Goal: Communication & Community: Answer question/provide support

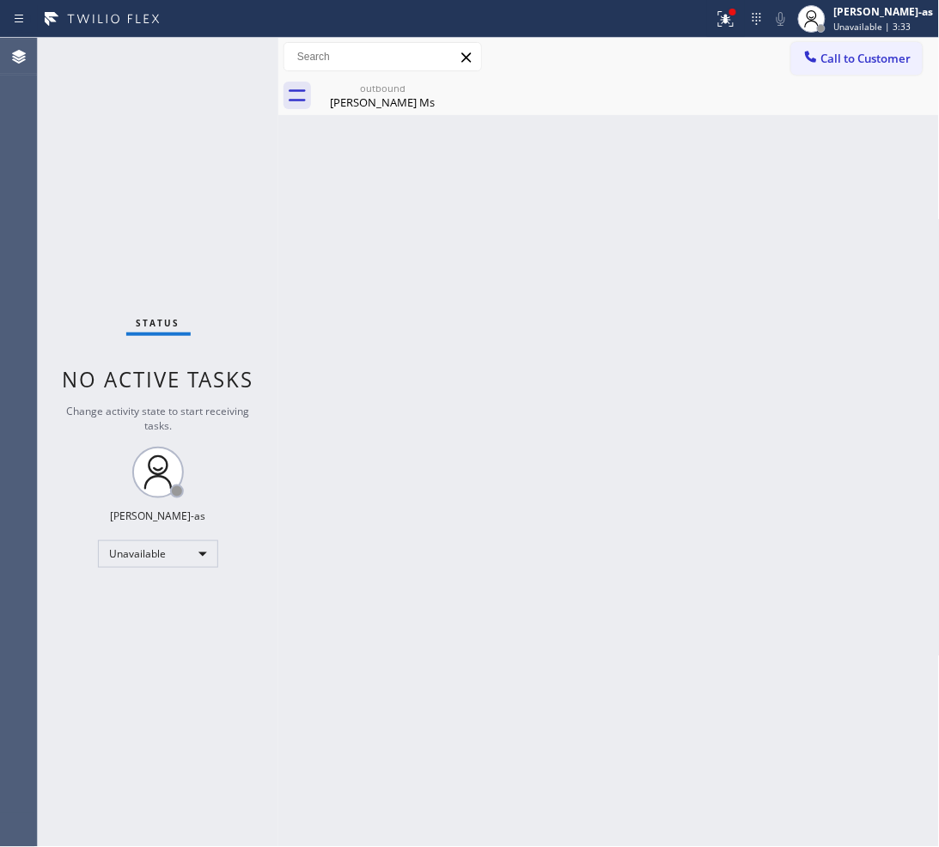
click at [465, 414] on div "Back to Dashboard Change Sender ID Customers Technicians Select a contact Outbo…" at bounding box center [608, 442] width 661 height 809
drag, startPoint x: 849, startPoint y: 63, endPoint x: 792, endPoint y: 112, distance: 74.9
click at [848, 63] on span "Call to Customer" at bounding box center [866, 58] width 90 height 15
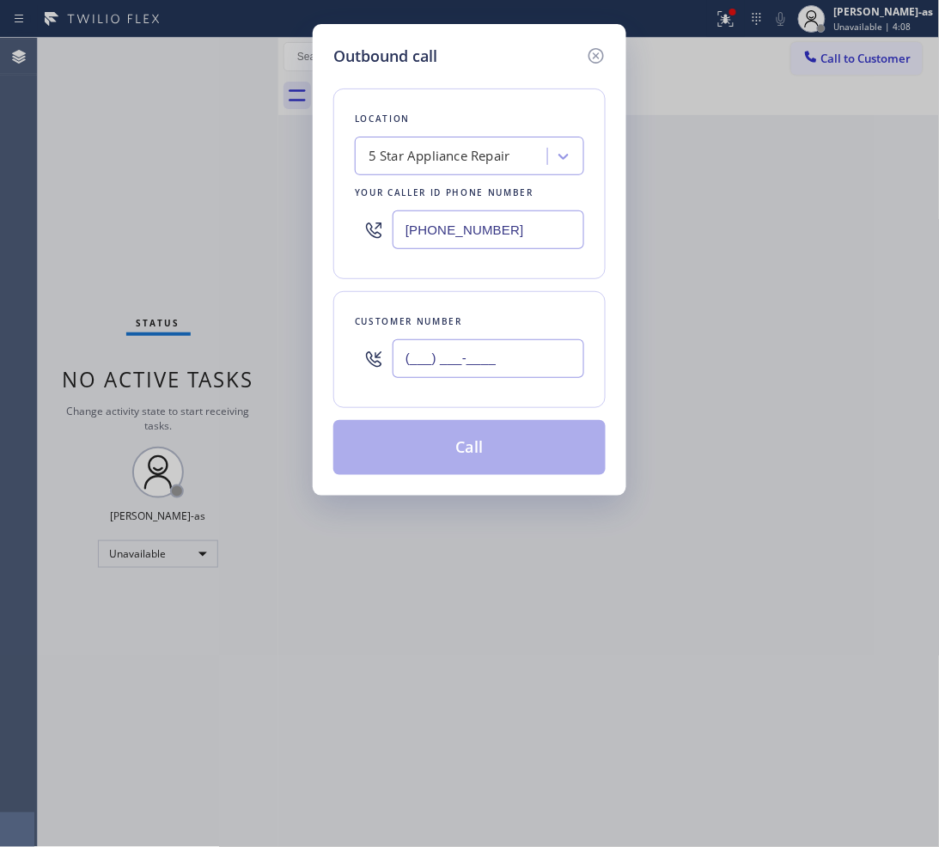
click at [543, 371] on input "(___) ___-____" at bounding box center [488, 358] width 192 height 39
paste input "949) 939-3584"
type input "[PHONE_NUMBER]"
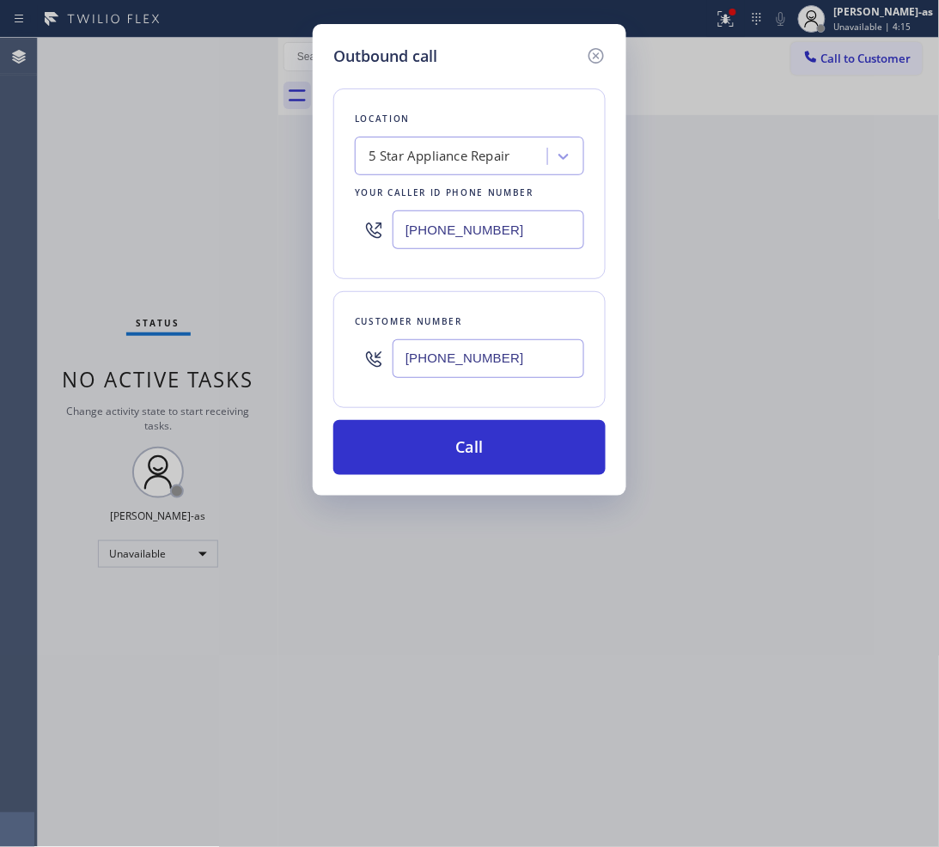
click at [482, 153] on div "5 Star Appliance Repair" at bounding box center [439, 157] width 142 height 20
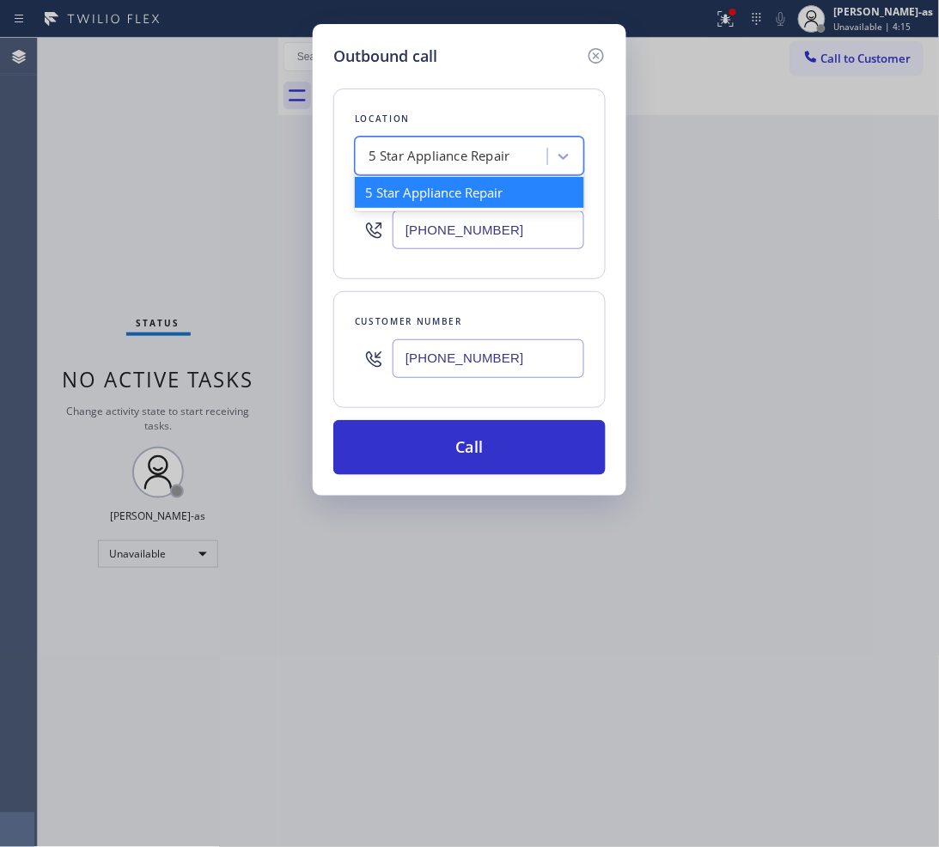
paste input "Oasis Plumbers (New)"
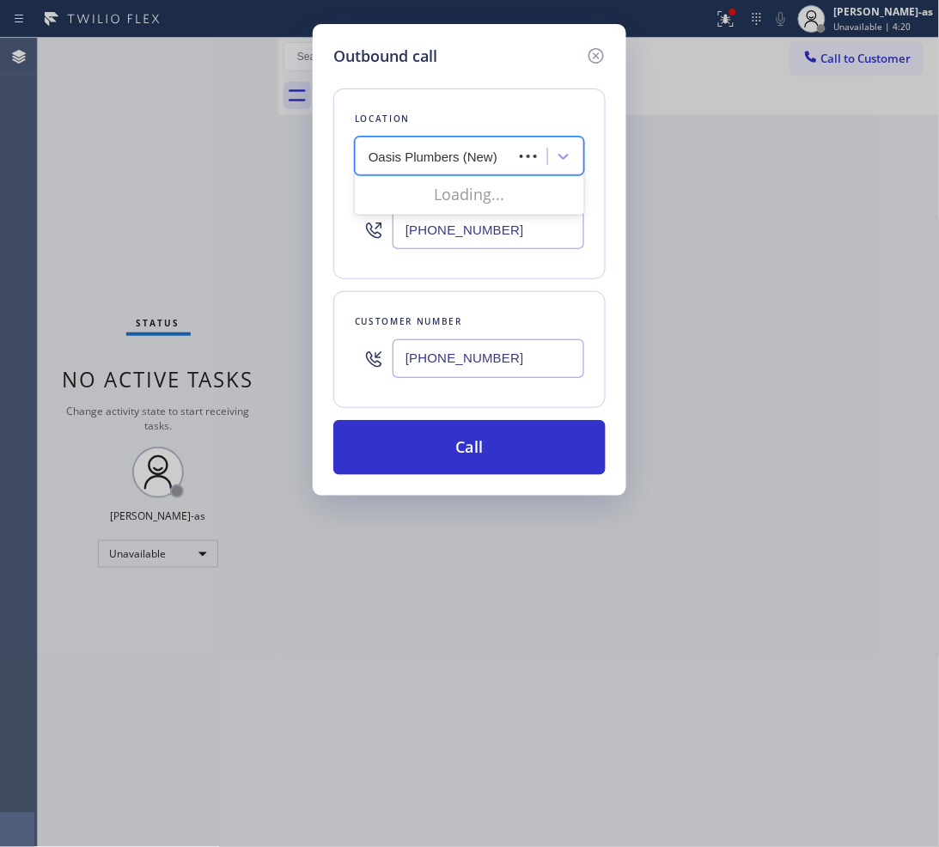
type input "Oasis Plumbers (New)"
click at [505, 215] on input "[PHONE_NUMBER]" at bounding box center [488, 229] width 192 height 39
click at [504, 216] on input "[PHONE_NUMBER]" at bounding box center [488, 229] width 192 height 39
click at [503, 216] on input "[PHONE_NUMBER]" at bounding box center [488, 229] width 192 height 39
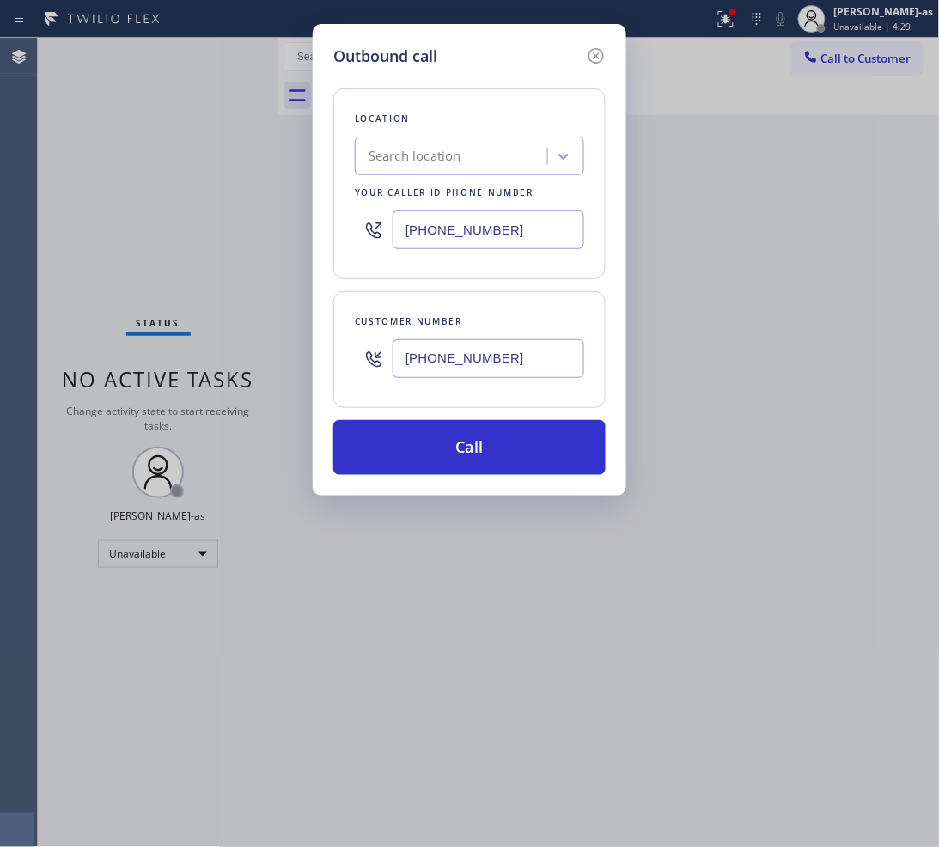
paste input "88) 803-7895"
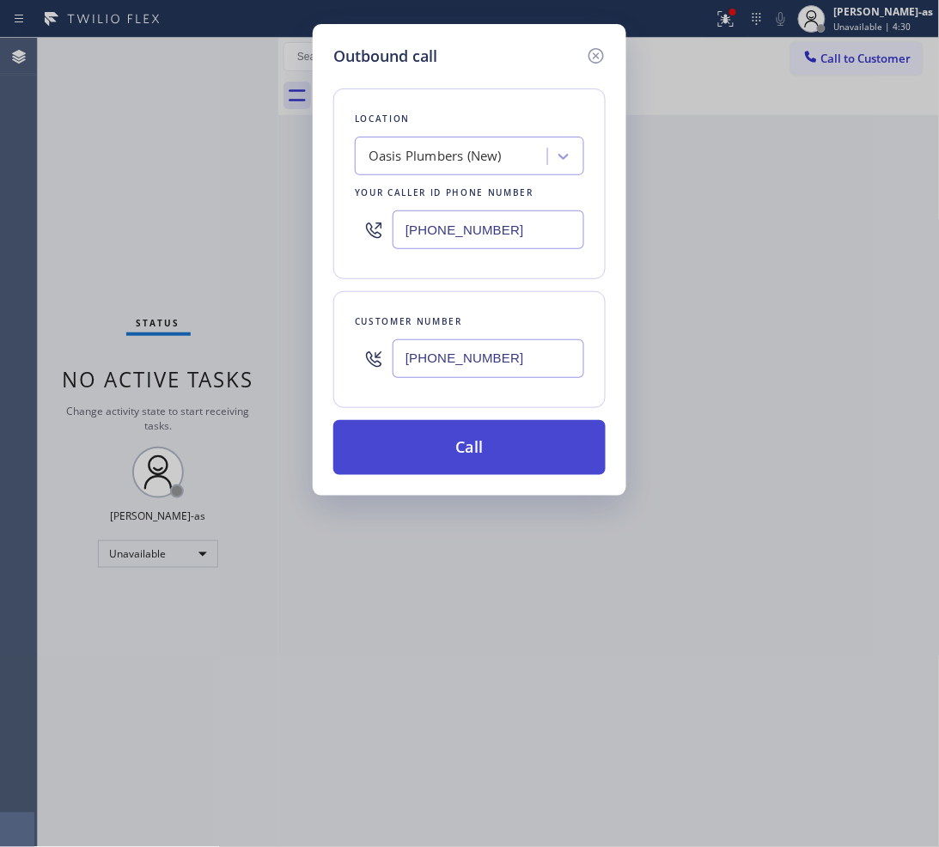
type input "[PHONE_NUMBER]"
click at [492, 449] on button "Call" at bounding box center [469, 447] width 272 height 55
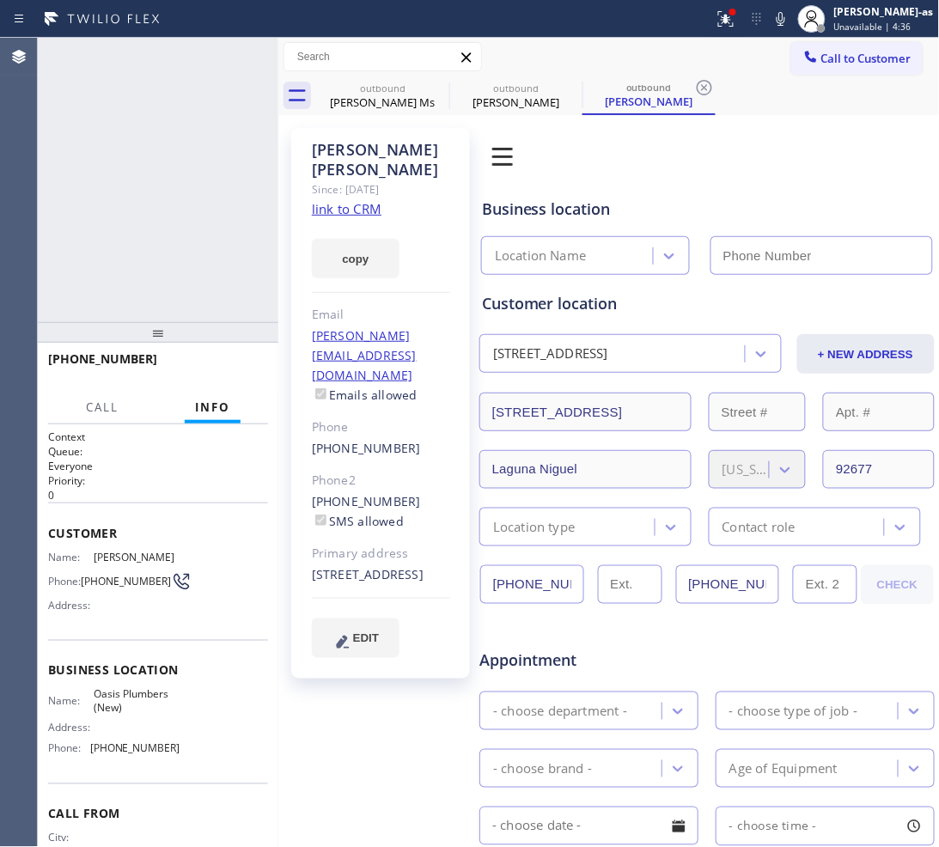
type input "[PHONE_NUMBER]"
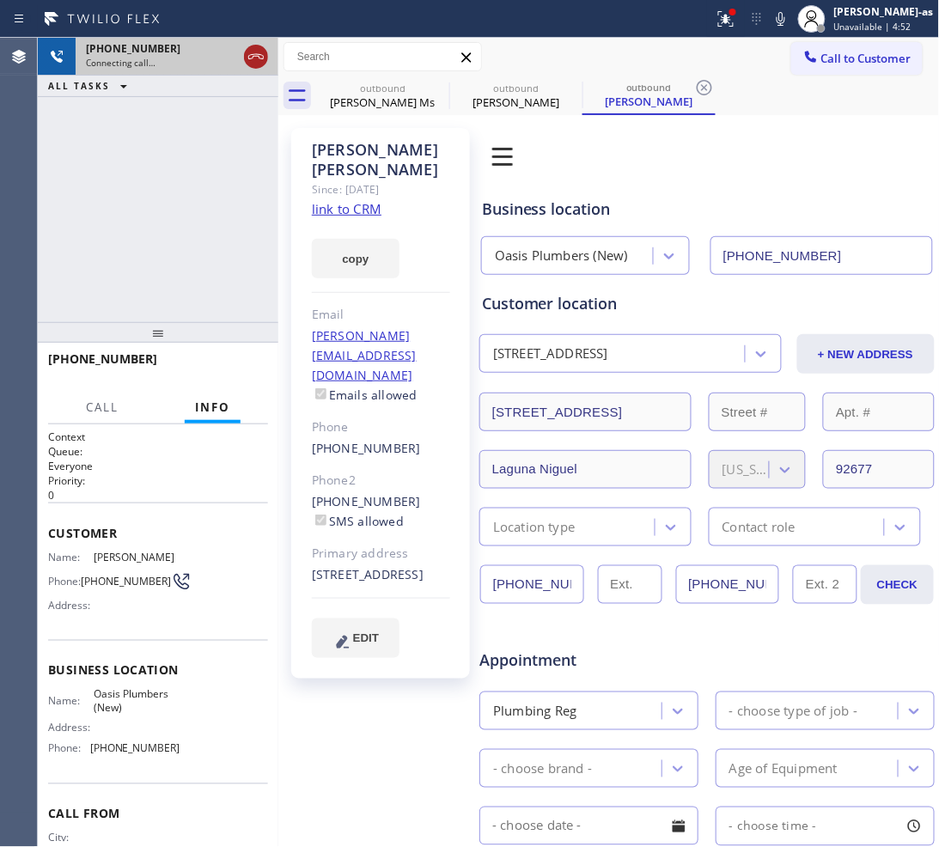
click at [246, 56] on icon at bounding box center [256, 56] width 21 height 21
drag, startPoint x: 189, startPoint y: 222, endPoint x: 325, endPoint y: 144, distance: 156.2
click at [190, 222] on div "[PHONE_NUMBER] Connecting call… ALL TASKS ALL TASKS ACTIVE TASKS TASKS IN WRAP …" at bounding box center [158, 180] width 240 height 284
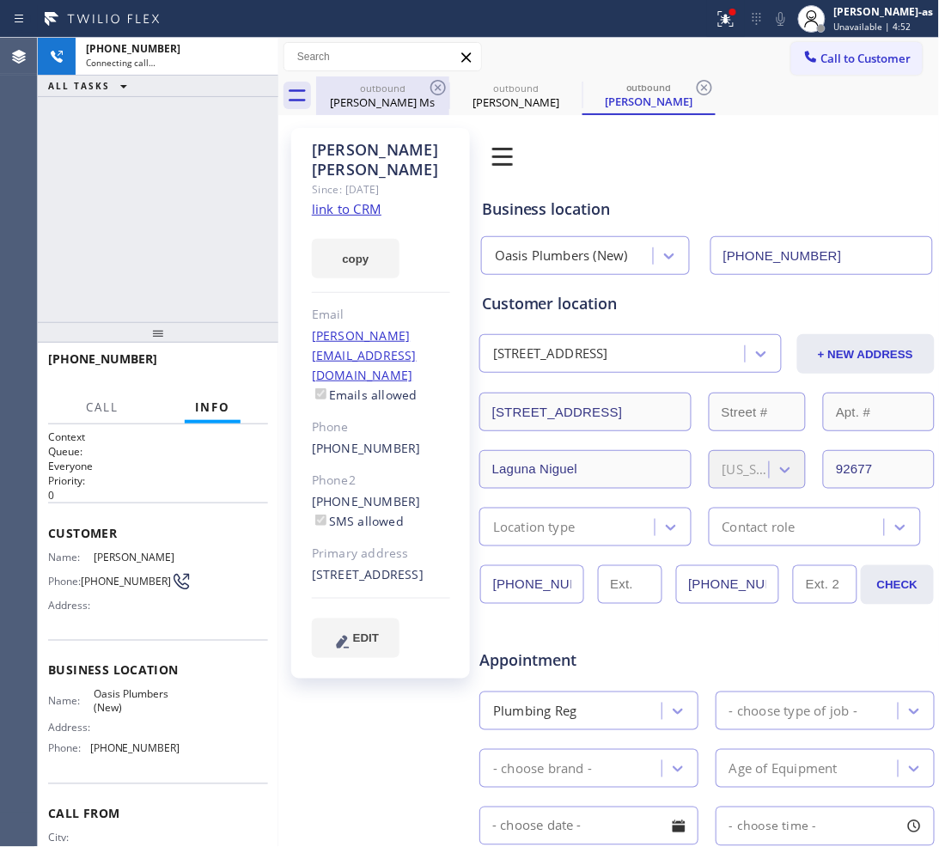
click at [368, 88] on div "outbound" at bounding box center [383, 88] width 130 height 13
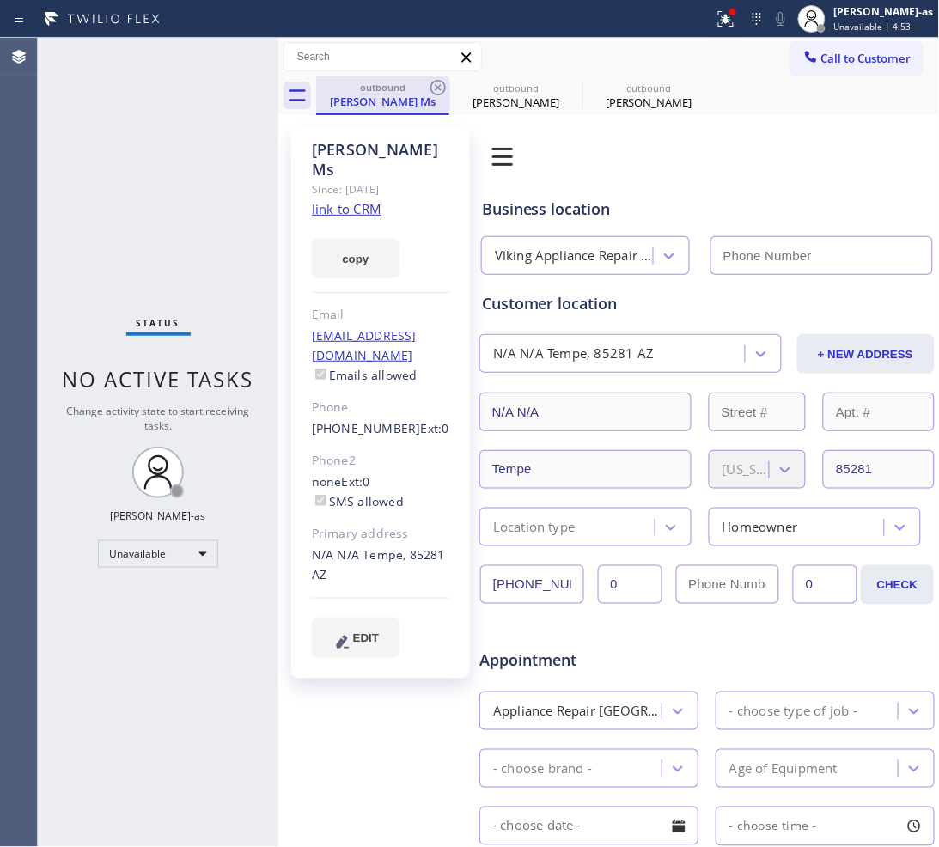
type input "[PHONE_NUMBER]"
click at [431, 78] on icon at bounding box center [438, 87] width 21 height 21
click at [0, 0] on icon at bounding box center [0, 0] width 0 height 0
click at [431, 78] on div "outbound [PERSON_NAME] Ms outbound [PERSON_NAME] outbound [PERSON_NAME]" at bounding box center [627, 95] width 623 height 39
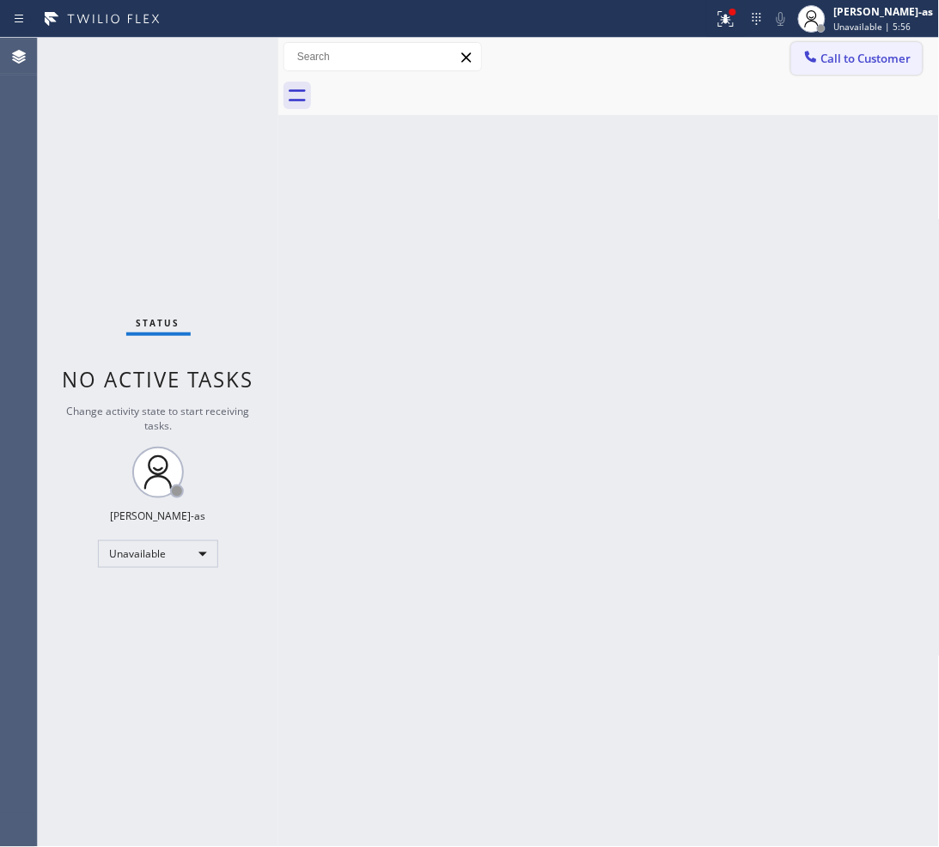
click at [821, 63] on span "Call to Customer" at bounding box center [866, 58] width 90 height 15
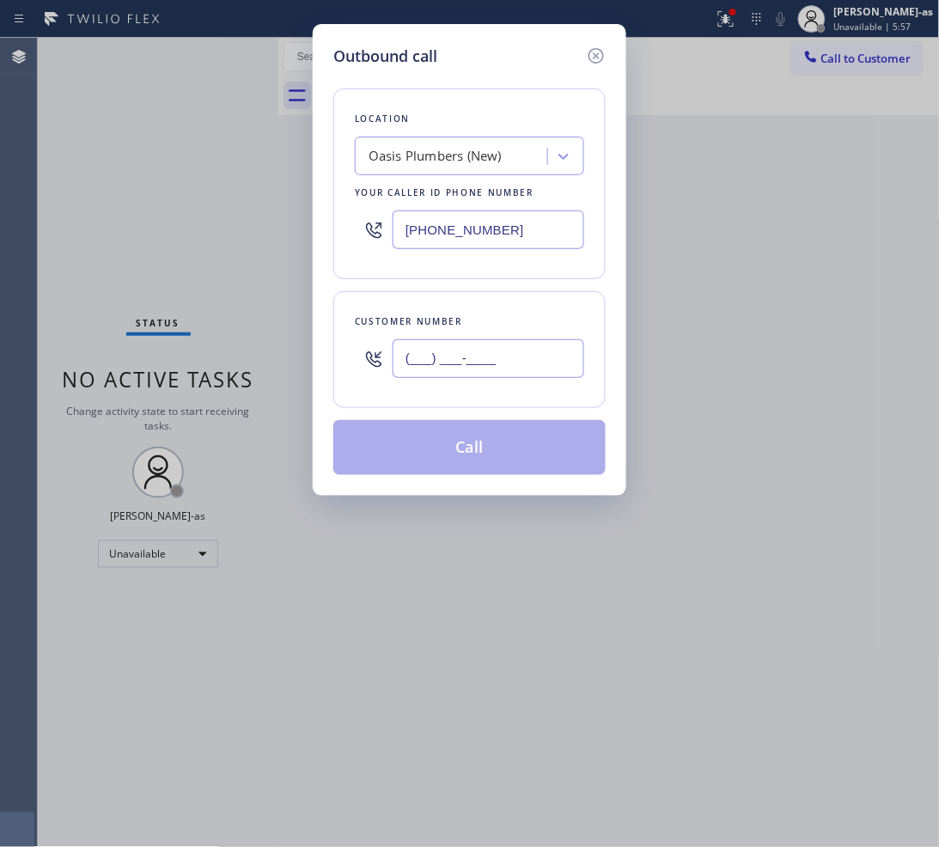
click at [529, 356] on input "(___) ___-____" at bounding box center [488, 358] width 192 height 39
paste input "301) 651-1659"
type input "[PHONE_NUMBER]"
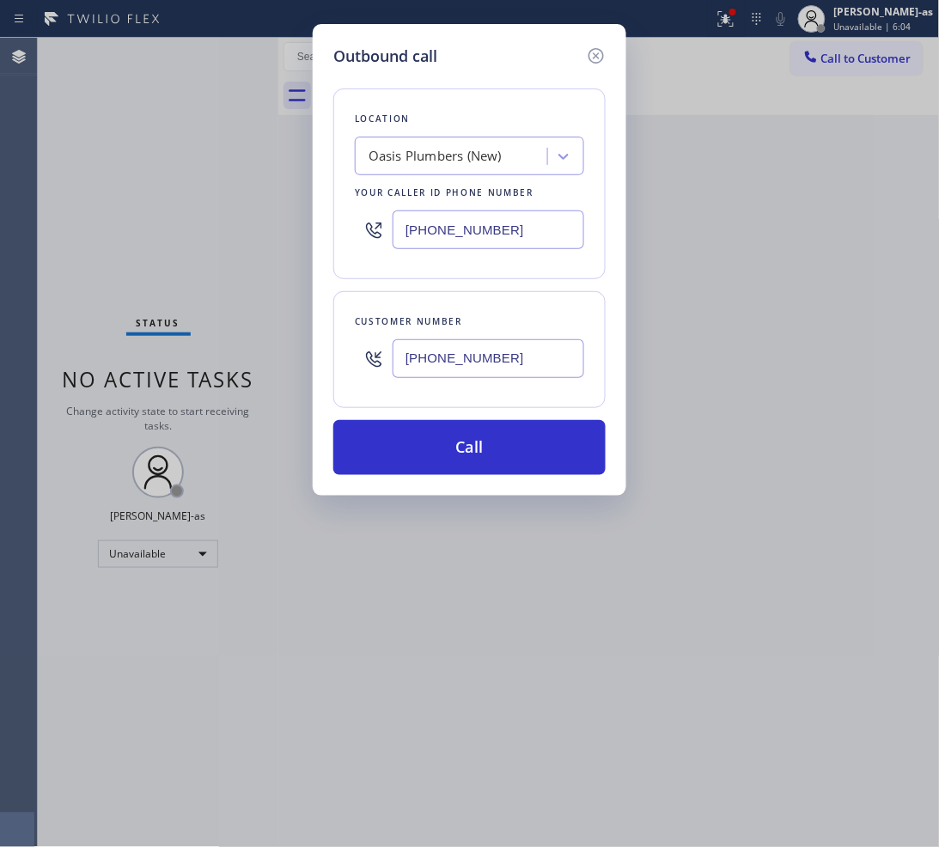
click at [547, 230] on input "[PHONE_NUMBER]" at bounding box center [488, 229] width 192 height 39
paste input "410) 291-1407"
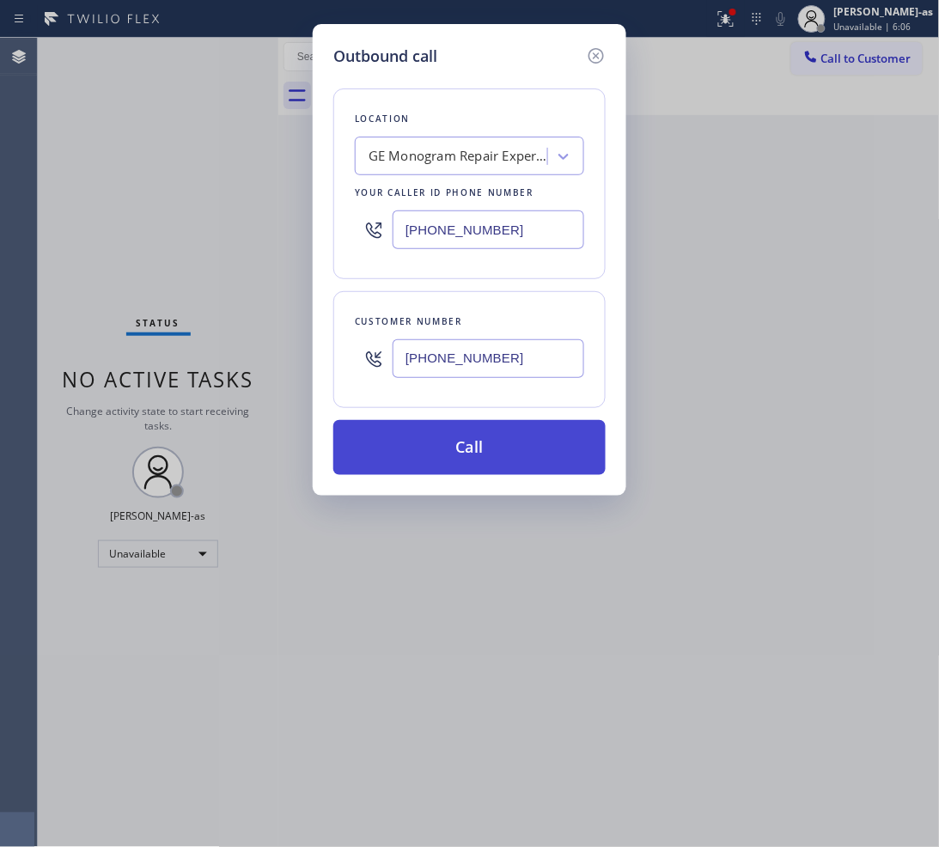
type input "[PHONE_NUMBER]"
click at [498, 436] on button "Call" at bounding box center [469, 447] width 272 height 55
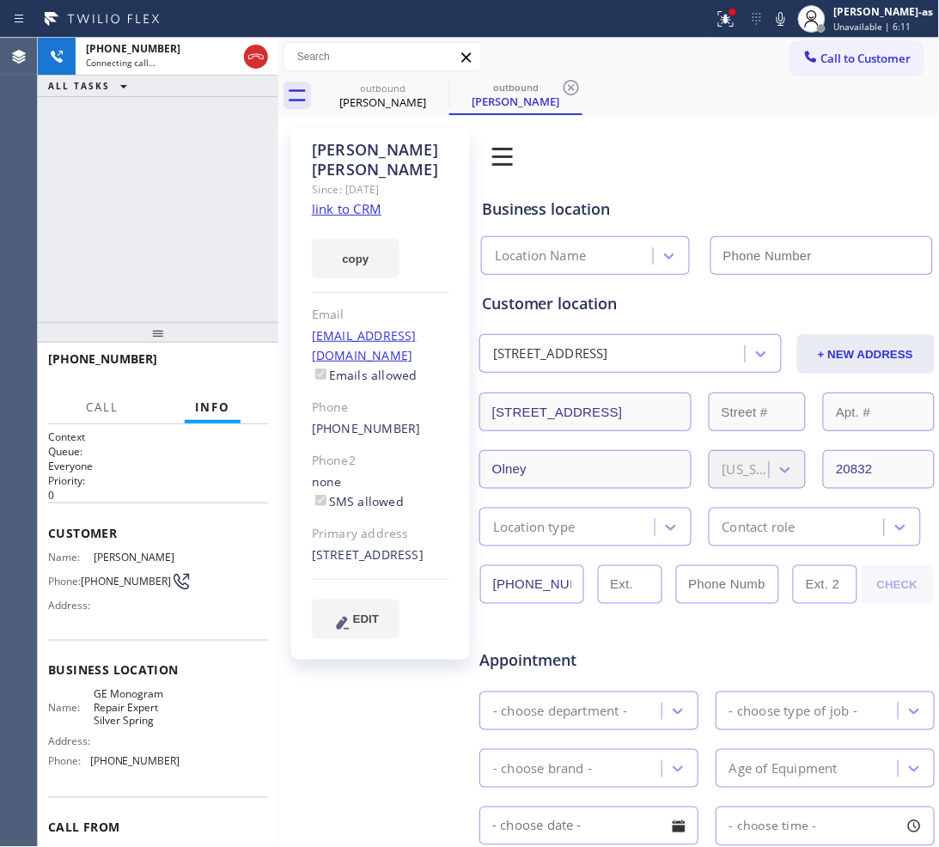
type input "[PHONE_NUMBER]"
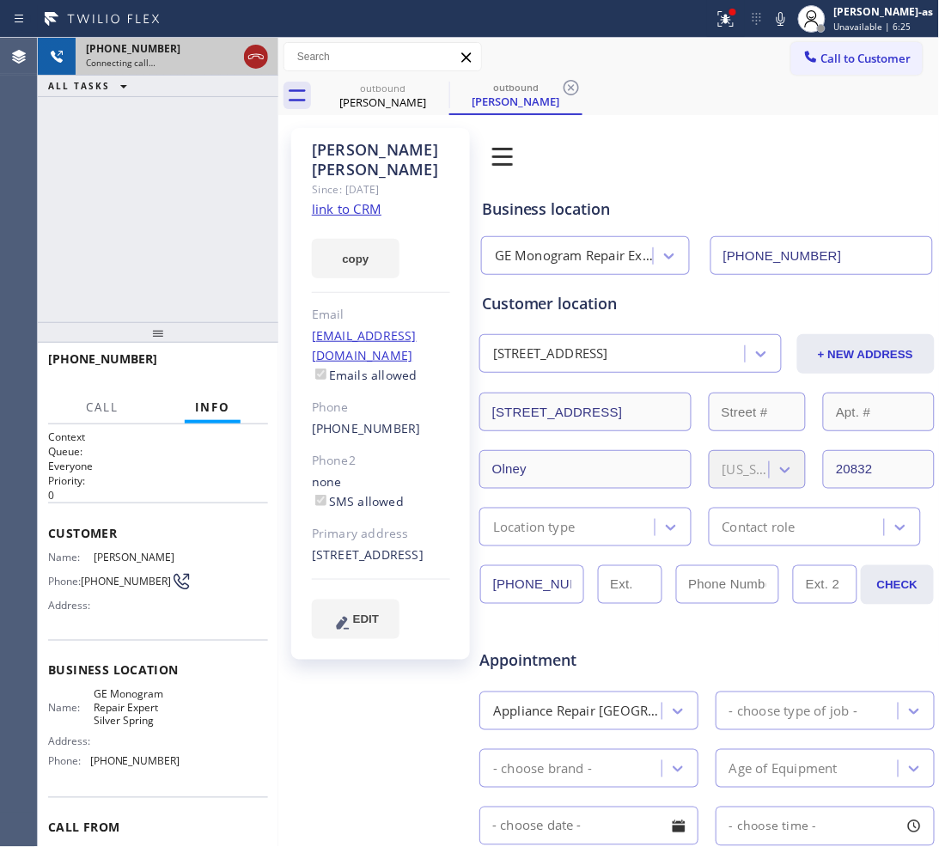
click at [251, 48] on icon at bounding box center [256, 56] width 21 height 21
drag, startPoint x: 378, startPoint y: 82, endPoint x: 438, endPoint y: 86, distance: 60.2
click at [379, 83] on div "outbound" at bounding box center [383, 88] width 130 height 13
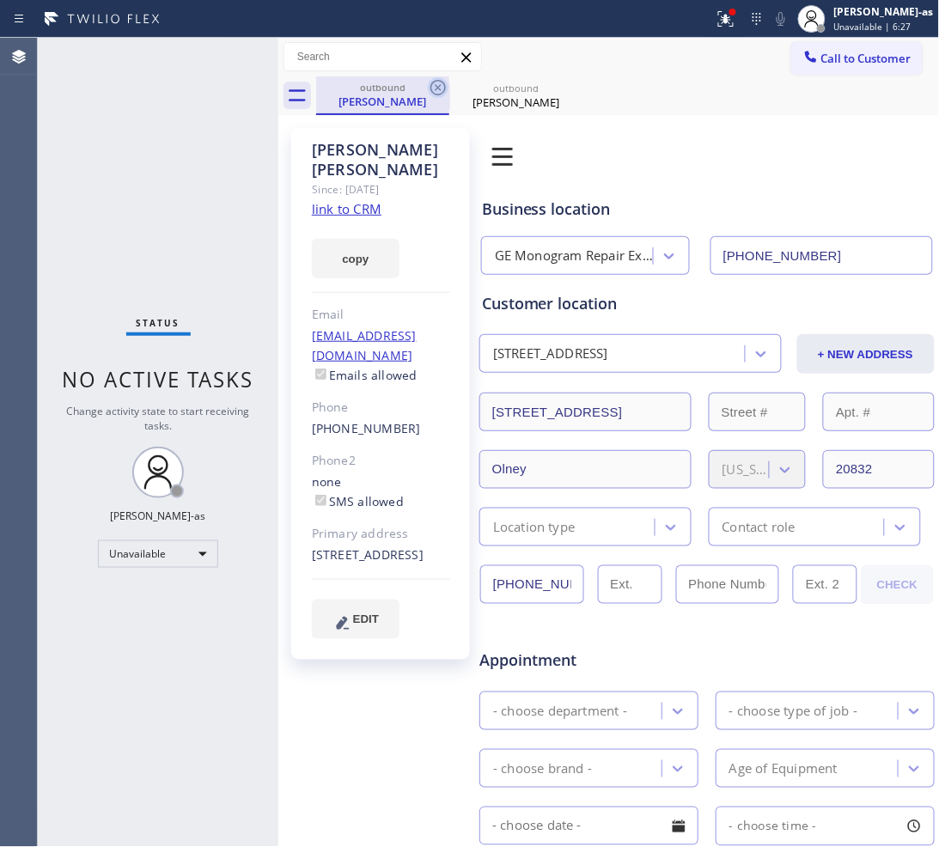
click at [432, 82] on icon at bounding box center [437, 87] width 15 height 15
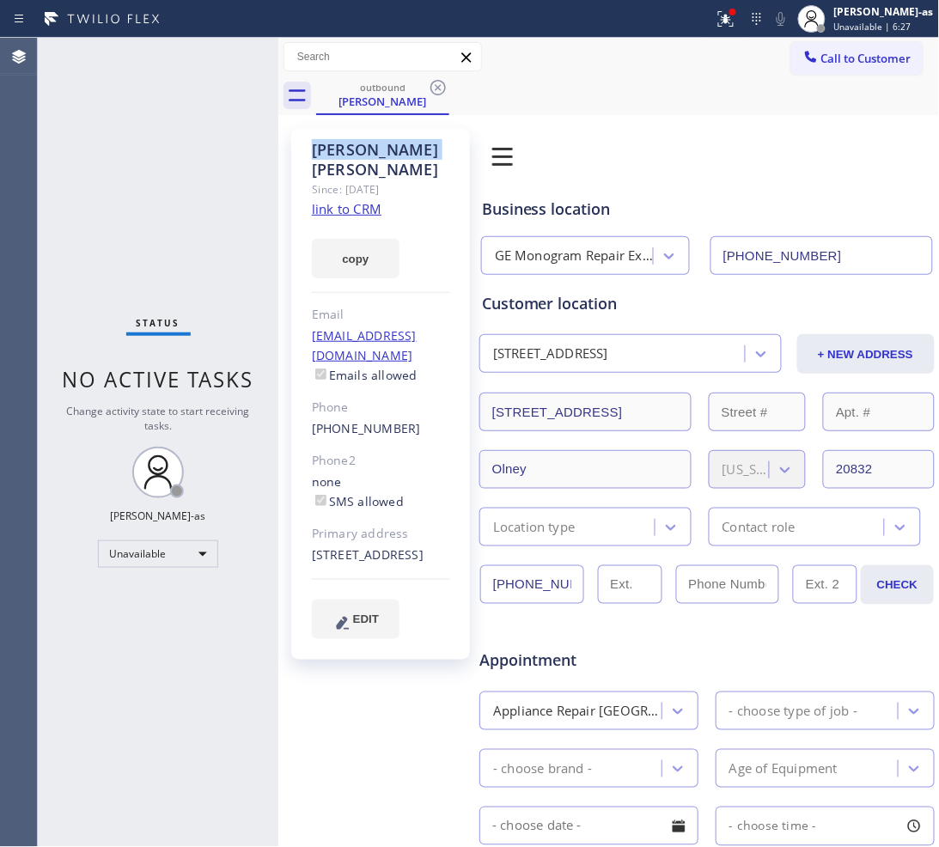
click at [432, 82] on icon at bounding box center [437, 87] width 15 height 15
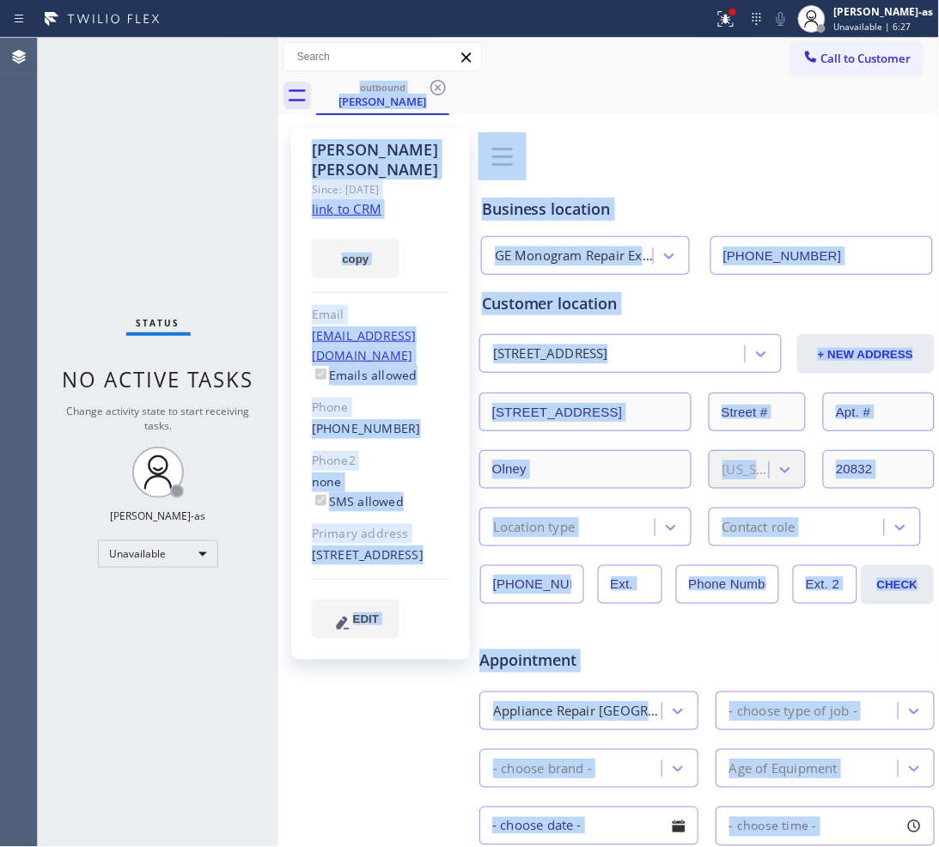
click at [432, 82] on div "outbound [PERSON_NAME]" at bounding box center [627, 95] width 623 height 39
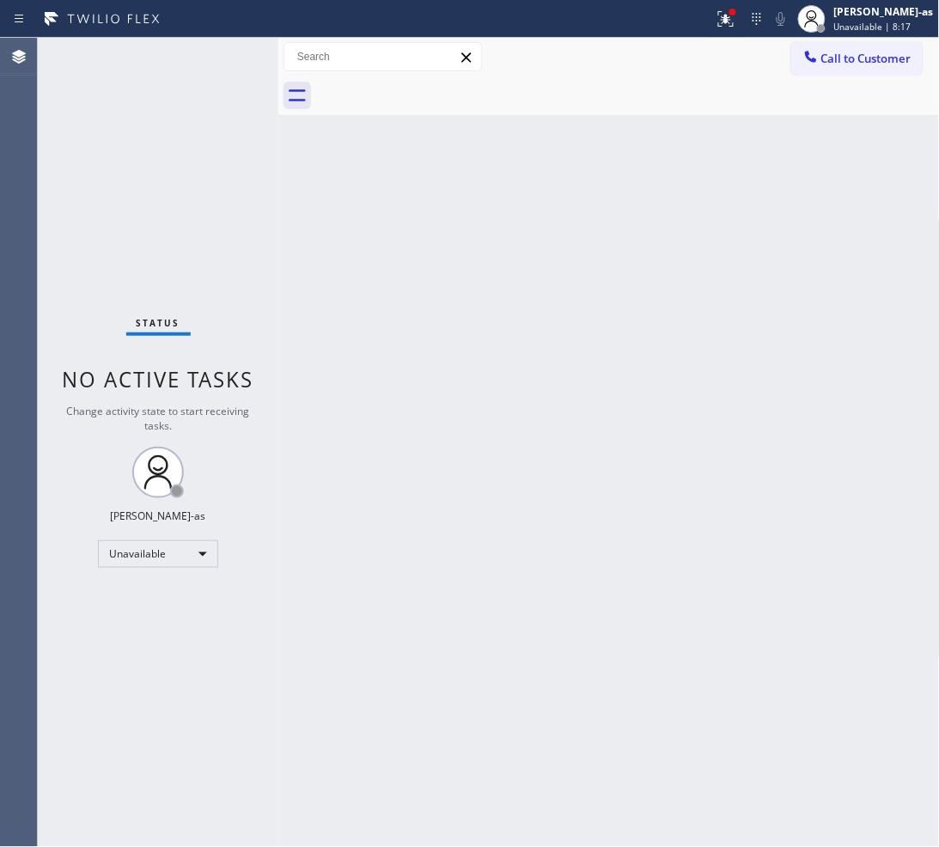
click at [868, 61] on span "Call to Customer" at bounding box center [866, 58] width 90 height 15
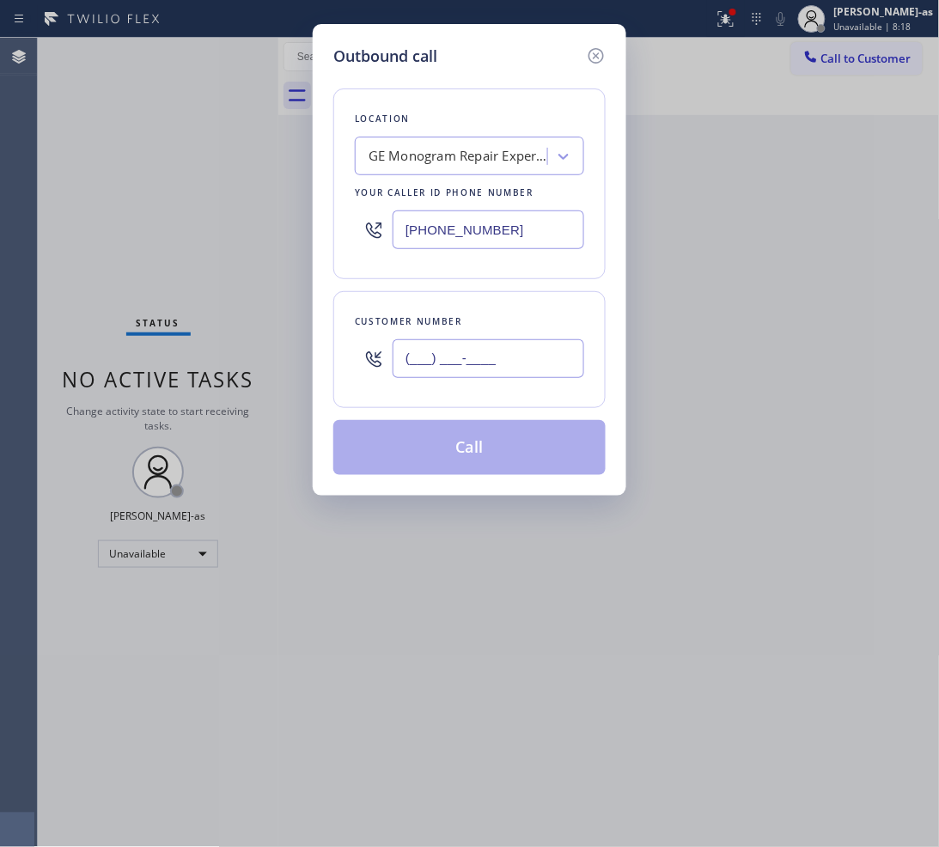
click at [496, 361] on input "(___) ___-____" at bounding box center [488, 358] width 192 height 39
paste input "917) 886-3695"
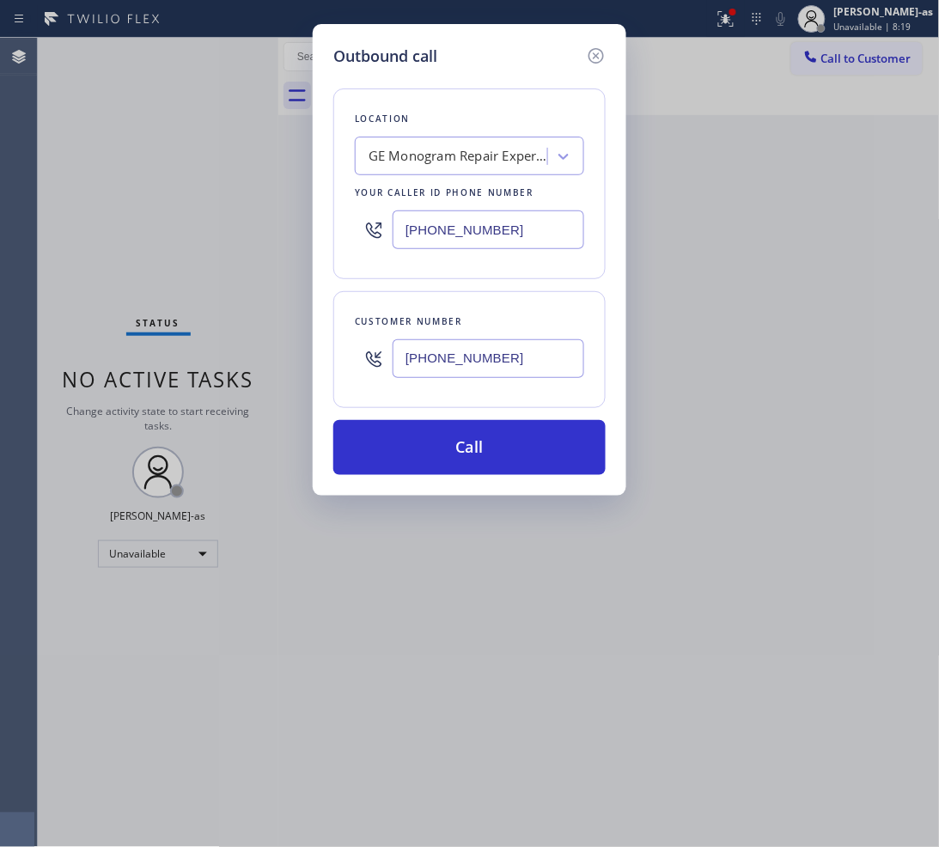
type input "[PHONE_NUMBER]"
click at [471, 222] on input "[PHONE_NUMBER]" at bounding box center [488, 229] width 192 height 39
click at [472, 223] on input "[PHONE_NUMBER]" at bounding box center [488, 229] width 192 height 39
paste input "323) 880-2882"
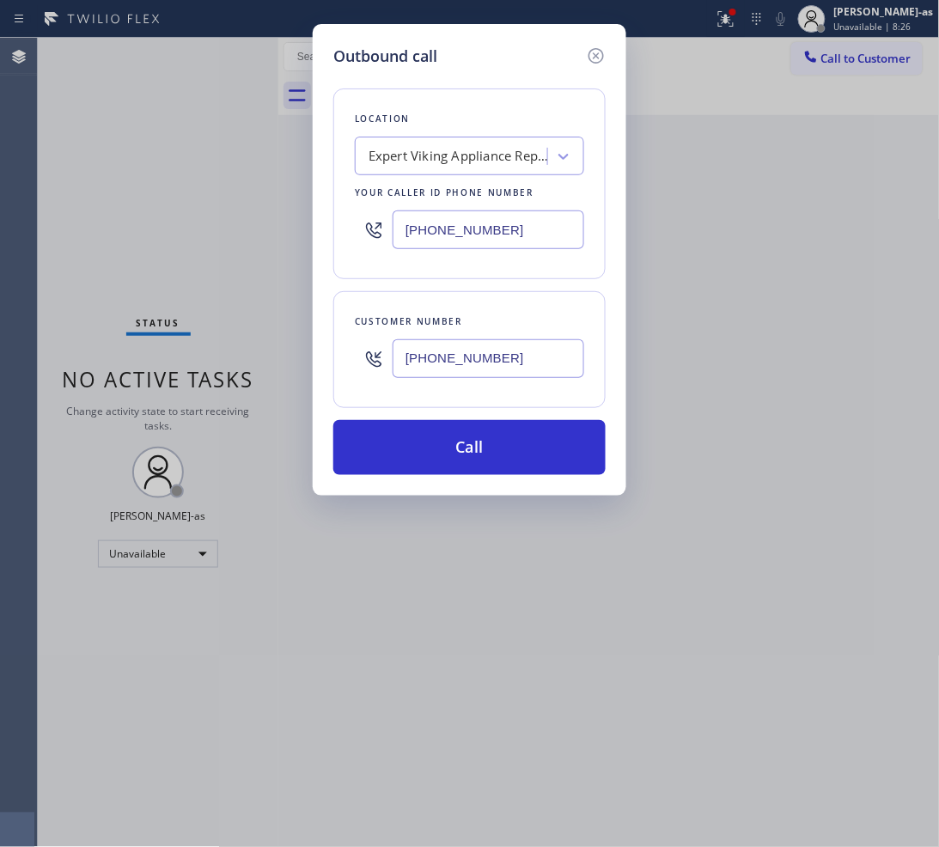
type input "[PHONE_NUMBER]"
click at [472, 477] on div "Outbound call Location Expert Viking Appliance Repair [GEOGRAPHIC_DATA] Your ca…" at bounding box center [469, 259] width 313 height 471
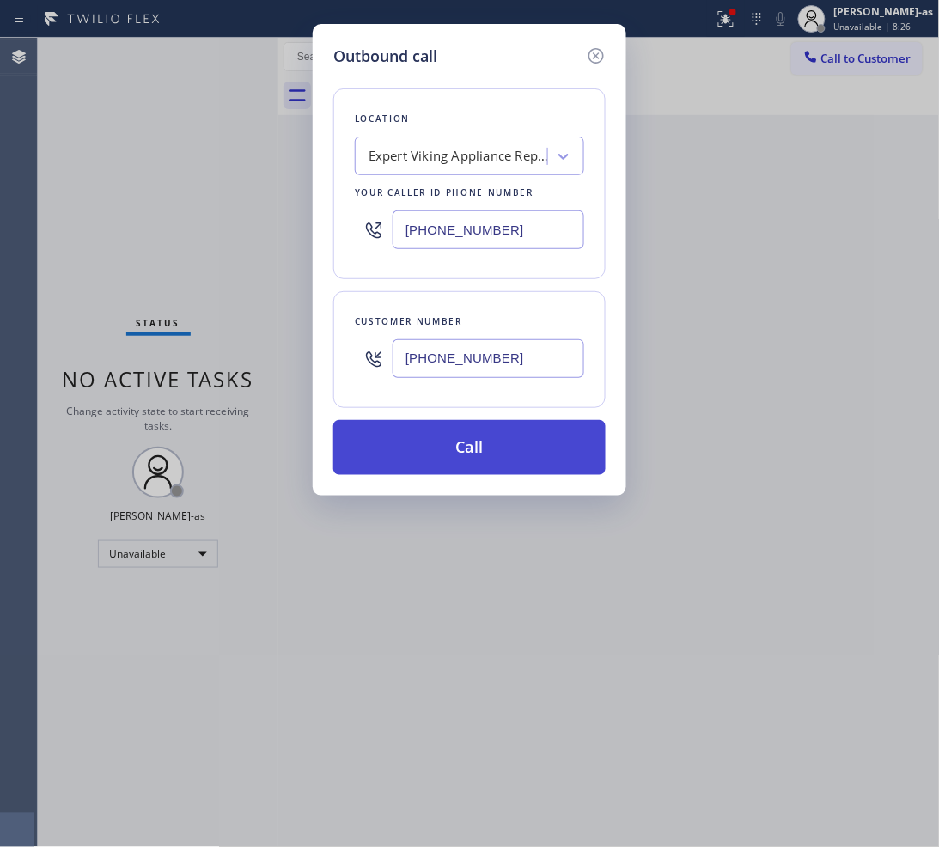
click at [482, 438] on button "Call" at bounding box center [469, 447] width 272 height 55
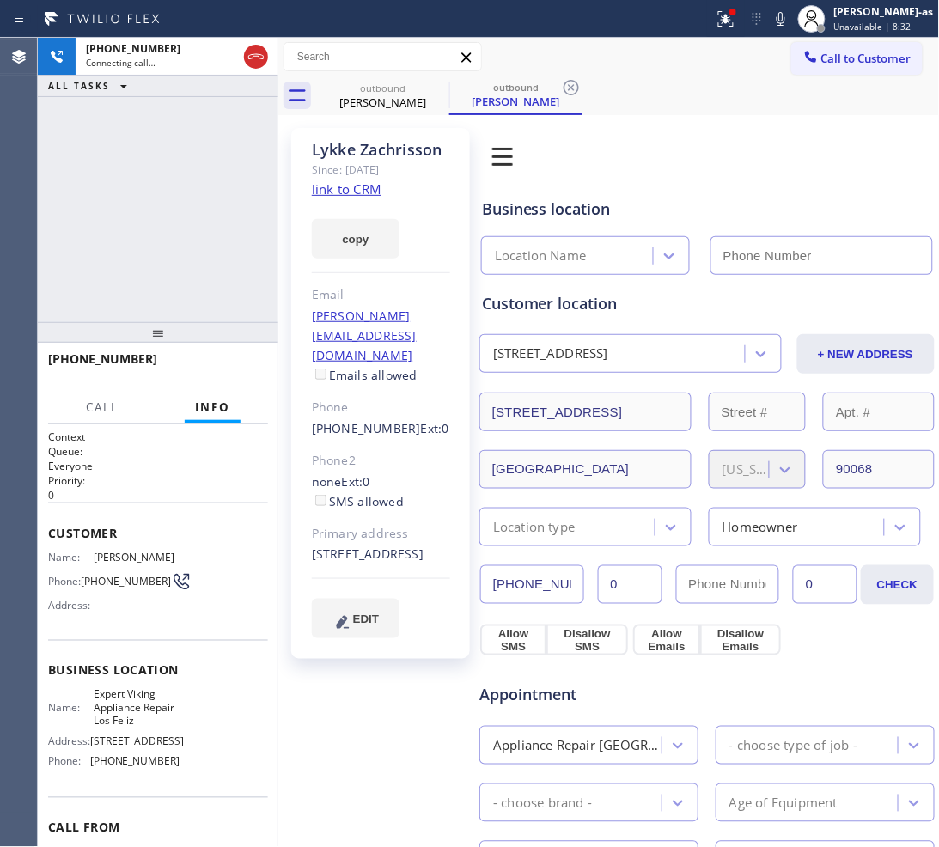
type input "[PHONE_NUMBER]"
click at [149, 169] on div "[PHONE_NUMBER] Connecting call… ALL TASKS ALL TASKS ACTIVE TASKS TASKS IN WRAP …" at bounding box center [158, 180] width 240 height 284
click at [408, 91] on div "outbound" at bounding box center [383, 88] width 130 height 13
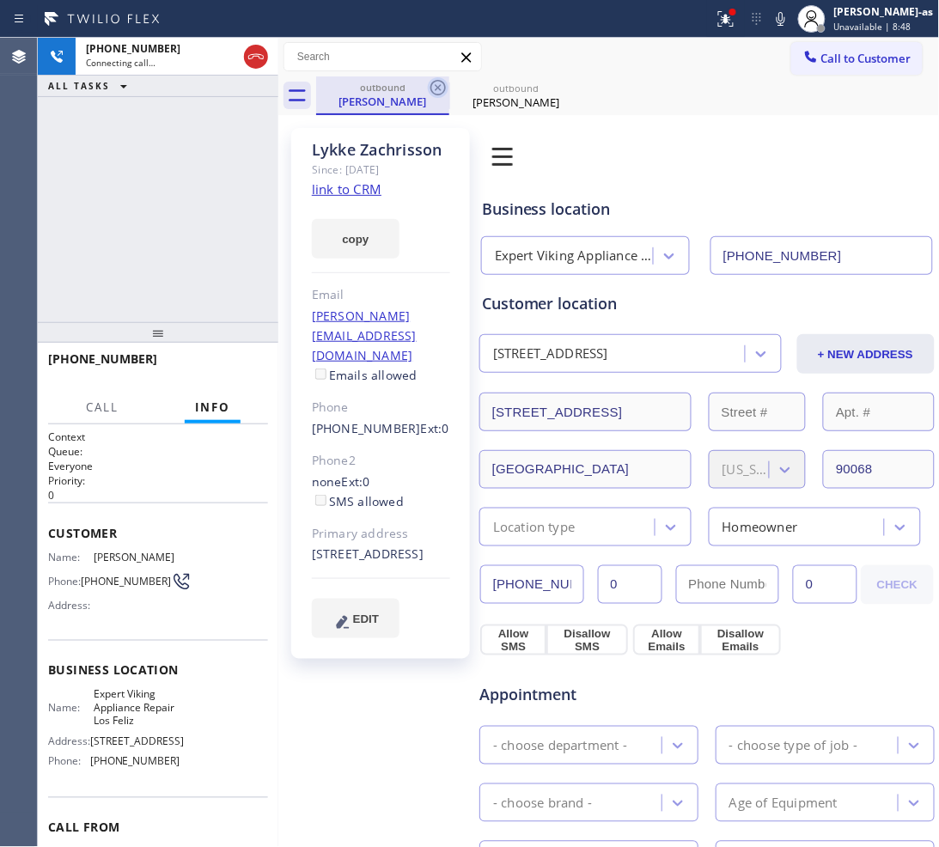
click at [429, 82] on icon at bounding box center [438, 87] width 21 height 21
drag, startPoint x: 221, startPoint y: 240, endPoint x: 255, endPoint y: 109, distance: 135.8
click at [221, 237] on div "[PHONE_NUMBER] Connecting call… ALL TASKS ALL TASKS ACTIVE TASKS TASKS IN WRAP …" at bounding box center [158, 180] width 240 height 284
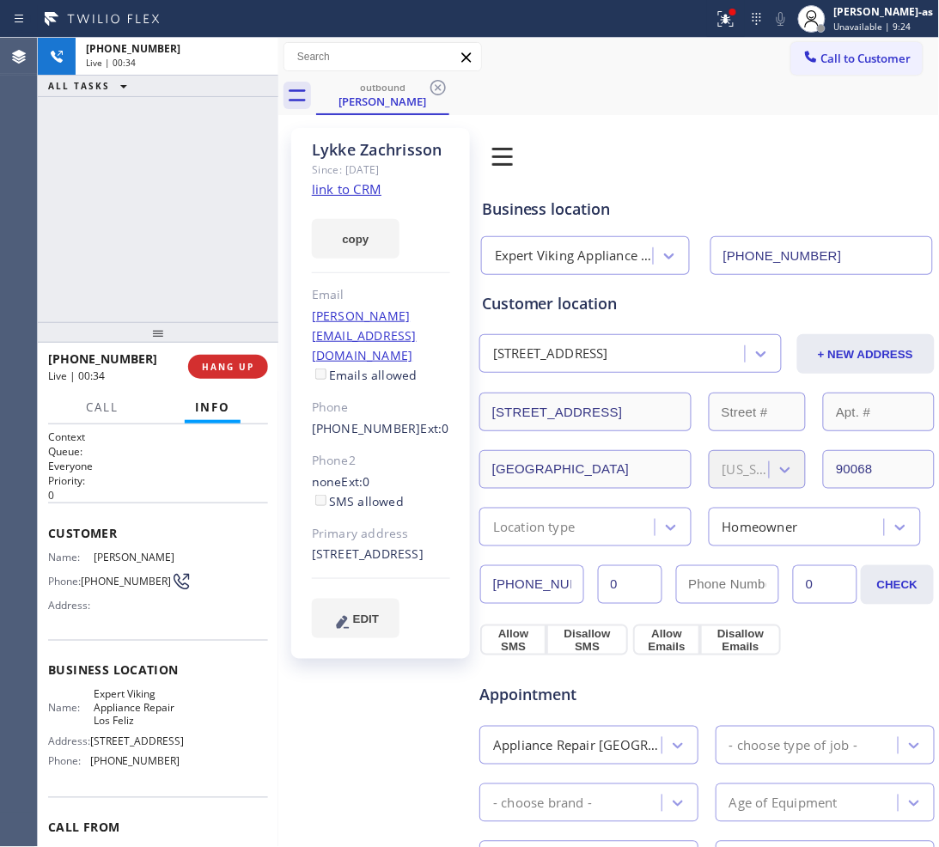
click at [163, 246] on div "[PHONE_NUMBER] Live | 00:34 ALL TASKS ALL TASKS ACTIVE TASKS TASKS IN WRAP UP" at bounding box center [158, 180] width 240 height 284
click at [216, 363] on span "COMPLETE" at bounding box center [224, 367] width 59 height 12
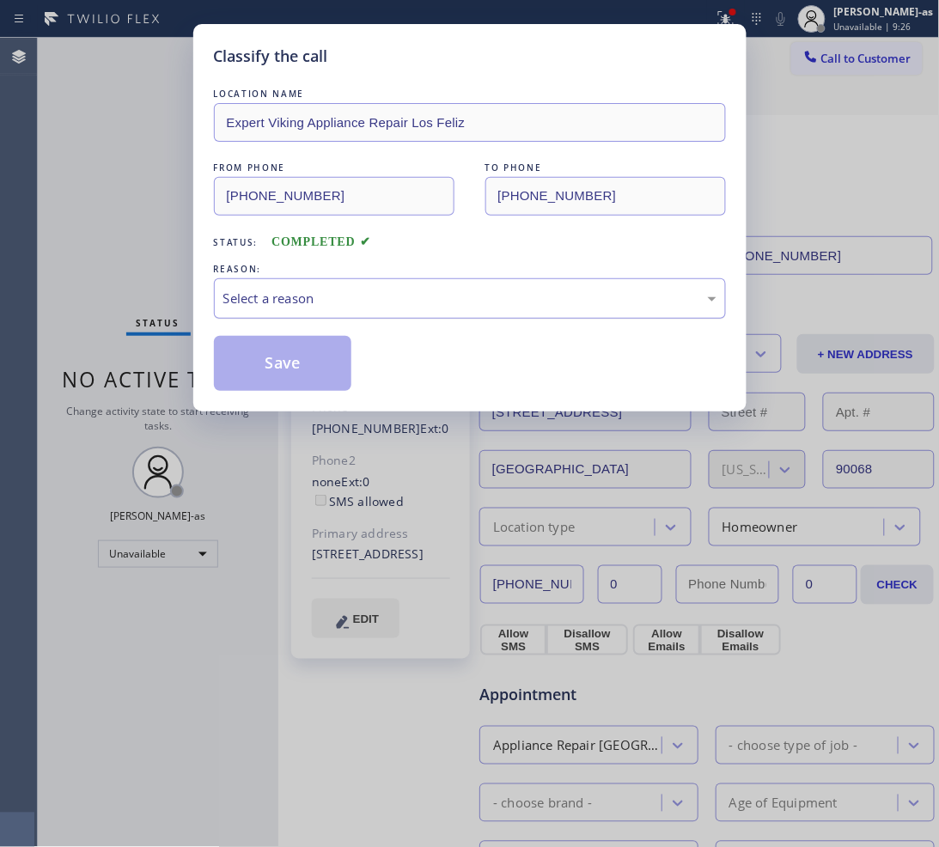
drag, startPoint x: 288, startPoint y: 303, endPoint x: 318, endPoint y: 309, distance: 30.7
click at [301, 306] on div "Select a reason" at bounding box center [469, 299] width 493 height 20
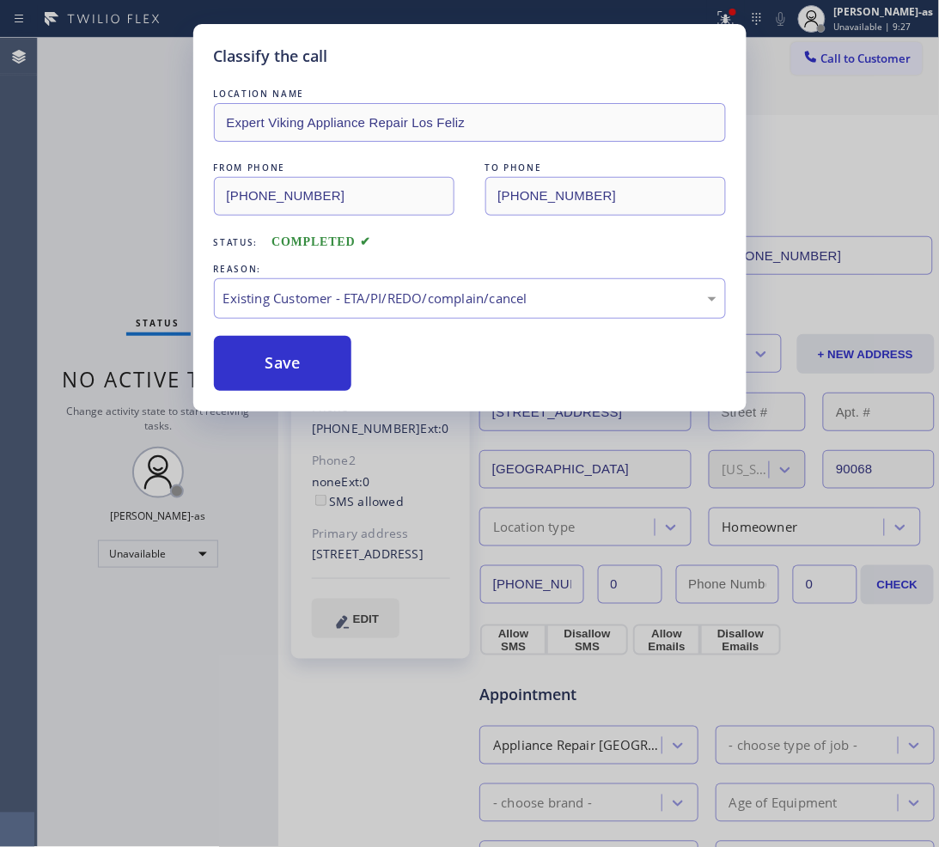
drag, startPoint x: 315, startPoint y: 368, endPoint x: 500, endPoint y: 229, distance: 230.7
click at [329, 362] on button "Save" at bounding box center [283, 363] width 138 height 55
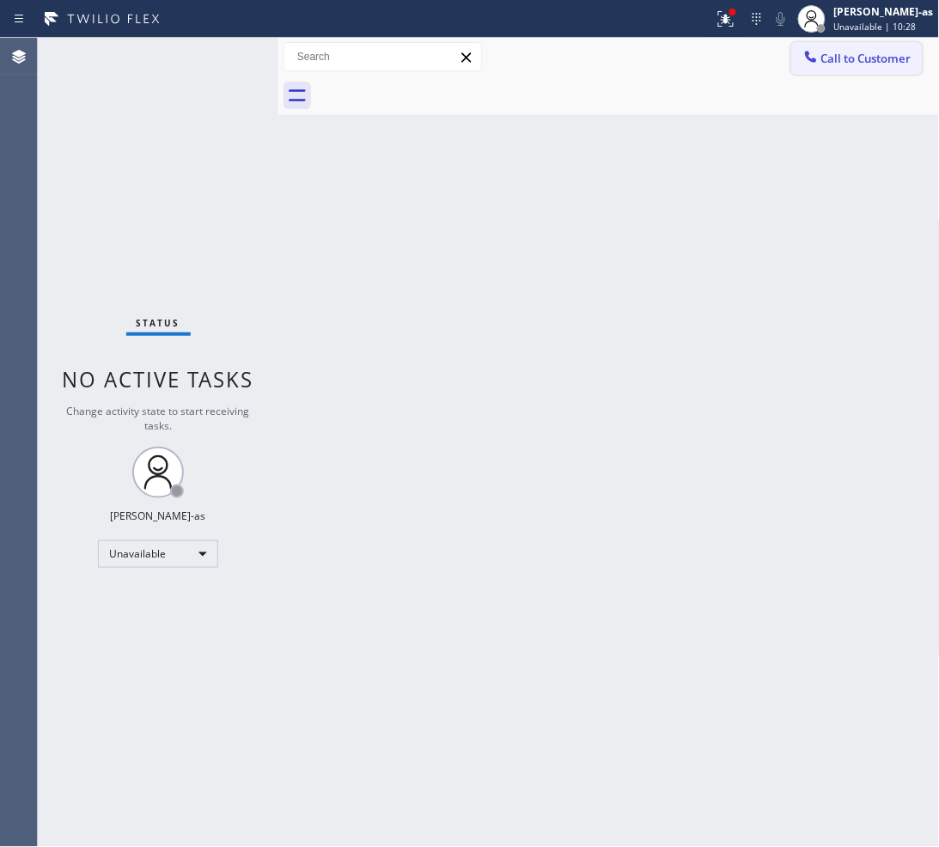
click at [830, 47] on button "Call to Customer" at bounding box center [856, 58] width 131 height 33
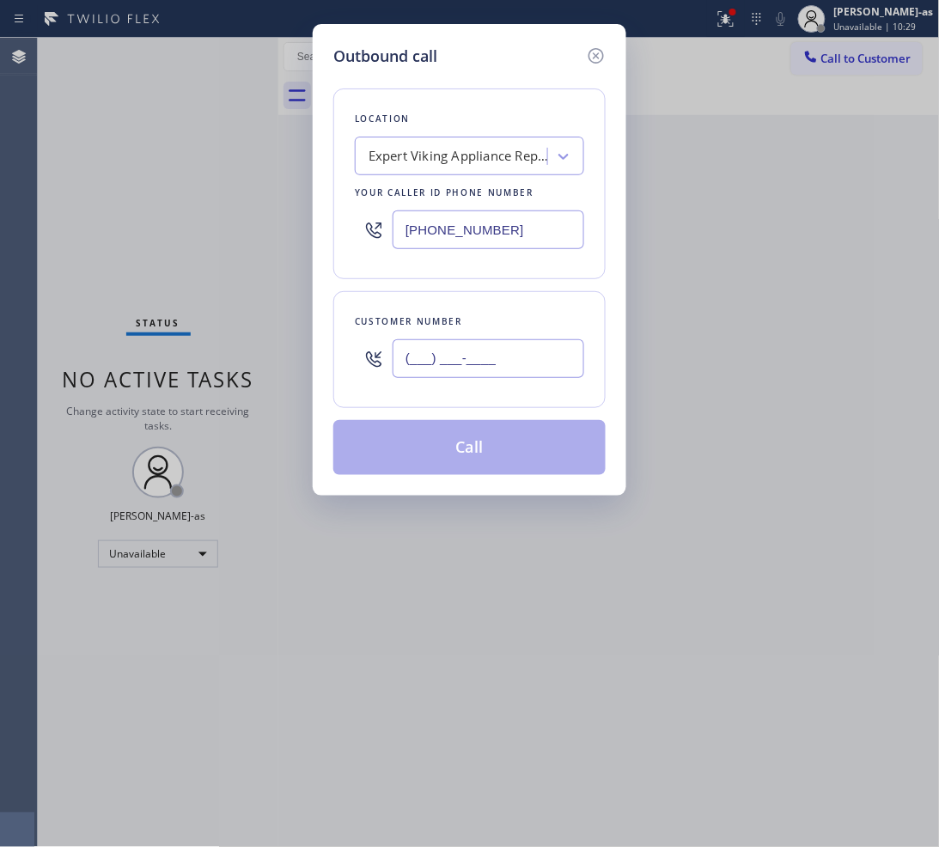
click at [524, 359] on input "(___) ___-____" at bounding box center [488, 358] width 192 height 39
paste input "740) 398-2893"
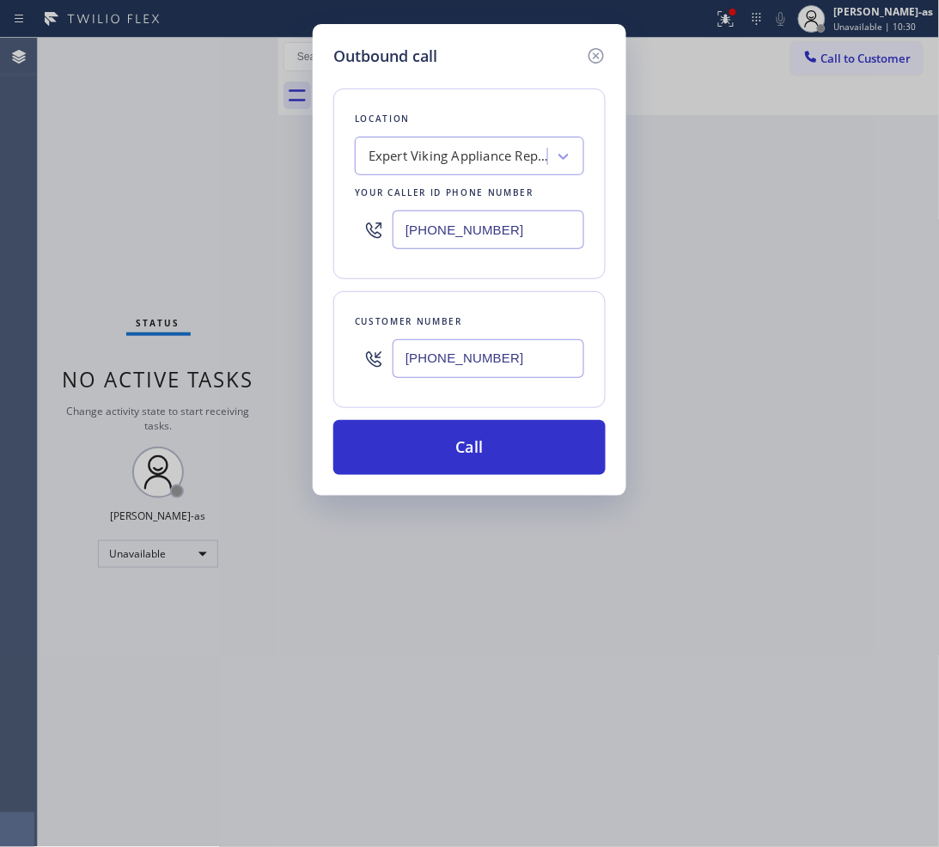
type input "[PHONE_NUMBER]"
click at [524, 225] on input "[PHONE_NUMBER]" at bounding box center [488, 229] width 192 height 39
paste input "929) 322-275"
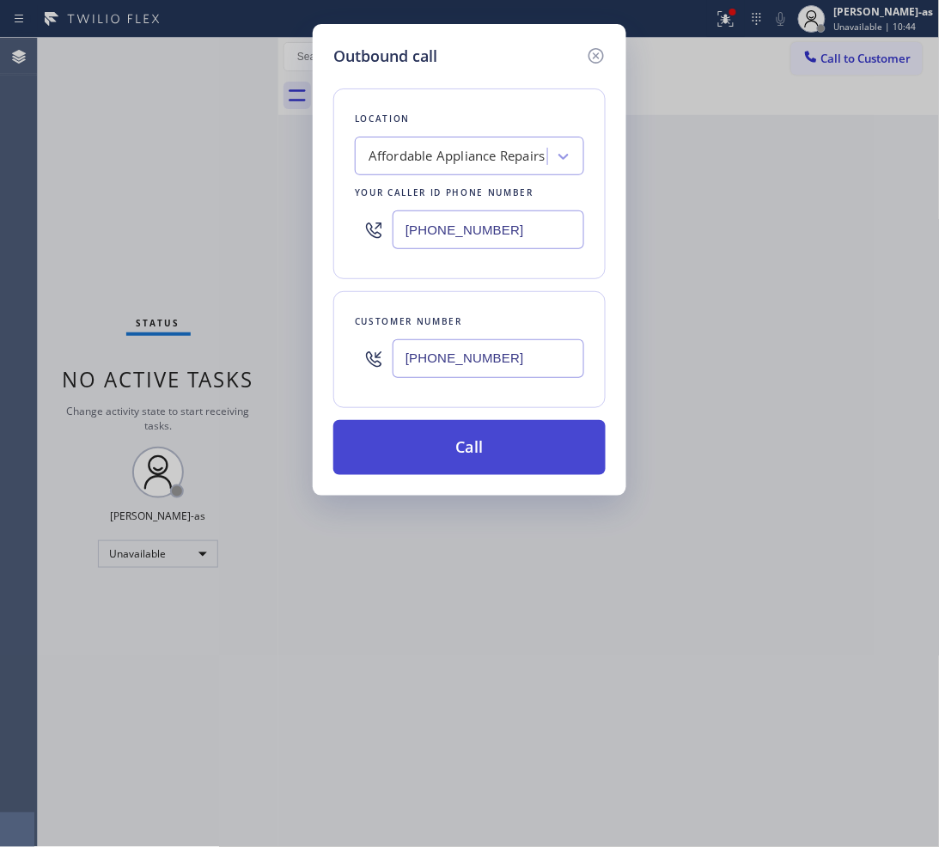
type input "[PHONE_NUMBER]"
click at [538, 460] on button "Call" at bounding box center [469, 447] width 272 height 55
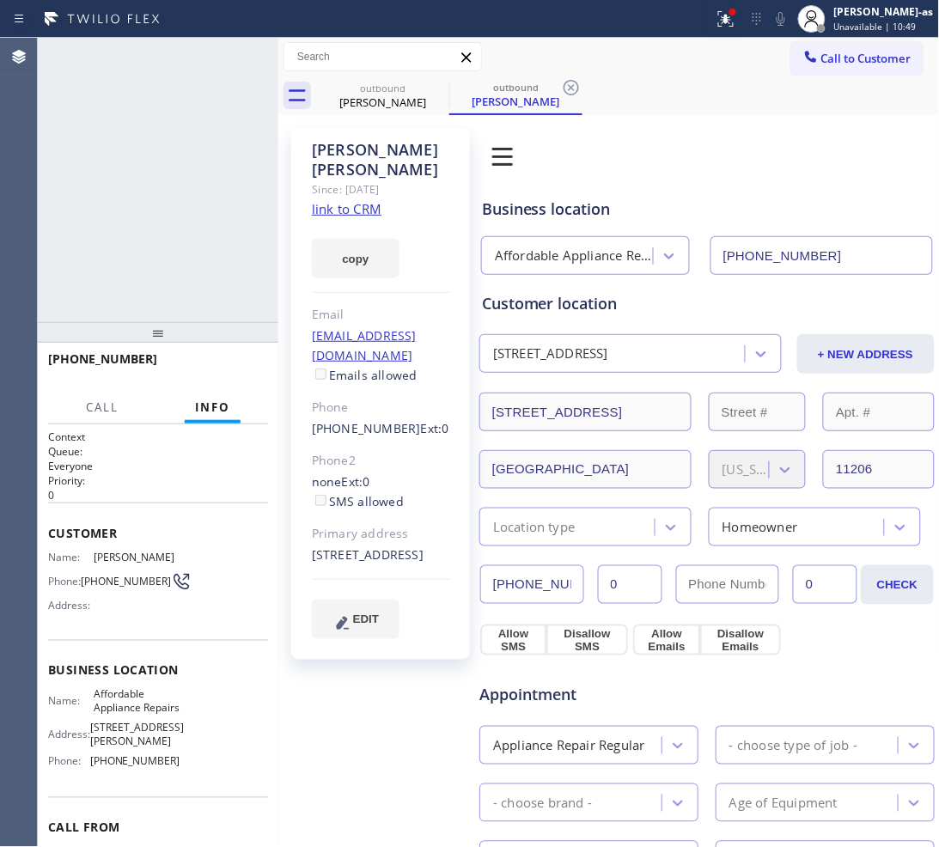
type input "[PHONE_NUMBER]"
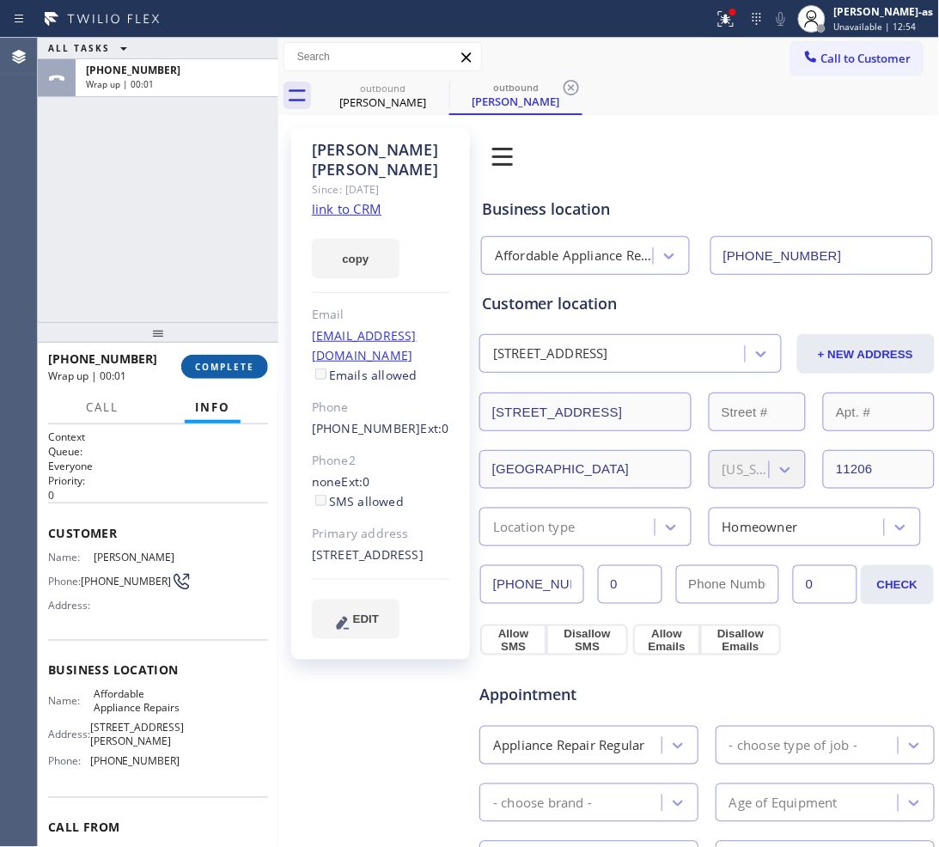
click at [234, 374] on button "COMPLETE" at bounding box center [224, 367] width 87 height 24
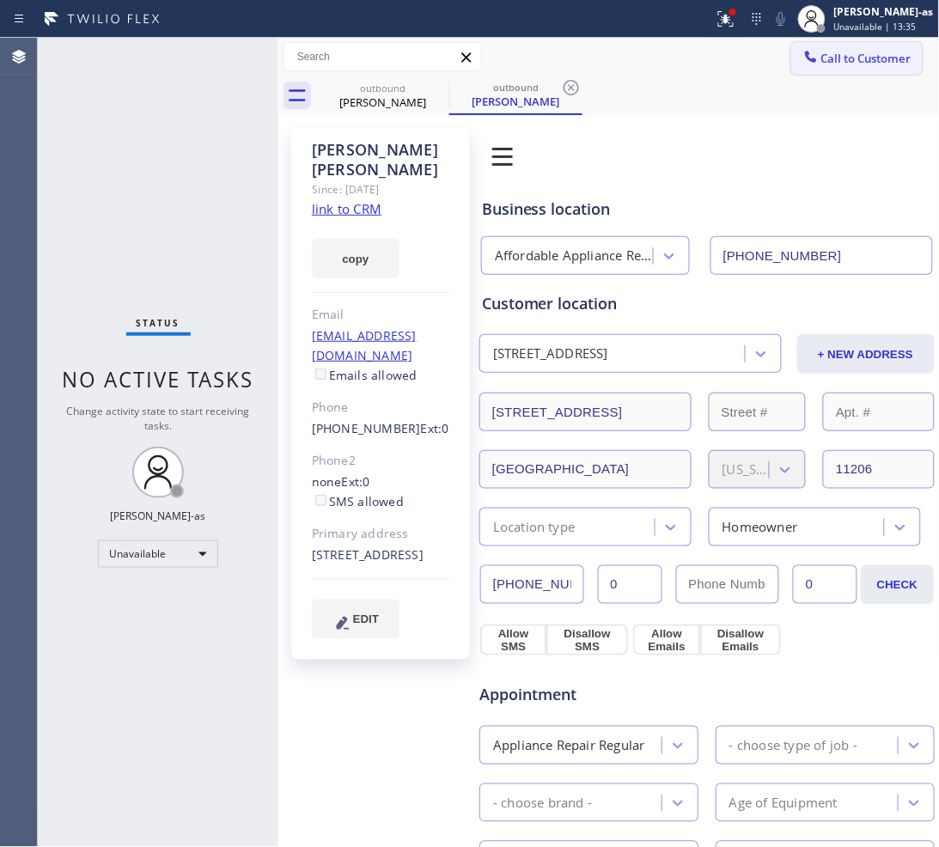
click at [853, 63] on span "Call to Customer" at bounding box center [866, 58] width 90 height 15
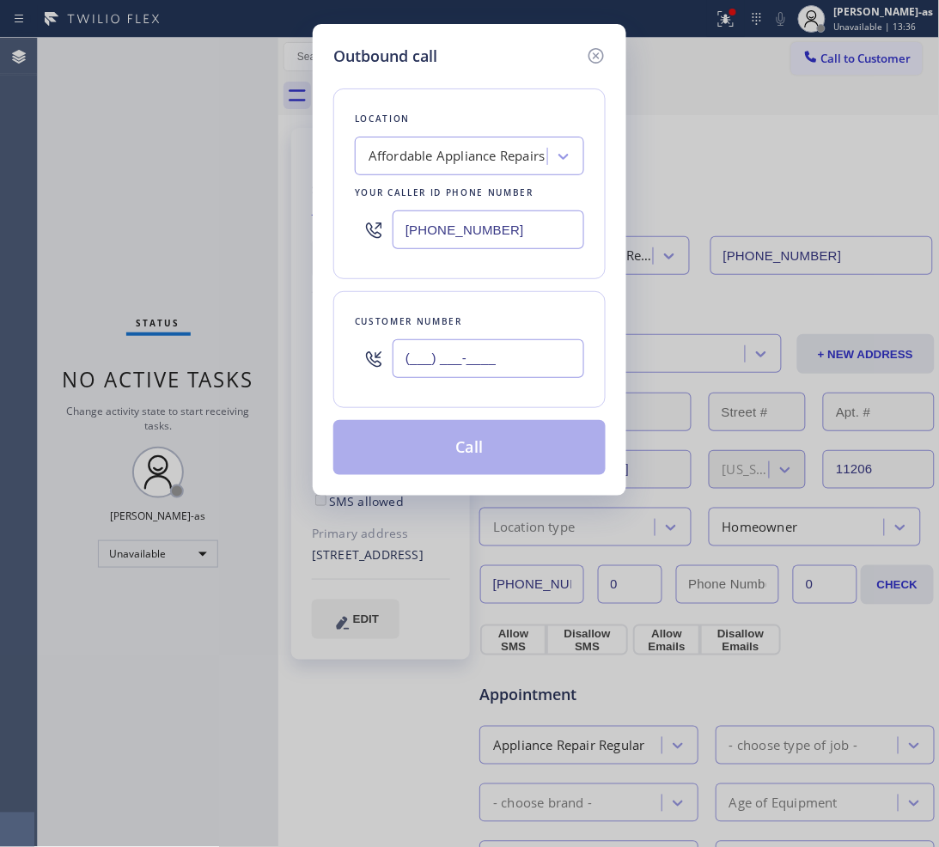
click at [491, 361] on input "(___) ___-____" at bounding box center [488, 358] width 192 height 39
paste input "301) 651-1659"
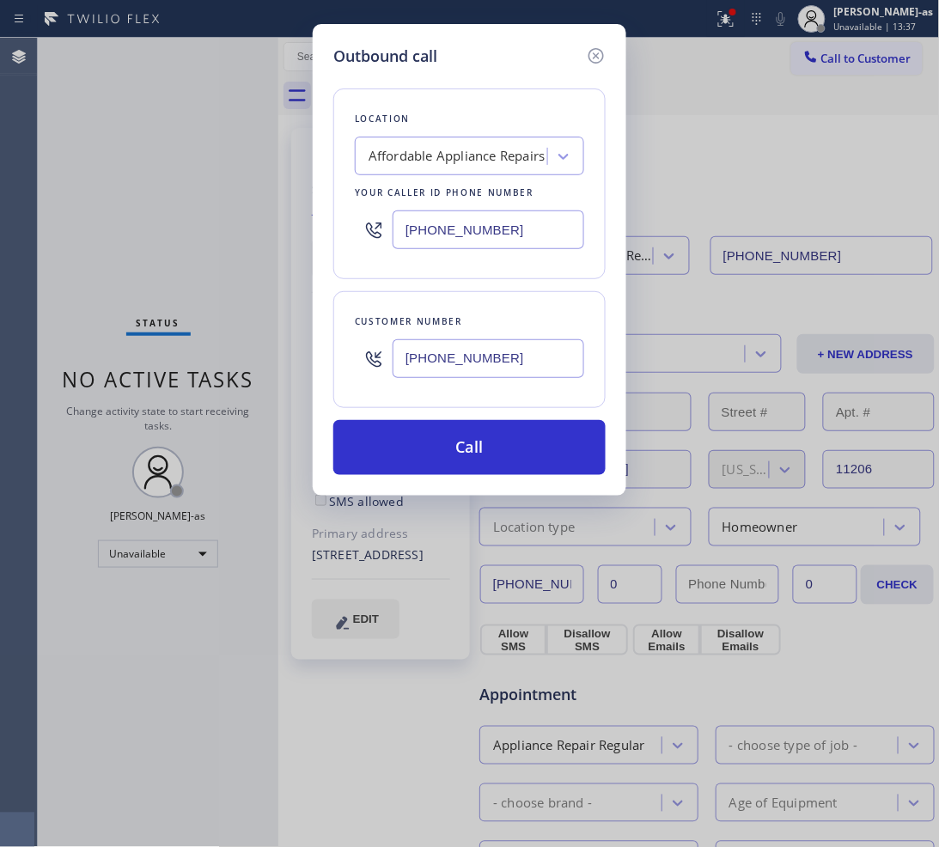
type input "[PHONE_NUMBER]"
click at [399, 147] on div "Affordable Appliance Repairs" at bounding box center [456, 157] width 177 height 20
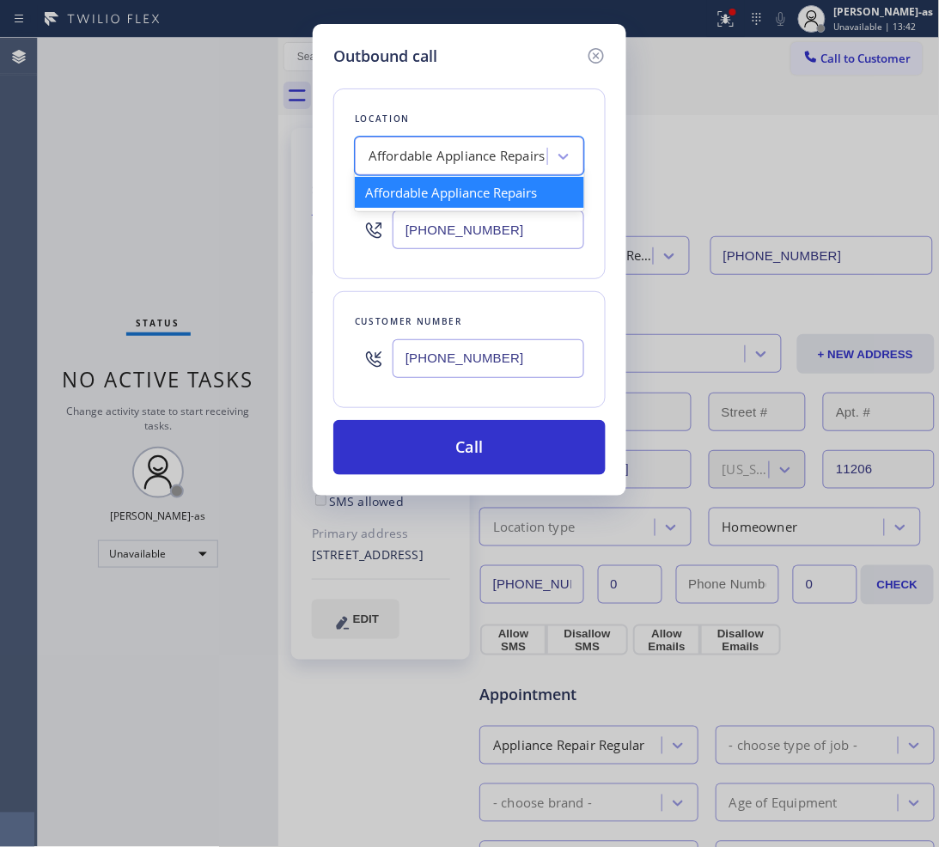
paste input "GE Monogram Repair Expert Silver Spring"
type input "GE Monogram Repair Expert Silver Spring"
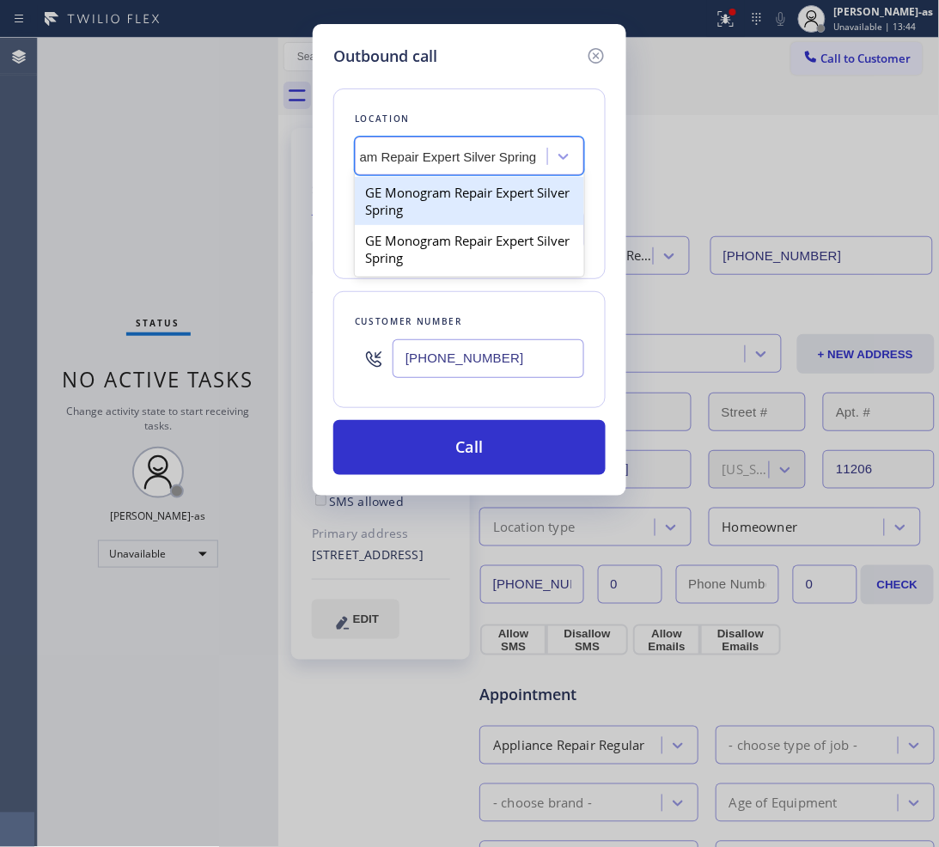
click at [405, 209] on div "GE Monogram Repair Expert Silver Spring" at bounding box center [469, 201] width 229 height 48
type input "[PHONE_NUMBER]"
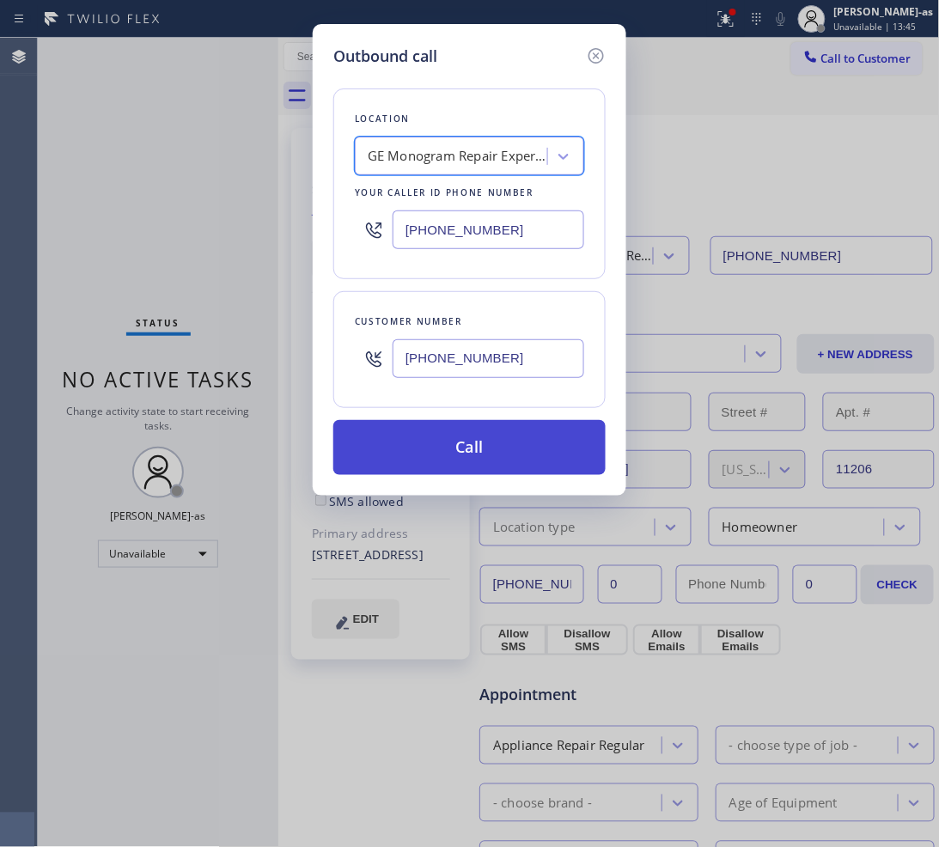
click at [518, 442] on button "Call" at bounding box center [469, 447] width 272 height 55
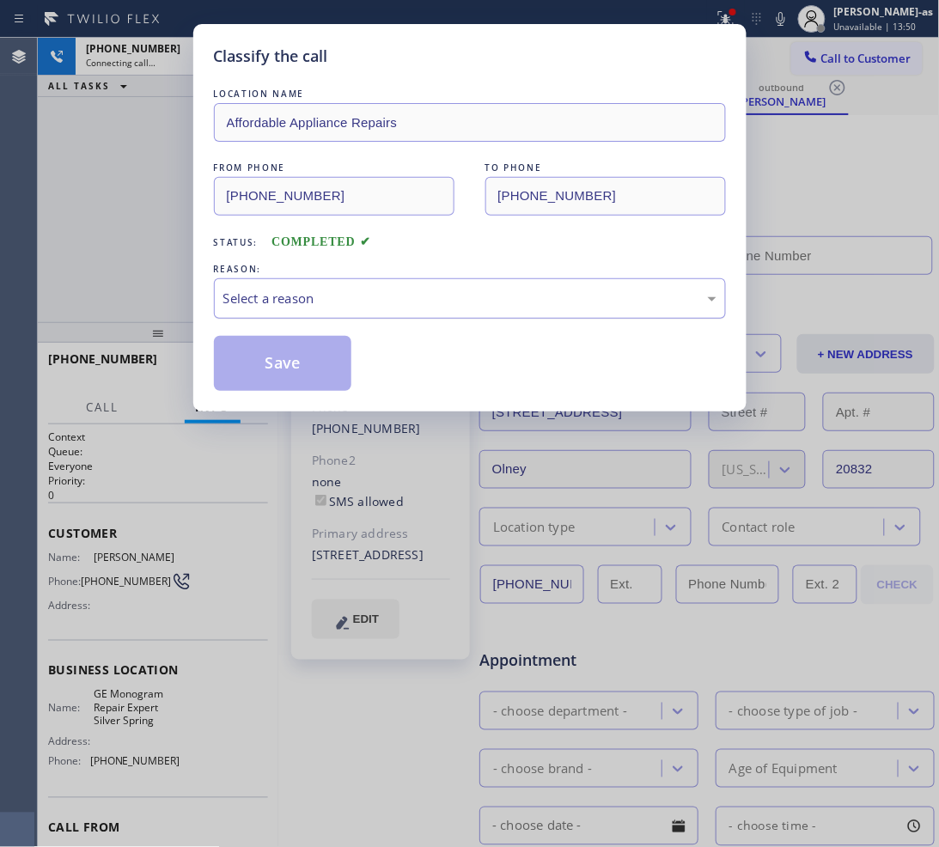
click at [359, 289] on div "Select a reason" at bounding box center [469, 299] width 493 height 20
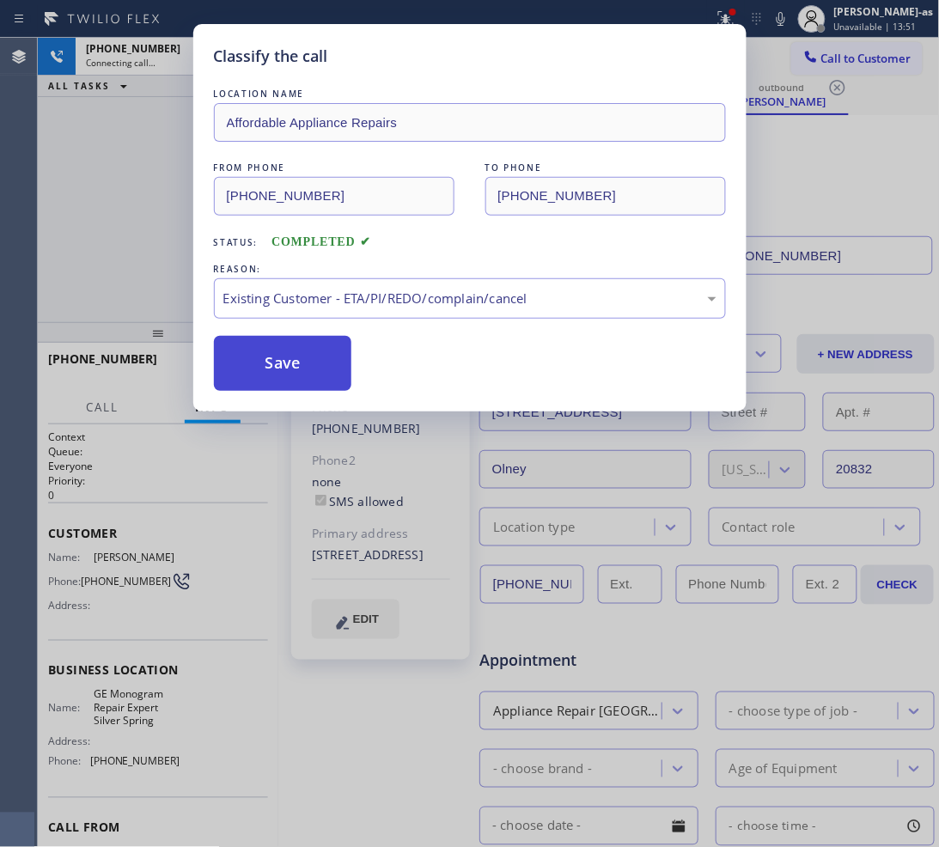
click at [331, 369] on button "Save" at bounding box center [283, 363] width 138 height 55
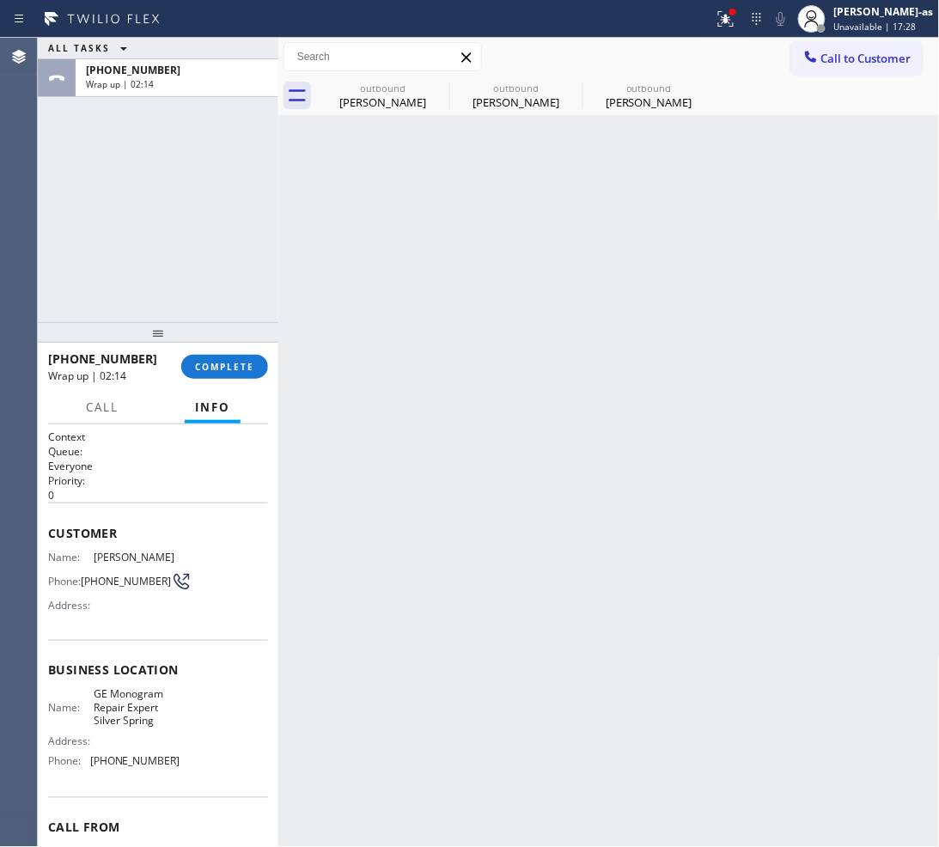
drag, startPoint x: 237, startPoint y: 374, endPoint x: 225, endPoint y: 380, distance: 13.4
click at [225, 380] on div "[PHONE_NUMBER] Wrap up | 02:14 COMPLETE" at bounding box center [158, 366] width 220 height 45
click at [224, 352] on div "[PHONE_NUMBER] Wrap up | 02:15 COMPLETE" at bounding box center [158, 366] width 220 height 45
click at [225, 363] on span "COMPLETE" at bounding box center [224, 367] width 59 height 12
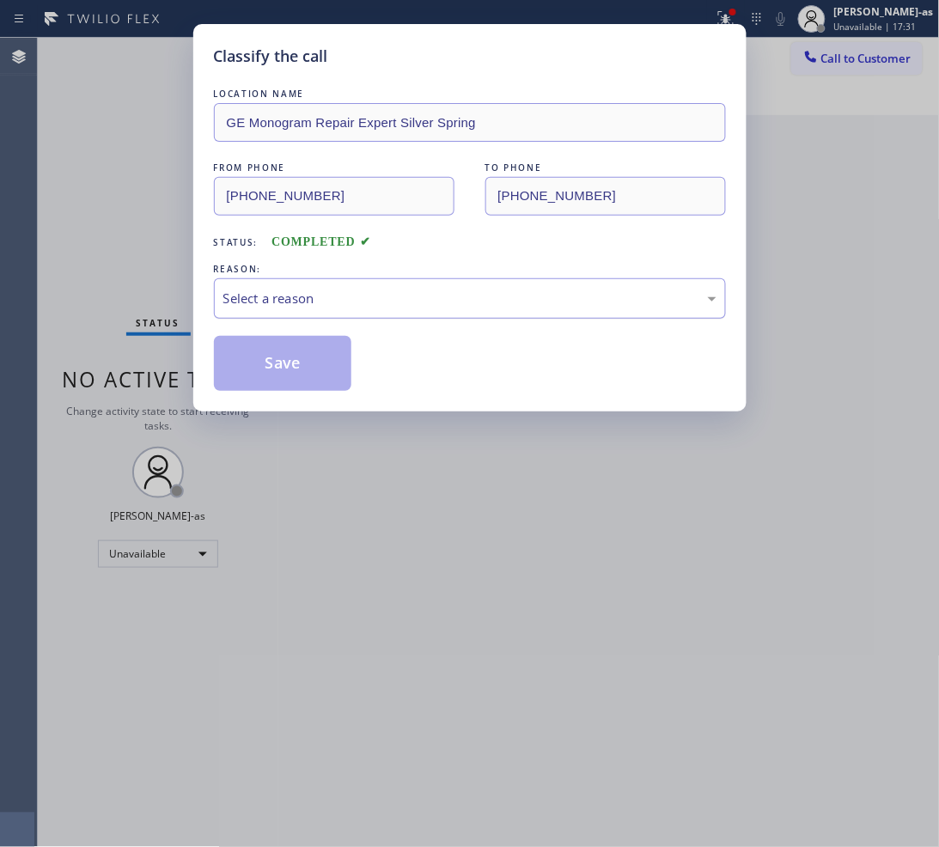
drag, startPoint x: 314, startPoint y: 294, endPoint x: 315, endPoint y: 307, distance: 13.8
click at [315, 297] on div "Select a reason" at bounding box center [469, 299] width 493 height 20
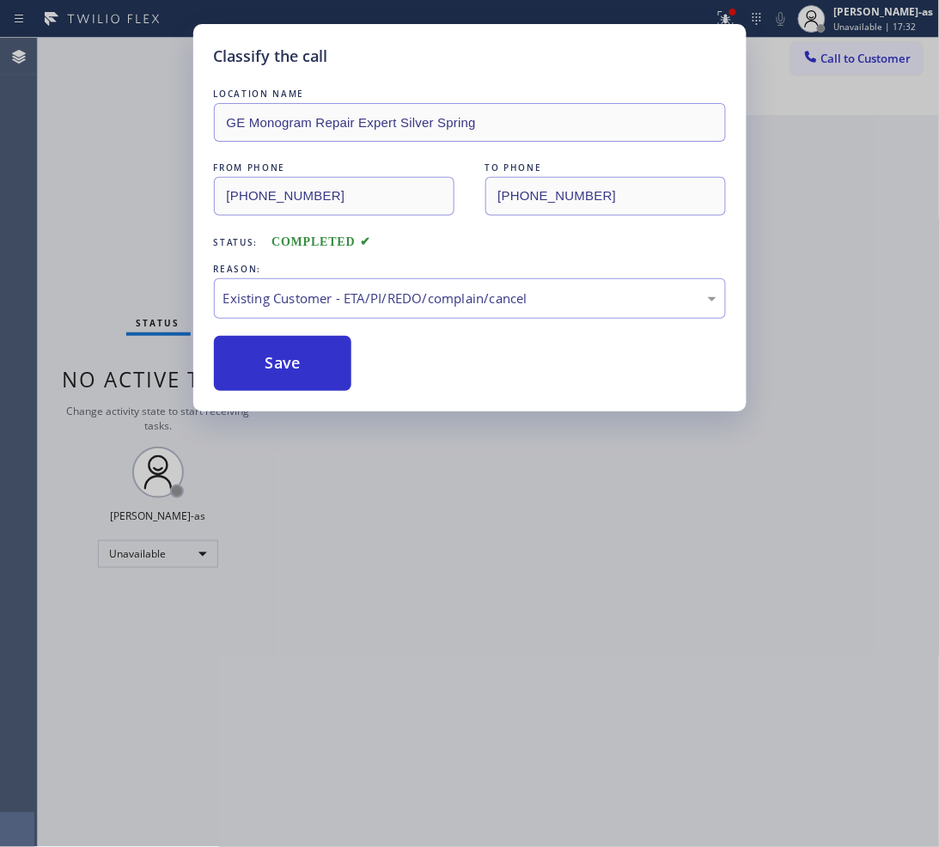
click at [284, 362] on button "Save" at bounding box center [283, 363] width 138 height 55
type input "[PHONE_NUMBER]"
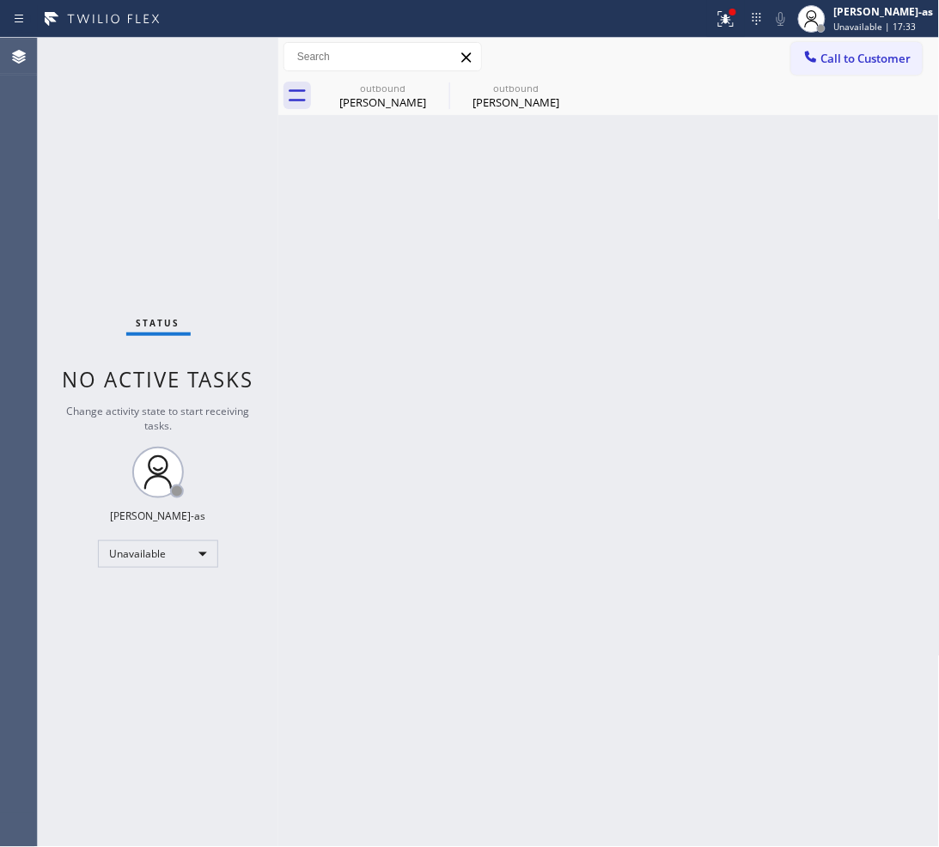
drag, startPoint x: 874, startPoint y: 57, endPoint x: 788, endPoint y: 83, distance: 89.9
click at [873, 57] on span "Call to Customer" at bounding box center [866, 58] width 90 height 15
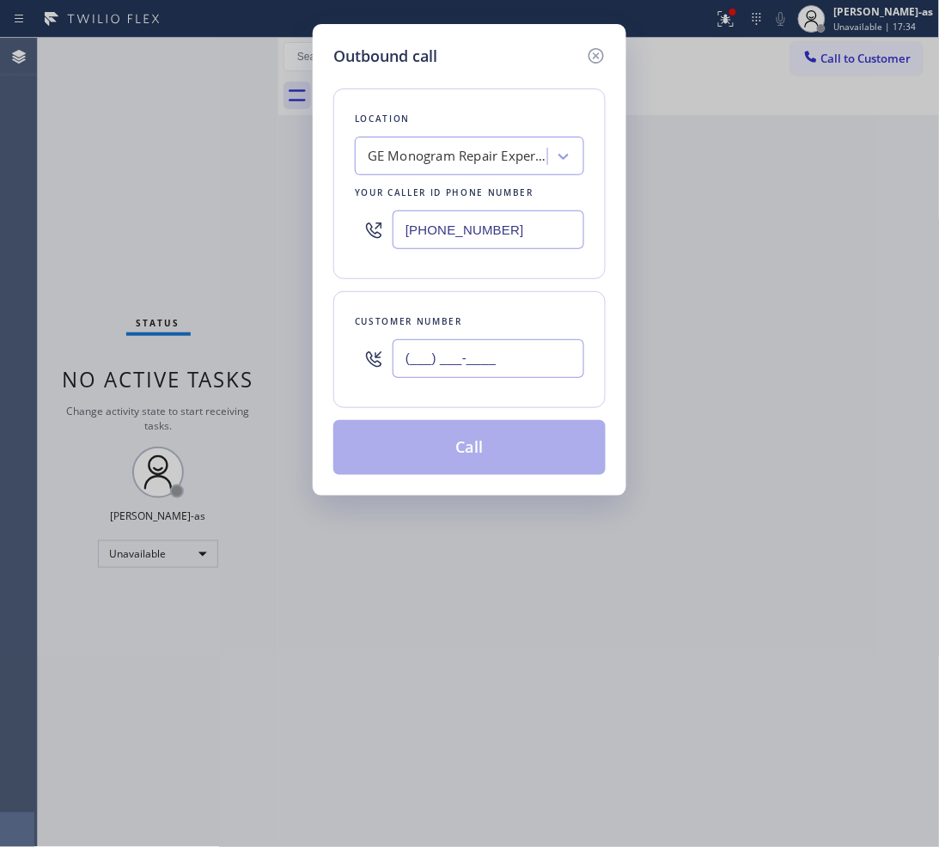
click at [461, 355] on input "(___) ___-____" at bounding box center [488, 358] width 192 height 39
paste input "312) 404-1104"
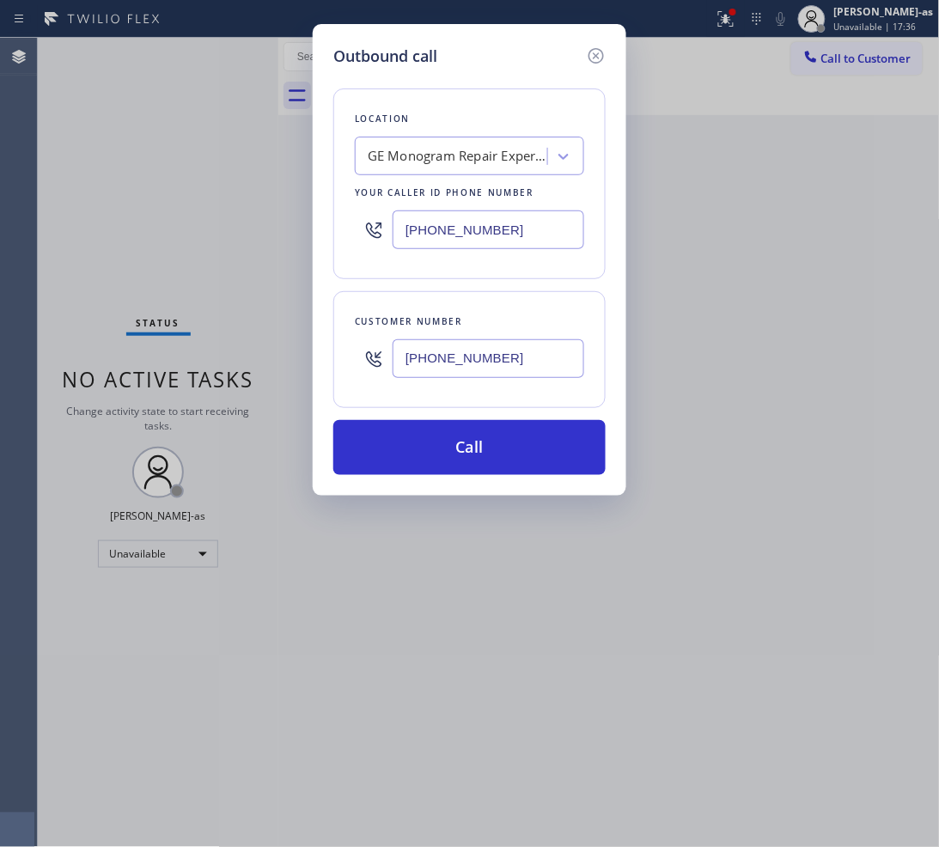
type input "[PHONE_NUMBER]"
click at [512, 236] on input "[PHONE_NUMBER]" at bounding box center [488, 229] width 192 height 39
paste input "855) 662-5332"
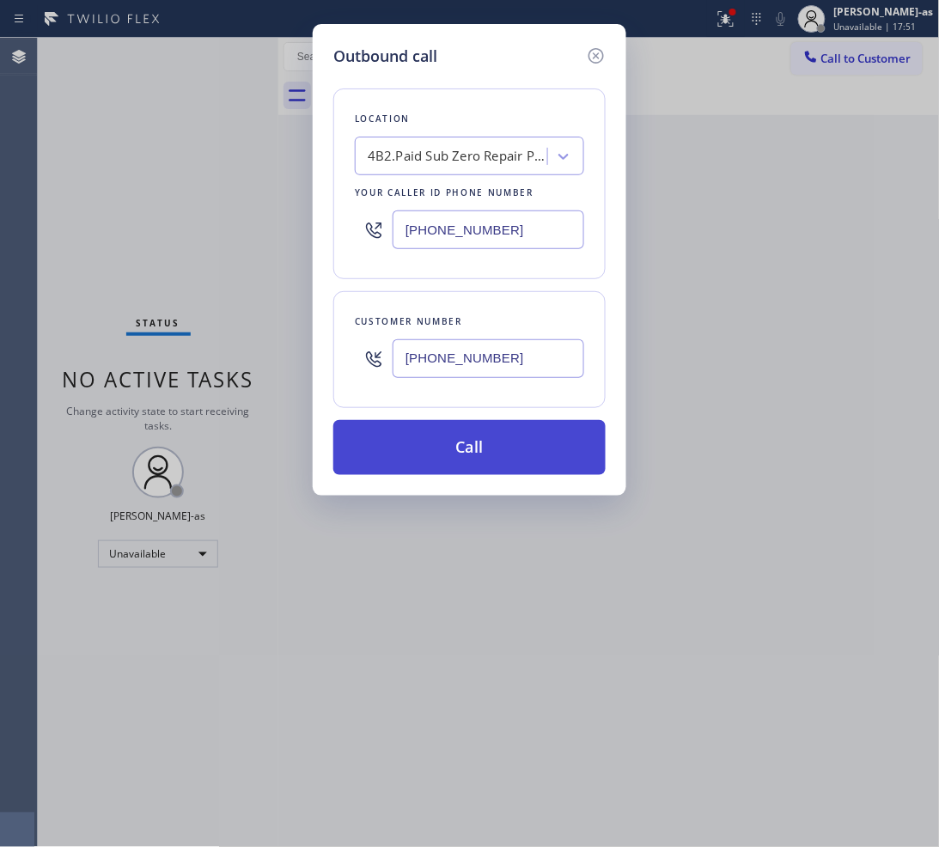
type input "[PHONE_NUMBER]"
click at [517, 451] on button "Call" at bounding box center [469, 447] width 272 height 55
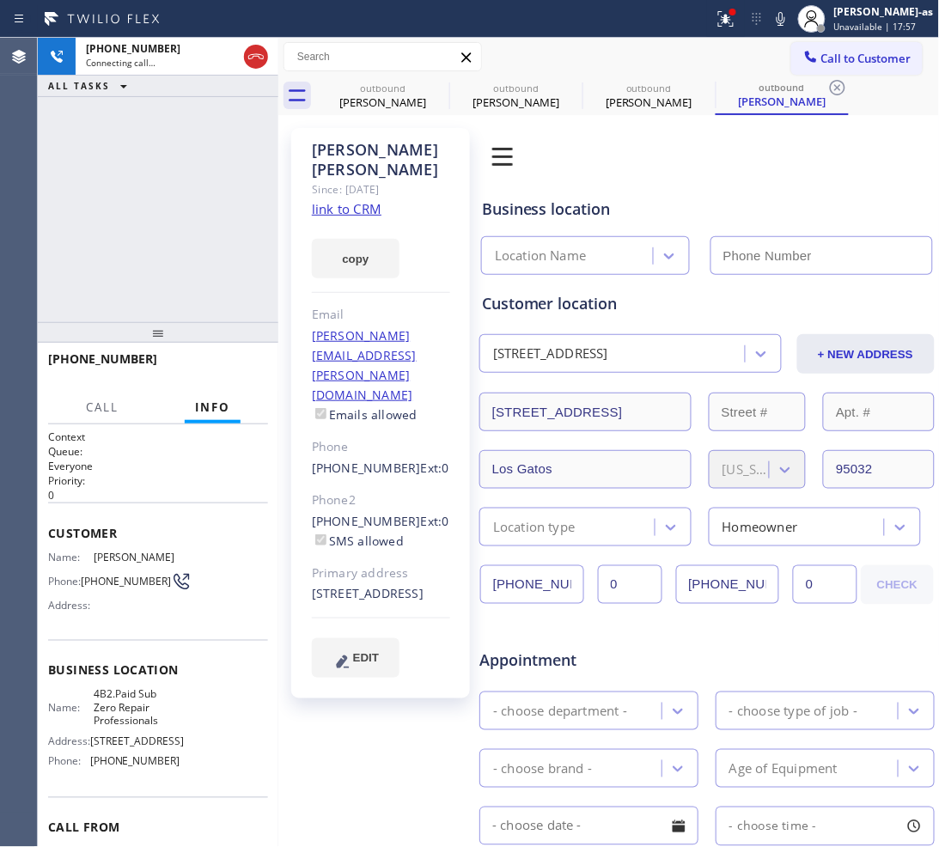
type input "[PHONE_NUMBER]"
drag, startPoint x: 95, startPoint y: 161, endPoint x: 168, endPoint y: 138, distance: 76.3
click at [108, 161] on div "[PHONE_NUMBER] Connecting call… ALL TASKS ALL TASKS ACTIVE TASKS TASKS IN WRAP …" at bounding box center [158, 180] width 240 height 284
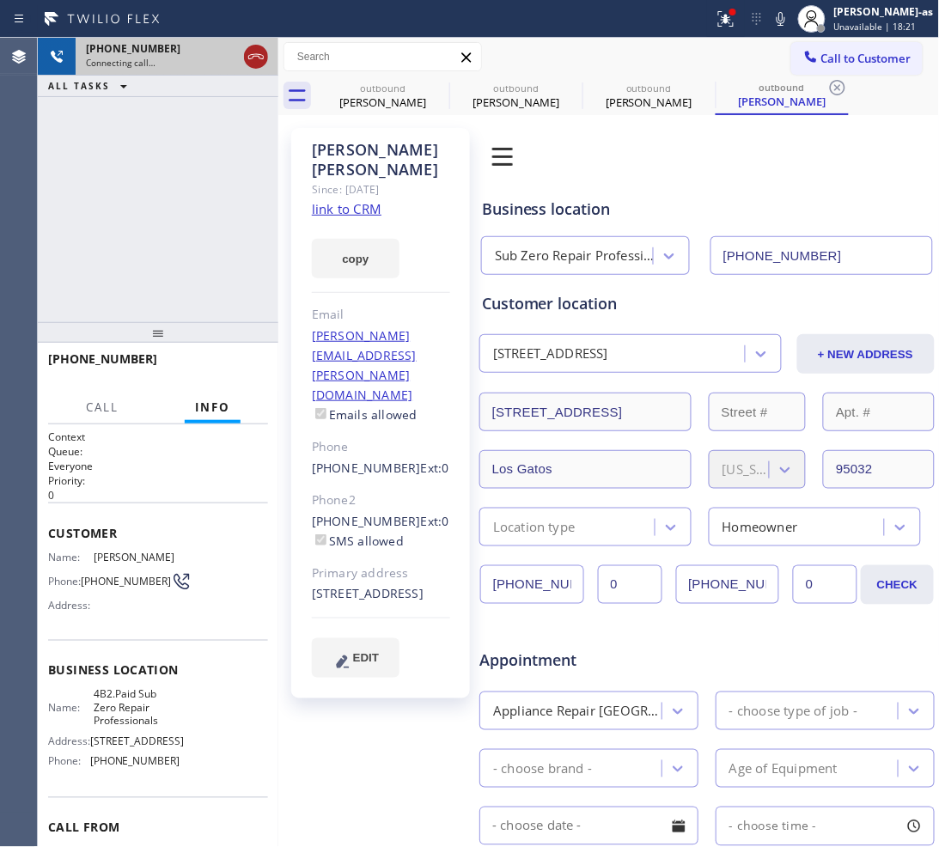
click at [260, 56] on icon at bounding box center [256, 56] width 21 height 21
drag, startPoint x: 404, startPoint y: 91, endPoint x: 439, endPoint y: 87, distance: 35.5
click at [404, 92] on div "outbound" at bounding box center [383, 88] width 130 height 13
type input "[PHONE_NUMBER]"
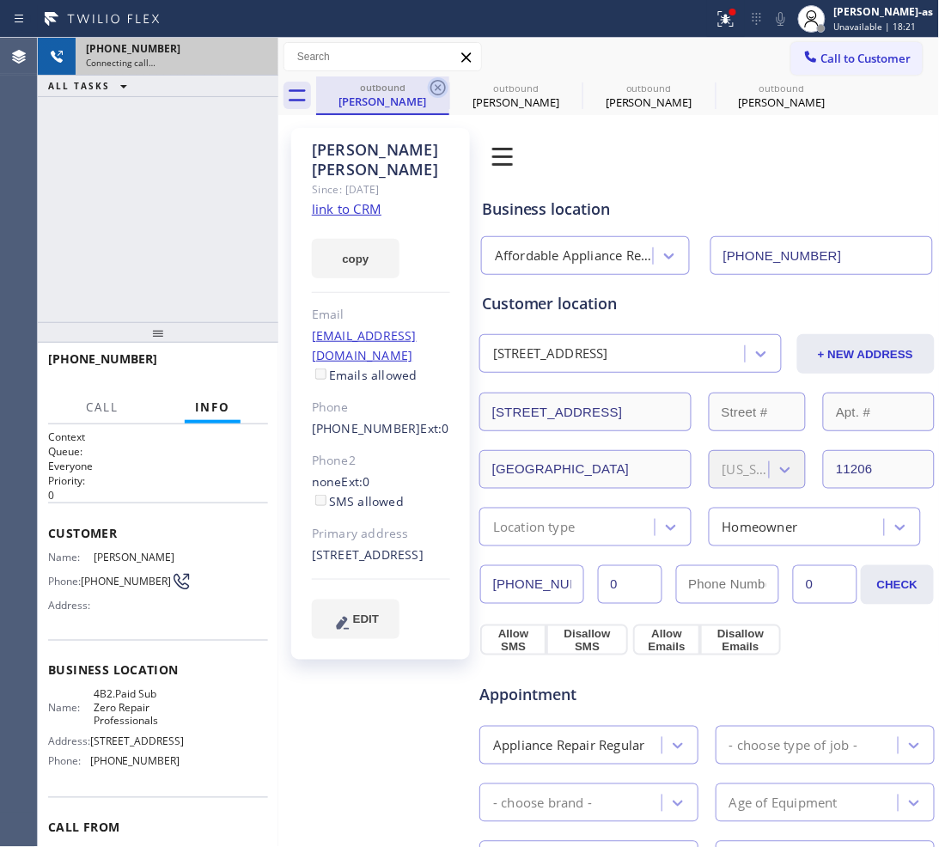
click at [438, 84] on icon at bounding box center [438, 87] width 21 height 21
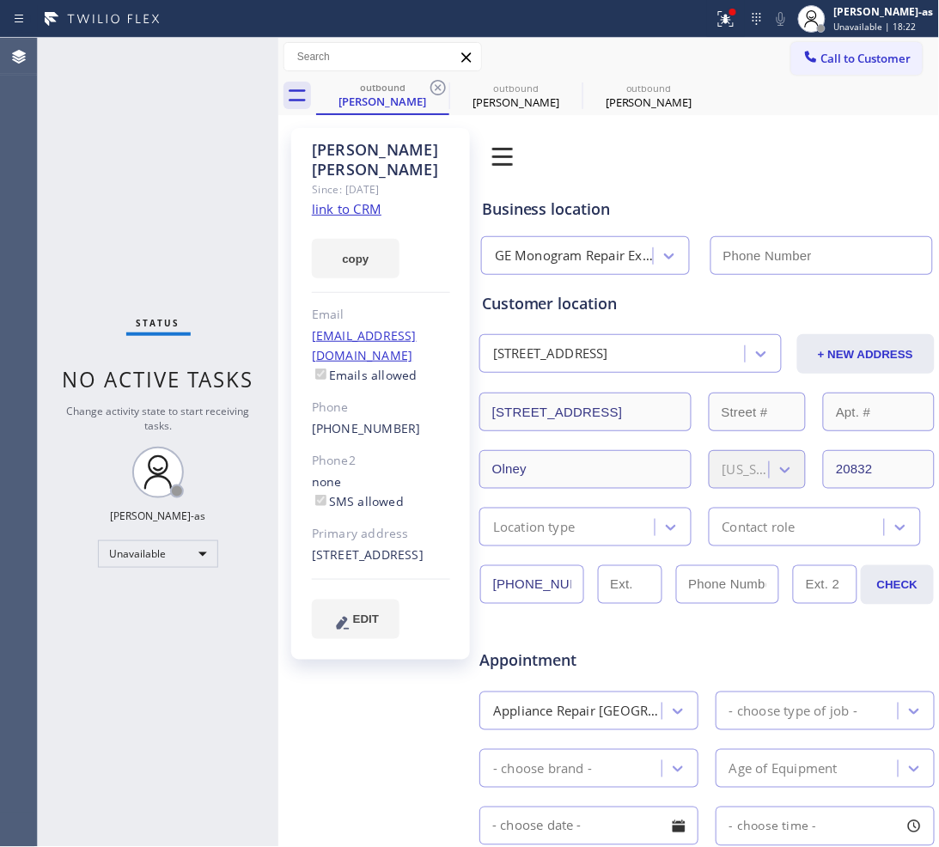
click at [438, 84] on icon at bounding box center [438, 87] width 21 height 21
type input "[PHONE_NUMBER]"
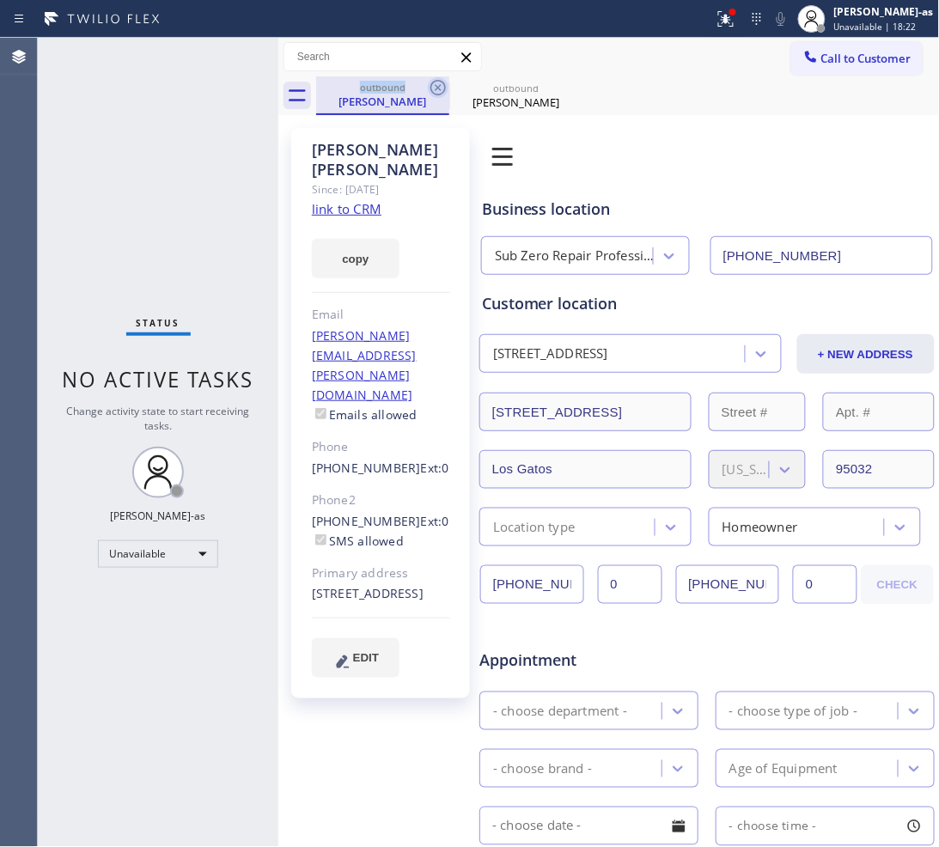
click at [438, 84] on icon at bounding box center [438, 87] width 21 height 21
click at [0, 0] on icon at bounding box center [0, 0] width 0 height 0
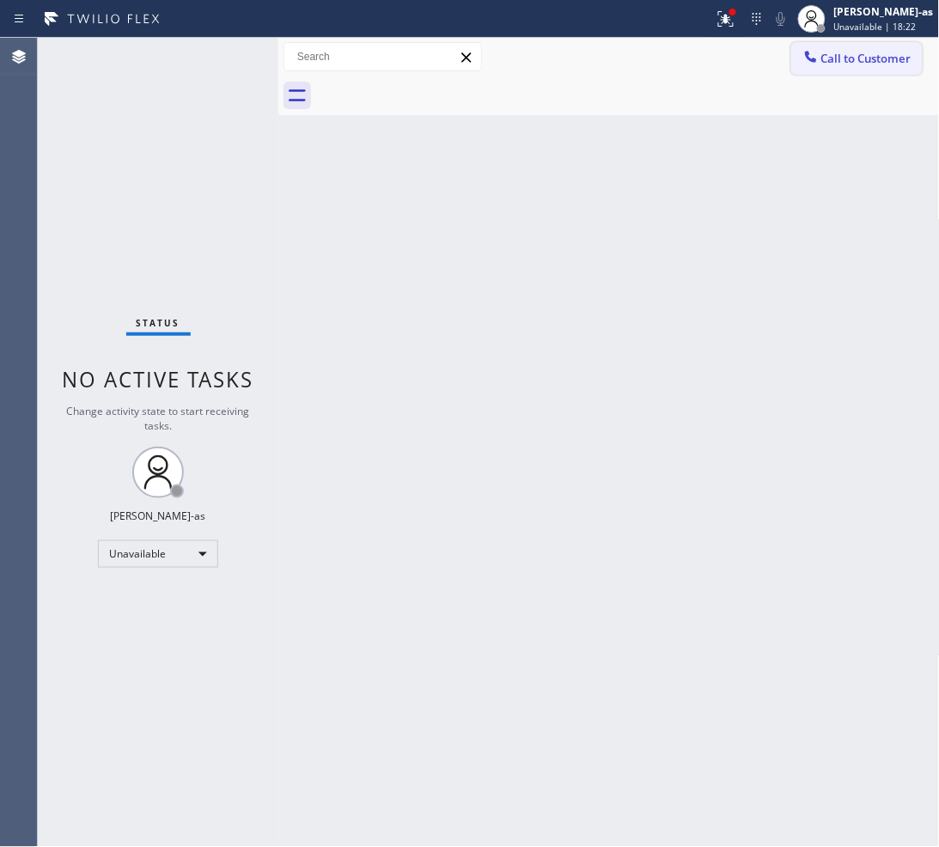
click at [846, 49] on button "Call to Customer" at bounding box center [856, 58] width 131 height 33
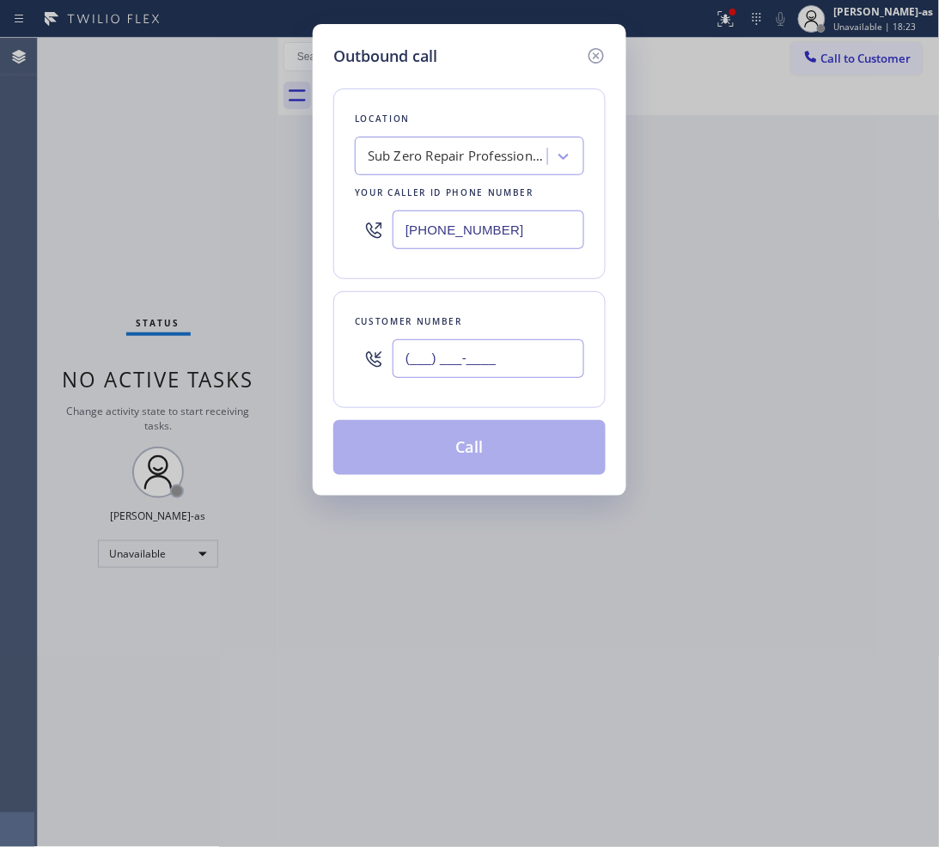
click at [452, 367] on input "(___) ___-____" at bounding box center [488, 358] width 192 height 39
paste input "407) 633-9281"
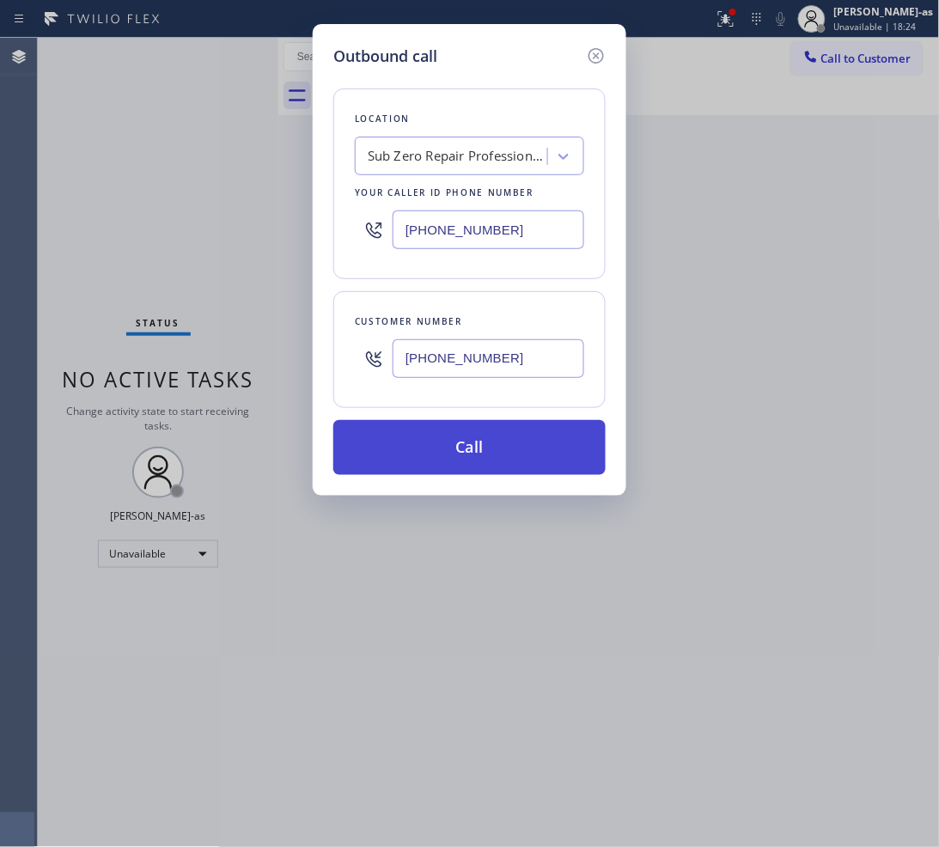
type input "[PHONE_NUMBER]"
click at [522, 451] on button "Call" at bounding box center [469, 447] width 272 height 55
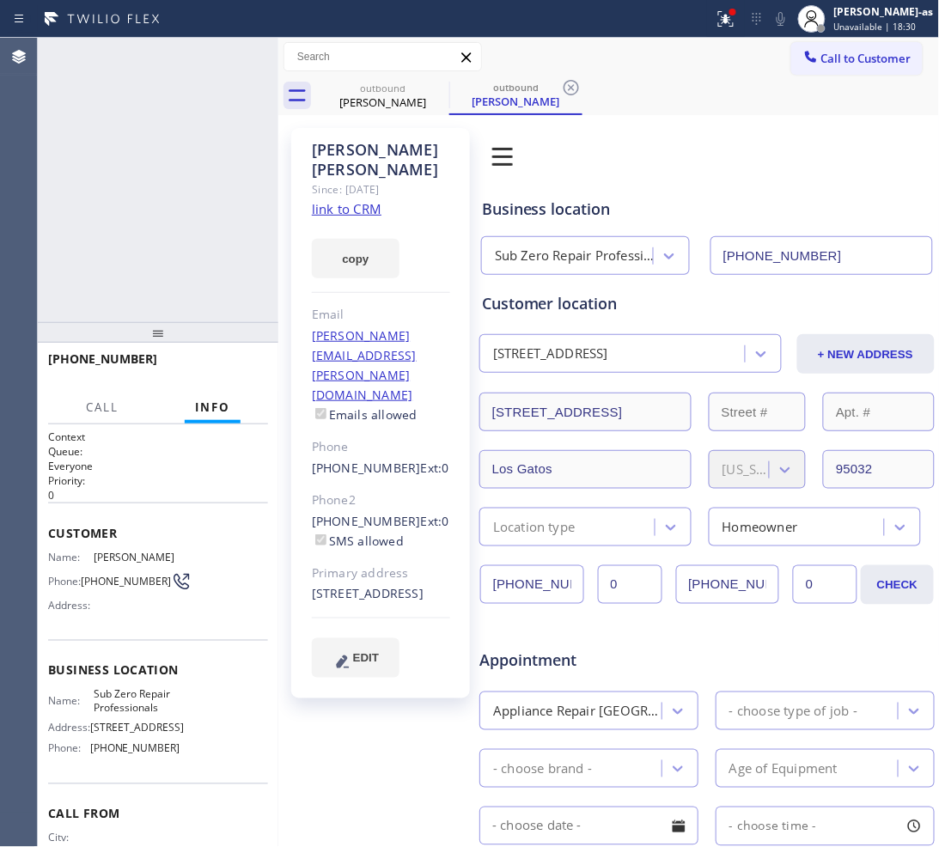
type input "[PHONE_NUMBER]"
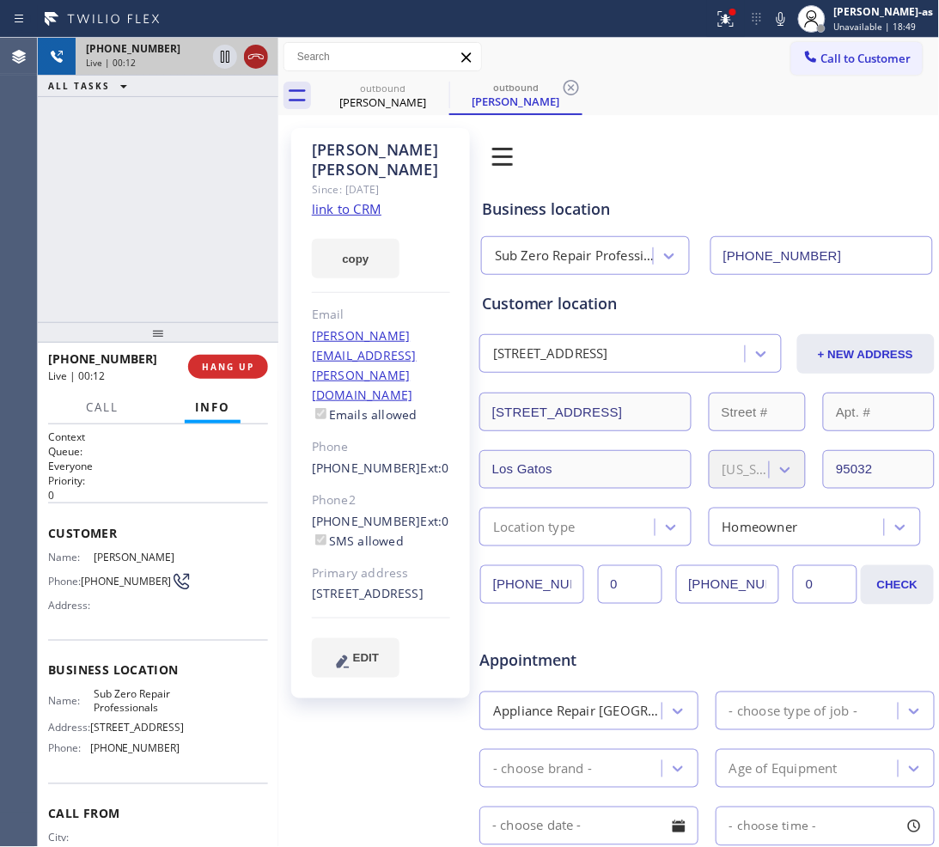
click at [253, 62] on icon at bounding box center [256, 56] width 21 height 21
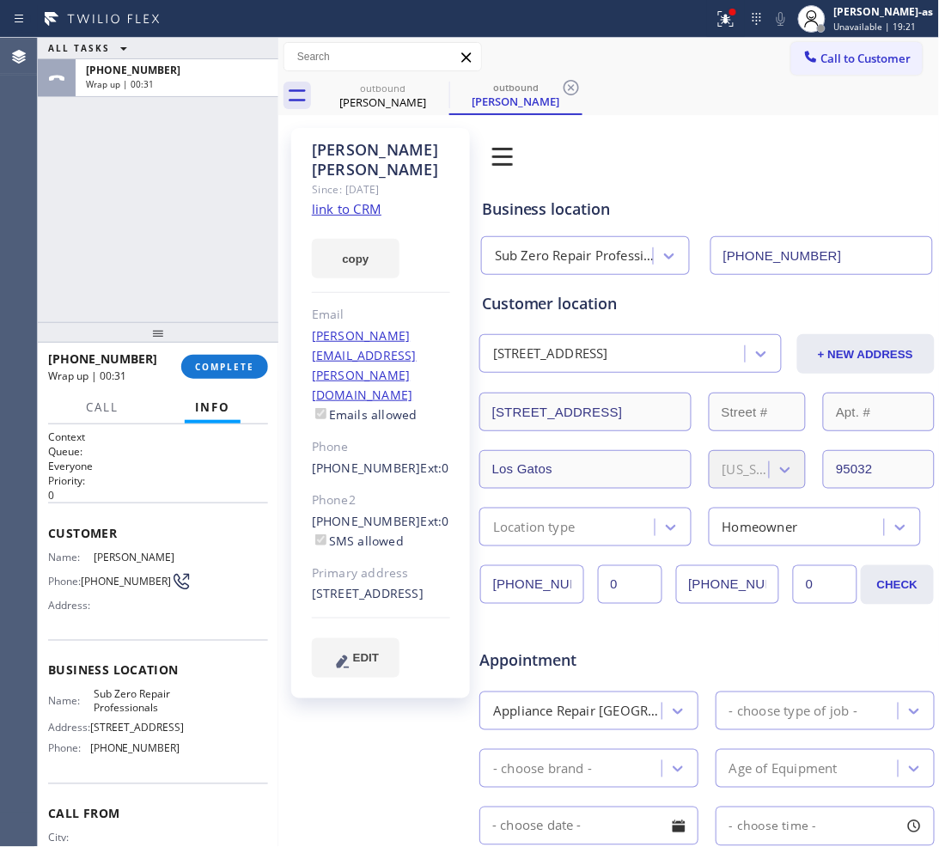
click at [226, 379] on div "[PHONE_NUMBER] Wrap up | 00:31 COMPLETE" at bounding box center [158, 366] width 220 height 45
click at [217, 365] on span "COMPLETE" at bounding box center [224, 367] width 59 height 12
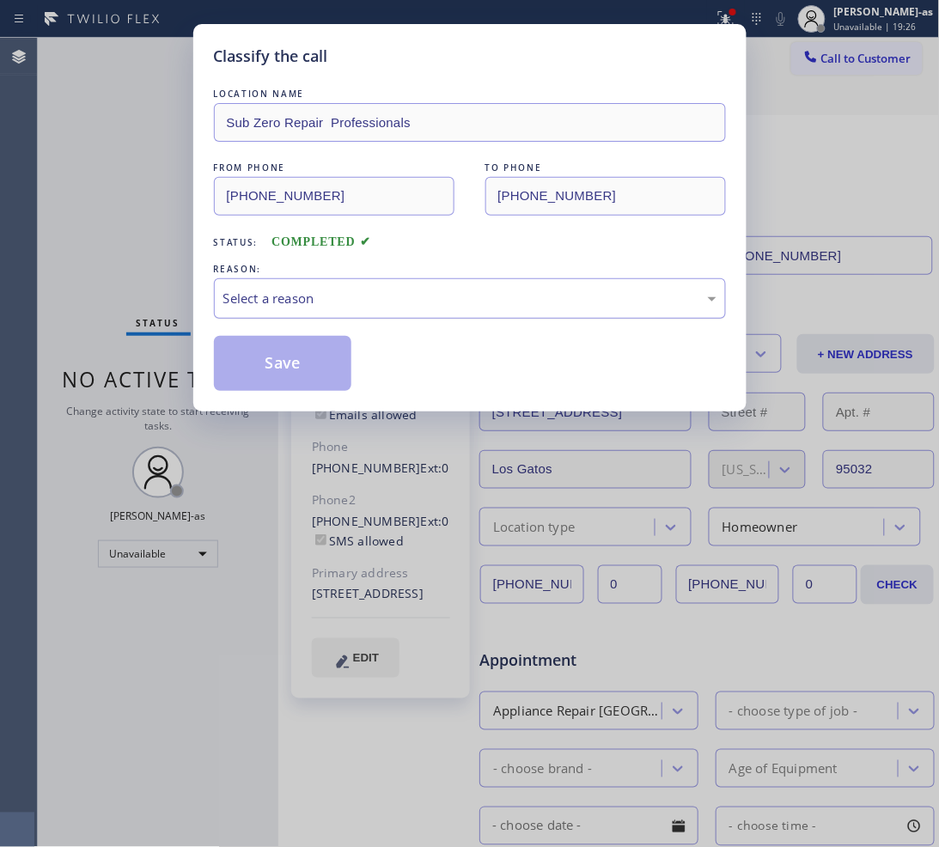
click at [393, 301] on div "Select a reason" at bounding box center [469, 299] width 493 height 20
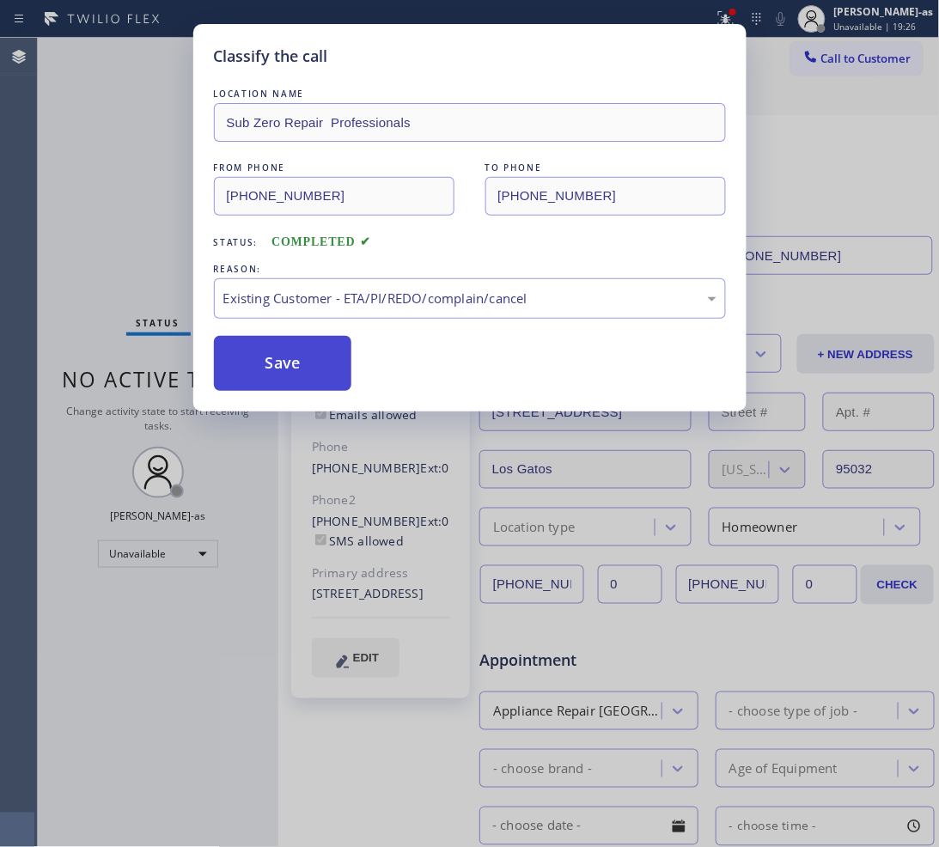
click at [276, 357] on button "Save" at bounding box center [283, 363] width 138 height 55
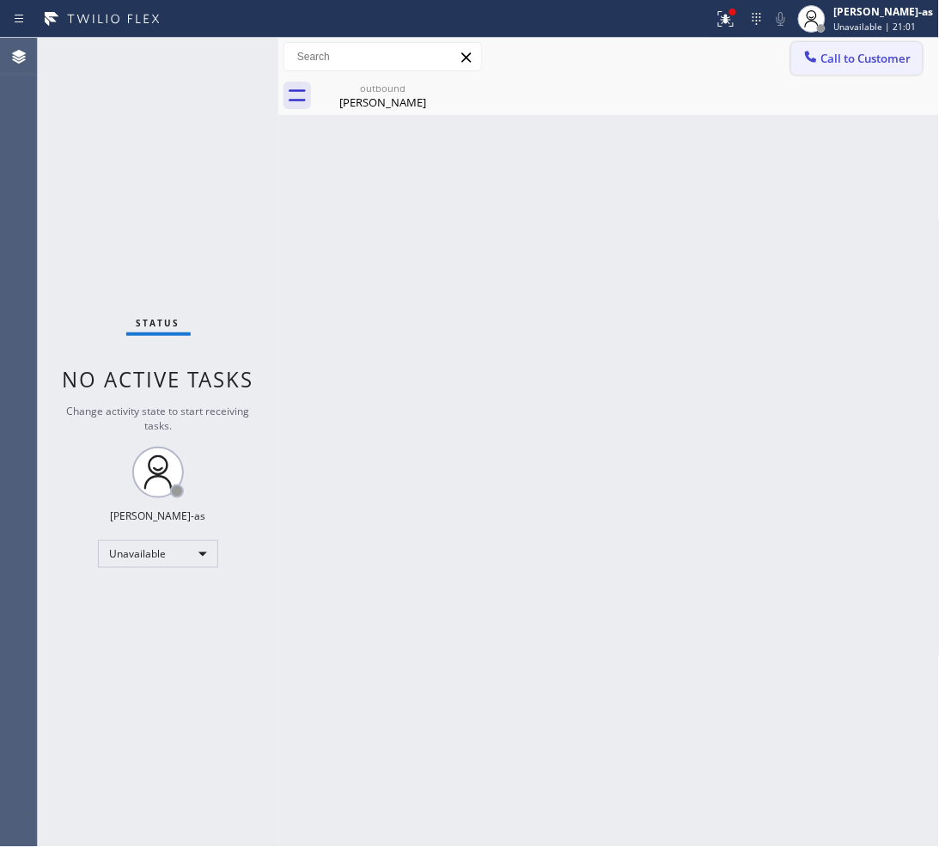
click at [864, 63] on span "Call to Customer" at bounding box center [866, 58] width 90 height 15
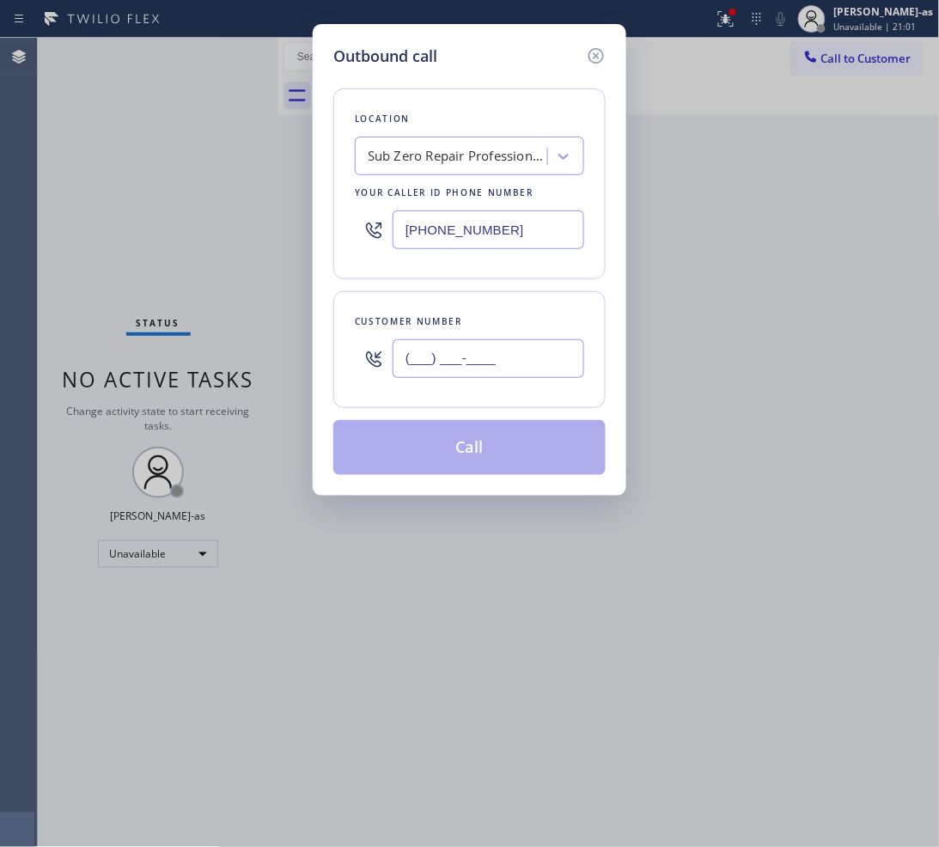
click at [475, 362] on input "(___) ___-____" at bounding box center [488, 358] width 192 height 39
paste input "513) 716-8727"
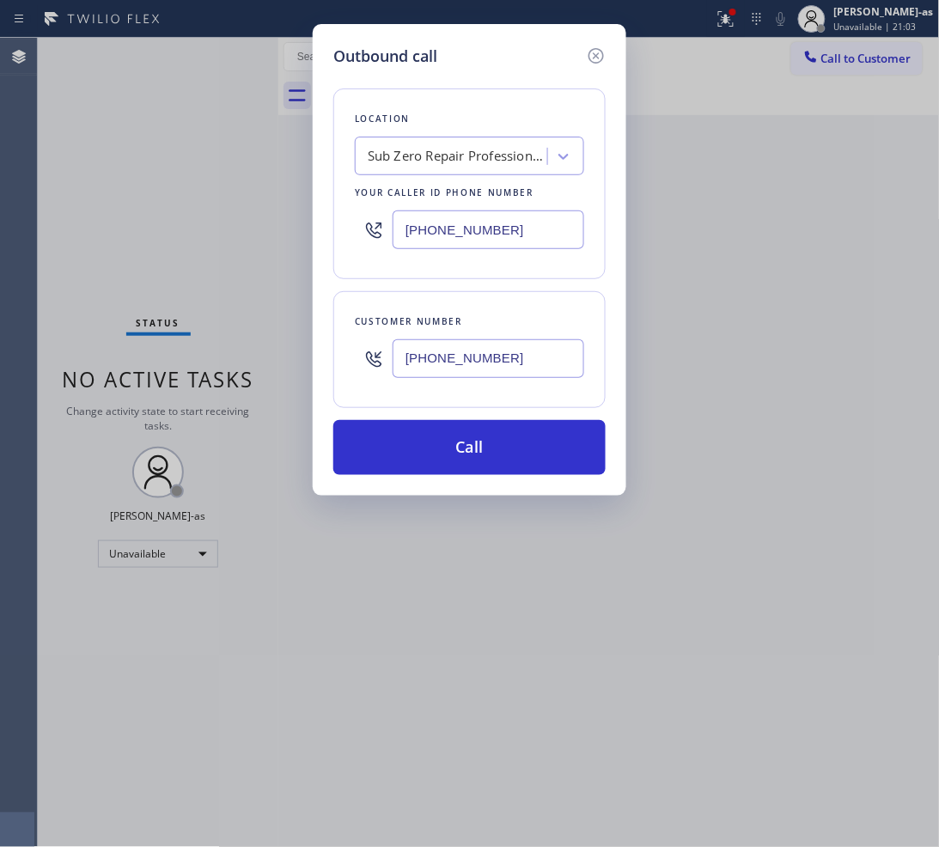
type input "[PHONE_NUMBER]"
click at [524, 222] on input "[PHONE_NUMBER]" at bounding box center [488, 229] width 192 height 39
click at [462, 160] on div "Sub Zero Repair Professionals" at bounding box center [458, 157] width 180 height 20
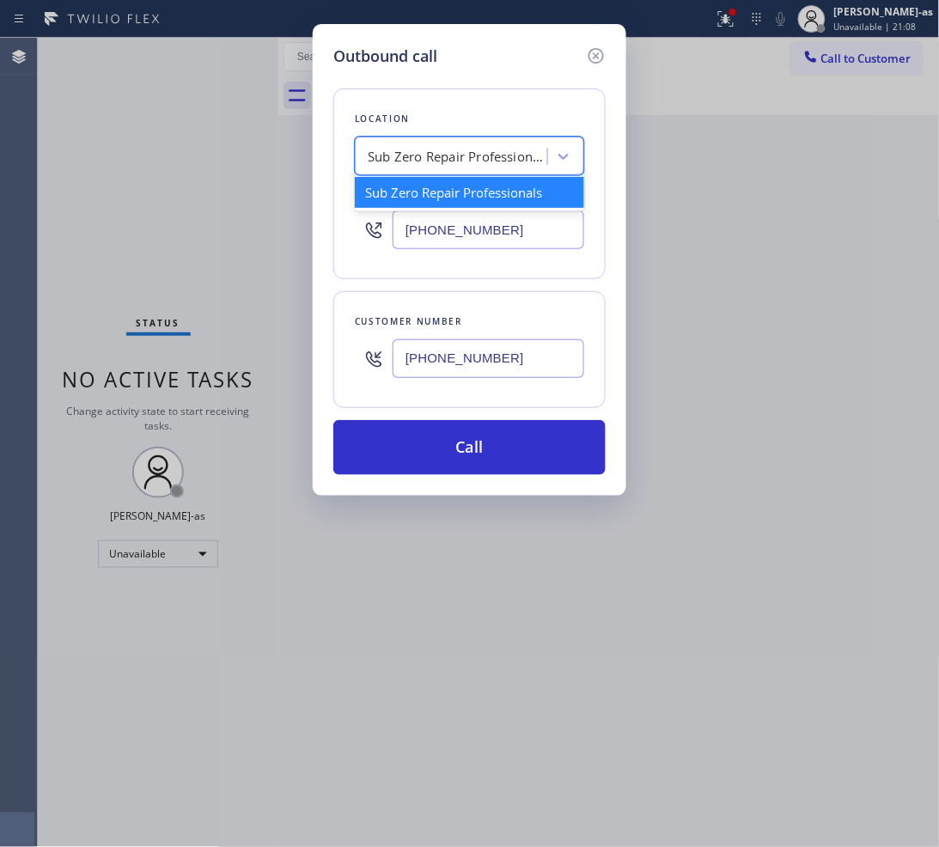
paste input "Subzero Repair Professionals ([GEOGRAPHIC_DATA], Google Ads)"
type input "Subzero Repair Professionals ([GEOGRAPHIC_DATA], Google Ads)"
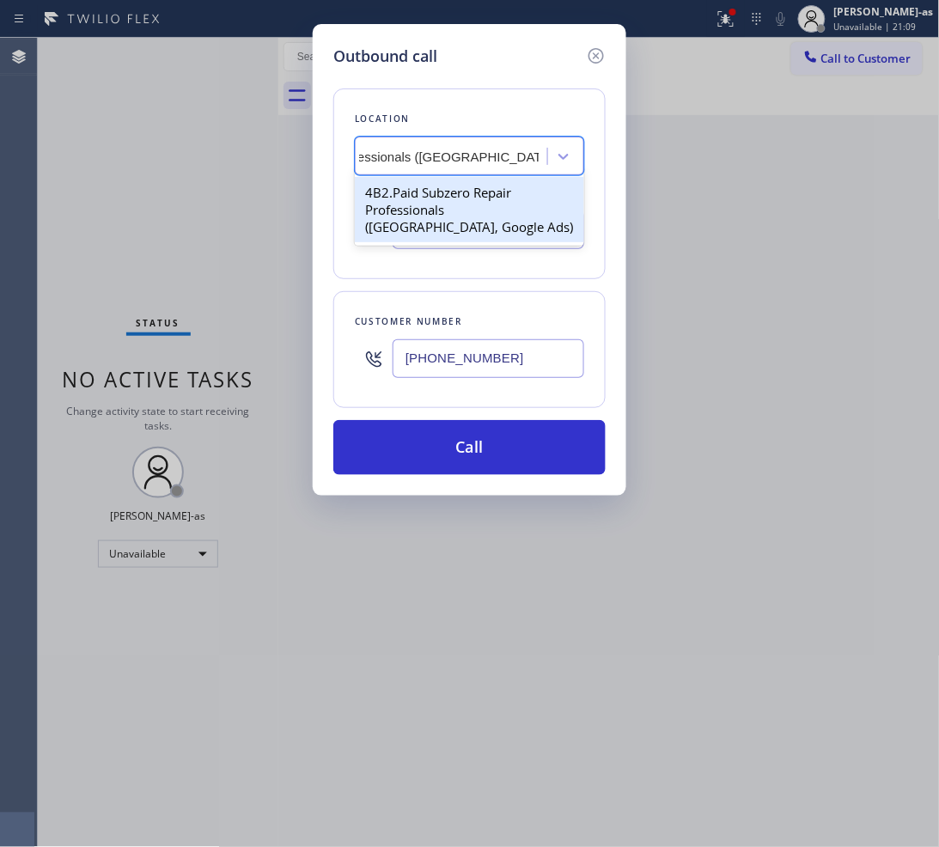
drag, startPoint x: 430, startPoint y: 216, endPoint x: 423, endPoint y: 243, distance: 28.3
click at [430, 216] on div "4B2.Paid Subzero Repair Professionals ([GEOGRAPHIC_DATA], Google Ads)" at bounding box center [469, 209] width 229 height 65
type input "[PHONE_NUMBER]"
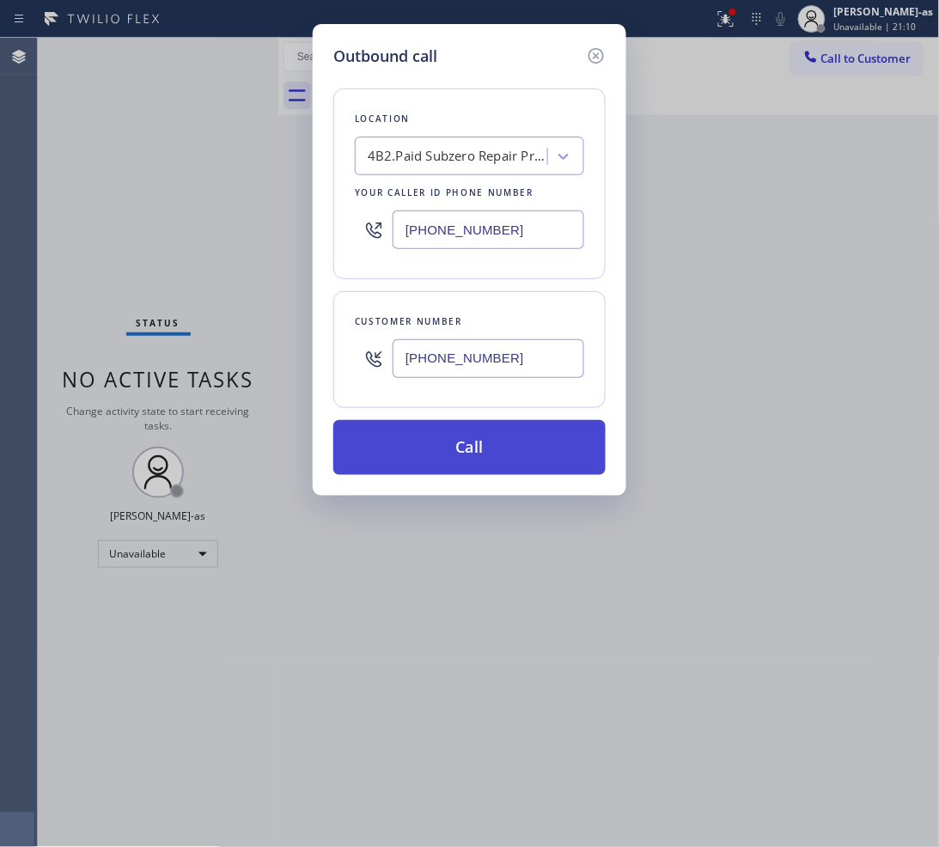
click at [456, 439] on button "Call" at bounding box center [469, 447] width 272 height 55
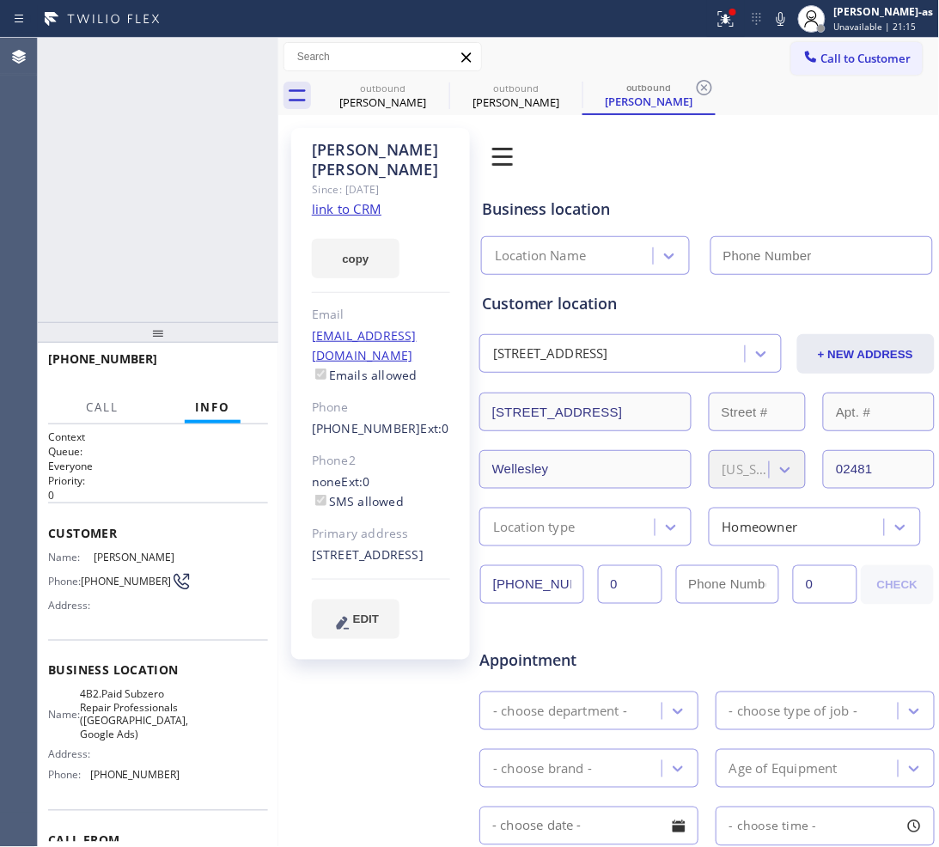
type input "[PHONE_NUMBER]"
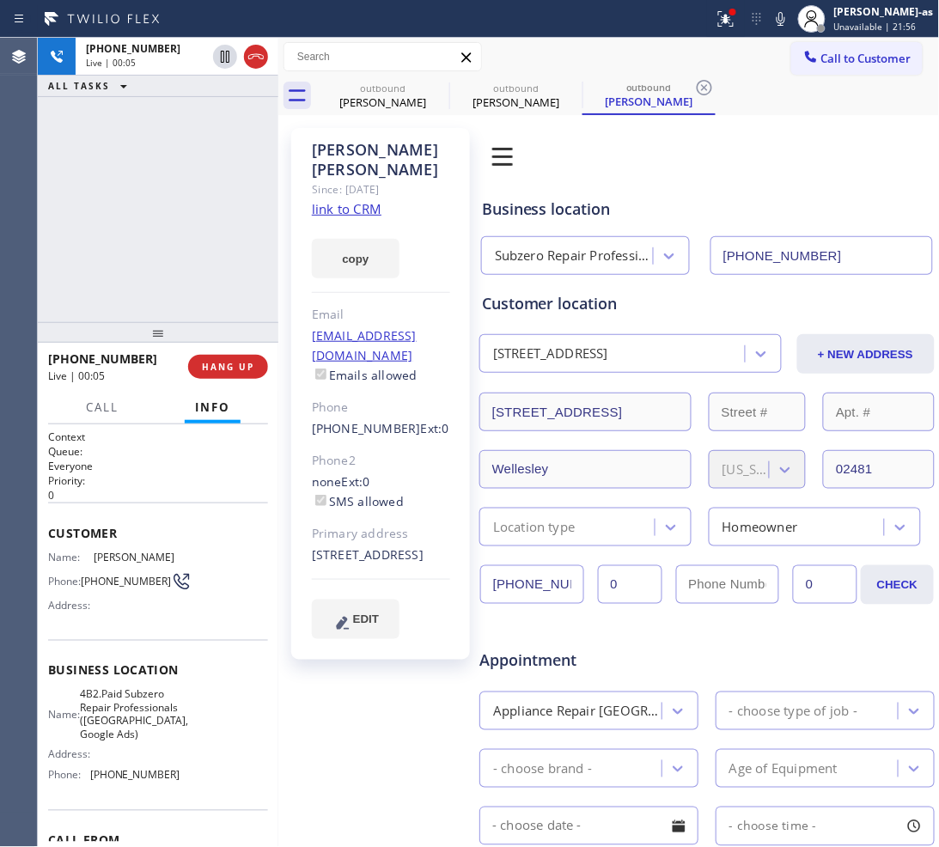
drag, startPoint x: 119, startPoint y: 204, endPoint x: 242, endPoint y: 133, distance: 142.7
click at [131, 200] on div "[PHONE_NUMBER] Live | 00:05 ALL TASKS ALL TASKS ACTIVE TASKS TASKS IN WRAP UP" at bounding box center [158, 180] width 240 height 284
click at [256, 64] on icon at bounding box center [256, 56] width 21 height 21
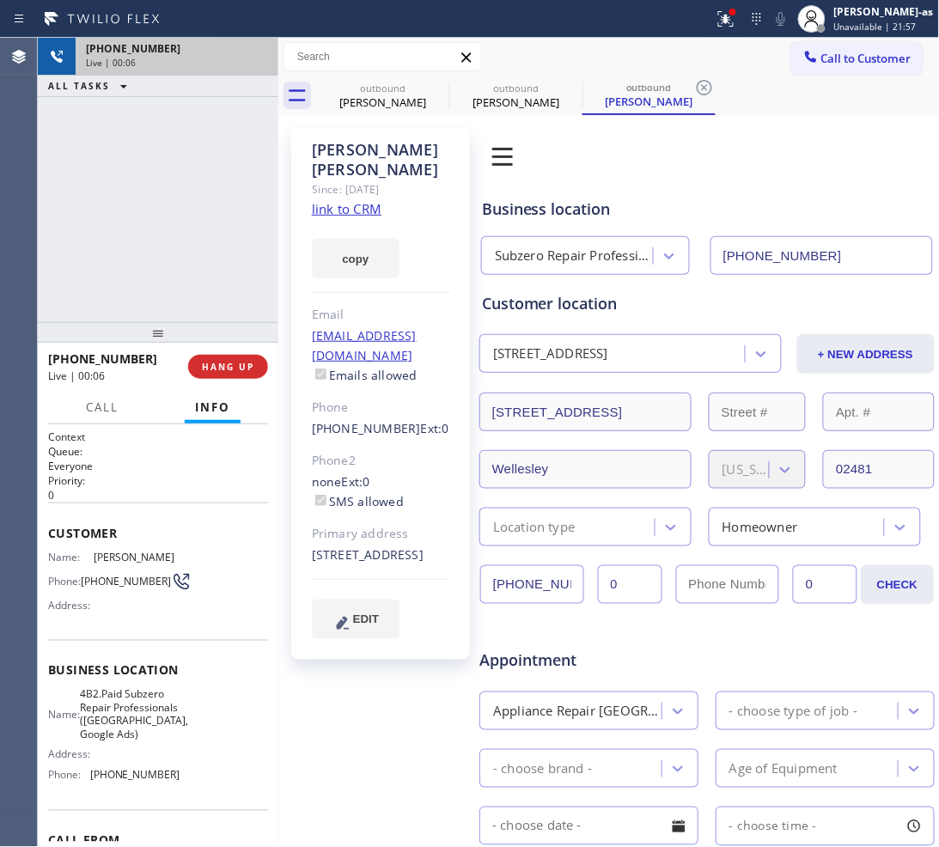
drag, startPoint x: 238, startPoint y: 177, endPoint x: 277, endPoint y: 303, distance: 132.3
click at [265, 216] on div "[PHONE_NUMBER] Live | 00:06 ALL TASKS ALL TASKS ACTIVE TASKS TASKS IN WRAP UP" at bounding box center [158, 180] width 240 height 284
click at [228, 362] on span "HANG UP" at bounding box center [228, 367] width 52 height 12
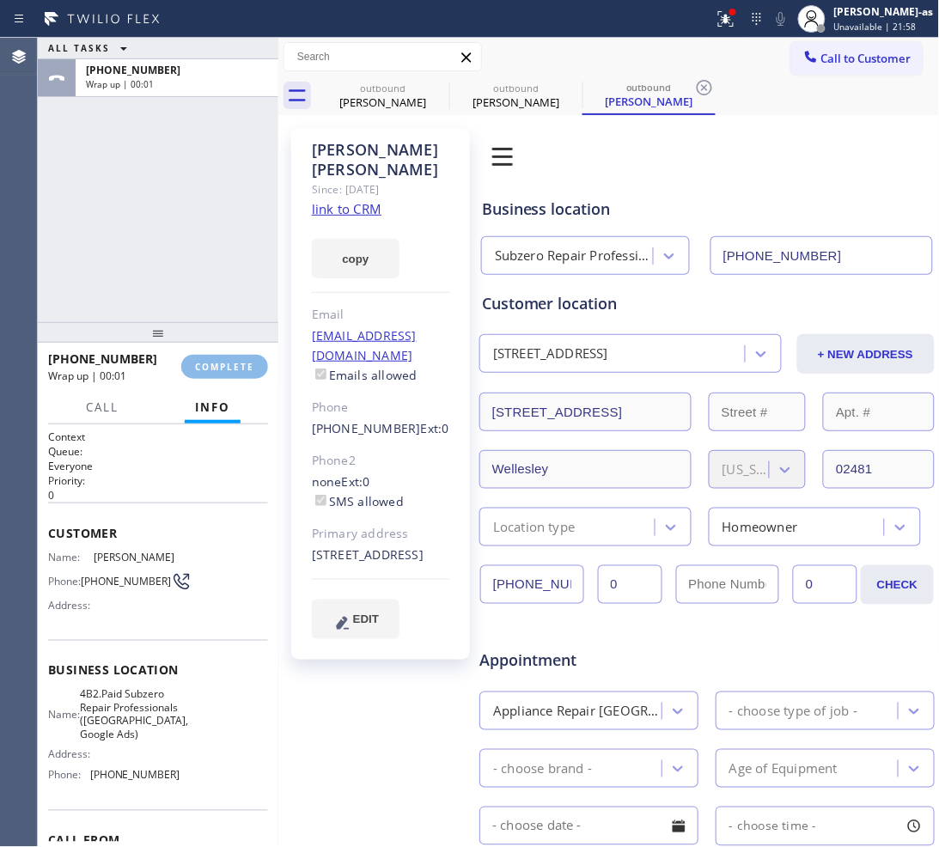
click at [118, 220] on div "ALL TASKS ALL TASKS ACTIVE TASKS TASKS IN WRAP UP [PHONE_NUMBER] Wrap up | 00:01" at bounding box center [158, 180] width 240 height 284
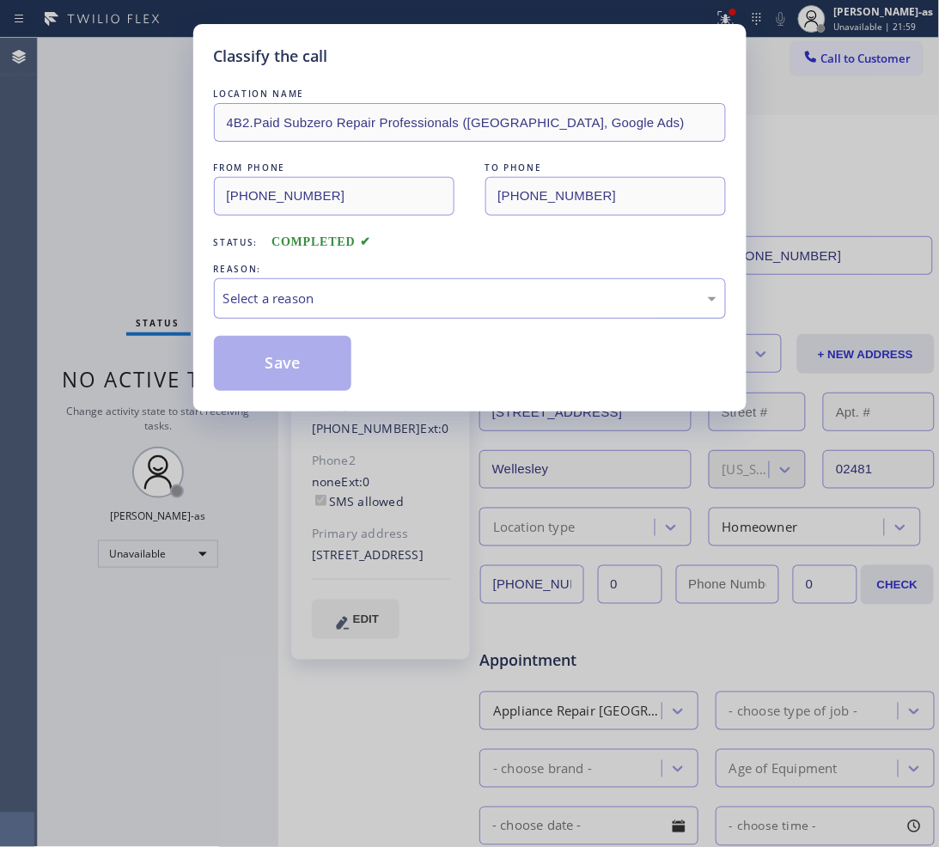
click at [297, 292] on div "Select a reason" at bounding box center [469, 299] width 493 height 20
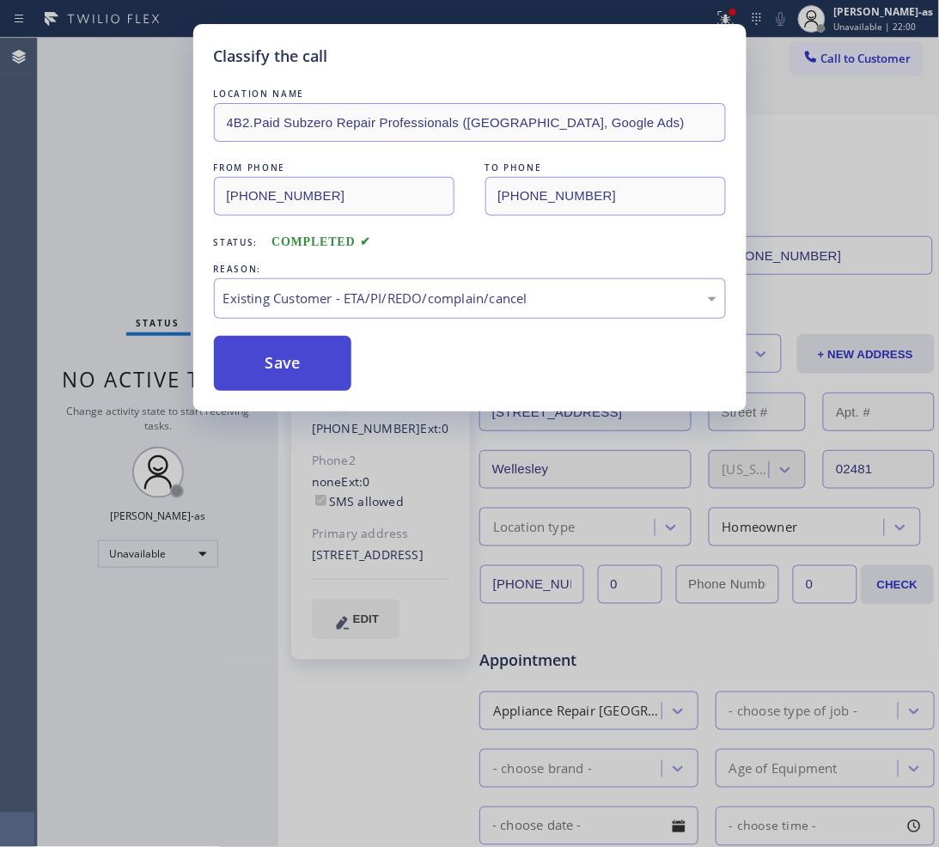
drag, startPoint x: 382, startPoint y: 398, endPoint x: 297, endPoint y: 357, distance: 94.1
click at [276, 350] on button "Save" at bounding box center [283, 363] width 138 height 55
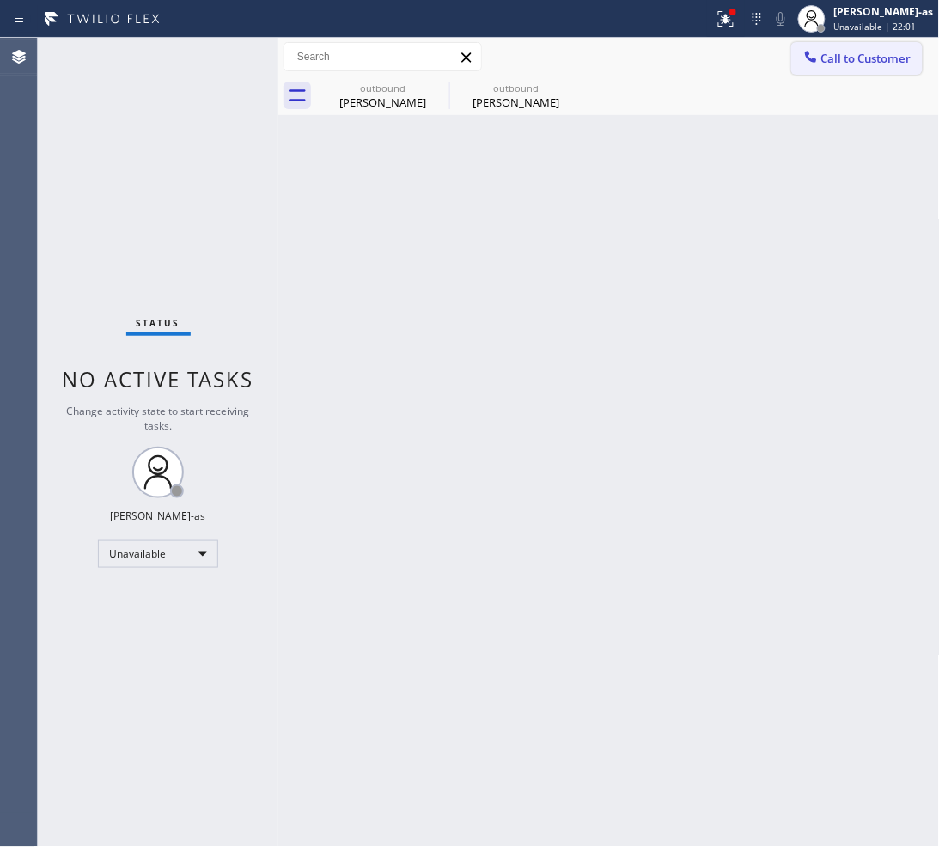
click at [864, 62] on span "Call to Customer" at bounding box center [866, 58] width 90 height 15
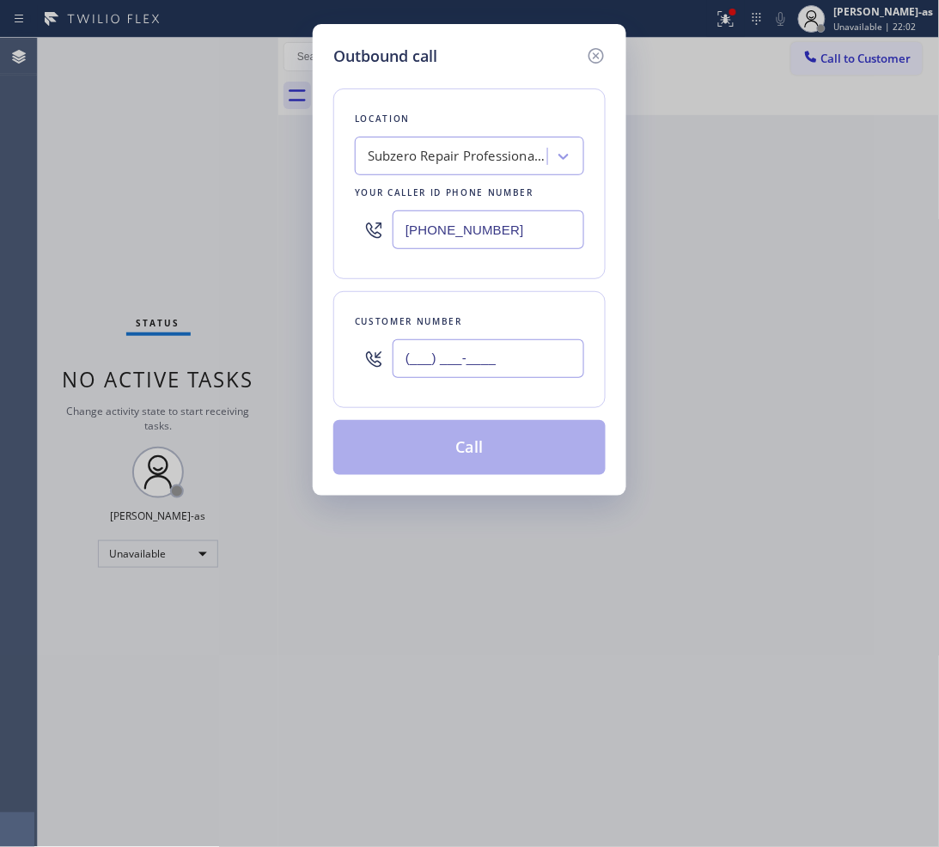
click at [555, 342] on input "(___) ___-____" at bounding box center [488, 358] width 192 height 39
paste input "513) 716-8727"
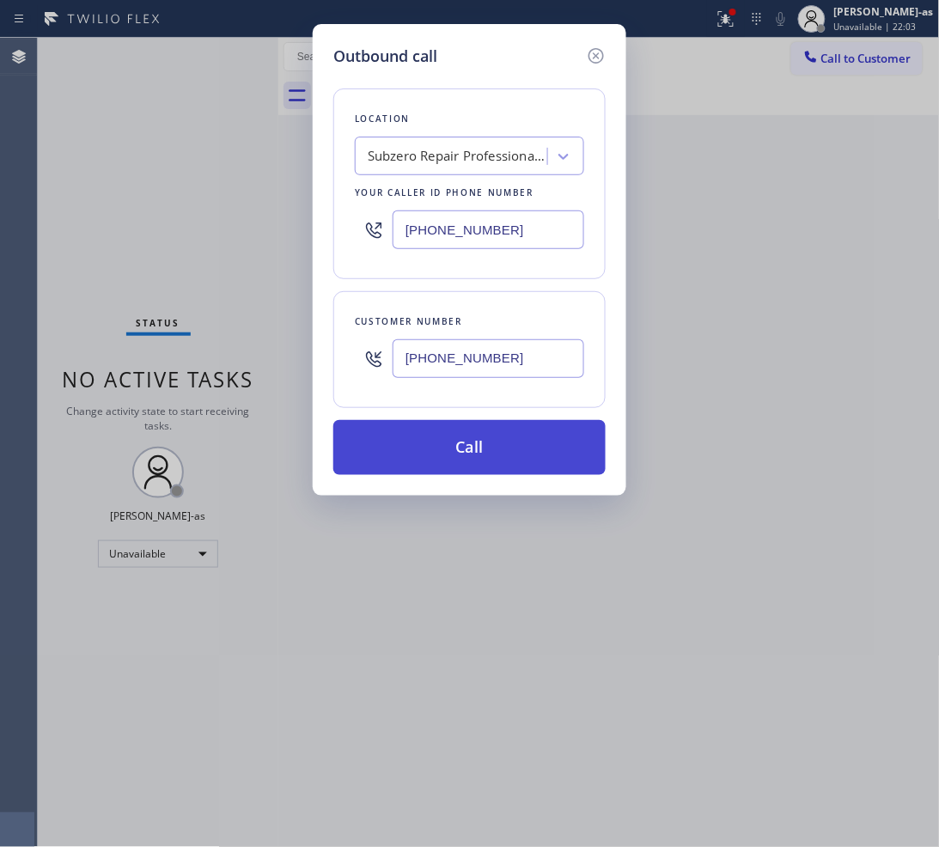
type input "[PHONE_NUMBER]"
click at [512, 451] on button "Call" at bounding box center [469, 447] width 272 height 55
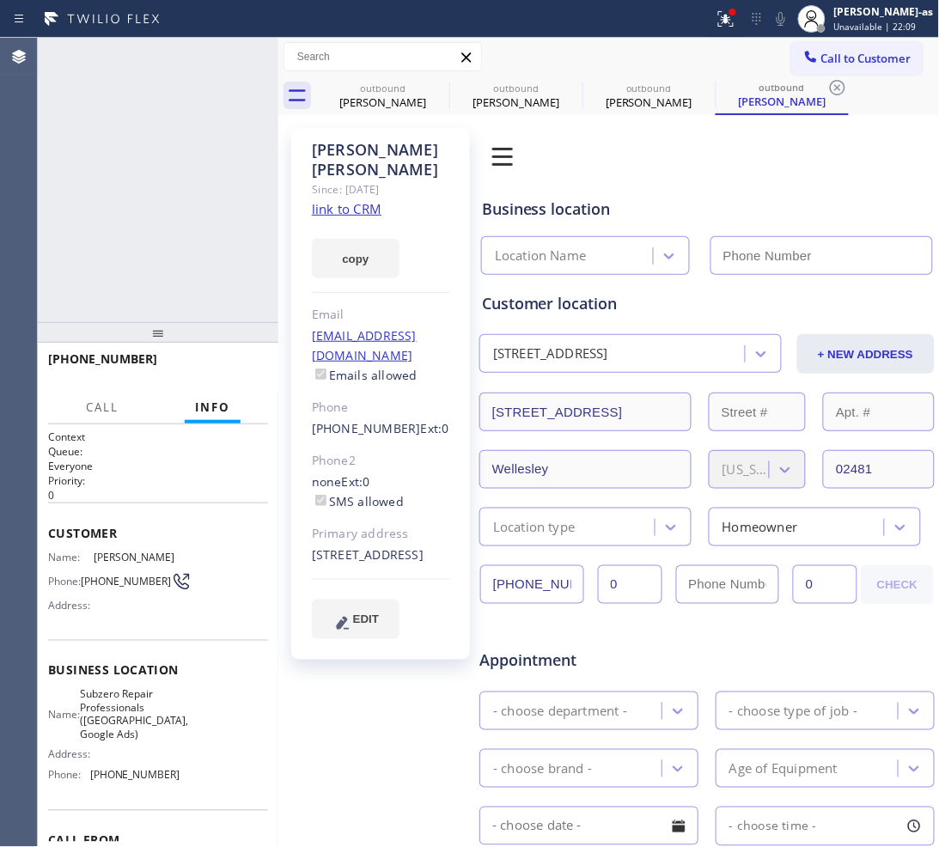
type input "[PHONE_NUMBER]"
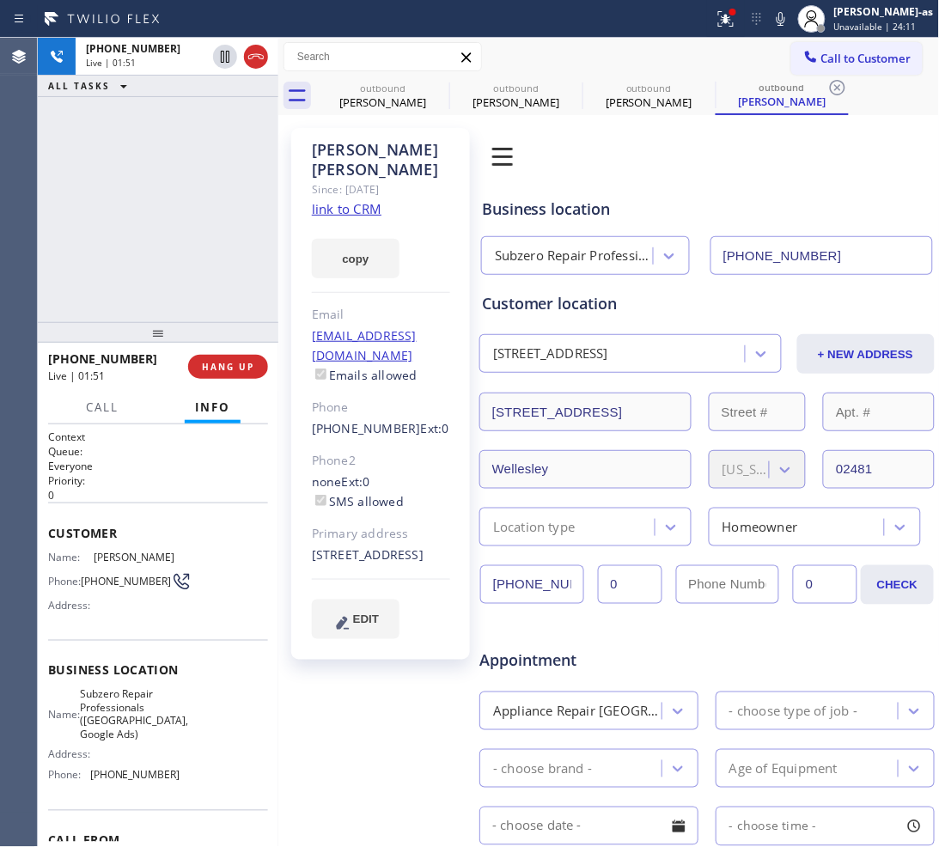
click at [295, 288] on div "[PERSON_NAME] Since: [DATE] link to CRM copy Email [EMAIL_ADDRESS][DOMAIN_NAME]…" at bounding box center [380, 394] width 179 height 532
click at [222, 361] on span "HANG UP" at bounding box center [228, 367] width 52 height 12
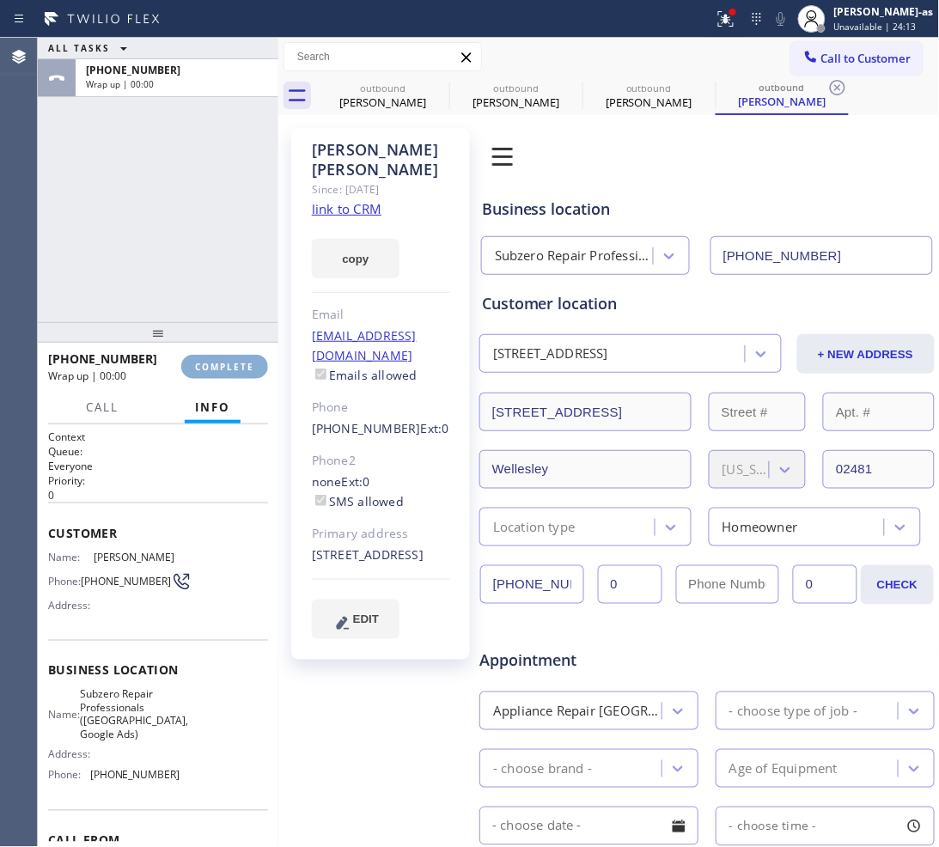
click at [222, 361] on span "COMPLETE" at bounding box center [224, 367] width 59 height 12
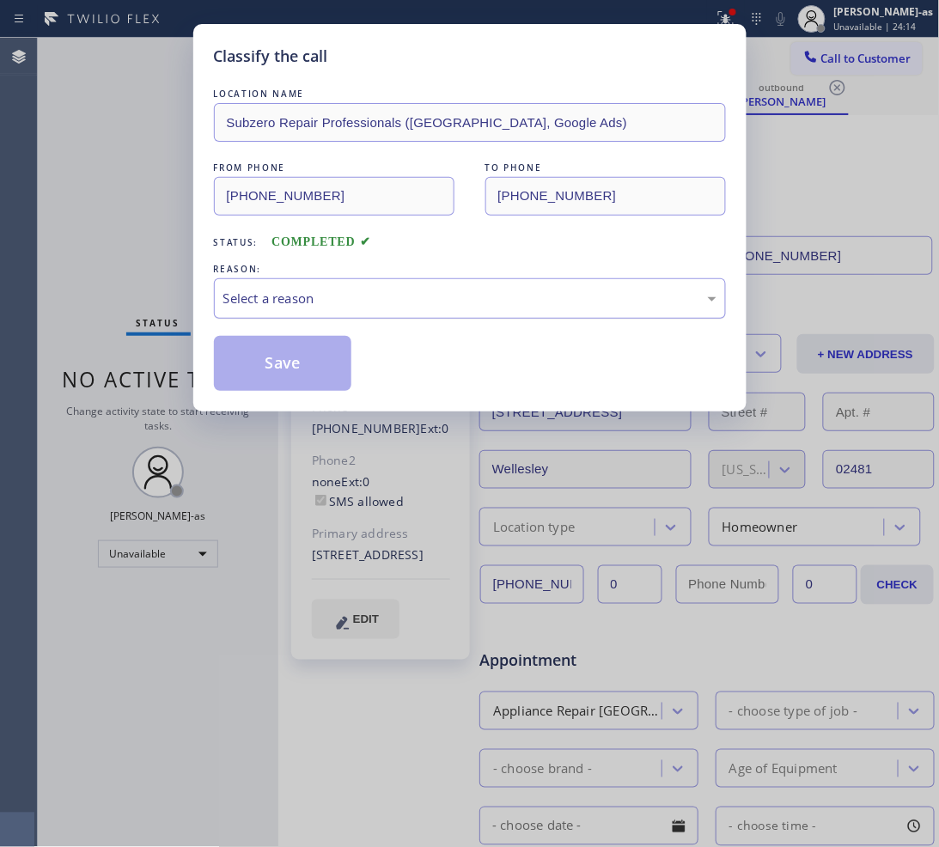
click at [331, 310] on div "Select a reason" at bounding box center [470, 298] width 512 height 40
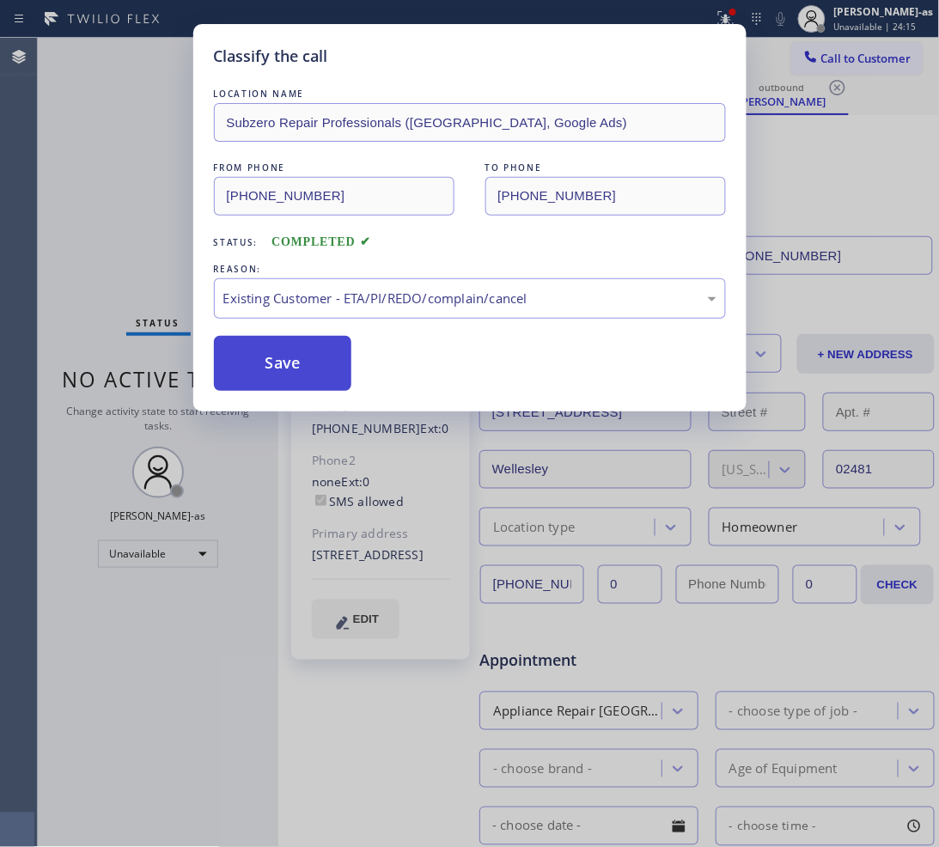
click at [311, 356] on button "Save" at bounding box center [283, 363] width 138 height 55
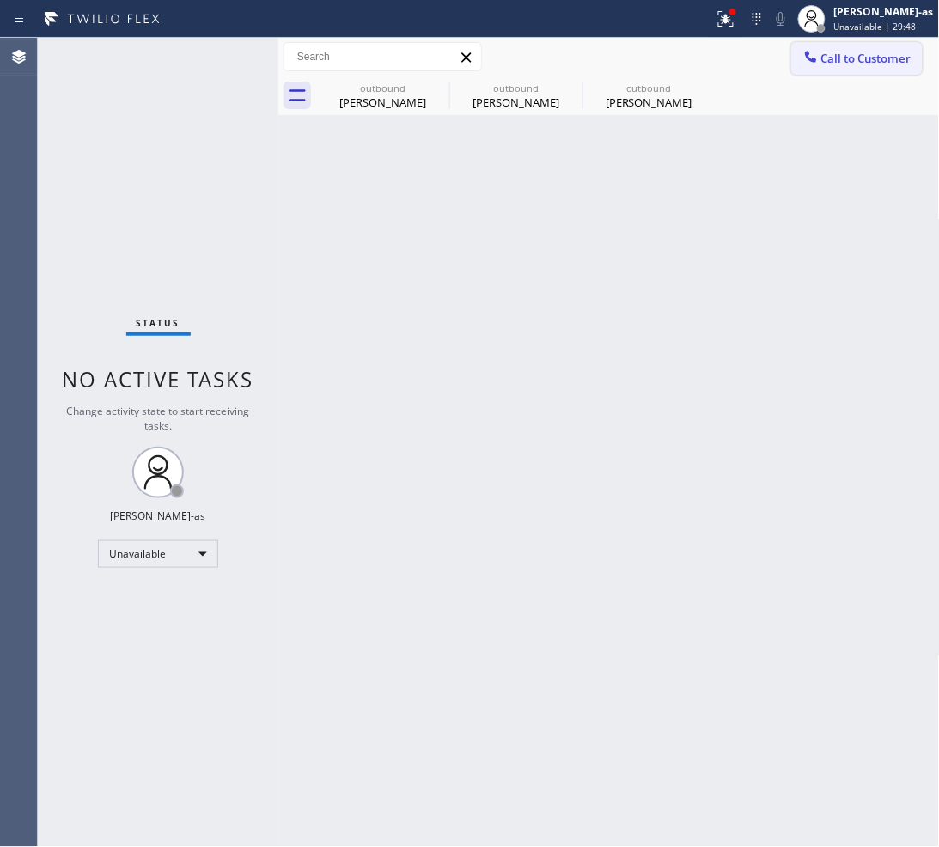
click at [872, 56] on span "Call to Customer" at bounding box center [866, 58] width 90 height 15
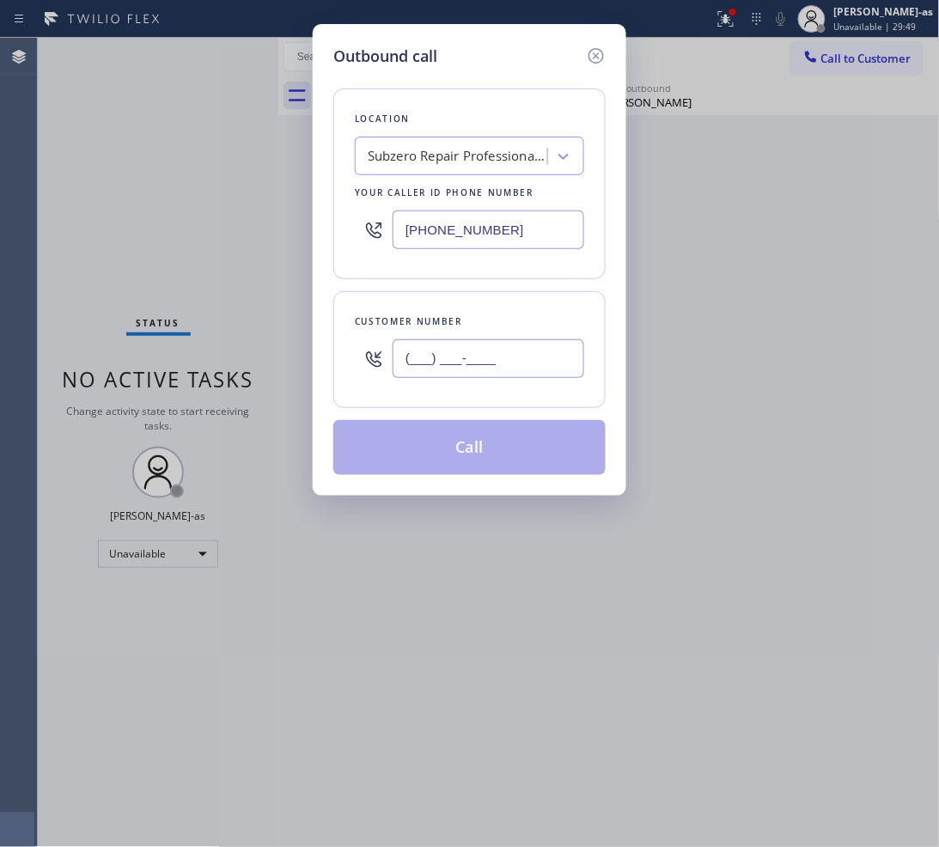
click at [475, 357] on input "(___) ___-____" at bounding box center [488, 358] width 192 height 39
paste input "949) 290-2626"
type input "[PHONE_NUMBER]"
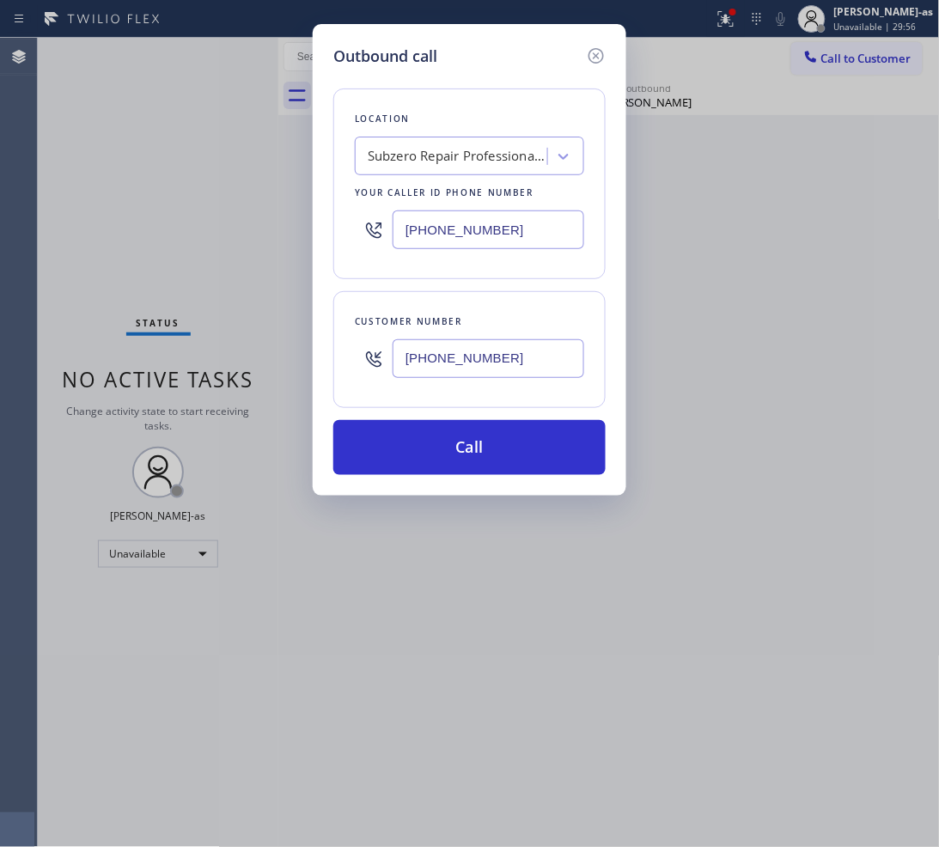
click at [490, 223] on input "[PHONE_NUMBER]" at bounding box center [488, 229] width 192 height 39
click at [488, 224] on input "[PHONE_NUMBER]" at bounding box center [488, 229] width 192 height 39
click at [487, 224] on input "[PHONE_NUMBER]" at bounding box center [488, 229] width 192 height 39
paste input "206) 309-8891"
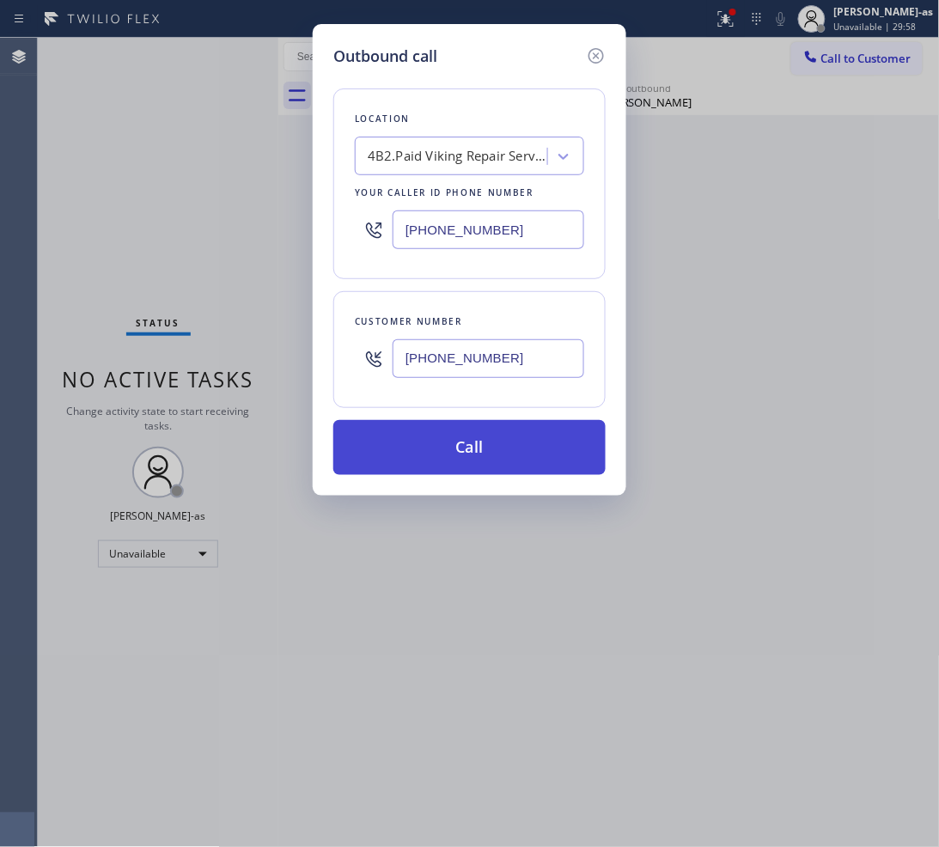
type input "[PHONE_NUMBER]"
click at [429, 442] on button "Call" at bounding box center [469, 447] width 272 height 55
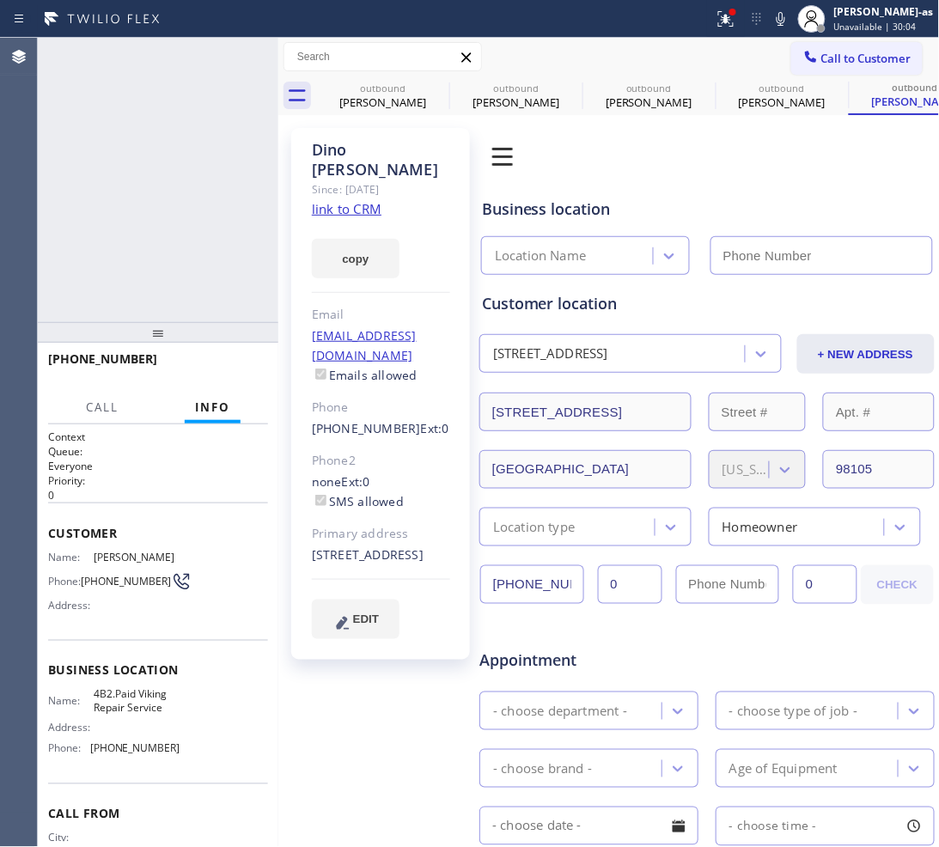
type input "[PHONE_NUMBER]"
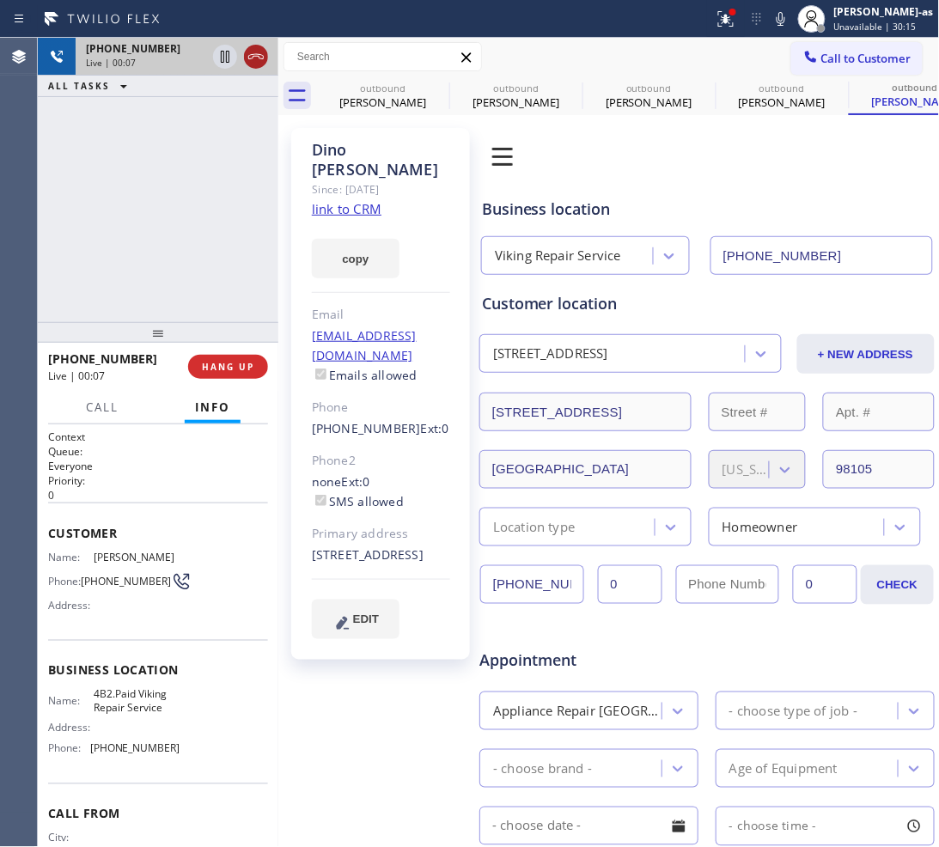
drag, startPoint x: 100, startPoint y: 74, endPoint x: 243, endPoint y: 64, distance: 142.9
click at [108, 77] on div "[PHONE_NUMBER] Live | 00:07 ALL TASKS ALL TASKS ACTIVE TASKS TASKS IN WRAP UP" at bounding box center [158, 67] width 240 height 59
click at [250, 47] on icon at bounding box center [256, 56] width 21 height 21
drag, startPoint x: 224, startPoint y: 292, endPoint x: 251, endPoint y: 350, distance: 63.4
click at [246, 324] on div "[PHONE_NUMBER] Live | 00:08 ALL TASKS ALL TASKS ACTIVE TASKS TASKS IN WRAP UP […" at bounding box center [158, 442] width 240 height 809
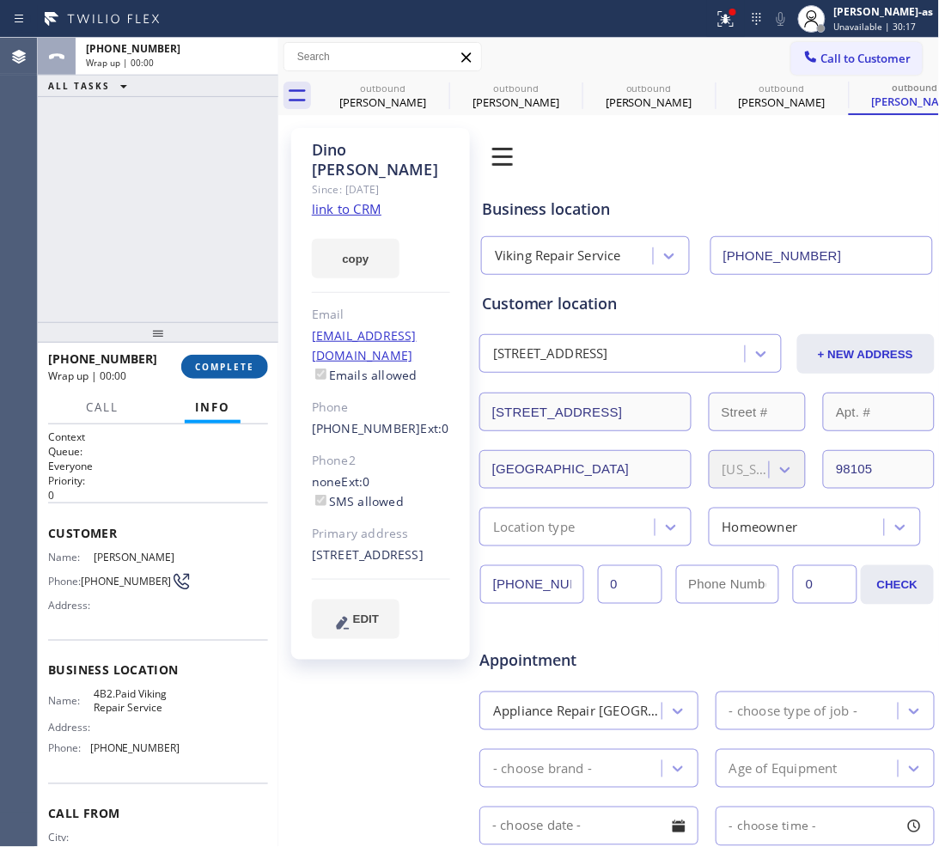
click at [228, 378] on button "COMPLETE" at bounding box center [224, 367] width 87 height 24
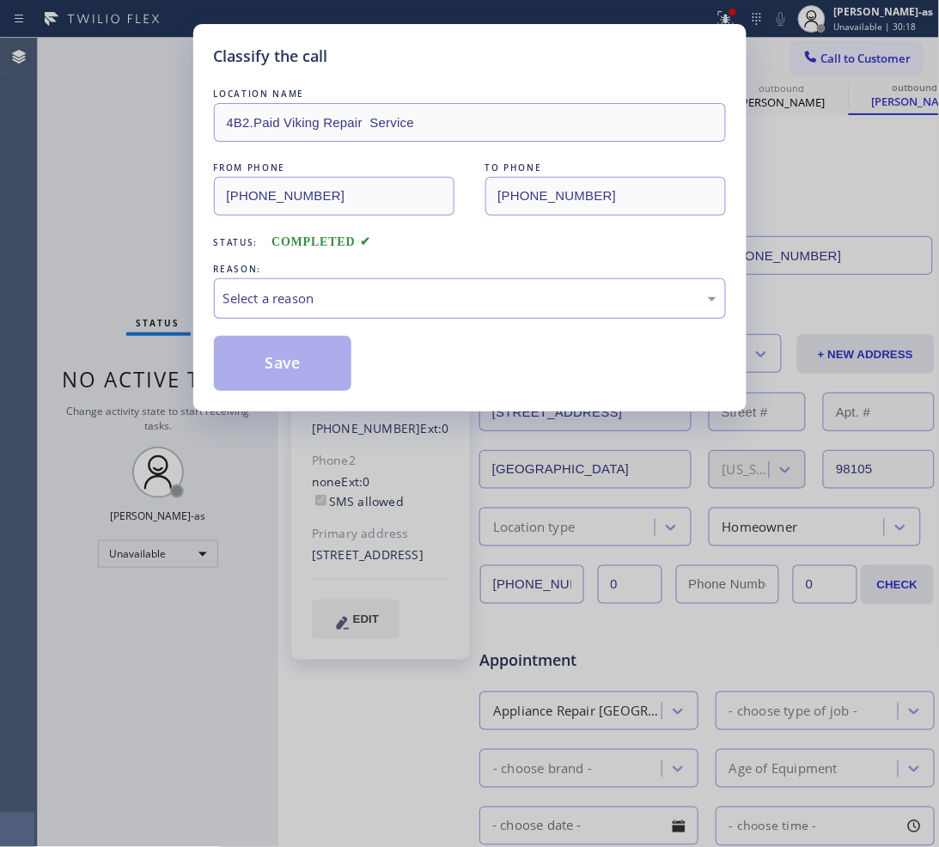
drag, startPoint x: 335, startPoint y: 303, endPoint x: 353, endPoint y: 311, distance: 19.6
click at [336, 303] on div "Select a reason" at bounding box center [469, 299] width 493 height 20
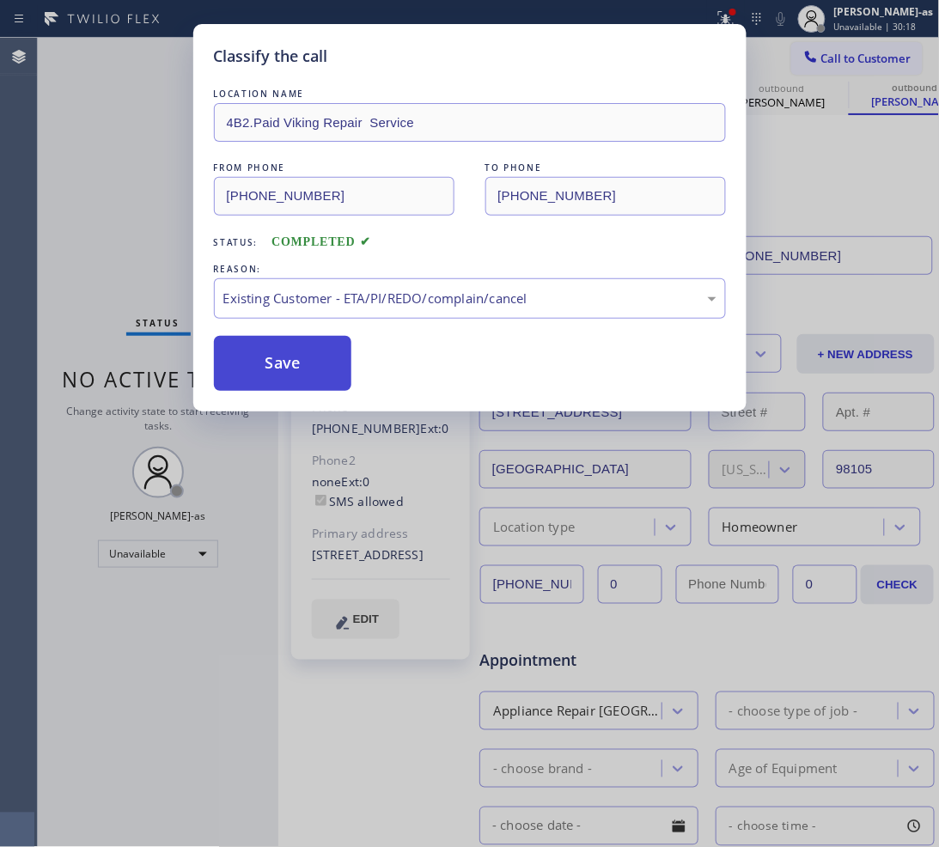
drag, startPoint x: 388, startPoint y: 402, endPoint x: 273, endPoint y: 374, distance: 118.5
drag, startPoint x: 271, startPoint y: 369, endPoint x: 442, endPoint y: 289, distance: 188.6
click at [272, 369] on button "Save" at bounding box center [283, 363] width 138 height 55
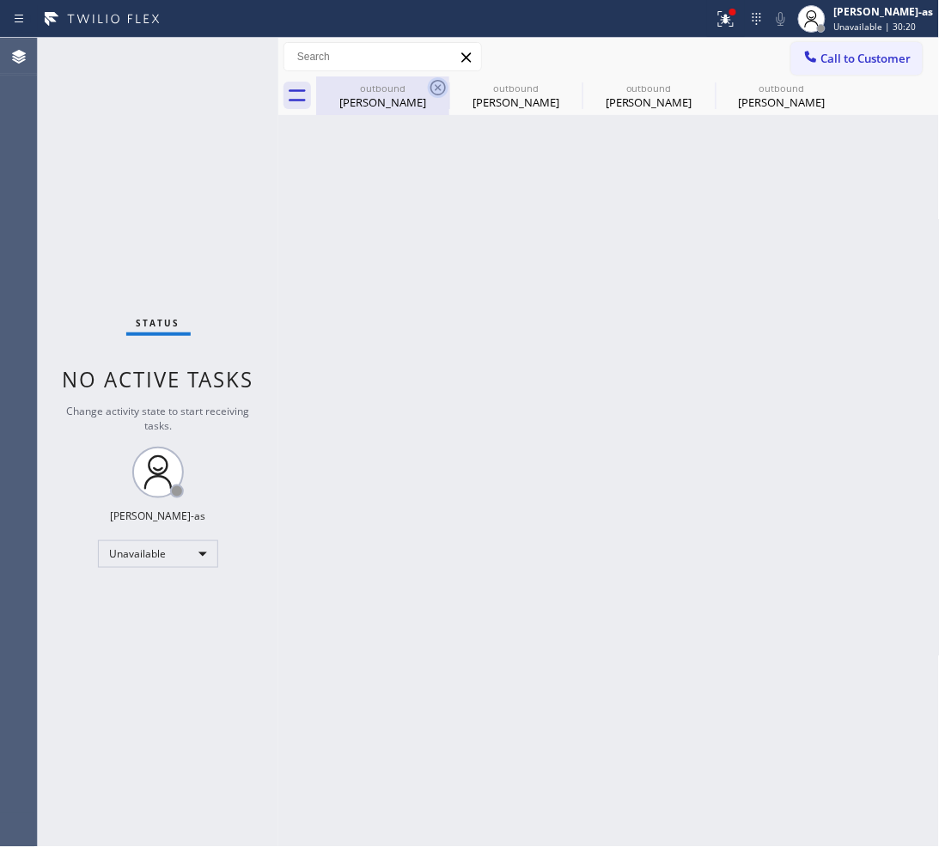
drag, startPoint x: 385, startPoint y: 103, endPoint x: 432, endPoint y: 93, distance: 48.3
click at [386, 103] on div "[PERSON_NAME]" at bounding box center [383, 101] width 130 height 15
type input "[PHONE_NUMBER]"
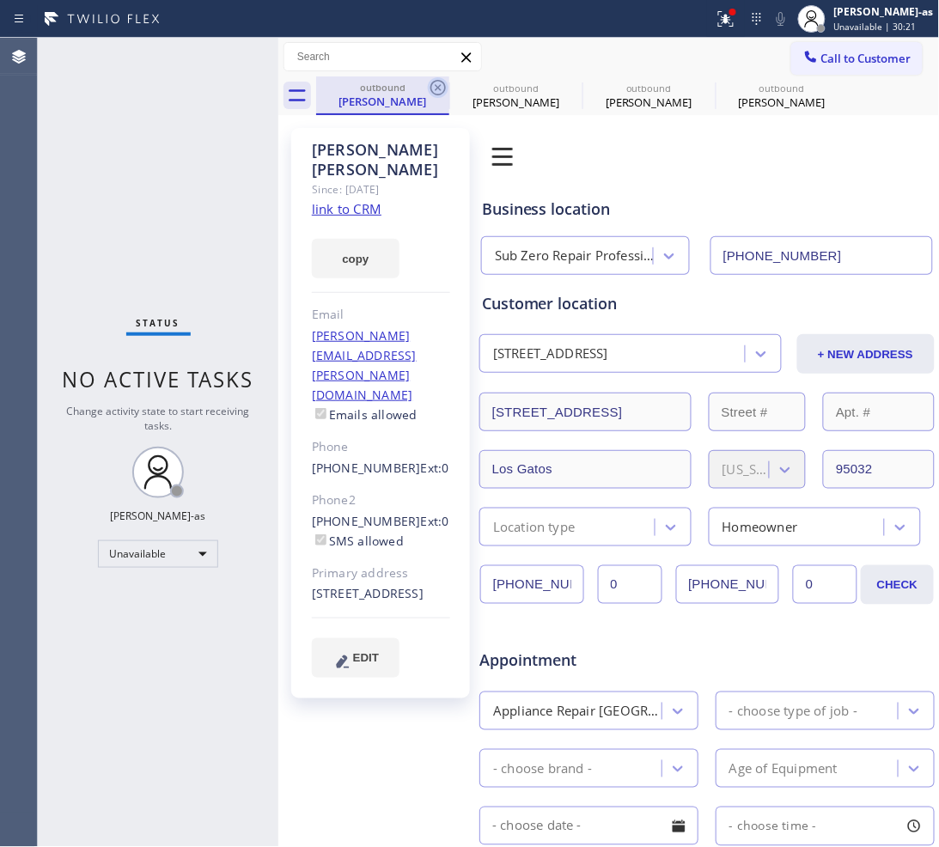
click at [432, 93] on icon at bounding box center [438, 87] width 21 height 21
type input "[PHONE_NUMBER]"
click at [0, 0] on icon at bounding box center [0, 0] width 0 height 0
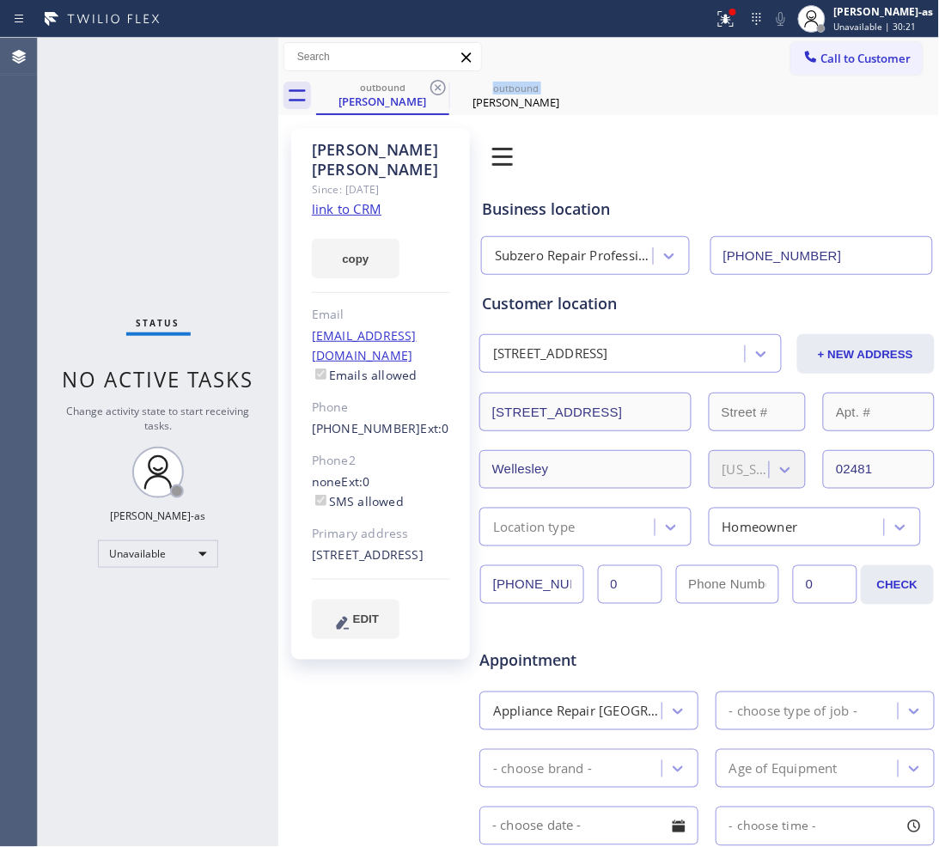
click at [432, 93] on icon at bounding box center [438, 87] width 21 height 21
type input "[PHONE_NUMBER]"
drag, startPoint x: 847, startPoint y: 48, endPoint x: 799, endPoint y: 82, distance: 59.1
click at [848, 48] on button "Call to Customer" at bounding box center [856, 58] width 131 height 33
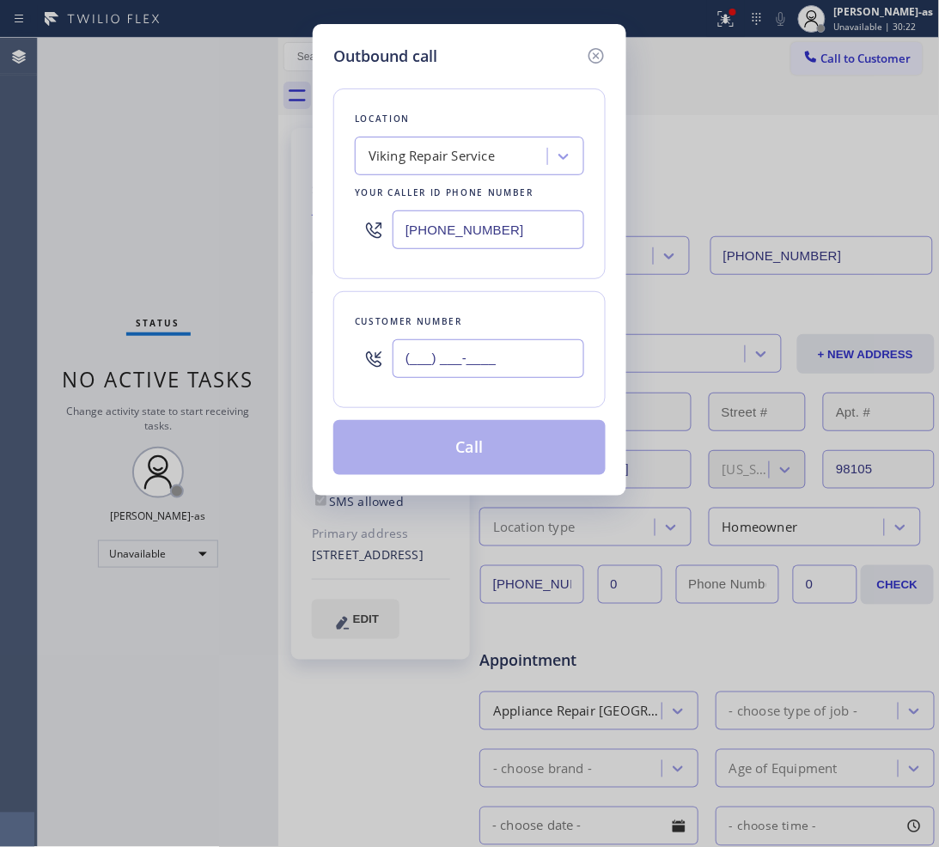
click at [517, 356] on input "(___) ___-____" at bounding box center [488, 358] width 192 height 39
paste input "949) 290-2626"
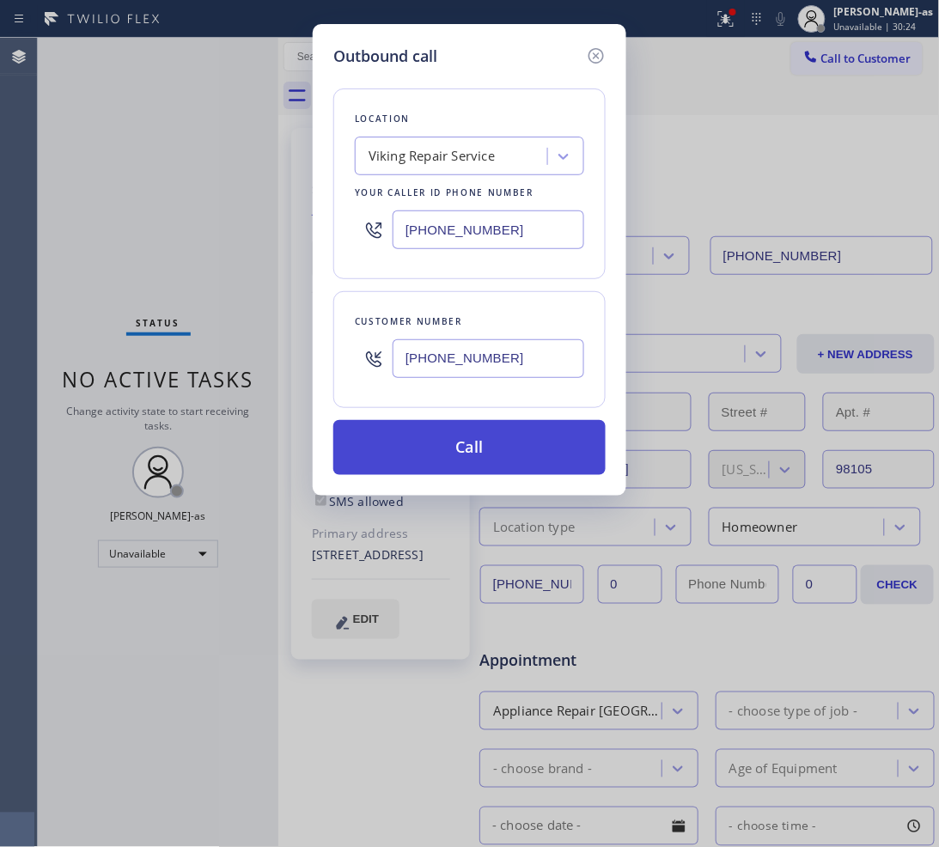
type input "[PHONE_NUMBER]"
click at [457, 441] on button "Call" at bounding box center [469, 447] width 272 height 55
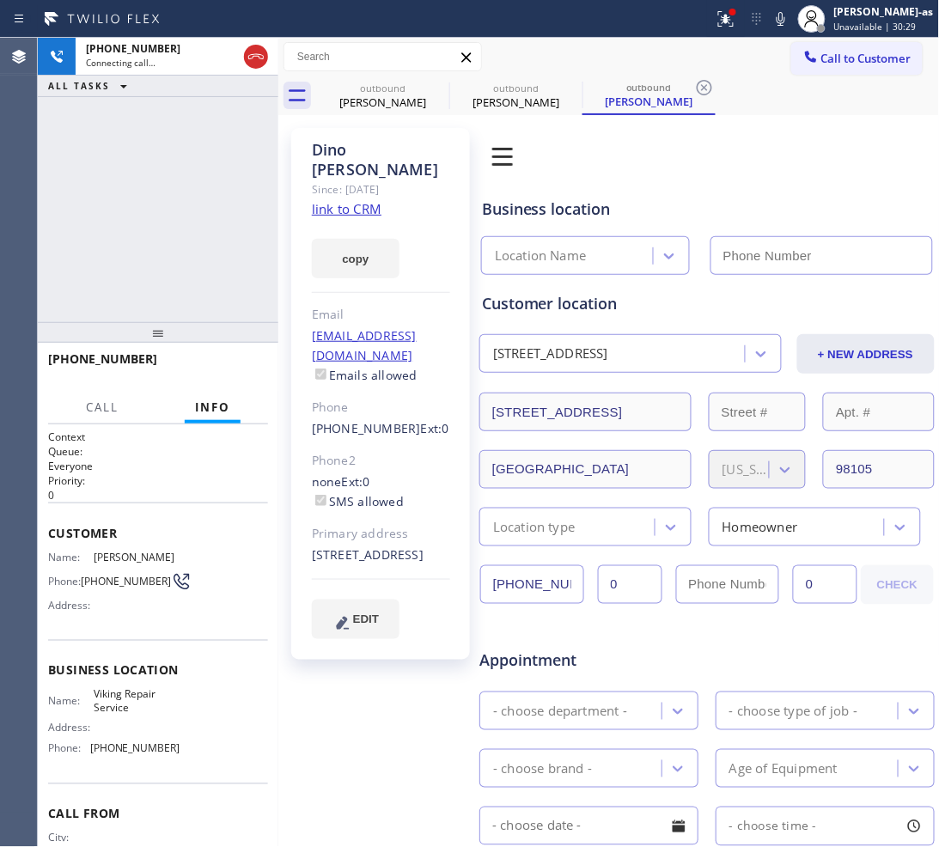
type input "[PHONE_NUMBER]"
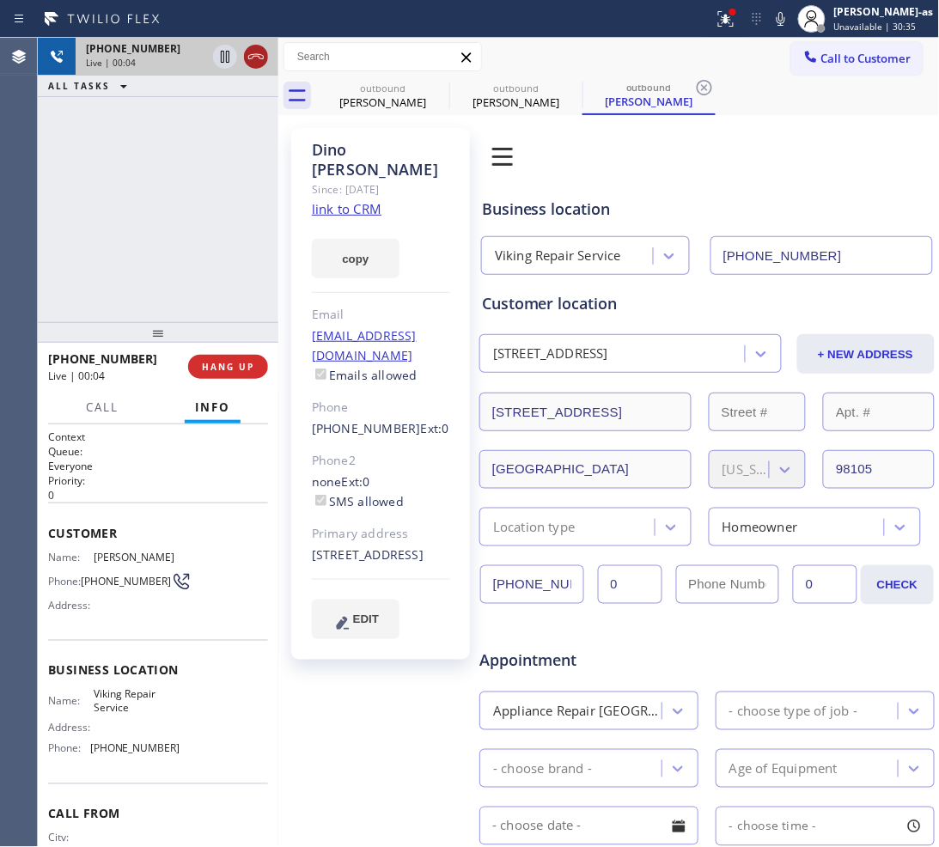
click at [256, 58] on icon at bounding box center [256, 56] width 21 height 21
click at [236, 371] on span "HANG UP" at bounding box center [228, 367] width 52 height 12
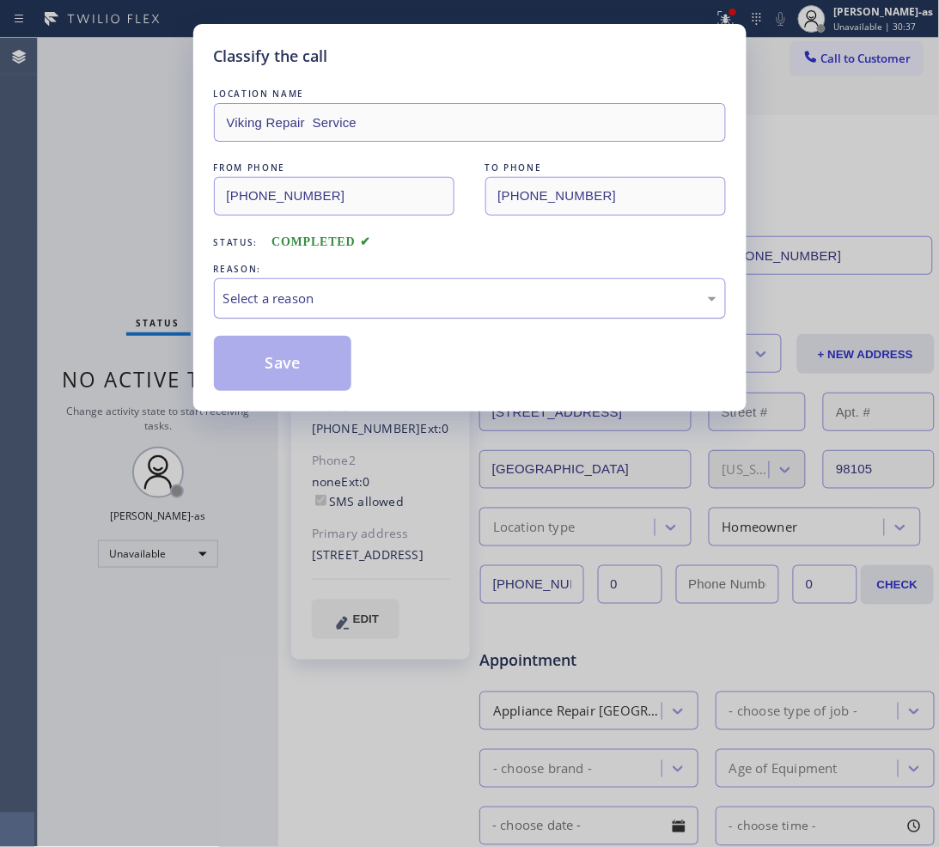
click at [329, 310] on div "Select a reason" at bounding box center [470, 298] width 512 height 40
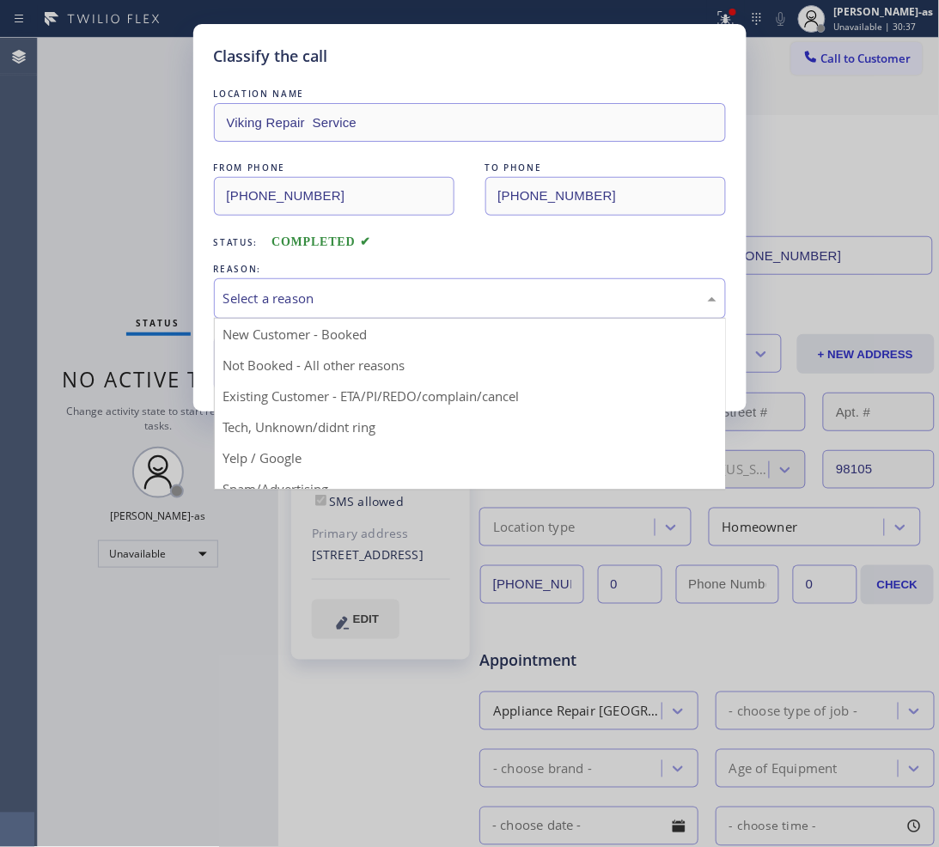
drag, startPoint x: 361, startPoint y: 389, endPoint x: 295, endPoint y: 384, distance: 66.3
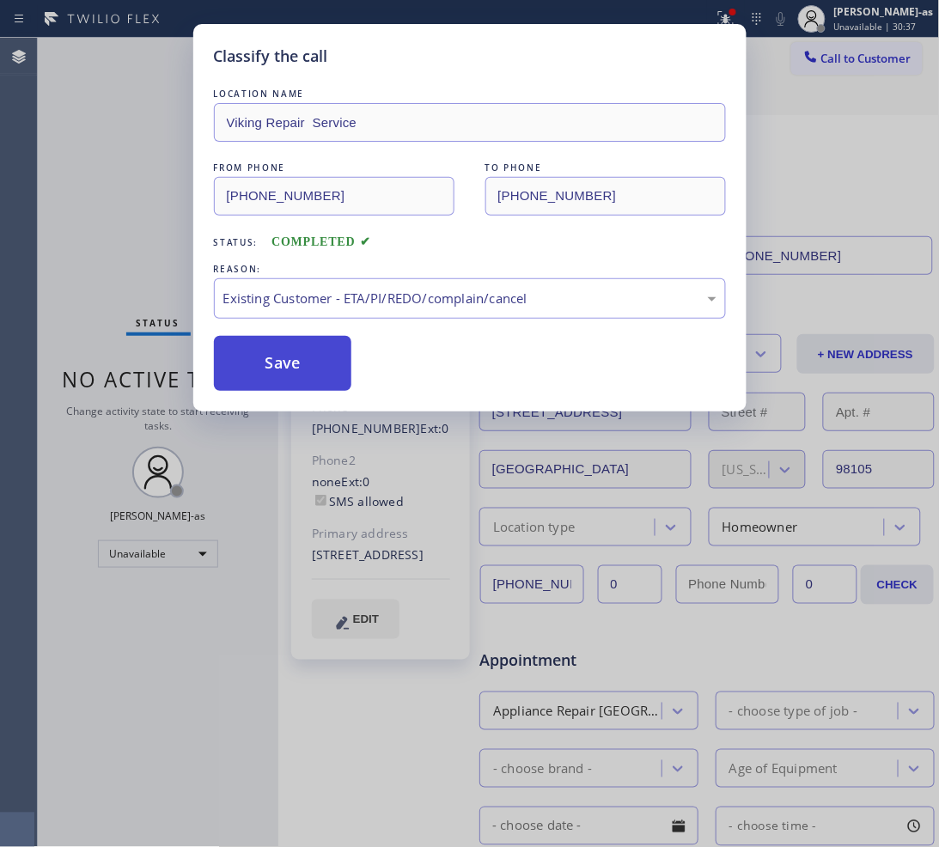
click at [277, 366] on button "Save" at bounding box center [283, 363] width 138 height 55
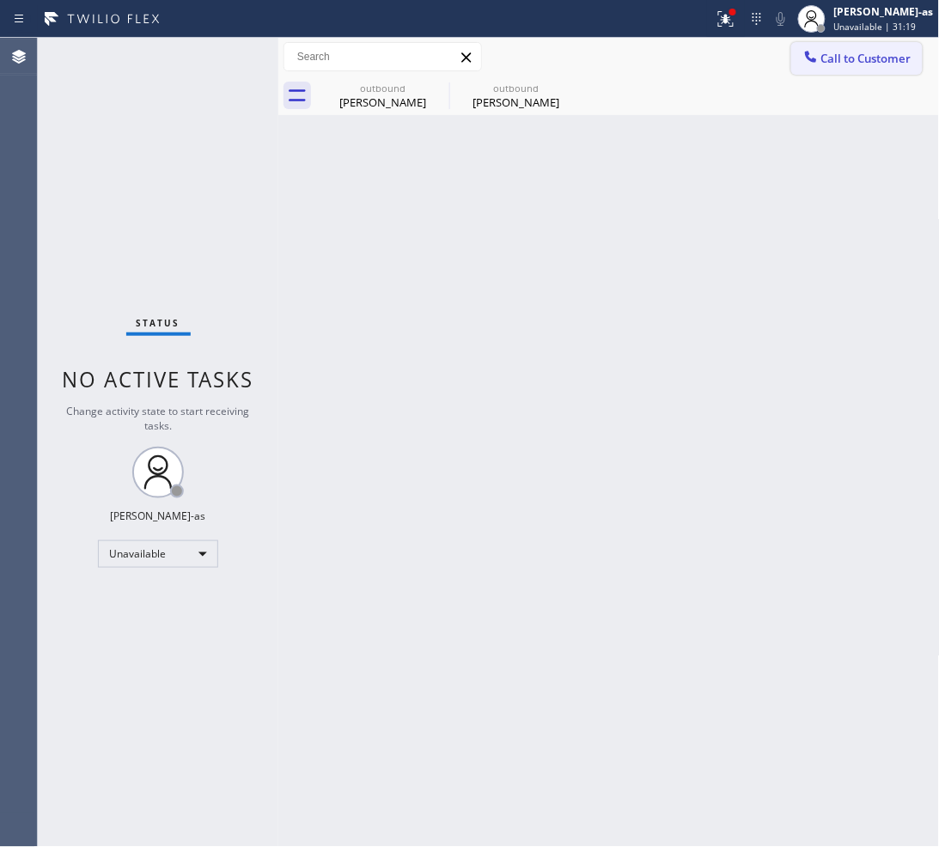
click at [895, 61] on span "Call to Customer" at bounding box center [866, 58] width 90 height 15
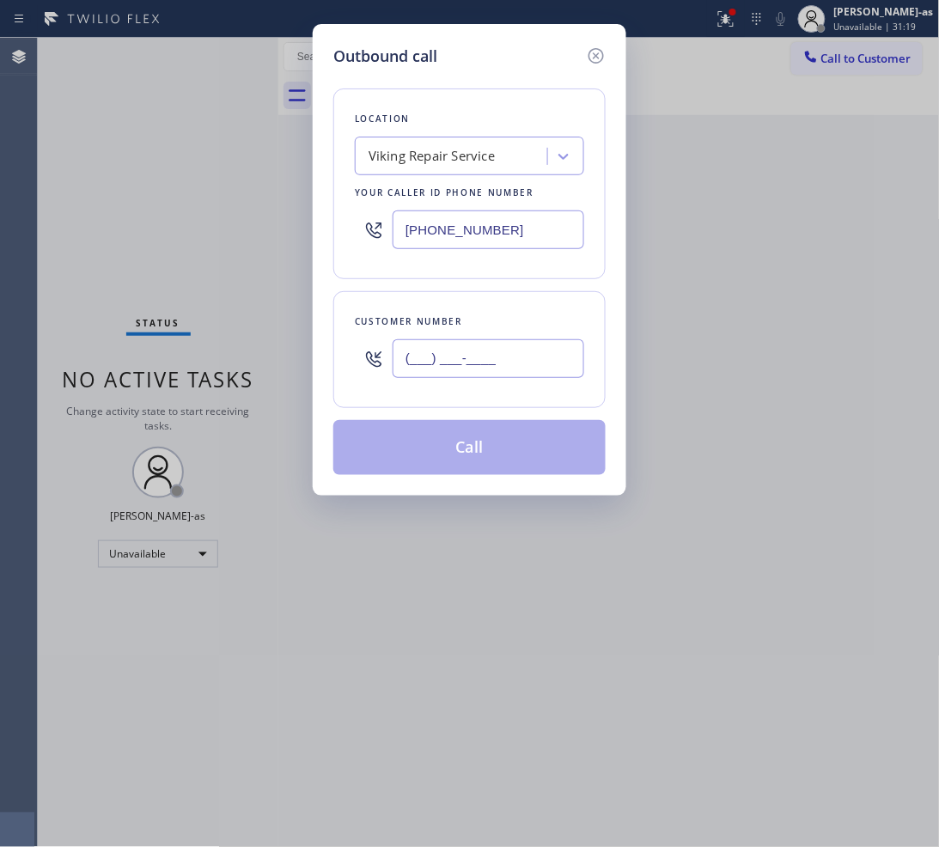
click at [498, 367] on input "(___) ___-____" at bounding box center [488, 358] width 192 height 39
paste input "917) 226-0508"
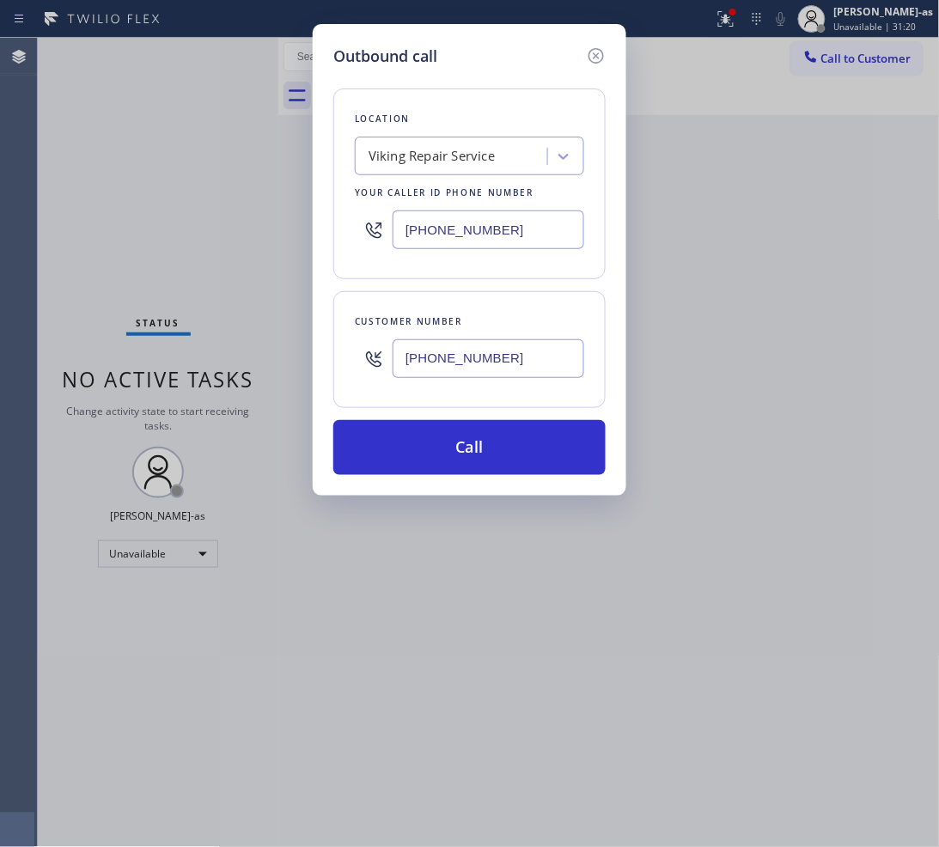
type input "[PHONE_NUMBER]"
click at [384, 148] on div "Viking Repair Service" at bounding box center [431, 157] width 126 height 20
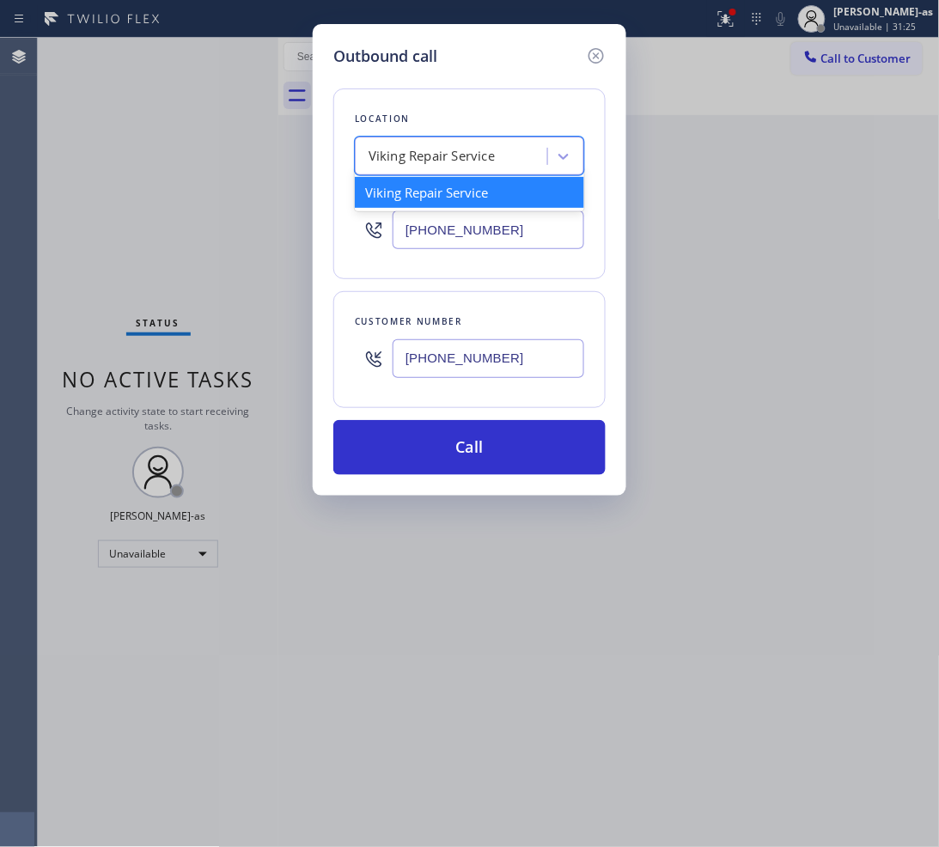
paste input "KitchenAid Appliance Professionals [GEOGRAPHIC_DATA]"
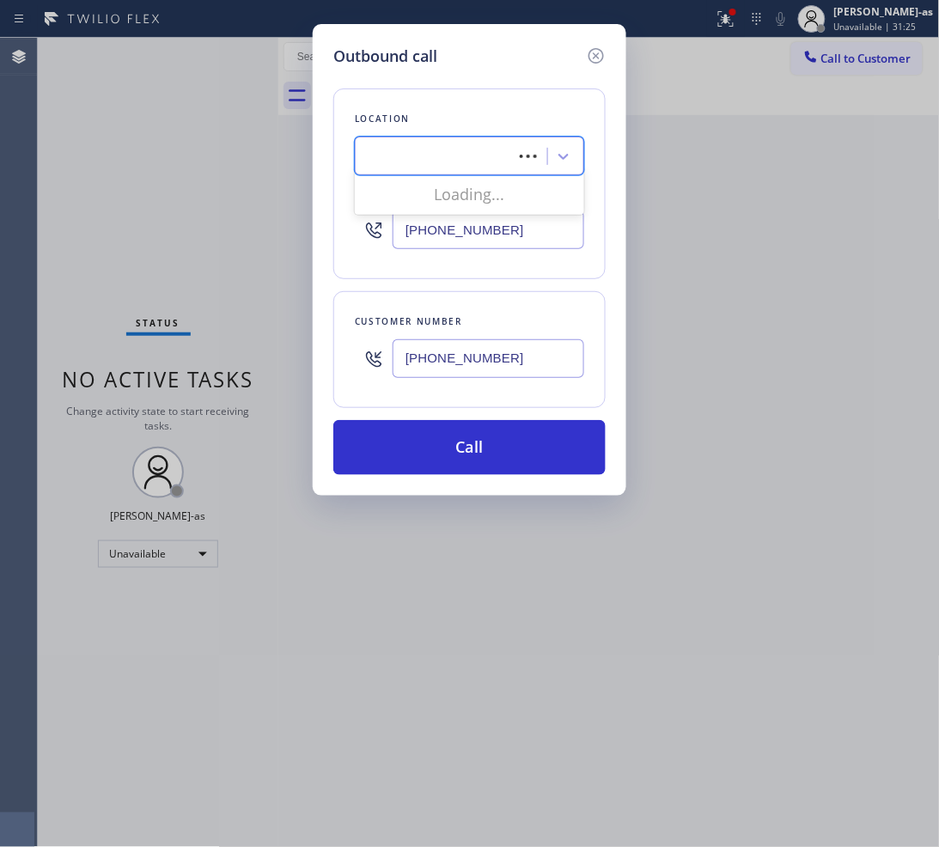
type input "KitchenAid Appliance Professionals [GEOGRAPHIC_DATA]"
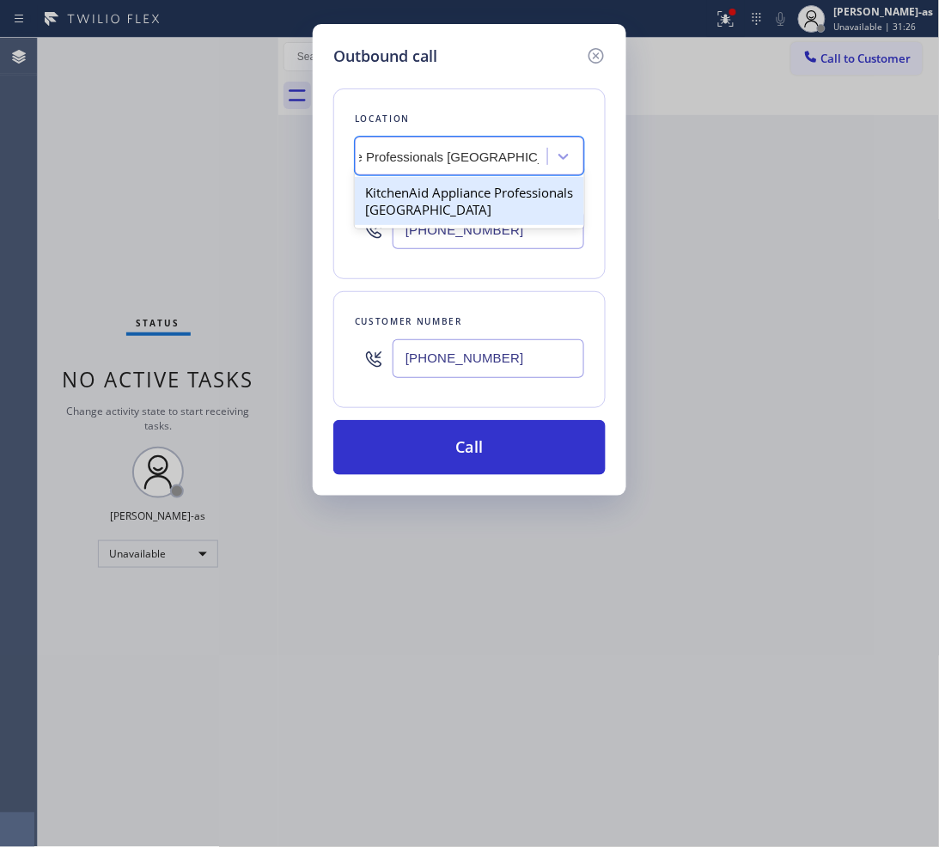
click at [423, 198] on div "KitchenAid Appliance Professionals [GEOGRAPHIC_DATA]" at bounding box center [469, 201] width 229 height 48
type input "[PHONE_NUMBER]"
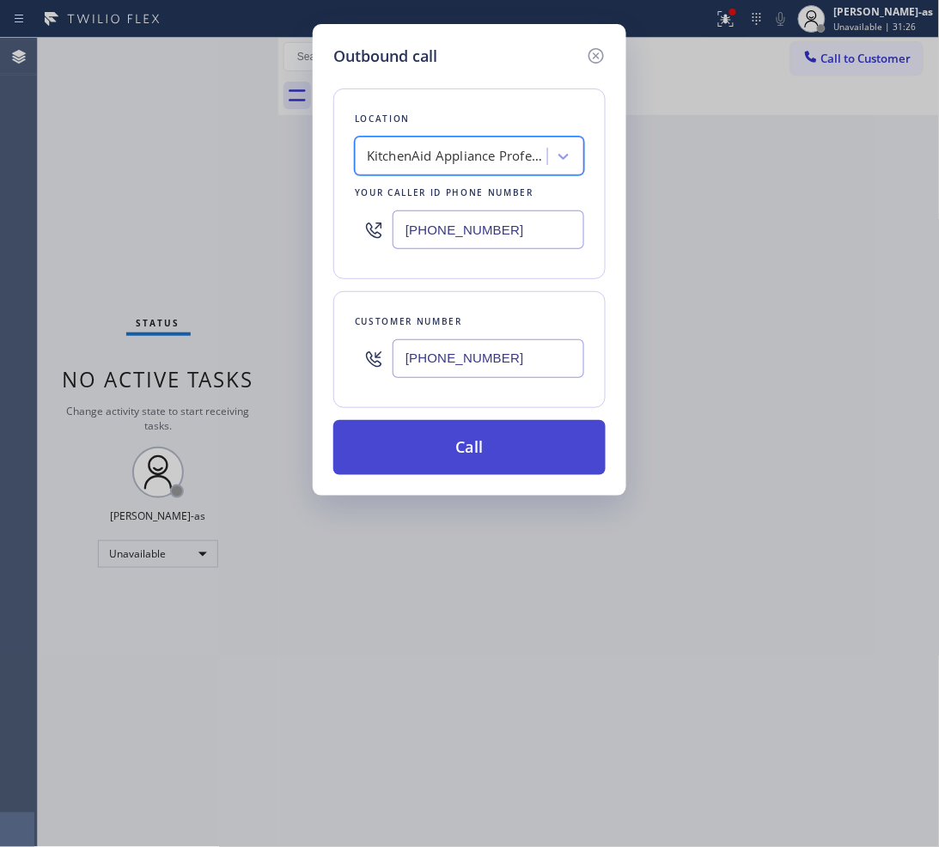
scroll to position [0, 1]
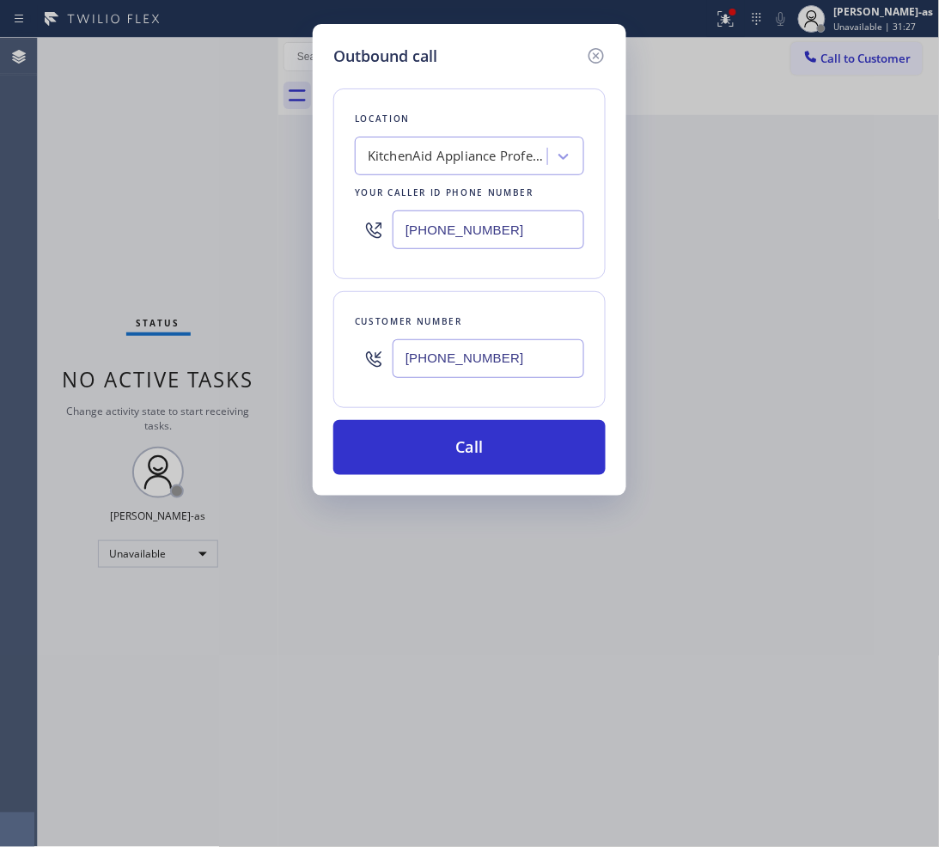
drag, startPoint x: 465, startPoint y: 445, endPoint x: 186, endPoint y: 1, distance: 524.9
click at [465, 444] on button "Call" at bounding box center [469, 447] width 272 height 55
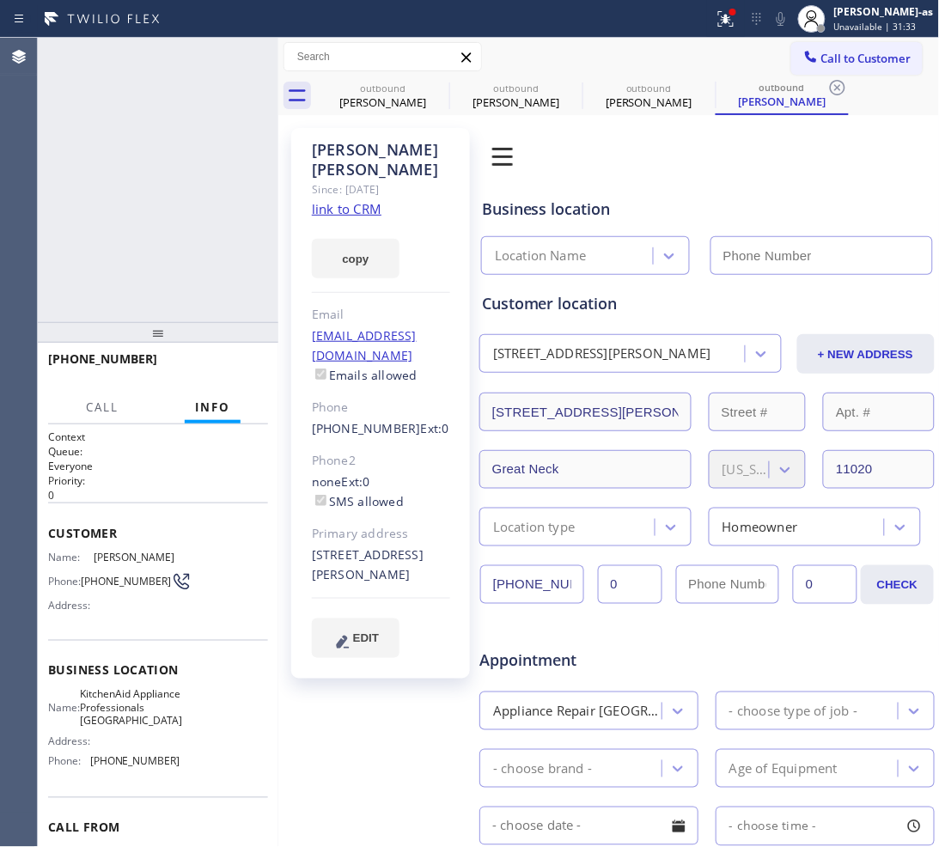
type input "[PHONE_NUMBER]"
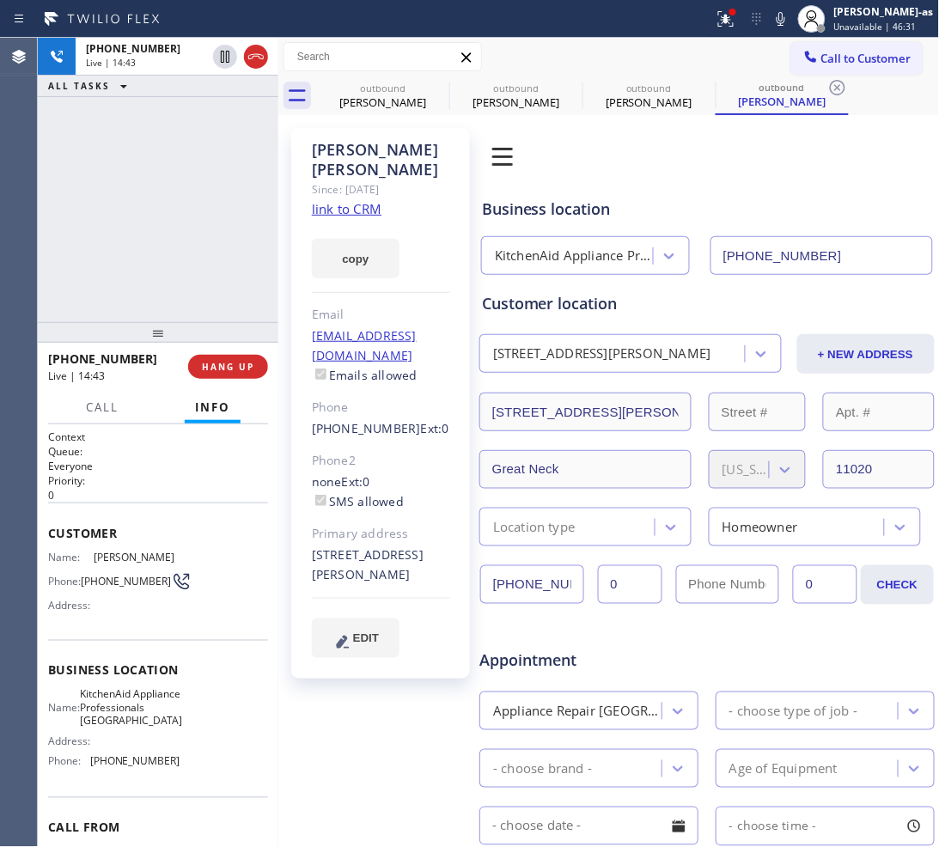
drag, startPoint x: 101, startPoint y: 240, endPoint x: 228, endPoint y: 236, distance: 126.3
click at [107, 240] on div "[PHONE_NUMBER] Live | 14:43 ALL TASKS ALL TASKS ACTIVE TASKS TASKS IN WRAP UP" at bounding box center [158, 180] width 240 height 284
click at [369, 99] on div "[PERSON_NAME]" at bounding box center [383, 101] width 130 height 15
type input "[PHONE_NUMBER]"
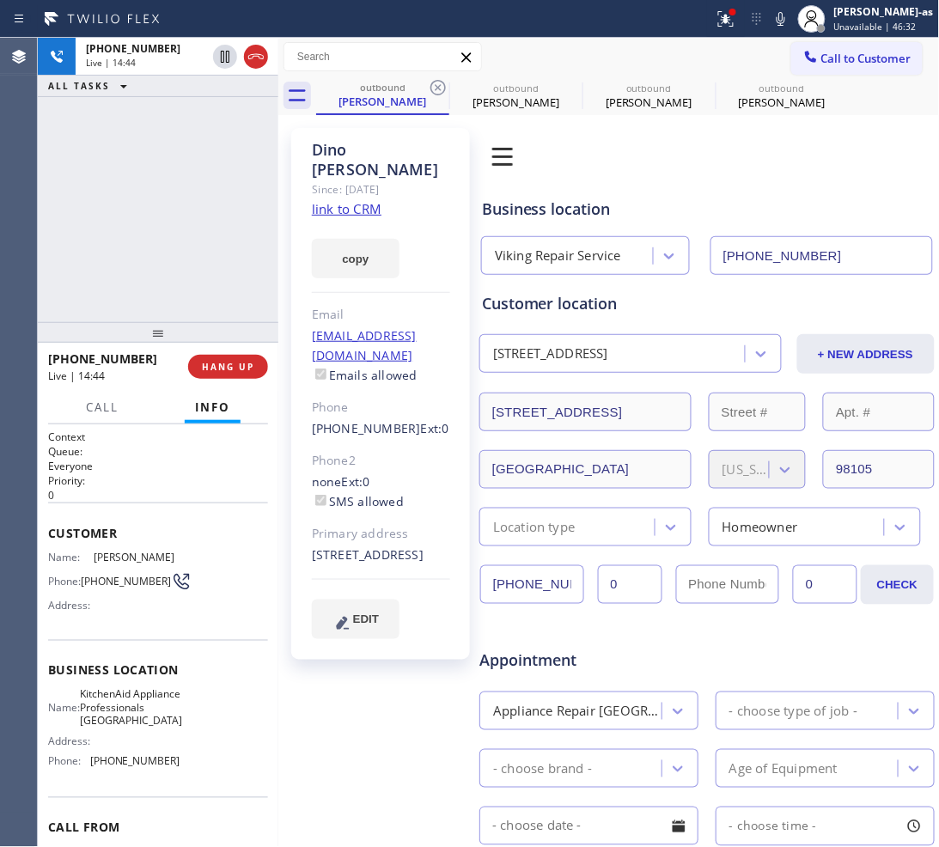
drag, startPoint x: 179, startPoint y: 181, endPoint x: 178, endPoint y: 477, distance: 295.4
click at [182, 187] on div "[PHONE_NUMBER] Live | 14:44 ALL TASKS ALL TASKS ACTIVE TASKS TASKS IN WRAP UP" at bounding box center [158, 180] width 240 height 284
click at [219, 368] on span "HANG UP" at bounding box center [228, 367] width 52 height 12
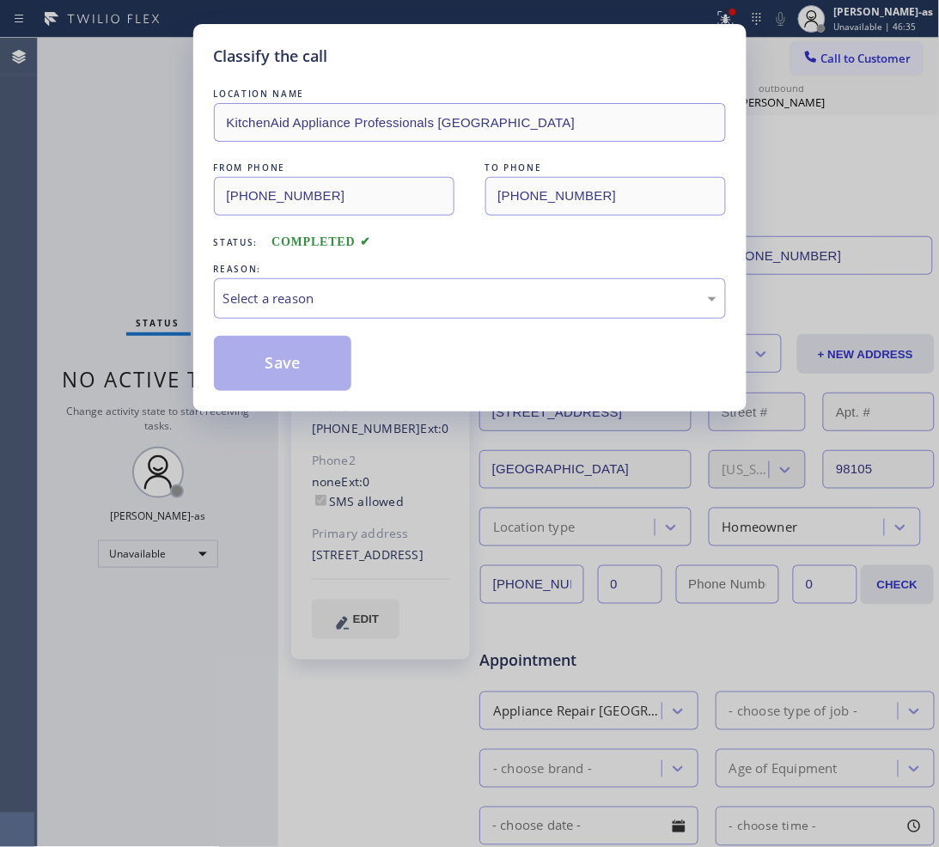
click at [91, 204] on div "Classify the call LOCATION NAME KitchenAid Appliance Professionals [GEOGRAPHIC_…" at bounding box center [469, 423] width 939 height 847
click at [272, 296] on div "Select a reason" at bounding box center [469, 299] width 493 height 20
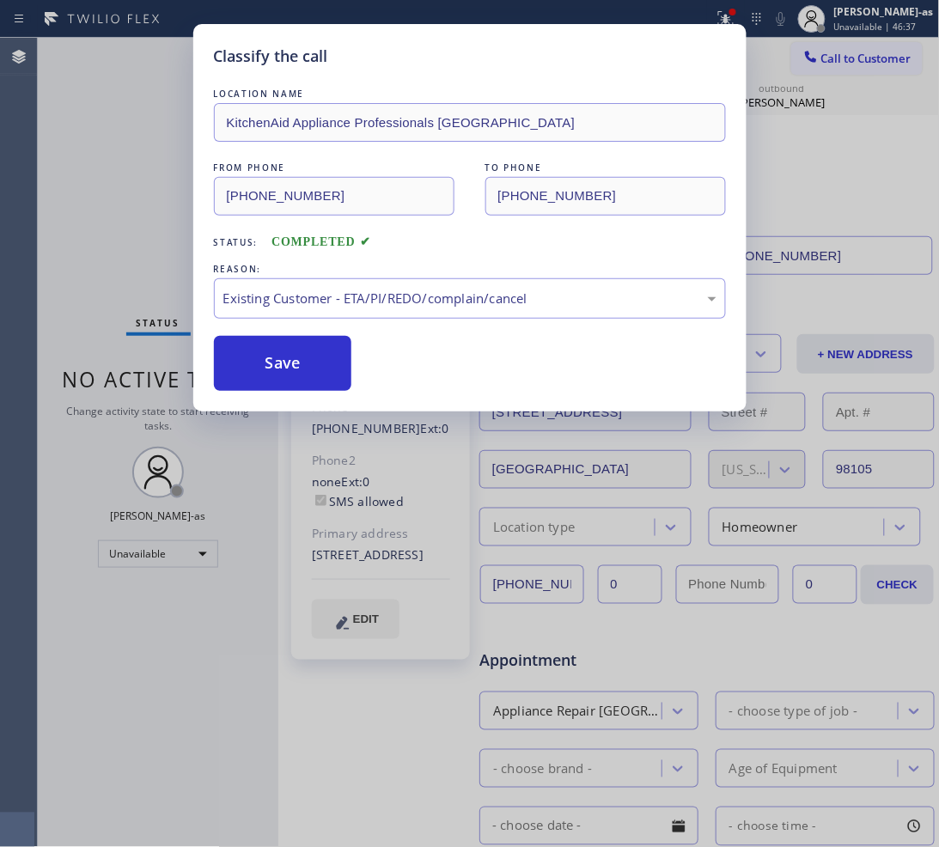
click at [297, 350] on button "Save" at bounding box center [283, 363] width 138 height 55
type input "[PHONE_NUMBER]"
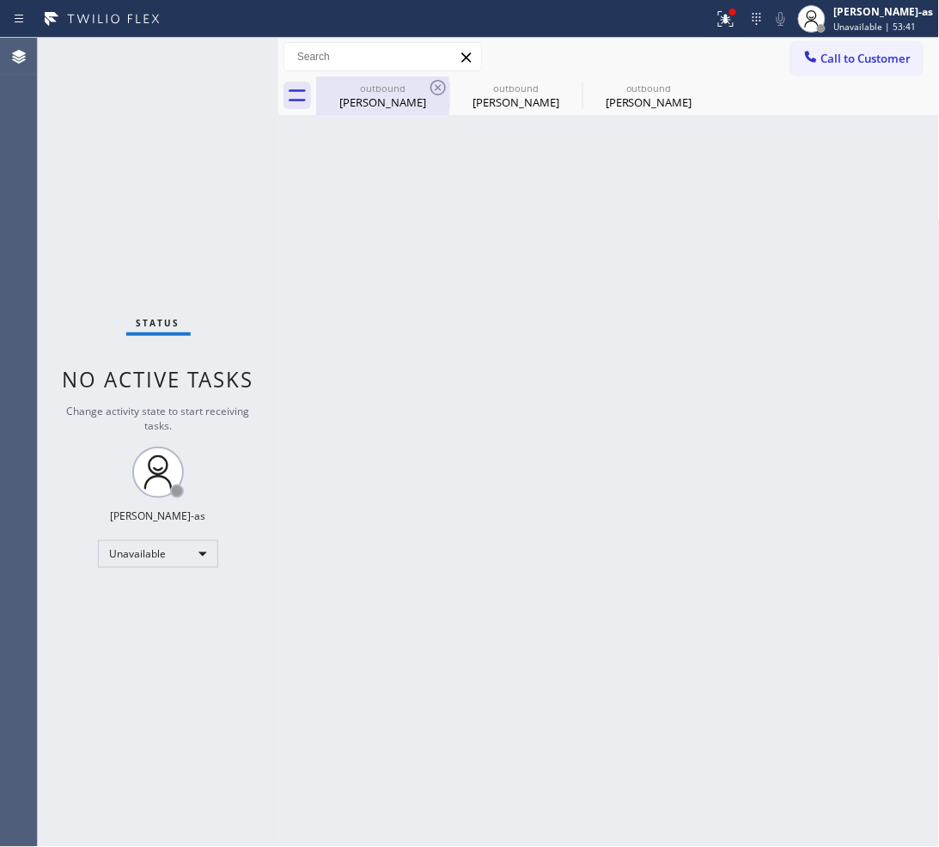
drag, startPoint x: 309, startPoint y: 206, endPoint x: 378, endPoint y: 114, distance: 114.7
click at [310, 206] on div "Back to Dashboard Change Sender ID Customers Technicians Select a contact Outbo…" at bounding box center [608, 442] width 661 height 809
drag, startPoint x: 388, startPoint y: 83, endPoint x: 477, endPoint y: 87, distance: 89.4
click at [392, 83] on div "outbound" at bounding box center [383, 88] width 130 height 13
type input "[PHONE_NUMBER]"
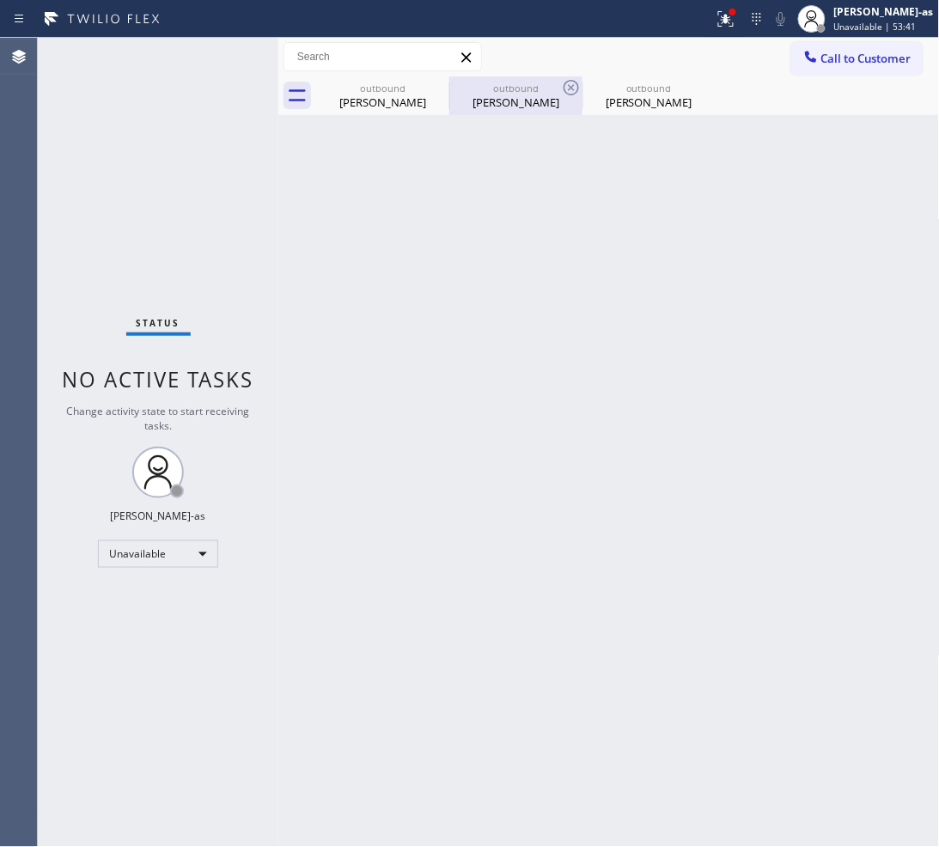
type input "[PHONE_NUMBER]"
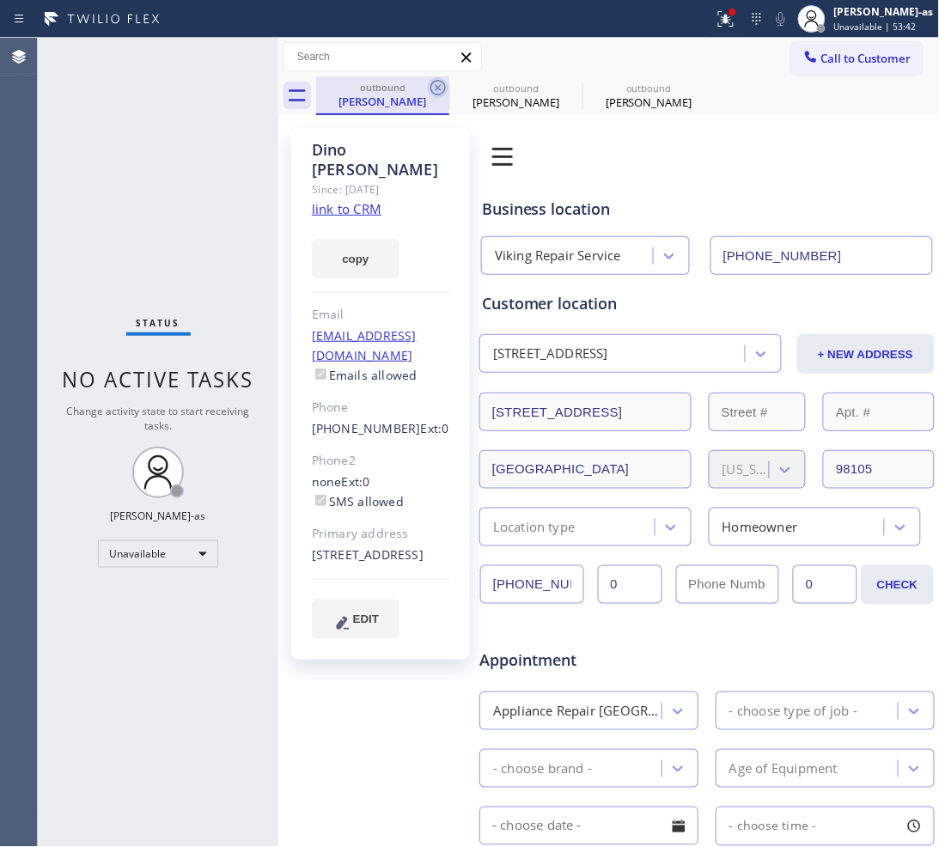
click at [441, 88] on icon at bounding box center [438, 87] width 21 height 21
type input "[PHONE_NUMBER]"
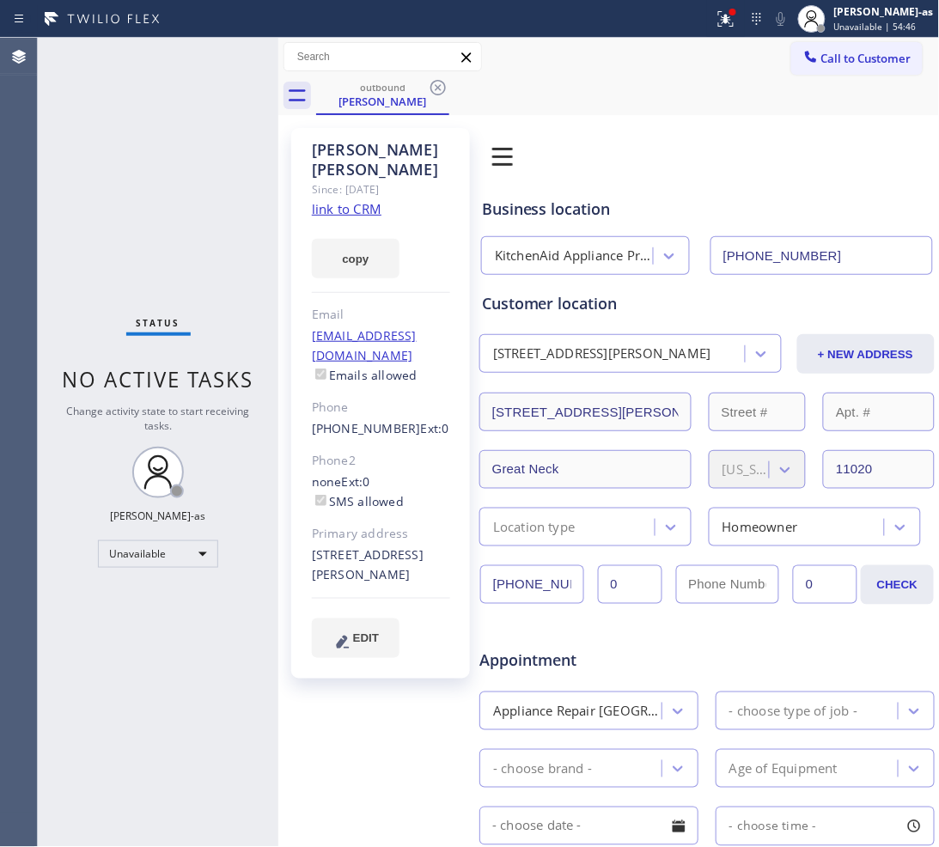
click at [382, 268] on div "[PERSON_NAME] Since: [DATE] link to CRM copy Email [EMAIL_ADDRESS][DOMAIN_NAME]…" at bounding box center [380, 403] width 179 height 550
click at [439, 88] on icon at bounding box center [437, 87] width 15 height 15
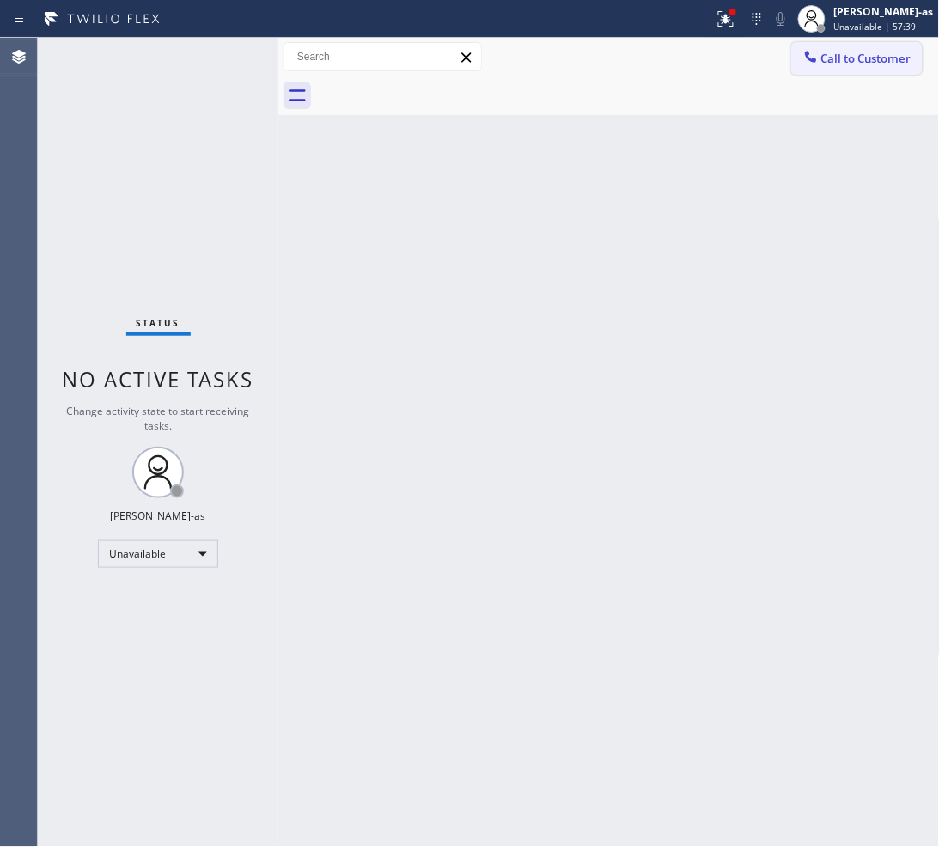
click at [830, 62] on span "Call to Customer" at bounding box center [866, 58] width 90 height 15
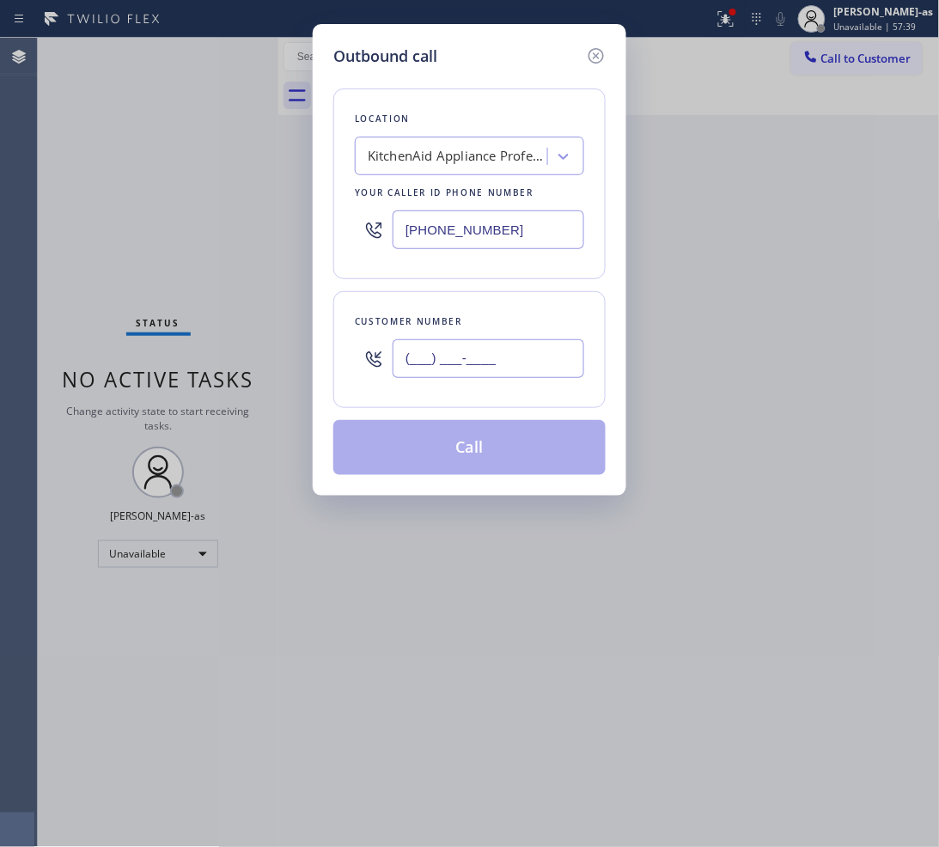
click at [499, 372] on input "(___) ___-____" at bounding box center [488, 358] width 192 height 39
paste input "516) 661-6251"
type input "[PHONE_NUMBER]"
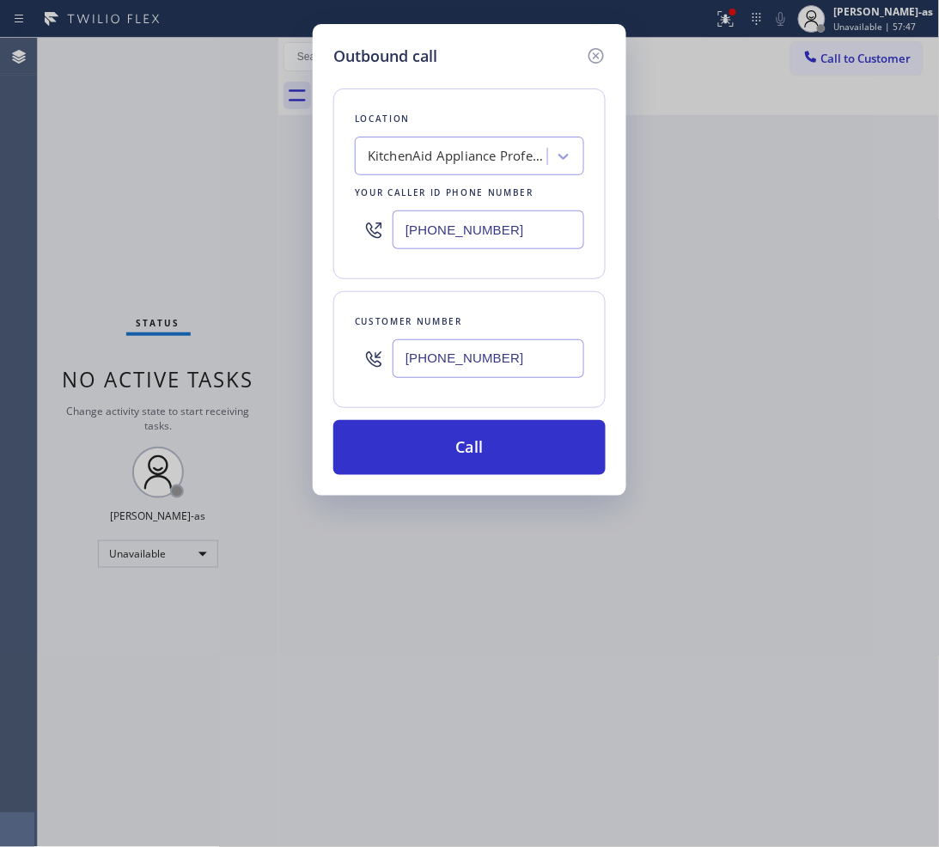
click at [496, 234] on input "[PHONE_NUMBER]" at bounding box center [488, 229] width 192 height 39
paste input "347) 284-6179"
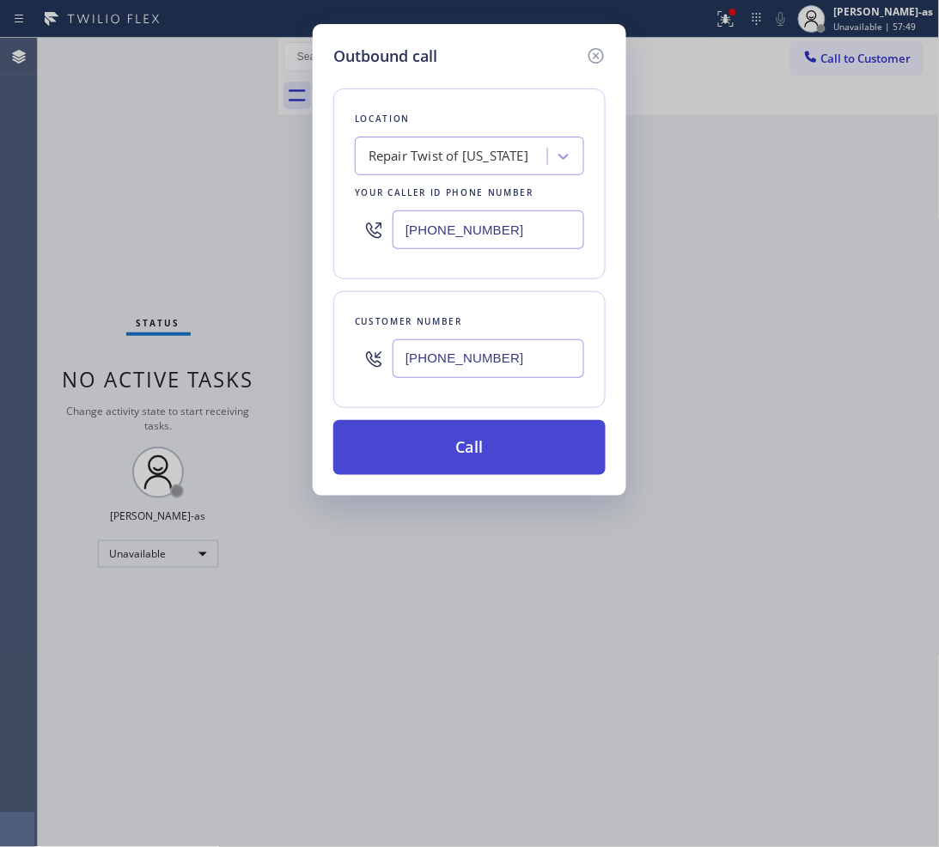
type input "[PHONE_NUMBER]"
click at [477, 451] on button "Call" at bounding box center [469, 447] width 272 height 55
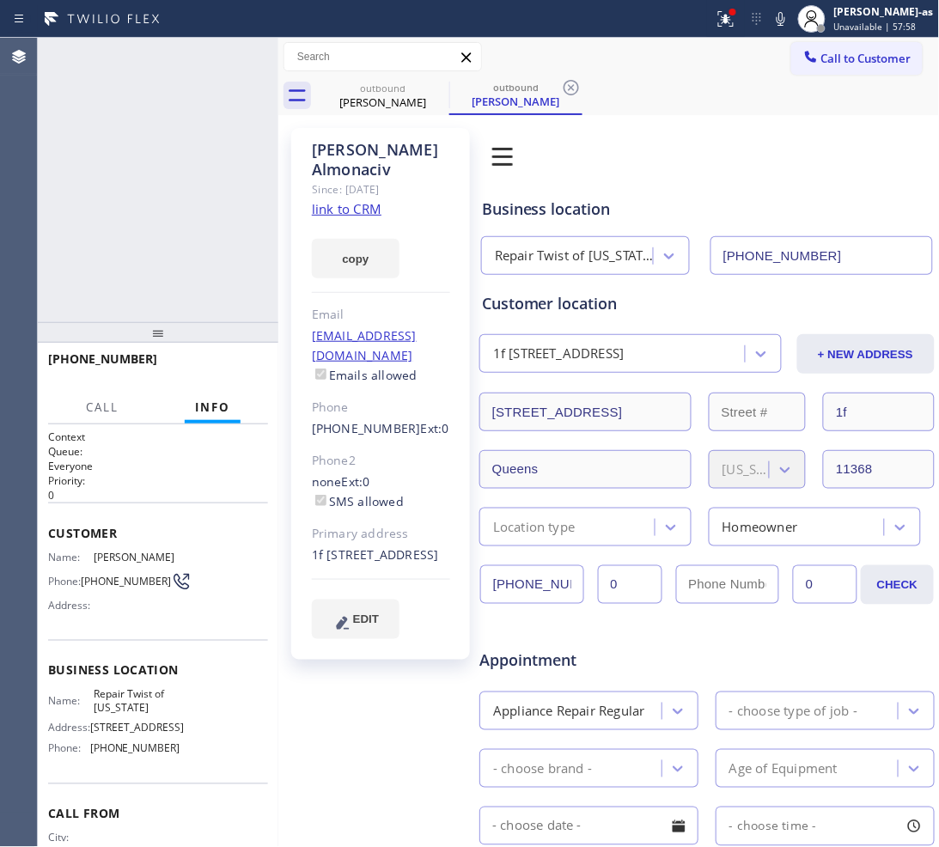
type input "[PHONE_NUMBER]"
drag, startPoint x: 240, startPoint y: 60, endPoint x: 281, endPoint y: 73, distance: 42.4
click at [243, 60] on div at bounding box center [255, 57] width 31 height 38
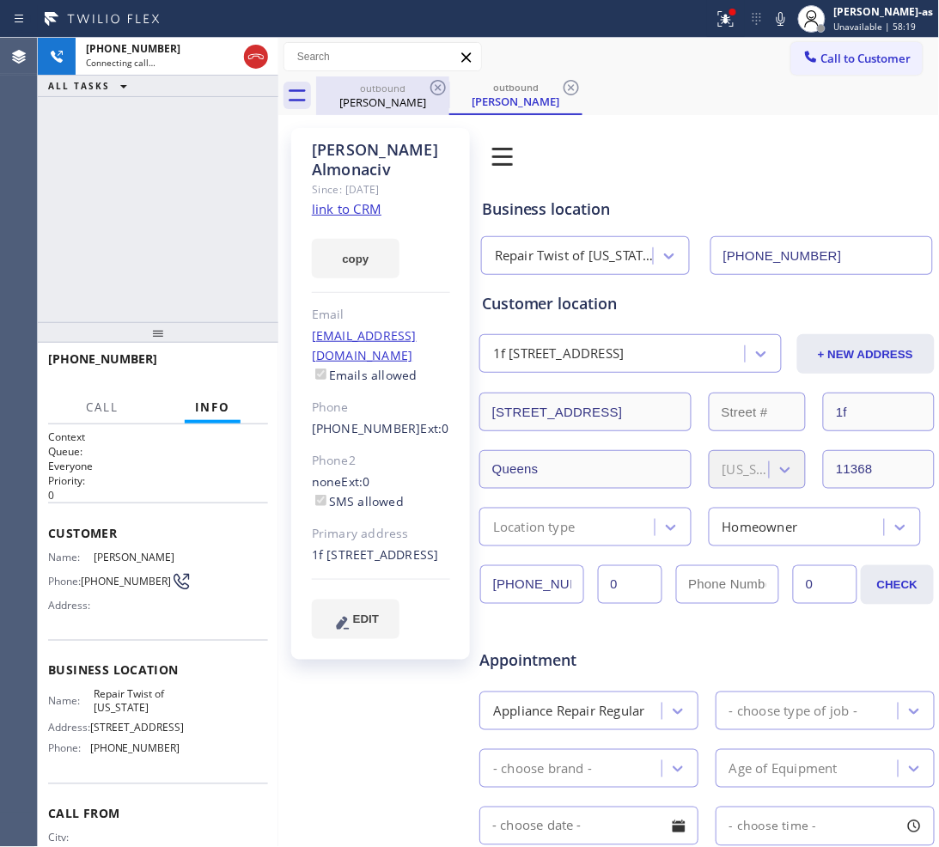
click at [366, 101] on div "[PERSON_NAME]" at bounding box center [383, 101] width 130 height 15
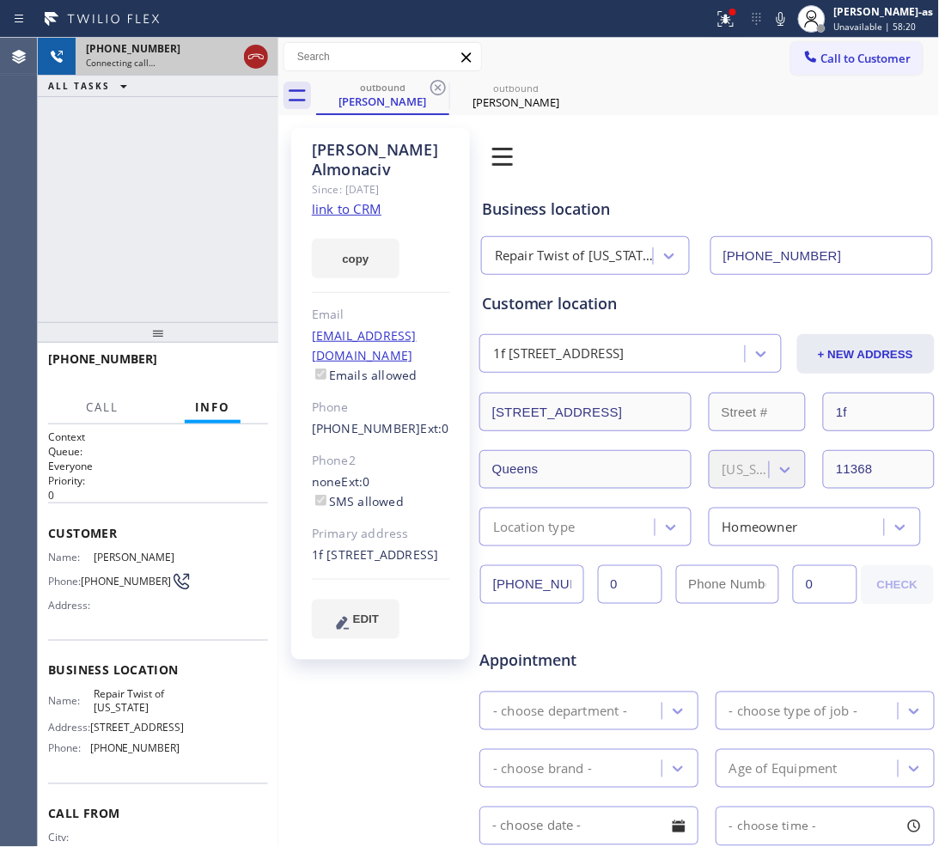
click at [256, 48] on icon at bounding box center [256, 56] width 21 height 21
drag, startPoint x: 349, startPoint y: 100, endPoint x: 426, endPoint y: 100, distance: 77.3
click at [365, 100] on div "[PERSON_NAME]" at bounding box center [383, 101] width 130 height 15
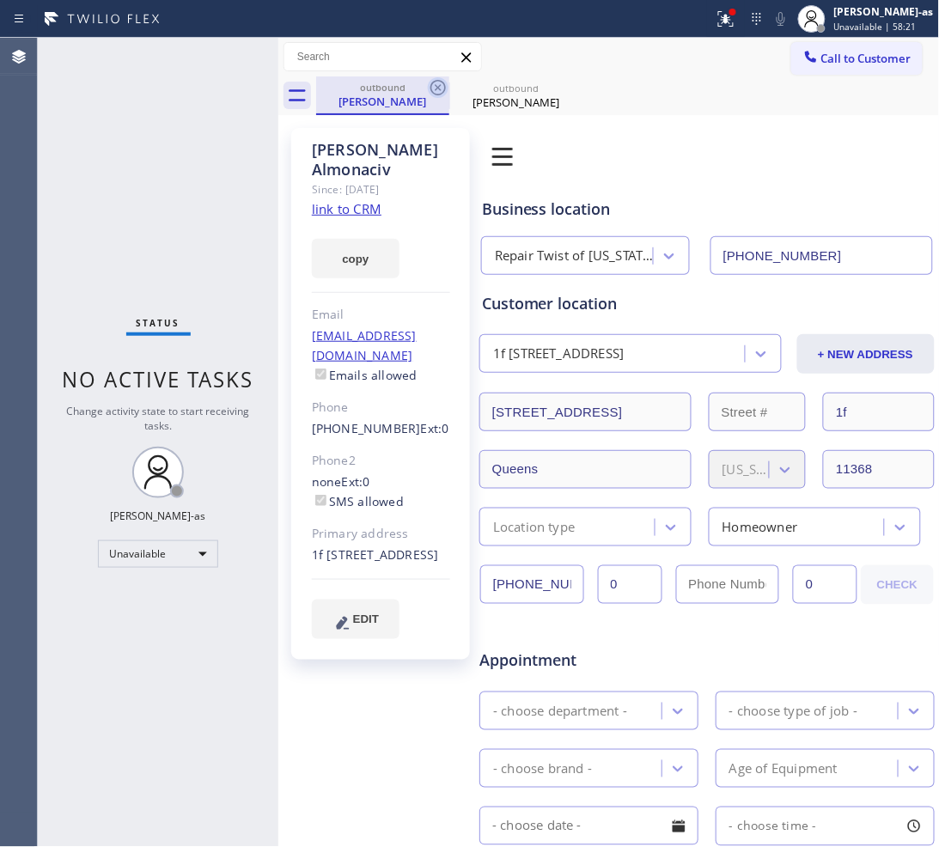
click at [431, 83] on icon at bounding box center [437, 87] width 15 height 15
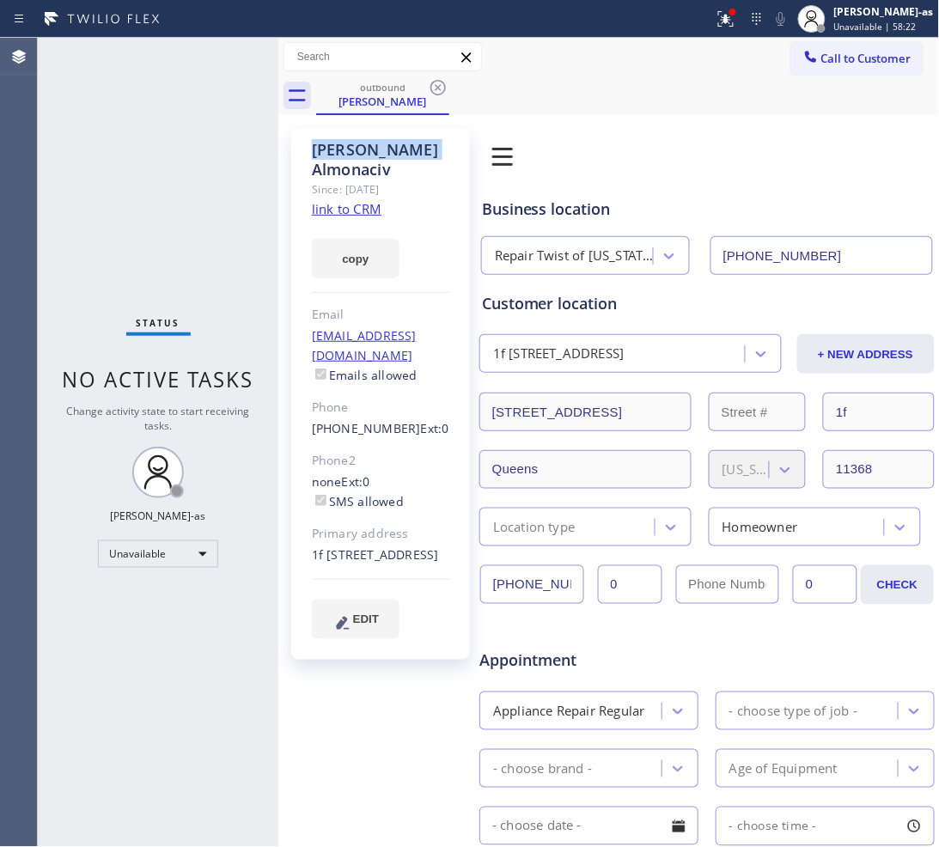
click at [431, 83] on icon at bounding box center [437, 87] width 15 height 15
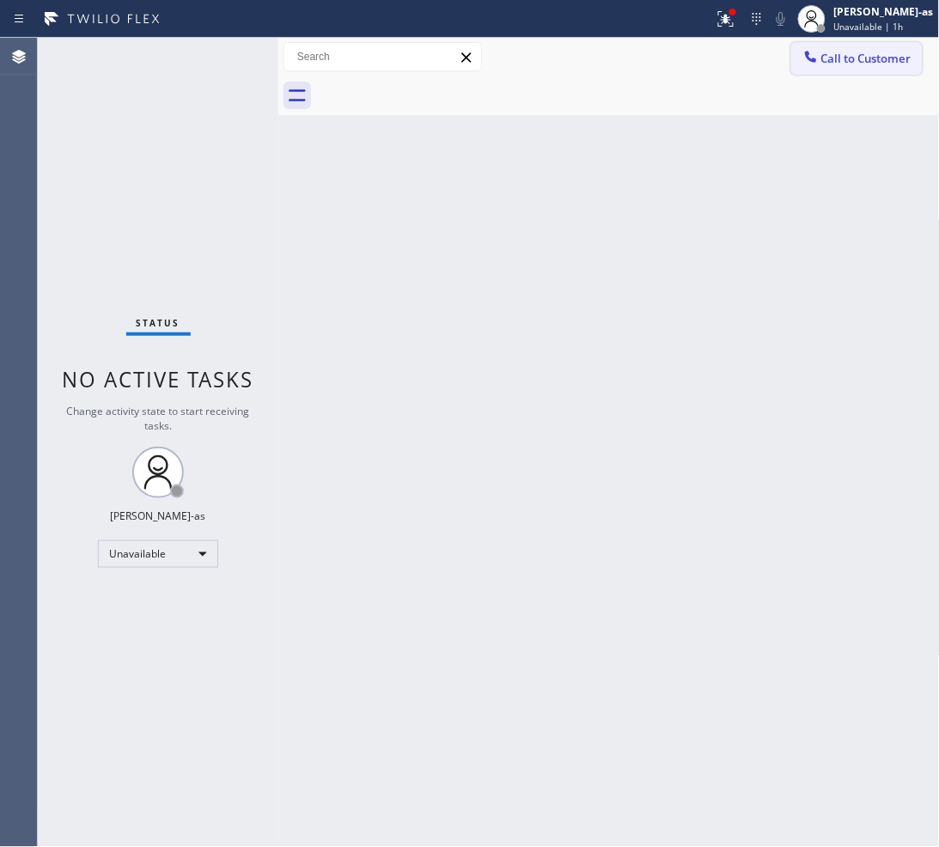
click at [830, 63] on span "Call to Customer" at bounding box center [866, 58] width 90 height 15
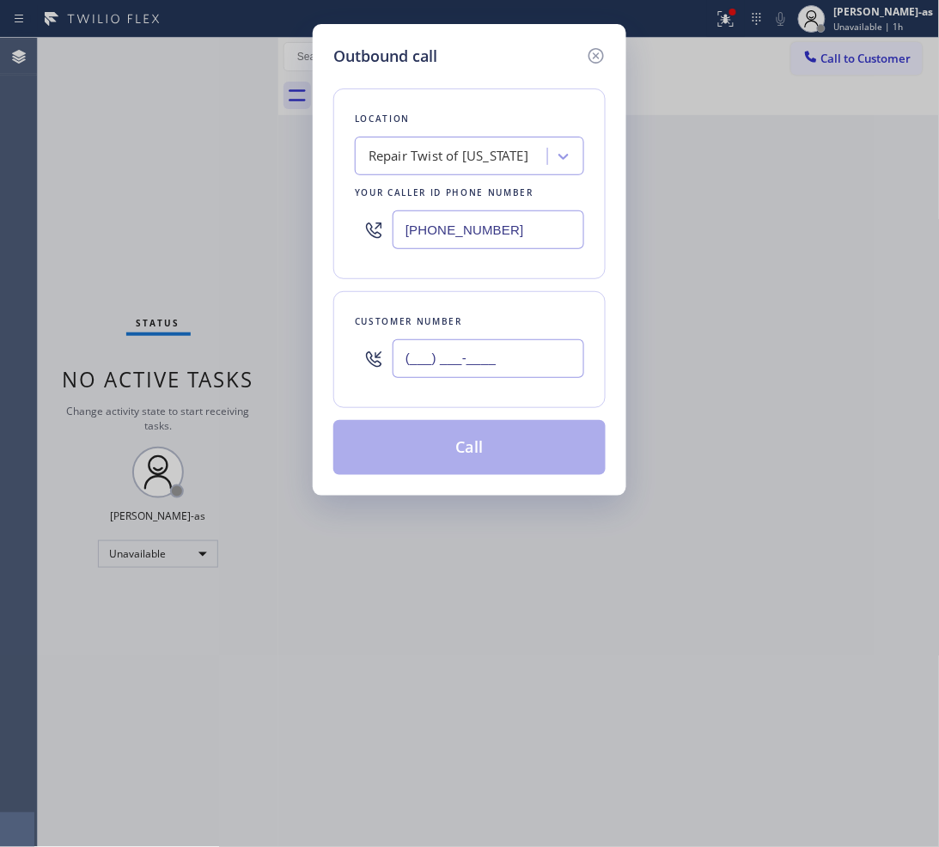
click at [543, 356] on input "(___) ___-____" at bounding box center [488, 358] width 192 height 39
paste input "516) 661-6251"
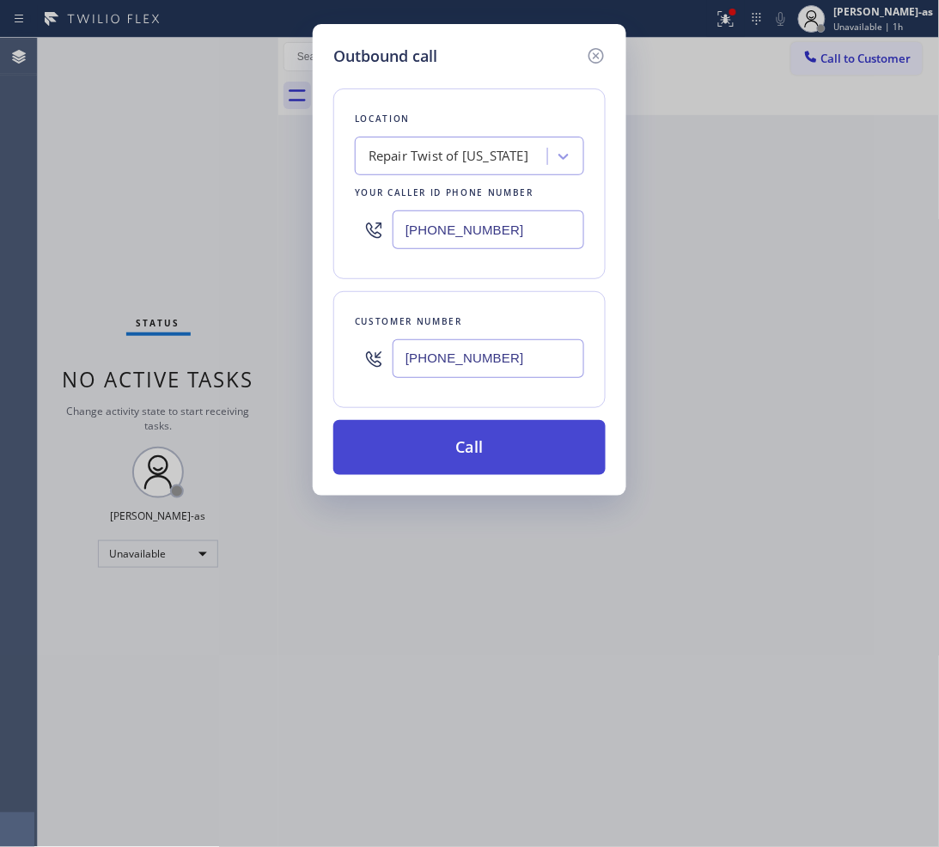
type input "[PHONE_NUMBER]"
click at [485, 452] on button "Call" at bounding box center [469, 447] width 272 height 55
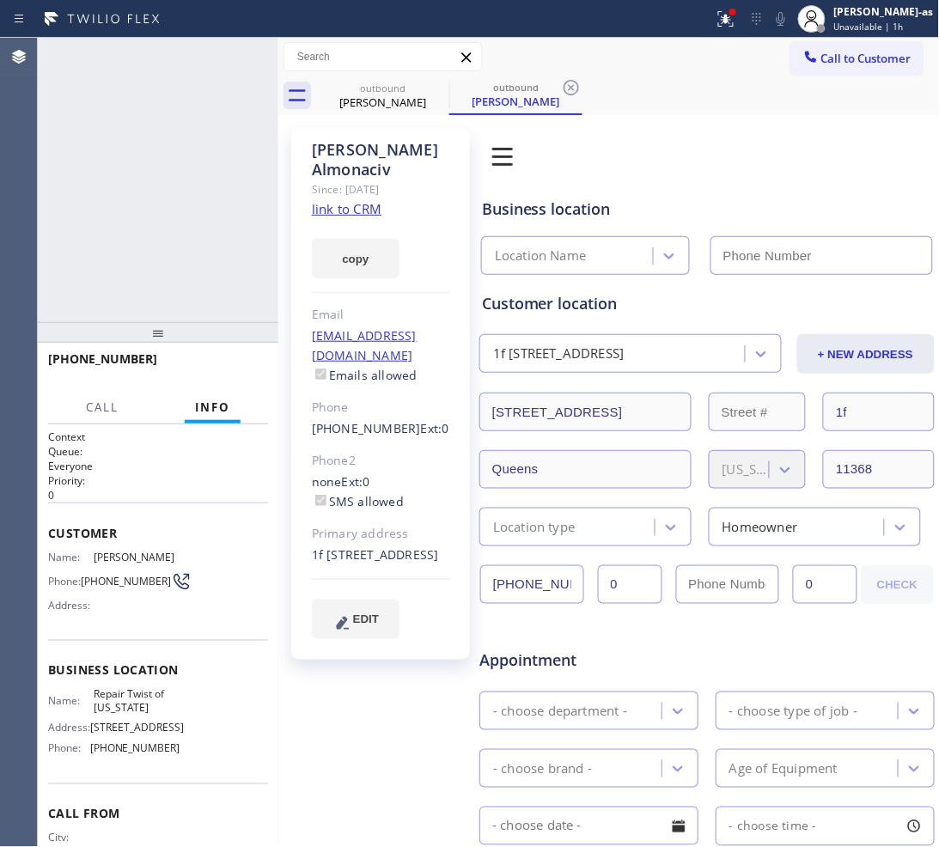
type input "[PHONE_NUMBER]"
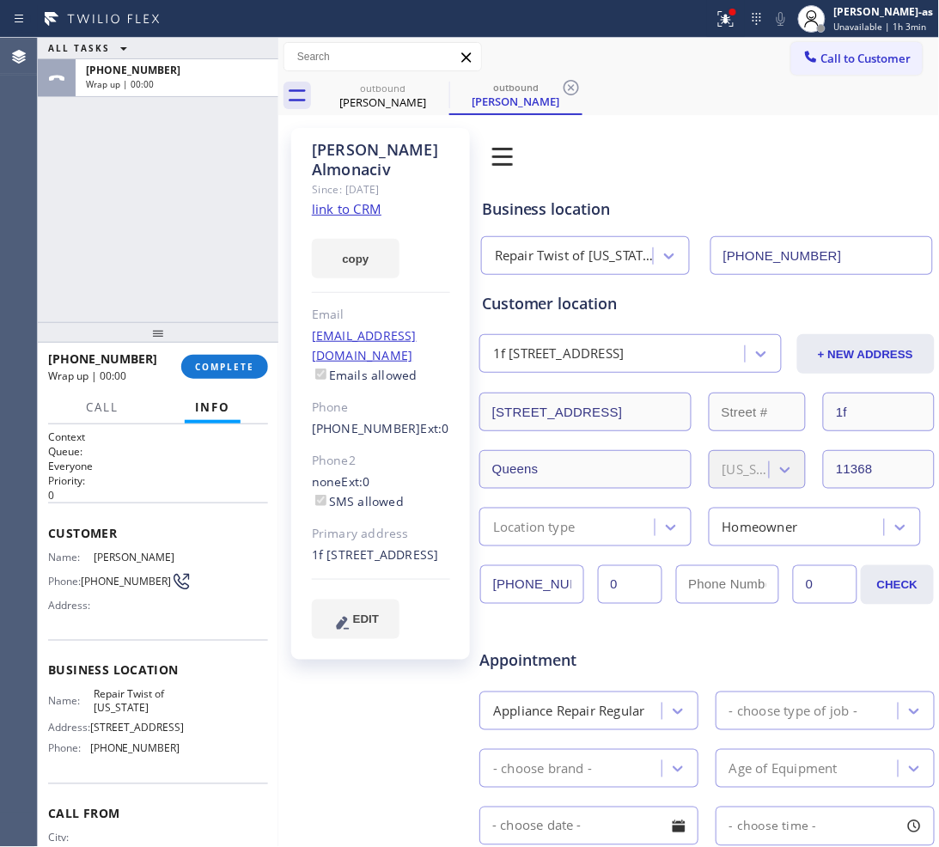
drag, startPoint x: 181, startPoint y: 155, endPoint x: 195, endPoint y: 179, distance: 27.0
click at [192, 173] on div "ALL TASKS ALL TASKS ACTIVE TASKS TASKS IN WRAP UP [PHONE_NUMBER] Wrap up | 00:00" at bounding box center [158, 180] width 240 height 284
click at [238, 380] on div "[PHONE_NUMBER] Wrap up | 00:01 COMPLETE" at bounding box center [158, 366] width 220 height 45
click at [237, 368] on span "COMPLETE" at bounding box center [224, 367] width 59 height 12
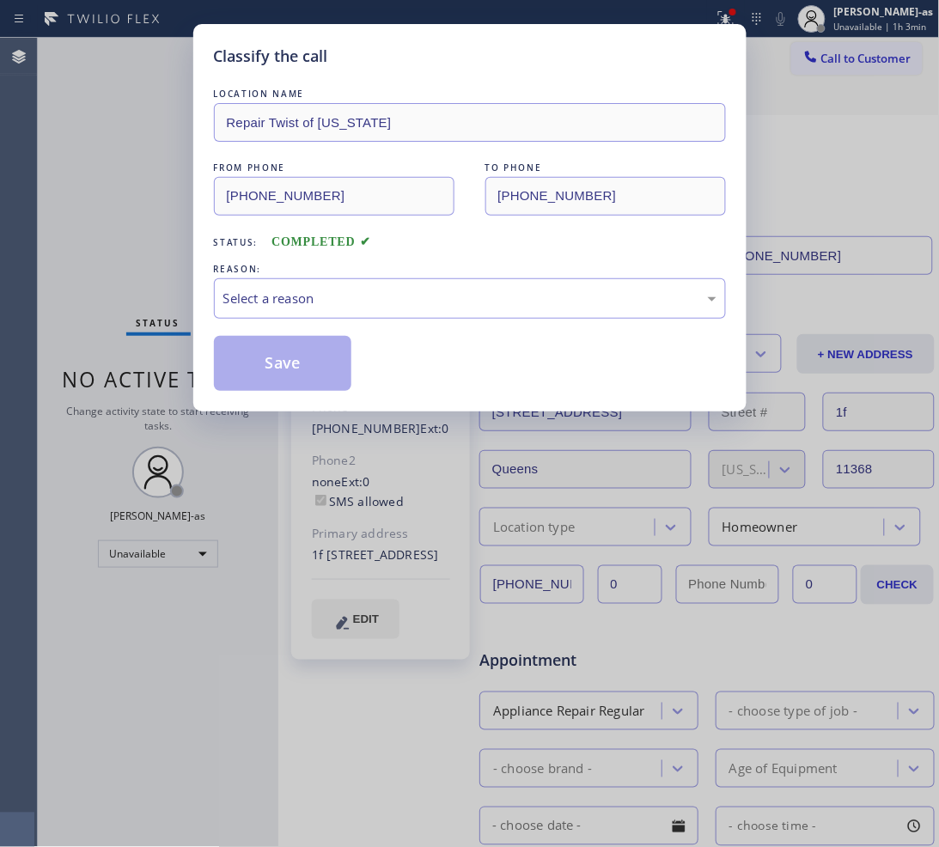
drag, startPoint x: 305, startPoint y: 370, endPoint x: 328, endPoint y: 303, distance: 70.9
click at [315, 301] on div "Select a reason" at bounding box center [469, 299] width 493 height 20
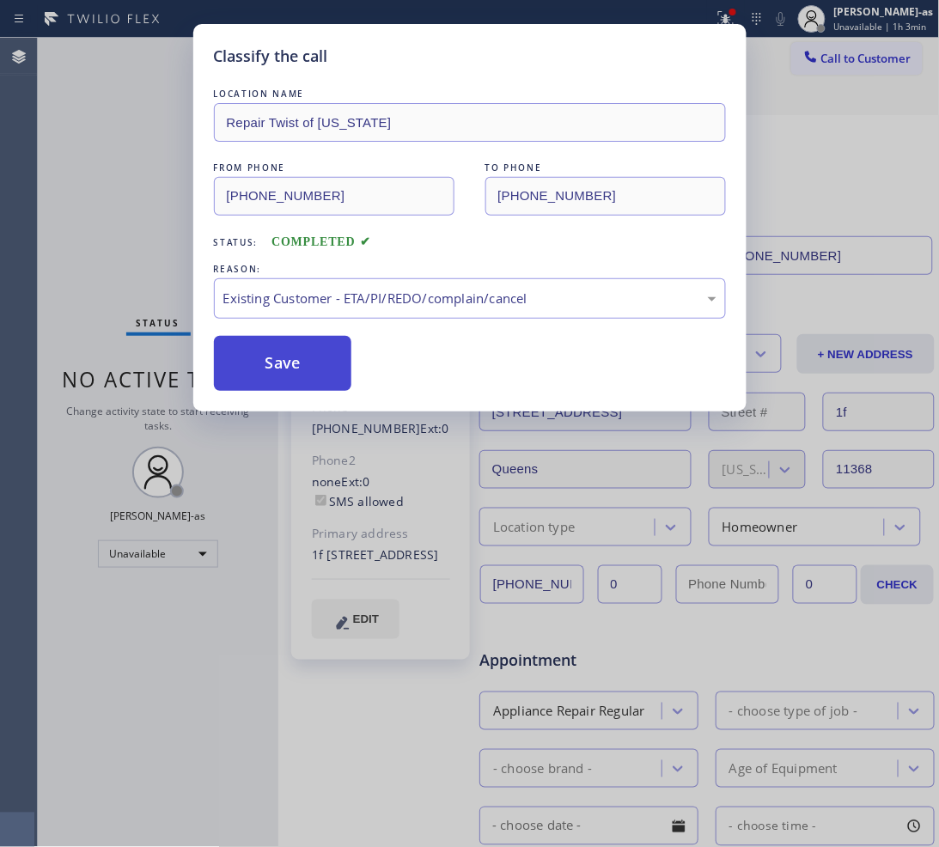
click at [338, 368] on button "Save" at bounding box center [283, 363] width 138 height 55
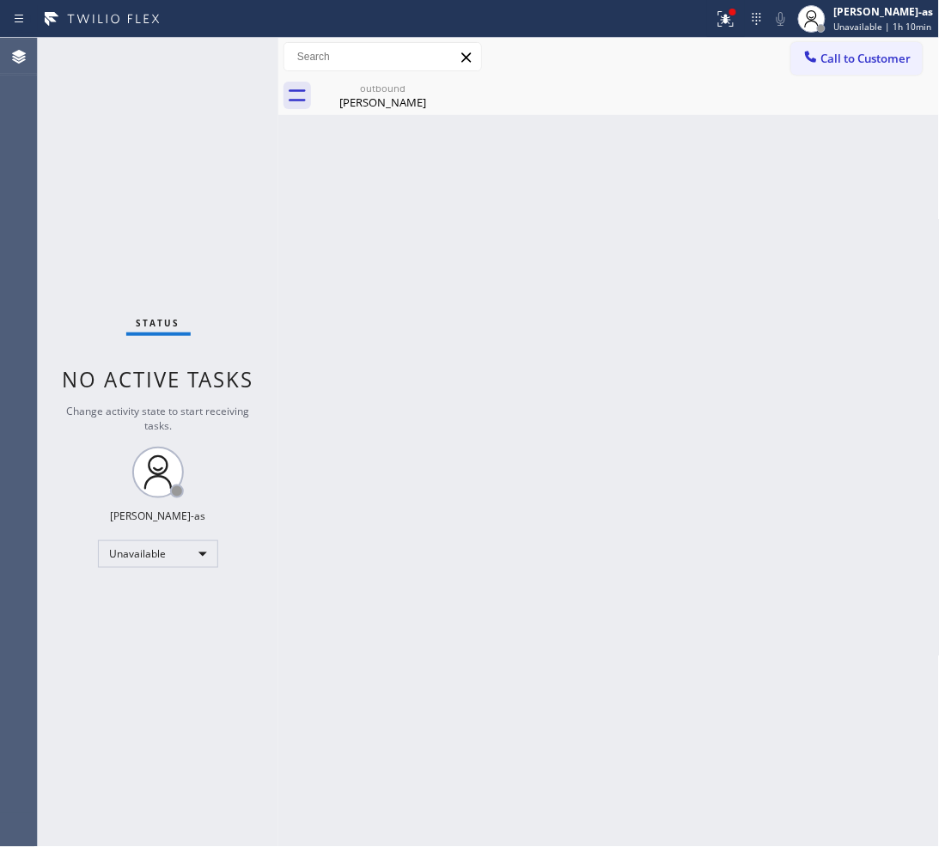
click at [307, 194] on div "Back to Dashboard Change Sender ID Customers Technicians Select a contact Outbo…" at bounding box center [608, 442] width 661 height 809
click at [380, 105] on div "[PERSON_NAME]" at bounding box center [383, 101] width 130 height 15
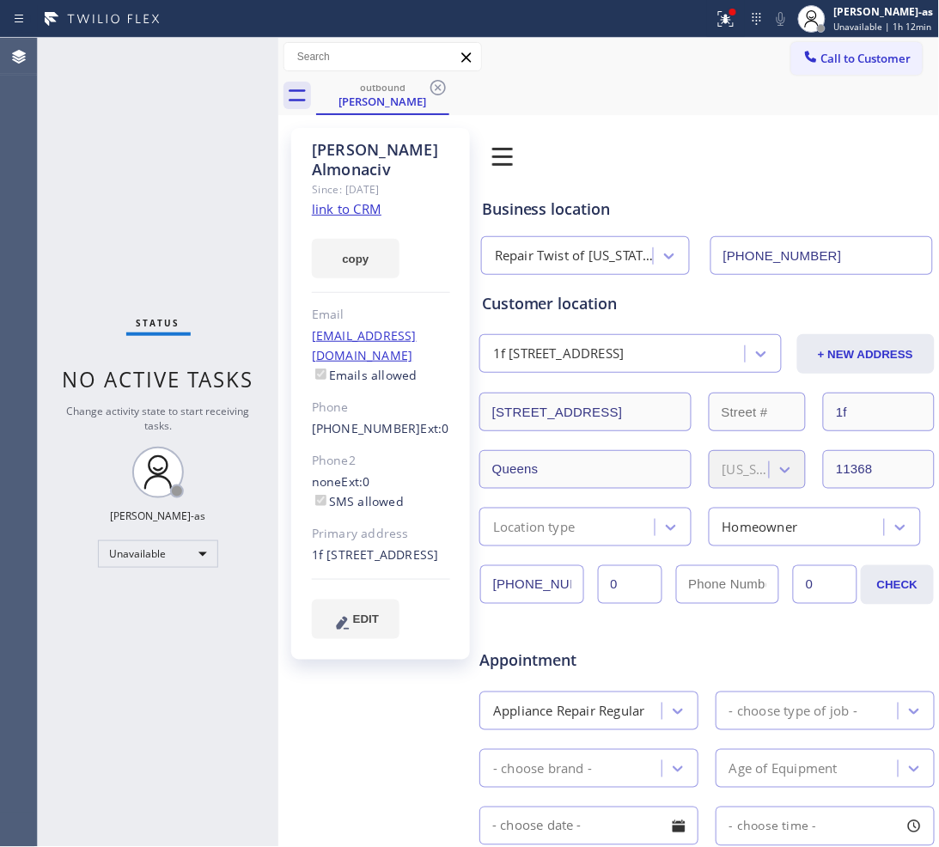
click at [837, 62] on span "Call to Customer" at bounding box center [866, 58] width 90 height 15
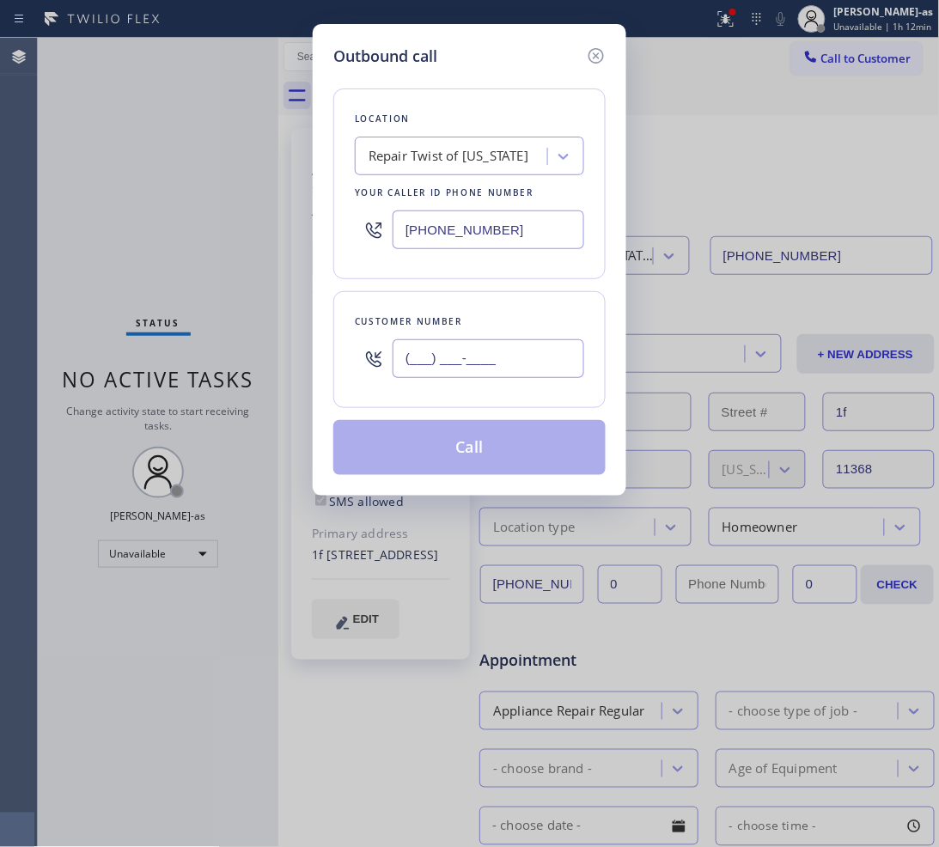
click at [526, 368] on input "(___) ___-____" at bounding box center [488, 358] width 192 height 39
paste input "858) 775-4306"
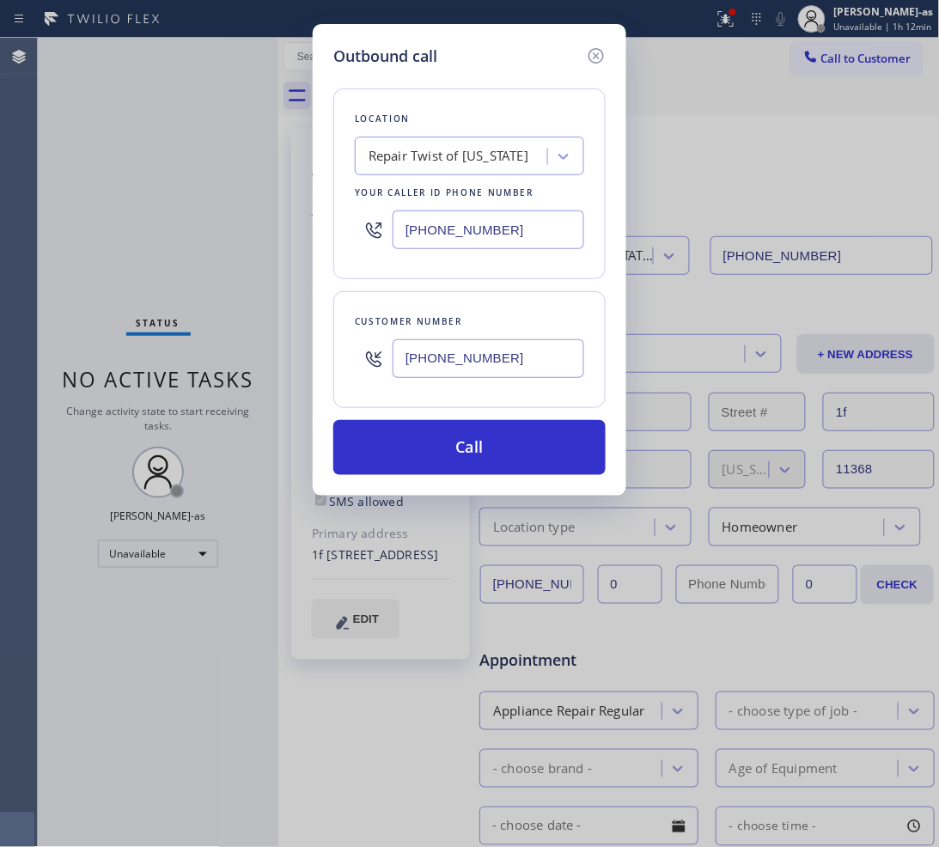
type input "[PHONE_NUMBER]"
click at [440, 161] on div "Repair Twist of [US_STATE]" at bounding box center [448, 157] width 160 height 20
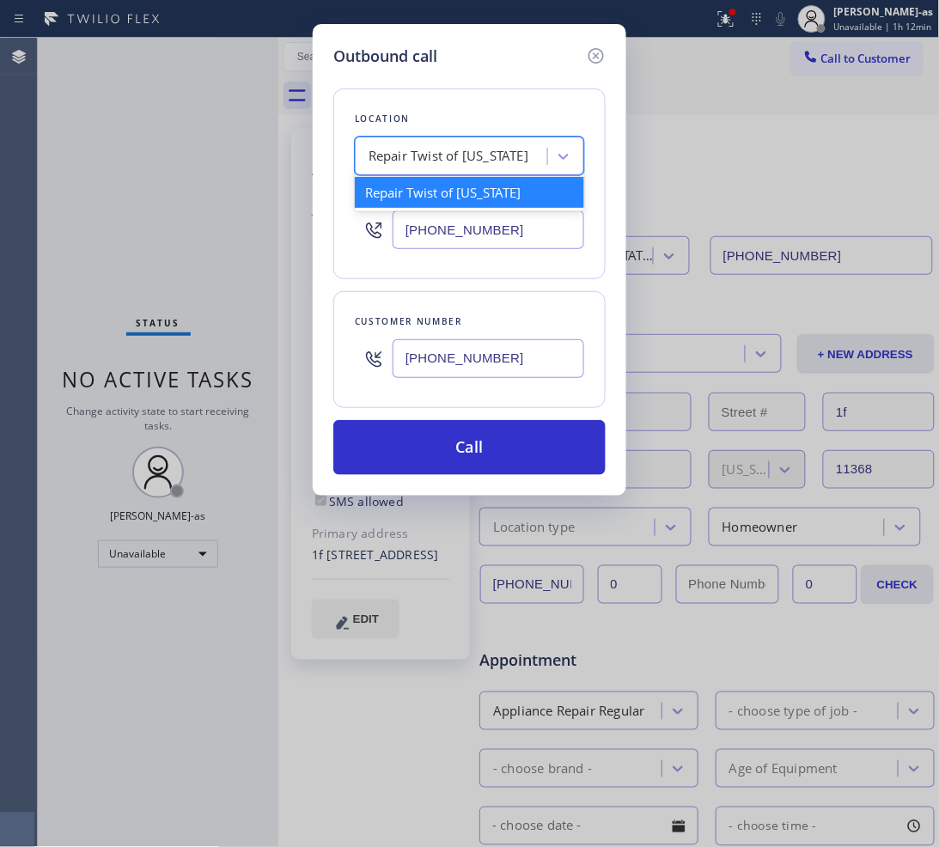
paste input "Subzero Repair Professionals"
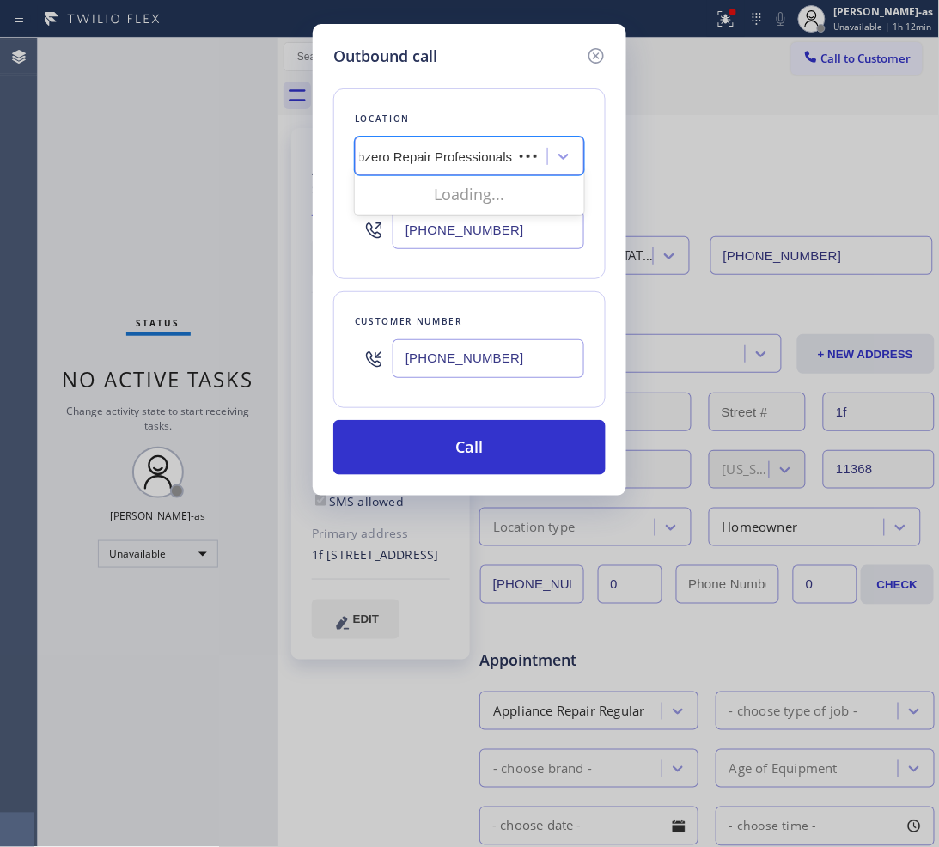
scroll to position [0, 2]
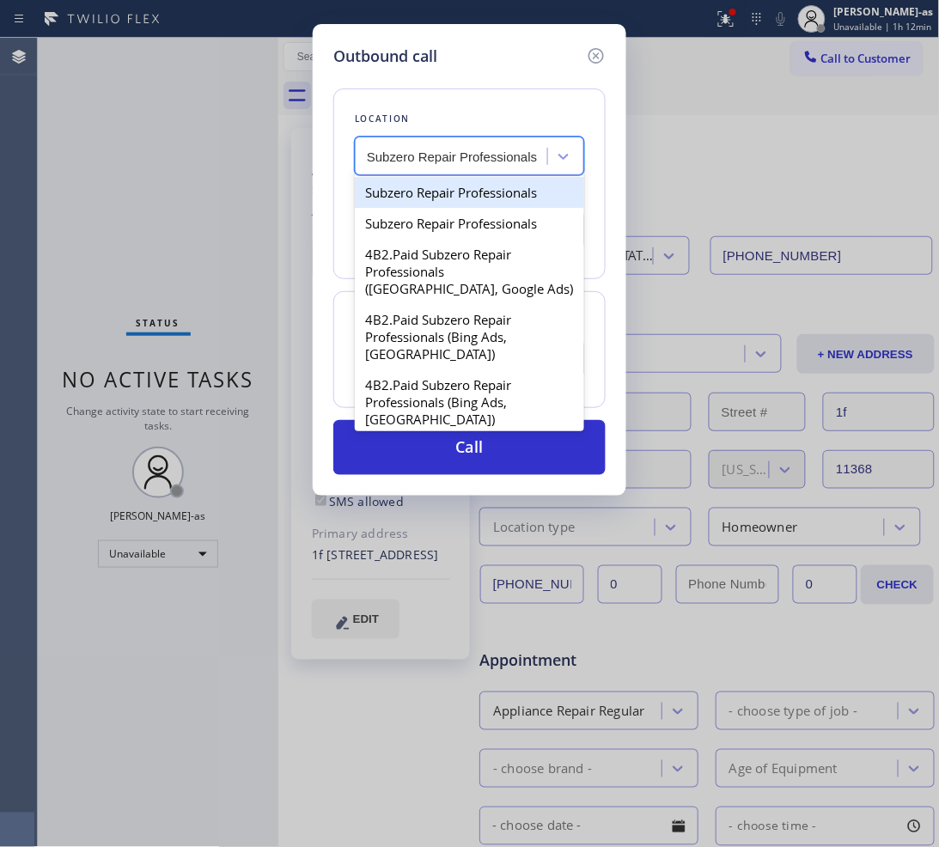
type input "Subzero Repair Professionals"
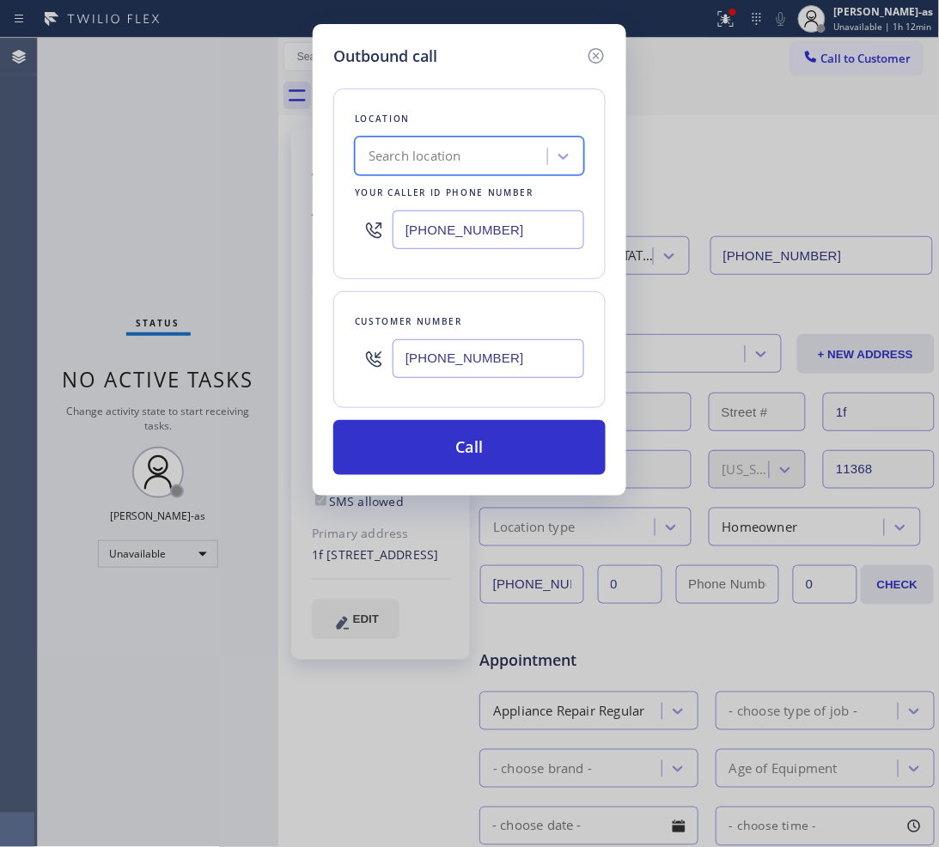
scroll to position [0, 0]
click at [488, 209] on div "[PHONE_NUMBER]" at bounding box center [469, 230] width 229 height 56
click at [520, 228] on input "[PHONE_NUMBER]" at bounding box center [488, 229] width 192 height 39
click at [517, 228] on input "[PHONE_NUMBER]" at bounding box center [488, 229] width 192 height 39
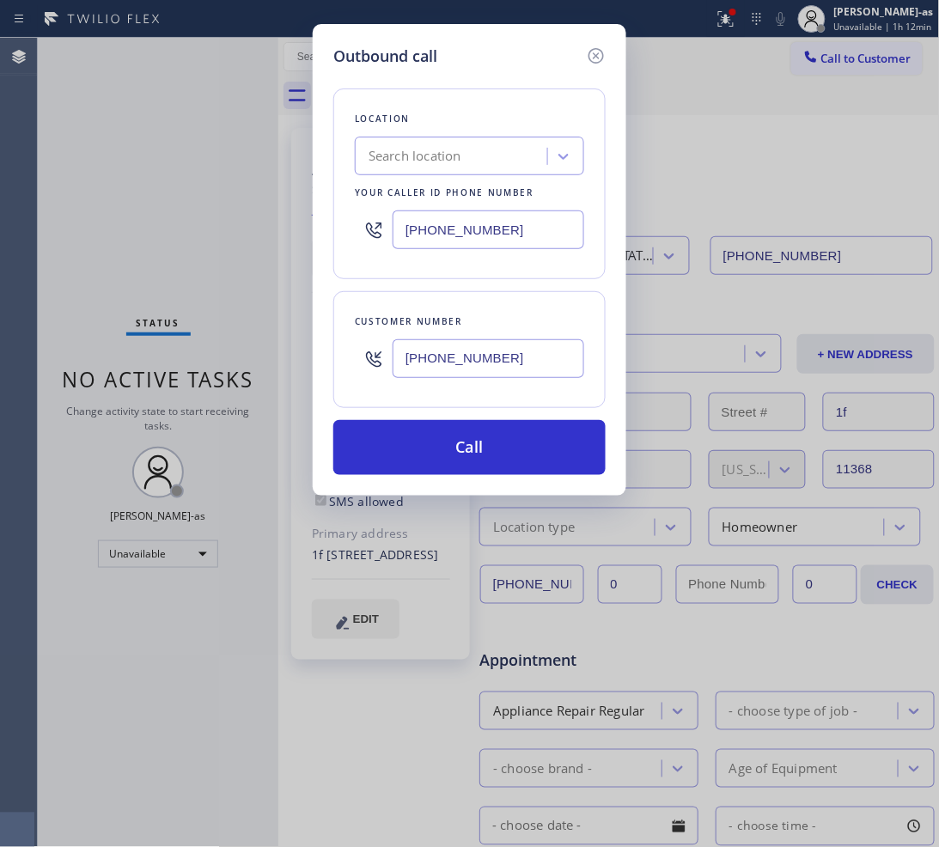
paste input "760) 642-644"
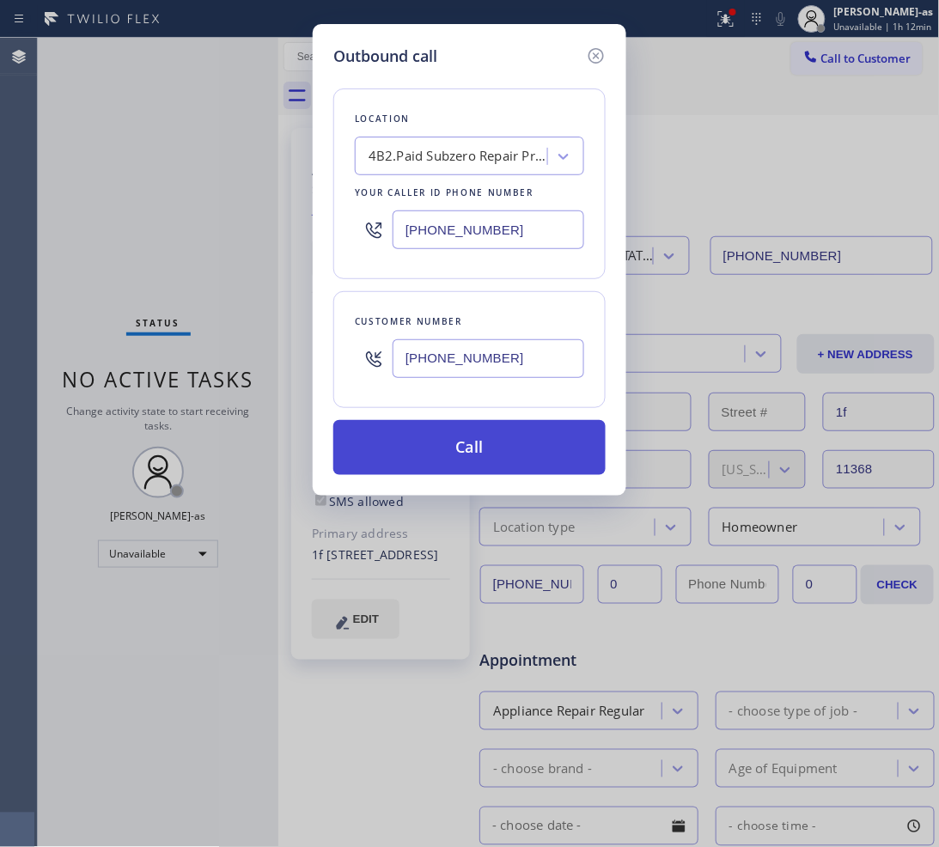
type input "[PHONE_NUMBER]"
click at [455, 460] on button "Call" at bounding box center [469, 447] width 272 height 55
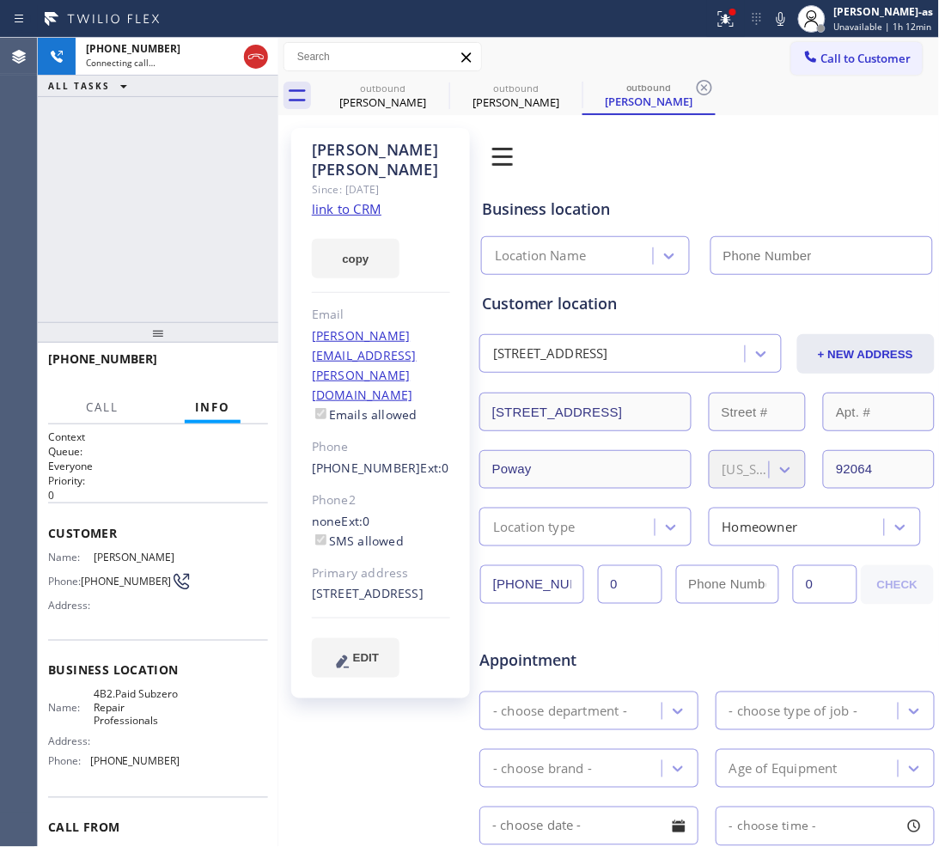
type input "[PHONE_NUMBER]"
click at [366, 200] on link "link to CRM" at bounding box center [347, 208] width 70 height 17
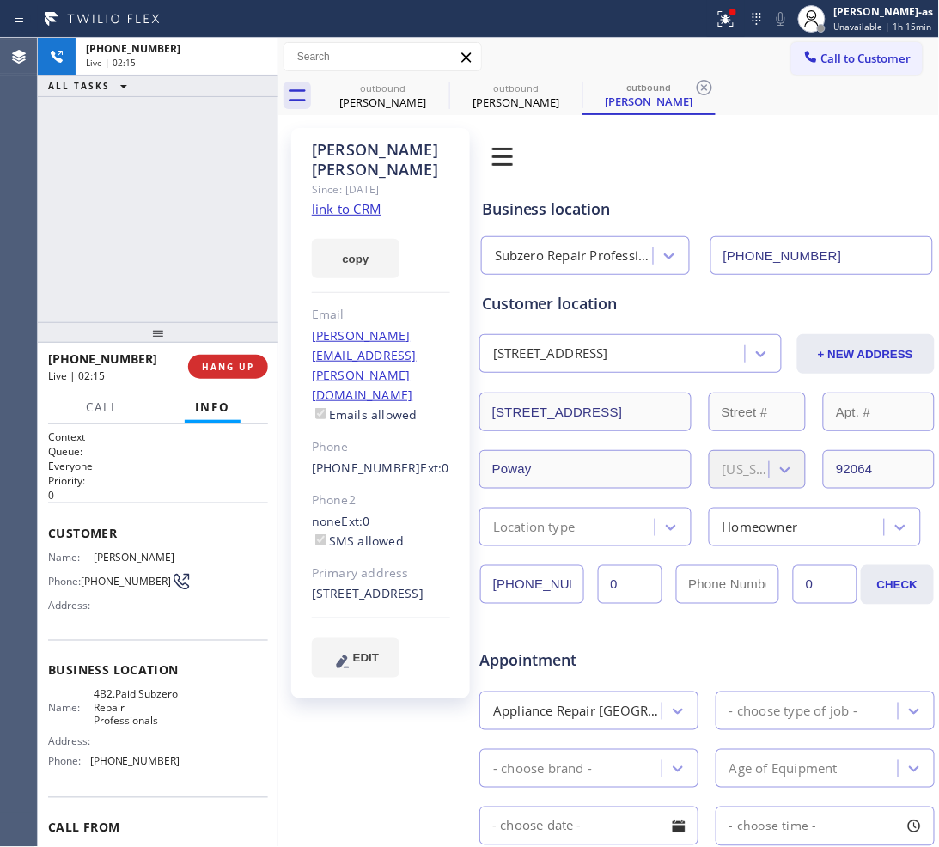
click at [108, 290] on div "[PHONE_NUMBER] Live | 02:15 ALL TASKS ALL TASKS ACTIVE TASKS TASKS IN WRAP UP" at bounding box center [158, 180] width 240 height 284
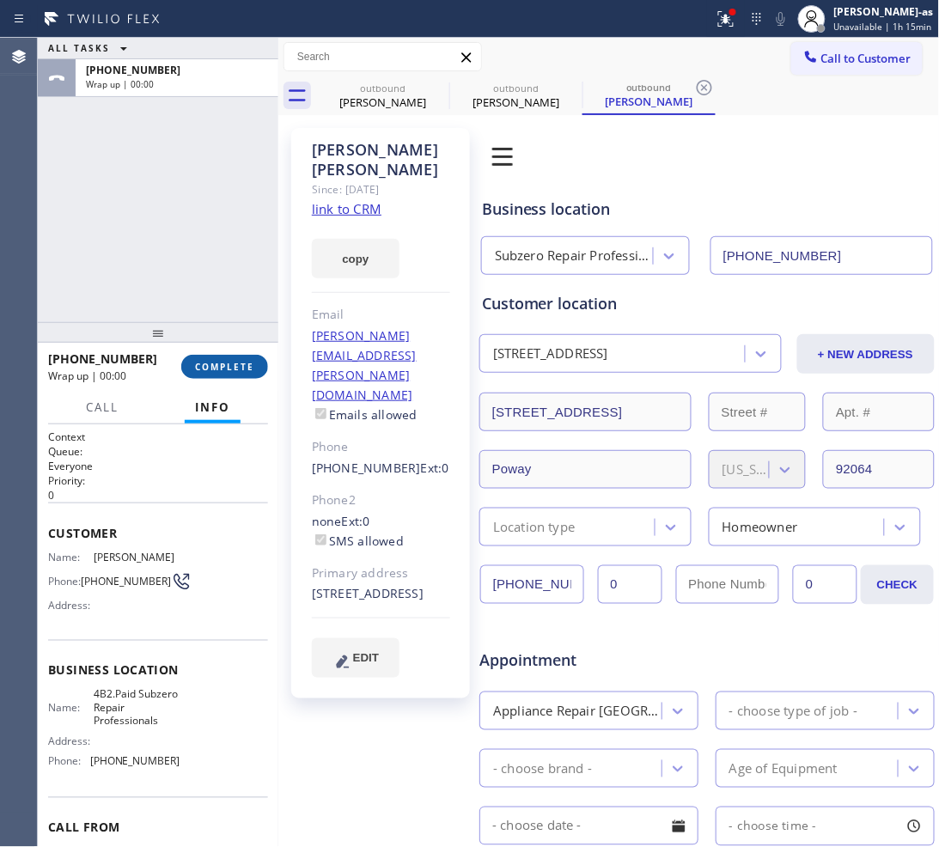
click at [215, 365] on span "COMPLETE" at bounding box center [224, 367] width 59 height 12
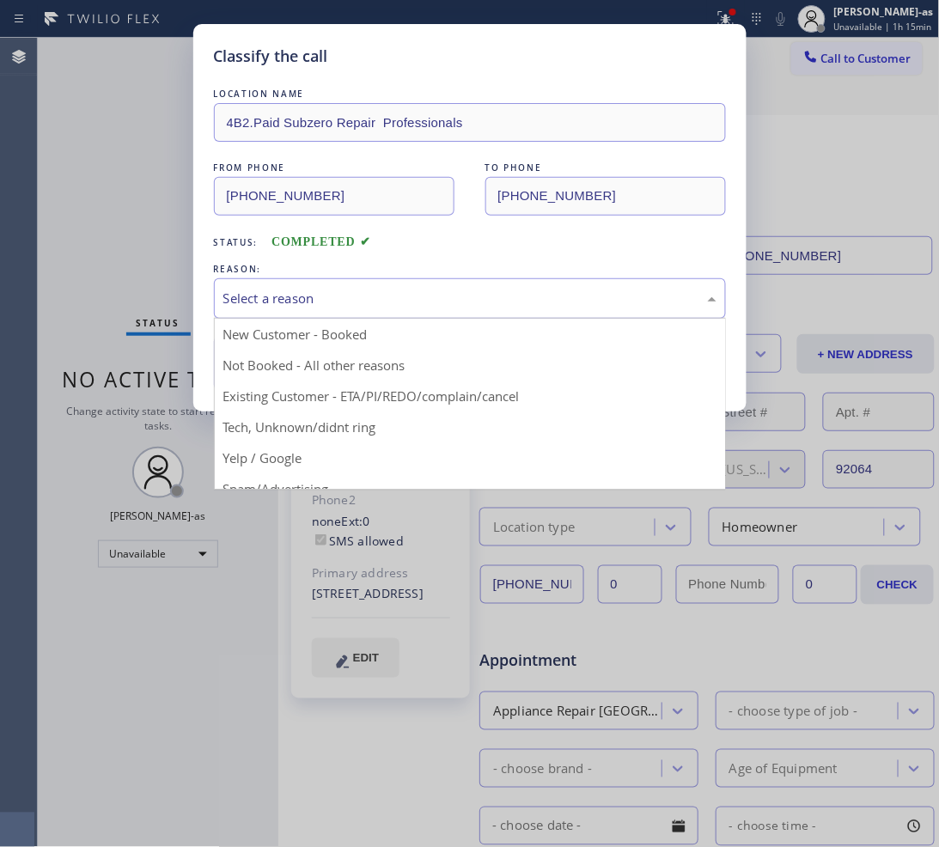
click at [336, 310] on div "Select a reason" at bounding box center [470, 298] width 512 height 40
drag, startPoint x: 419, startPoint y: 395, endPoint x: 324, endPoint y: 372, distance: 98.1
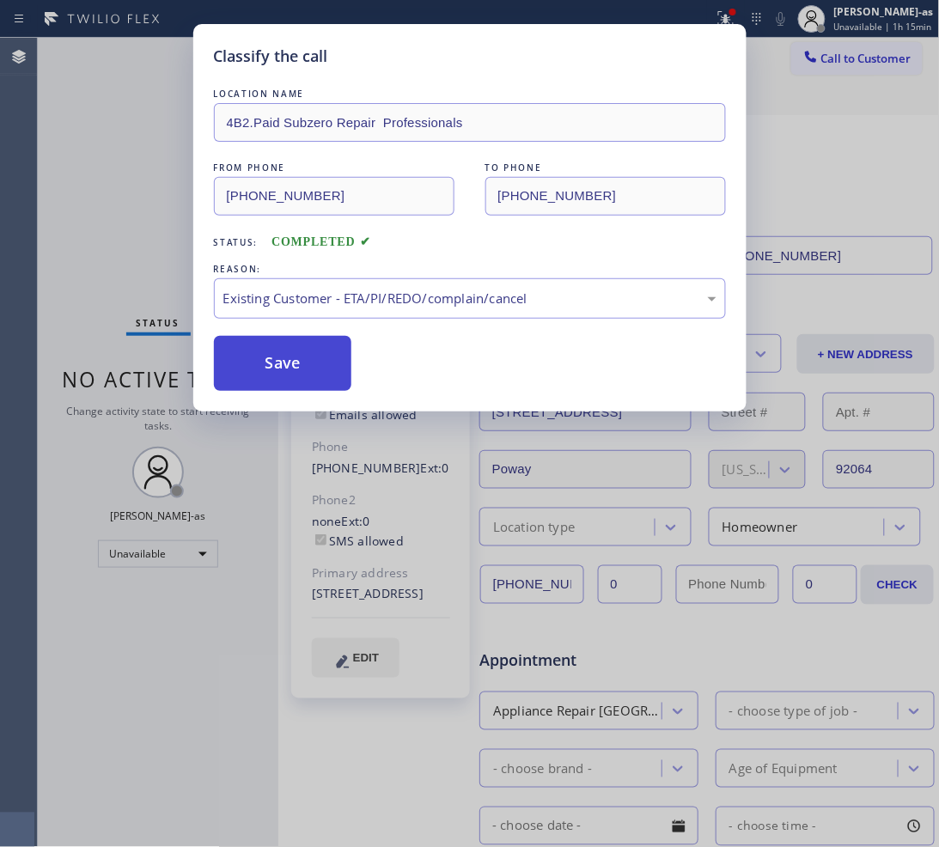
click at [309, 355] on button "Save" at bounding box center [283, 363] width 138 height 55
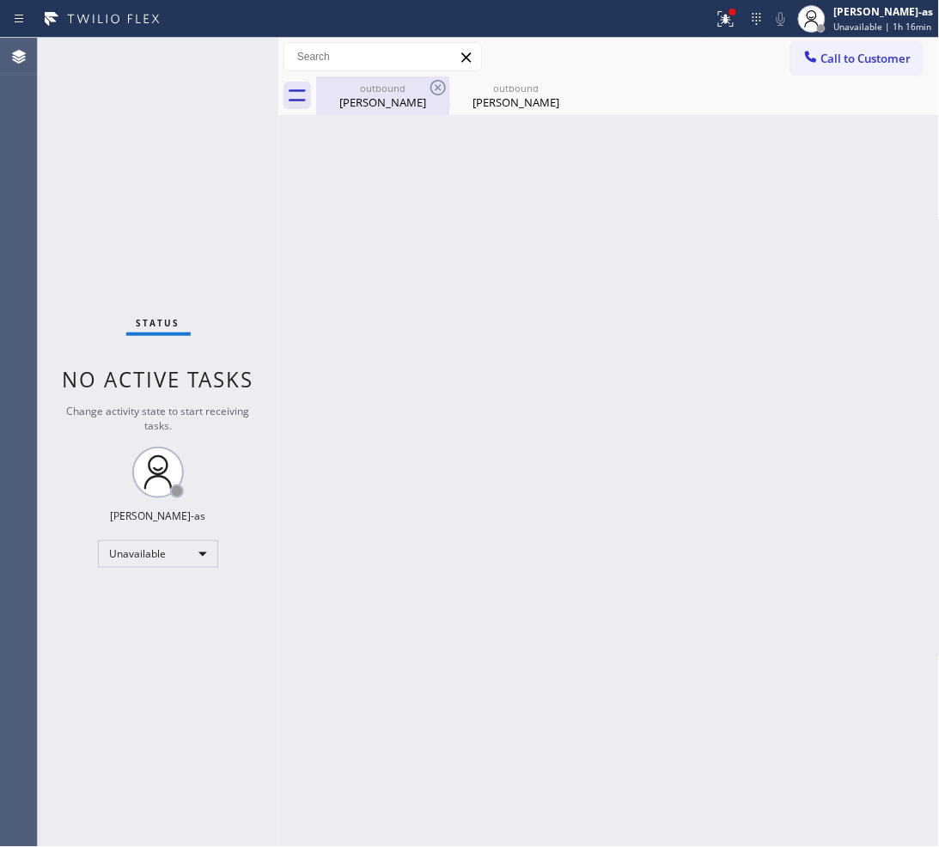
drag, startPoint x: 328, startPoint y: 107, endPoint x: 440, endPoint y: 91, distance: 112.8
click at [329, 107] on div "[PERSON_NAME]" at bounding box center [383, 101] width 130 height 15
type input "[PHONE_NUMBER]"
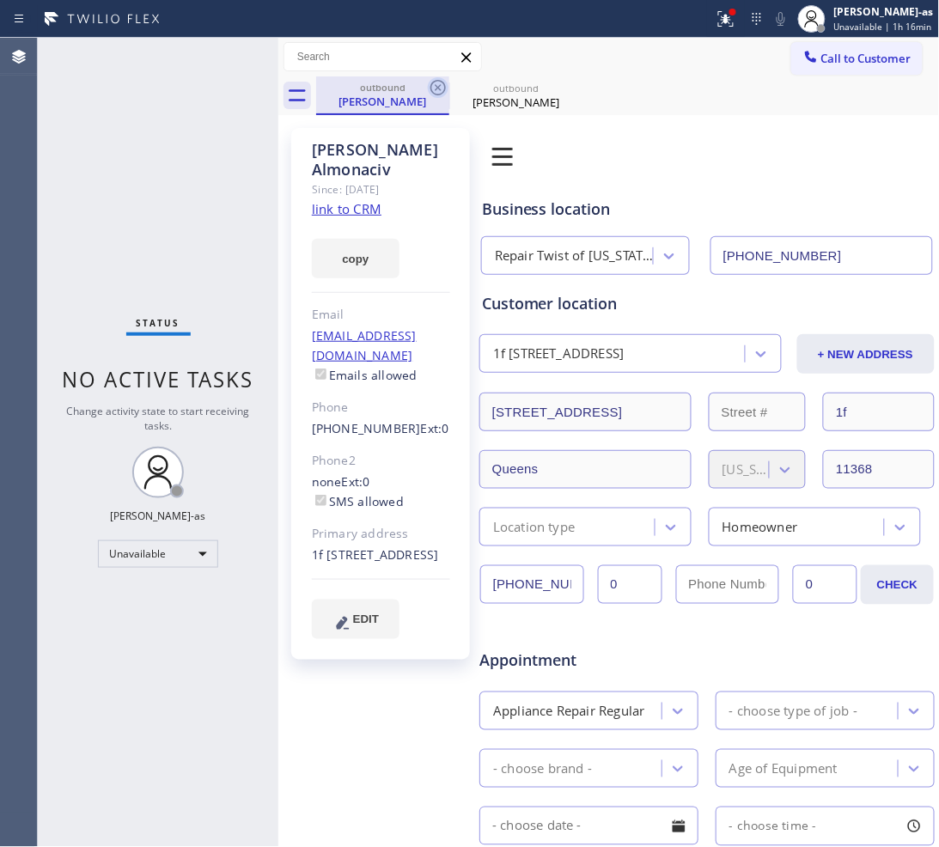
click at [438, 83] on icon at bounding box center [438, 87] width 21 height 21
type input "[PHONE_NUMBER]"
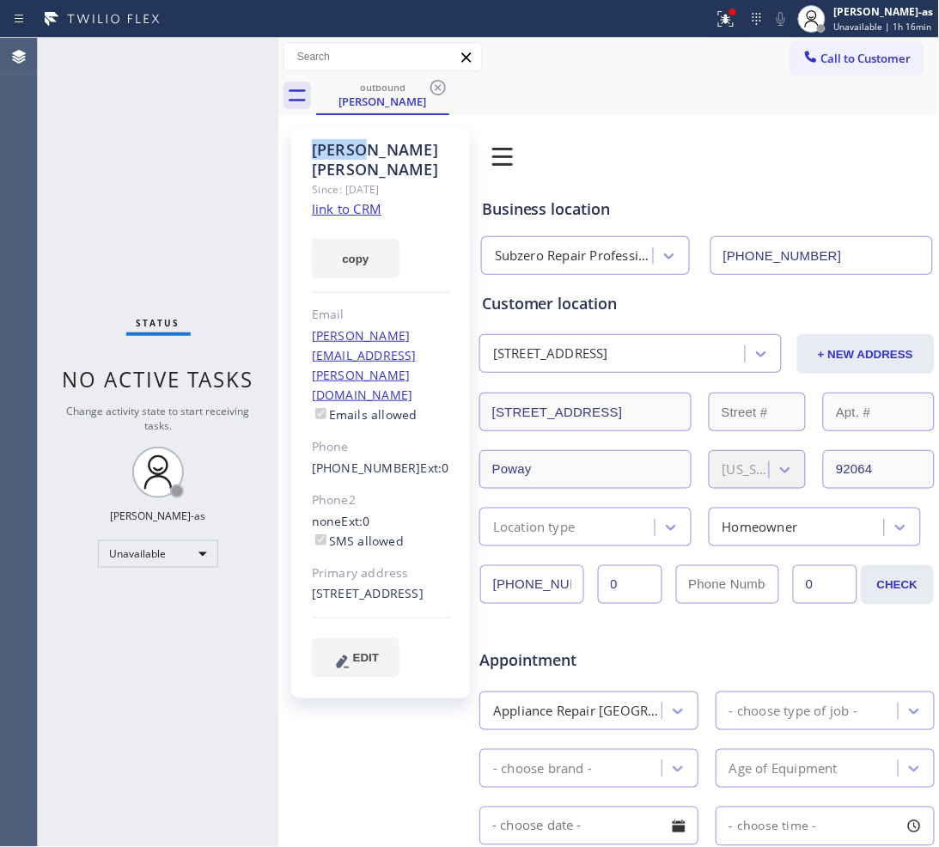
click at [438, 83] on icon at bounding box center [438, 87] width 21 height 21
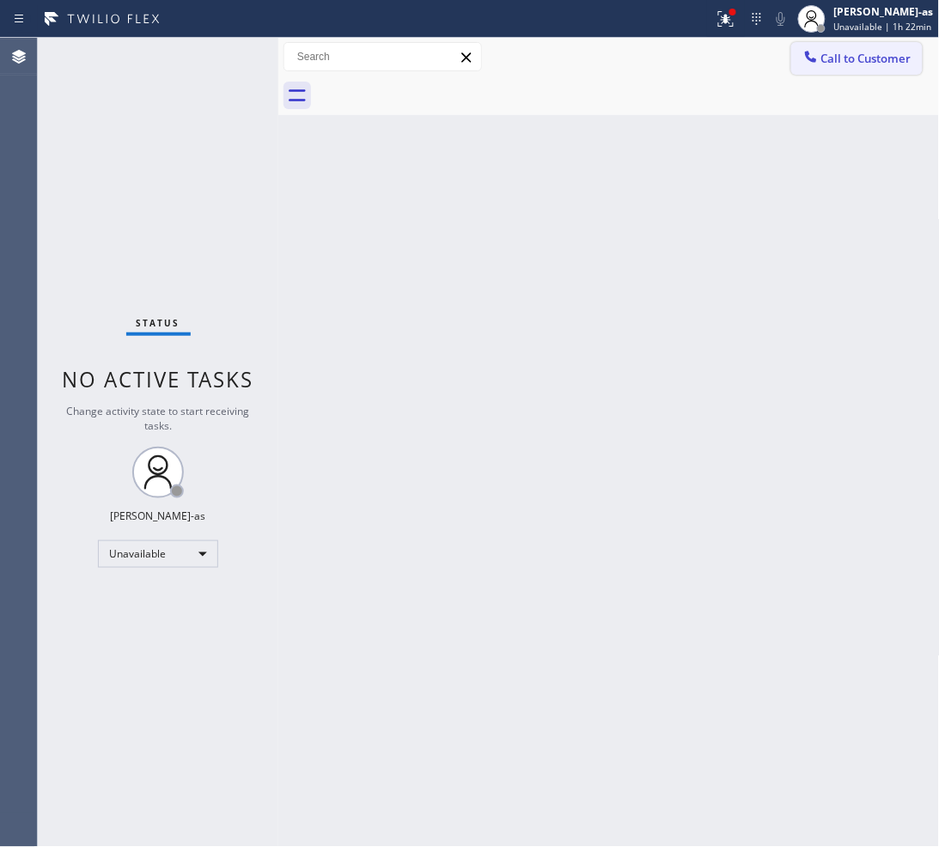
click at [857, 57] on span "Call to Customer" at bounding box center [866, 58] width 90 height 15
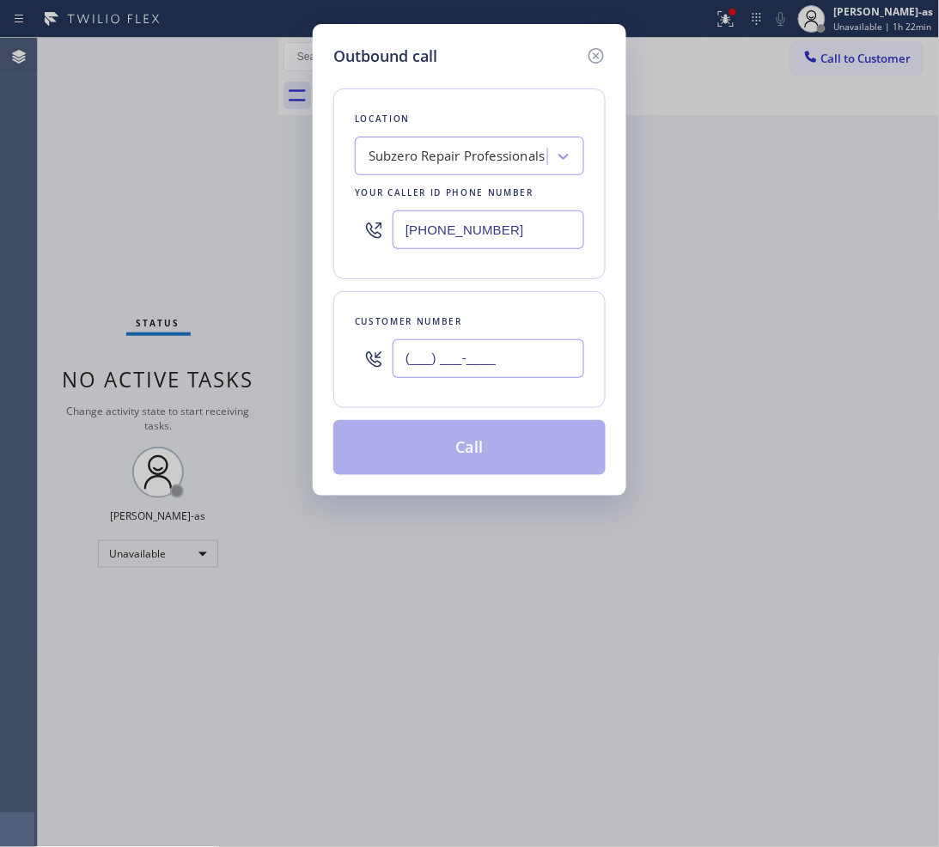
click at [505, 355] on input "(___) ___-____" at bounding box center [488, 358] width 192 height 39
paste input "714) 926-8217"
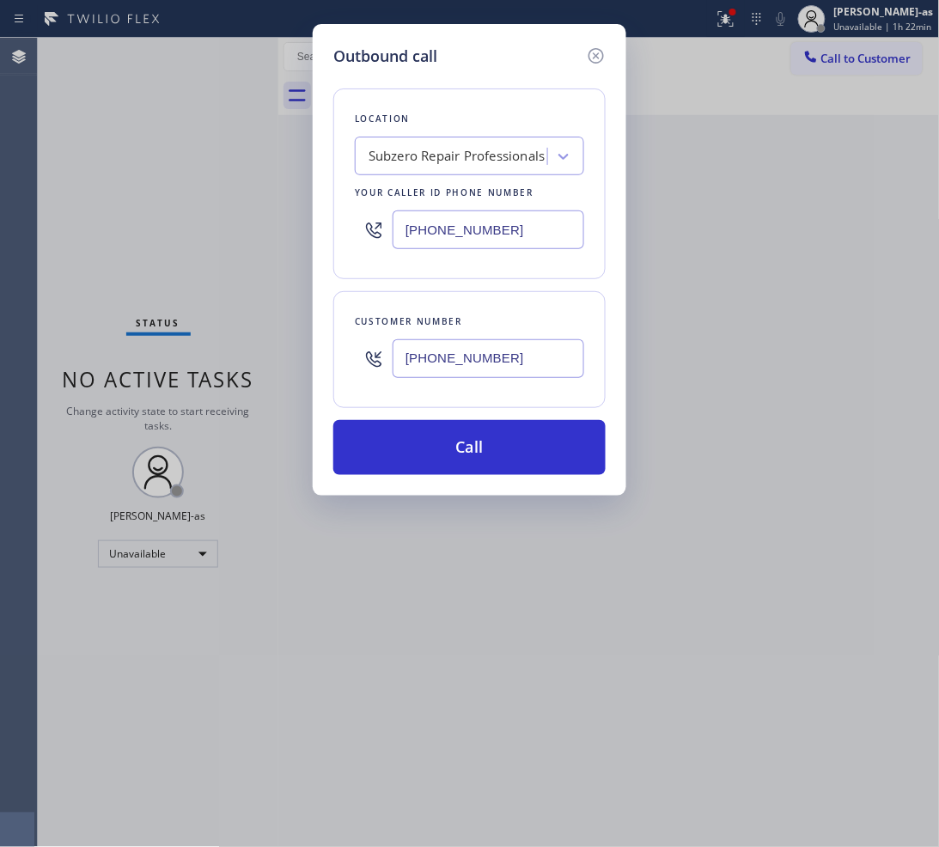
type input "[PHONE_NUMBER]"
click at [441, 152] on div "Subzero Repair Professionals" at bounding box center [456, 157] width 177 height 20
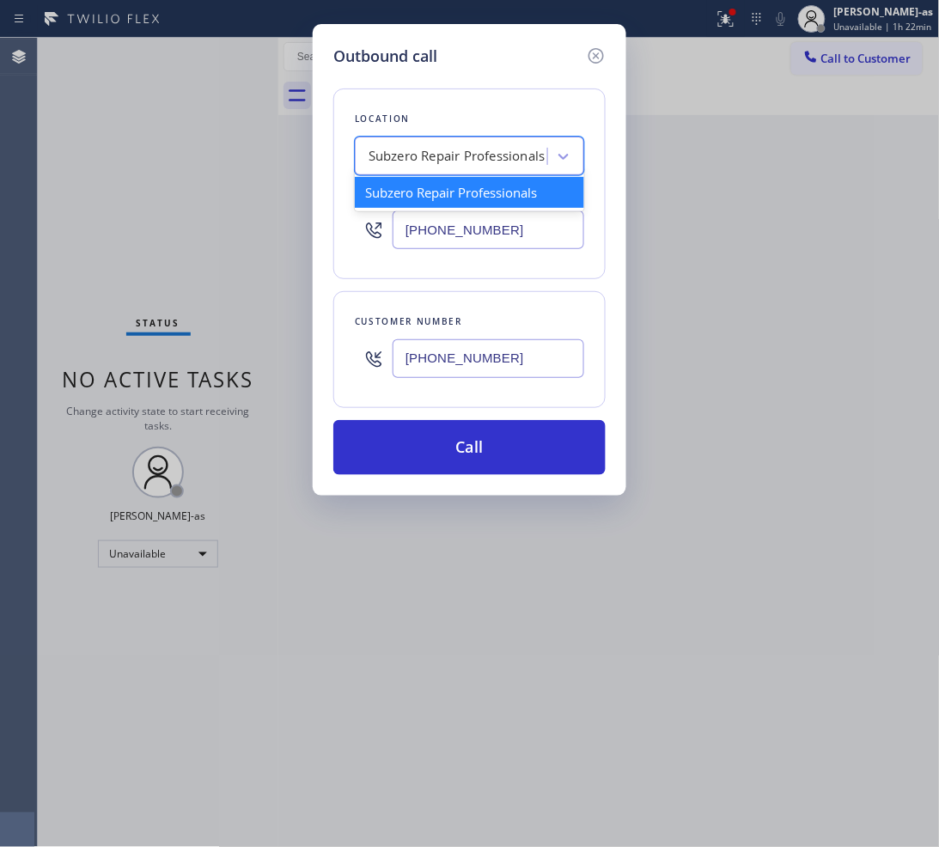
paste input "Zoom Electricians Brea"
type input "Zoom Electricians Brea"
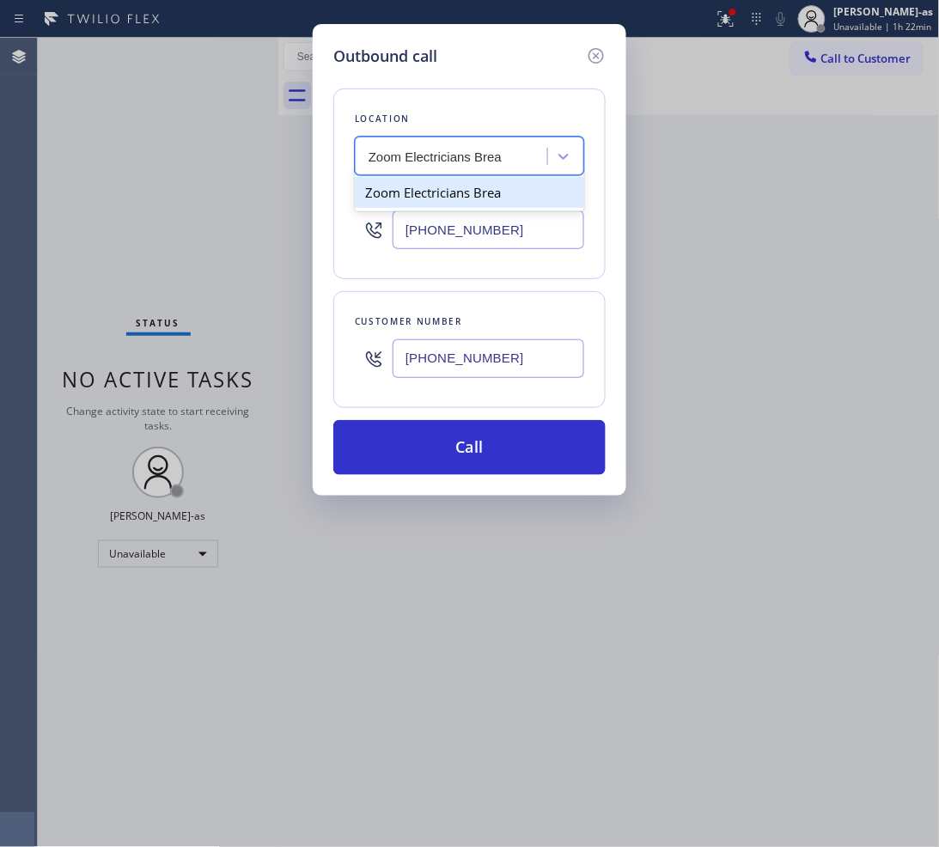
click at [459, 187] on div "Zoom Electricians Brea" at bounding box center [469, 192] width 229 height 31
type input "[PHONE_NUMBER]"
click at [588, 56] on icon at bounding box center [596, 56] width 21 height 21
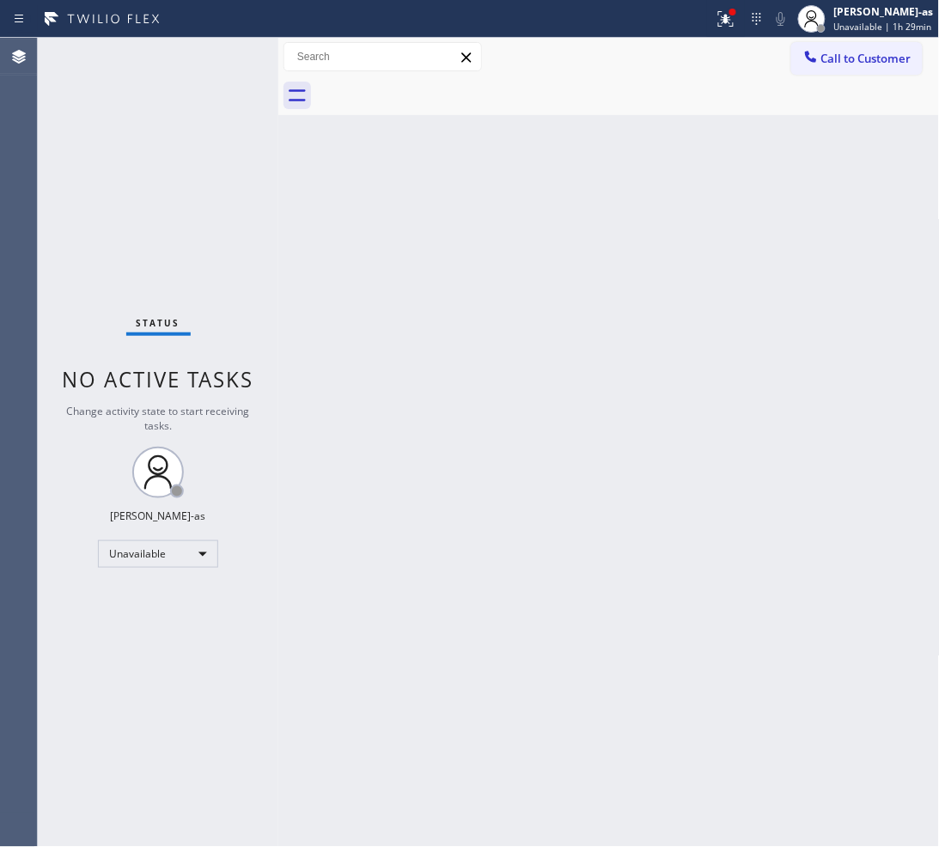
click at [894, 57] on span "Call to Customer" at bounding box center [866, 58] width 90 height 15
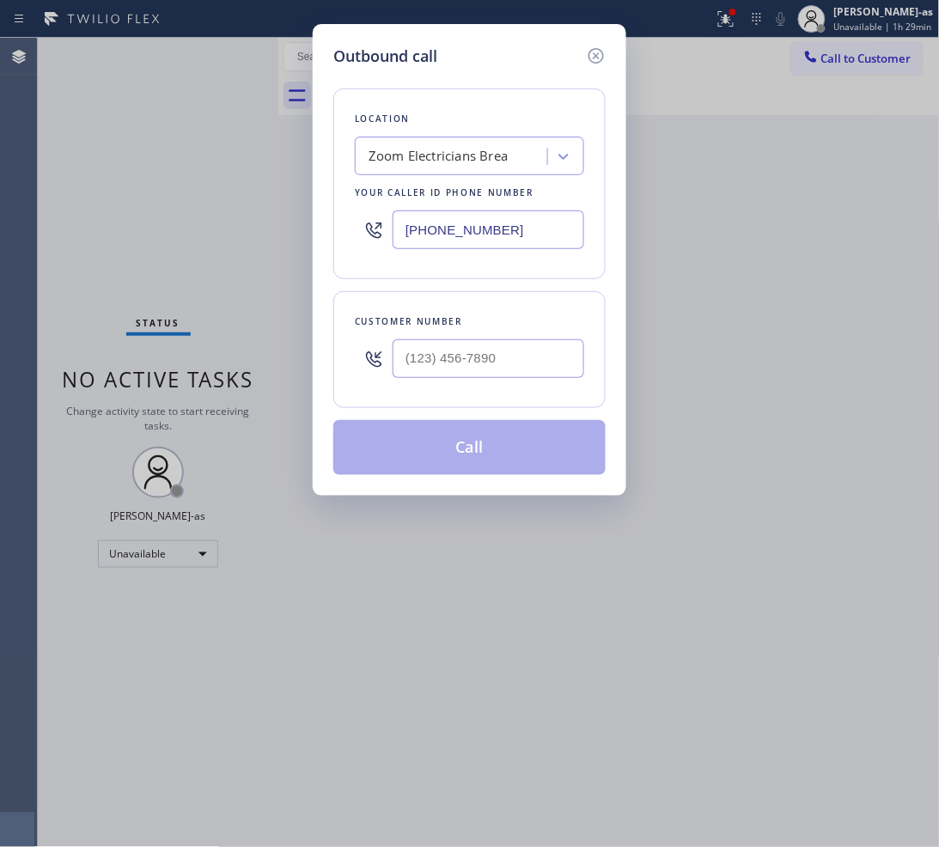
click at [509, 382] on div at bounding box center [488, 359] width 192 height 56
click at [512, 363] on input "(___) ___-____" at bounding box center [488, 358] width 192 height 39
paste input "718) 938-9007"
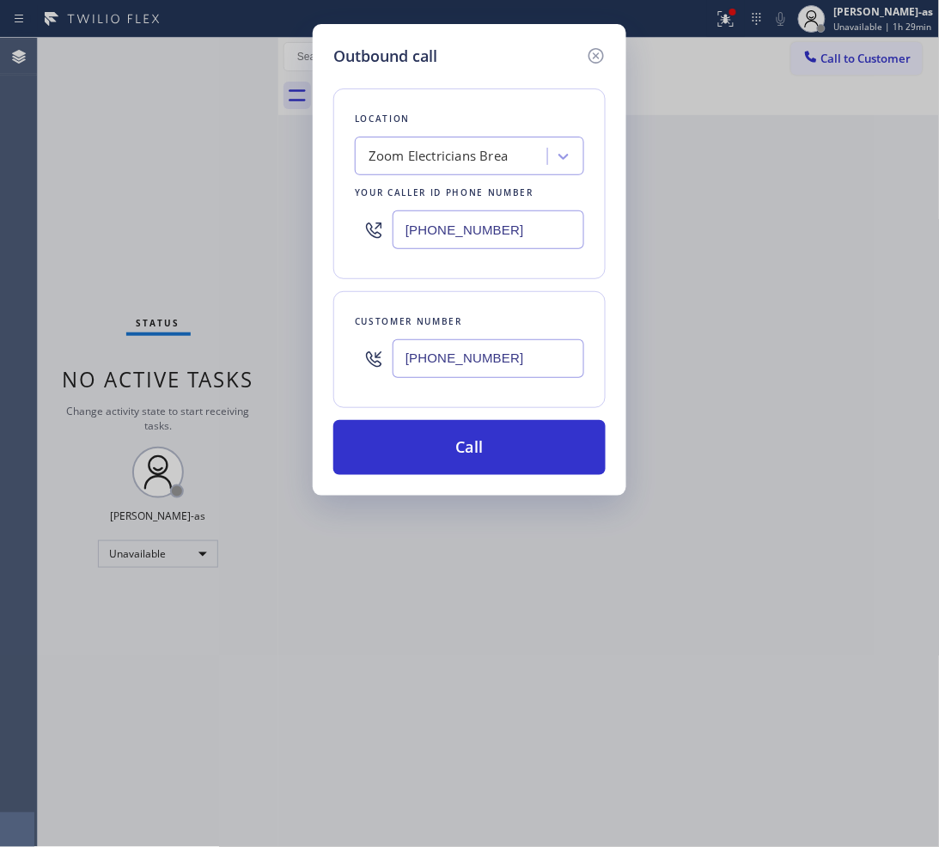
type input "[PHONE_NUMBER]"
click at [465, 161] on div "Zoom Electricians Brea" at bounding box center [437, 157] width 139 height 20
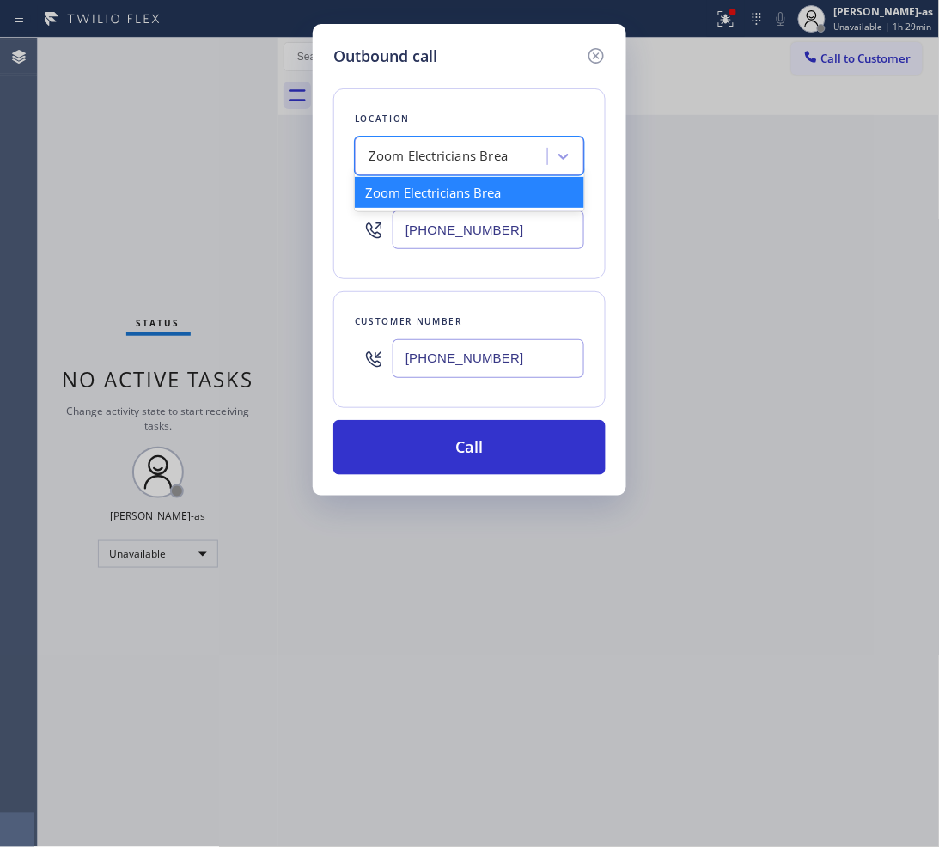
paste input "Synergy Home Services [GEOGRAPHIC_DATA]"
type input "Synergy Home Services [GEOGRAPHIC_DATA]"
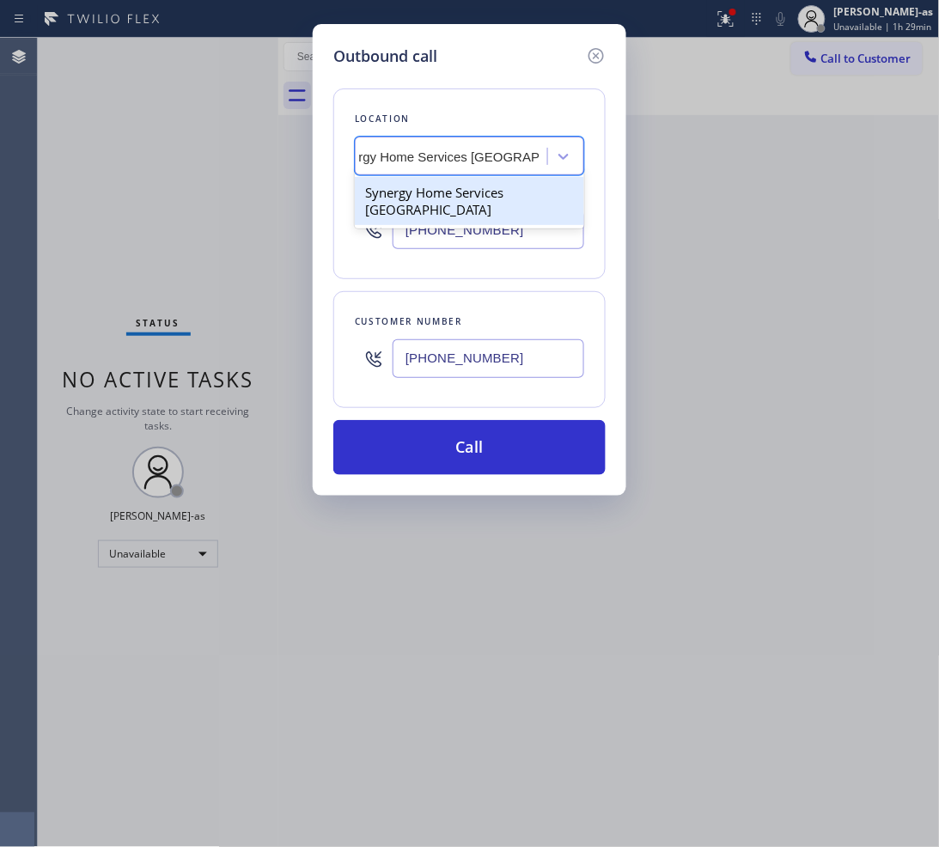
click at [438, 189] on div "Synergy Home Services [GEOGRAPHIC_DATA]" at bounding box center [469, 201] width 229 height 48
type input "[PHONE_NUMBER]"
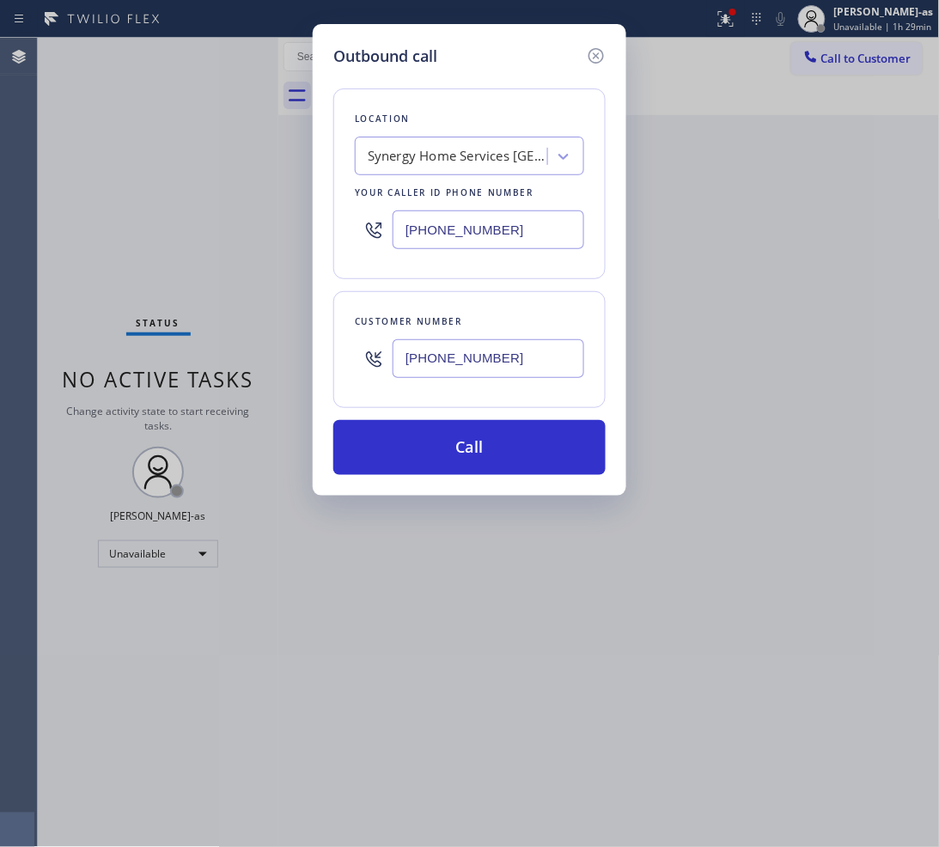
drag, startPoint x: 520, startPoint y: 443, endPoint x: 457, endPoint y: 234, distance: 217.9
click at [520, 445] on button "Call" at bounding box center [469, 447] width 272 height 55
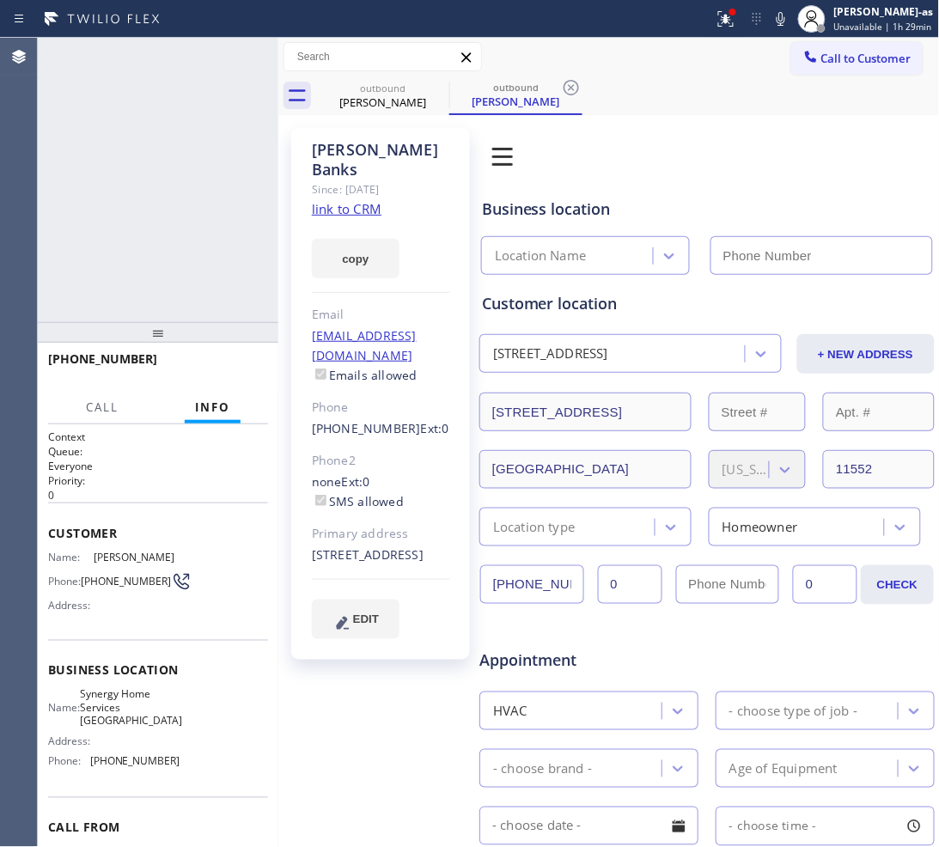
type input "[PHONE_NUMBER]"
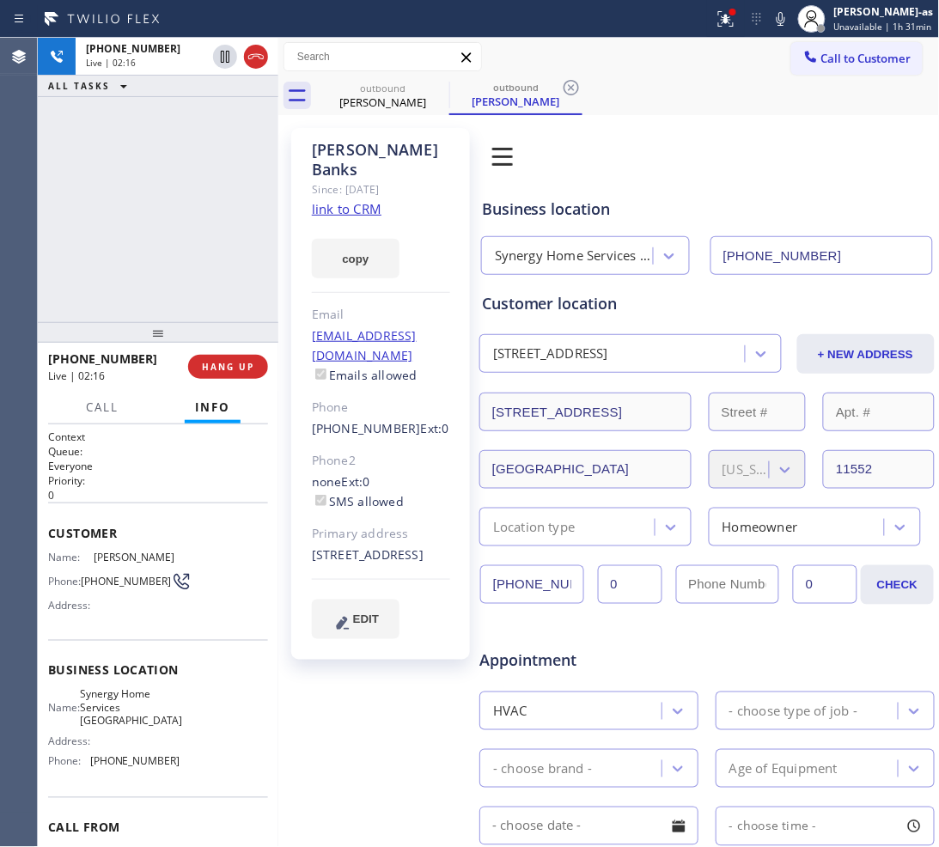
drag, startPoint x: 163, startPoint y: 233, endPoint x: 191, endPoint y: 216, distance: 32.0
click at [165, 232] on div "[PHONE_NUMBER] Live | 02:16 ALL TASKS ALL TASKS ACTIVE TASKS TASKS IN WRAP UP" at bounding box center [158, 180] width 240 height 284
click at [408, 90] on div "outbound" at bounding box center [383, 88] width 130 height 13
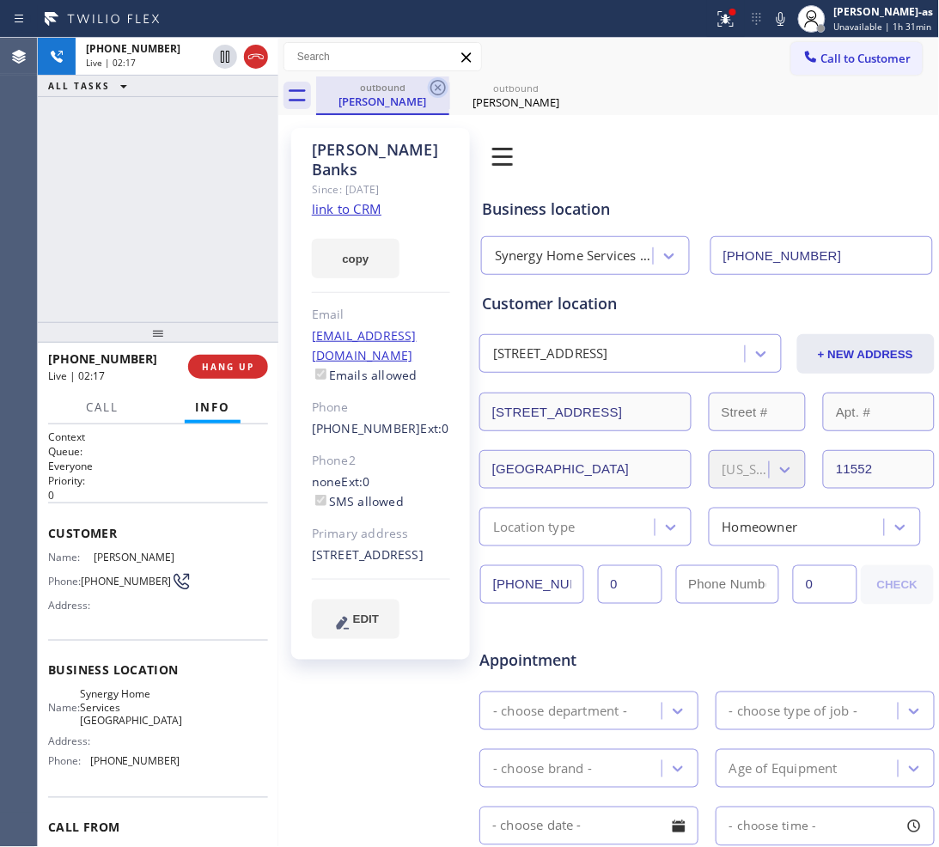
click at [444, 84] on icon at bounding box center [437, 87] width 15 height 15
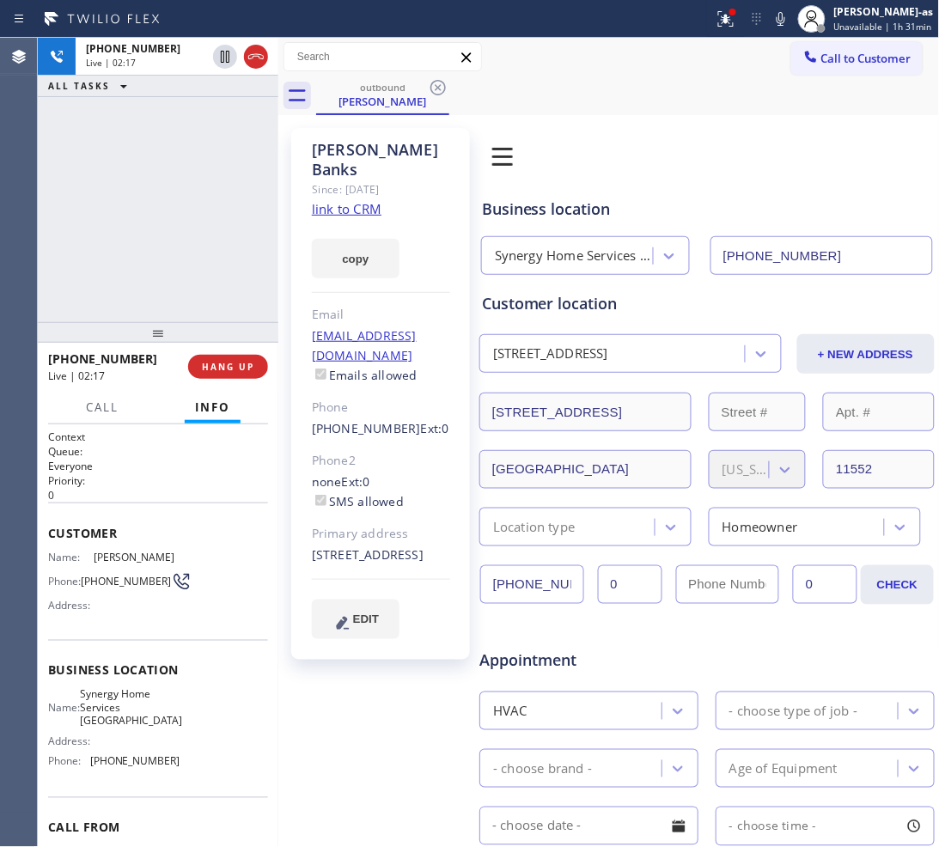
click at [164, 269] on div "[PHONE_NUMBER] Live | 02:17 ALL TASKS ALL TASKS ACTIVE TASKS TASKS IN WRAP UP" at bounding box center [158, 180] width 240 height 284
drag, startPoint x: 200, startPoint y: 370, endPoint x: 216, endPoint y: 362, distance: 18.1
click at [207, 372] on button "HANG UP" at bounding box center [228, 367] width 80 height 24
click at [216, 362] on span "HANG UP" at bounding box center [228, 367] width 52 height 12
click at [230, 362] on span "HANG UP" at bounding box center [228, 367] width 52 height 12
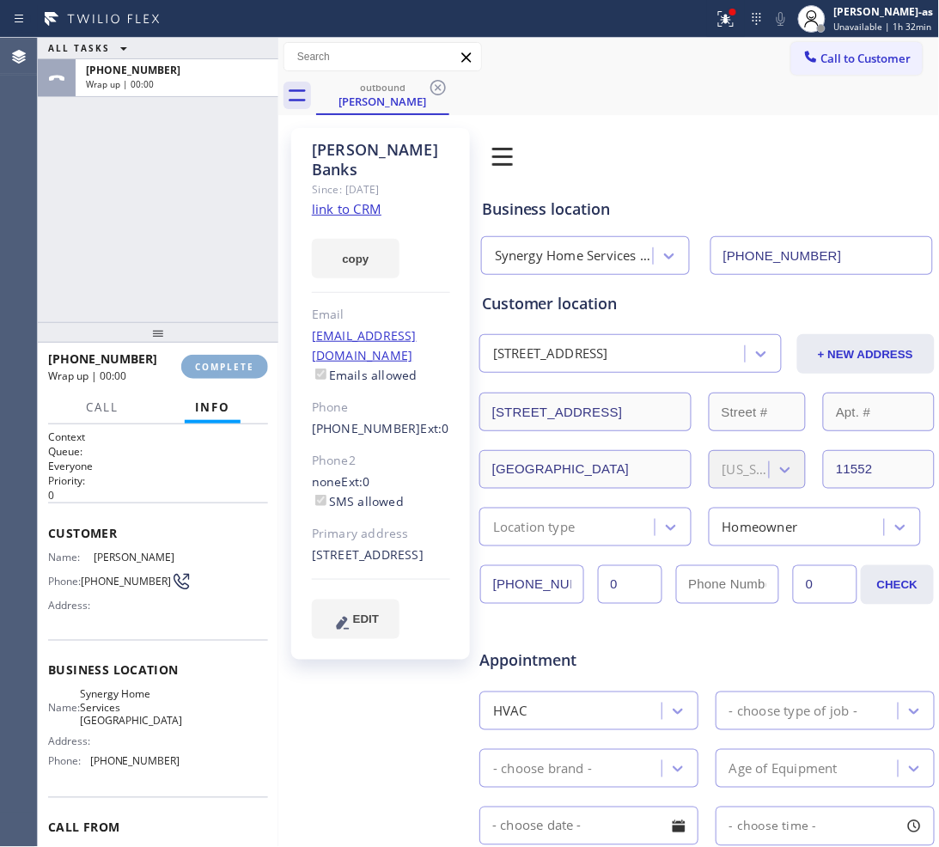
click at [230, 362] on span "COMPLETE" at bounding box center [224, 367] width 59 height 12
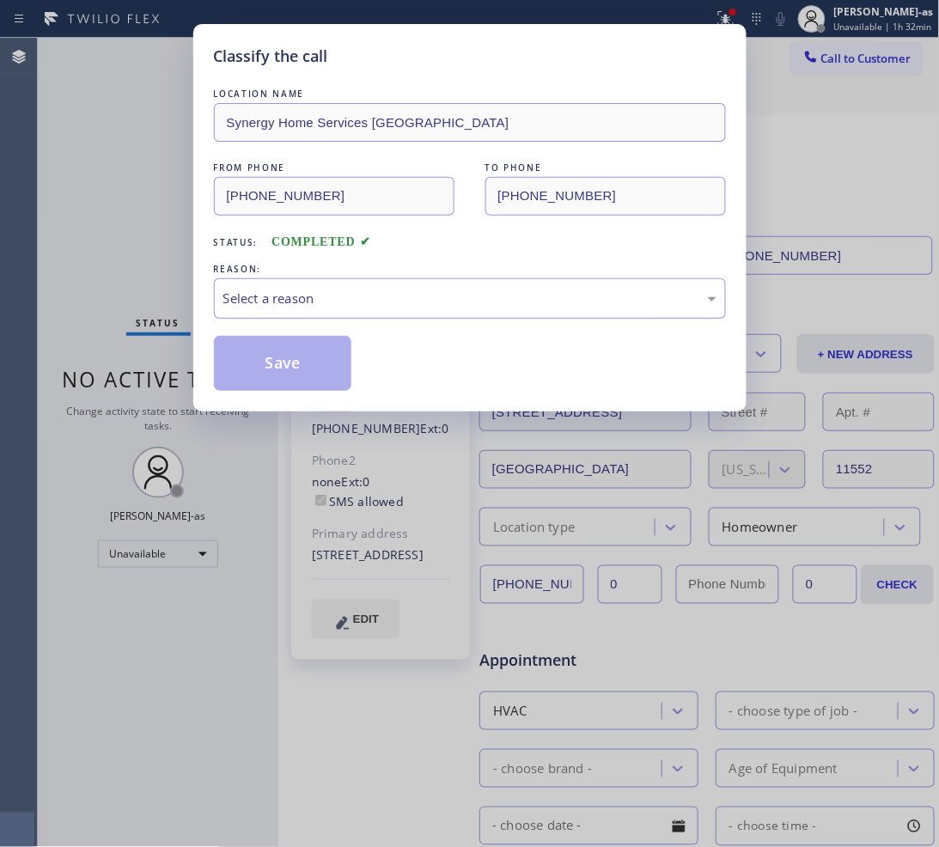
click at [443, 289] on div "Select a reason" at bounding box center [470, 298] width 512 height 40
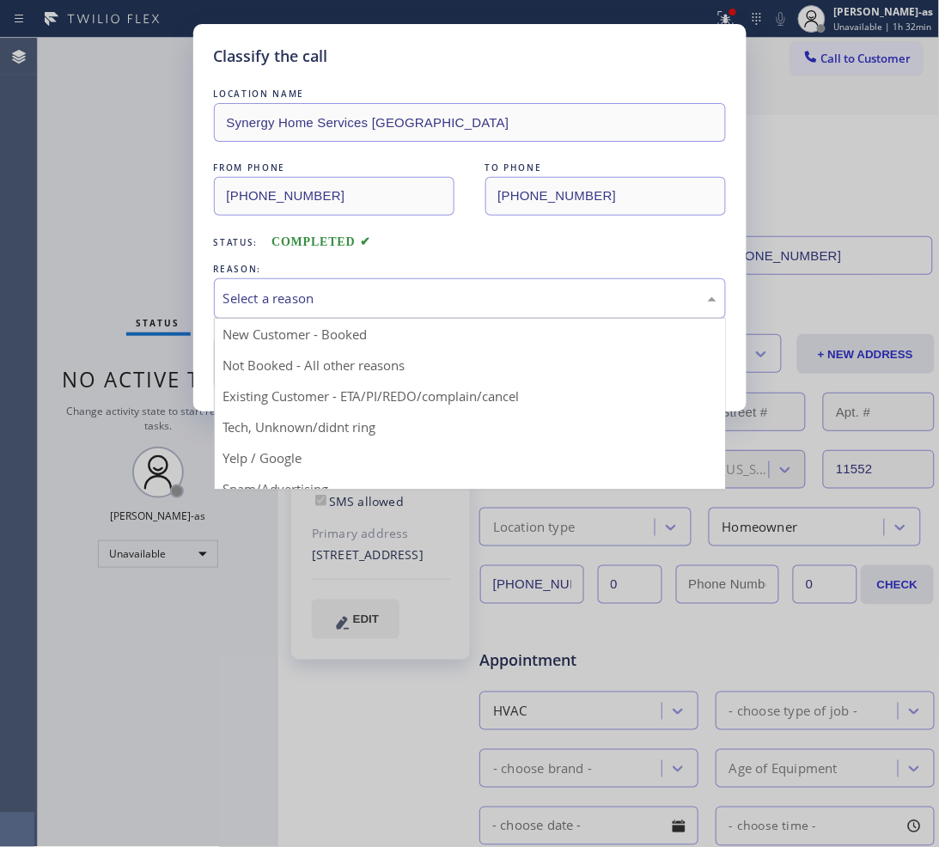
drag, startPoint x: 487, startPoint y: 397, endPoint x: 401, endPoint y: 374, distance: 89.0
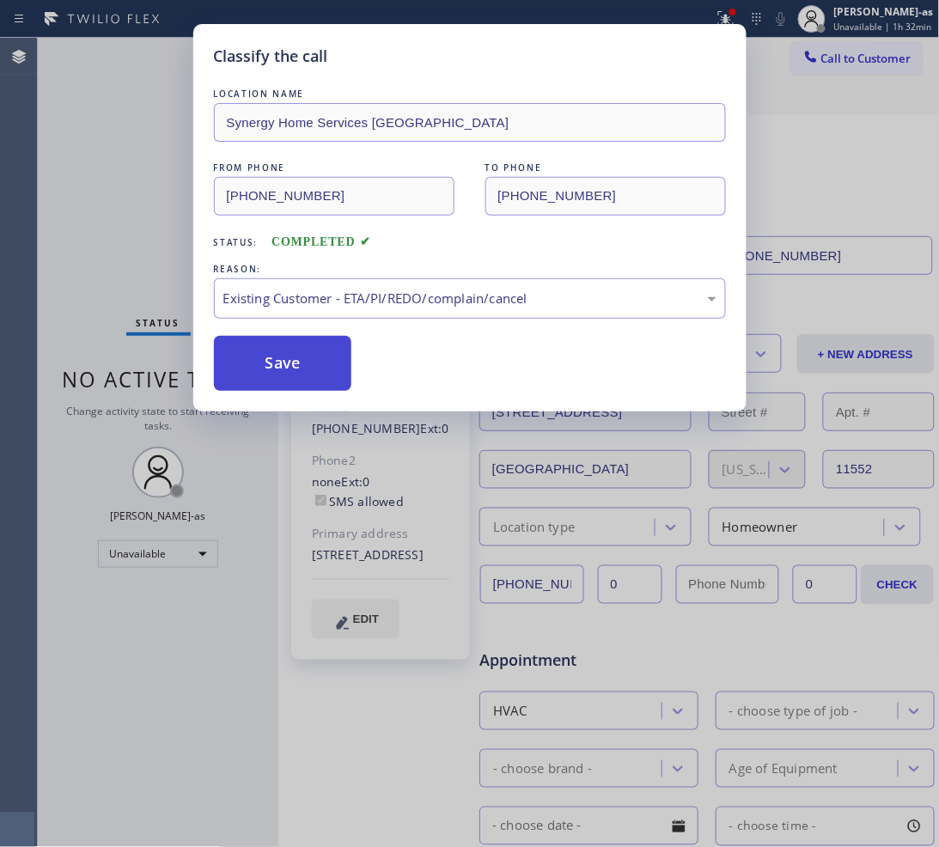
click at [314, 341] on button "Save" at bounding box center [283, 363] width 138 height 55
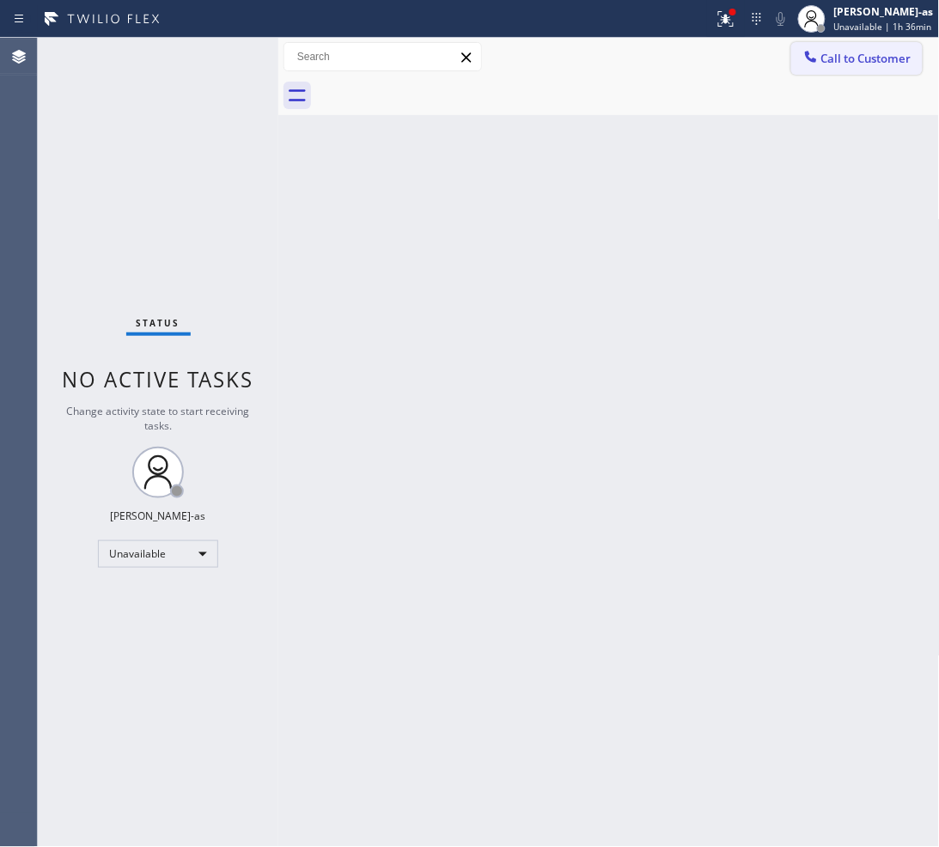
click at [839, 52] on span "Call to Customer" at bounding box center [866, 58] width 90 height 15
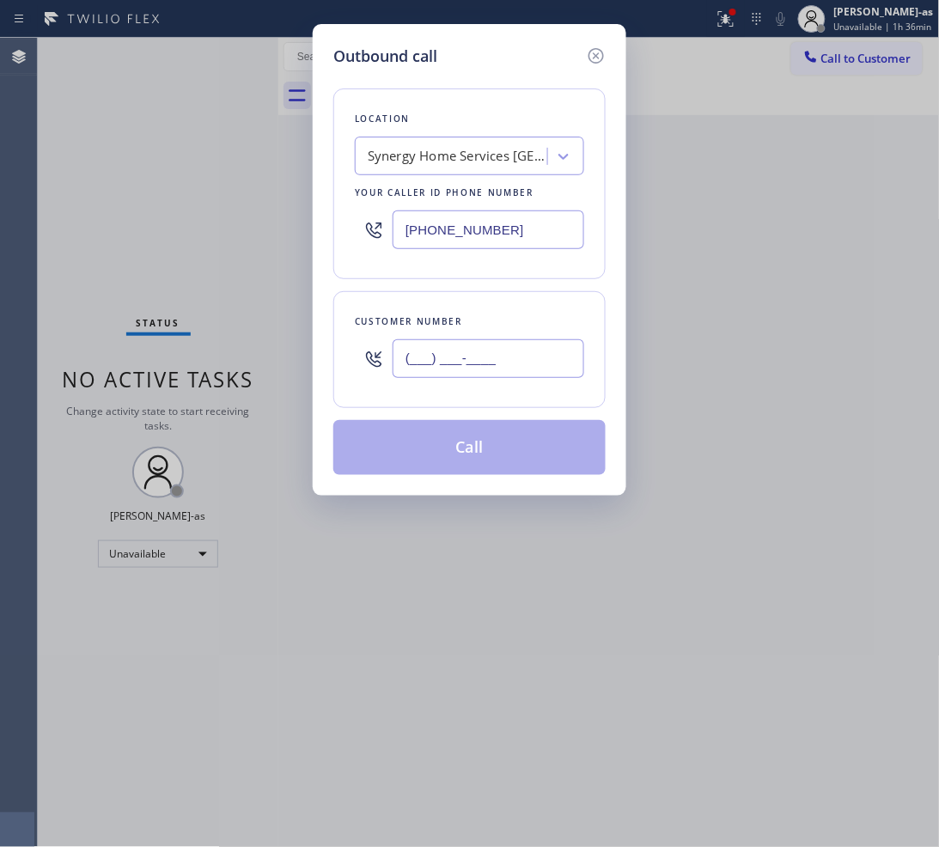
click at [465, 361] on input "(___) ___-____" at bounding box center [488, 358] width 192 height 39
paste input "415) 914-8003"
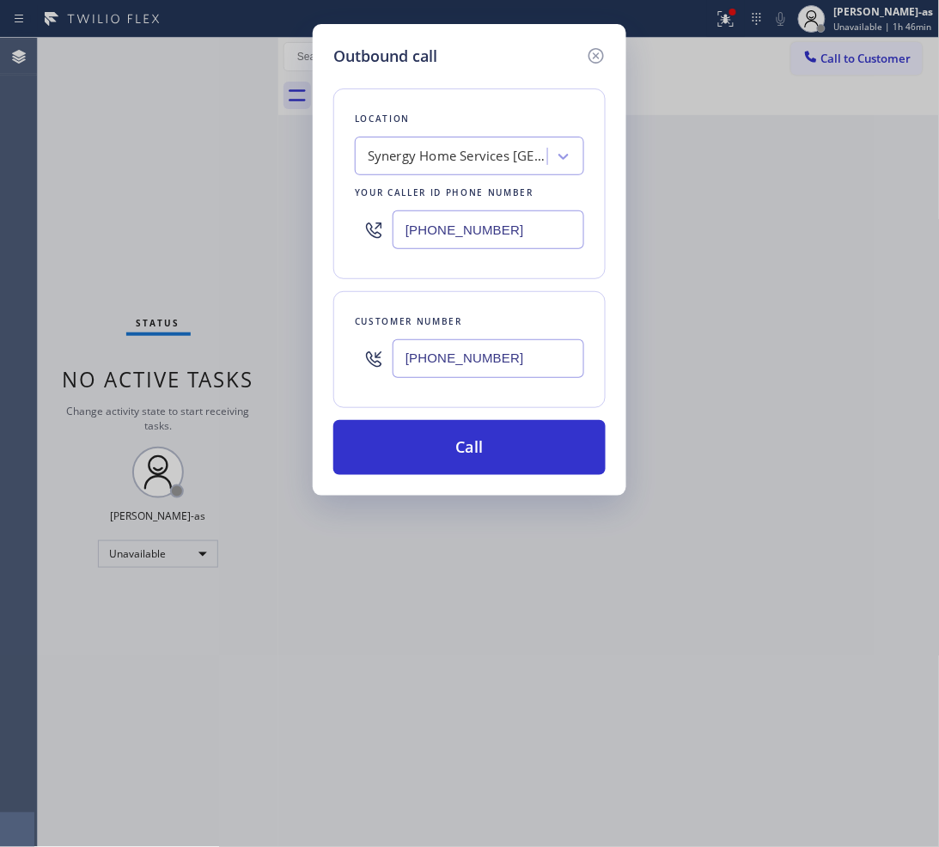
click at [526, 367] on input "[PHONE_NUMBER]" at bounding box center [488, 358] width 192 height 39
click at [525, 367] on input "[PHONE_NUMBER]" at bounding box center [488, 358] width 192 height 39
paste input "519-8646"
type input "[PHONE_NUMBER]"
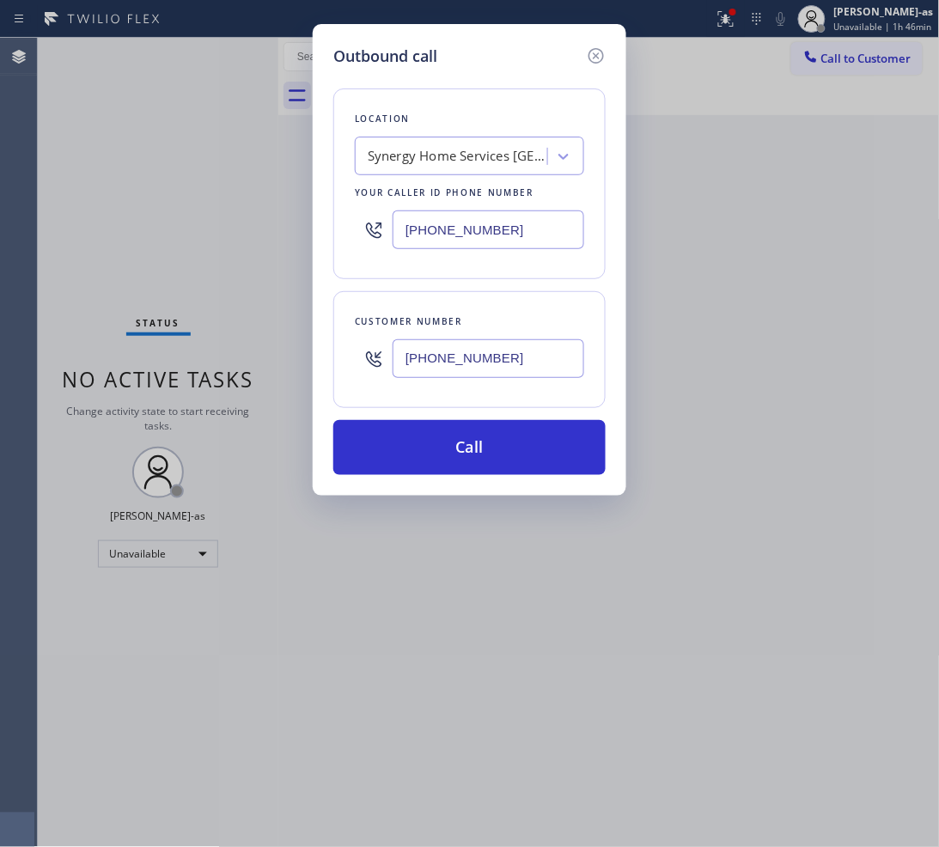
click at [520, 148] on div "Synergy Home Services [GEOGRAPHIC_DATA]" at bounding box center [458, 157] width 180 height 20
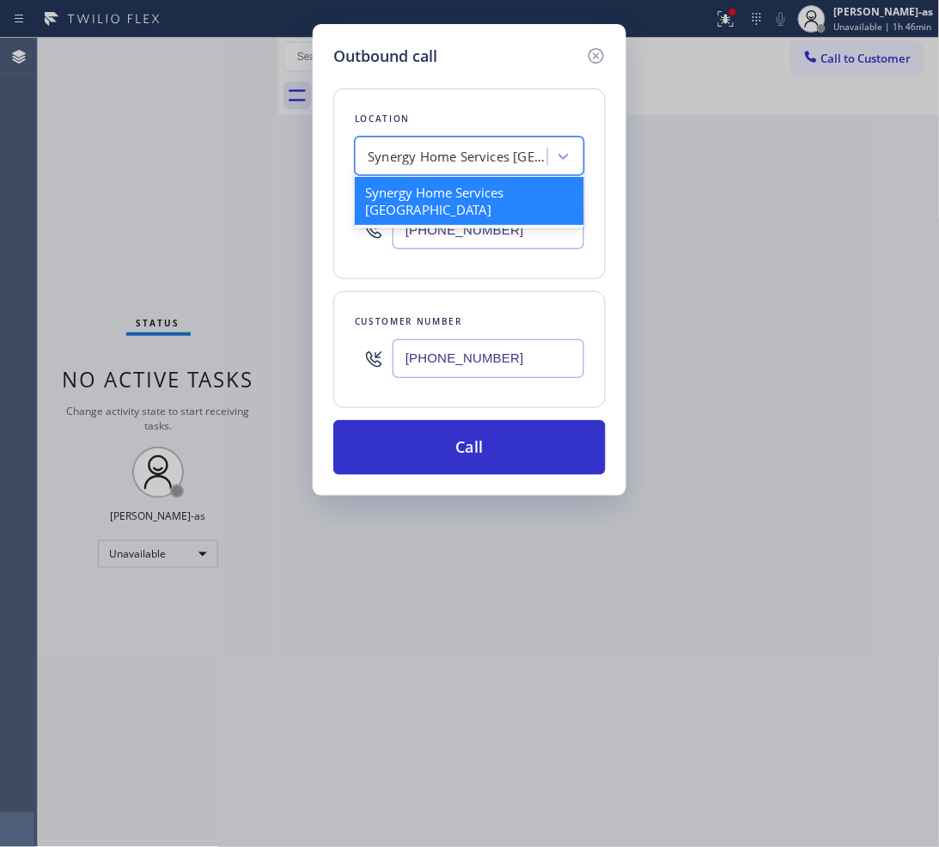
paste input "[PHONE_NUMBER]"
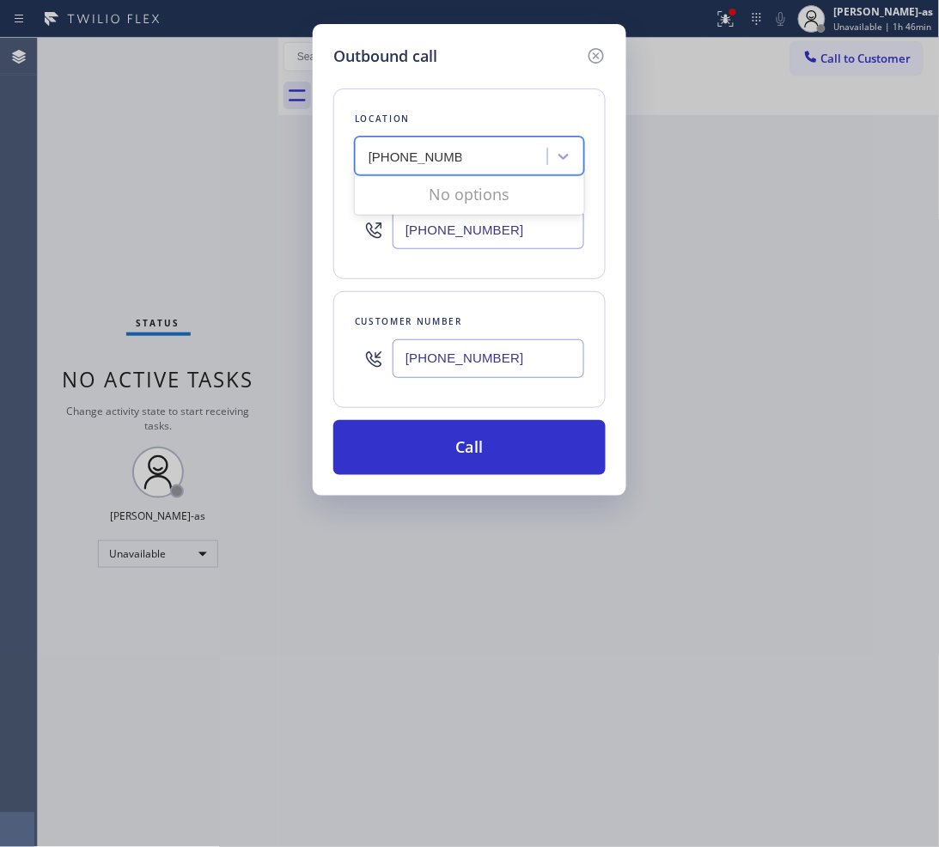
type input "[PHONE_NUMBER]"
click at [471, 234] on input "[PHONE_NUMBER]" at bounding box center [488, 229] width 192 height 39
paste input "415) 914-8003"
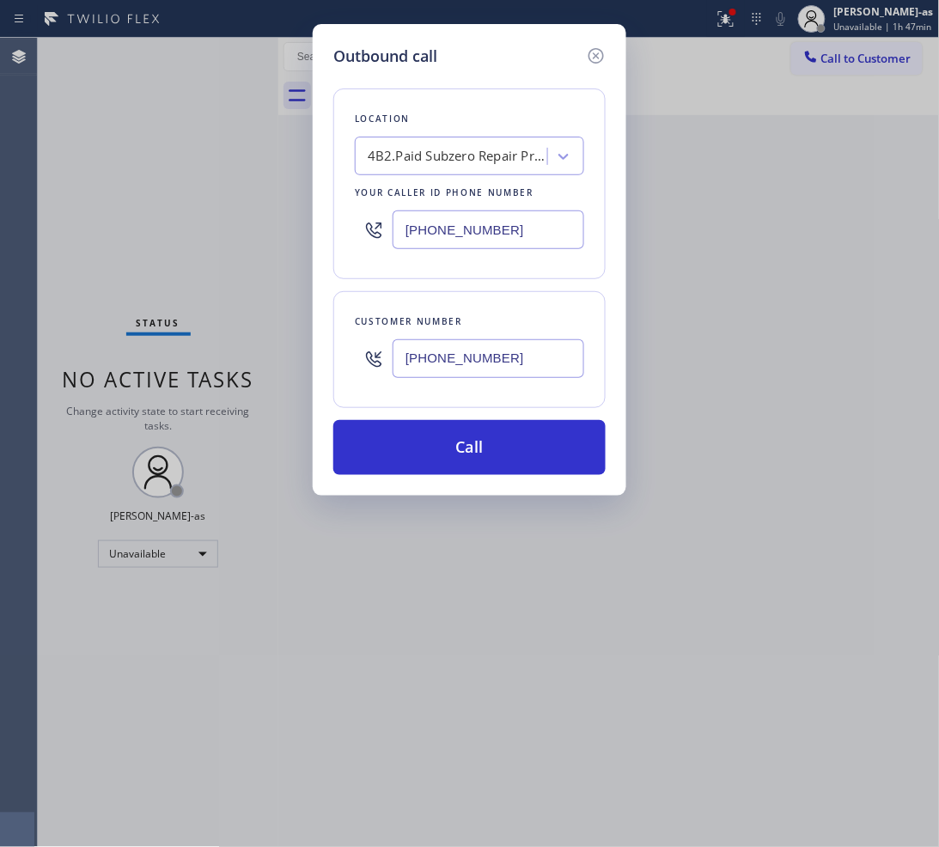
type input "[PHONE_NUMBER]"
click at [512, 361] on input "[PHONE_NUMBER]" at bounding box center [488, 358] width 192 height 39
drag, startPoint x: 512, startPoint y: 361, endPoint x: 502, endPoint y: 358, distance: 9.8
click at [505, 358] on input "[PHONE_NUMBER]" at bounding box center [488, 358] width 192 height 39
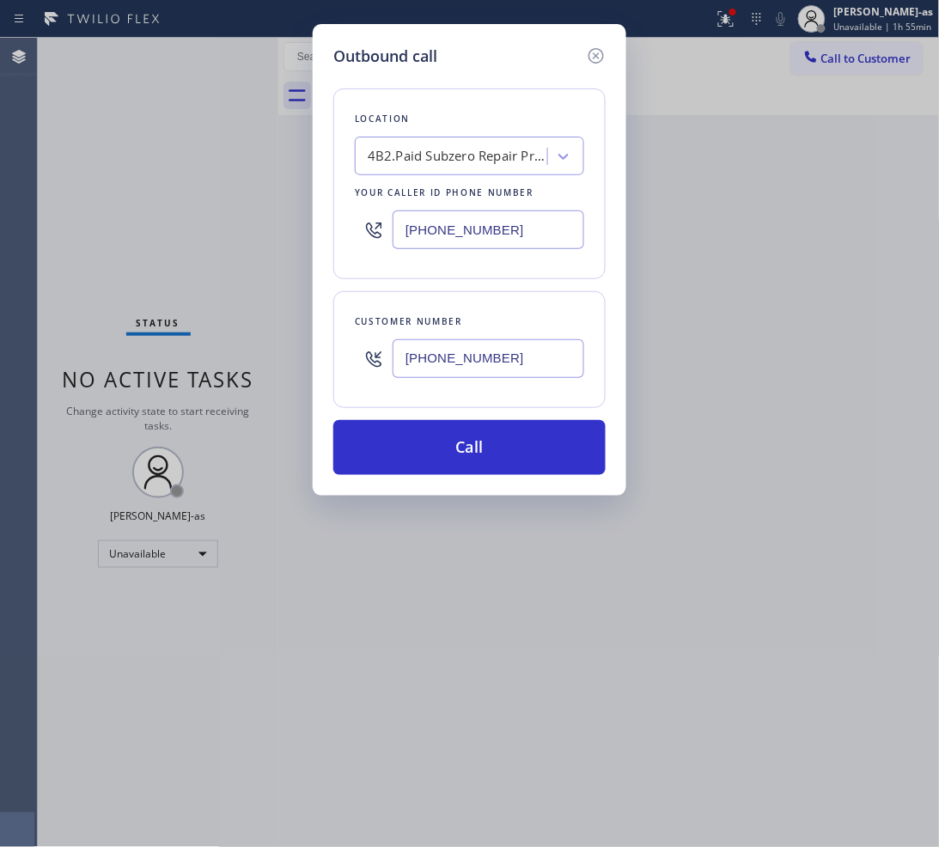
paste input "text"
type input "[PHONE_NUMBER]"
click at [514, 228] on input "[PHONE_NUMBER]" at bounding box center [488, 229] width 192 height 39
click at [513, 228] on input "[PHONE_NUMBER]" at bounding box center [488, 229] width 192 height 39
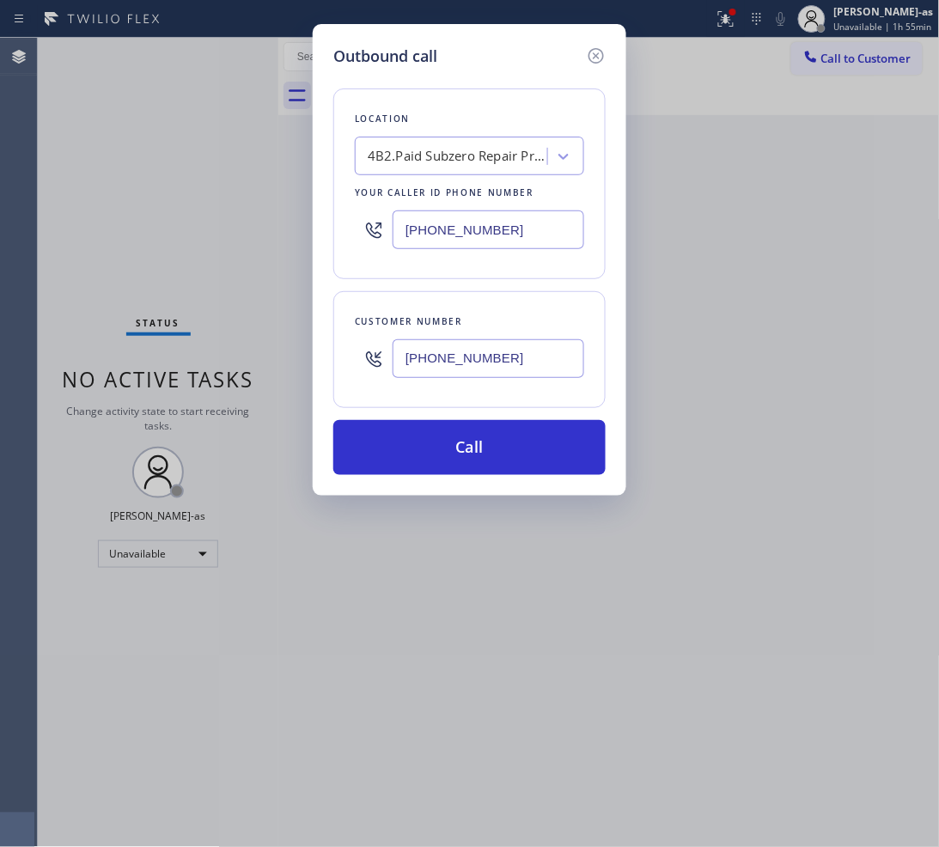
paste input "text"
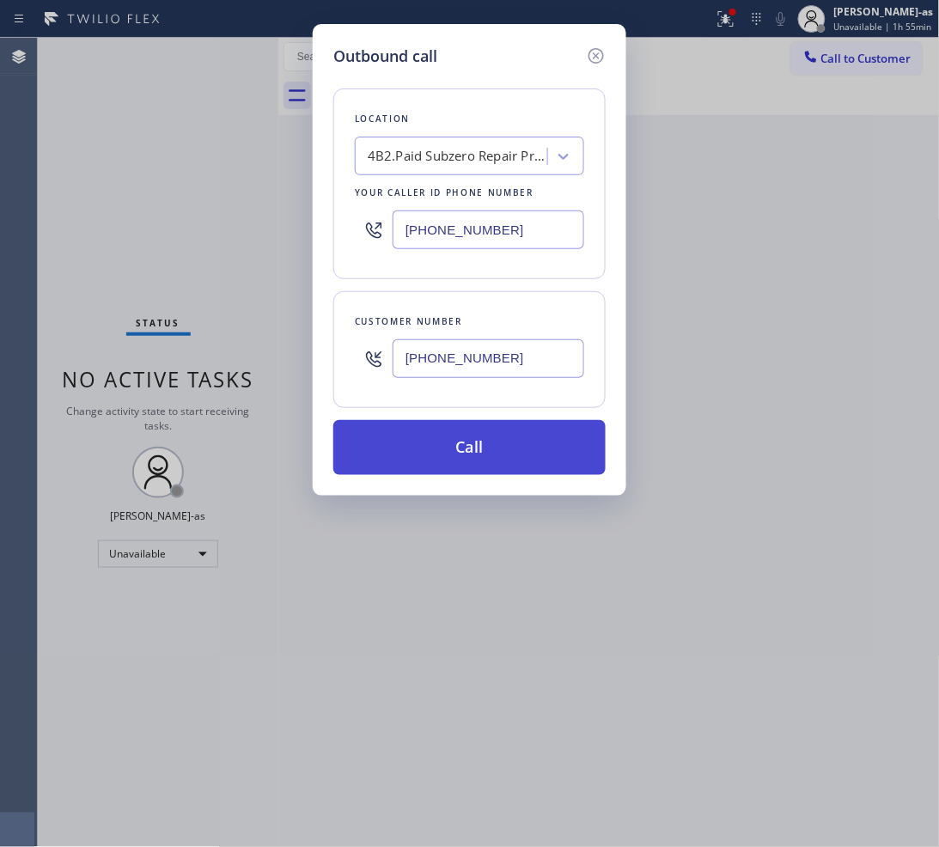
type input "[PHONE_NUMBER]"
click at [478, 452] on button "Call" at bounding box center [469, 447] width 272 height 55
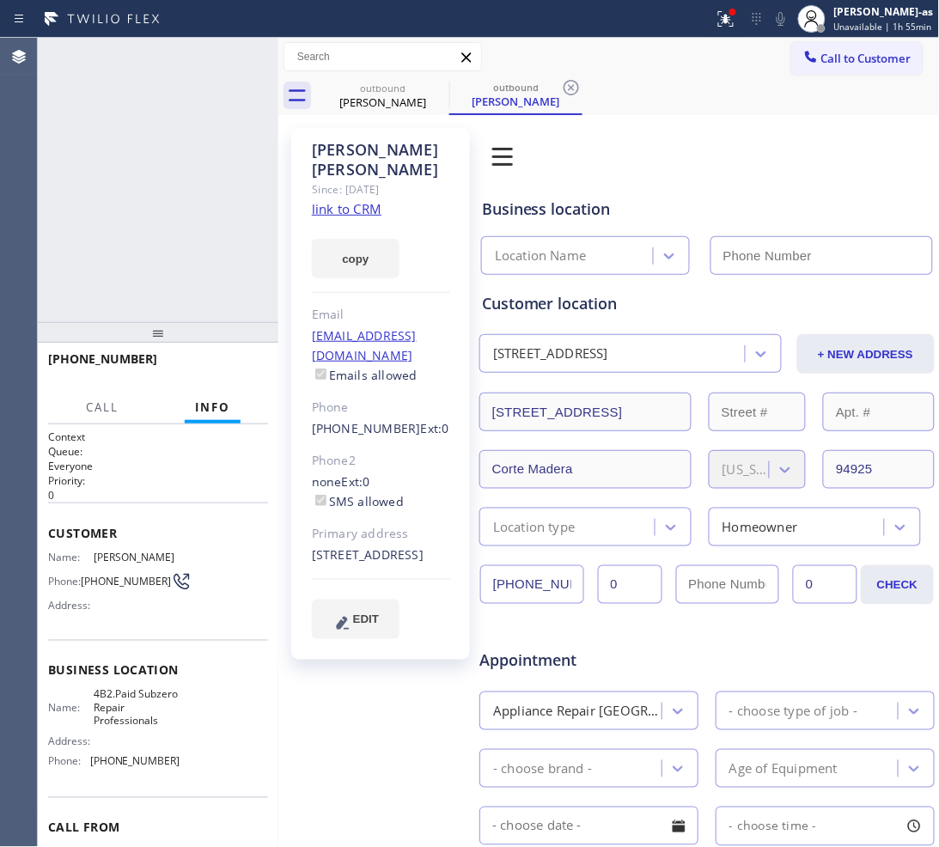
type input "[PHONE_NUMBER]"
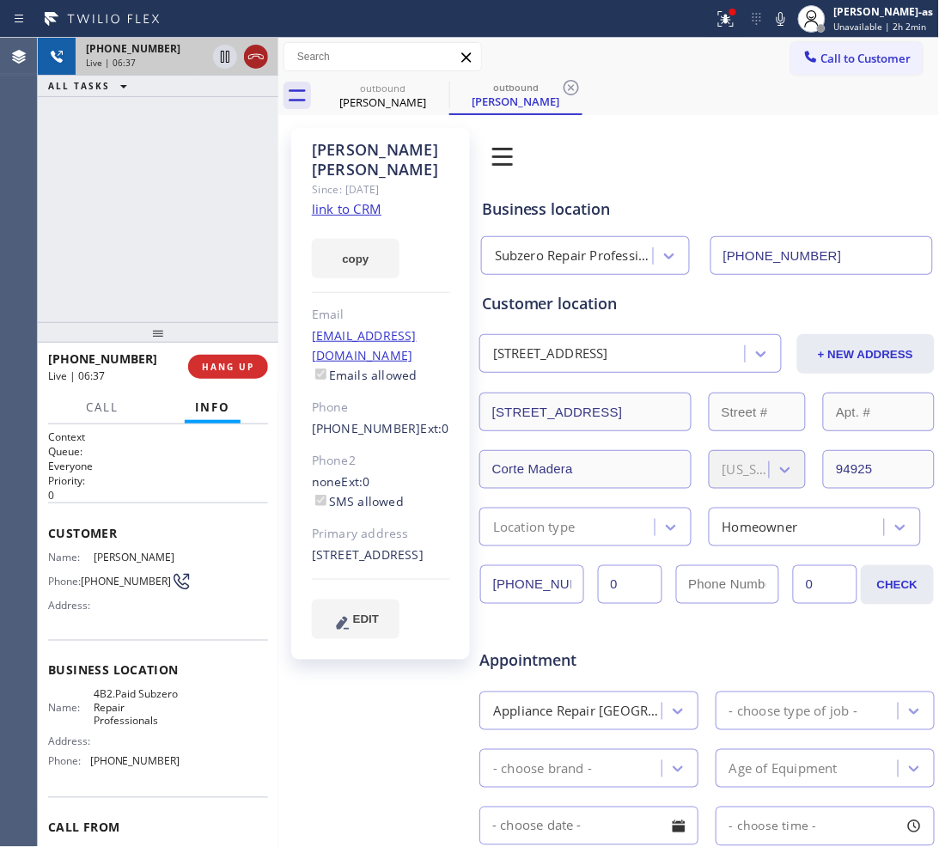
click at [246, 61] on icon at bounding box center [256, 56] width 21 height 21
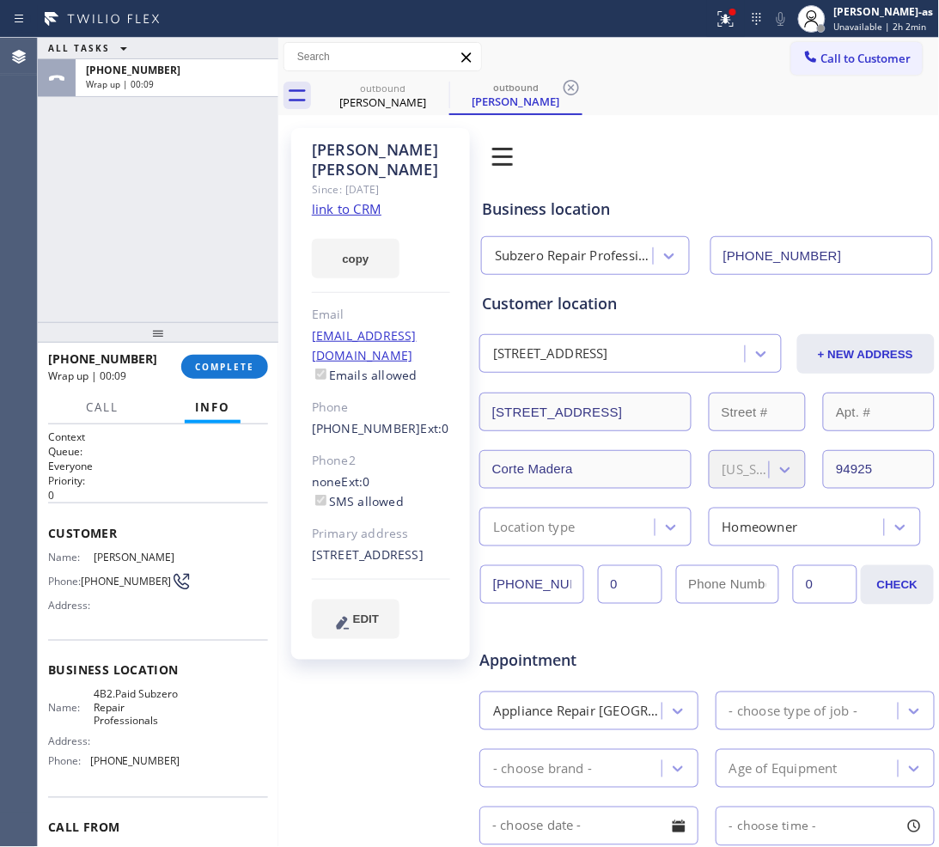
click at [139, 216] on div "ALL TASKS ALL TASKS ACTIVE TASKS TASKS IN WRAP UP [PHONE_NUMBER] Wrap up | 00:09" at bounding box center [158, 180] width 240 height 284
click at [203, 357] on button "COMPLETE" at bounding box center [224, 367] width 87 height 24
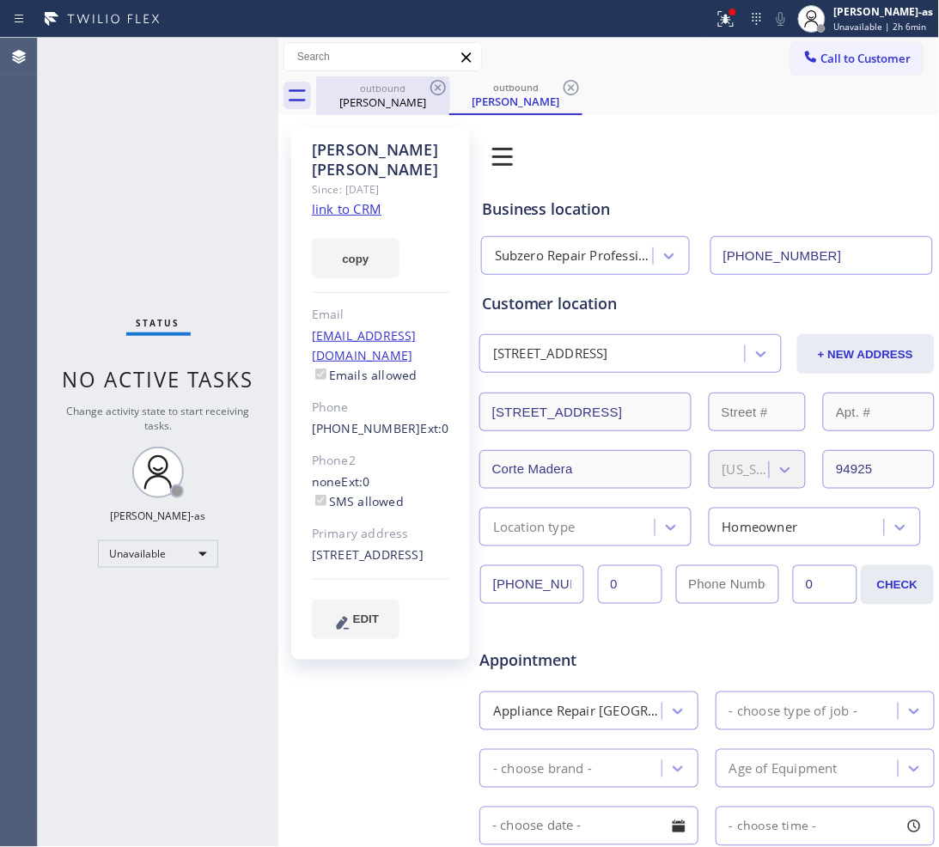
click at [374, 113] on div "outbound [PERSON_NAME]" at bounding box center [383, 95] width 130 height 39
click at [431, 88] on icon at bounding box center [437, 87] width 15 height 15
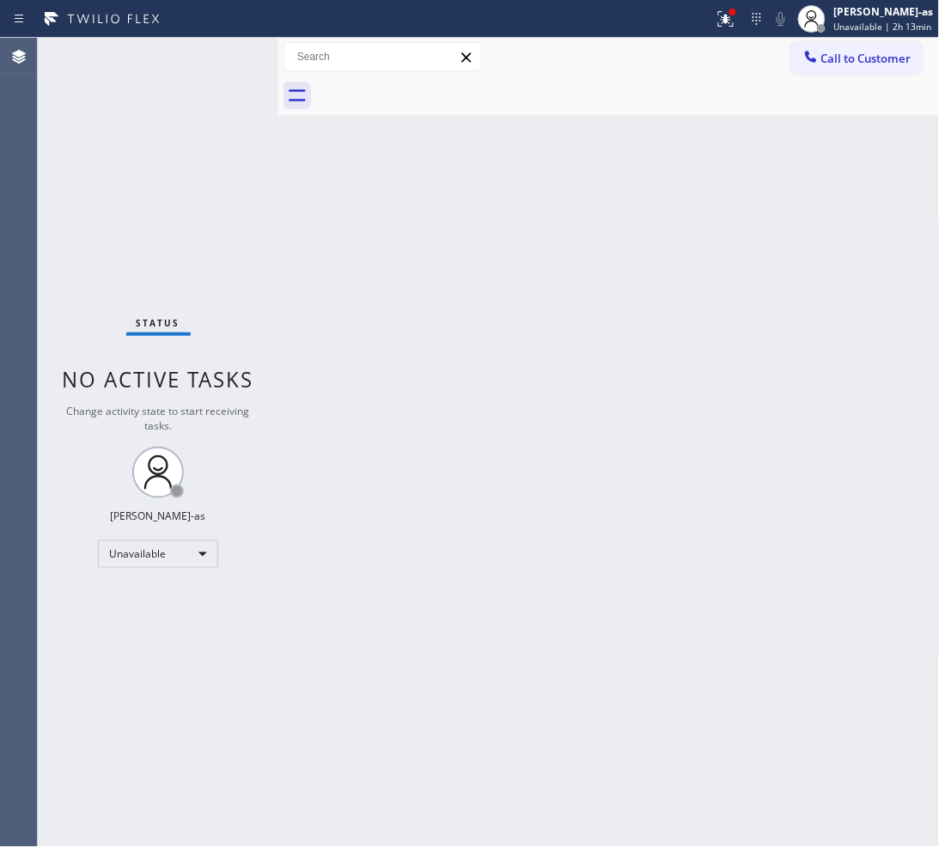
drag, startPoint x: 265, startPoint y: 259, endPoint x: 123, endPoint y: 27, distance: 271.7
click at [266, 259] on div "Status No active tasks Change activity state to start receiving tasks. [PERSON_…" at bounding box center [158, 442] width 240 height 809
drag, startPoint x: 306, startPoint y: 157, endPoint x: 319, endPoint y: 155, distance: 14.0
click at [309, 157] on div "Back to Dashboard Change Sender ID Customers Technicians Select a contact Outbo…" at bounding box center [608, 442] width 661 height 809
click at [263, 362] on div "Status No active tasks Change activity state to start receiving tasks. [PERSON_…" at bounding box center [158, 442] width 240 height 809
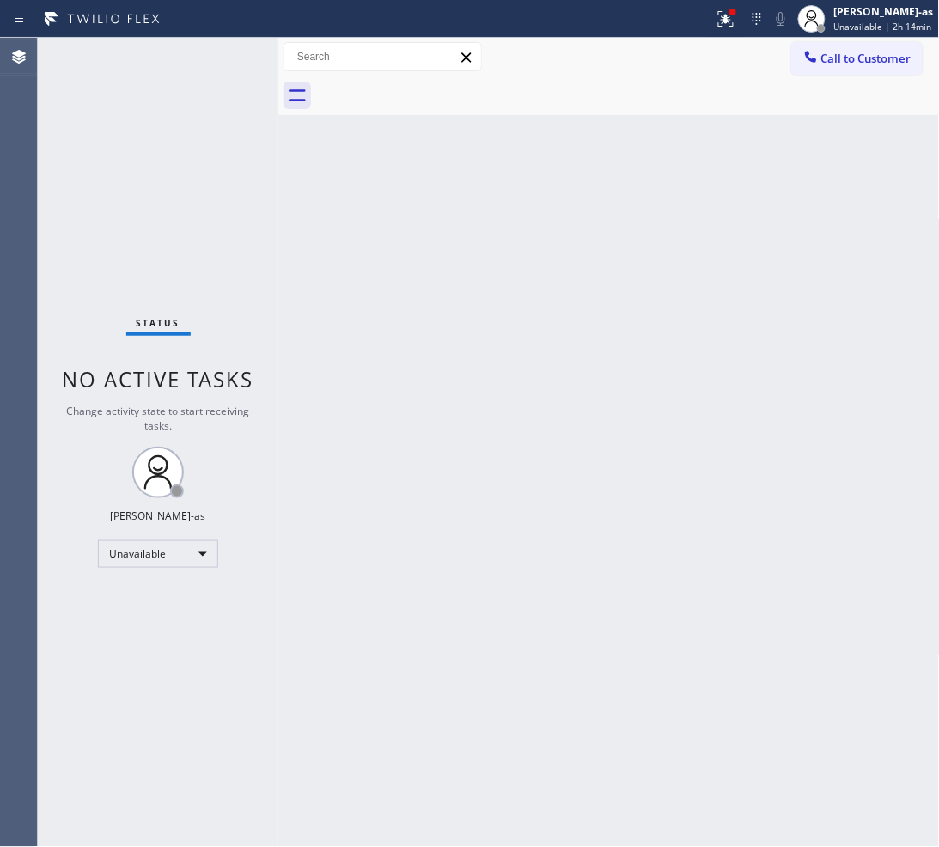
click at [636, 199] on div "Back to Dashboard Change Sender ID Customers Technicians Select a contact Outbo…" at bounding box center [608, 442] width 661 height 809
click at [189, 545] on div "Unavailable" at bounding box center [158, 553] width 120 height 27
click at [159, 642] on li "Break" at bounding box center [157, 641] width 117 height 21
click at [182, 550] on div "Break" at bounding box center [158, 553] width 120 height 27
click at [159, 628] on li "Unavailable" at bounding box center [157, 620] width 117 height 21
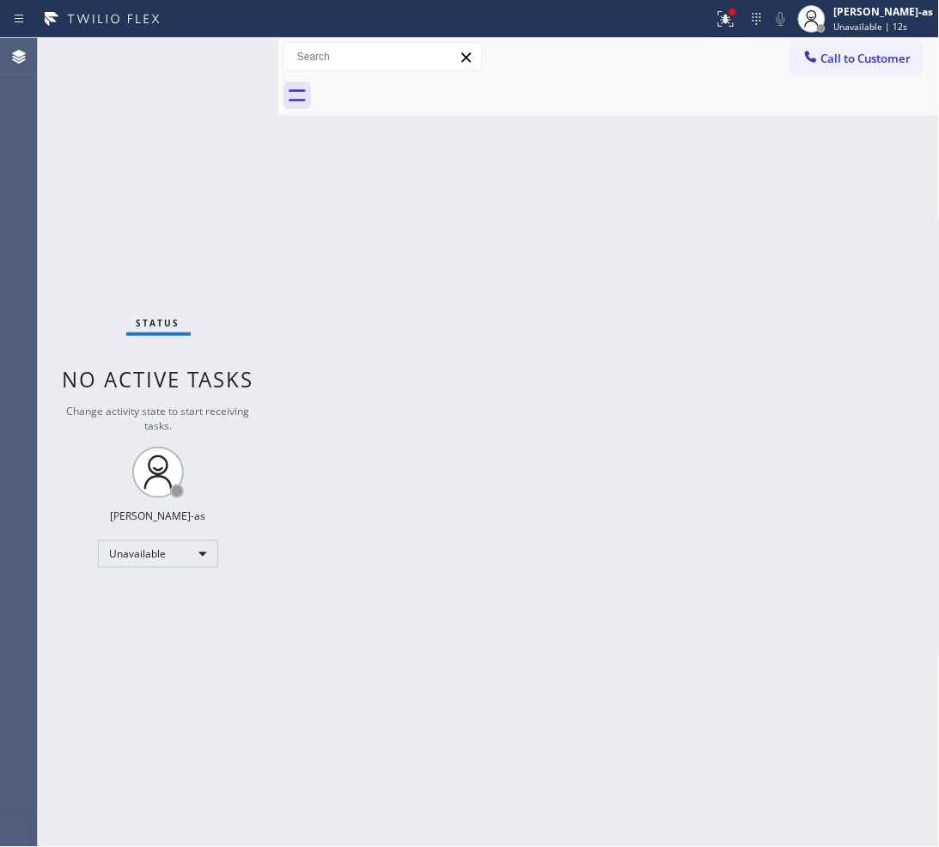
click at [502, 382] on div "Back to Dashboard Change Sender ID Customers Technicians Select a contact Outbo…" at bounding box center [608, 442] width 661 height 809
click at [852, 62] on span "Call to Customer" at bounding box center [866, 58] width 90 height 15
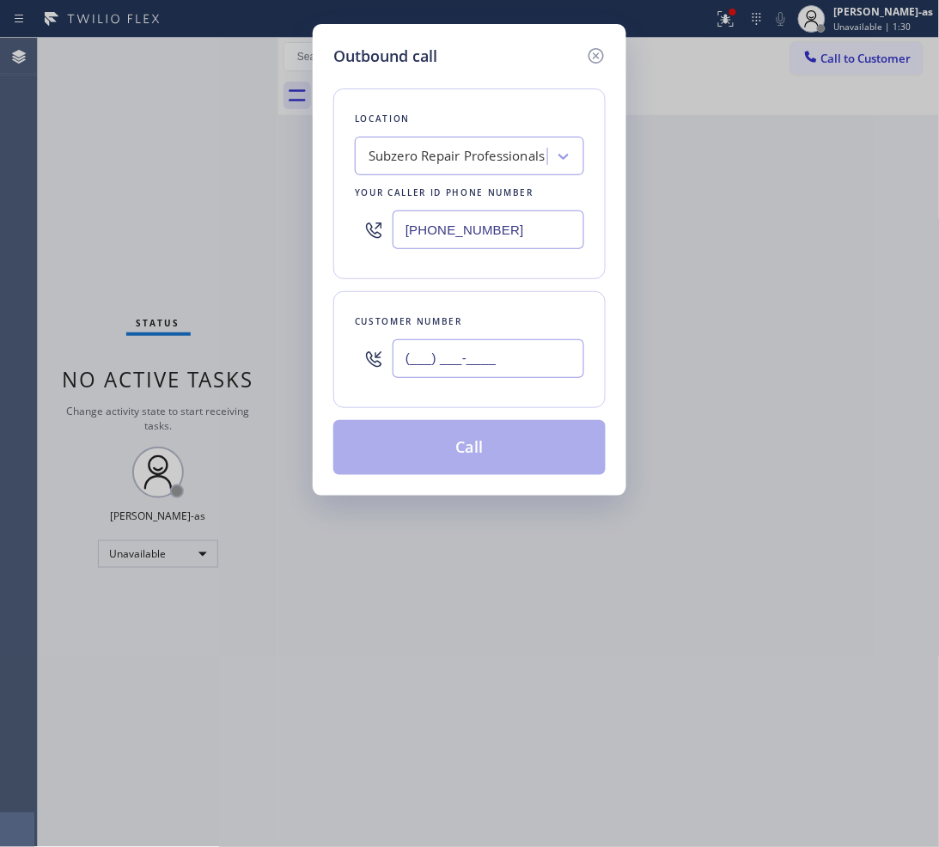
click at [503, 362] on input "(___) ___-____" at bounding box center [488, 358] width 192 height 39
paste input "360) 592-5407"
type input "[PHONE_NUMBER]"
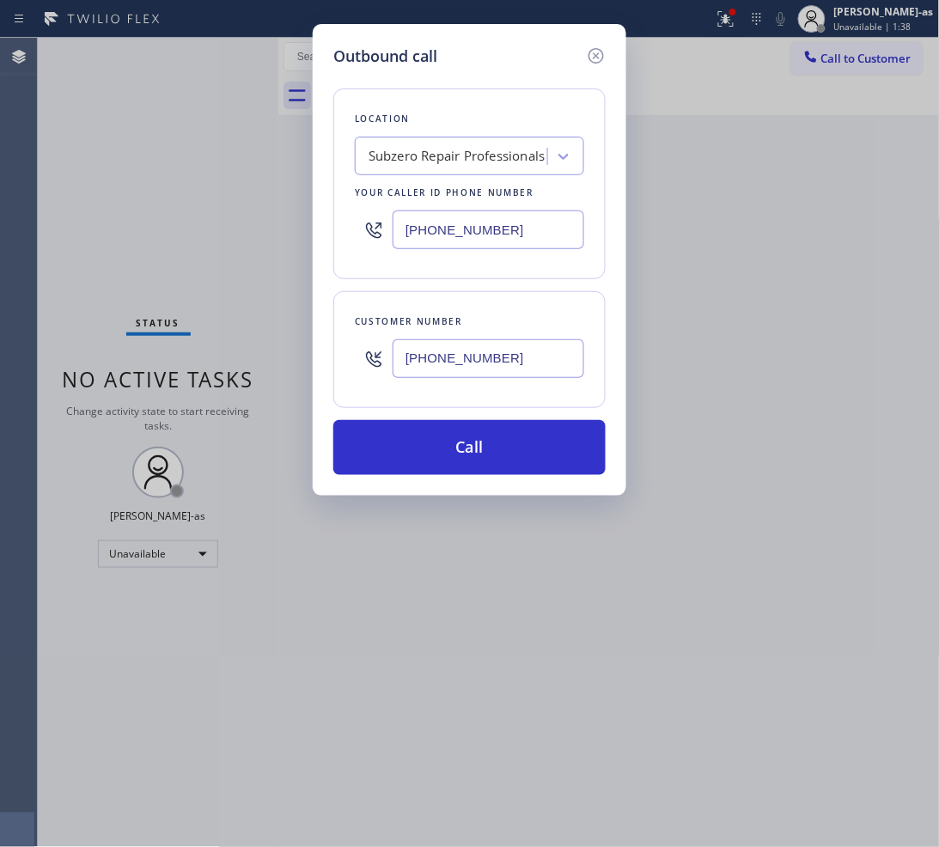
click at [494, 216] on input "[PHONE_NUMBER]" at bounding box center [488, 229] width 192 height 39
paste input "360) 205-1831"
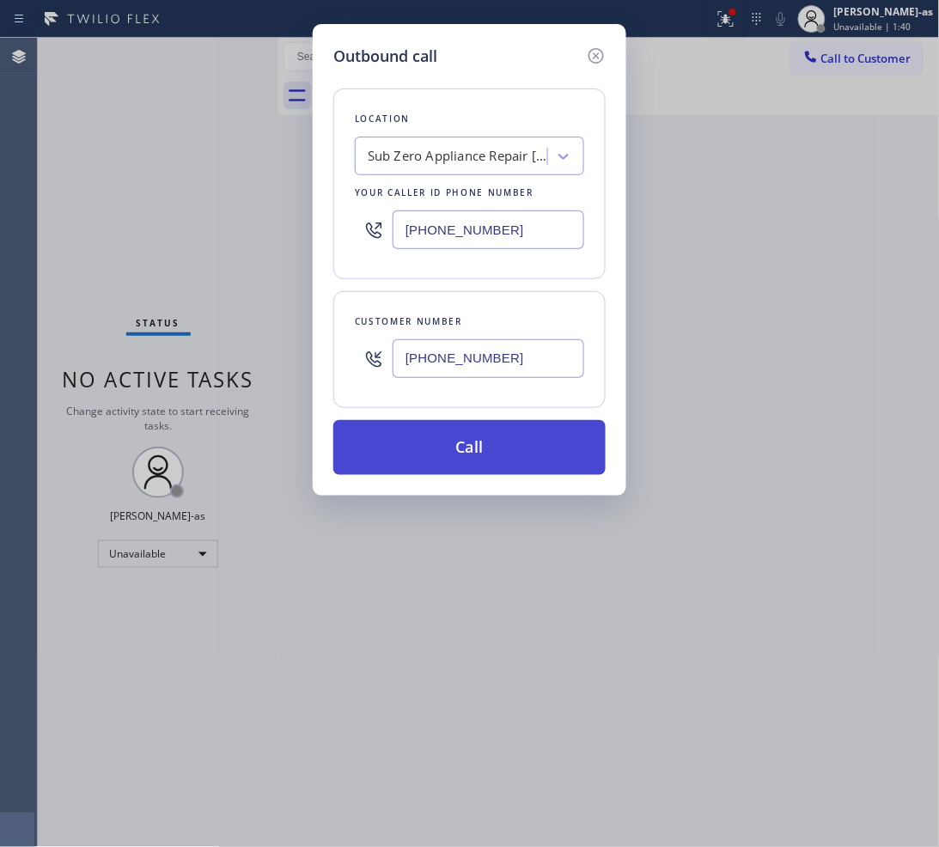
type input "[PHONE_NUMBER]"
click at [505, 461] on button "Call" at bounding box center [469, 447] width 272 height 55
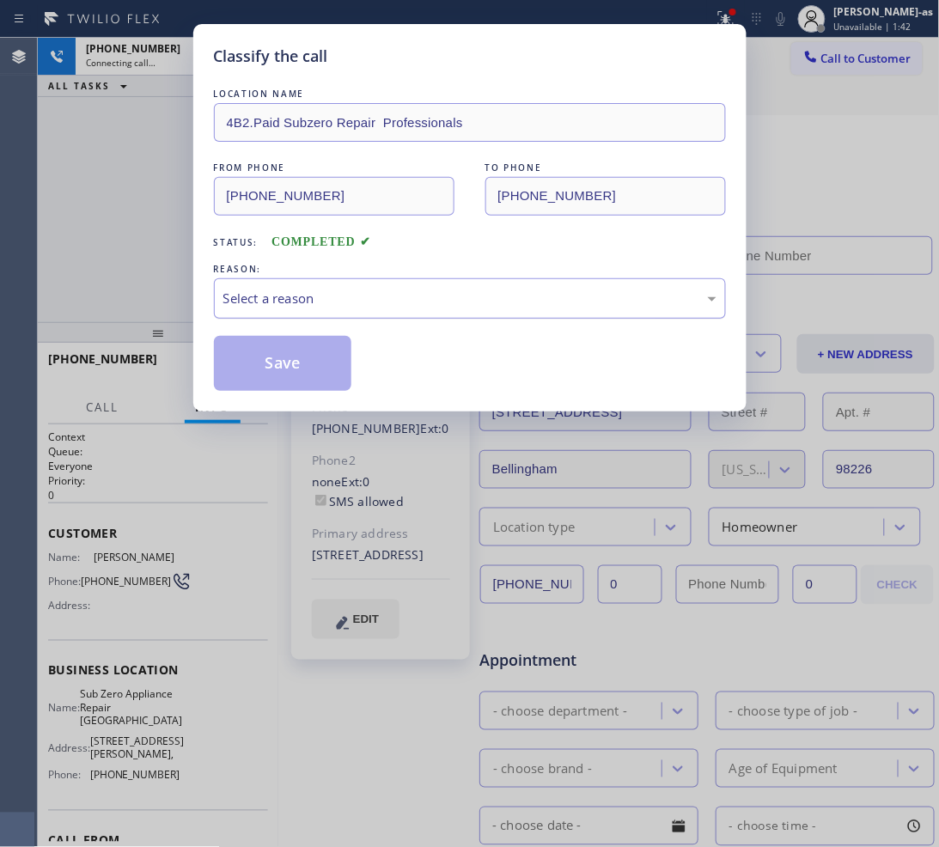
click at [344, 303] on div "Select a reason" at bounding box center [469, 299] width 493 height 20
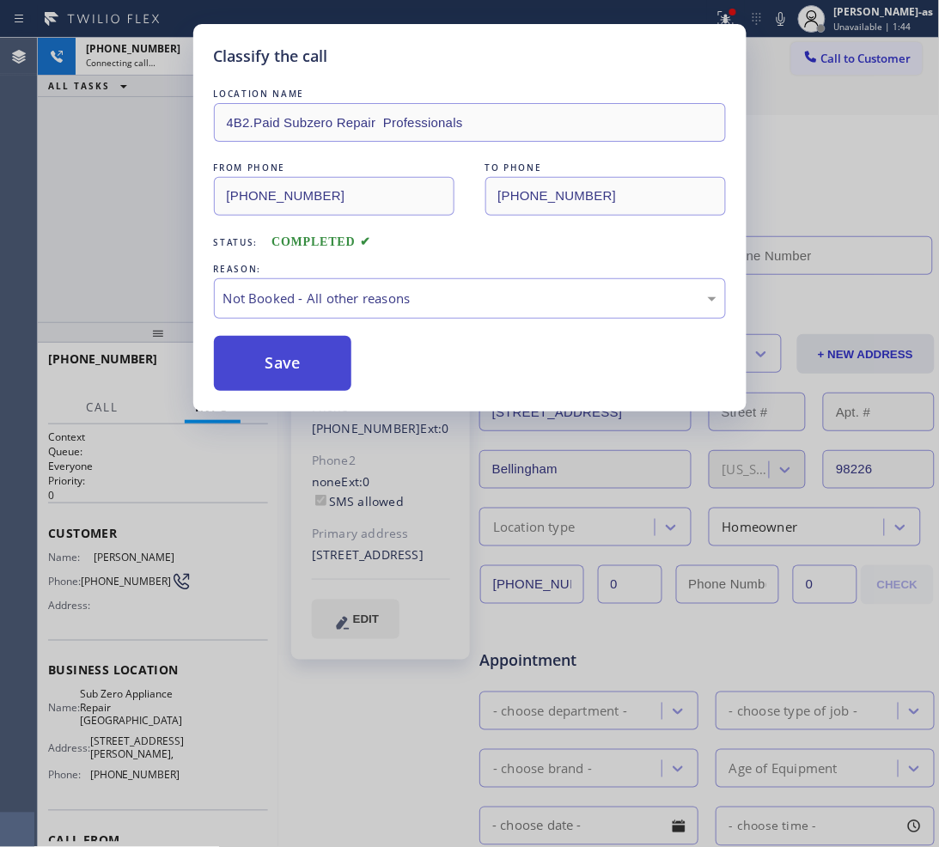
click at [311, 370] on button "Save" at bounding box center [283, 363] width 138 height 55
type input "[PHONE_NUMBER]"
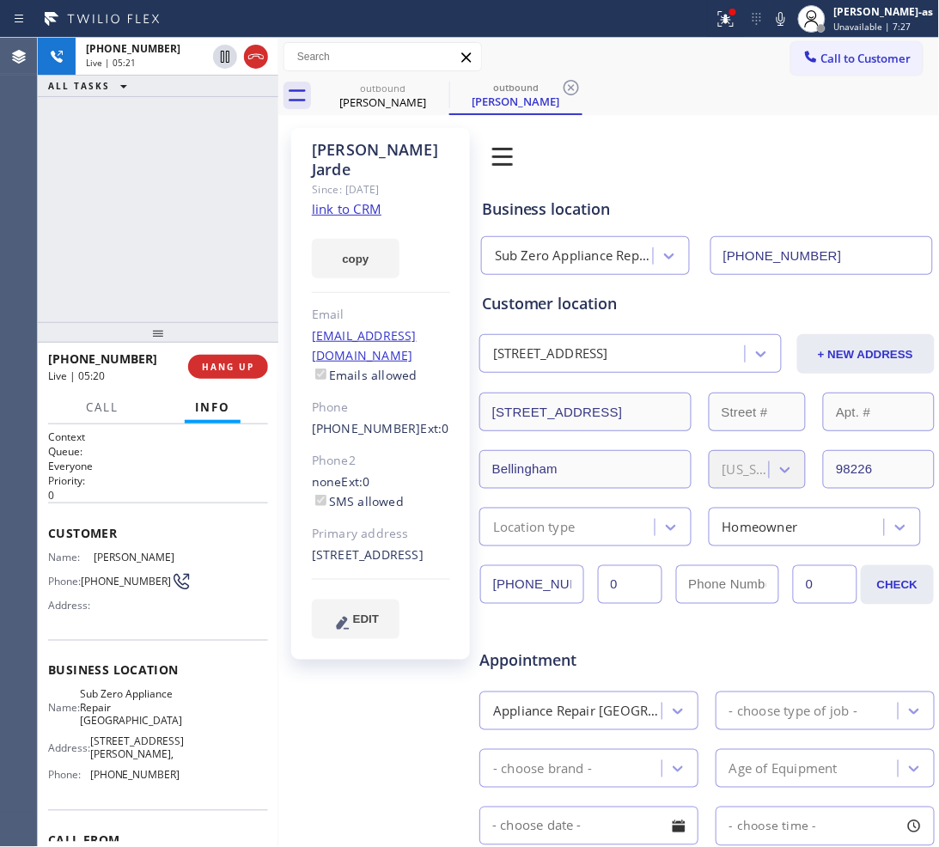
click at [166, 219] on div "[PHONE_NUMBER] Live | 05:21 ALL TASKS ALL TASKS ACTIVE TASKS TASKS IN WRAP UP" at bounding box center [158, 180] width 240 height 284
click at [382, 86] on div "outbound" at bounding box center [383, 88] width 130 height 13
click at [177, 220] on div "[PHONE_NUMBER] Live | 05:22 ALL TASKS ALL TASKS ACTIVE TASKS TASKS IN WRAP UP" at bounding box center [158, 180] width 240 height 284
click at [199, 259] on div "[PHONE_NUMBER] Live | 05:22 ALL TASKS ALL TASKS ACTIVE TASKS TASKS IN WRAP UP" at bounding box center [158, 180] width 240 height 284
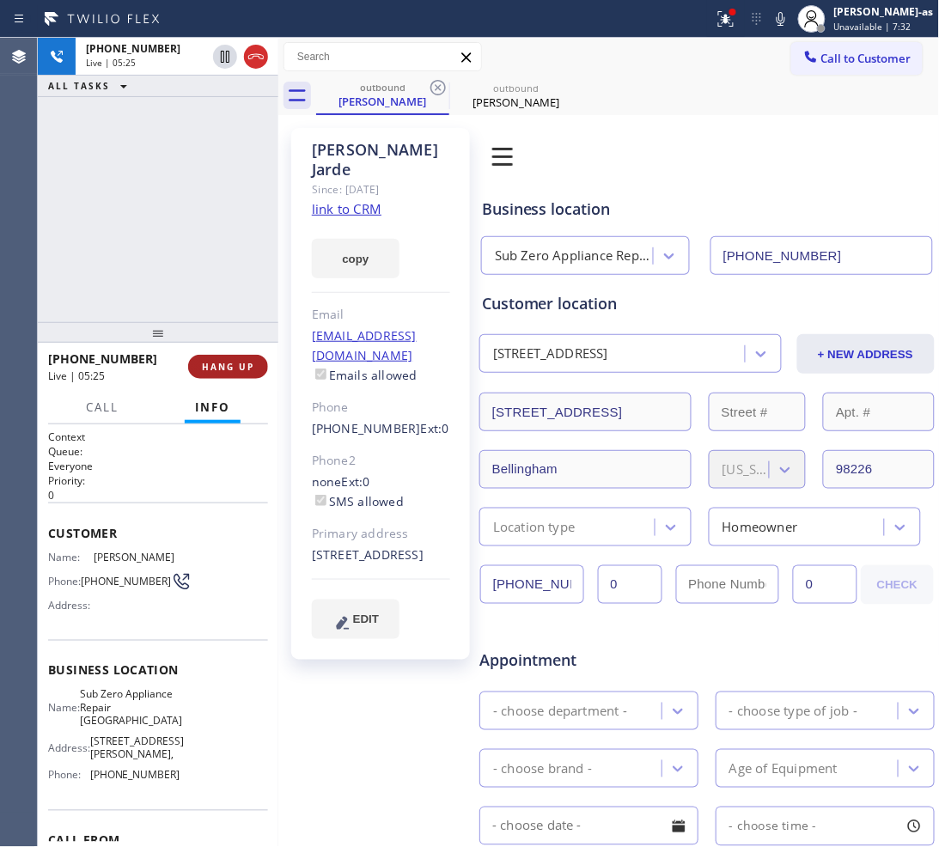
click at [217, 362] on span "HANG UP" at bounding box center [228, 367] width 52 height 12
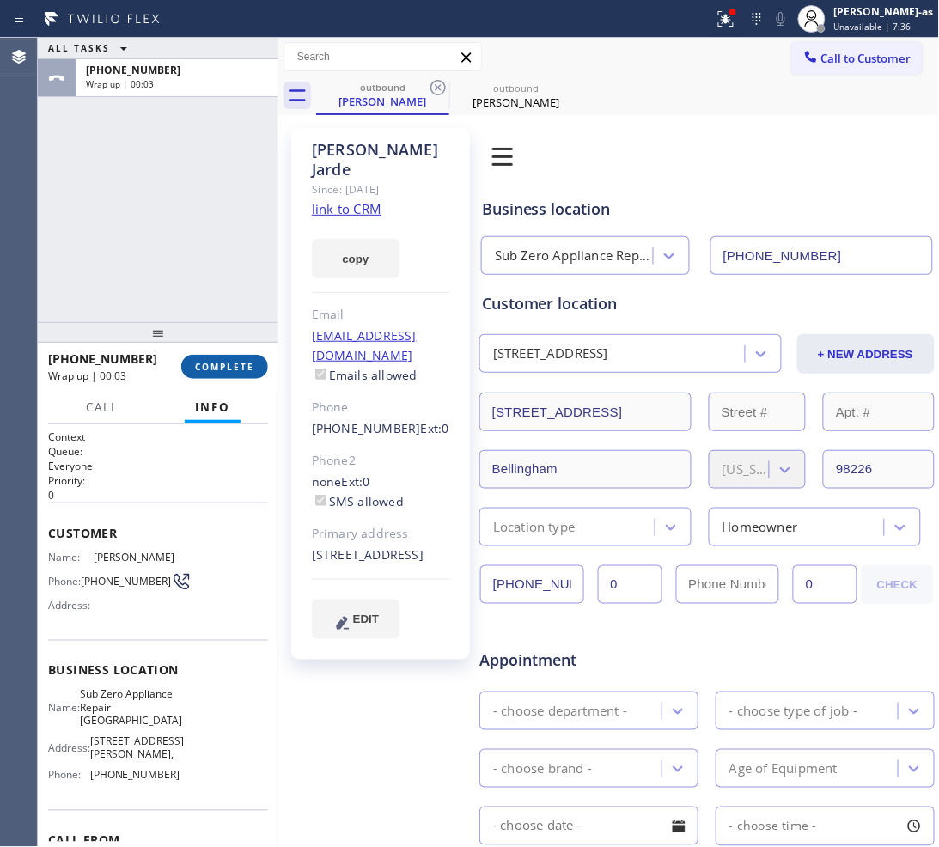
click at [251, 375] on button "COMPLETE" at bounding box center [224, 367] width 87 height 24
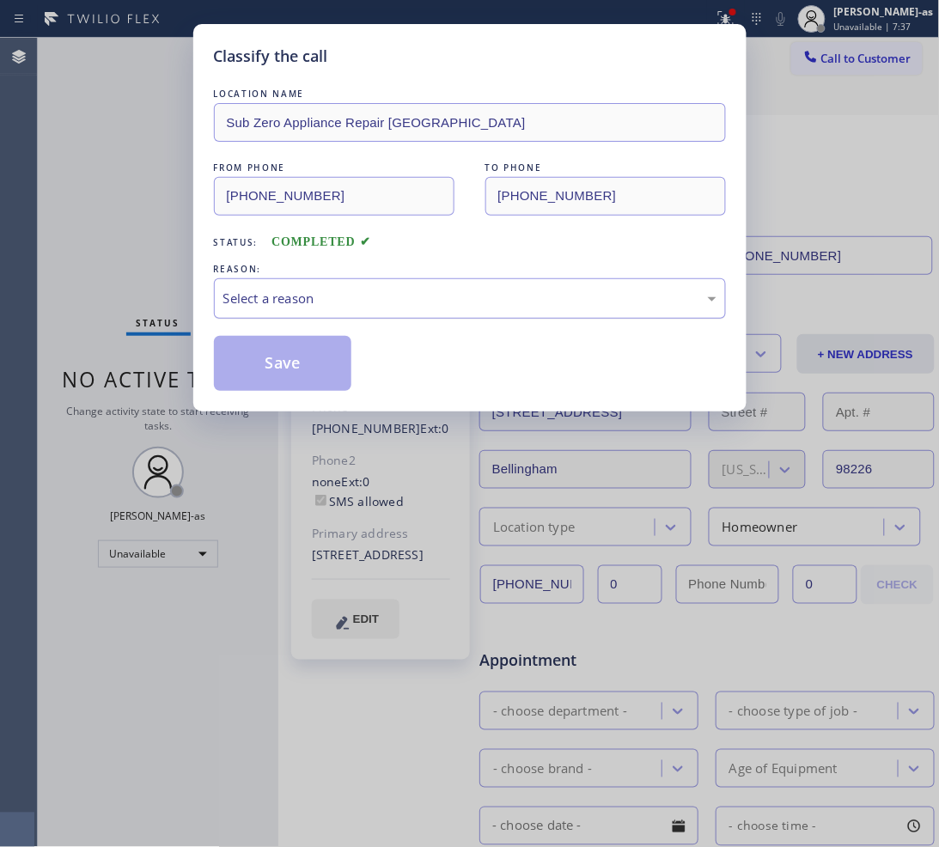
drag, startPoint x: 378, startPoint y: 289, endPoint x: 378, endPoint y: 306, distance: 17.2
click at [378, 290] on div "Select a reason" at bounding box center [469, 299] width 493 height 20
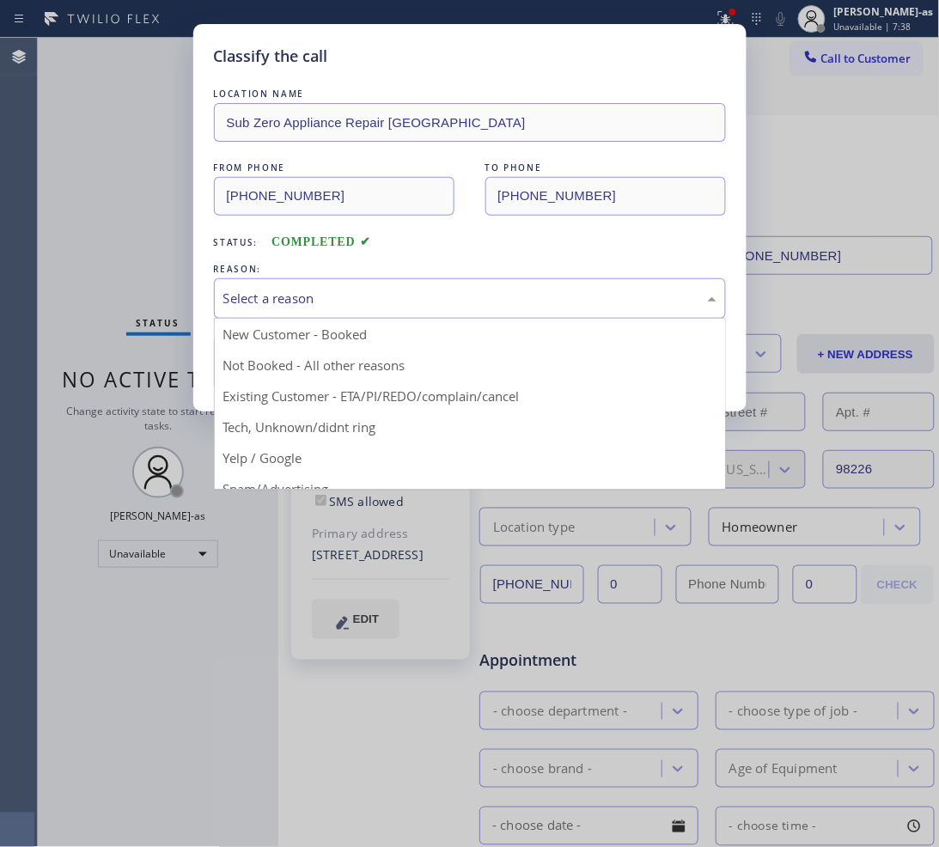
drag, startPoint x: 451, startPoint y: 399, endPoint x: 378, endPoint y: 387, distance: 74.0
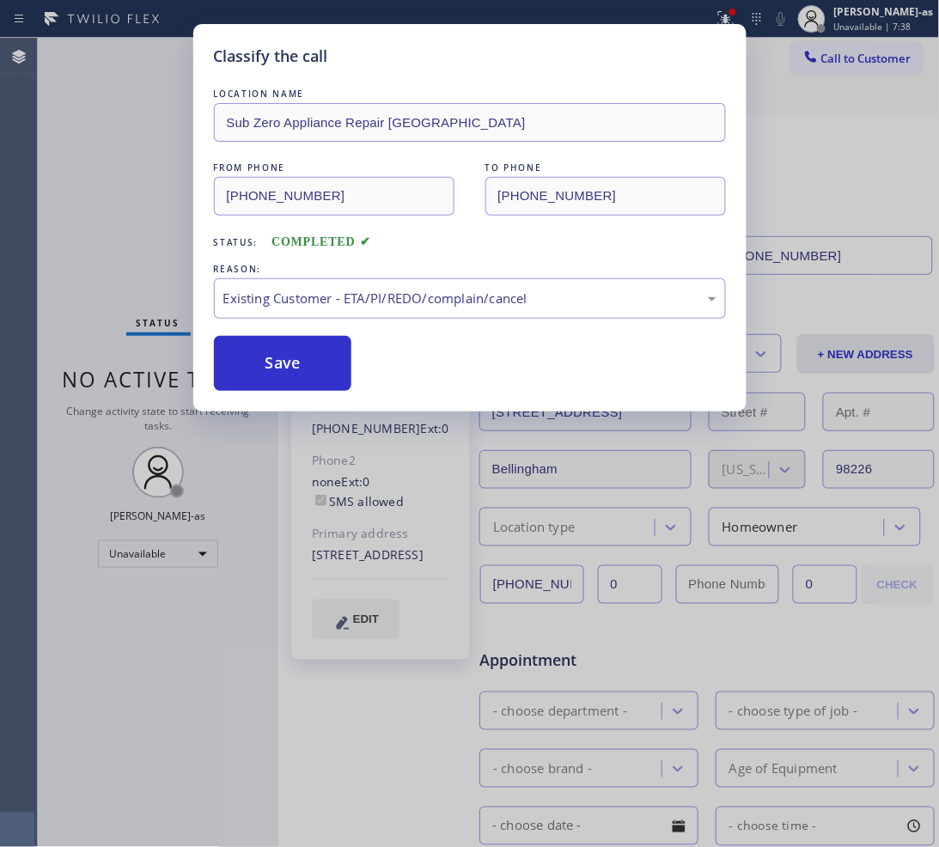
drag, startPoint x: 276, startPoint y: 384, endPoint x: 130, endPoint y: 6, distance: 405.1
click at [276, 383] on button "Save" at bounding box center [283, 363] width 138 height 55
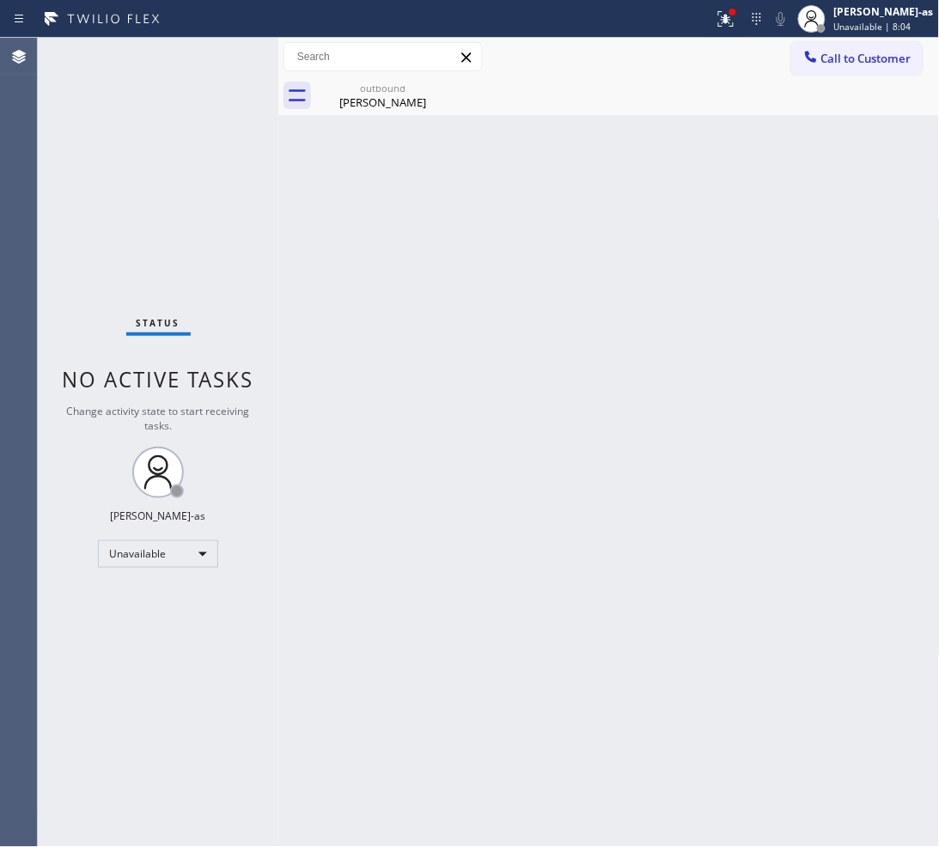
drag, startPoint x: 318, startPoint y: 167, endPoint x: 326, endPoint y: 156, distance: 14.1
click at [319, 165] on div "Back to Dashboard Change Sender ID Customers Technicians Select a contact Outbo…" at bounding box center [608, 442] width 661 height 809
click at [398, 54] on input "text" at bounding box center [382, 56] width 197 height 27
drag, startPoint x: 382, startPoint y: 90, endPoint x: 436, endPoint y: 84, distance: 54.4
click at [383, 90] on div "outbound" at bounding box center [383, 88] width 130 height 13
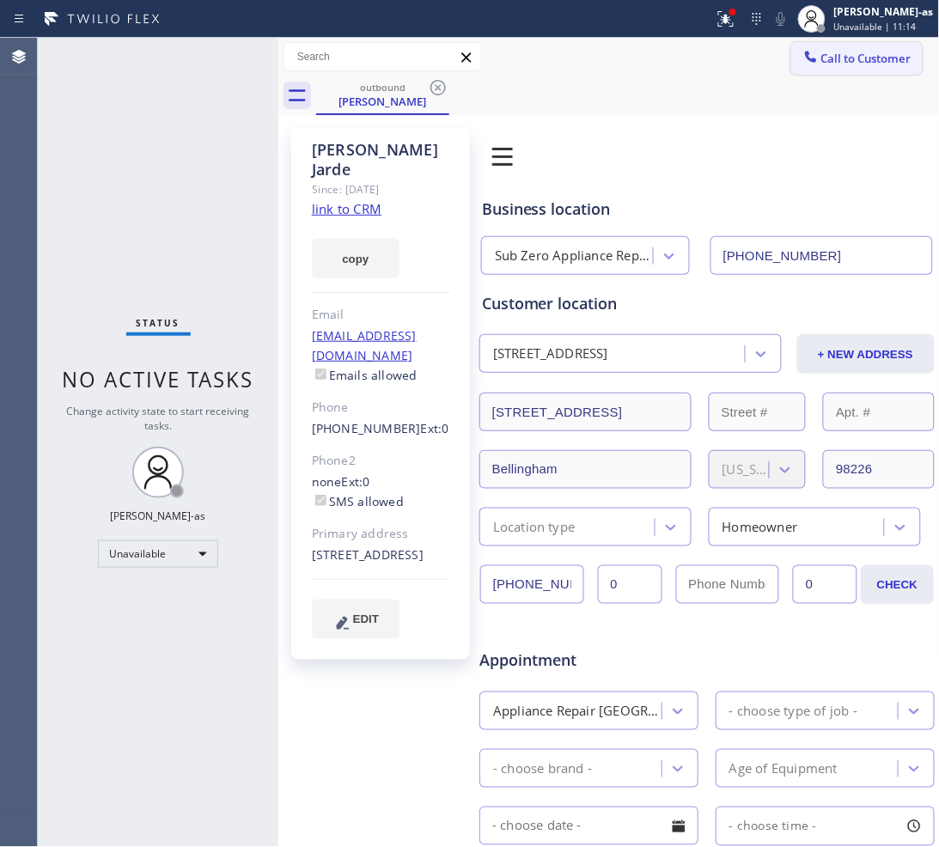
click at [844, 58] on span "Call to Customer" at bounding box center [866, 58] width 90 height 15
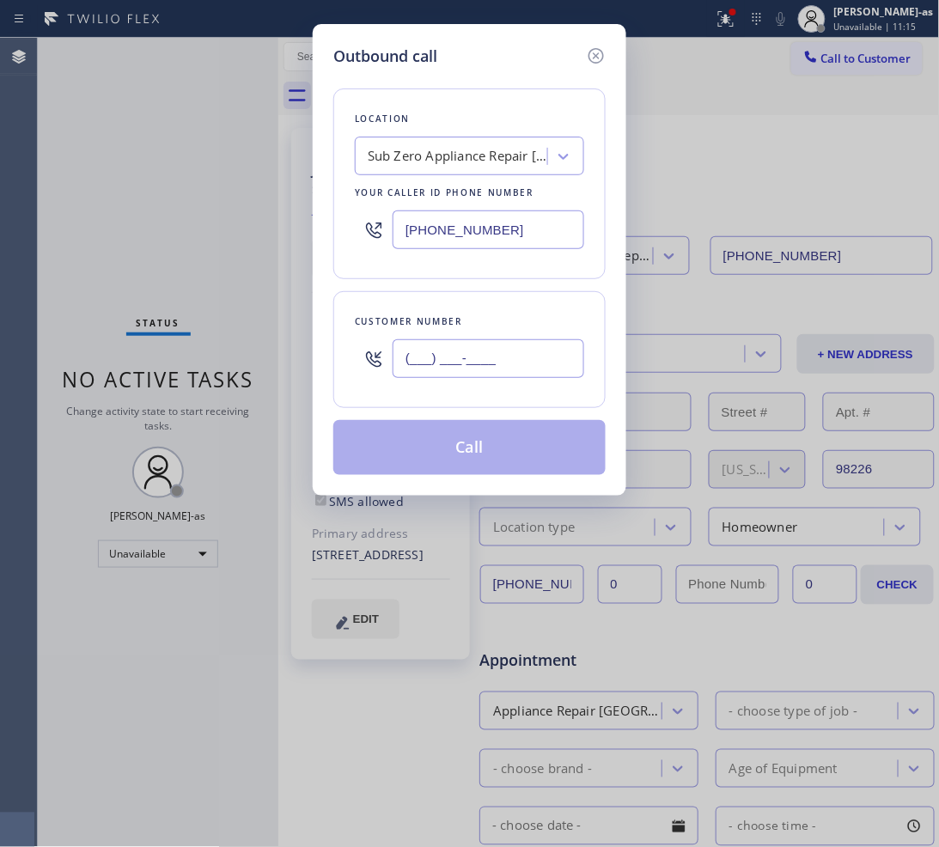
click at [486, 352] on input "(___) ___-____" at bounding box center [488, 358] width 192 height 39
paste input "360) 592-5407"
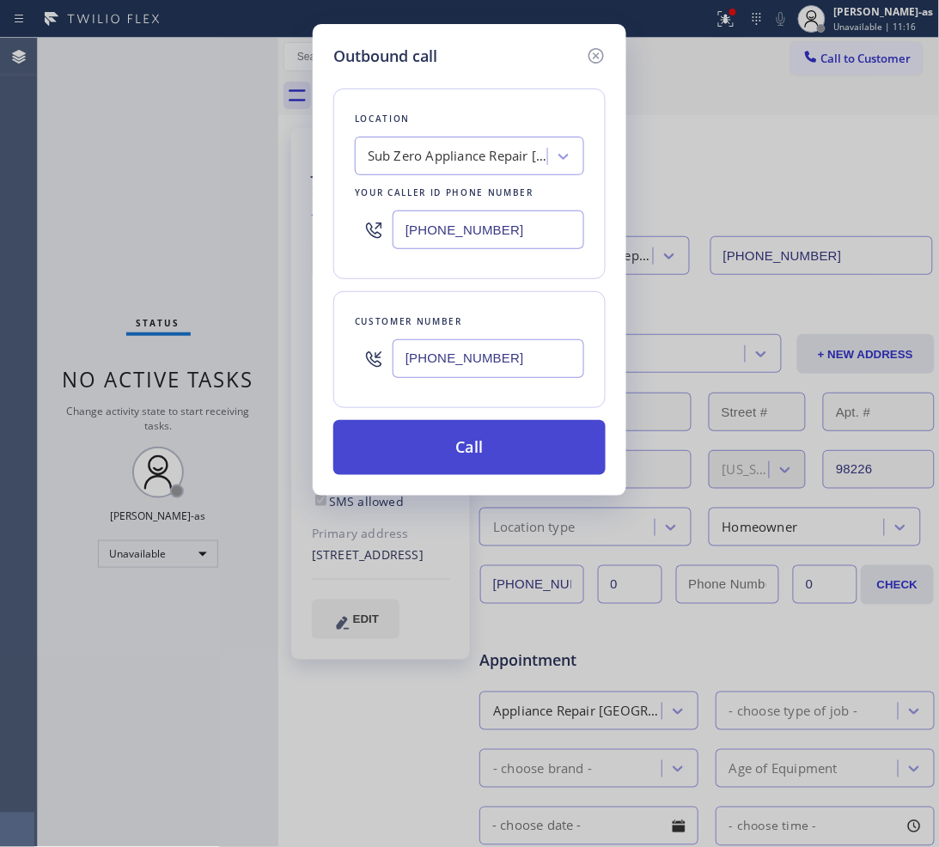
type input "[PHONE_NUMBER]"
click at [479, 451] on button "Call" at bounding box center [469, 447] width 272 height 55
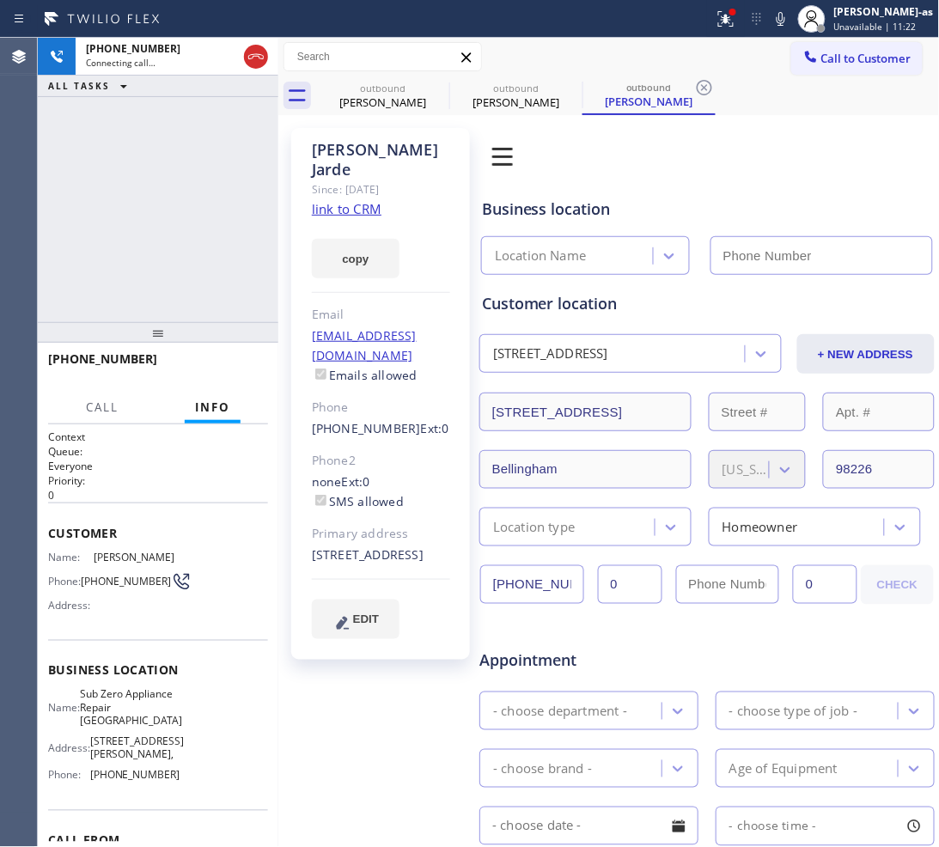
type input "[PHONE_NUMBER]"
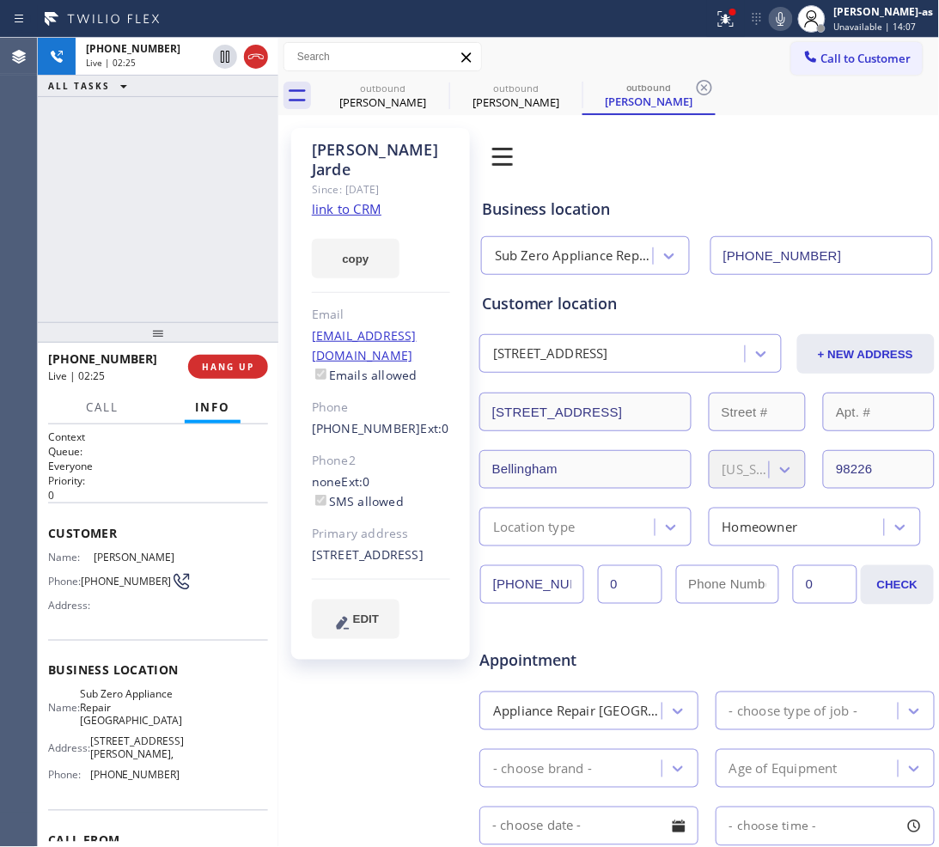
click at [791, 20] on icon at bounding box center [780, 19] width 21 height 21
drag, startPoint x: 163, startPoint y: 263, endPoint x: 196, endPoint y: 337, distance: 80.7
click at [167, 263] on div "[PHONE_NUMBER] Live | 02:26 ALL TASKS ALL TASKS ACTIVE TASKS TASKS IN WRAP UP" at bounding box center [158, 180] width 240 height 284
click at [198, 353] on div "[PHONE_NUMBER] Live | 02:26 HANG UP" at bounding box center [158, 366] width 220 height 45
click at [232, 355] on button "HANG UP" at bounding box center [228, 367] width 80 height 24
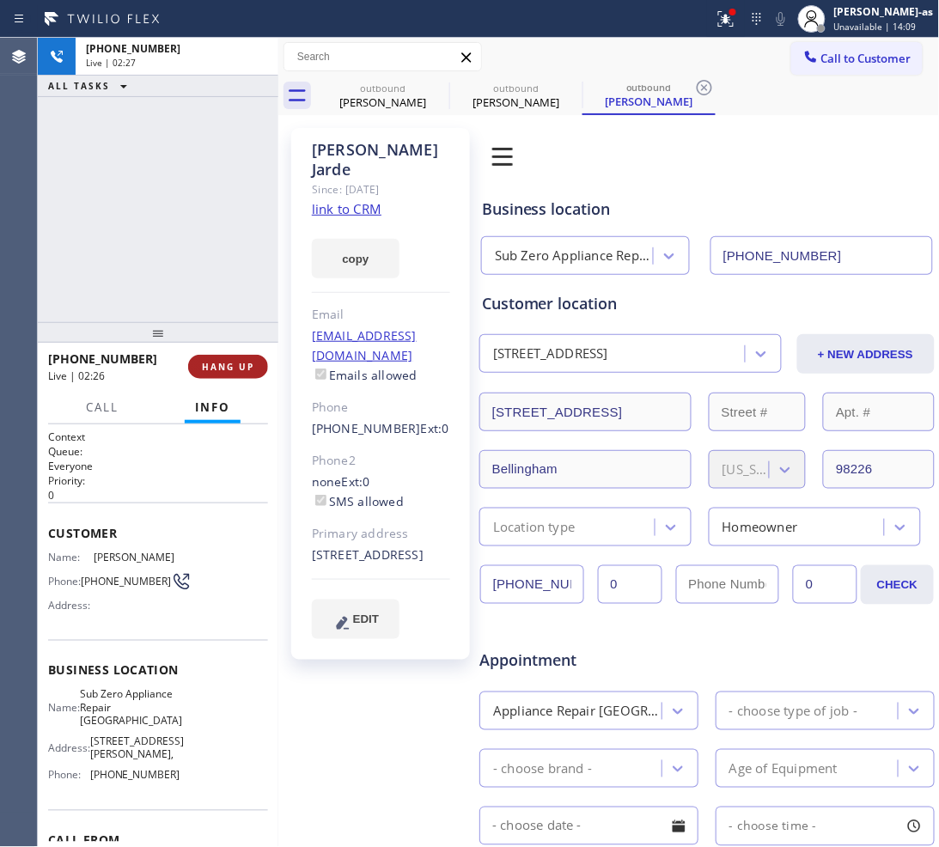
click at [232, 355] on button "HANG UP" at bounding box center [228, 367] width 80 height 24
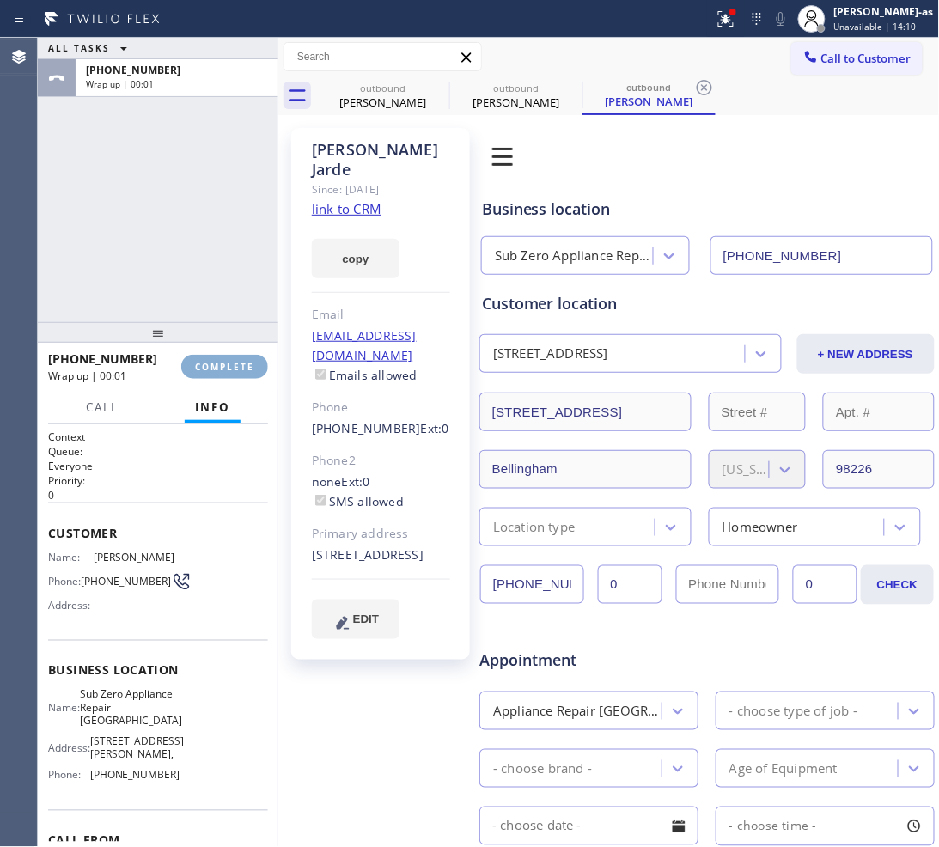
click at [232, 355] on button "COMPLETE" at bounding box center [224, 367] width 87 height 24
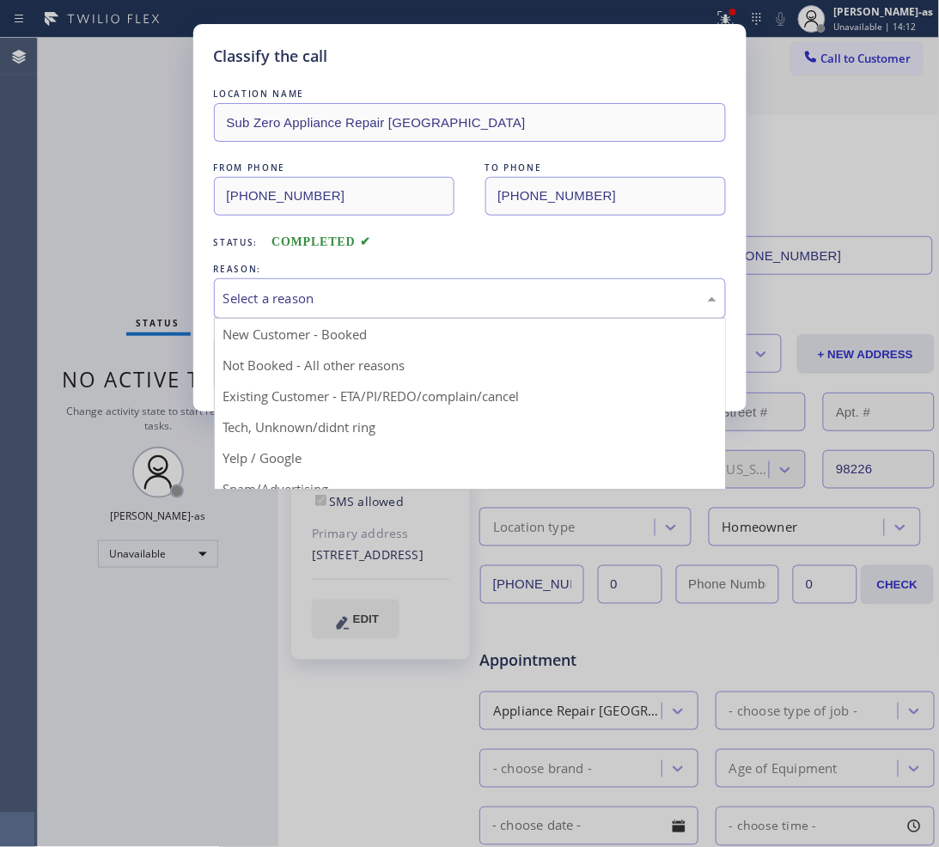
click at [378, 295] on div "Select a reason" at bounding box center [469, 299] width 493 height 20
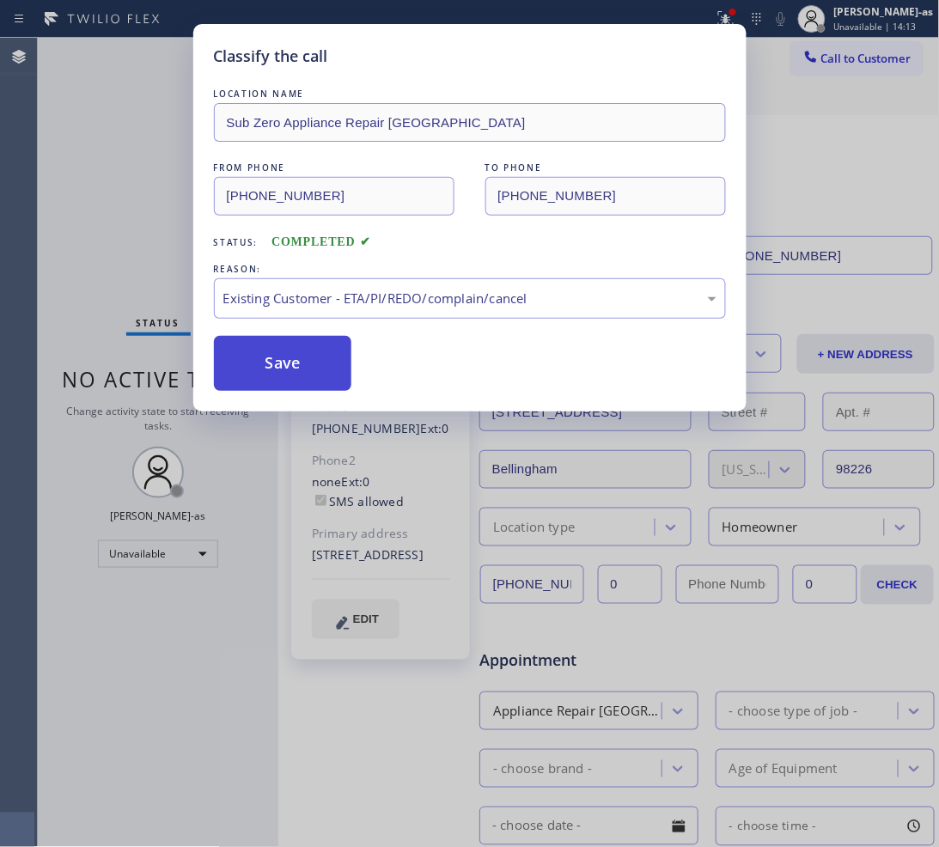
click at [305, 354] on button "Save" at bounding box center [283, 363] width 138 height 55
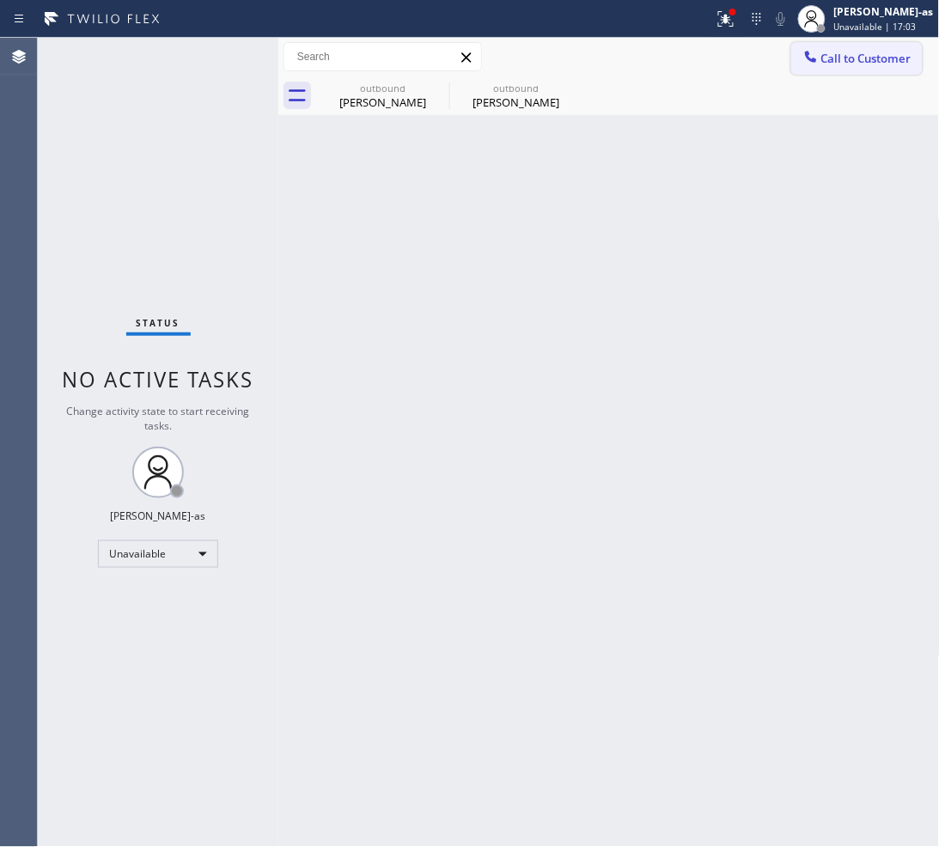
click at [873, 60] on span "Call to Customer" at bounding box center [866, 58] width 90 height 15
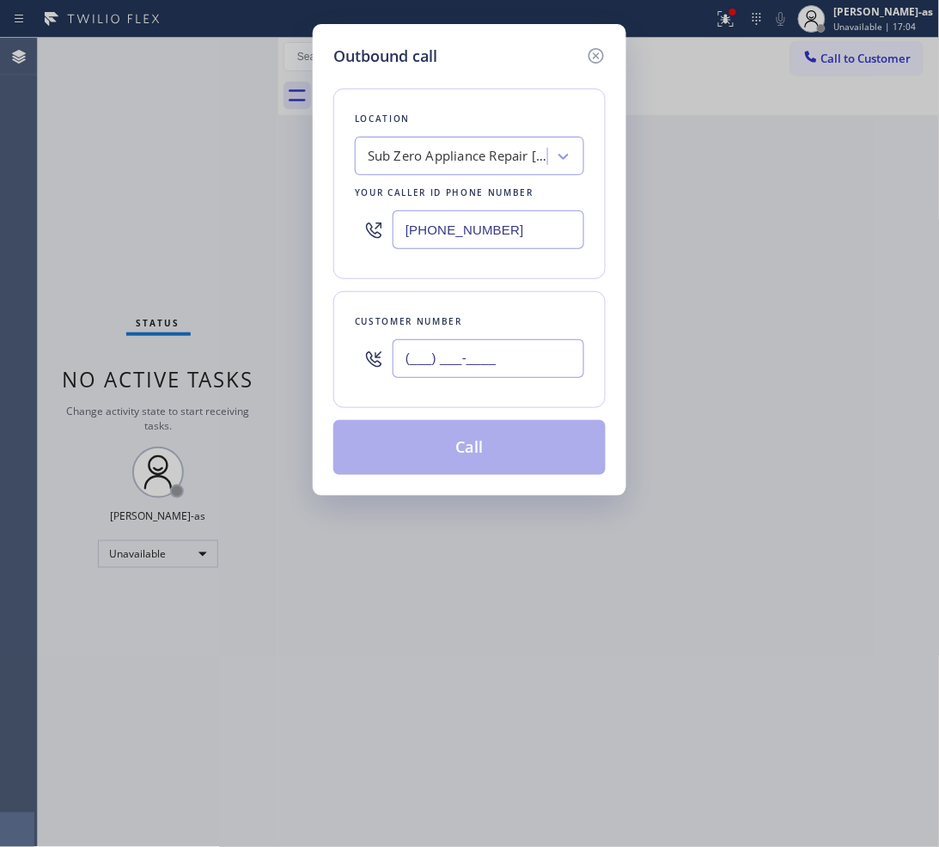
click at [538, 374] on input "(___) ___-____" at bounding box center [488, 358] width 192 height 39
paste input "818) 930-0478"
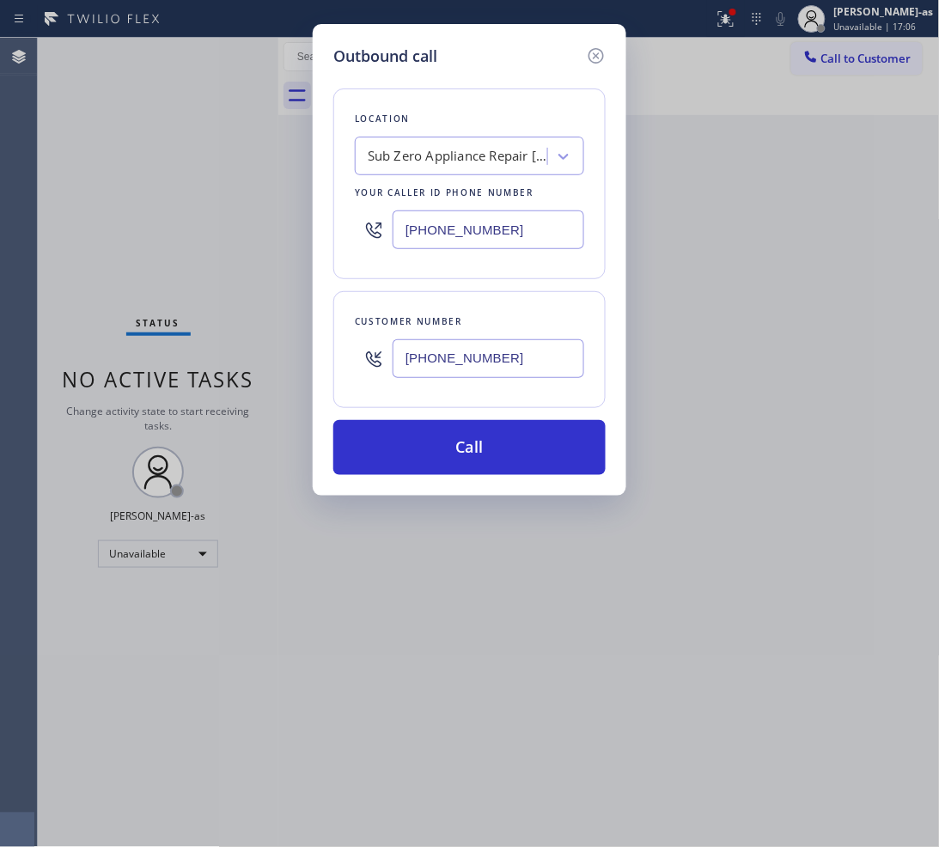
type input "[PHONE_NUMBER]"
click at [435, 163] on div "Sub Zero Appliance Repair [GEOGRAPHIC_DATA]" at bounding box center [458, 157] width 180 height 20
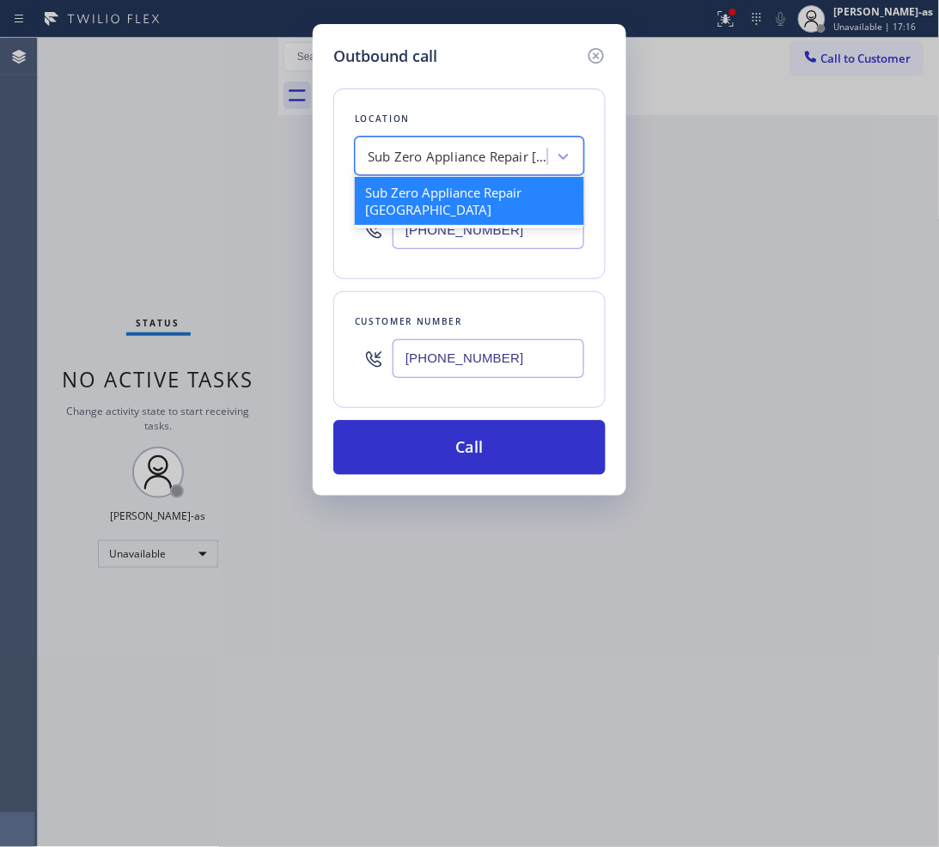
paste input "Woodland Hills Appliance Repair Service"
type input "Woodland Hills Appliance Repair Service"
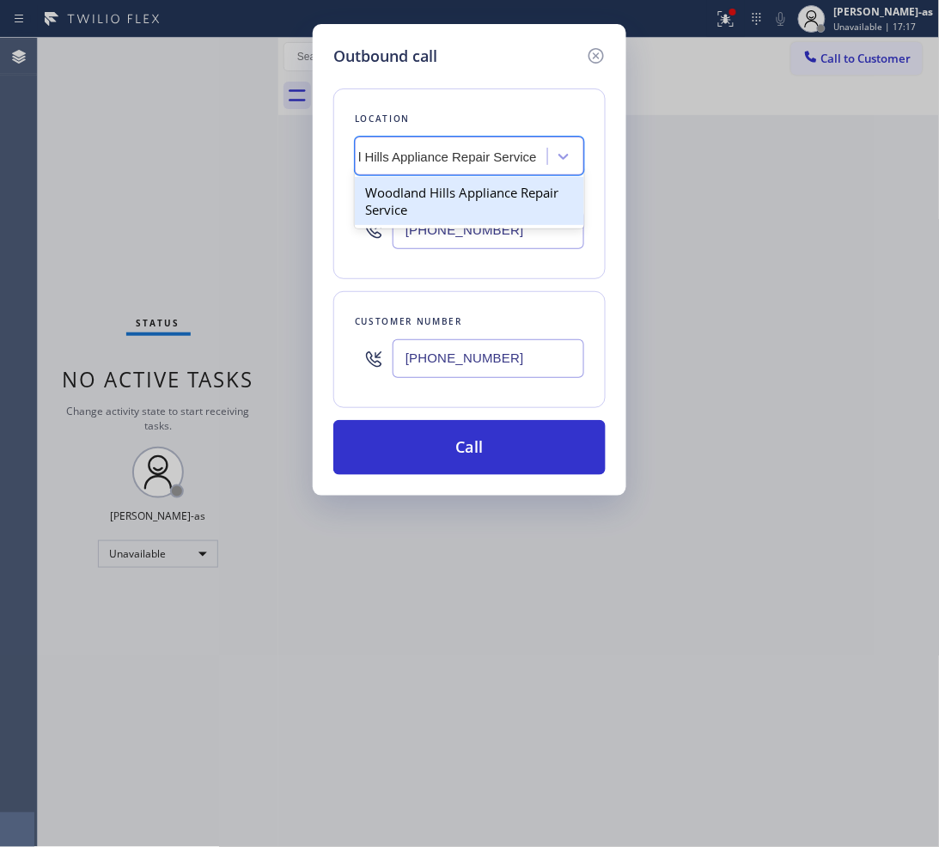
click at [401, 193] on div "Woodland Hills Appliance Repair Service" at bounding box center [469, 201] width 229 height 48
type input "[PHONE_NUMBER]"
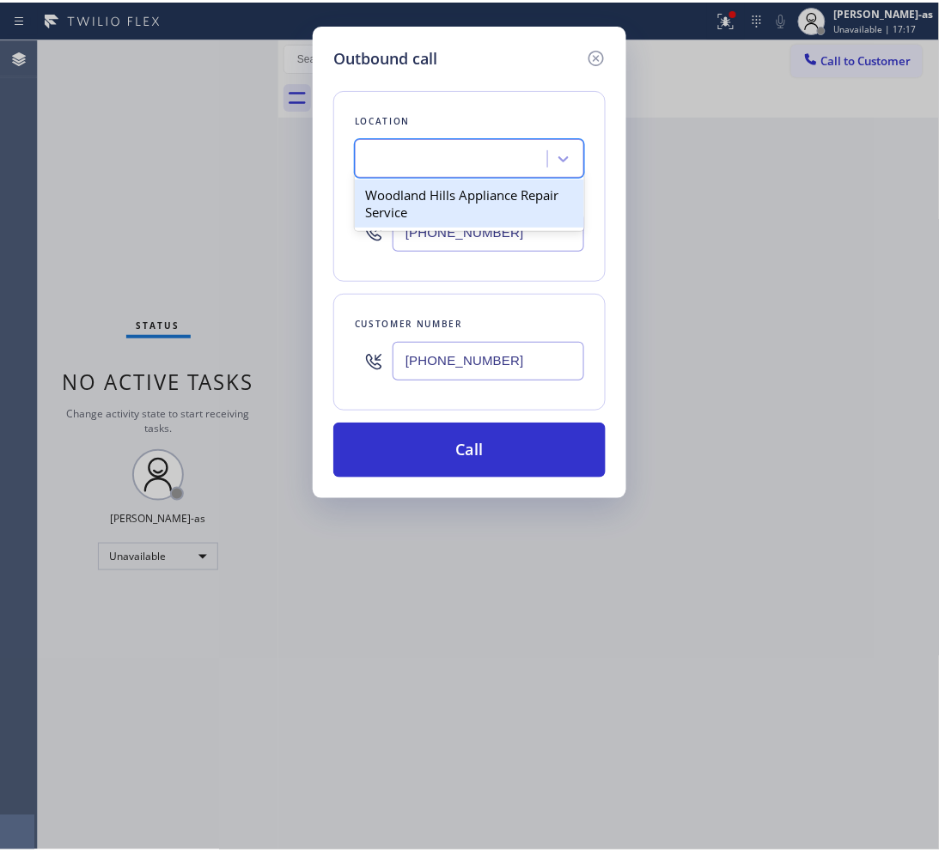
scroll to position [0, 1]
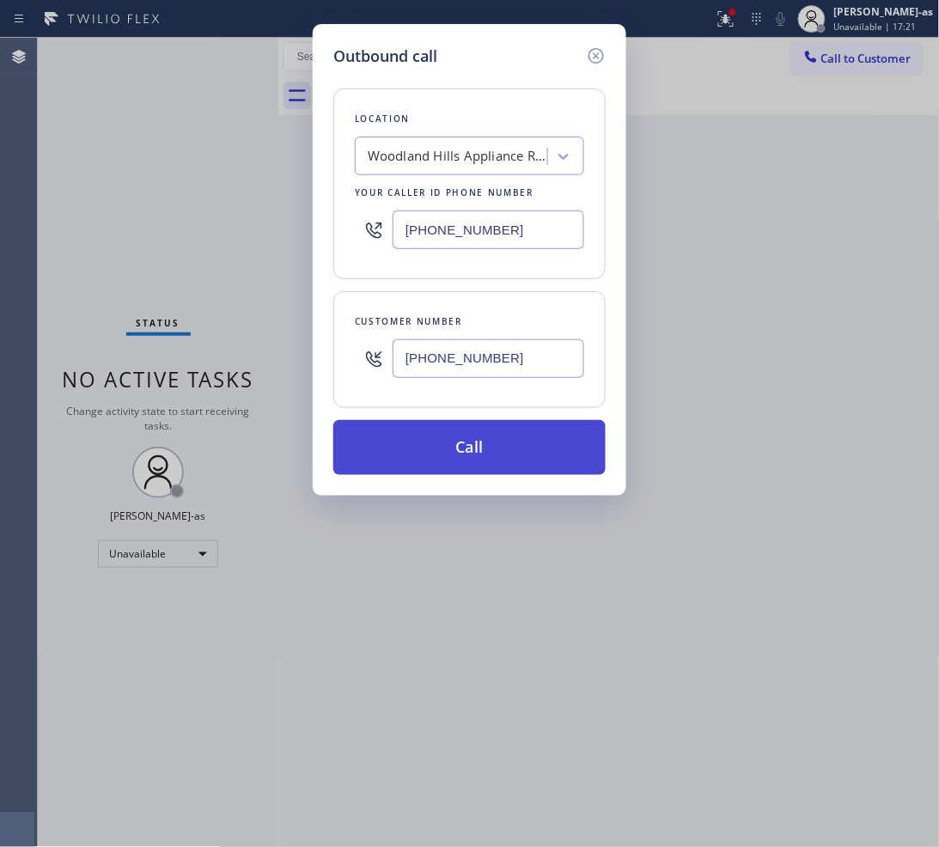
click at [466, 455] on button "Call" at bounding box center [469, 447] width 272 height 55
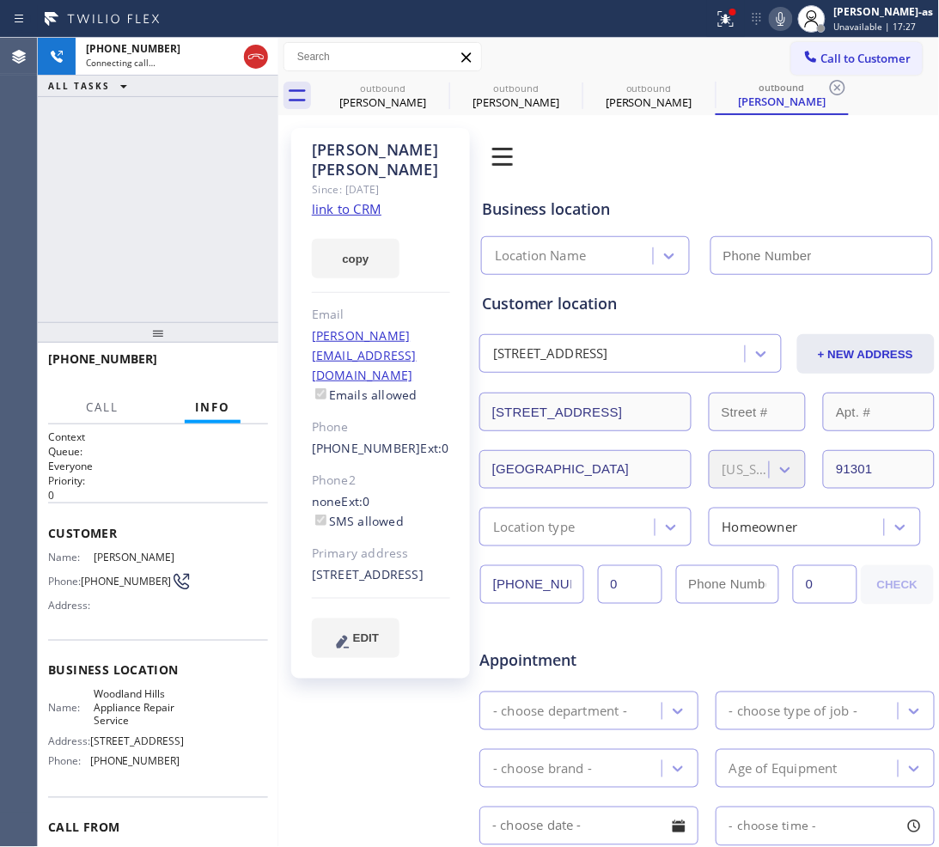
type input "[PHONE_NUMBER]"
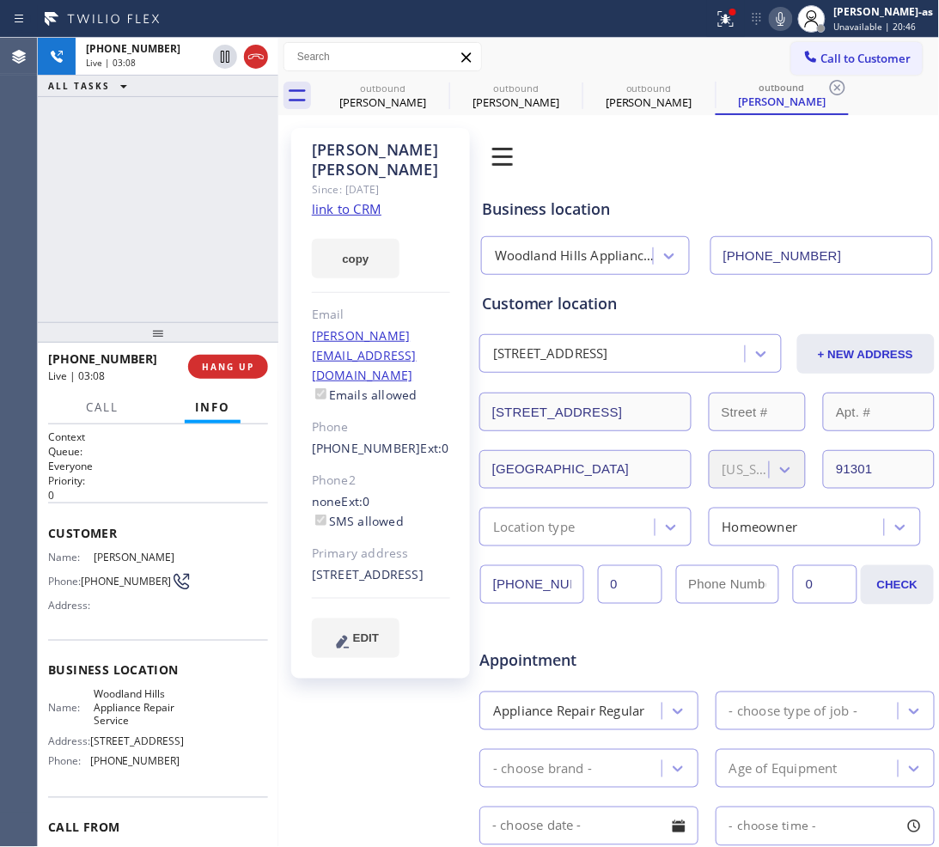
click at [91, 186] on div "[PHONE_NUMBER] Live | 03:08 ALL TASKS ALL TASKS ACTIVE TASKS TASKS IN WRAP UP" at bounding box center [158, 180] width 240 height 284
click at [370, 99] on div "[PERSON_NAME]" at bounding box center [383, 101] width 130 height 15
type input "[PHONE_NUMBER]"
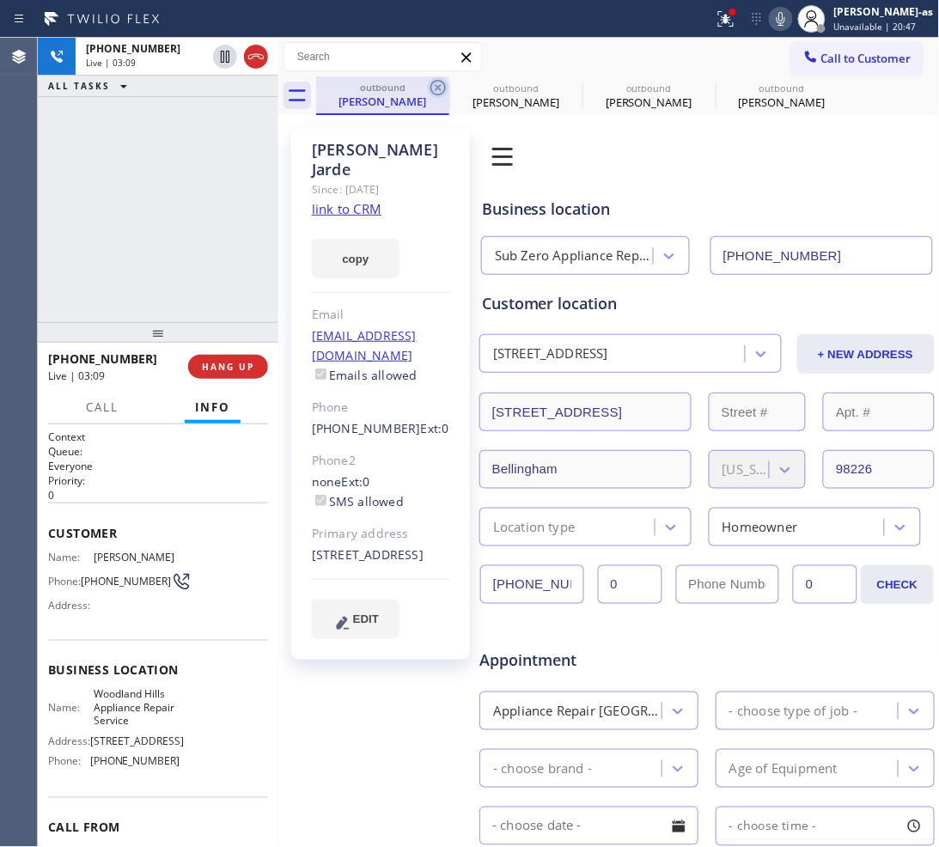
click at [432, 94] on icon at bounding box center [438, 87] width 21 height 21
click at [432, 92] on icon at bounding box center [437, 87] width 15 height 15
type input "[PHONE_NUMBER]"
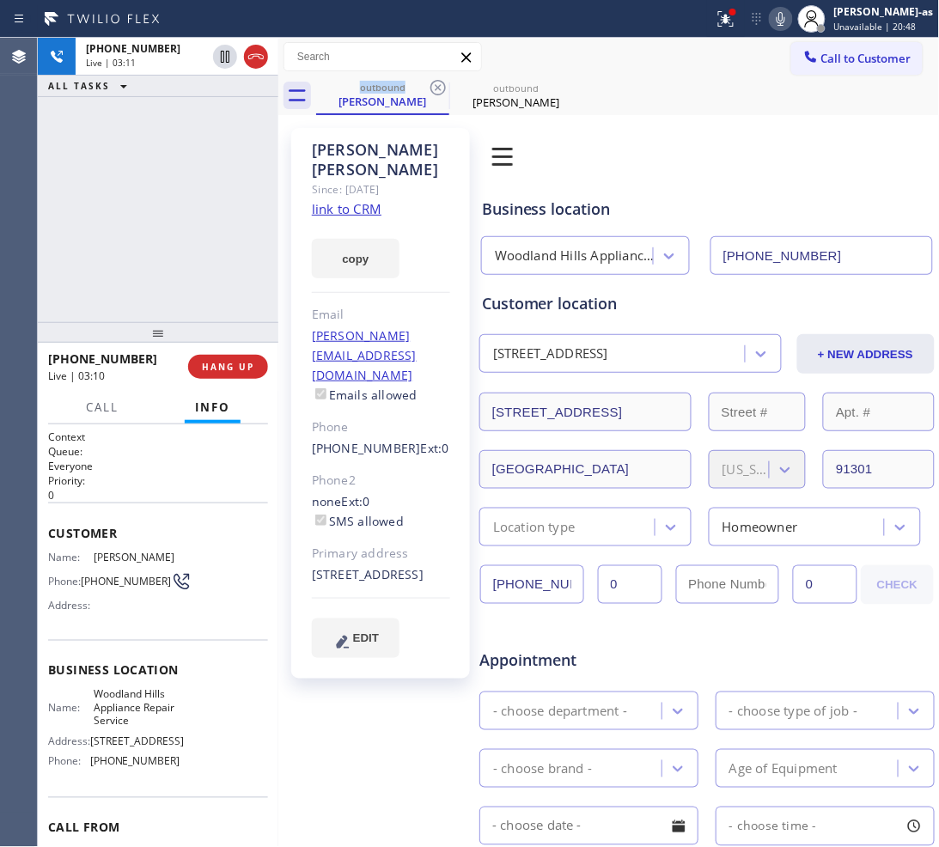
click at [432, 92] on icon at bounding box center [437, 87] width 15 height 15
click at [199, 204] on div "[PHONE_NUMBER] Live | 03:11 ALL TASKS ALL TASKS ACTIVE TASKS TASKS IN WRAP UP" at bounding box center [158, 180] width 240 height 284
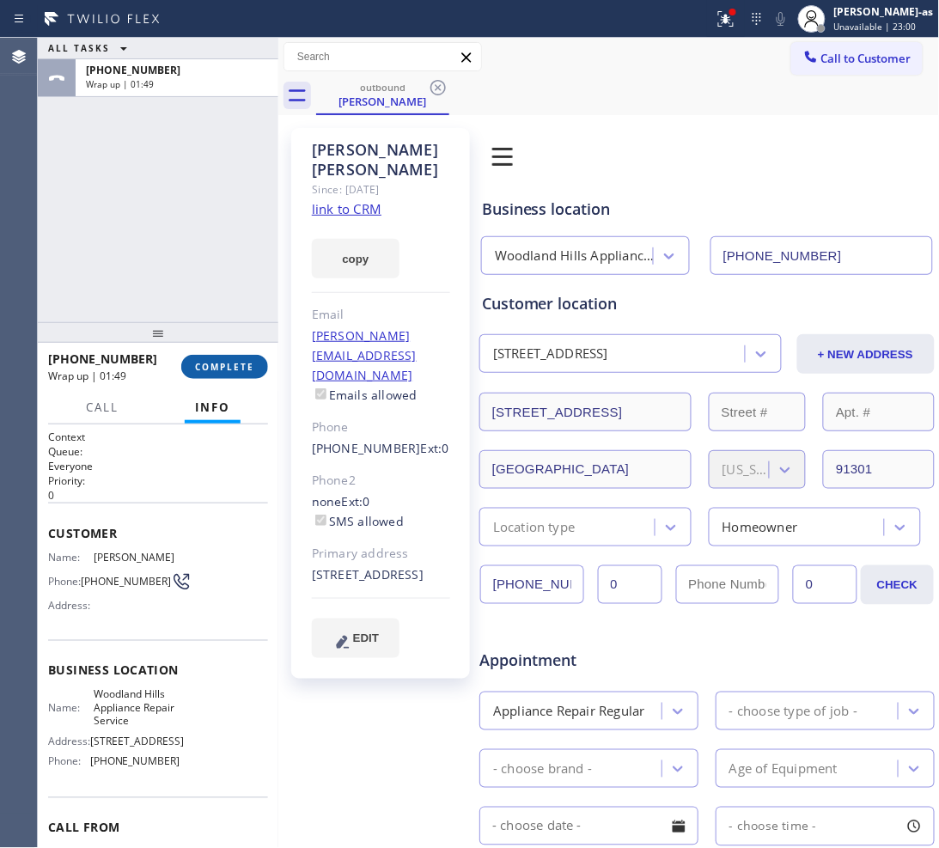
click at [239, 361] on span "COMPLETE" at bounding box center [224, 367] width 59 height 12
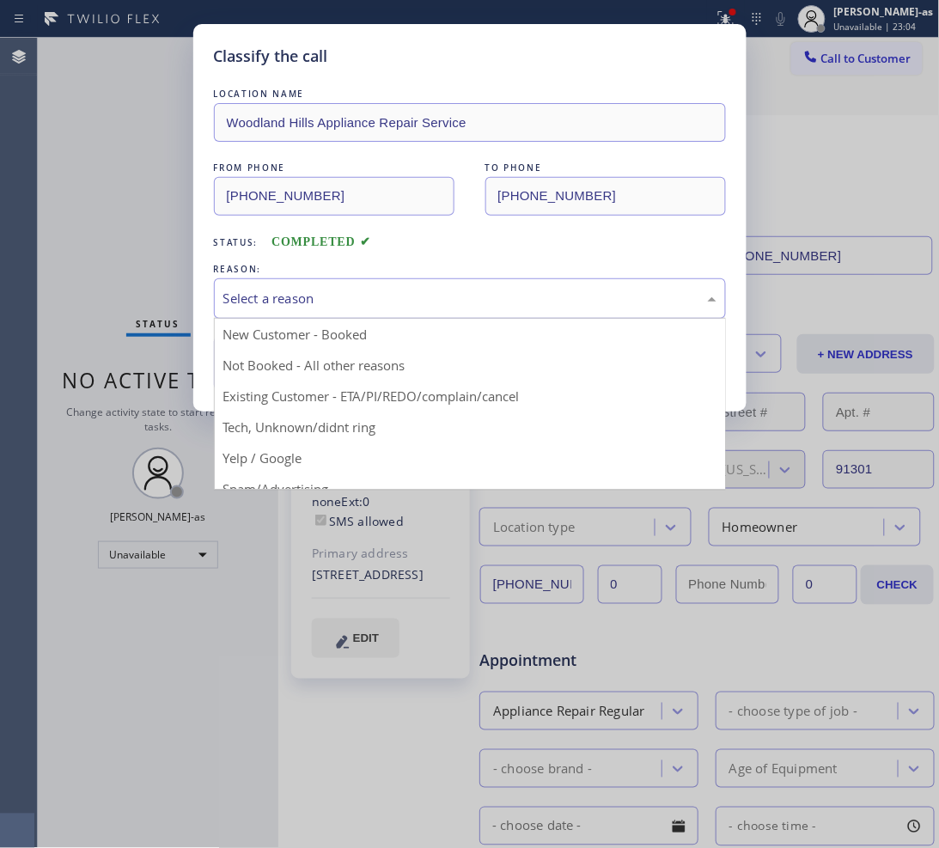
click at [328, 293] on div "Select a reason" at bounding box center [469, 299] width 493 height 20
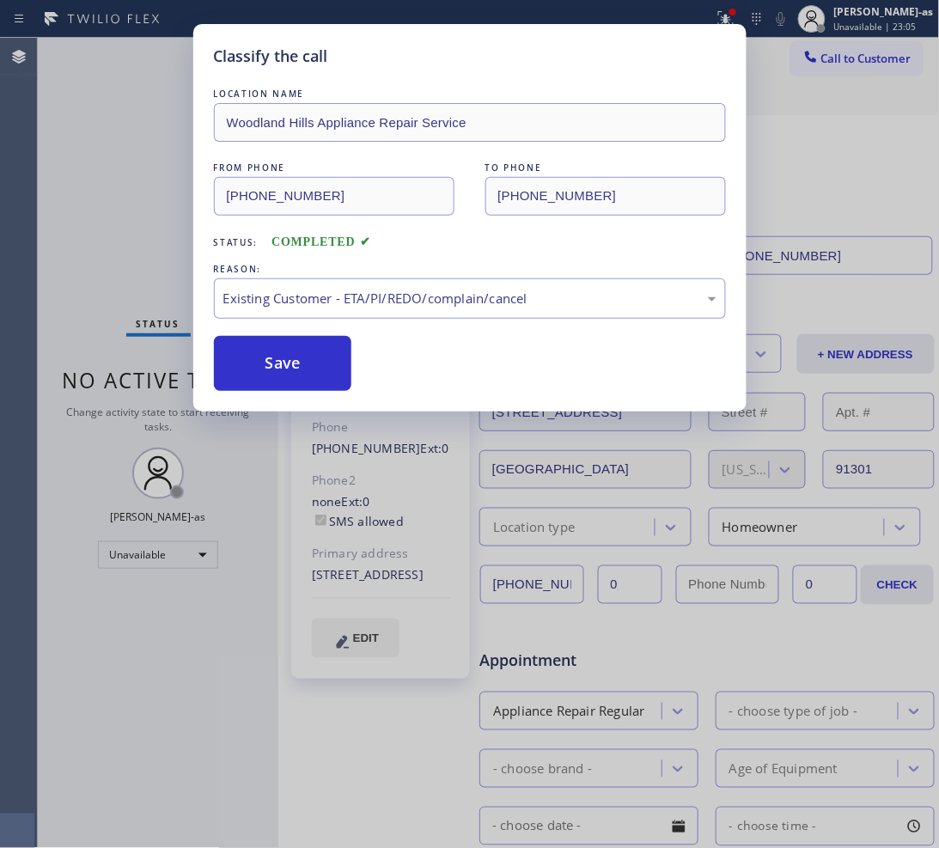
drag, startPoint x: 276, startPoint y: 358, endPoint x: 423, endPoint y: 324, distance: 151.7
click at [279, 358] on button "Save" at bounding box center [283, 363] width 138 height 55
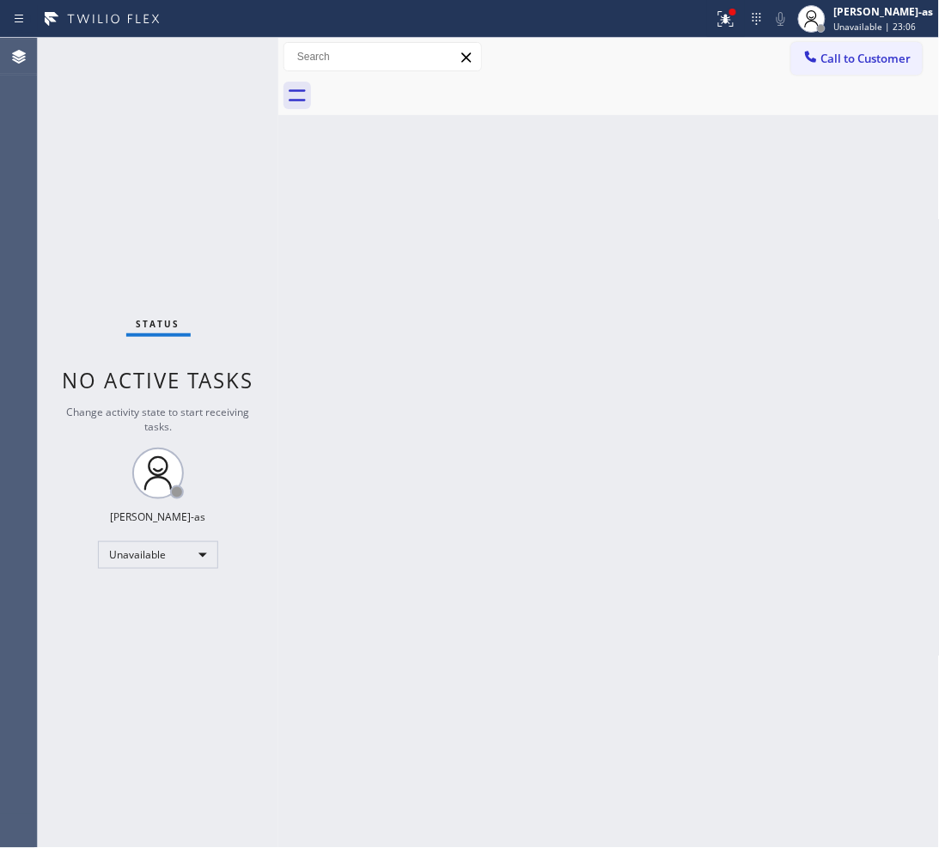
click at [868, 49] on button "Call to Customer" at bounding box center [856, 58] width 131 height 33
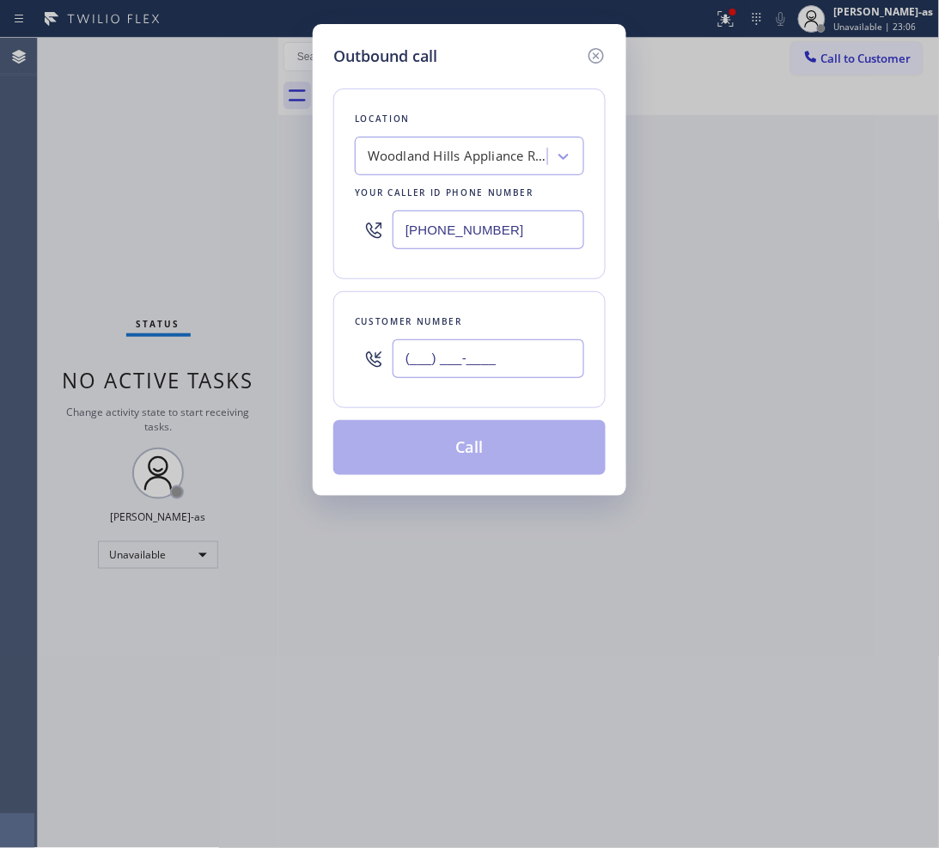
click at [508, 340] on input "(___) ___-____" at bounding box center [488, 358] width 192 height 39
paste input "626) 590-2323"
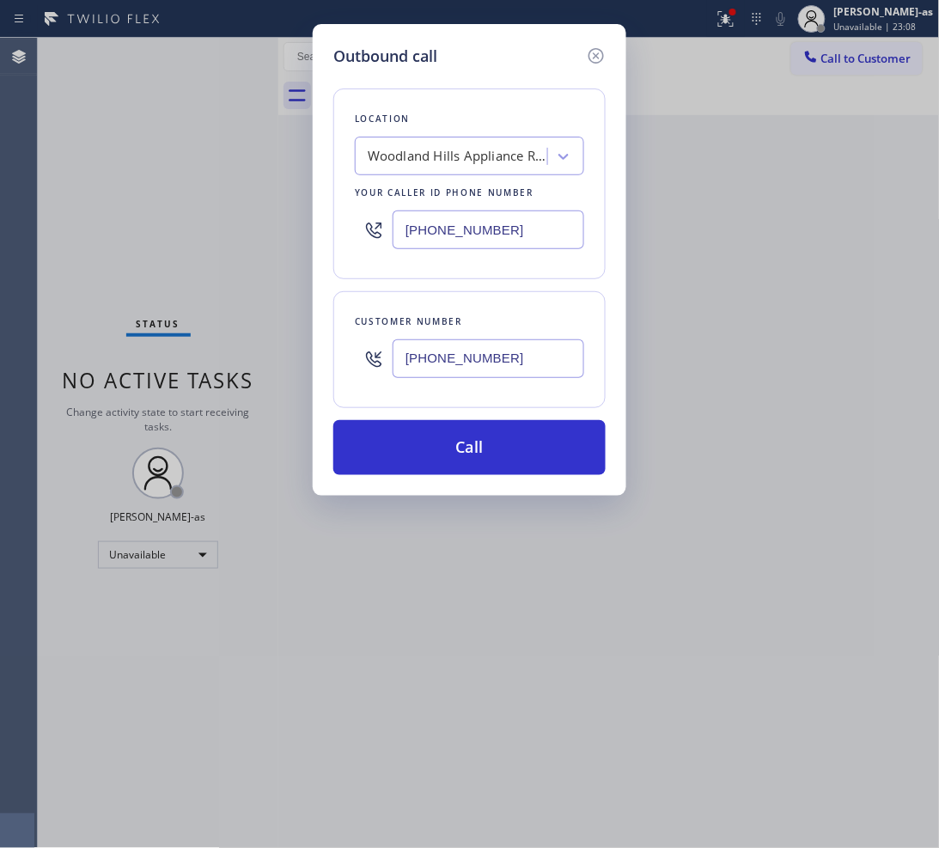
type input "[PHONE_NUMBER]"
click at [482, 223] on input "[PHONE_NUMBER]" at bounding box center [488, 229] width 192 height 39
paste input "626) 469-5669"
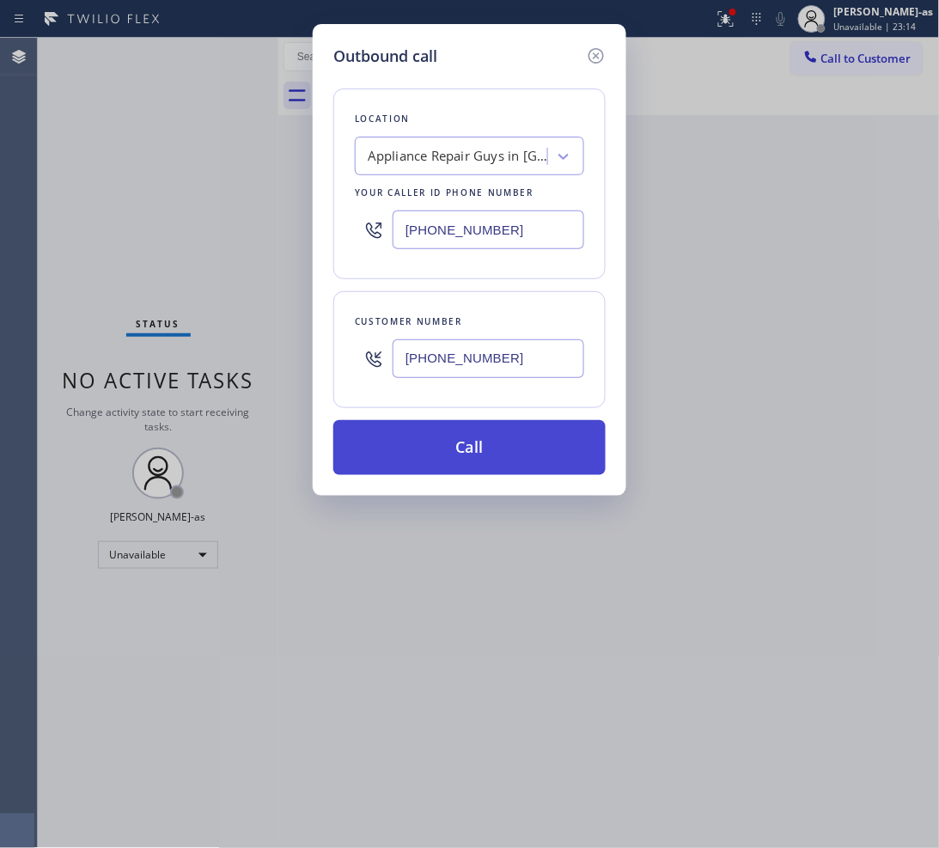
type input "[PHONE_NUMBER]"
click at [499, 453] on button "Call" at bounding box center [469, 447] width 272 height 55
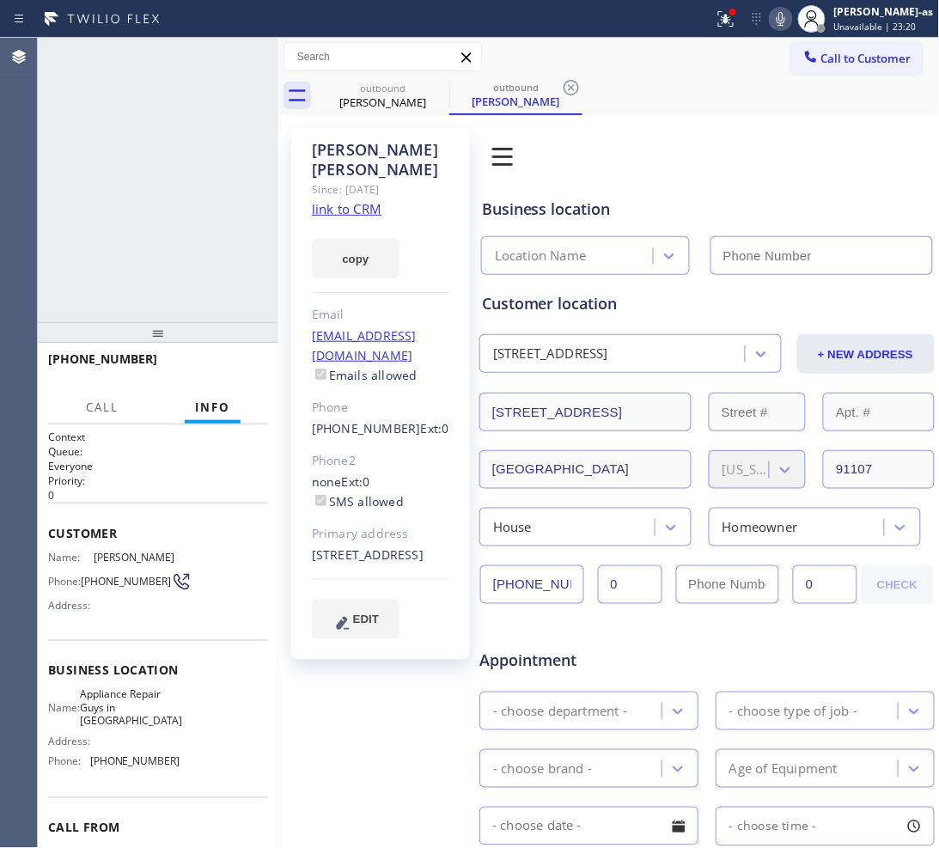
type input "[PHONE_NUMBER]"
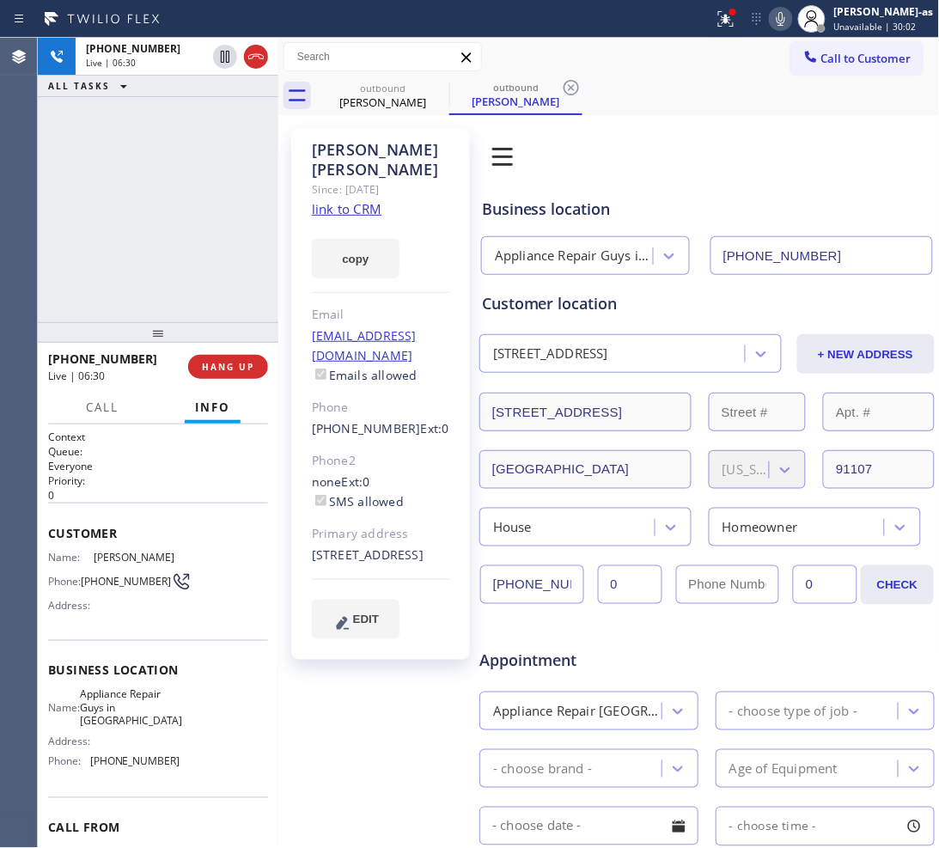
click at [144, 240] on div "[PHONE_NUMBER] Live | 06:30 ALL TASKS ALL TASKS ACTIVE TASKS TASKS IN WRAP UP" at bounding box center [158, 180] width 240 height 284
click at [378, 92] on div "outbound" at bounding box center [383, 88] width 130 height 13
click at [163, 192] on div "[PHONE_NUMBER] Live | 06:32 ALL TASKS ALL TASKS ACTIVE TASKS TASKS IN WRAP UP" at bounding box center [158, 180] width 240 height 284
click at [159, 220] on div "[PHONE_NUMBER] Live | 06:33 ALL TASKS ALL TASKS ACTIVE TASKS TASKS IN WRAP UP" at bounding box center [158, 180] width 240 height 284
click at [159, 213] on div "[PHONE_NUMBER] Live | 06:33 ALL TASKS ALL TASKS ACTIVE TASKS TASKS IN WRAP UP" at bounding box center [158, 180] width 240 height 284
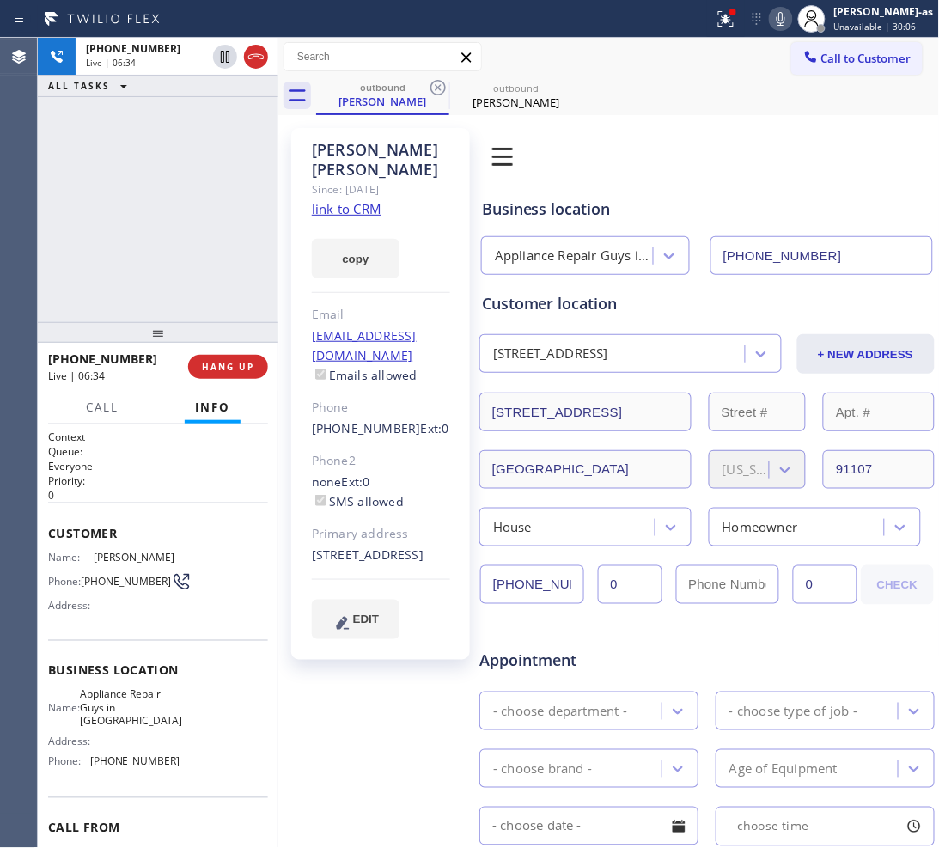
click at [157, 210] on div "[PHONE_NUMBER] Live | 06:34 ALL TASKS ALL TASKS ACTIVE TASKS TASKS IN WRAP UP" at bounding box center [158, 180] width 240 height 284
drag, startPoint x: 143, startPoint y: 265, endPoint x: 296, endPoint y: 332, distance: 168.0
click at [155, 268] on div "[PHONE_NUMBER] Live | 06:35 ALL TASKS ALL TASKS ACTIVE TASKS TASKS IN WRAP UP" at bounding box center [158, 180] width 240 height 284
drag, startPoint x: 222, startPoint y: 267, endPoint x: 386, endPoint y: 187, distance: 183.2
click at [225, 267] on div "[PHONE_NUMBER] Live | 06:35 ALL TASKS ALL TASKS ACTIVE TASKS TASKS IN WRAP UP" at bounding box center [158, 180] width 240 height 284
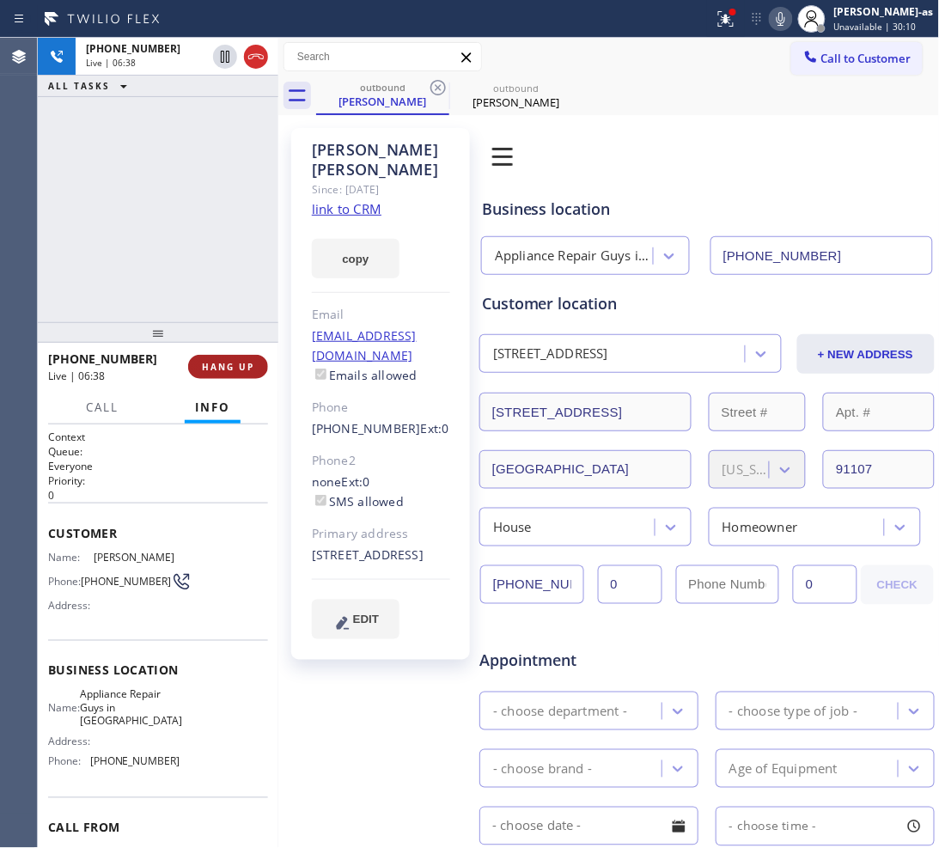
click at [211, 366] on span "HANG UP" at bounding box center [228, 367] width 52 height 12
click at [211, 363] on span "HANG UP" at bounding box center [228, 367] width 52 height 12
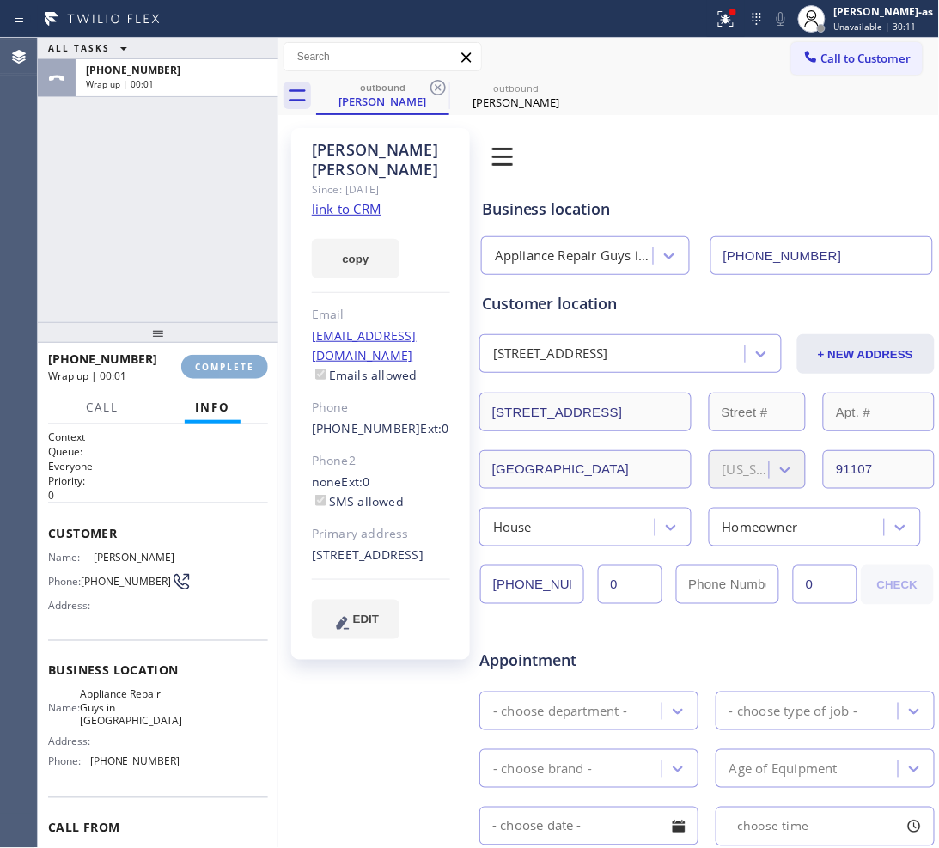
click at [211, 363] on span "COMPLETE" at bounding box center [224, 367] width 59 height 12
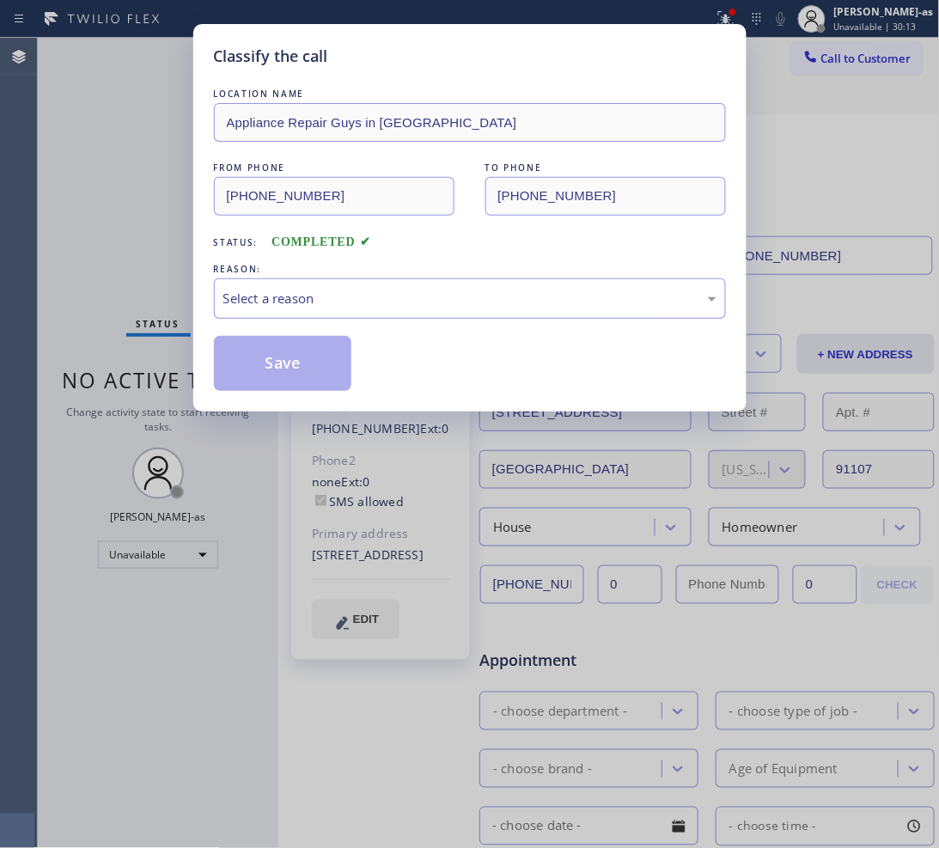
click at [301, 307] on div "Select a reason" at bounding box center [469, 299] width 493 height 20
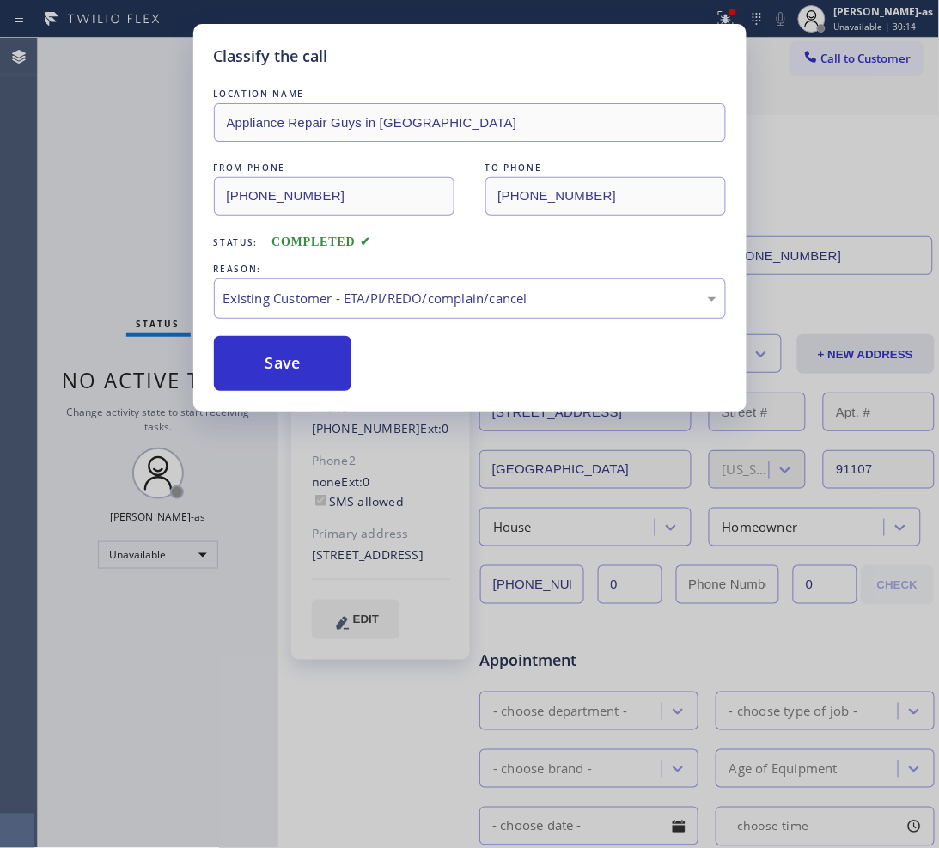
drag, startPoint x: 282, startPoint y: 355, endPoint x: 259, endPoint y: 212, distance: 144.3
click at [281, 355] on button "Save" at bounding box center [283, 363] width 138 height 55
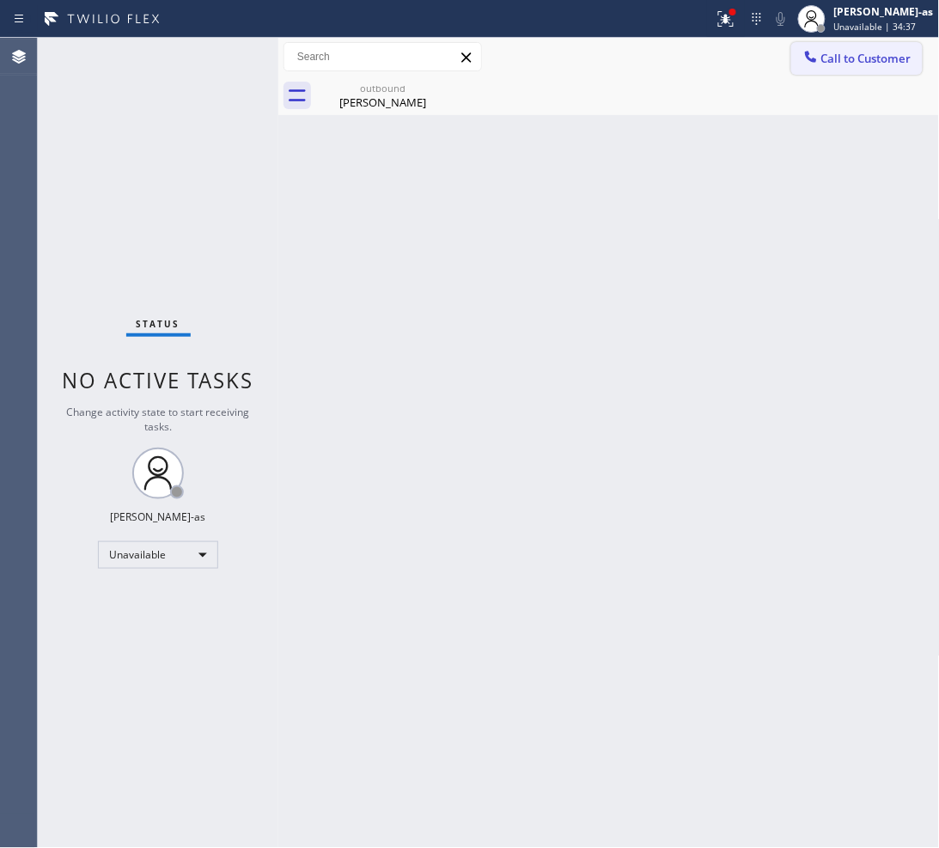
click at [806, 52] on icon at bounding box center [810, 56] width 11 height 11
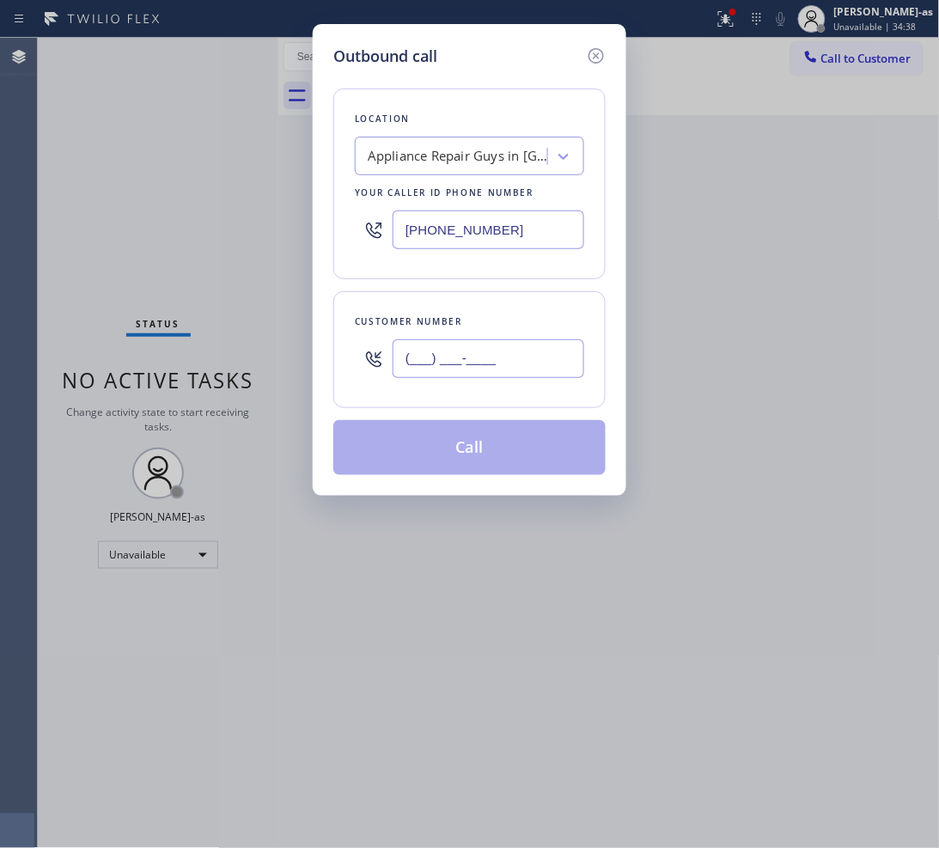
click at [538, 353] on input "(___) ___-____" at bounding box center [488, 358] width 192 height 39
paste input "469) 358-3750"
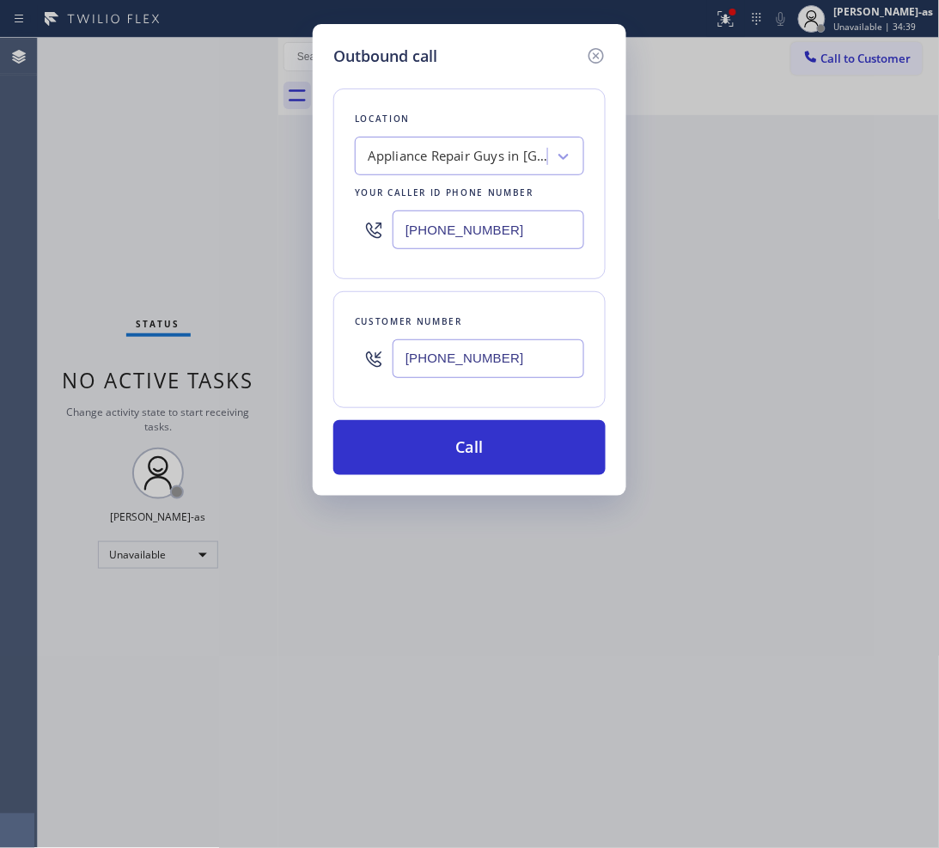
type input "[PHONE_NUMBER]"
click at [486, 225] on input "[PHONE_NUMBER]" at bounding box center [488, 229] width 192 height 39
paste input "469) 523-5125"
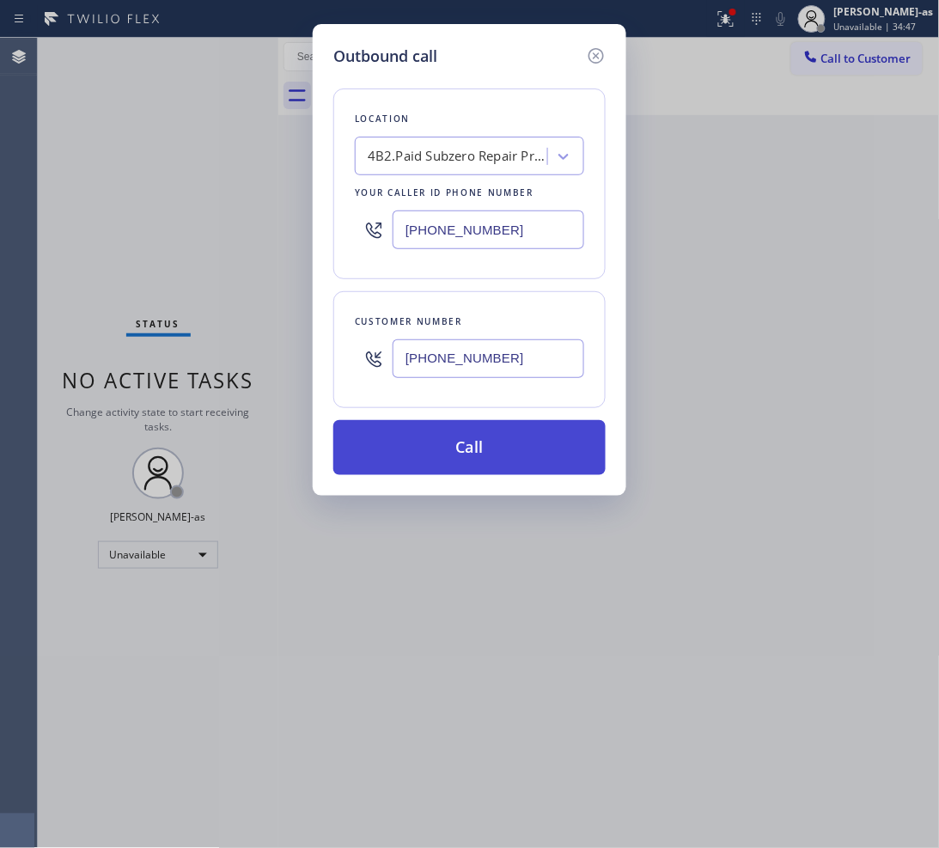
type input "[PHONE_NUMBER]"
click at [459, 430] on button "Call" at bounding box center [469, 447] width 272 height 55
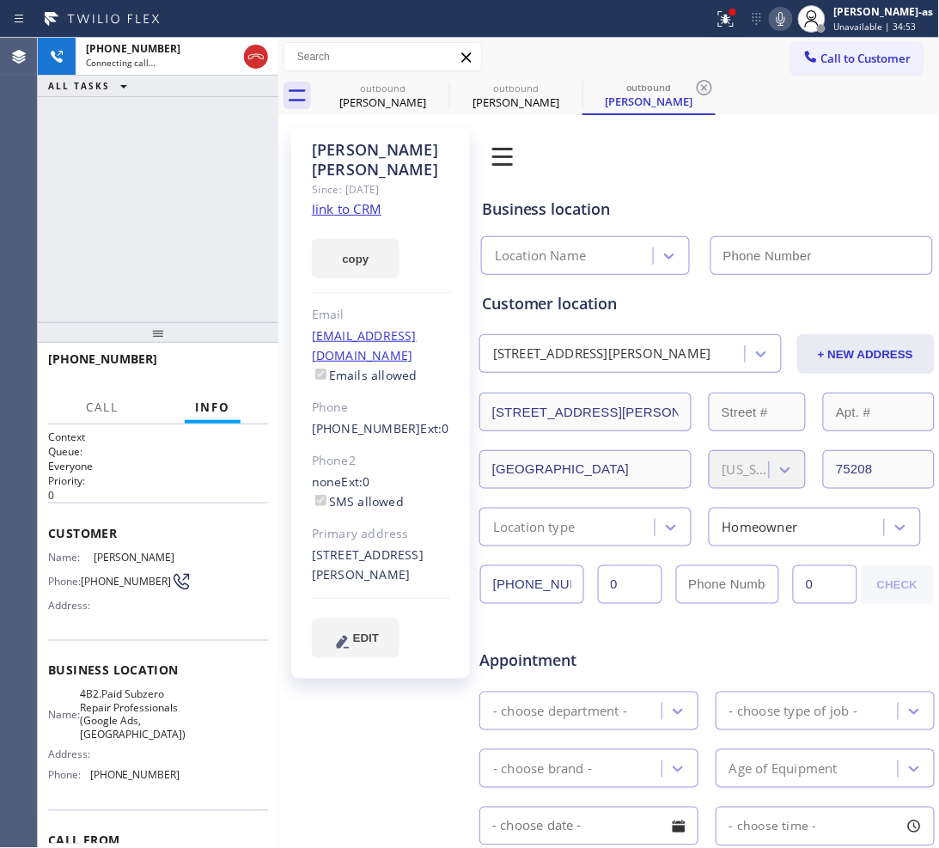
type input "[PHONE_NUMBER]"
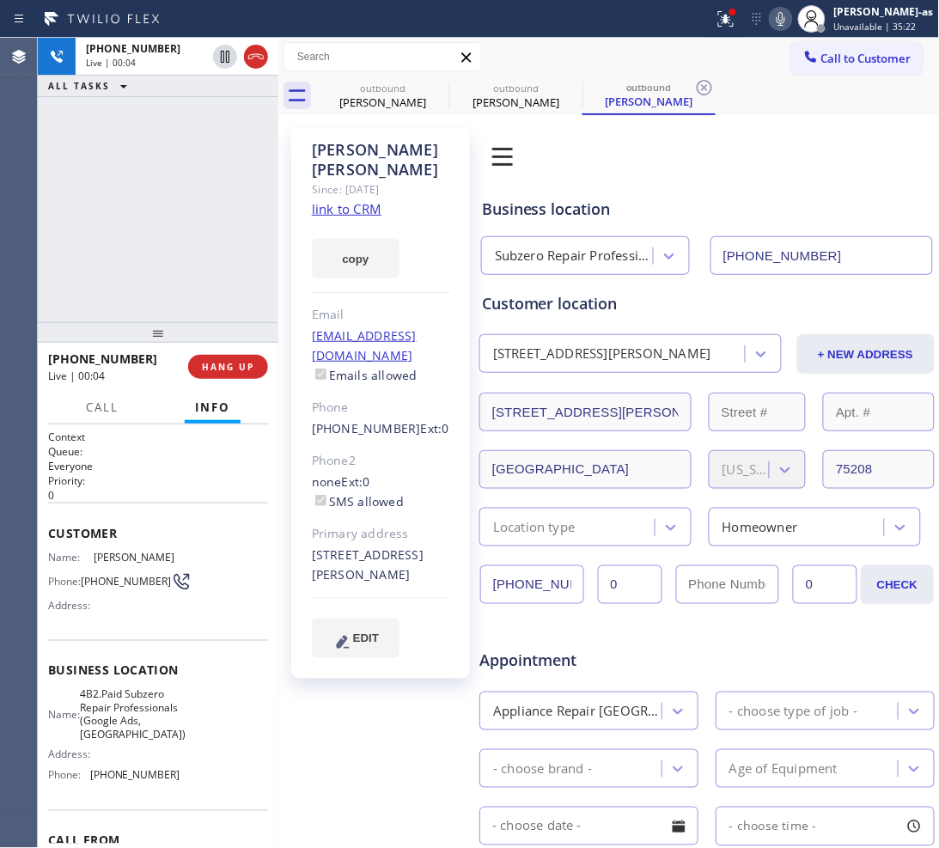
drag, startPoint x: 101, startPoint y: 173, endPoint x: 209, endPoint y: 122, distance: 119.1
click at [105, 173] on div "[PHONE_NUMBER] Live | 00:04 ALL TASKS ALL TASKS ACTIVE TASKS TASKS IN WRAP UP" at bounding box center [158, 180] width 240 height 284
click at [254, 49] on icon at bounding box center [256, 56] width 21 height 21
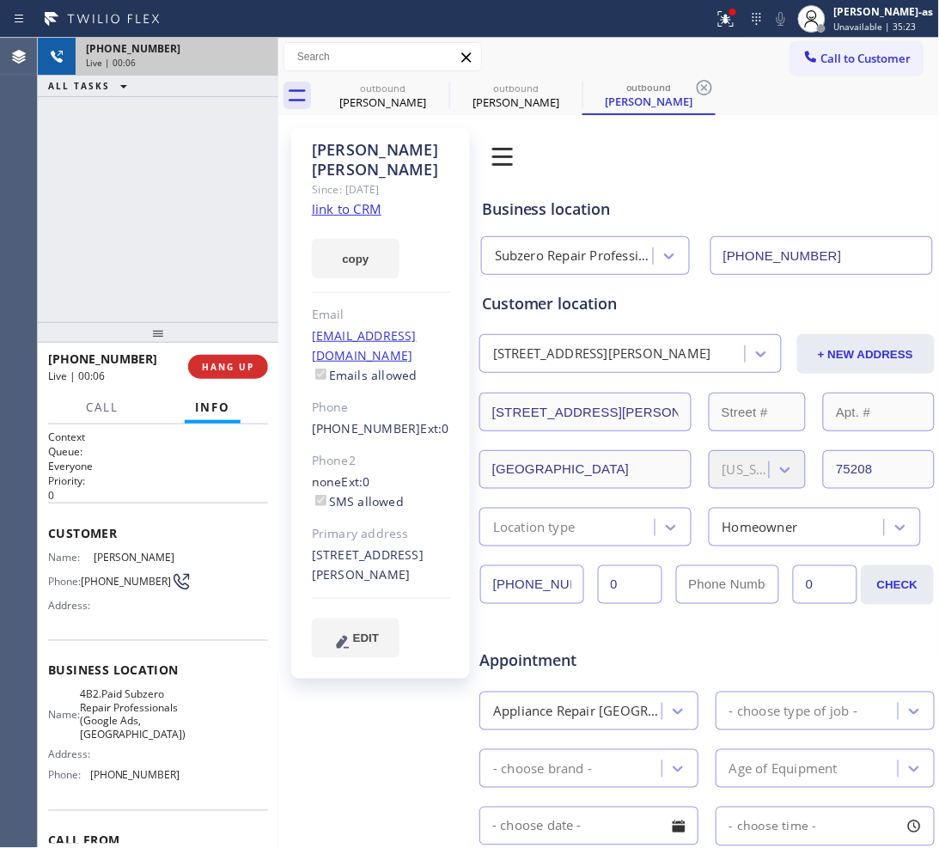
click at [194, 247] on div "[PHONE_NUMBER] Live | 00:06 ALL TASKS ALL TASKS ACTIVE TASKS TASKS IN WRAP UP" at bounding box center [158, 180] width 240 height 284
click at [198, 376] on button "HANG UP" at bounding box center [228, 367] width 80 height 24
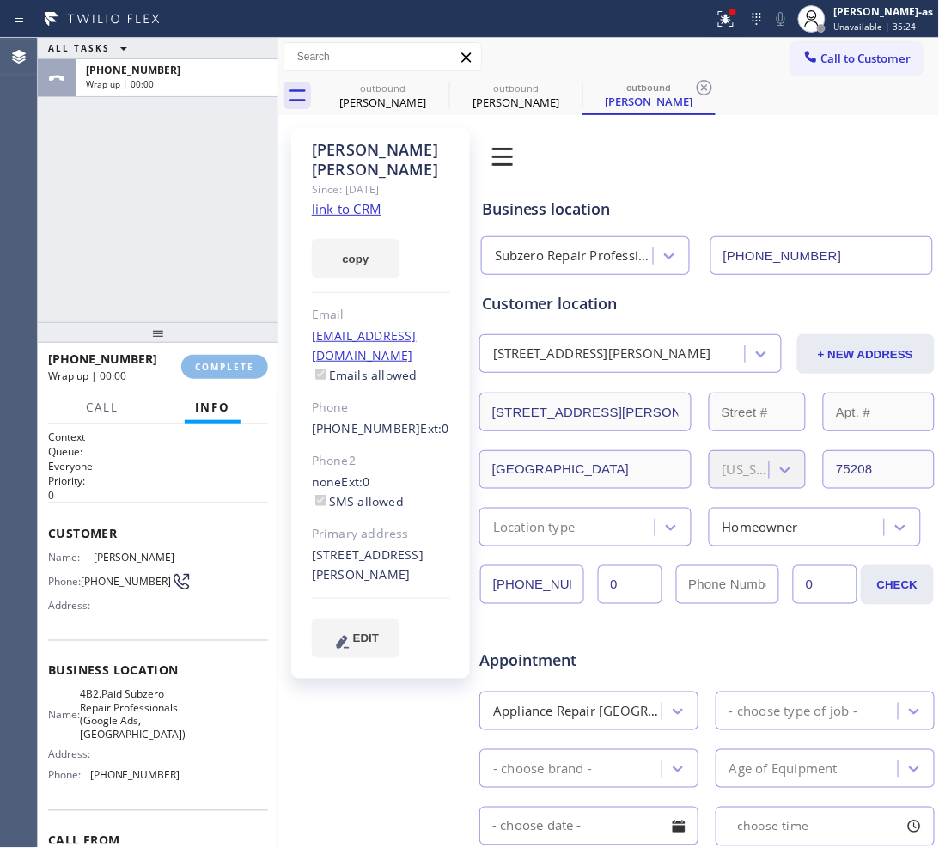
click at [168, 255] on div "ALL TASKS ALL TASKS ACTIVE TASKS TASKS IN WRAP UP [PHONE_NUMBER] Wrap up | 00:00" at bounding box center [158, 180] width 240 height 284
click at [208, 365] on span "COMPLETE" at bounding box center [224, 367] width 59 height 12
click at [177, 305] on div "ALL TASKS ALL TASKS ACTIVE TASKS TASKS IN WRAP UP [PHONE_NUMBER] Wrap up | 00:02" at bounding box center [158, 180] width 240 height 284
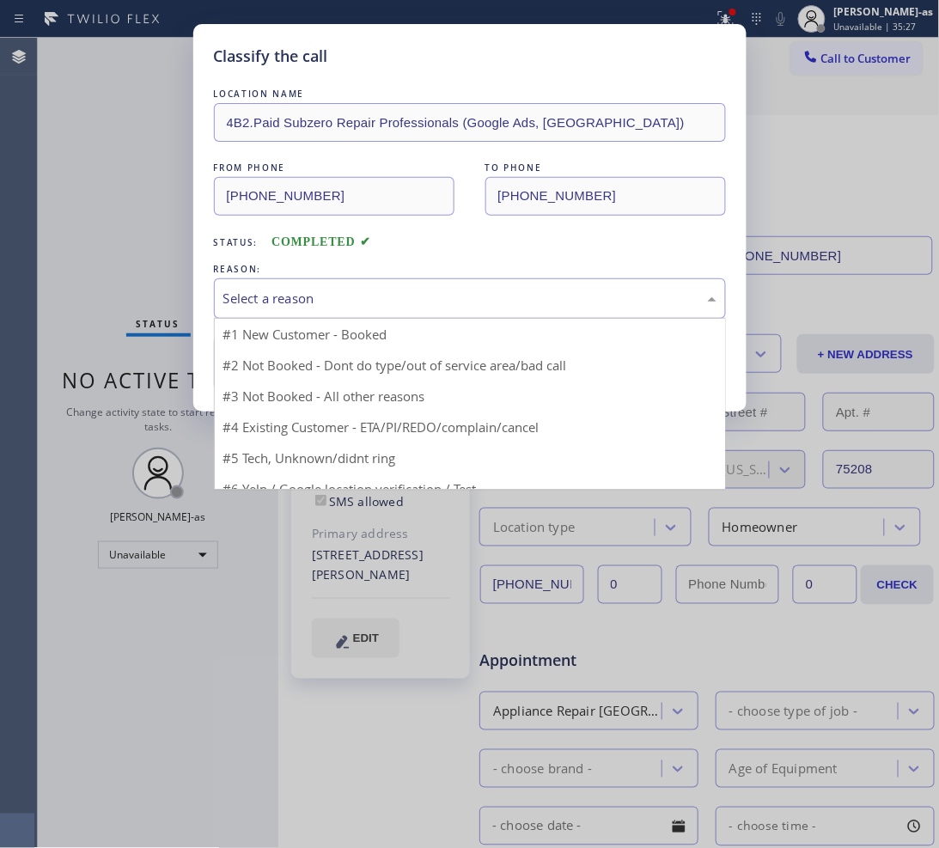
click at [380, 299] on div "Select a reason" at bounding box center [469, 299] width 493 height 20
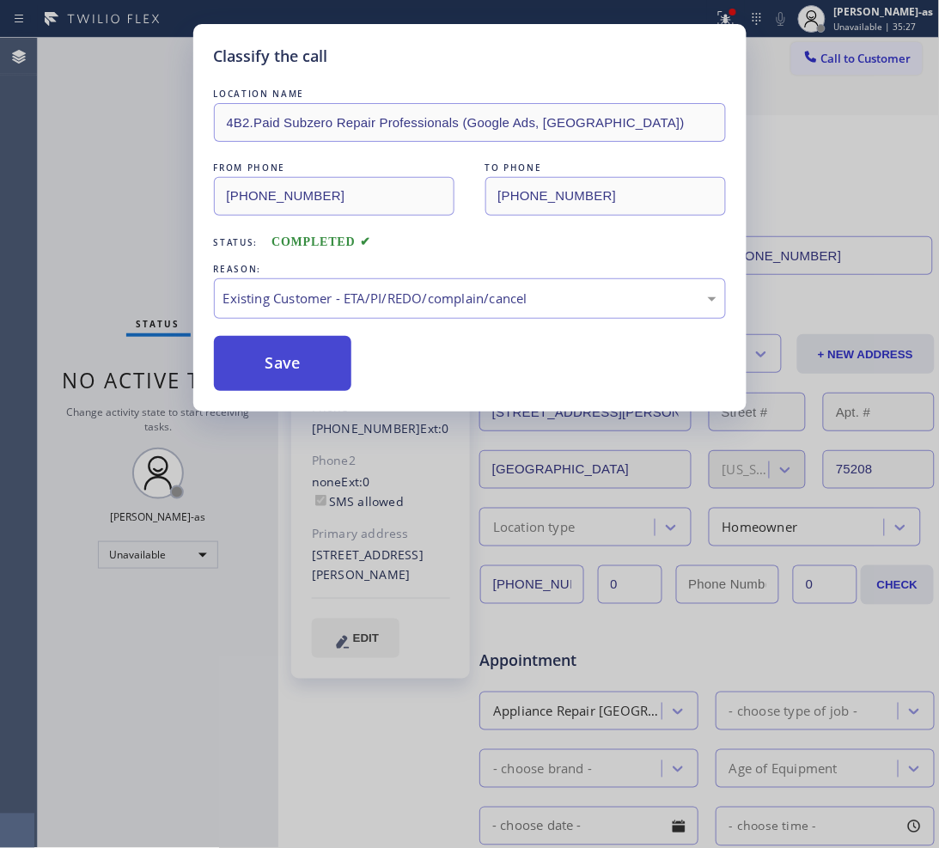
drag, startPoint x: 314, startPoint y: 368, endPoint x: 757, endPoint y: 243, distance: 460.3
click at [318, 367] on button "Save" at bounding box center [283, 363] width 138 height 55
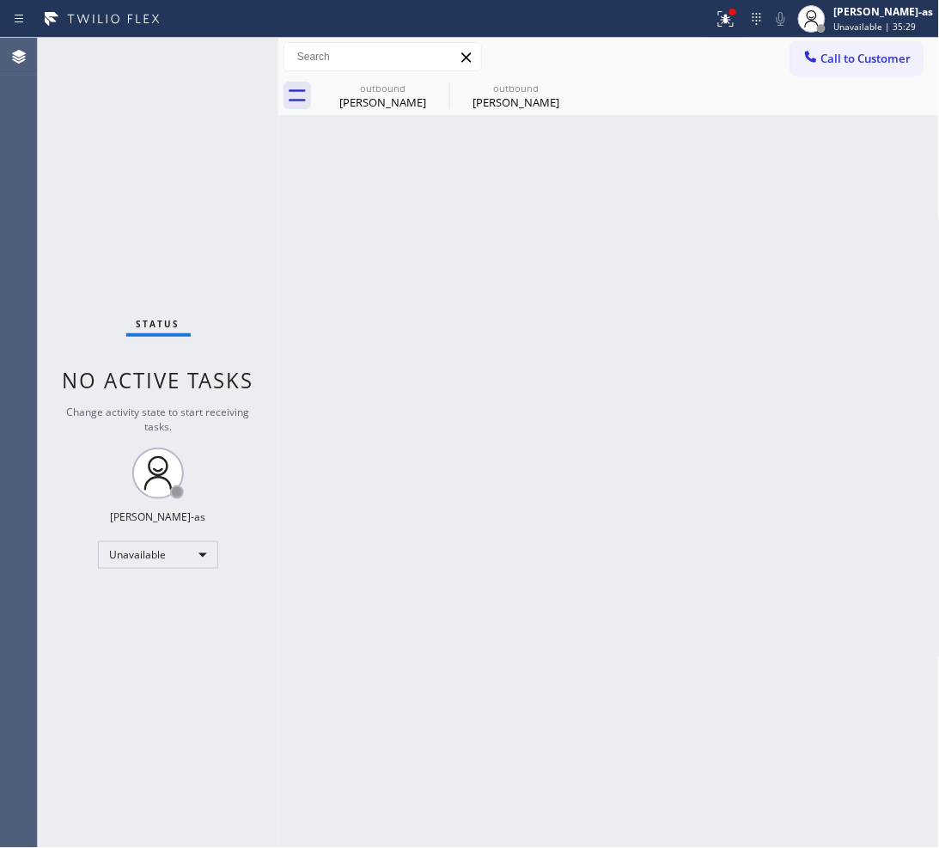
click at [847, 66] on button "Call to Customer" at bounding box center [856, 58] width 131 height 33
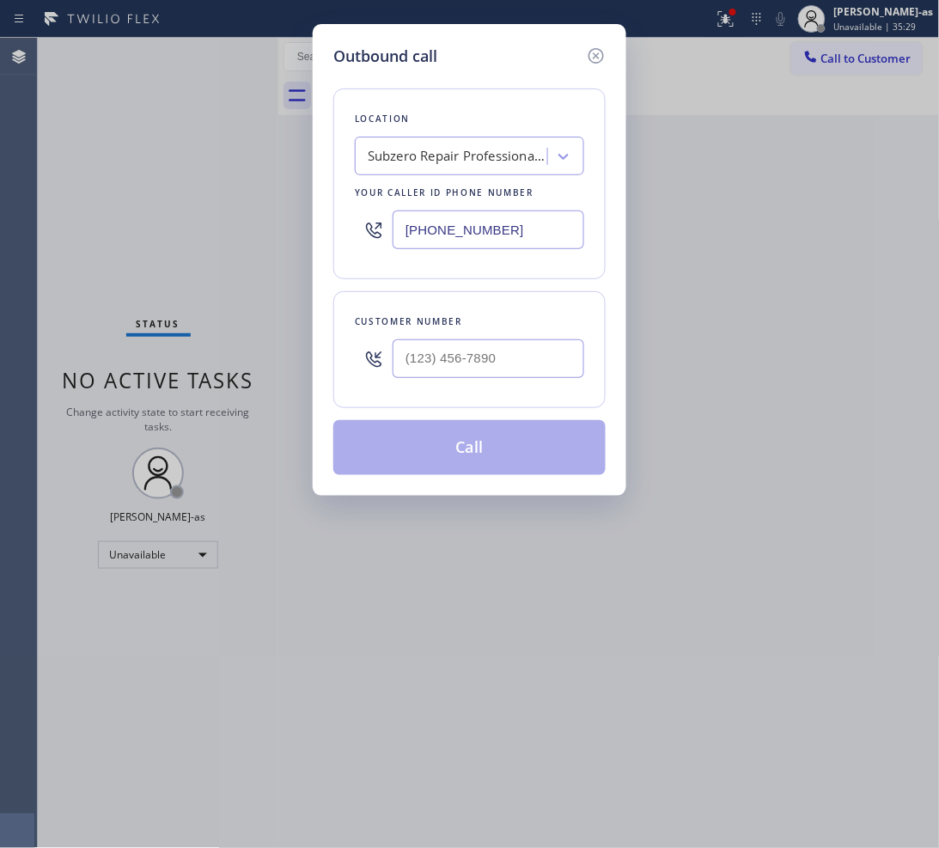
click at [477, 382] on div at bounding box center [488, 359] width 192 height 56
click at [477, 369] on input "(___) ___-____" at bounding box center [488, 358] width 192 height 39
paste input "469) 358-3750"
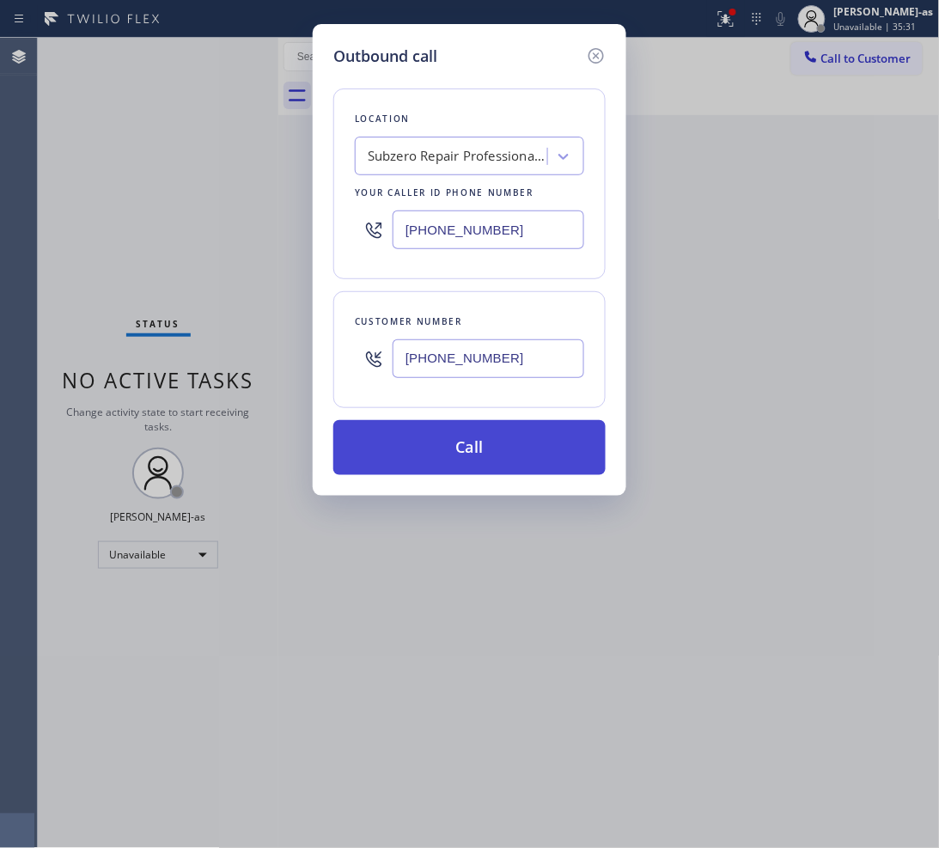
type input "[PHONE_NUMBER]"
click at [477, 441] on button "Call" at bounding box center [469, 447] width 272 height 55
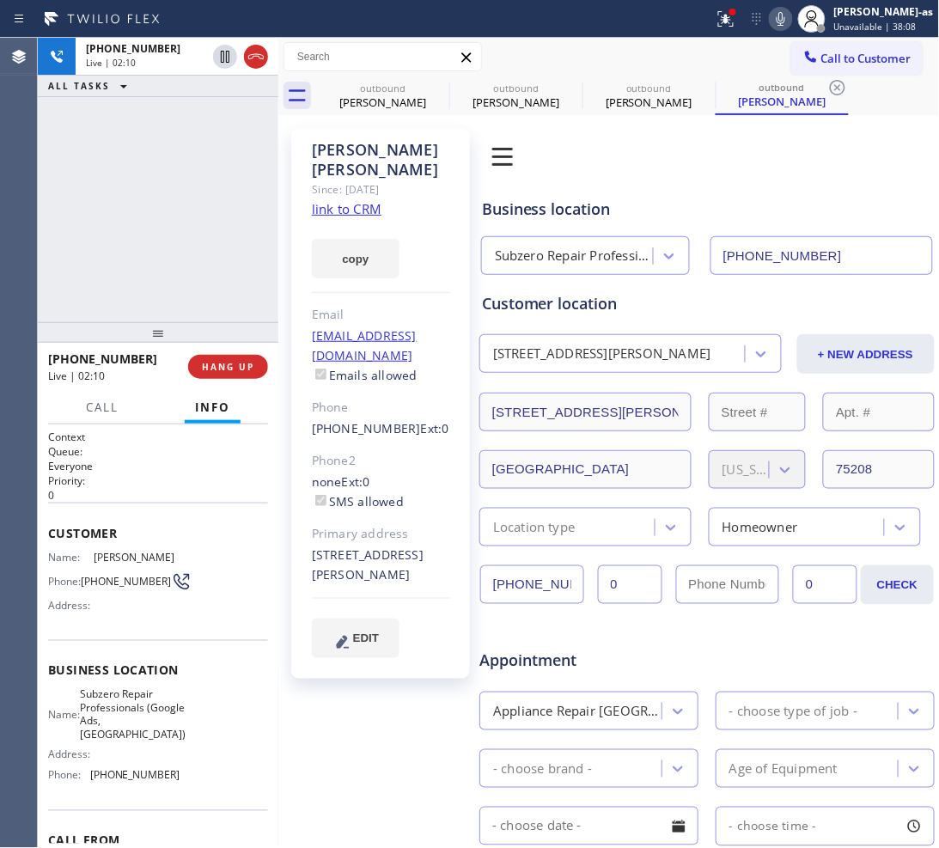
click at [224, 266] on div "[PHONE_NUMBER] Live | 02:10 ALL TASKS ALL TASKS ACTIVE TASKS TASKS IN WRAP UP" at bounding box center [158, 180] width 240 height 284
click at [225, 265] on div "[PHONE_NUMBER] Live | 02:11 ALL TASKS ALL TASKS ACTIVE TASKS TASKS IN WRAP UP" at bounding box center [158, 180] width 240 height 284
click at [224, 265] on div "[PHONE_NUMBER] Live | 02:11 ALL TASKS ALL TASKS ACTIVE TASKS TASKS IN WRAP UP" at bounding box center [158, 180] width 240 height 284
click at [126, 272] on div "[PHONE_NUMBER] Live | 02:12 ALL TASKS ALL TASKS ACTIVE TASKS TASKS IN WRAP UP" at bounding box center [158, 180] width 240 height 284
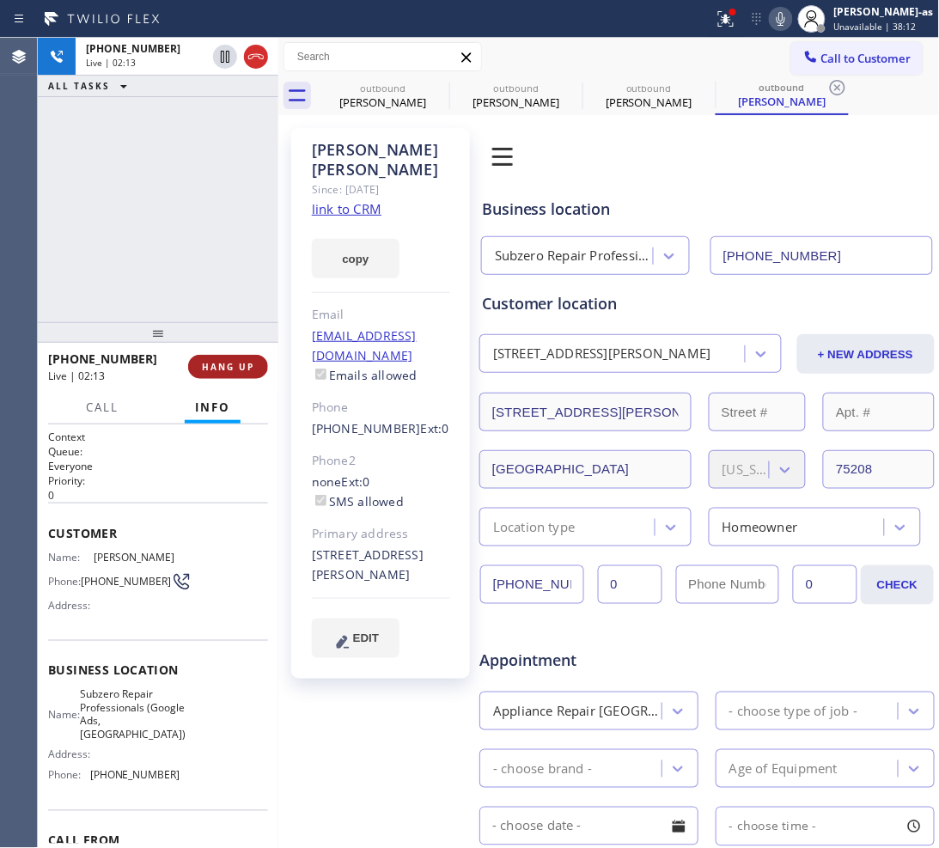
click at [216, 367] on span "HANG UP" at bounding box center [228, 367] width 52 height 12
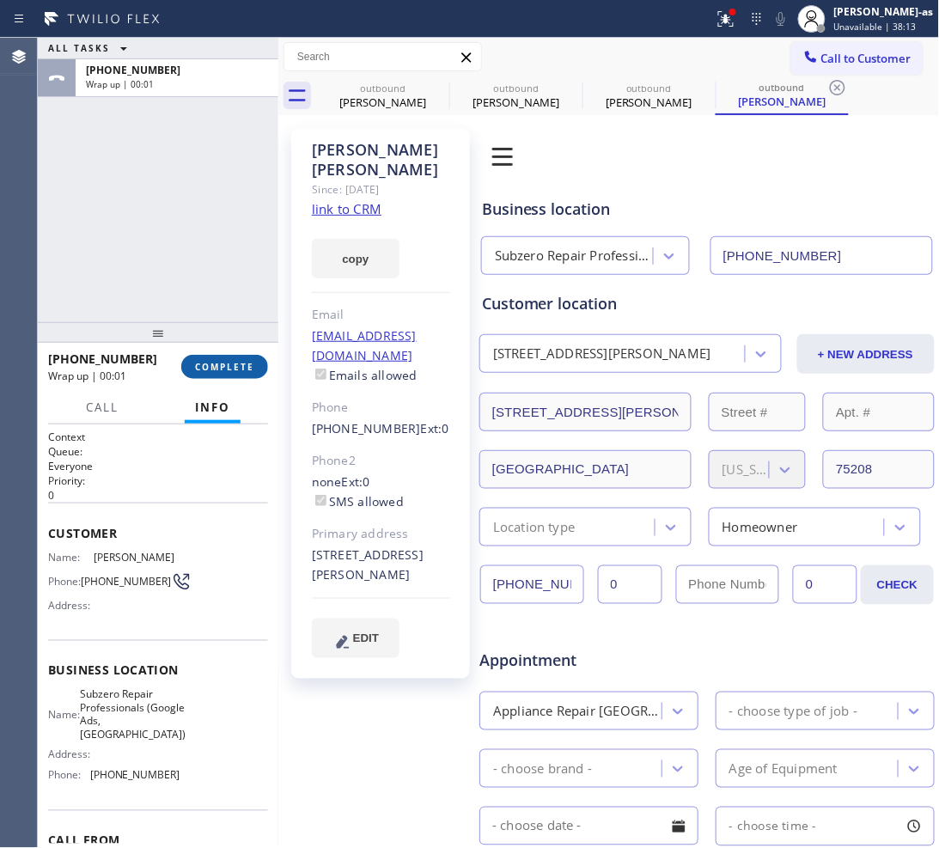
click at [216, 367] on span "COMPLETE" at bounding box center [224, 367] width 59 height 12
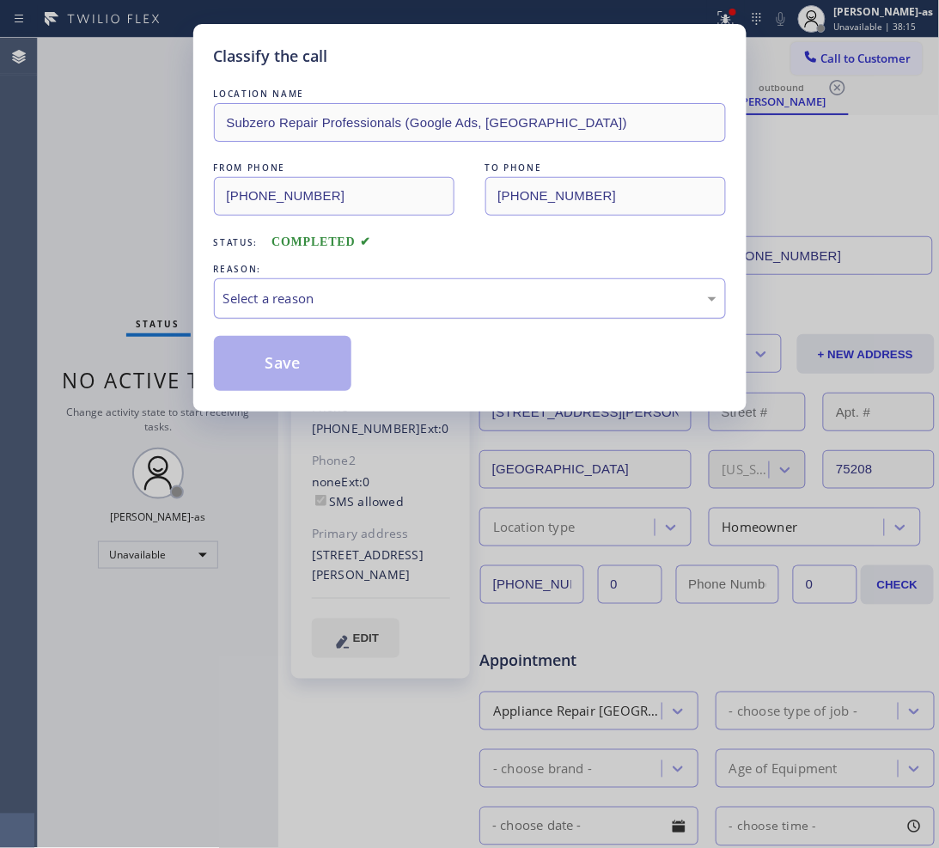
click at [292, 299] on div "Select a reason" at bounding box center [469, 299] width 493 height 20
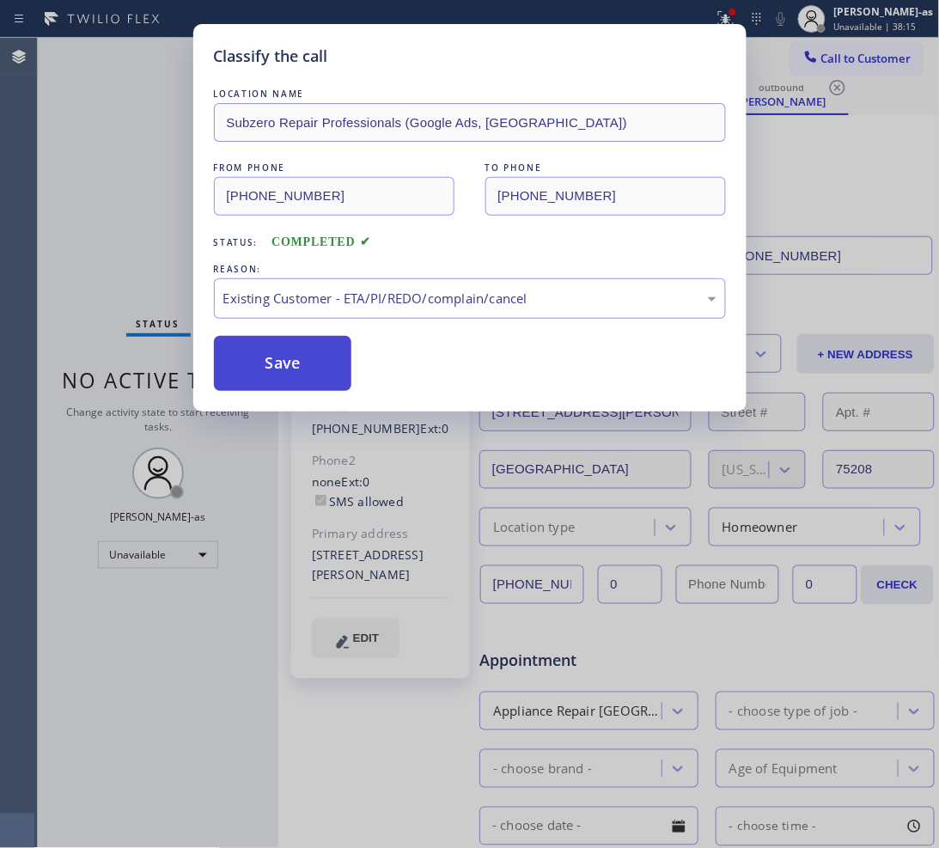
click at [307, 371] on button "Save" at bounding box center [283, 363] width 138 height 55
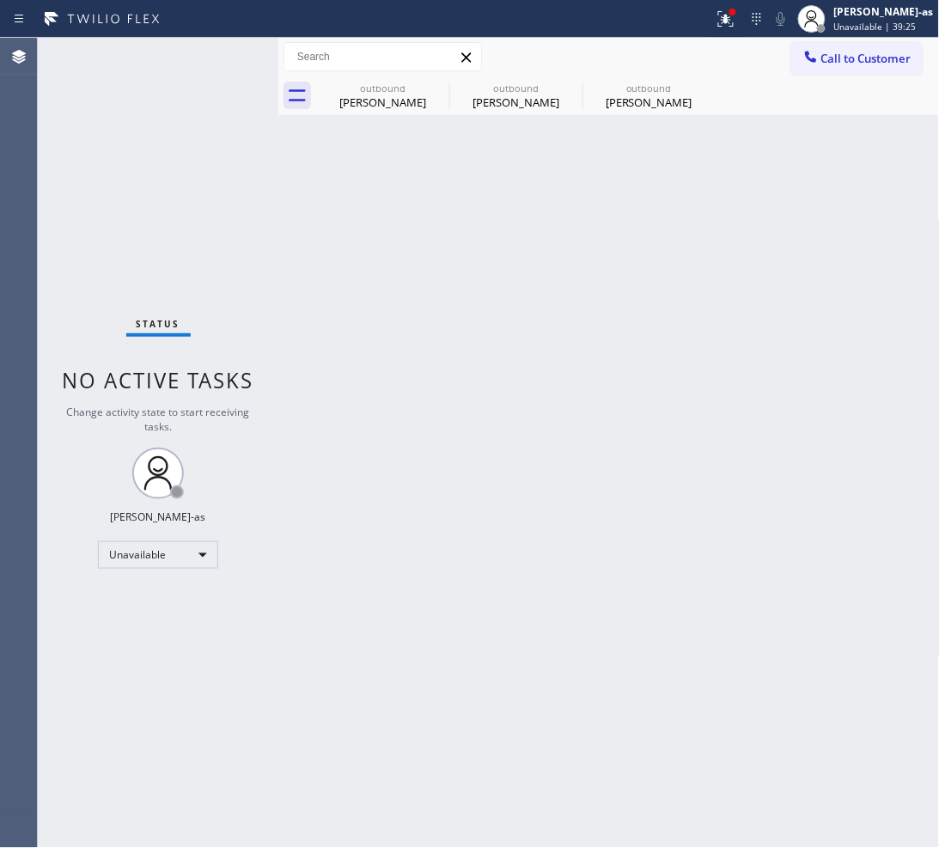
click at [255, 173] on div "Status No active tasks Change activity state to start receiving tasks. [PERSON_…" at bounding box center [158, 443] width 240 height 810
drag, startPoint x: 400, startPoint y: 82, endPoint x: 439, endPoint y: 80, distance: 38.7
click at [402, 82] on div "outbound" at bounding box center [383, 88] width 130 height 13
click at [439, 80] on icon at bounding box center [437, 87] width 15 height 15
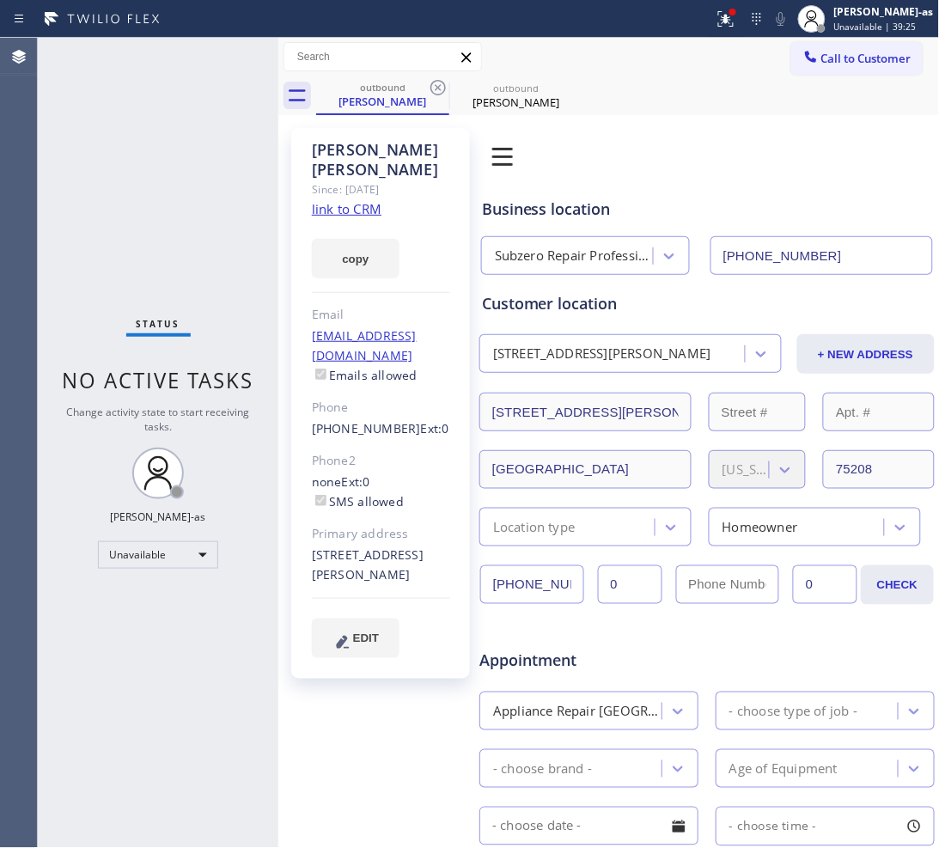
click at [439, 80] on icon at bounding box center [437, 87] width 15 height 15
type input "[PHONE_NUMBER]"
click at [439, 80] on icon at bounding box center [437, 87] width 15 height 15
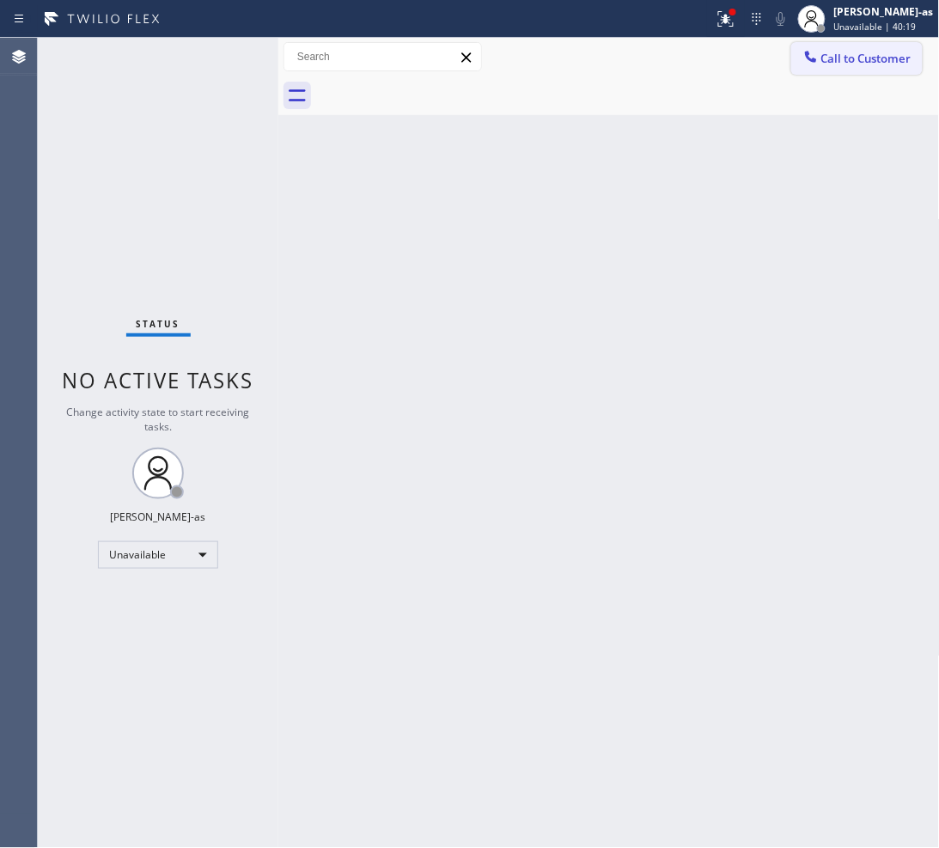
click at [887, 42] on button "Call to Customer" at bounding box center [856, 58] width 131 height 33
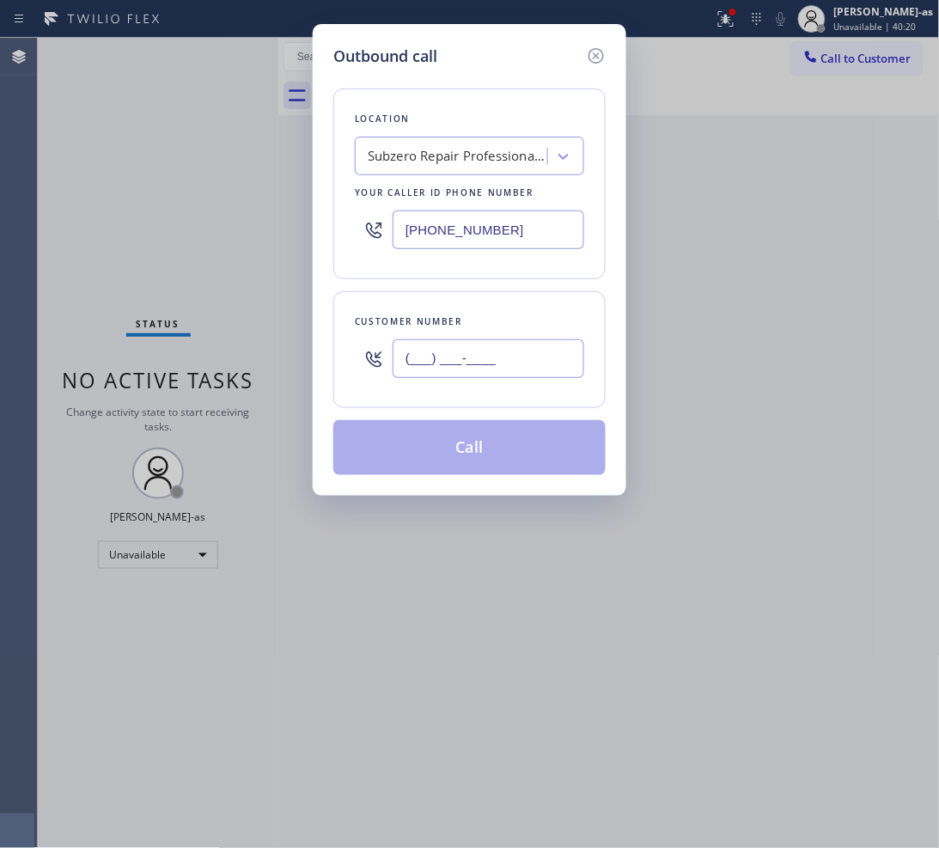
click at [473, 349] on input "(___) ___-____" at bounding box center [488, 358] width 192 height 39
paste input "949) 307-5057"
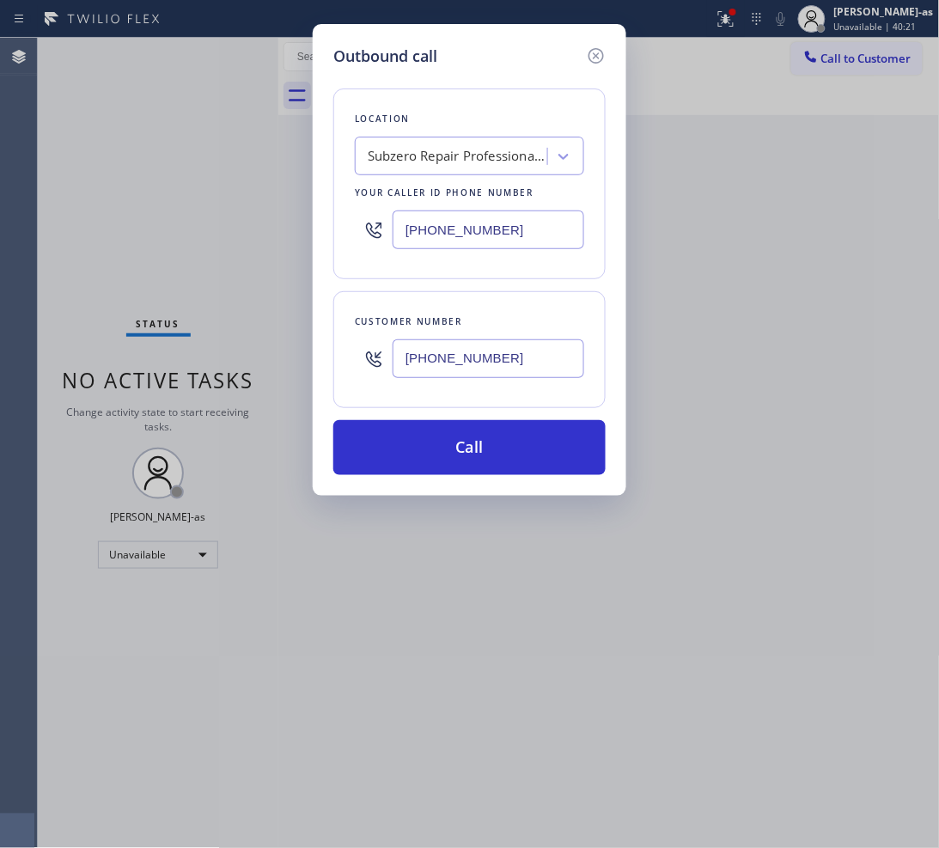
type input "[PHONE_NUMBER]"
click at [500, 221] on input "[PHONE_NUMBER]" at bounding box center [488, 229] width 192 height 39
paste input "949) 523-3220"
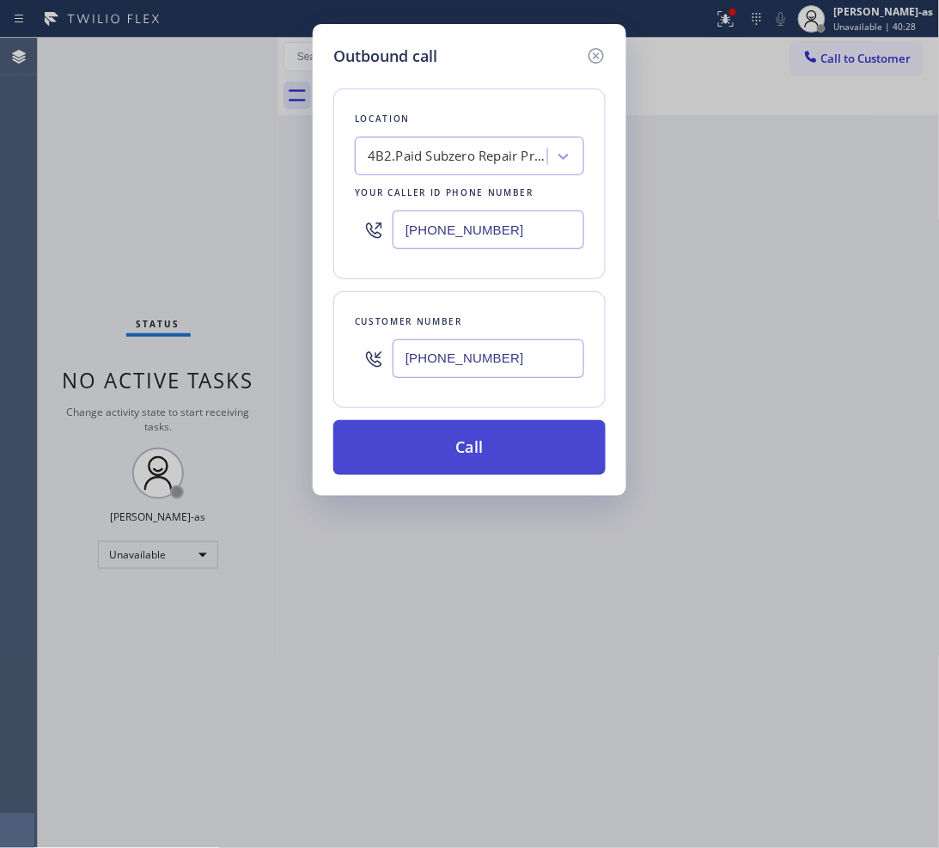
type input "[PHONE_NUMBER]"
click at [501, 458] on button "Call" at bounding box center [469, 447] width 272 height 55
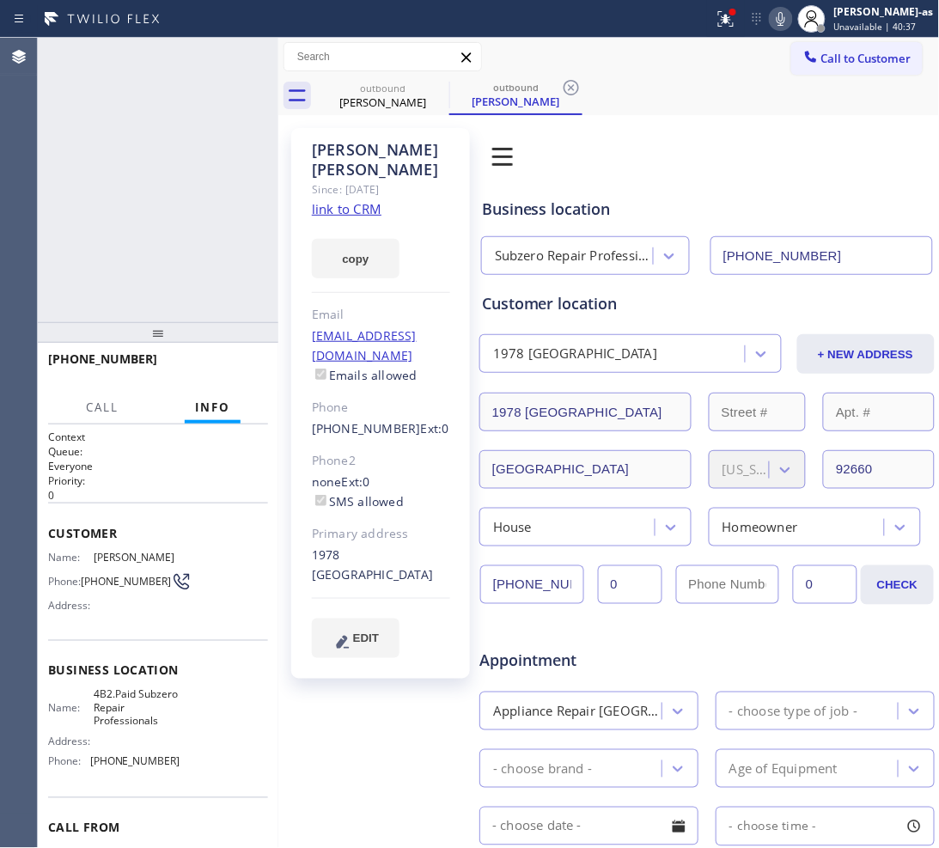
type input "[PHONE_NUMBER]"
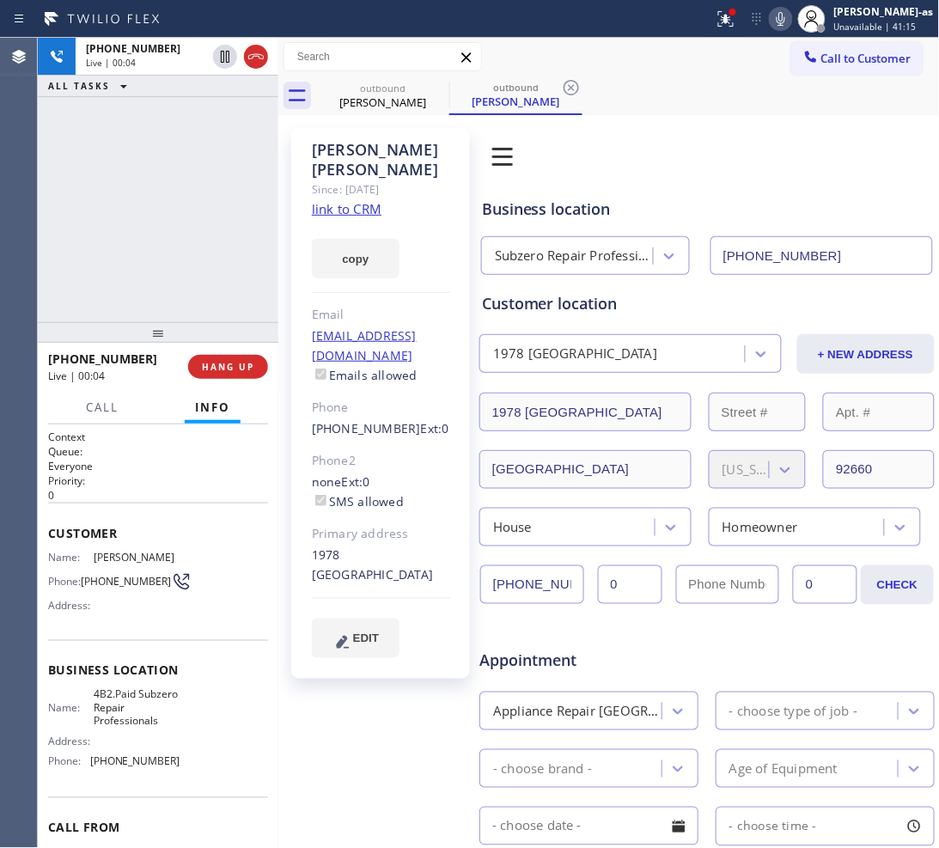
drag, startPoint x: 260, startPoint y: 54, endPoint x: 230, endPoint y: 280, distance: 227.9
click at [260, 56] on icon at bounding box center [256, 56] width 21 height 21
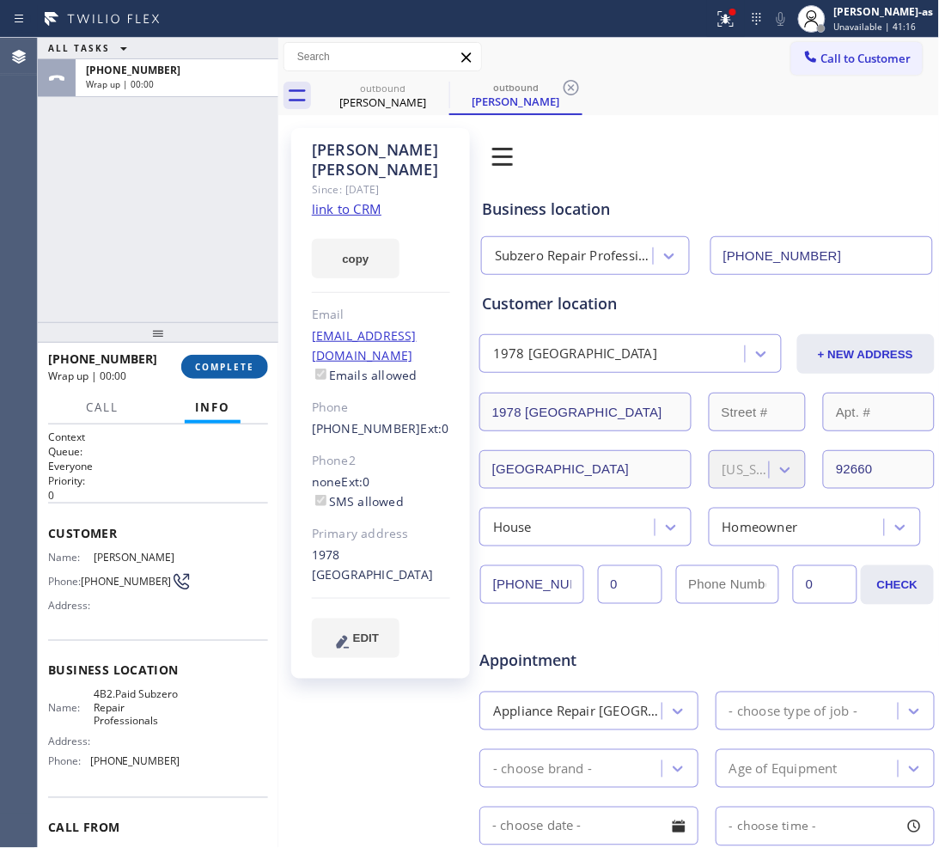
click at [212, 372] on button "COMPLETE" at bounding box center [224, 367] width 87 height 24
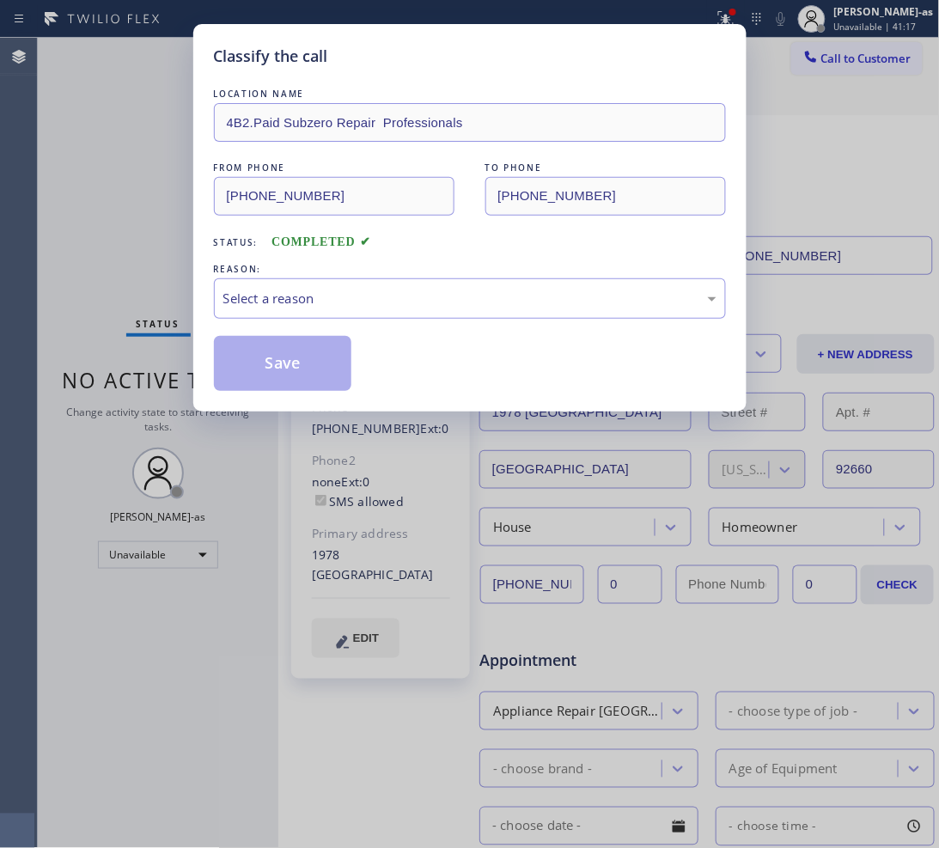
click at [212, 372] on div "Classify the call LOCATION NAME 4B2.Paid Subzero Repair Professionals FROM PHON…" at bounding box center [469, 217] width 553 height 387
click at [378, 301] on div "Select a reason" at bounding box center [469, 299] width 493 height 20
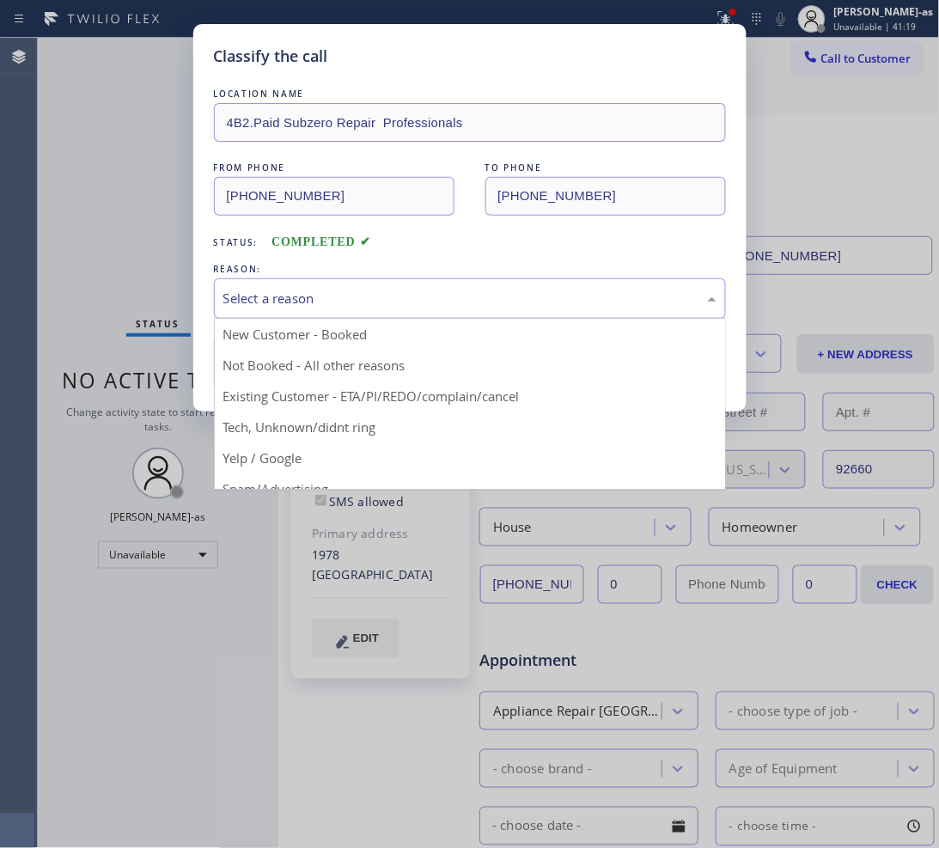
drag, startPoint x: 395, startPoint y: 392, endPoint x: 311, endPoint y: 385, distance: 84.5
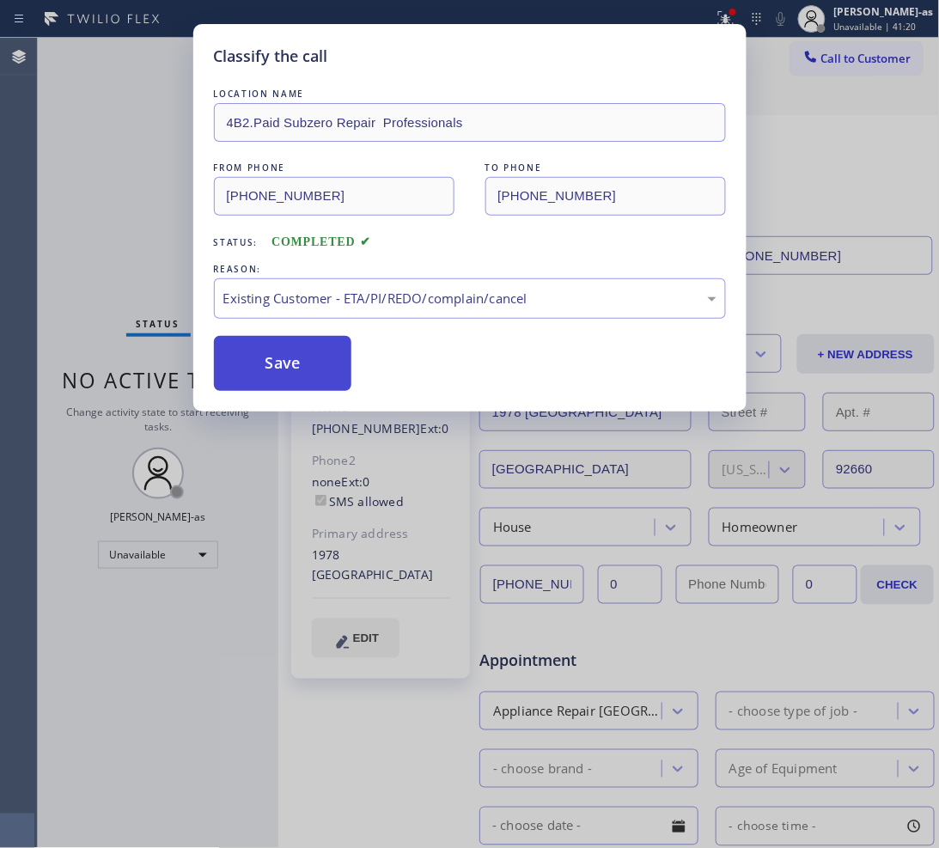
click at [299, 362] on button "Save" at bounding box center [283, 363] width 138 height 55
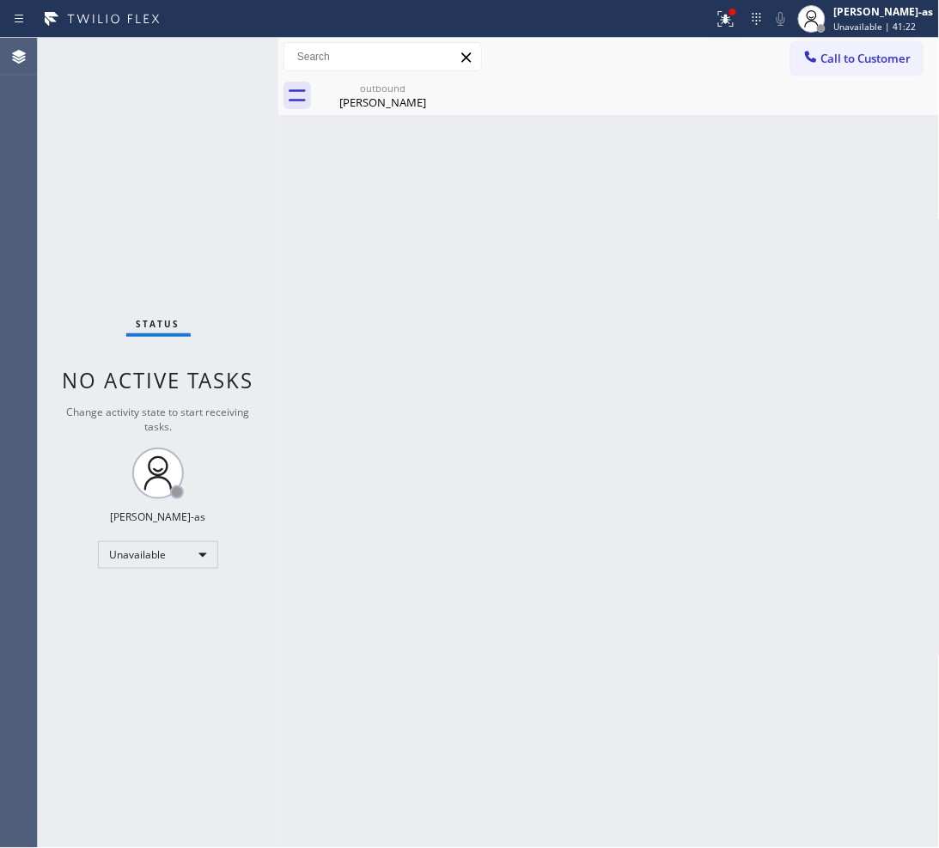
click at [866, 64] on span "Call to Customer" at bounding box center [866, 58] width 90 height 15
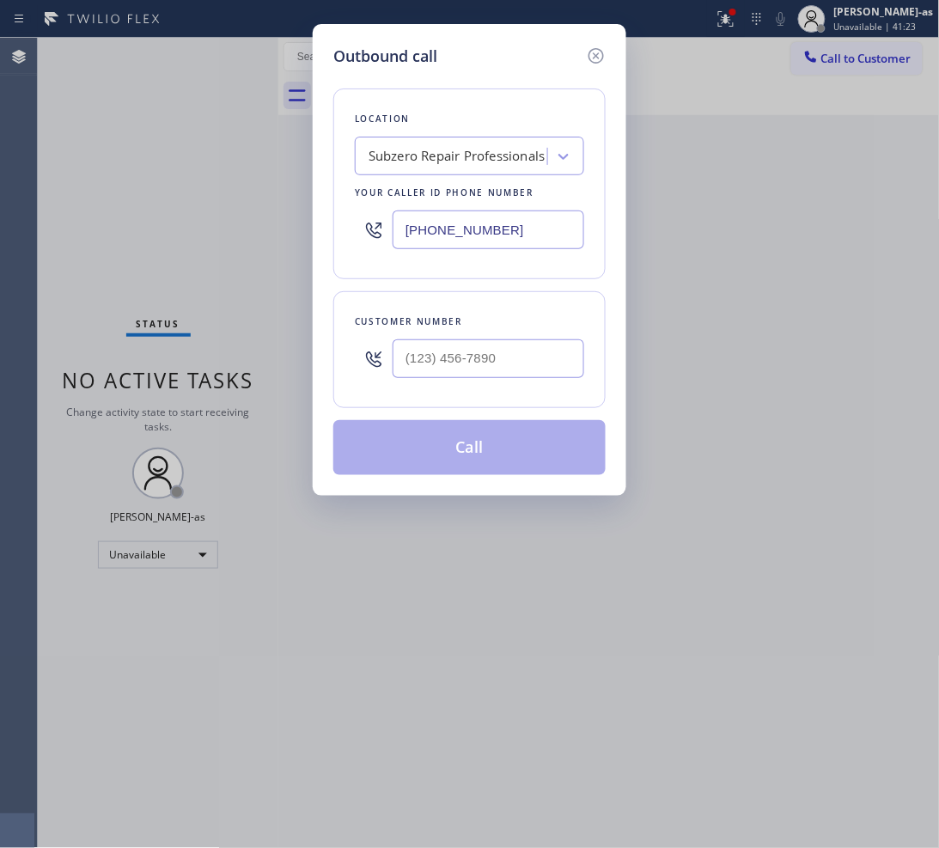
click at [534, 331] on div at bounding box center [488, 359] width 192 height 56
click at [525, 362] on input "(___) ___-____" at bounding box center [488, 358] width 192 height 39
paste input "949) 307-5057"
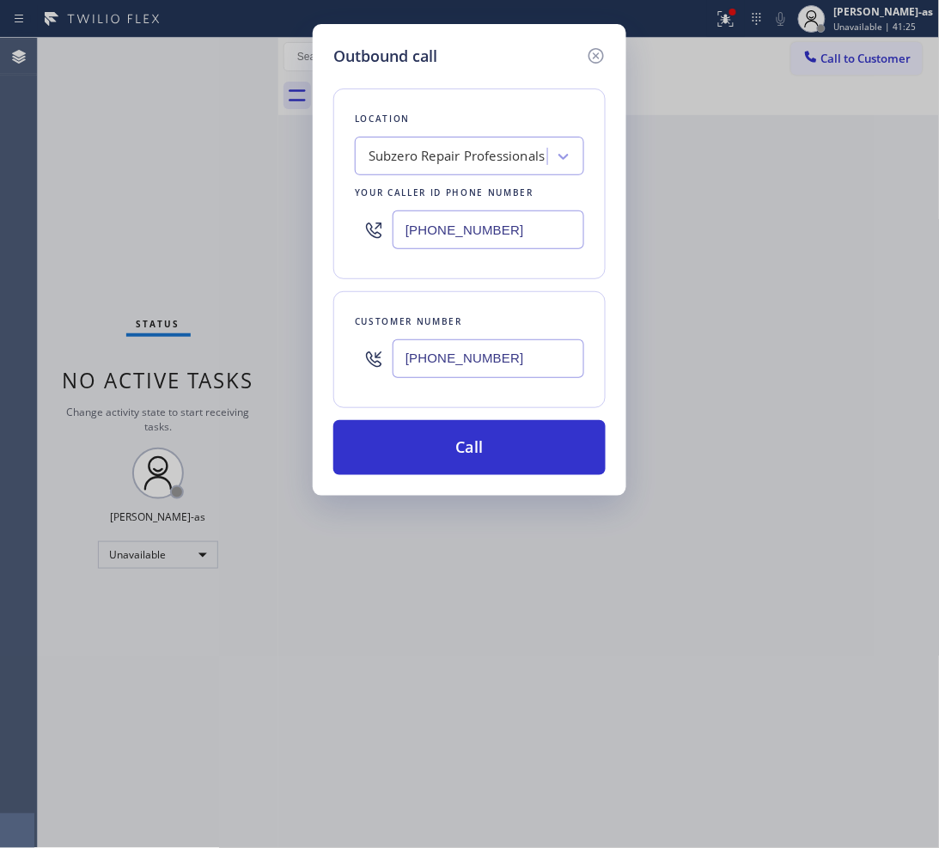
type input "[PHONE_NUMBER]"
click at [498, 448] on button "Call" at bounding box center [469, 447] width 272 height 55
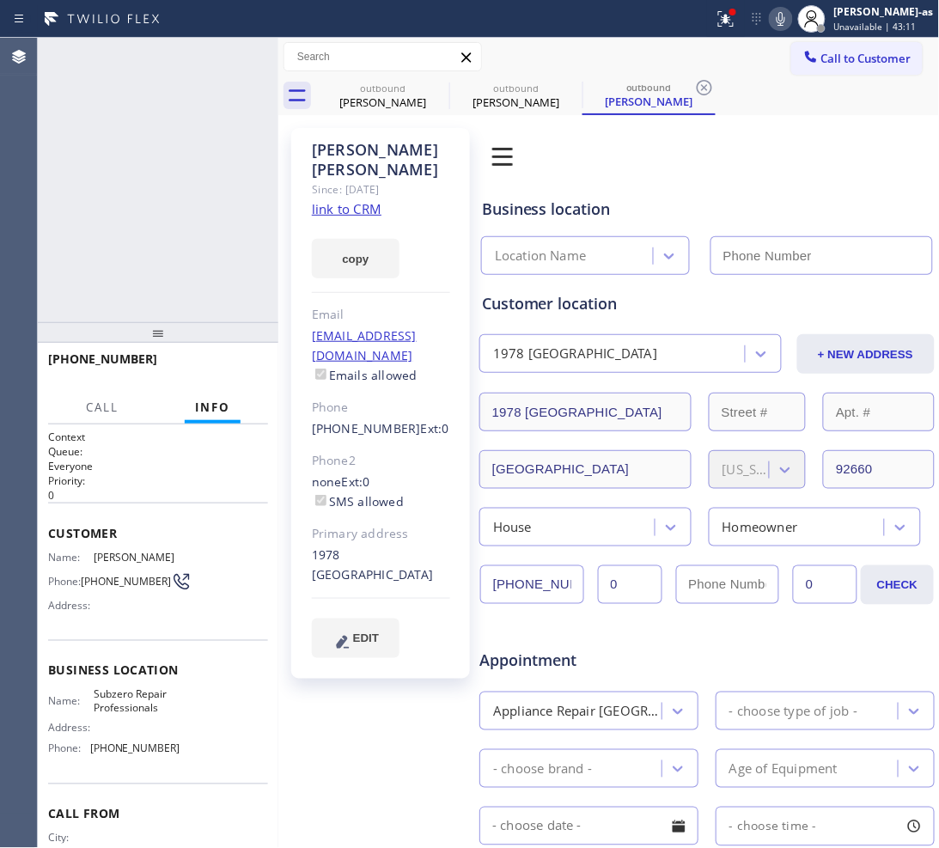
type input "[PHONE_NUMBER]"
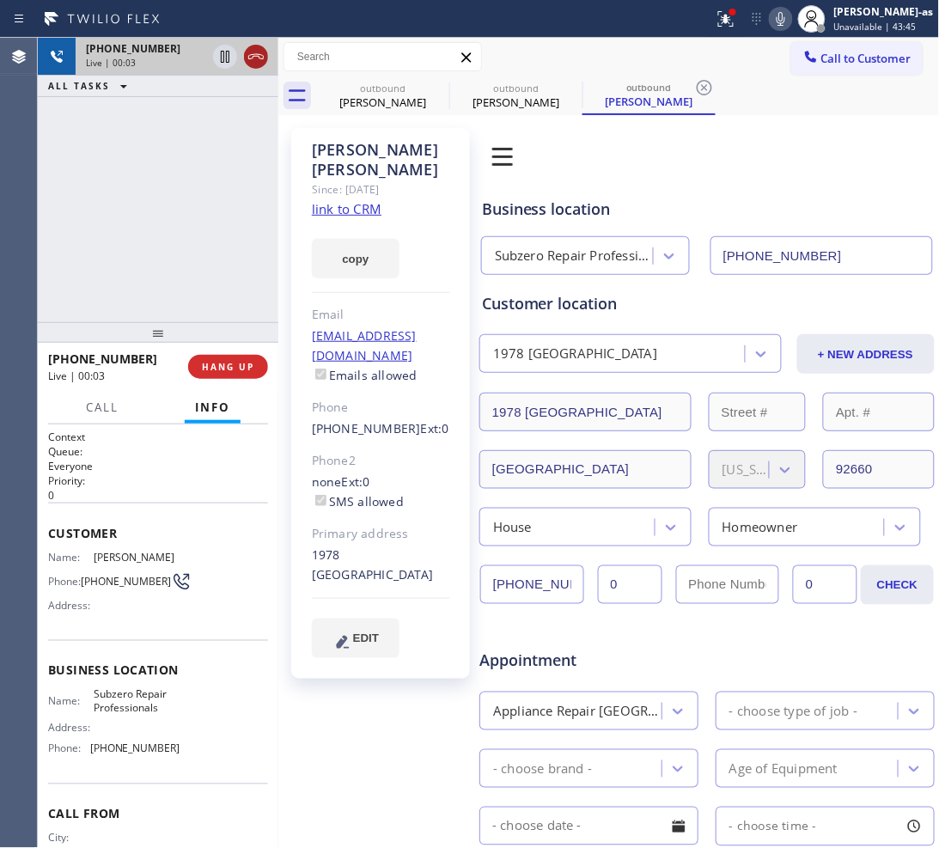
click at [255, 66] on icon at bounding box center [256, 56] width 21 height 21
click at [250, 199] on div "[PHONE_NUMBER] Live | 00:04 ALL TASKS ALL TASKS ACTIVE TASKS TASKS IN WRAP UP" at bounding box center [158, 180] width 240 height 284
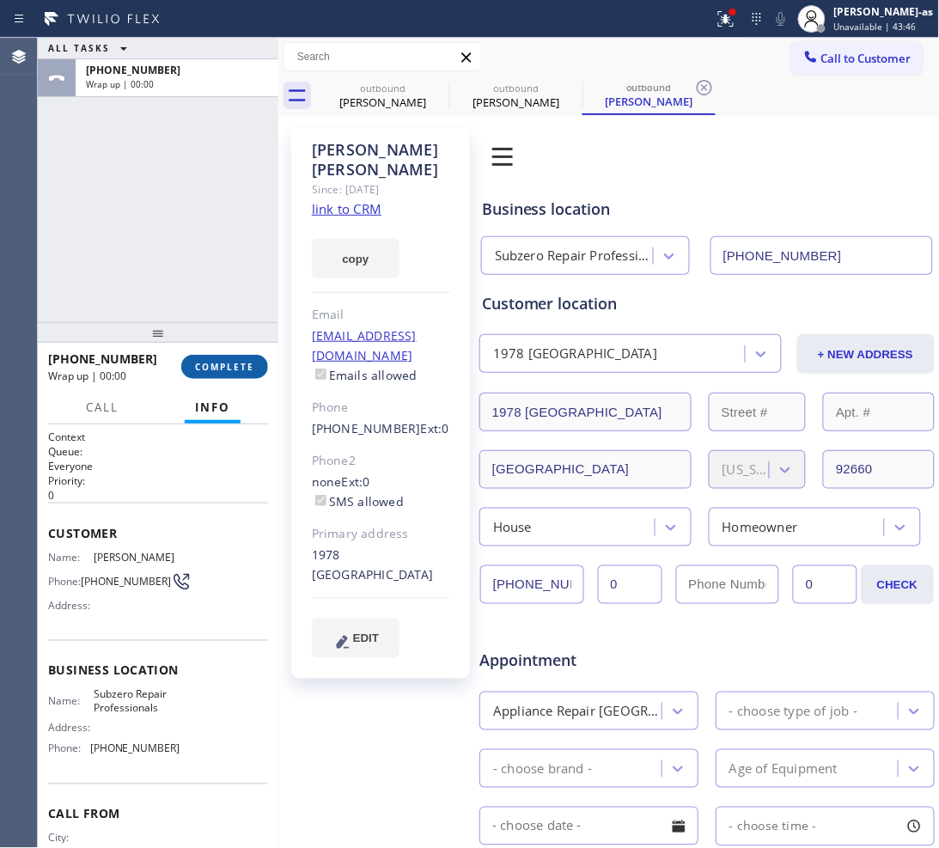
click at [238, 362] on span "COMPLETE" at bounding box center [224, 367] width 59 height 12
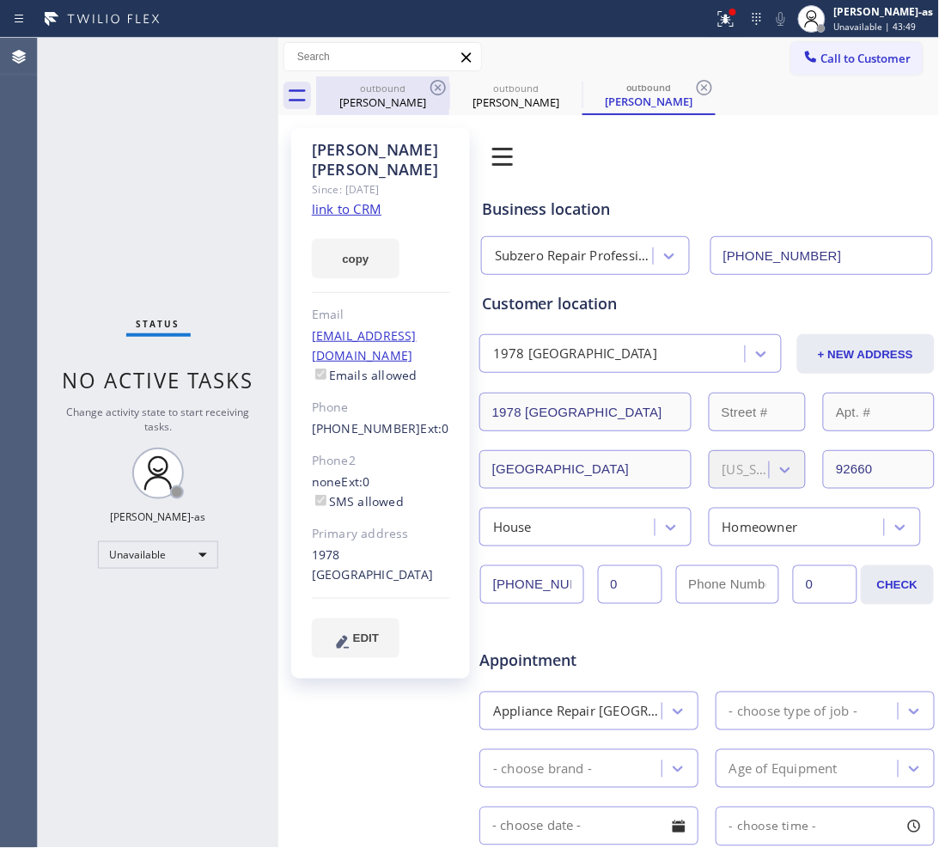
click at [344, 90] on div "outbound" at bounding box center [383, 88] width 130 height 13
drag, startPoint x: 430, startPoint y: 82, endPoint x: 378, endPoint y: 60, distance: 56.6
click at [432, 83] on icon at bounding box center [438, 87] width 21 height 21
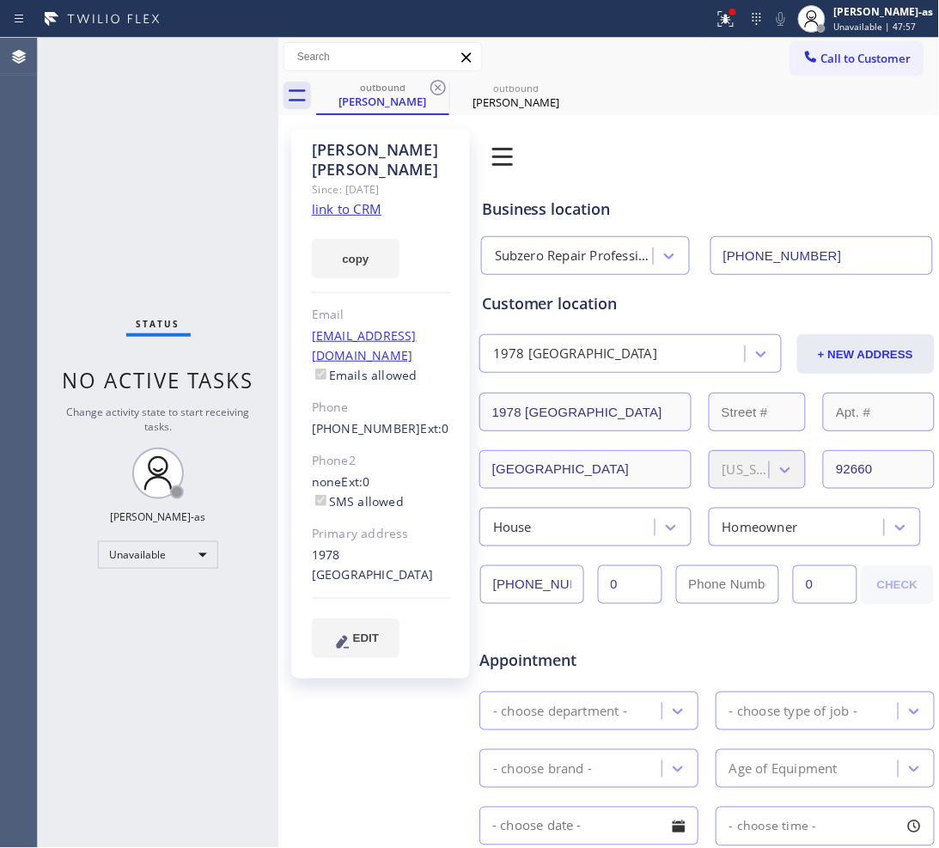
click at [840, 50] on button "Call to Customer" at bounding box center [856, 58] width 131 height 33
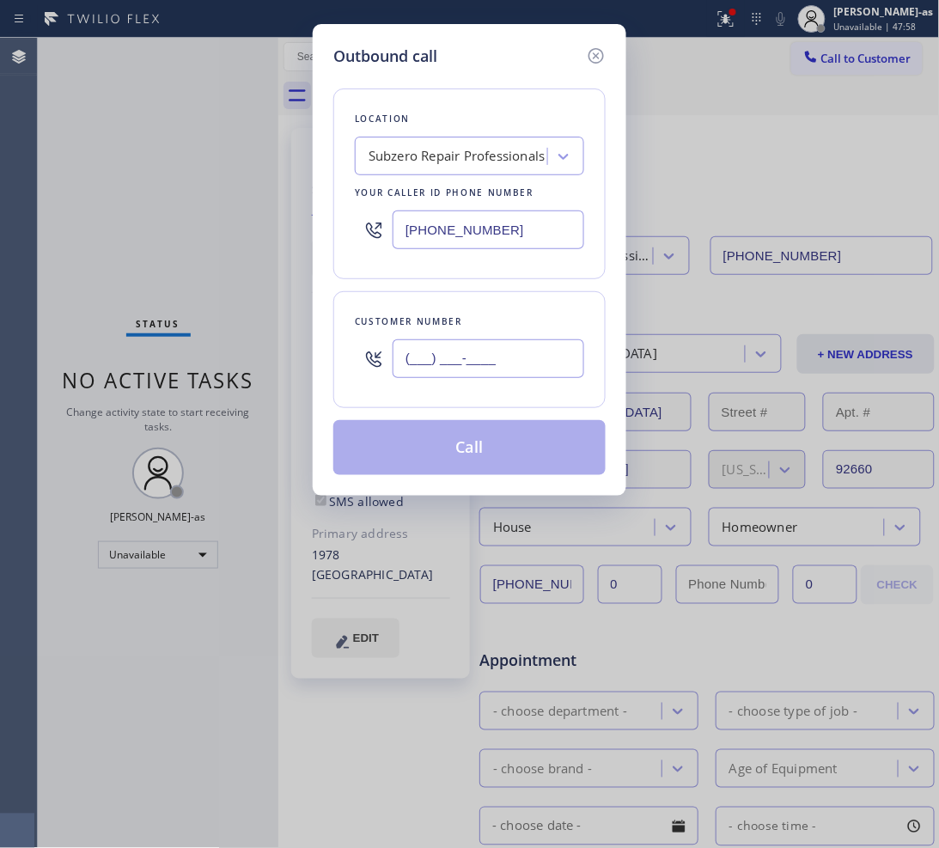
click at [514, 344] on input "(___) ___-____" at bounding box center [488, 358] width 192 height 39
paste input "805) 204-7752"
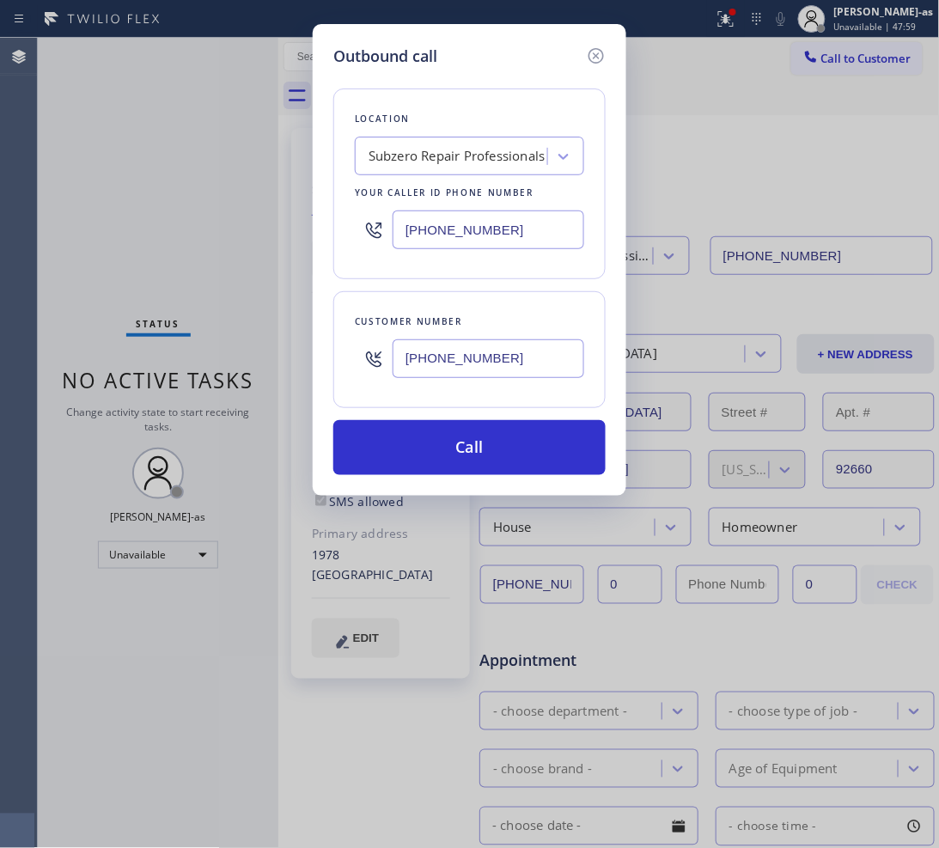
type input "[PHONE_NUMBER]"
click at [457, 224] on input "[PHONE_NUMBER]" at bounding box center [488, 229] width 192 height 39
paste input "888) 859-4448"
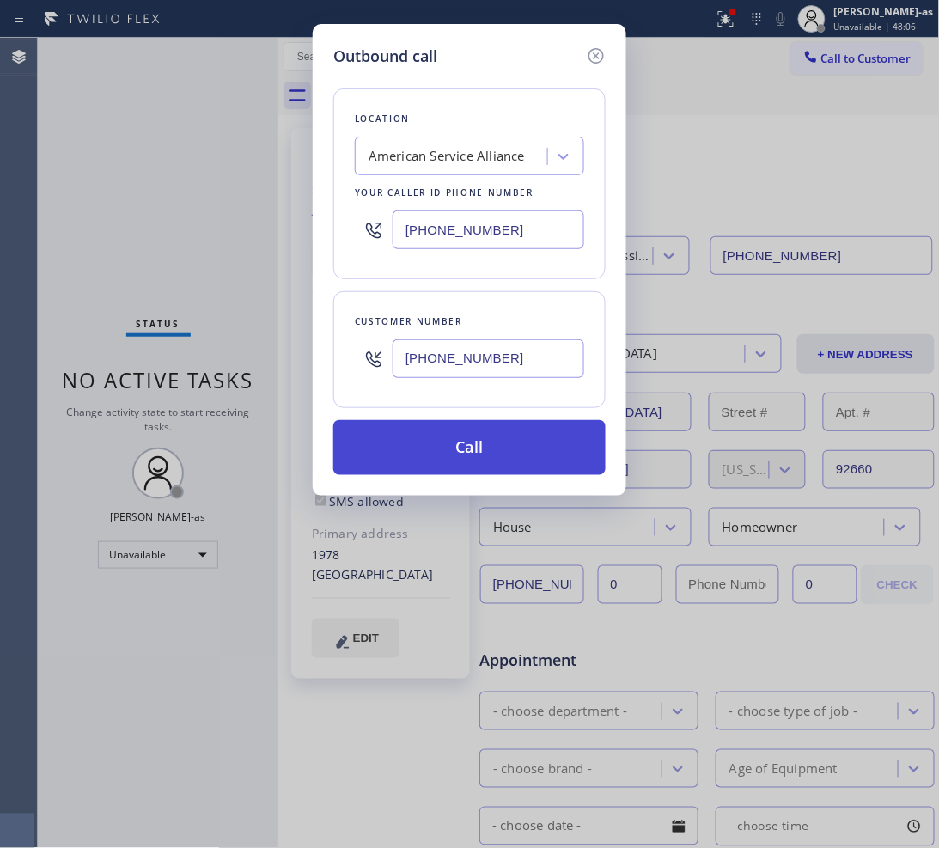
type input "[PHONE_NUMBER]"
click at [462, 438] on button "Call" at bounding box center [469, 447] width 272 height 55
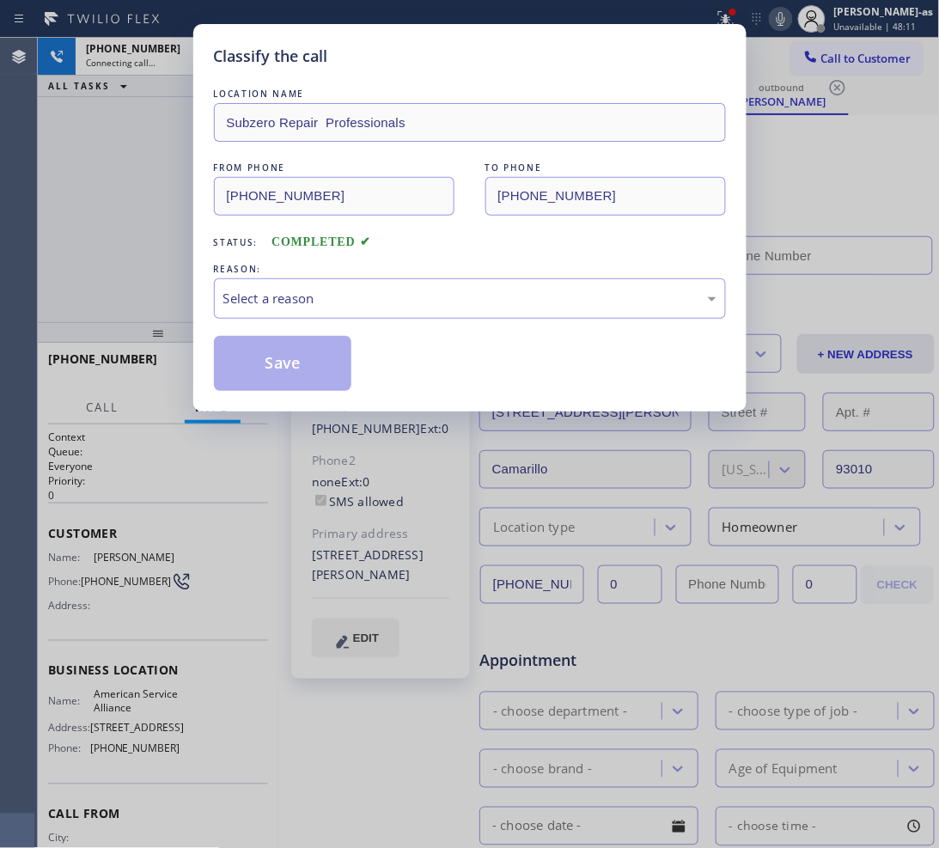
type input "[PHONE_NUMBER]"
click at [365, 298] on div "Select a reason" at bounding box center [469, 299] width 493 height 20
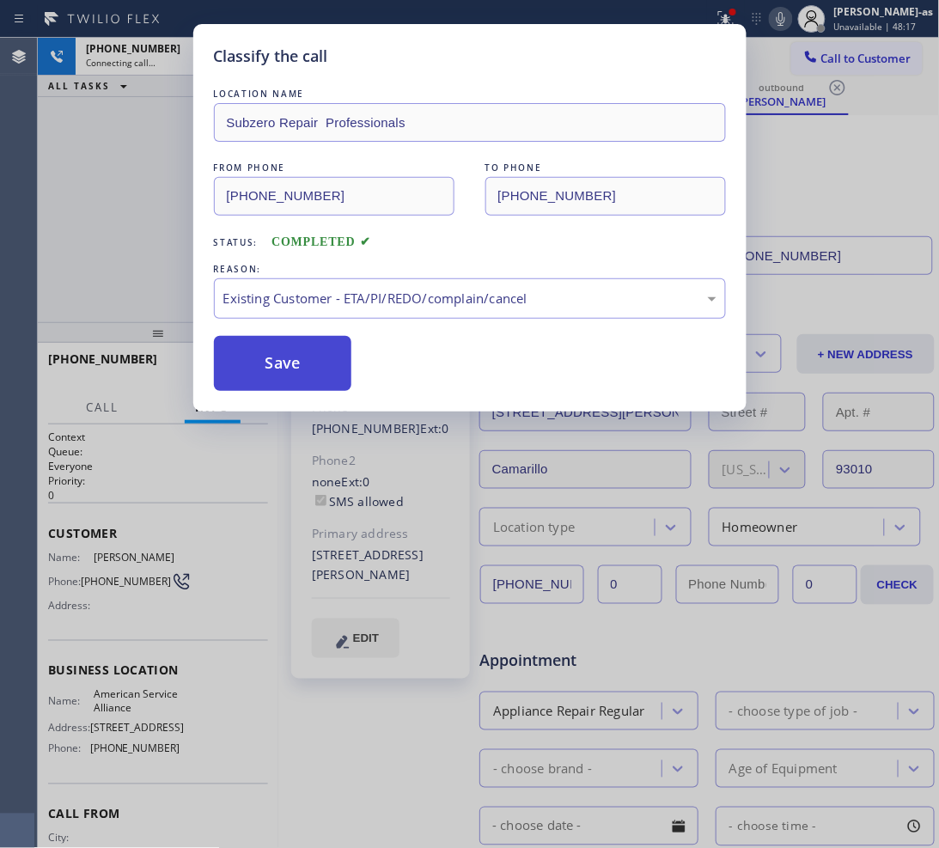
click at [298, 359] on button "Save" at bounding box center [283, 363] width 138 height 55
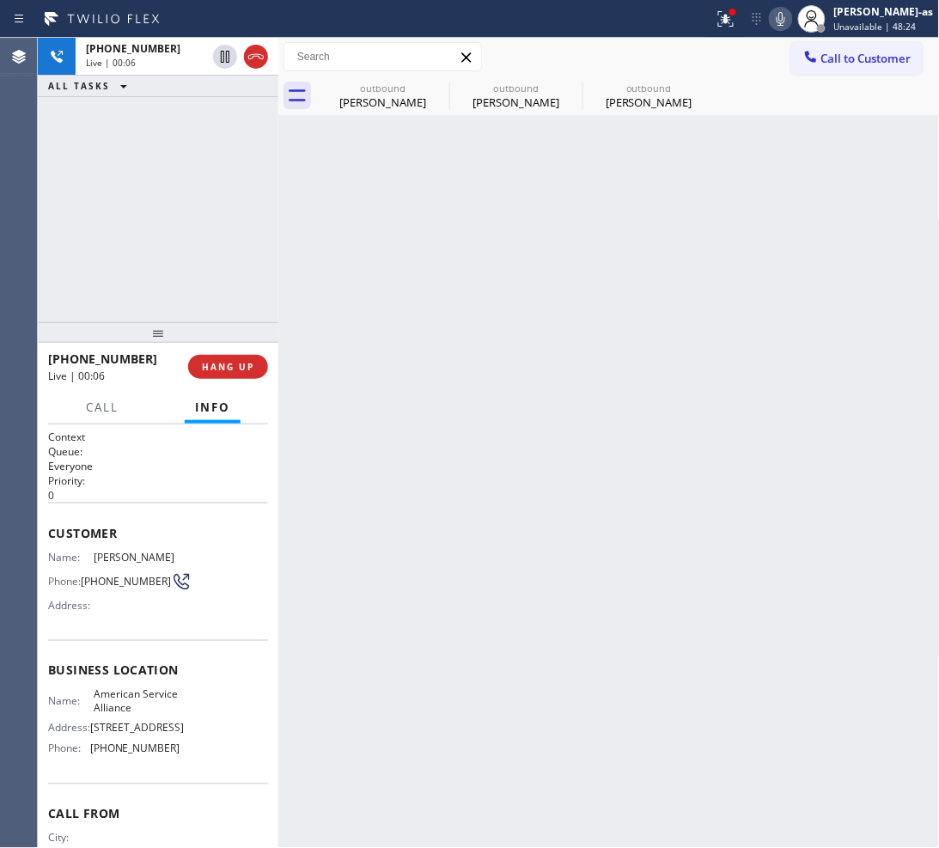
click at [193, 262] on div "[PHONE_NUMBER] Live | 00:06 ALL TASKS ALL TASKS ACTIVE TASKS TASKS IN WRAP UP" at bounding box center [158, 180] width 240 height 284
click at [226, 362] on span "HANG UP" at bounding box center [228, 367] width 52 height 12
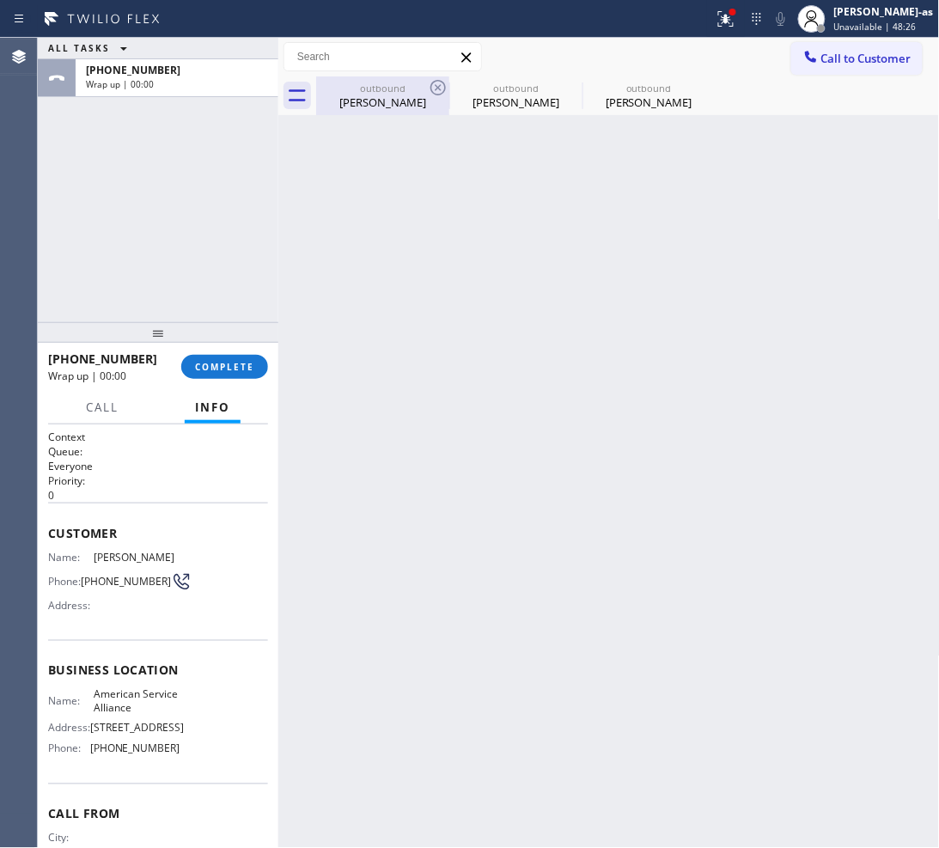
drag, startPoint x: 345, startPoint y: 95, endPoint x: 417, endPoint y: 101, distance: 72.4
click at [349, 95] on div "[PERSON_NAME]" at bounding box center [383, 101] width 130 height 15
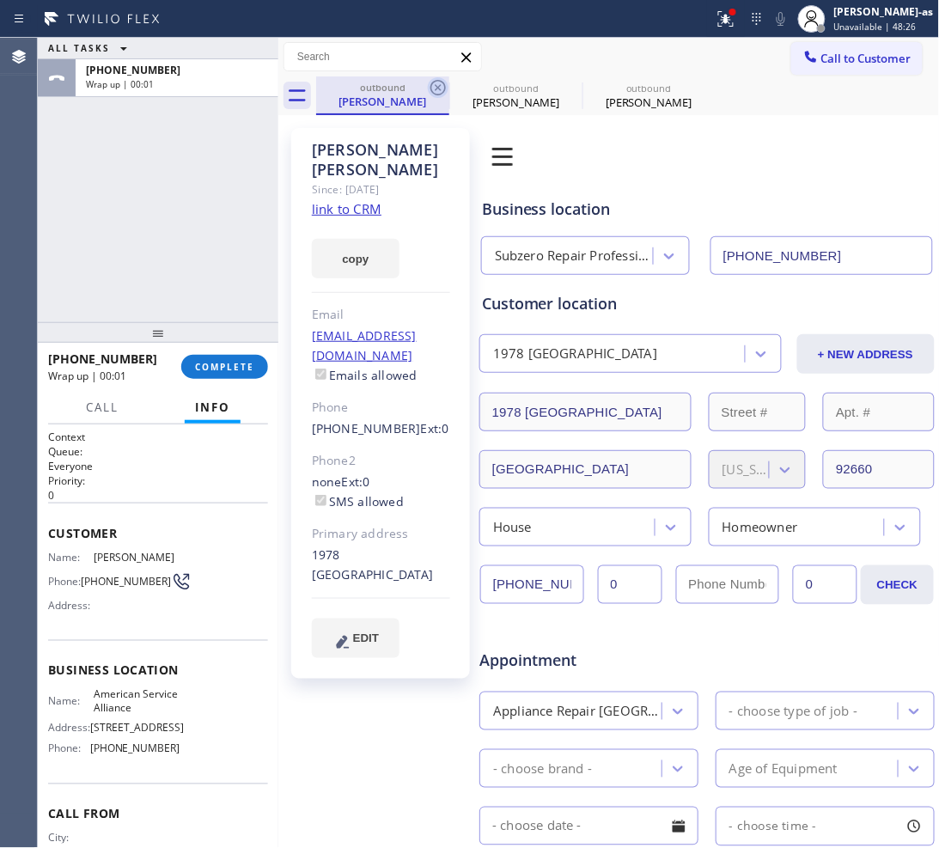
click at [430, 93] on icon at bounding box center [438, 87] width 21 height 21
type input "[PHONE_NUMBER]"
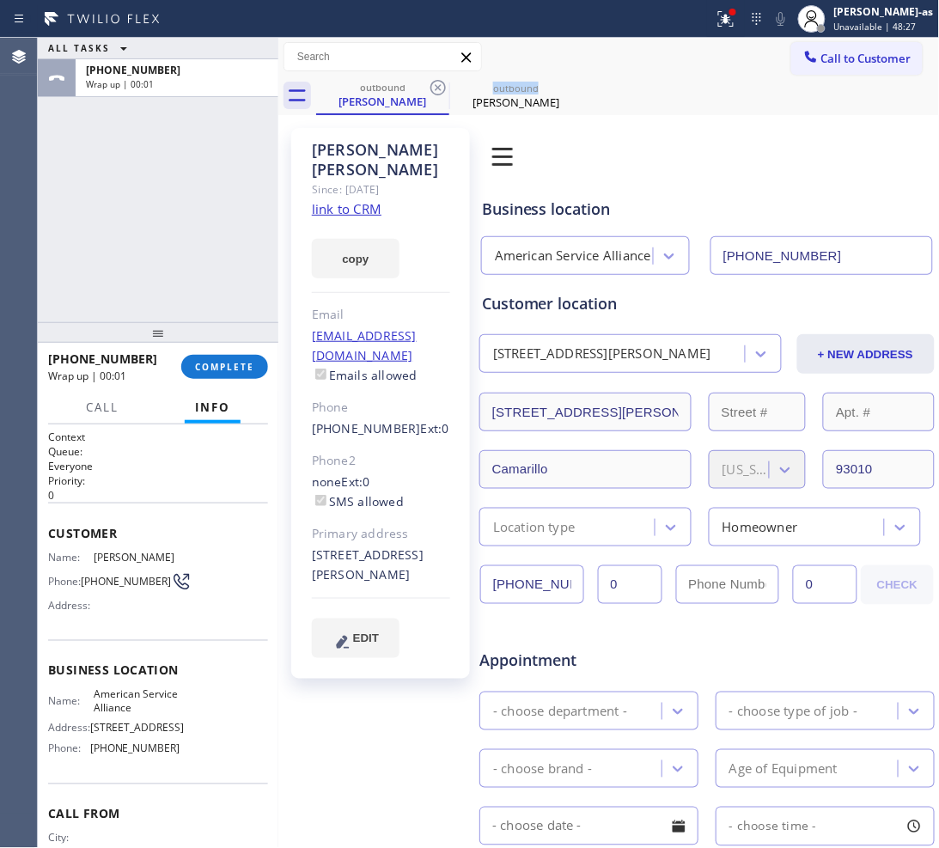
click at [430, 93] on icon at bounding box center [438, 87] width 21 height 21
drag, startPoint x: 319, startPoint y: 392, endPoint x: 395, endPoint y: 395, distance: 76.5
click at [395, 395] on div "[PERSON_NAME] Since: [DATE] link to CRM copy Email [EMAIL_ADDRESS][DOMAIN_NAME]…" at bounding box center [380, 403] width 179 height 550
copy link "[PHONE_NUMBER]"
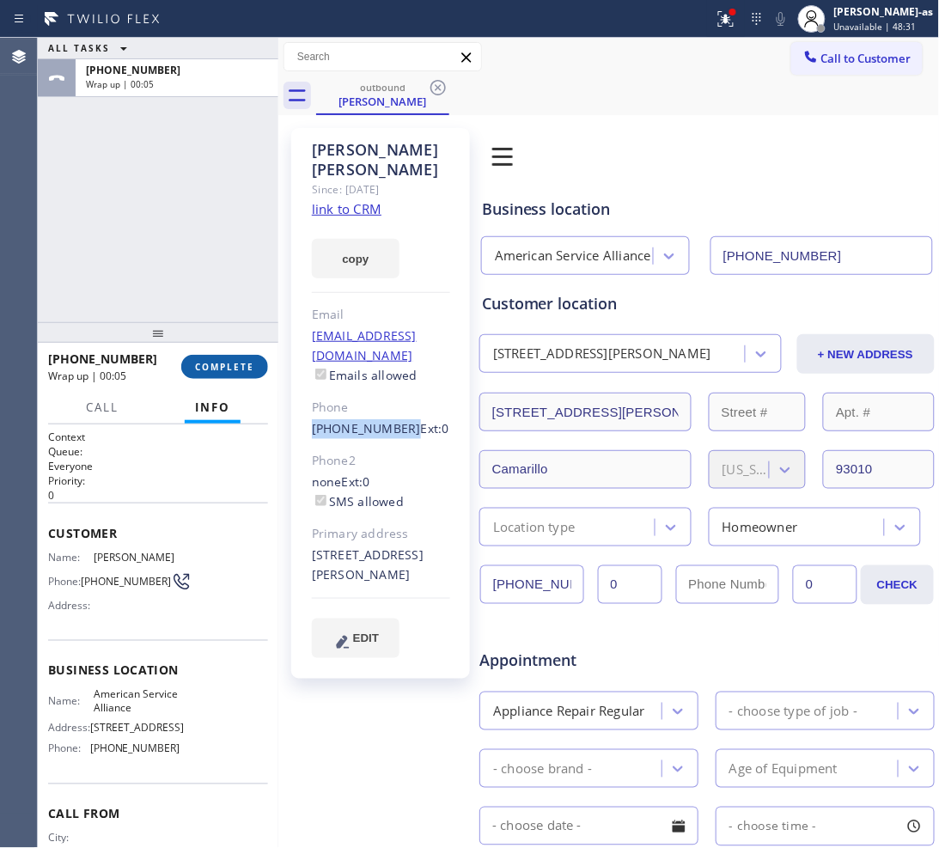
click at [226, 368] on span "COMPLETE" at bounding box center [224, 367] width 59 height 12
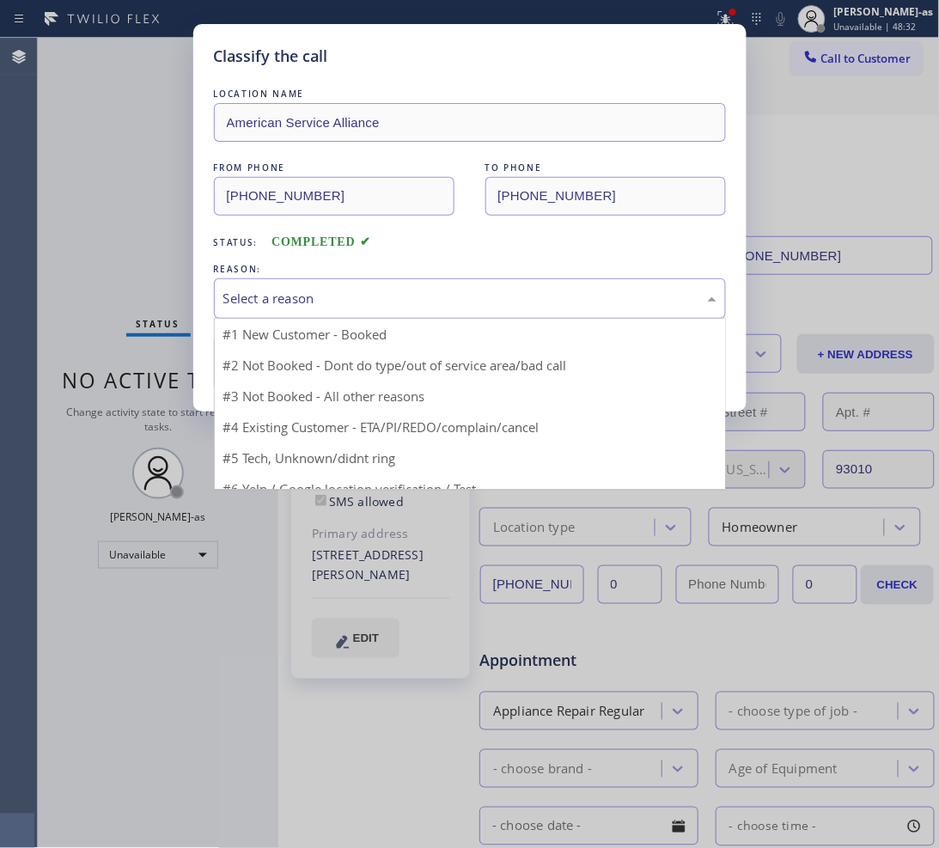
click at [333, 299] on div "Select a reason" at bounding box center [469, 299] width 493 height 20
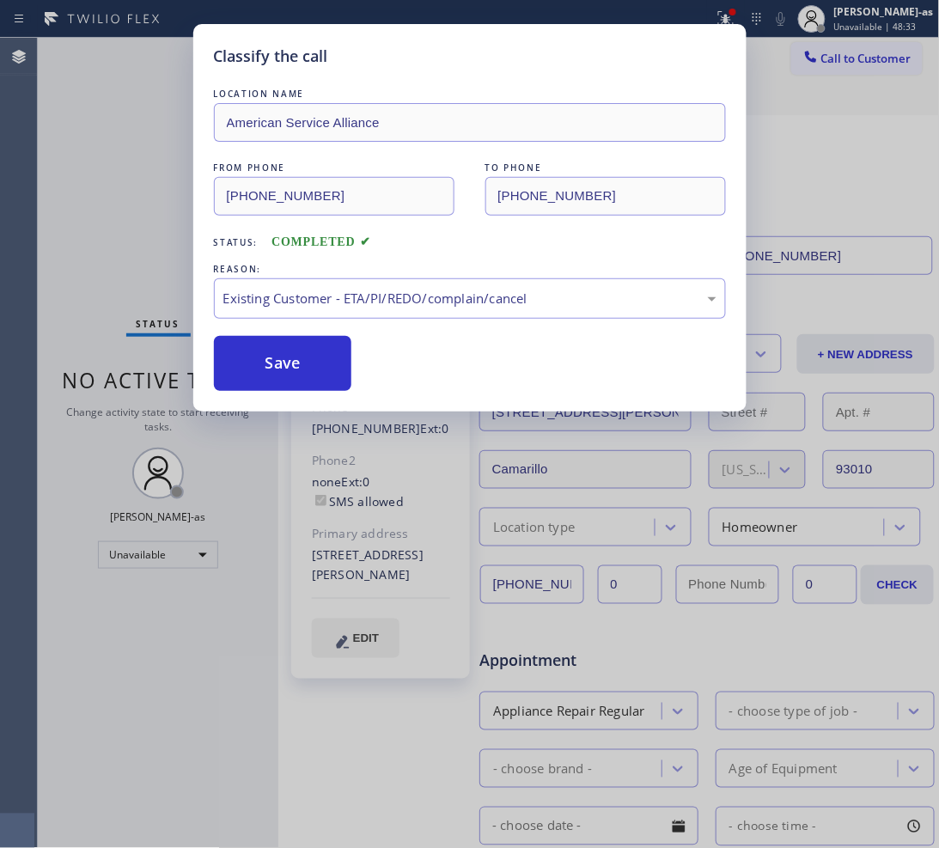
click at [372, 393] on div "Classify the call LOCATION NAME American Service Alliance FROM PHONE [PHONE_NUM…" at bounding box center [469, 217] width 553 height 387
click at [329, 379] on button "Save" at bounding box center [283, 363] width 138 height 55
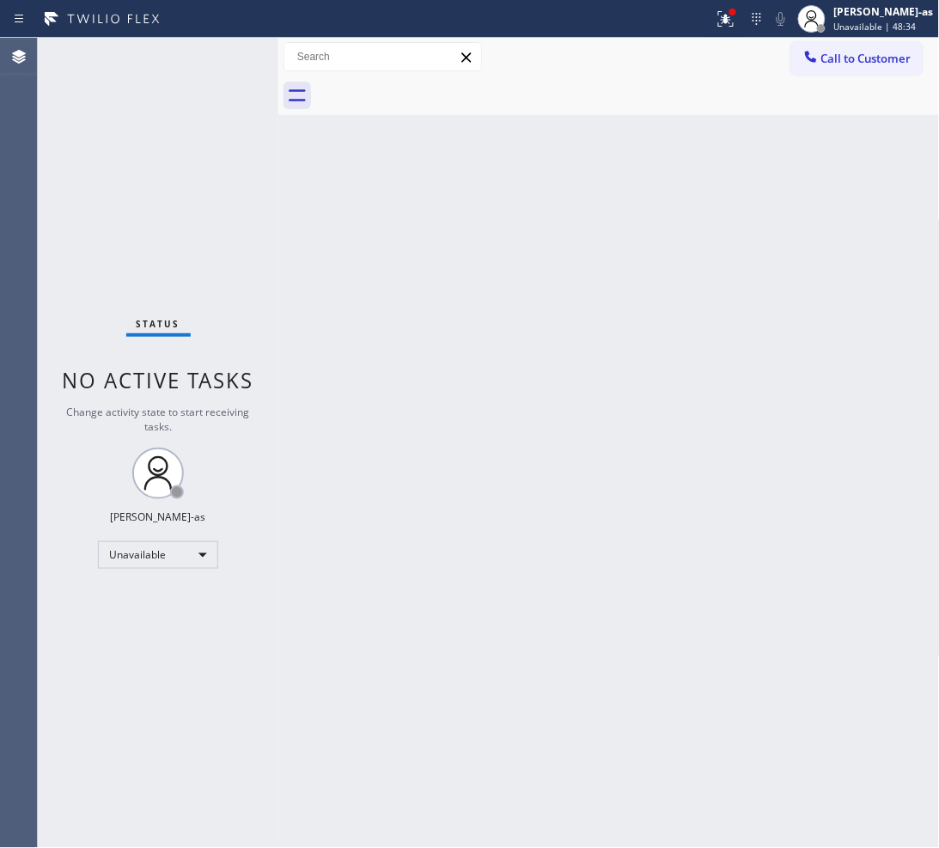
click at [851, 58] on span "Call to Customer" at bounding box center [866, 58] width 90 height 15
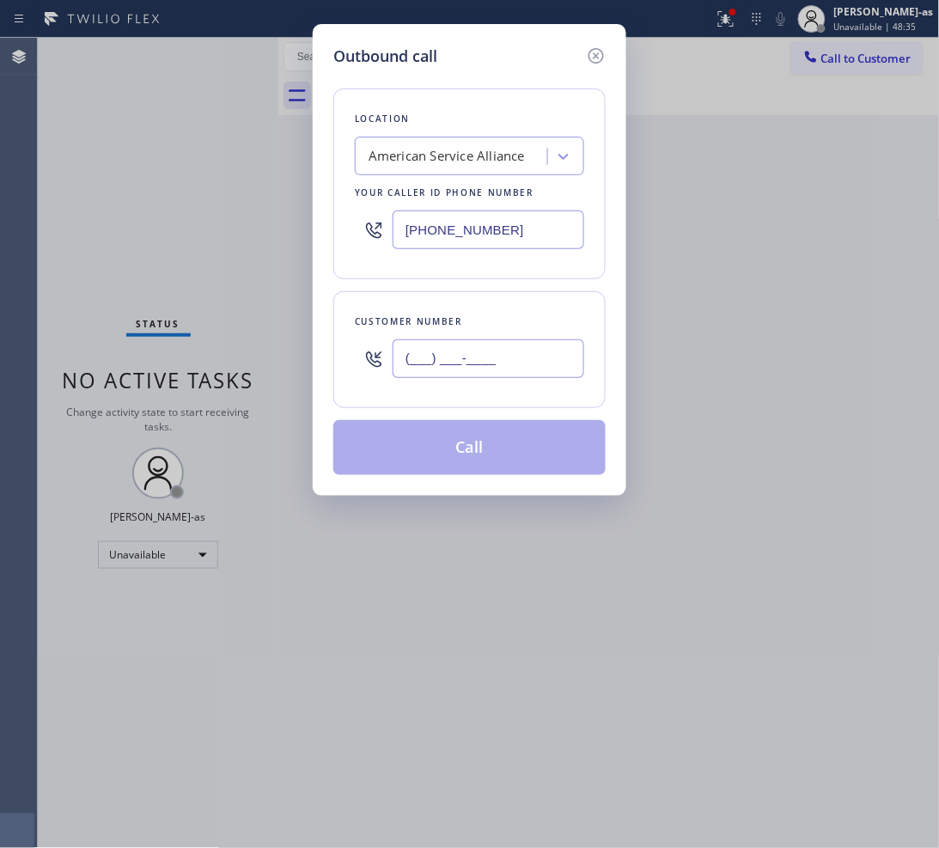
click at [464, 350] on input "(___) ___-____" at bounding box center [488, 358] width 192 height 39
paste input "805) 204-7752"
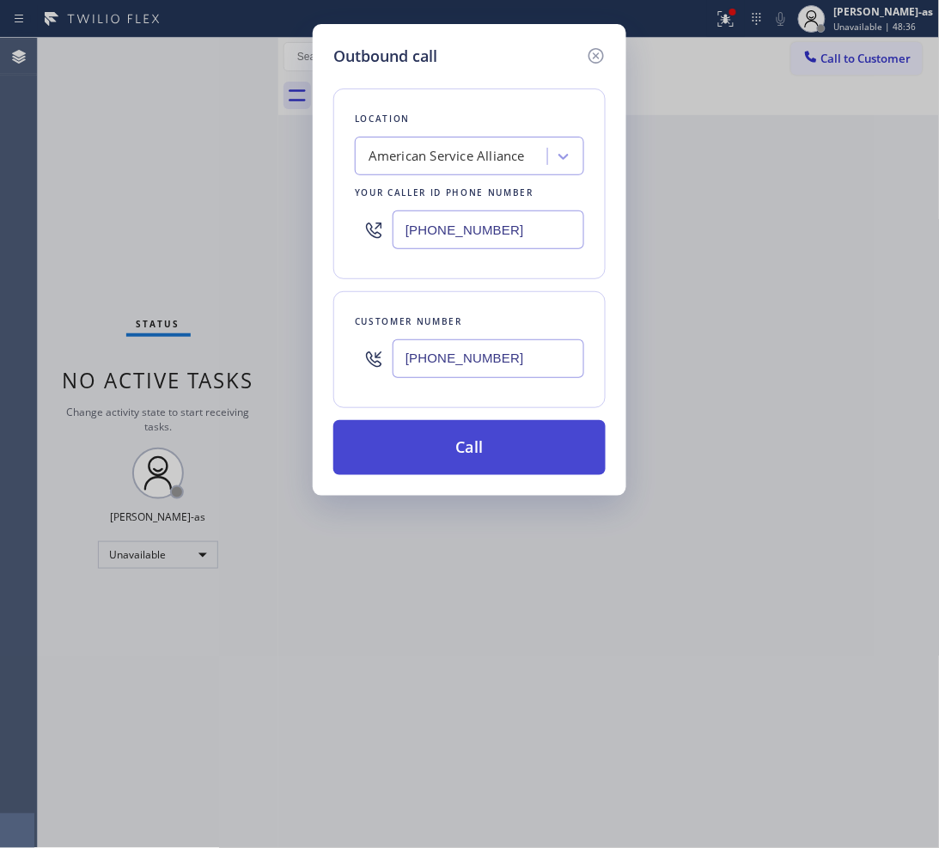
type input "[PHONE_NUMBER]"
click at [472, 457] on button "Call" at bounding box center [469, 447] width 272 height 55
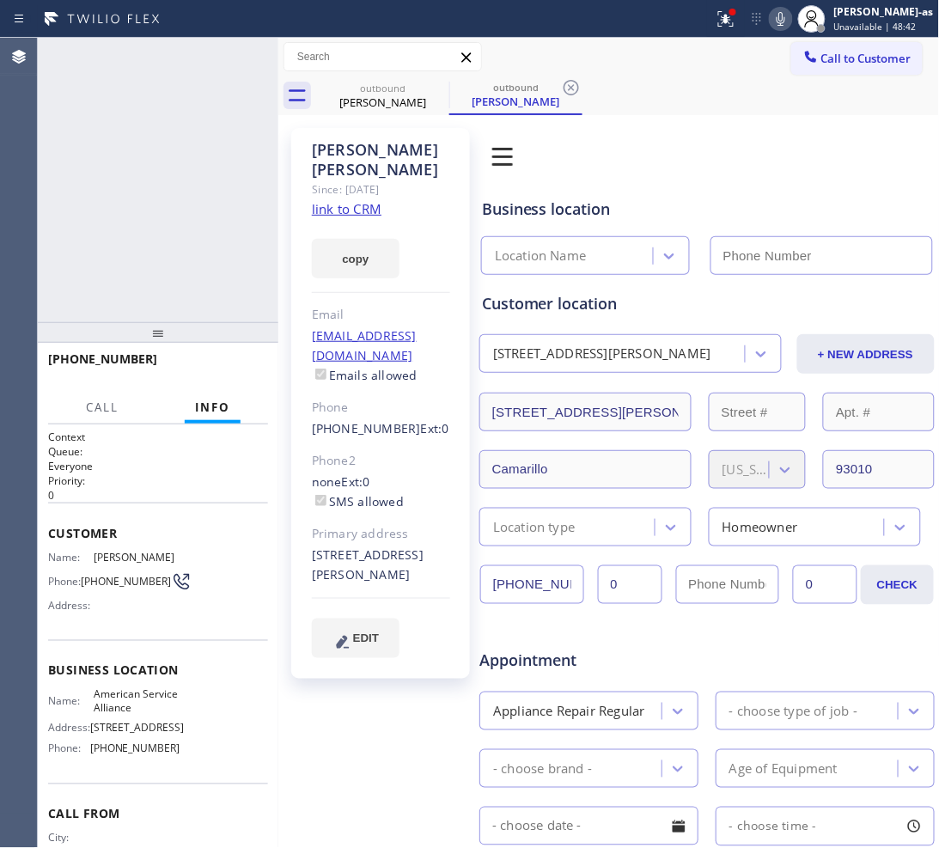
type input "[PHONE_NUMBER]"
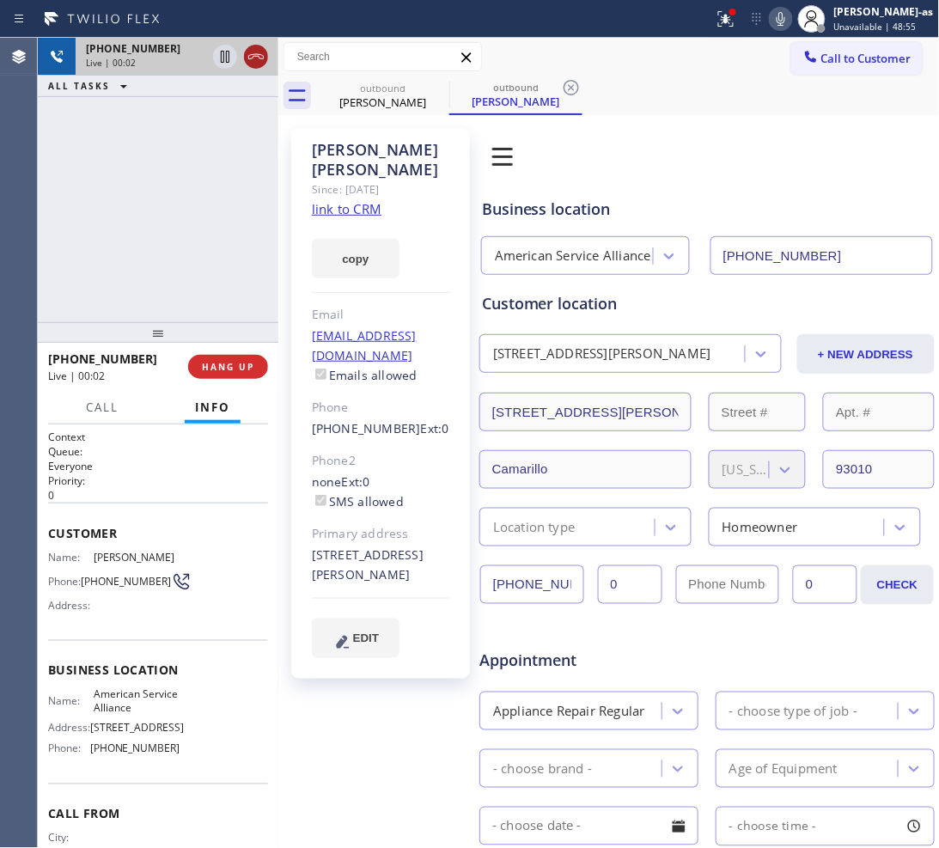
drag, startPoint x: 254, startPoint y: 24, endPoint x: 251, endPoint y: 48, distance: 24.3
click at [254, 30] on div at bounding box center [357, 18] width 700 height 27
click at [251, 48] on icon at bounding box center [256, 56] width 21 height 21
click at [230, 355] on button "HANG UP" at bounding box center [228, 367] width 80 height 24
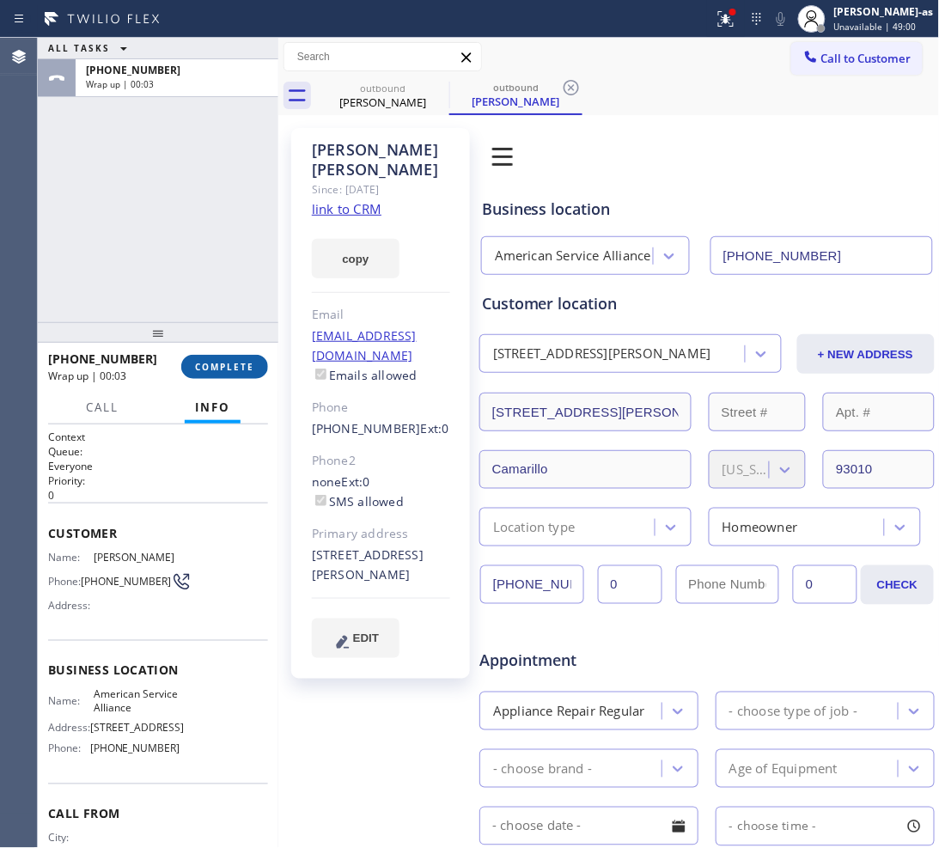
click at [243, 365] on span "COMPLETE" at bounding box center [224, 367] width 59 height 12
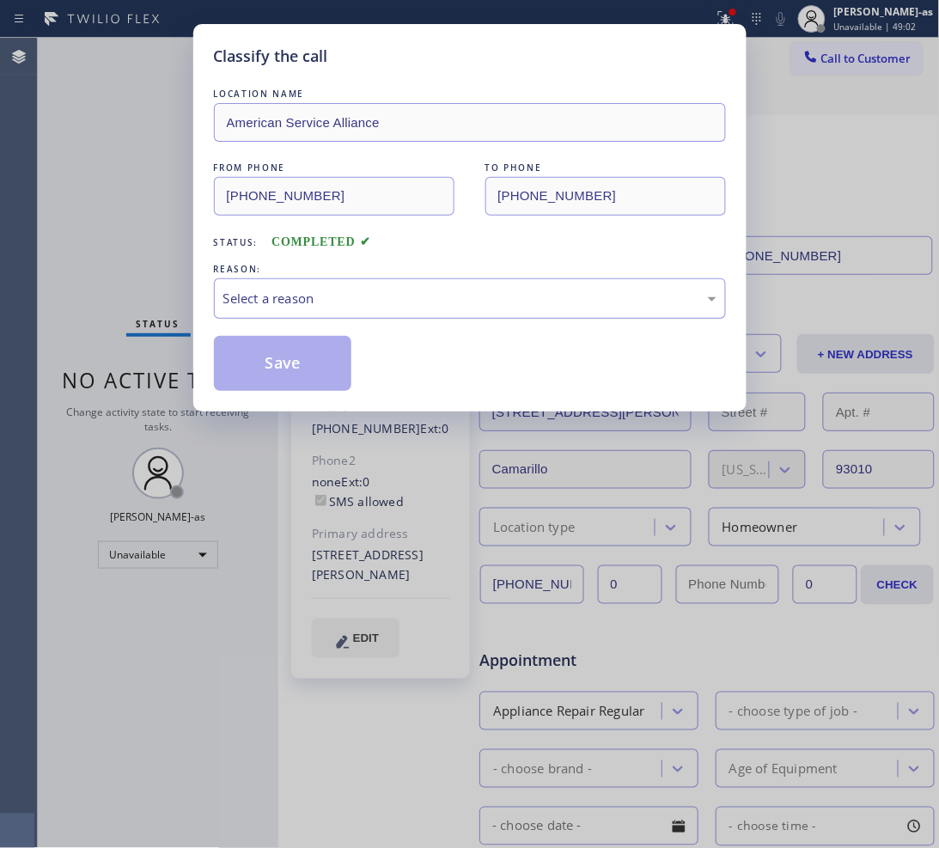
click at [392, 298] on div "Select a reason" at bounding box center [469, 299] width 493 height 20
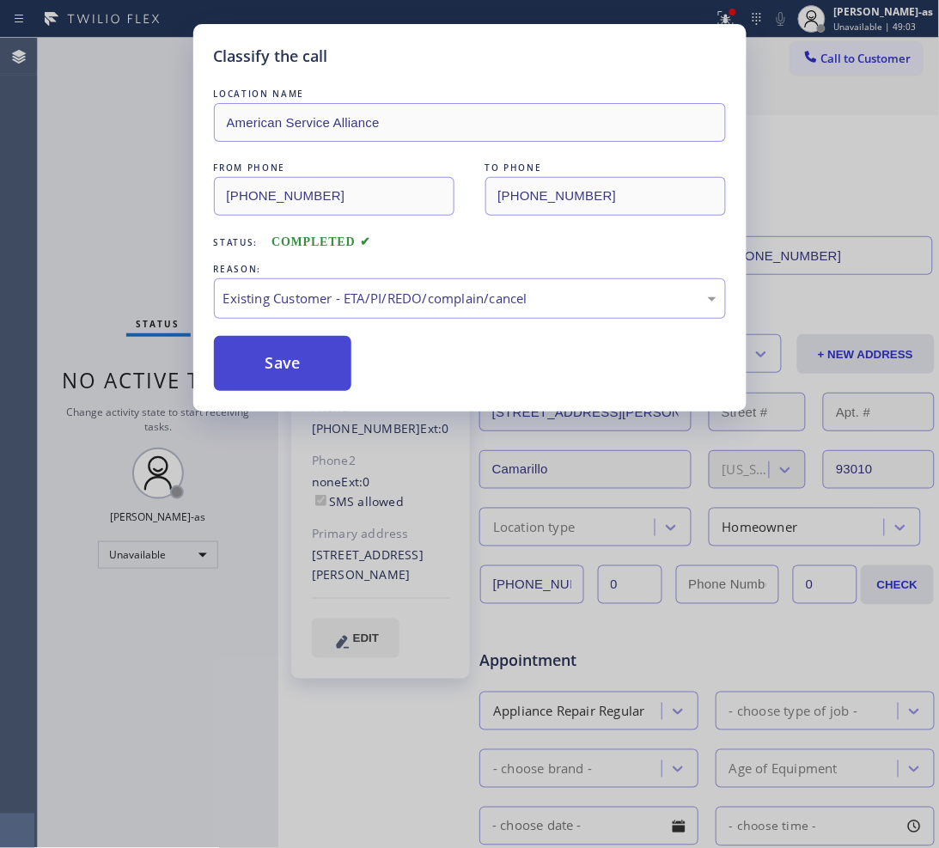
click at [267, 352] on button "Save" at bounding box center [283, 363] width 138 height 55
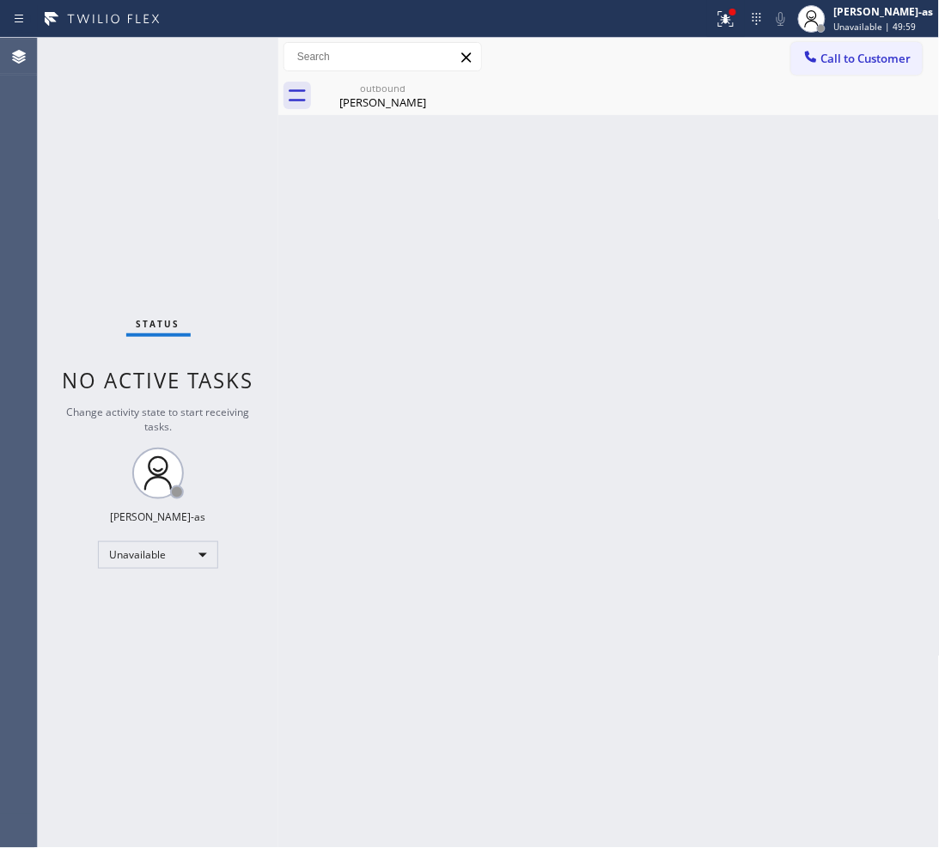
drag, startPoint x: 868, startPoint y: 58, endPoint x: 799, endPoint y: 112, distance: 87.6
click at [868, 63] on span "Call to Customer" at bounding box center [866, 58] width 90 height 15
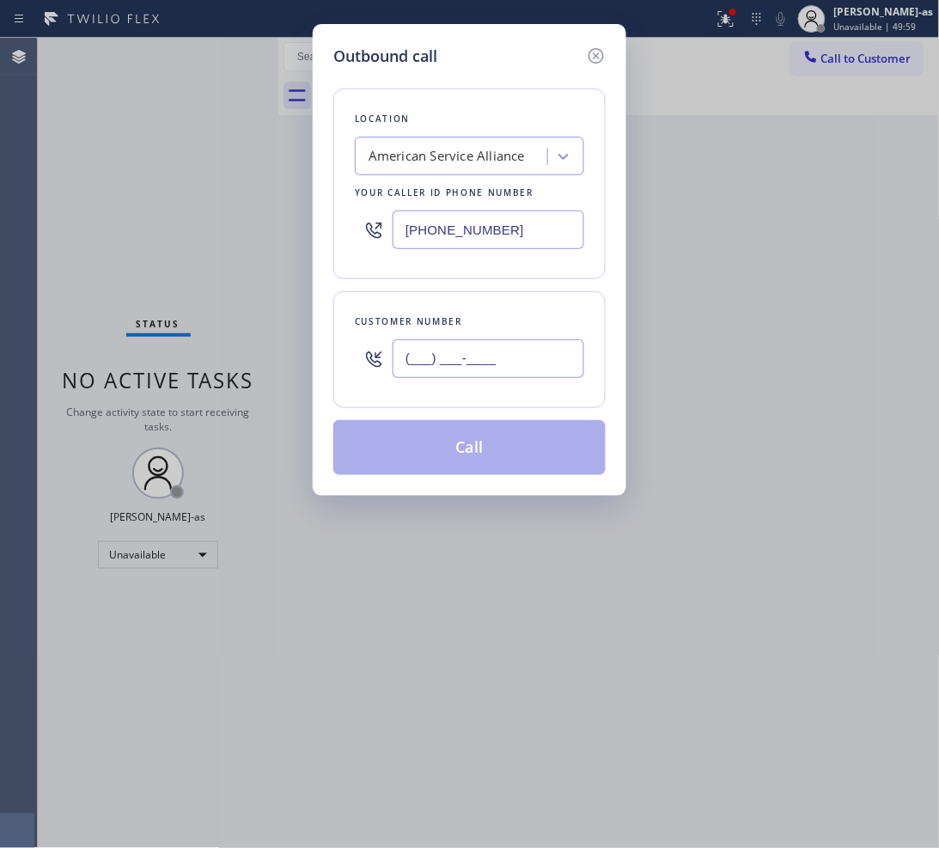
click at [551, 374] on input "(___) ___-____" at bounding box center [488, 358] width 192 height 39
paste input "949) 293-3337"
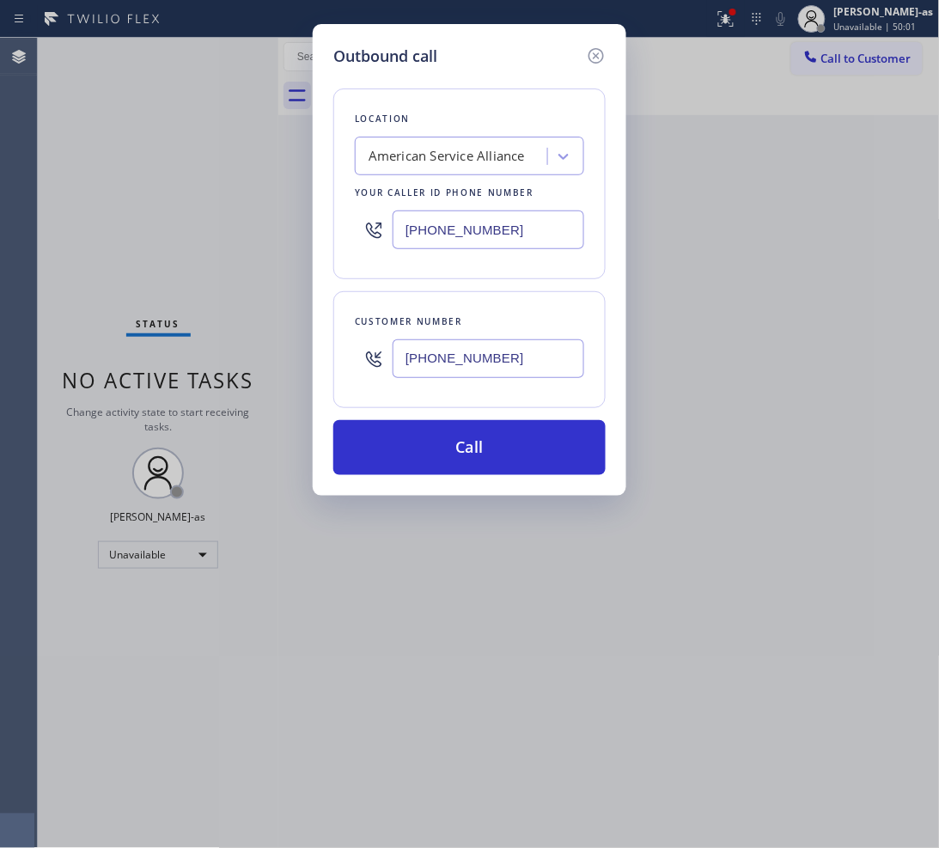
type input "[PHONE_NUMBER]"
click at [466, 224] on input "[PHONE_NUMBER]" at bounding box center [488, 229] width 192 height 39
paste input "44) 462-819"
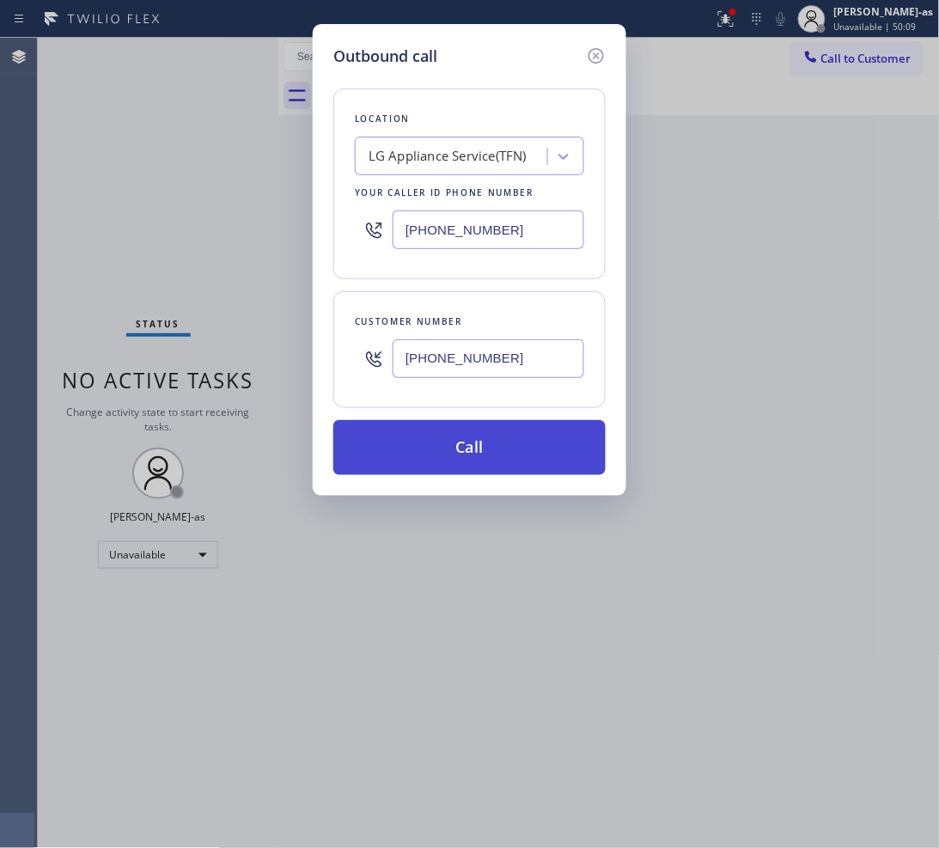
type input "[PHONE_NUMBER]"
click at [544, 453] on button "Call" at bounding box center [469, 447] width 272 height 55
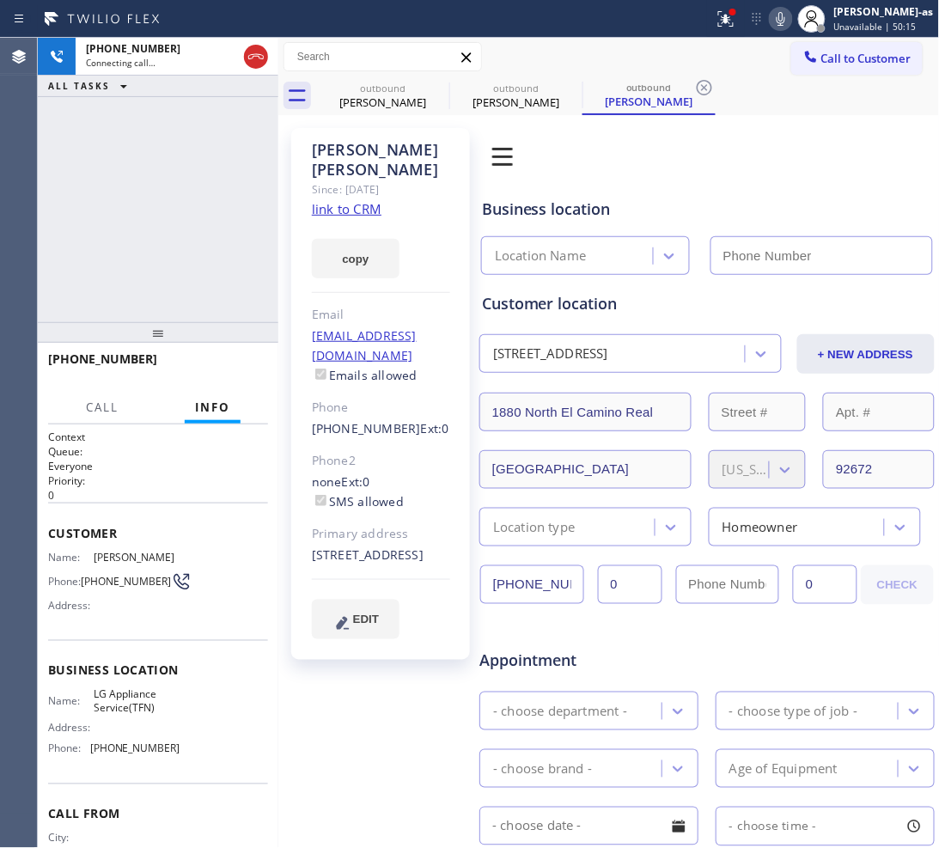
type input "[PHONE_NUMBER]"
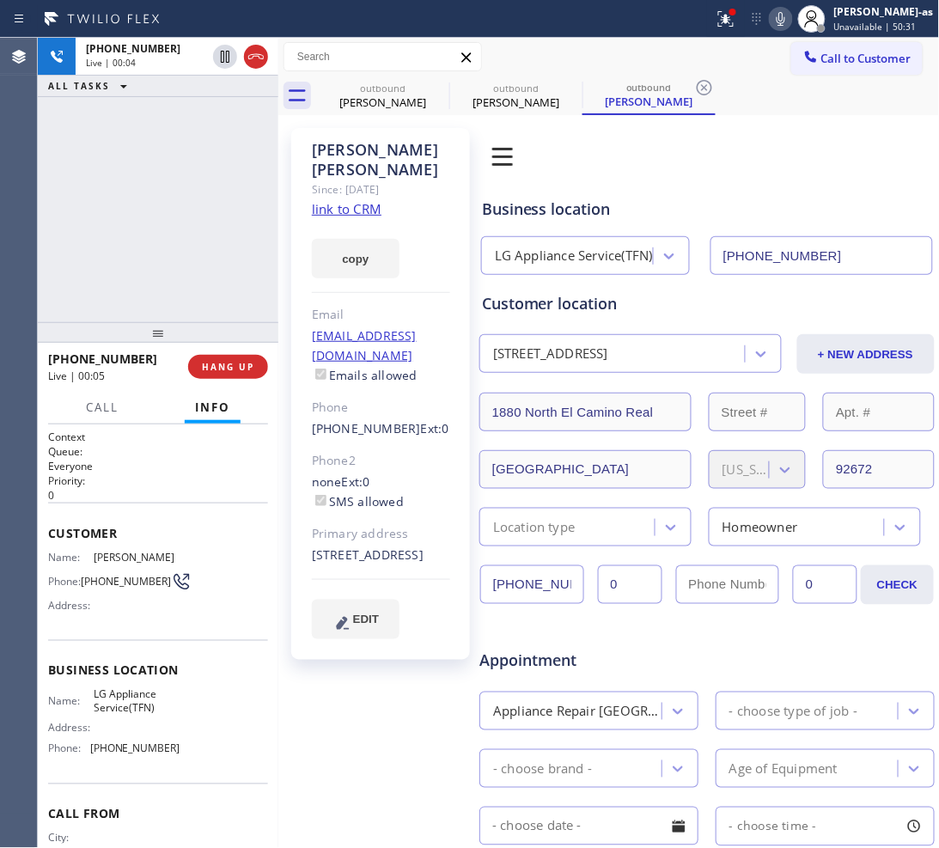
drag, startPoint x: 249, startPoint y: 52, endPoint x: 245, endPoint y: 161, distance: 108.3
click at [250, 53] on icon at bounding box center [256, 56] width 21 height 21
drag, startPoint x: 245, startPoint y: 206, endPoint x: 238, endPoint y: 286, distance: 80.2
click at [245, 209] on div "[PHONE_NUMBER] Live | 00:05 ALL TASKS ALL TASKS ACTIVE TASKS TASKS IN WRAP UP" at bounding box center [158, 180] width 240 height 284
click at [219, 368] on span "HANG UP" at bounding box center [228, 367] width 52 height 12
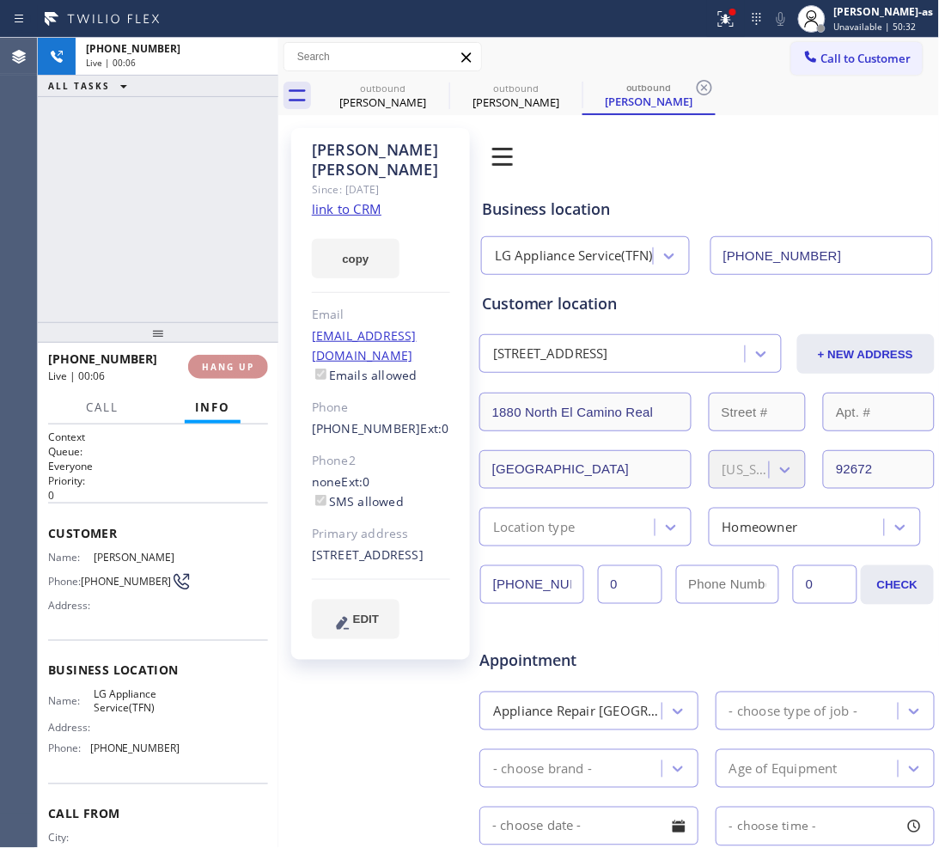
click at [219, 368] on span "HANG UP" at bounding box center [228, 367] width 52 height 12
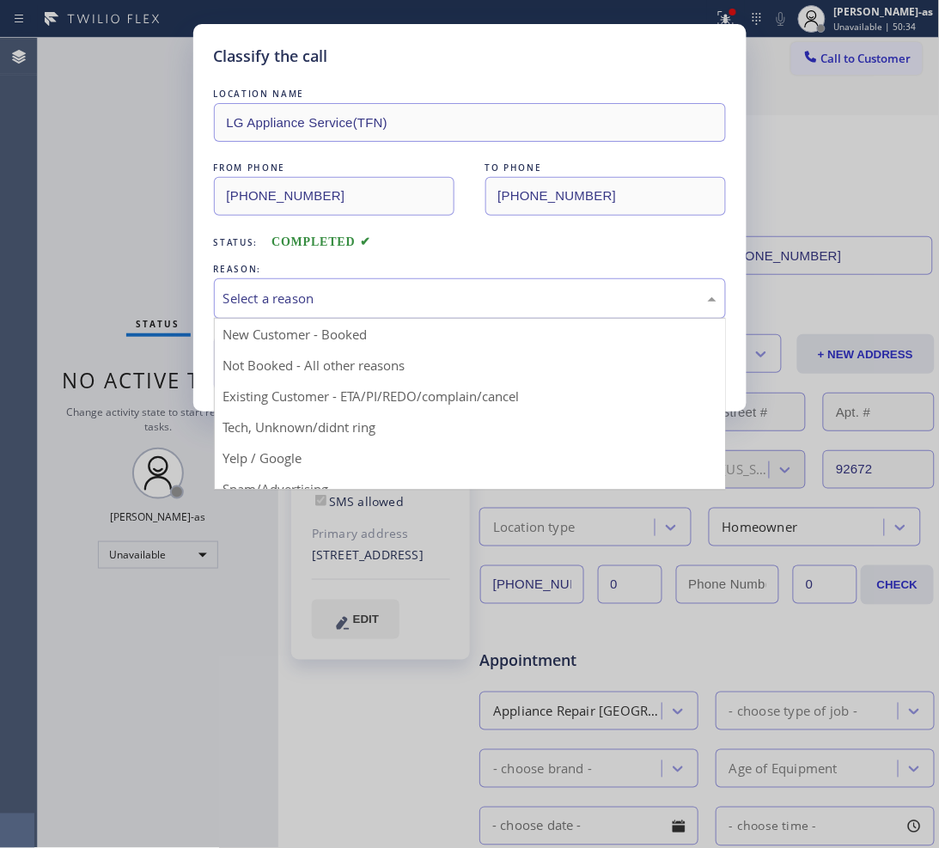
click at [370, 299] on div "Select a reason" at bounding box center [469, 299] width 493 height 20
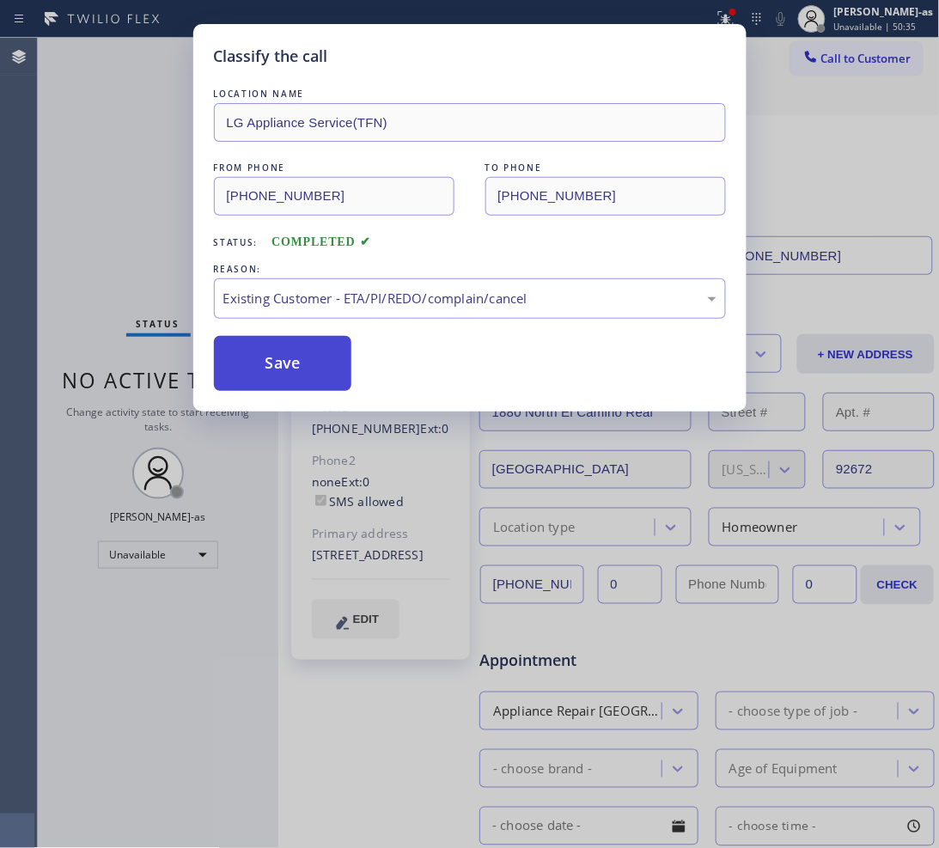
drag, startPoint x: 277, startPoint y: 367, endPoint x: 147, endPoint y: 93, distance: 303.1
click at [277, 366] on button "Save" at bounding box center [283, 363] width 138 height 55
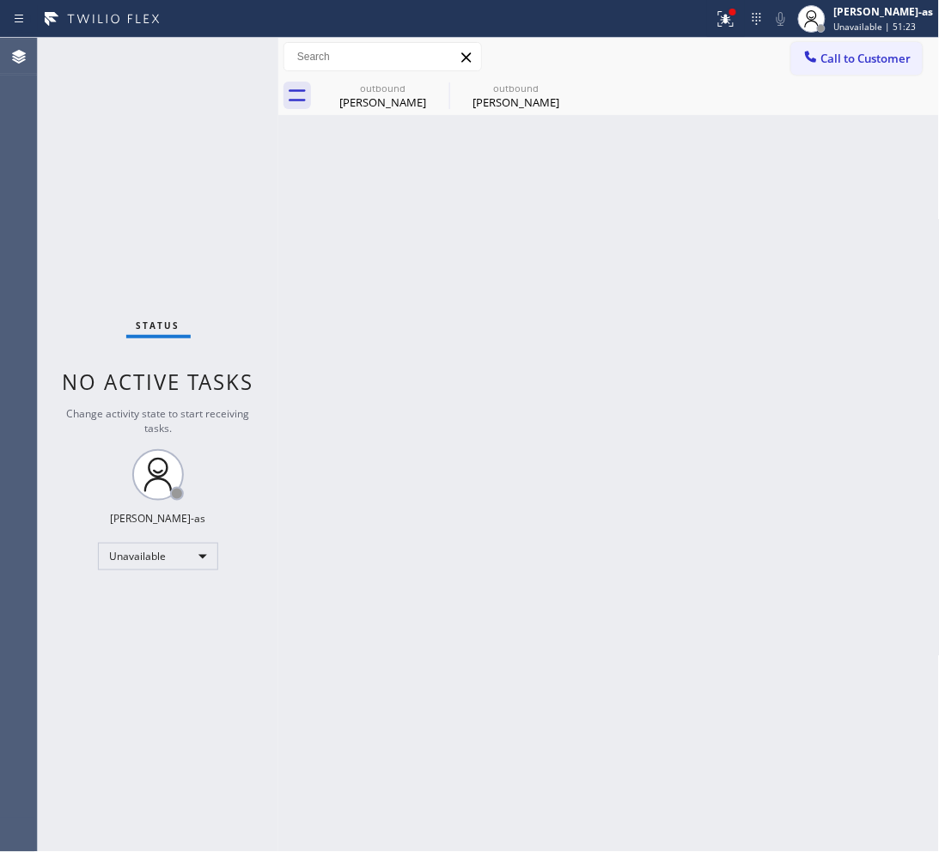
click at [855, 39] on div "Call to Customer Outbound call Location LG Appliance Service(TFN) Your caller i…" at bounding box center [608, 57] width 661 height 39
click at [866, 45] on button "Call to Customer" at bounding box center [856, 58] width 131 height 33
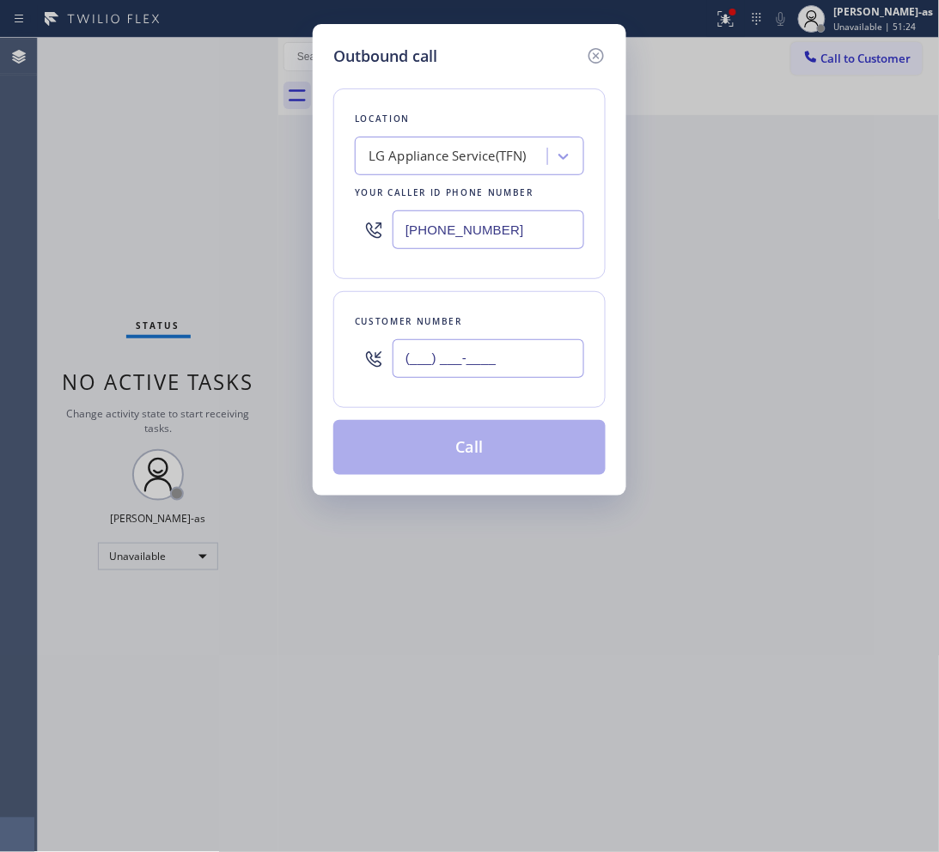
click at [502, 362] on input "(___) ___-____" at bounding box center [488, 358] width 192 height 39
paste input "812) 320-3598"
type input "[PHONE_NUMBER]"
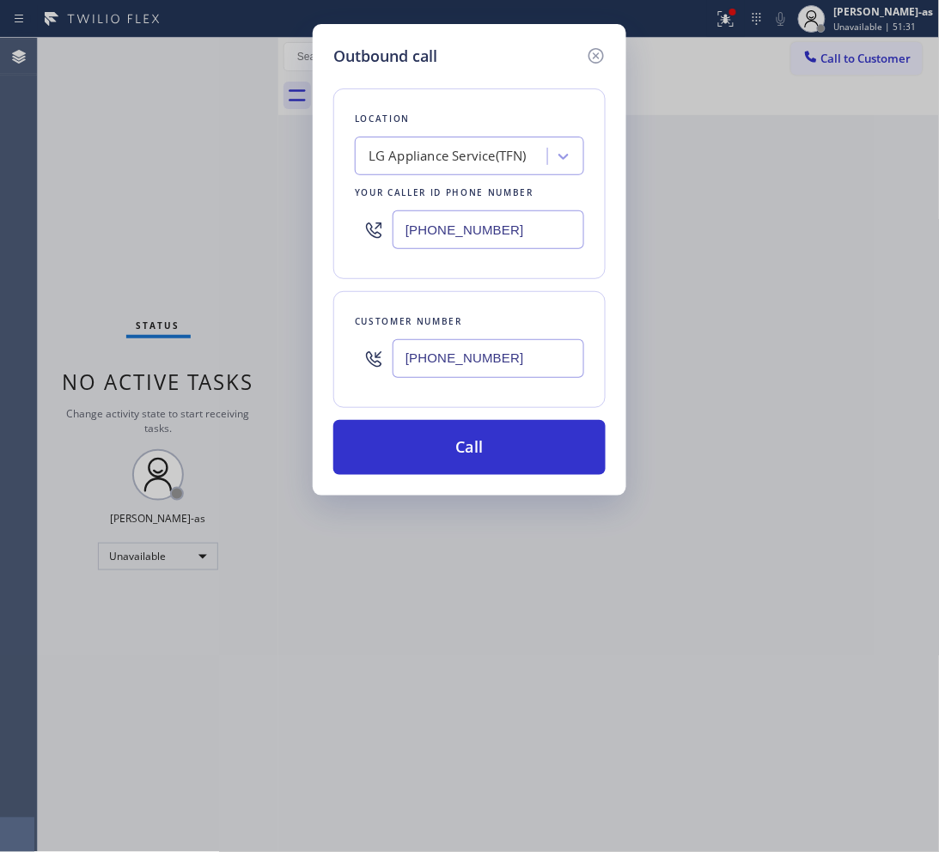
click at [501, 229] on input "[PHONE_NUMBER]" at bounding box center [488, 229] width 192 height 39
click at [500, 229] on input "[PHONE_NUMBER]" at bounding box center [488, 229] width 192 height 39
paste input "206) 202-1006"
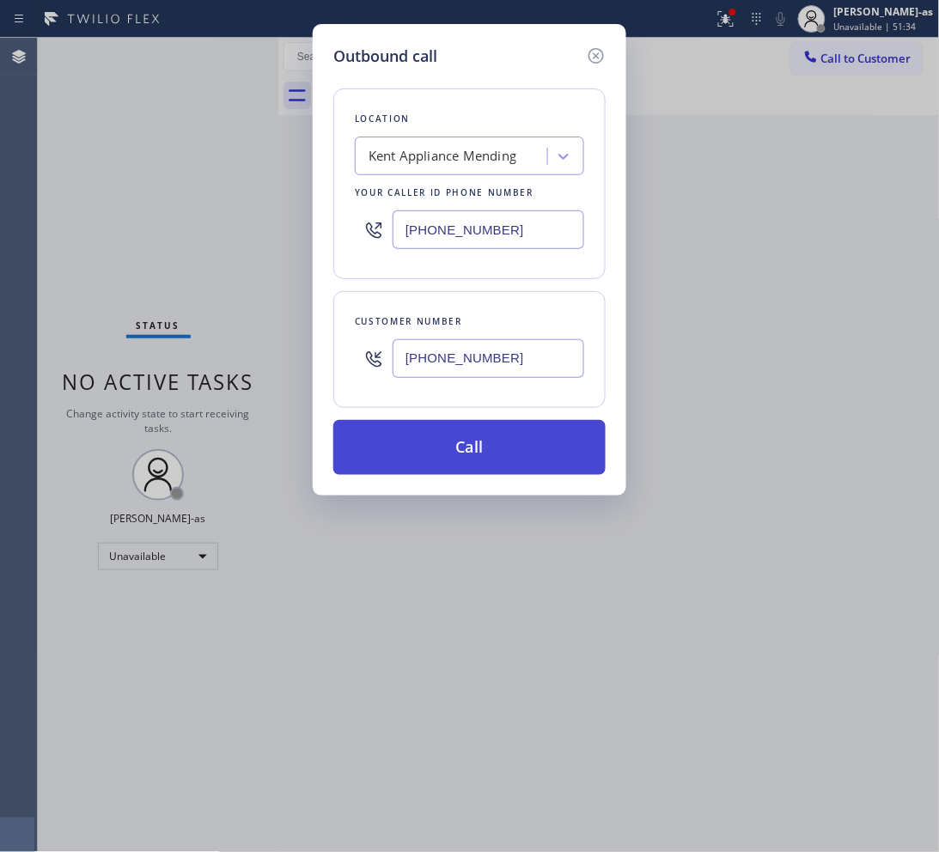
type input "[PHONE_NUMBER]"
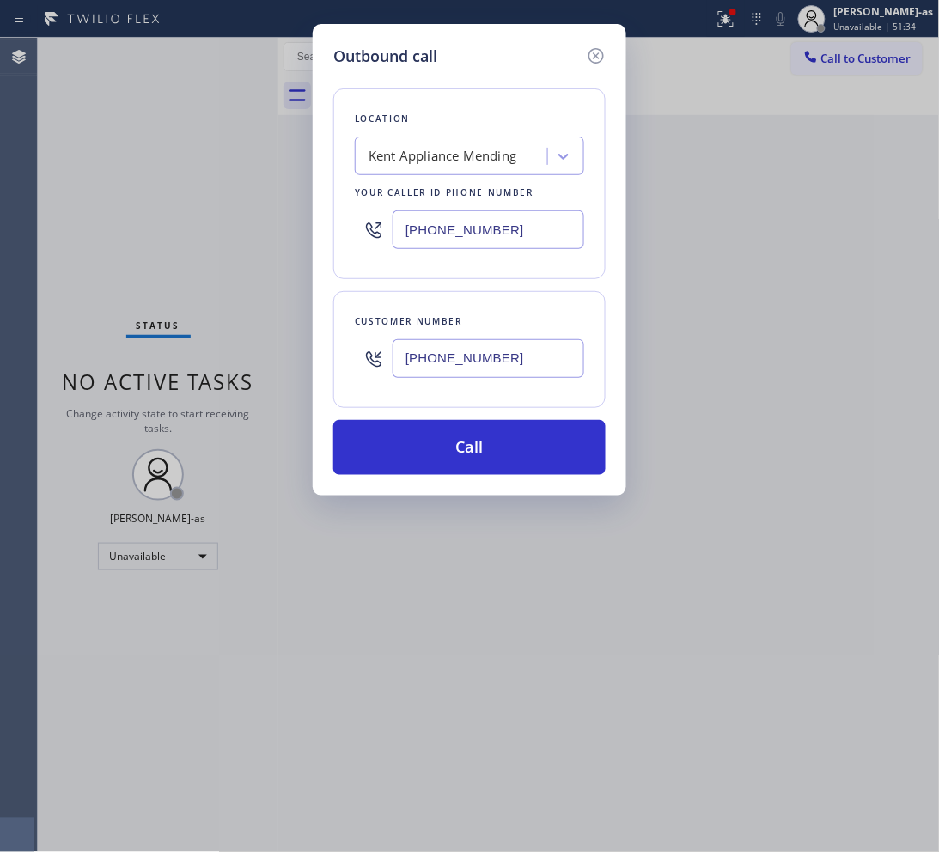
drag, startPoint x: 513, startPoint y: 449, endPoint x: 384, endPoint y: 237, distance: 248.2
click at [514, 449] on button "Call" at bounding box center [469, 447] width 272 height 55
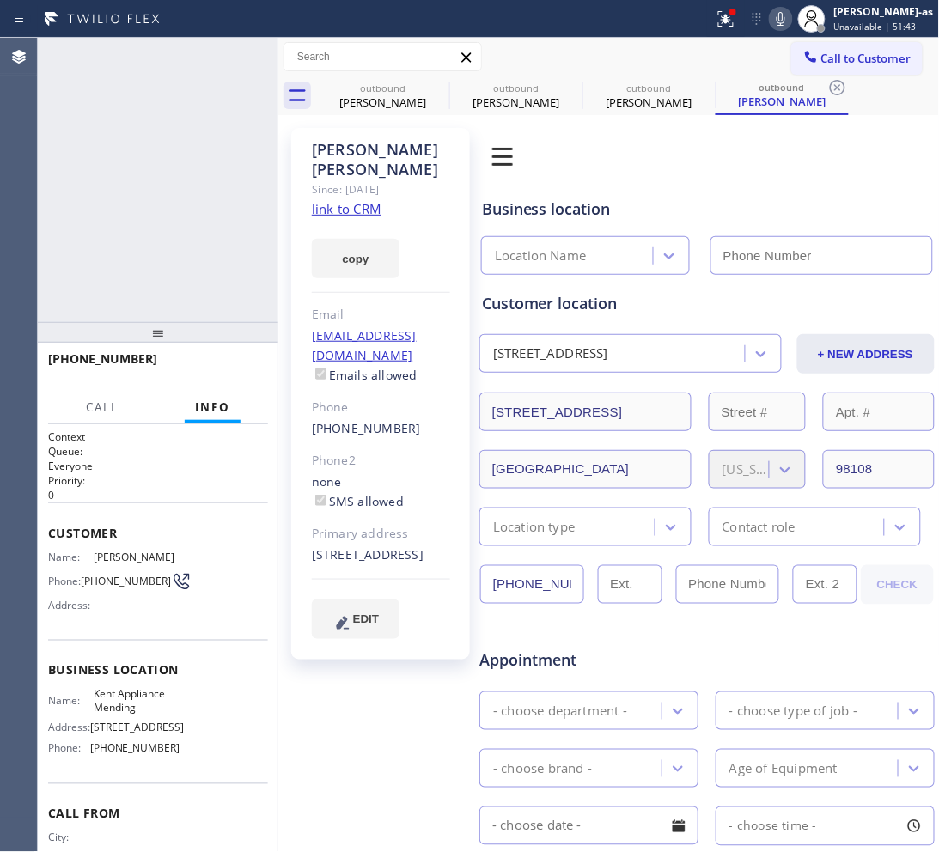
type input "[PHONE_NUMBER]"
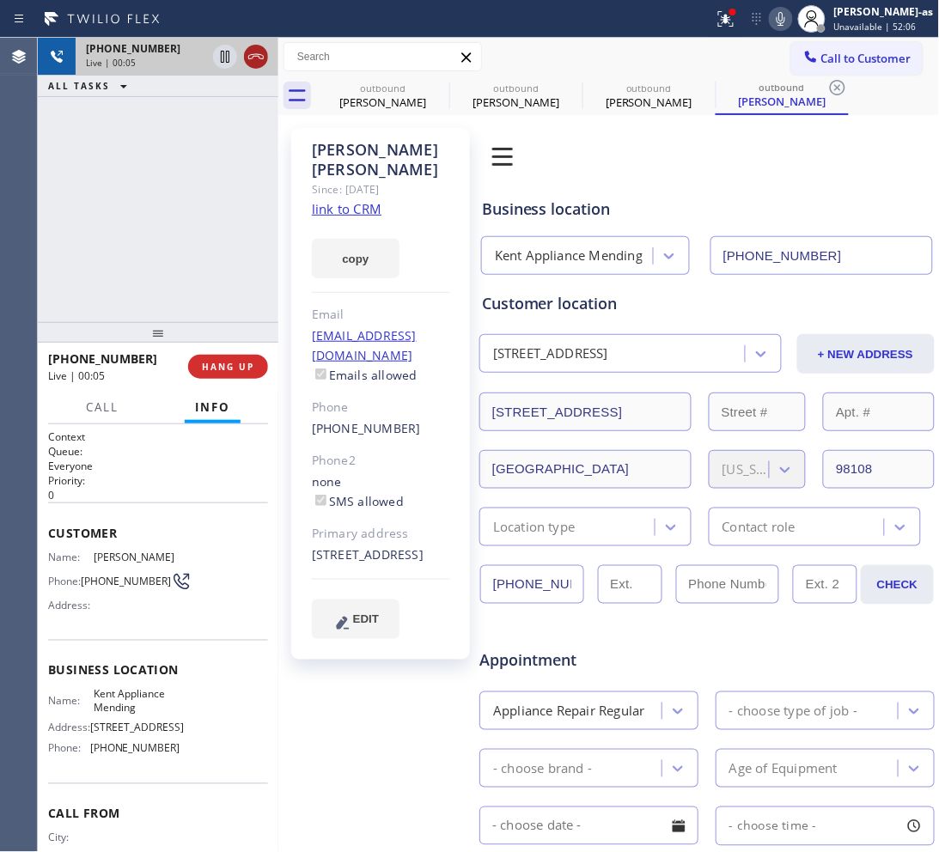
click at [263, 57] on icon at bounding box center [255, 56] width 15 height 5
drag, startPoint x: 219, startPoint y: 246, endPoint x: 213, endPoint y: 348, distance: 101.5
click at [220, 258] on div "[PHONE_NUMBER] Live | 00:06 ALL TASKS ALL TASKS ACTIVE TASKS TASKS IN WRAP UP" at bounding box center [158, 180] width 240 height 284
drag, startPoint x: 213, startPoint y: 348, endPoint x: 217, endPoint y: 356, distance: 9.6
click at [215, 352] on div "[PHONE_NUMBER] Live | 00:06 HANG UP" at bounding box center [158, 366] width 220 height 45
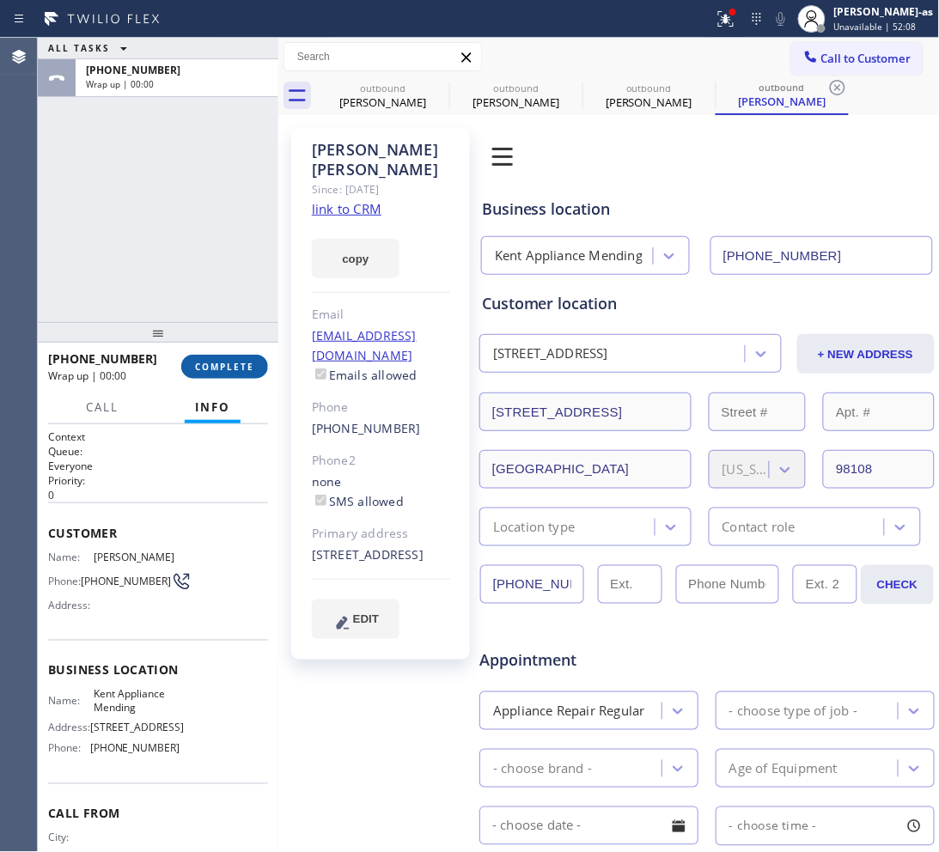
click at [217, 361] on span "COMPLETE" at bounding box center [224, 367] width 59 height 12
click at [195, 275] on div "ALL TASKS ALL TASKS ACTIVE TASKS TASKS IN WRAP UP [PHONE_NUMBER] Wrap up | 00:00" at bounding box center [158, 180] width 240 height 284
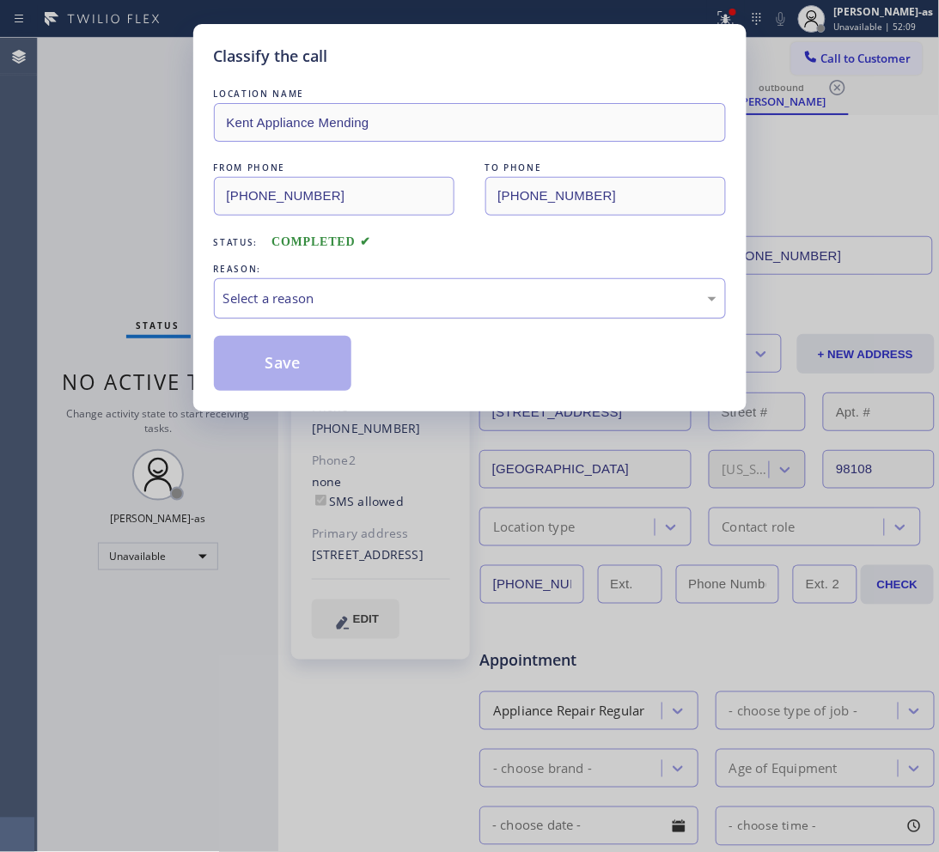
click at [400, 288] on div "Select a reason" at bounding box center [470, 298] width 512 height 40
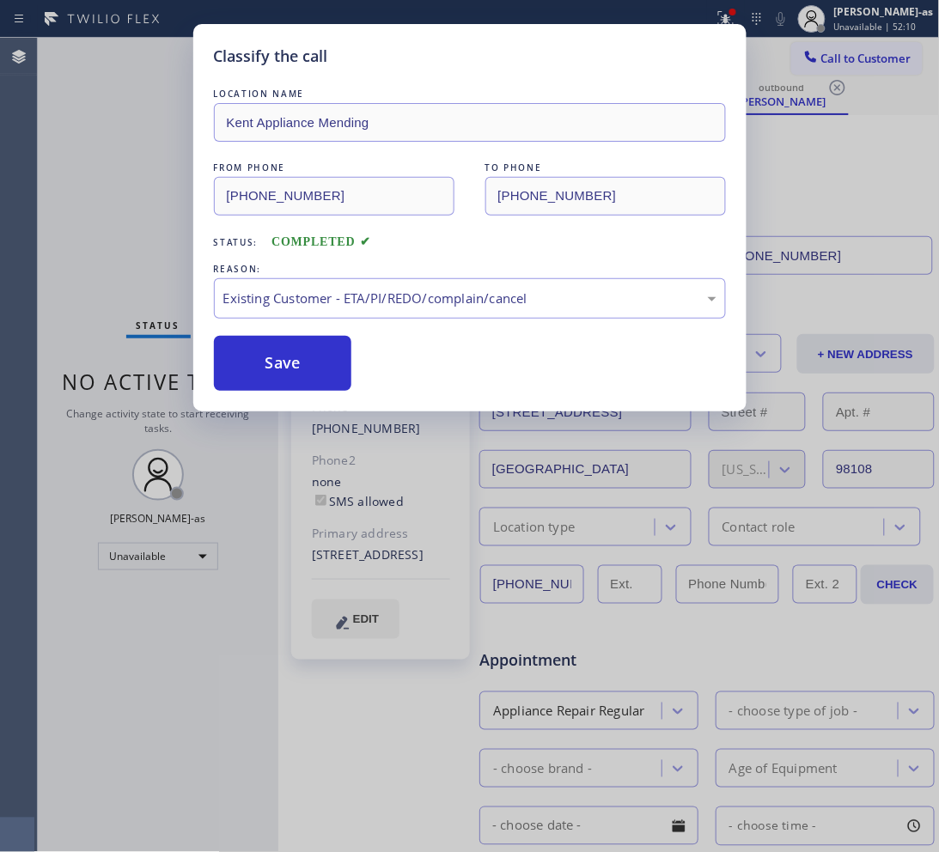
drag, startPoint x: 310, startPoint y: 368, endPoint x: 215, endPoint y: 7, distance: 373.1
click at [306, 363] on button "Save" at bounding box center [283, 363] width 138 height 55
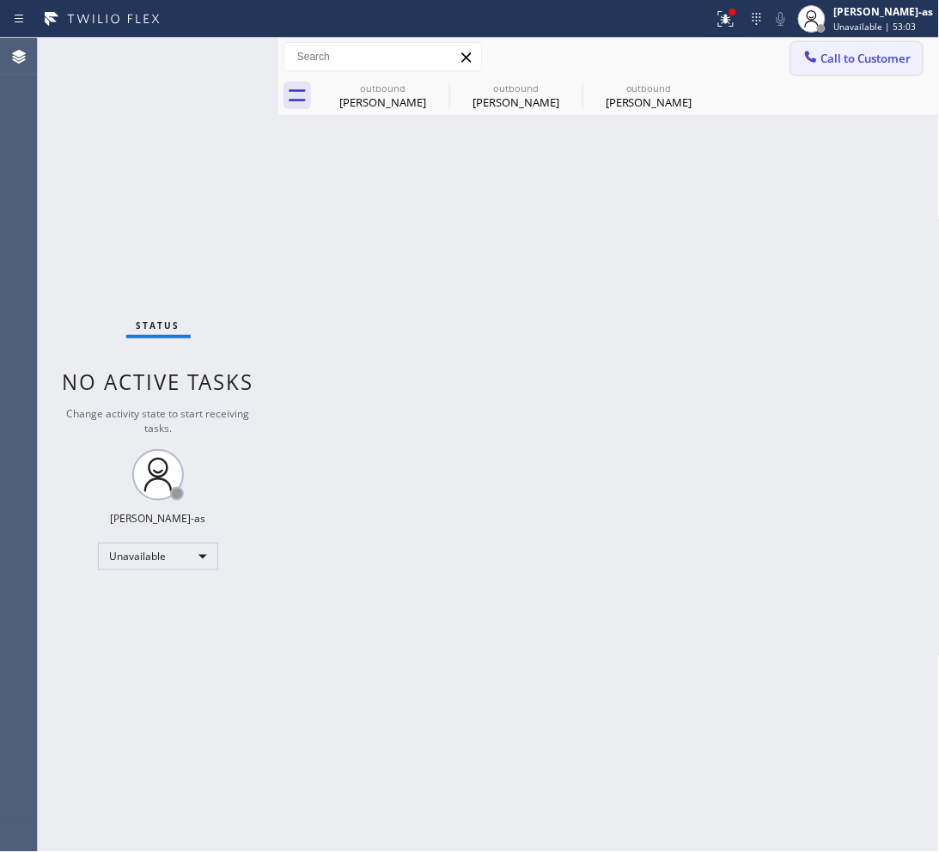
click at [883, 58] on span "Call to Customer" at bounding box center [866, 58] width 90 height 15
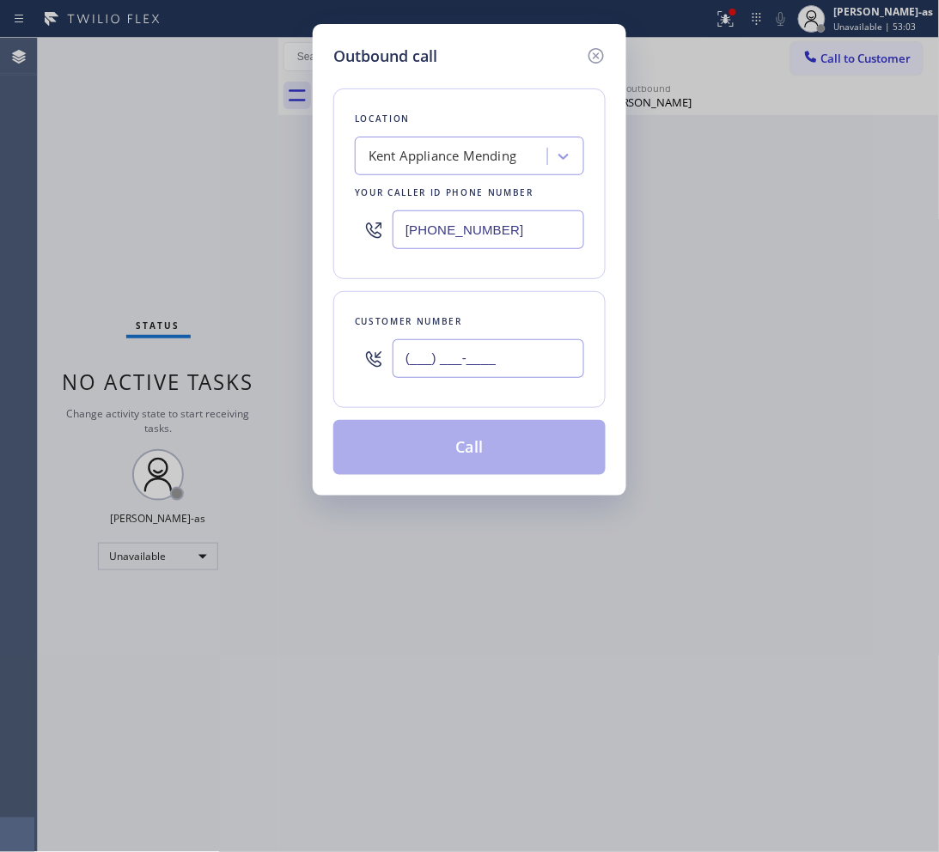
click at [490, 359] on input "(___) ___-____" at bounding box center [488, 358] width 192 height 39
paste input "206) 303-8832"
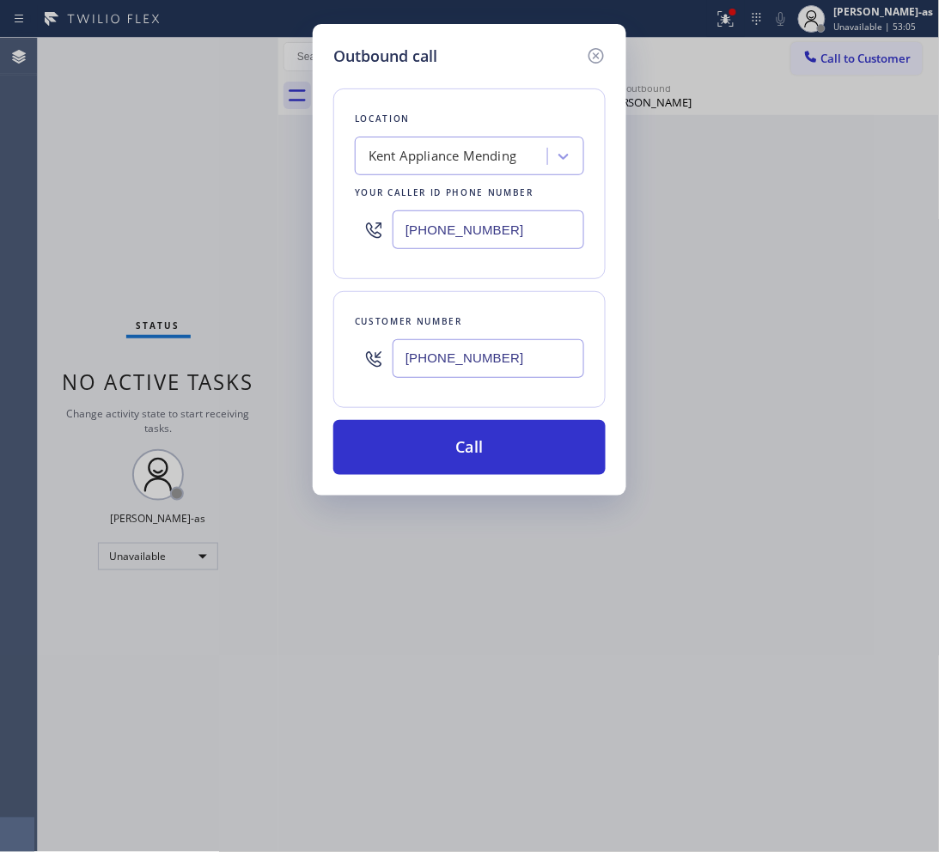
type input "[PHONE_NUMBER]"
click at [478, 230] on input "[PHONE_NUMBER]" at bounding box center [488, 229] width 192 height 39
paste input "626) 587-3952"
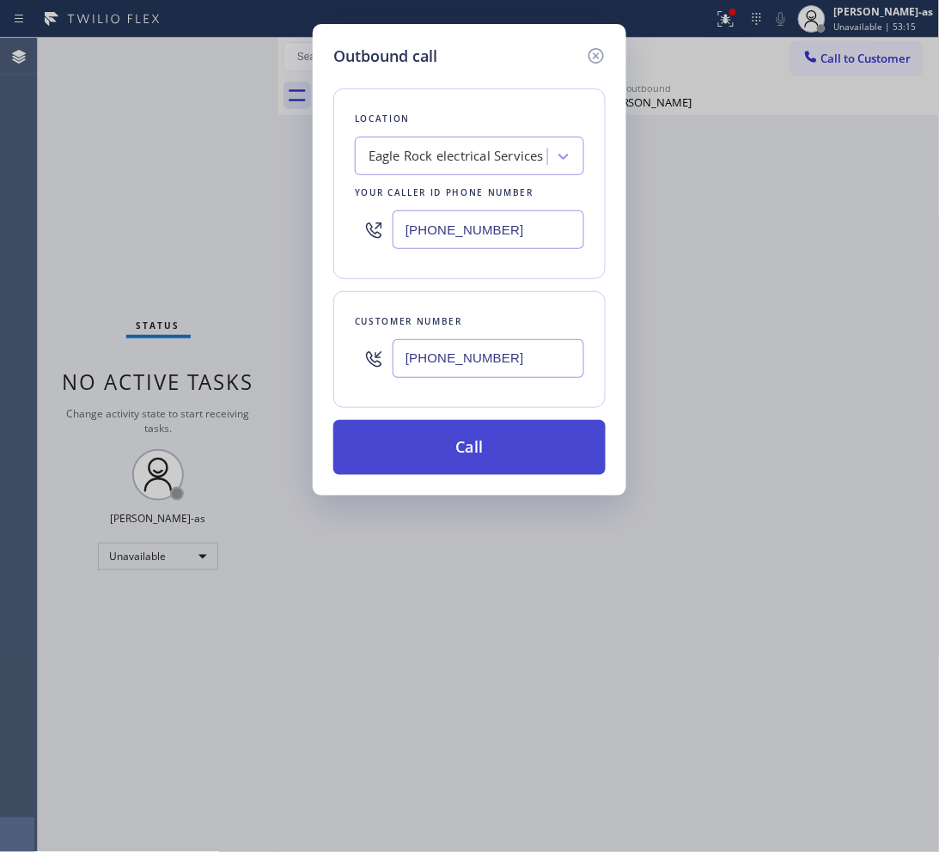
type input "[PHONE_NUMBER]"
click at [500, 452] on button "Call" at bounding box center [469, 447] width 272 height 55
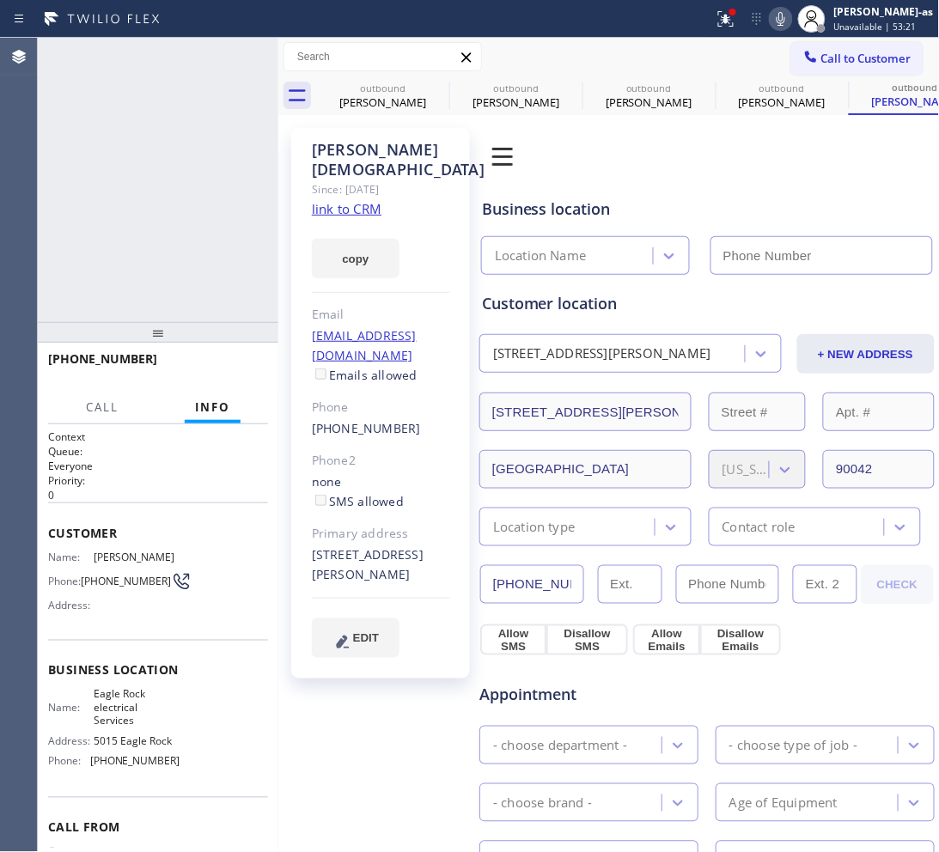
type input "[PHONE_NUMBER]"
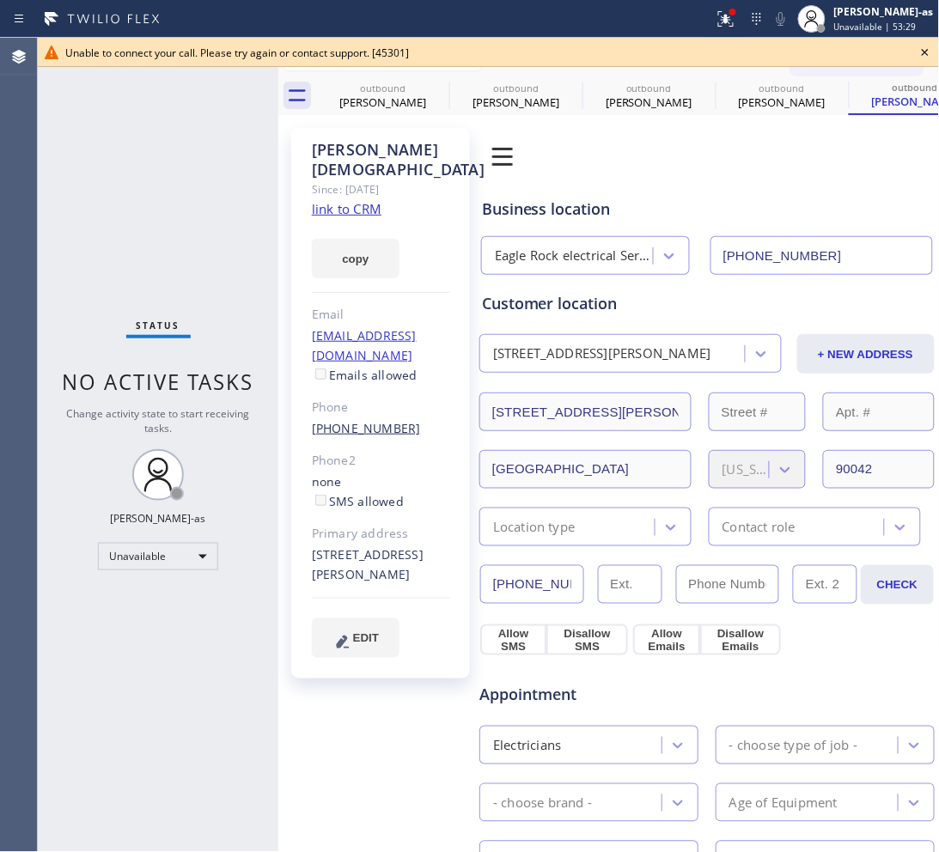
click at [352, 420] on link "[PHONE_NUMBER]" at bounding box center [366, 428] width 109 height 16
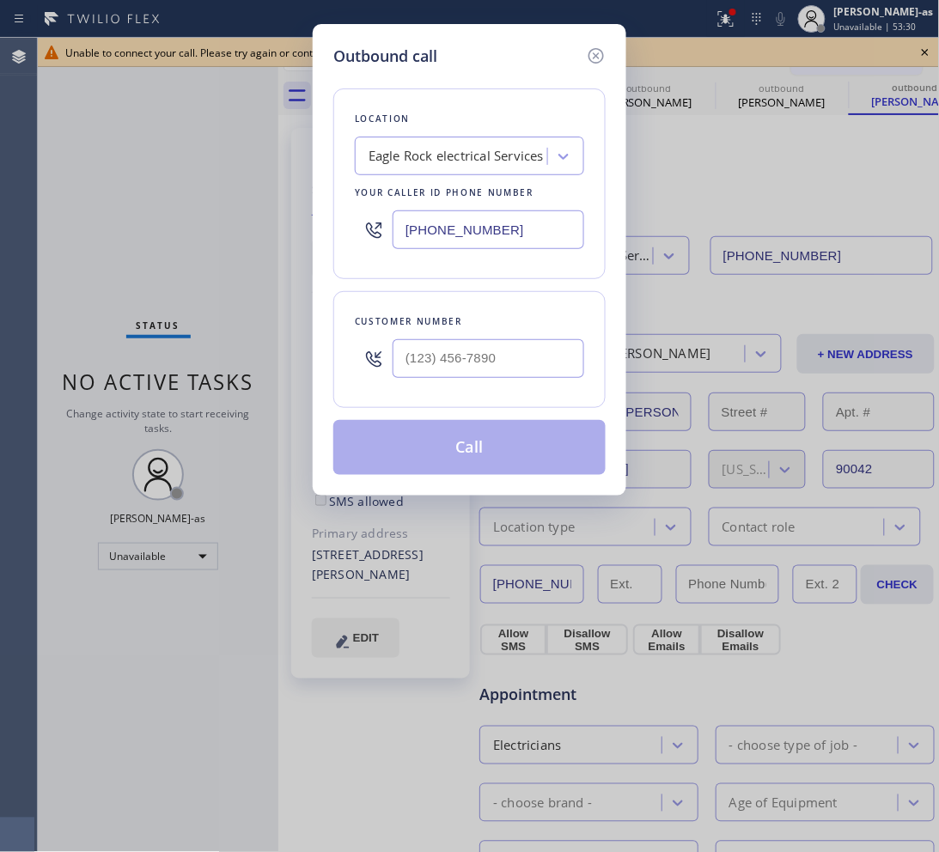
type input "[PHONE_NUMBER]"
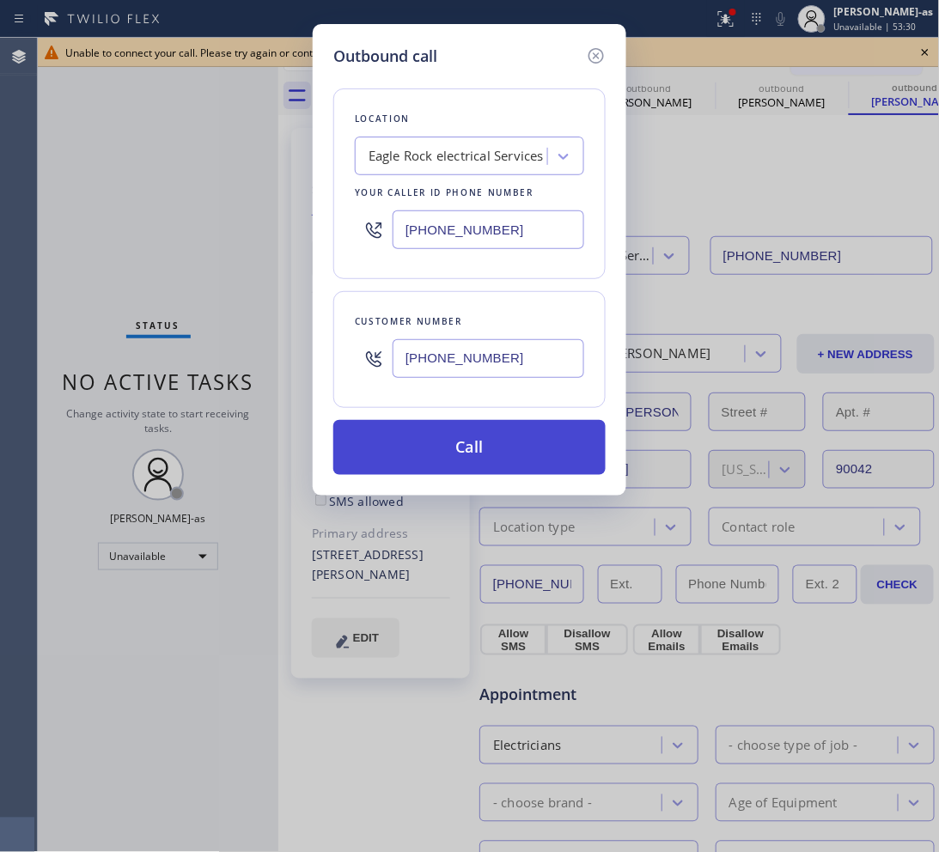
click at [483, 439] on button "Call" at bounding box center [469, 447] width 272 height 55
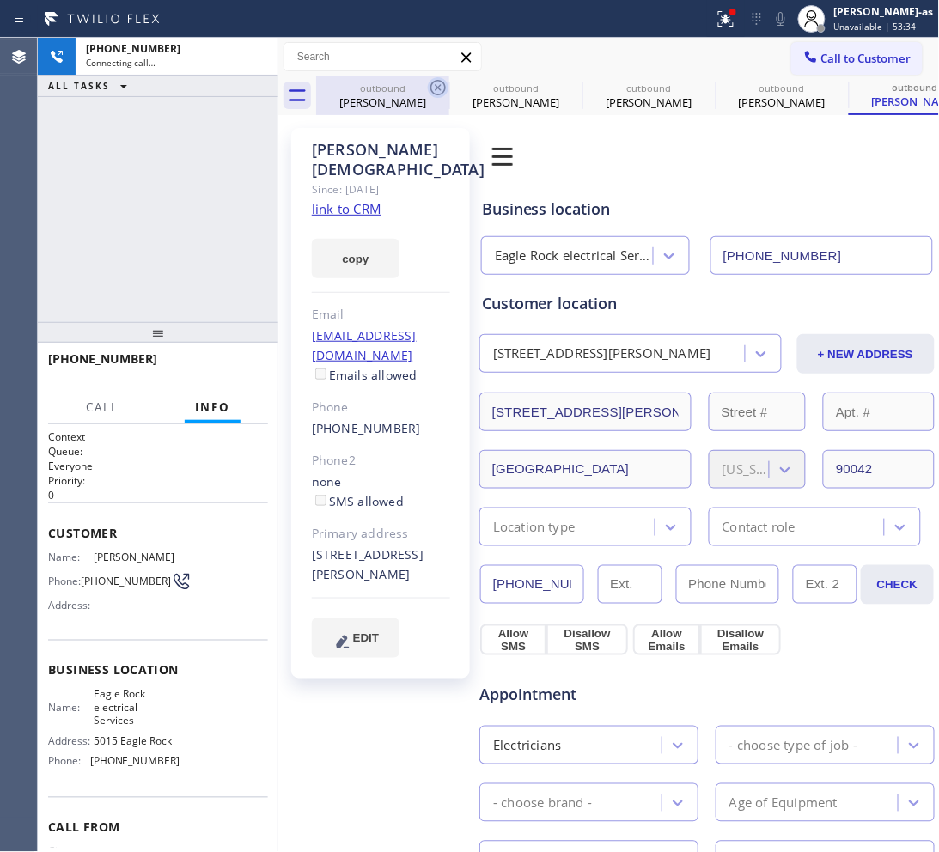
click at [409, 91] on div "outbound" at bounding box center [383, 88] width 130 height 13
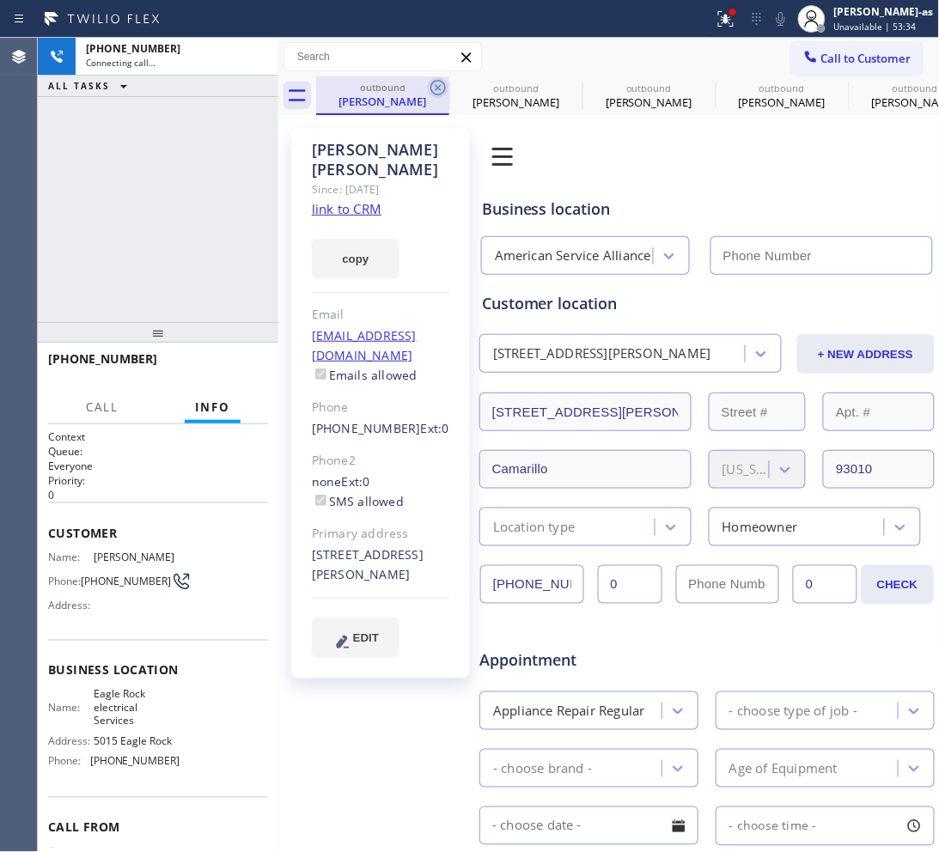
click at [434, 87] on icon at bounding box center [438, 87] width 21 height 21
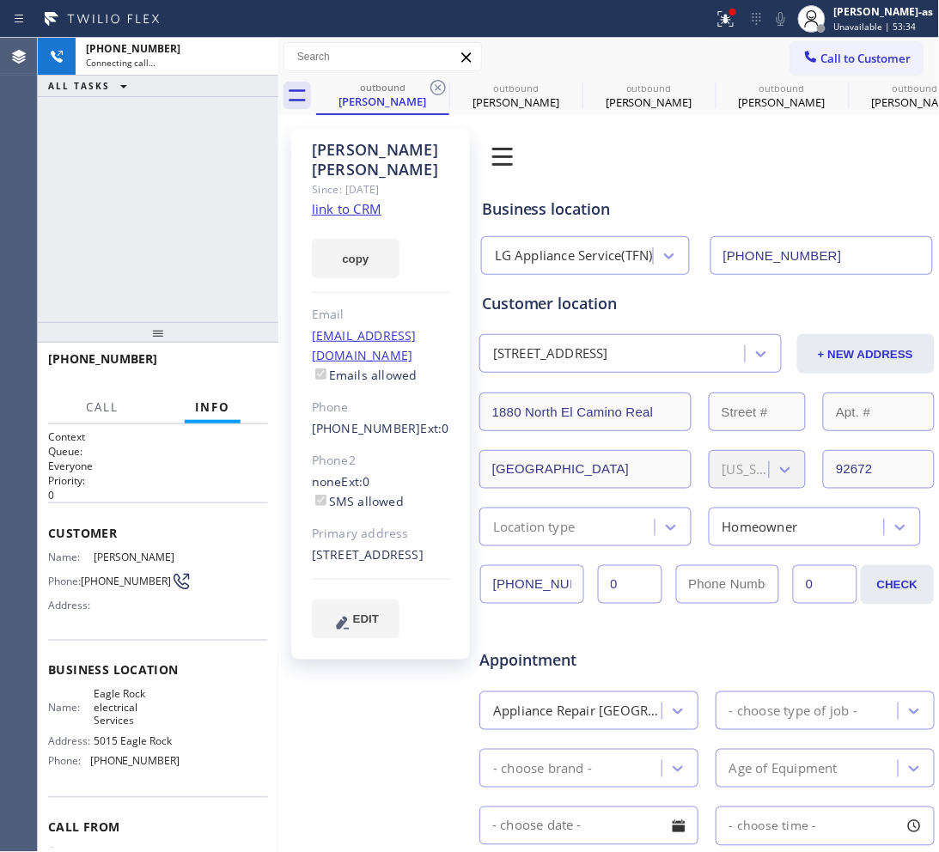
click at [434, 87] on icon at bounding box center [438, 87] width 21 height 21
click at [0, 0] on icon at bounding box center [0, 0] width 0 height 0
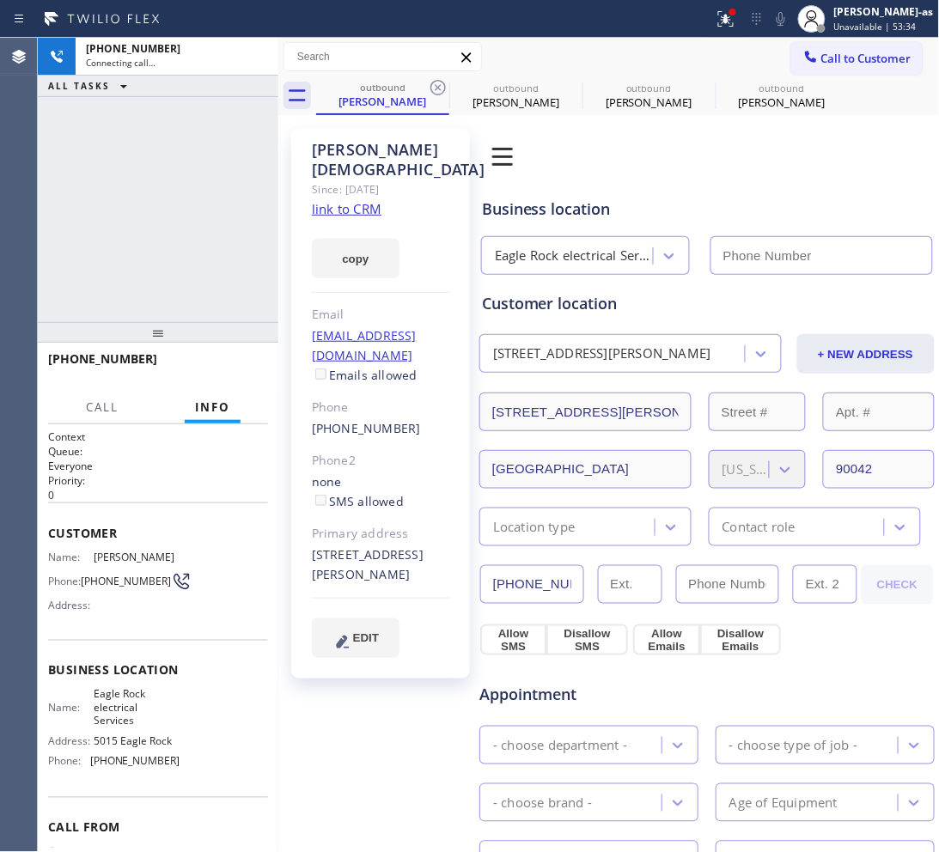
type input "[PHONE_NUMBER]"
click at [434, 87] on icon at bounding box center [438, 87] width 21 height 21
type input "[PHONE_NUMBER]"
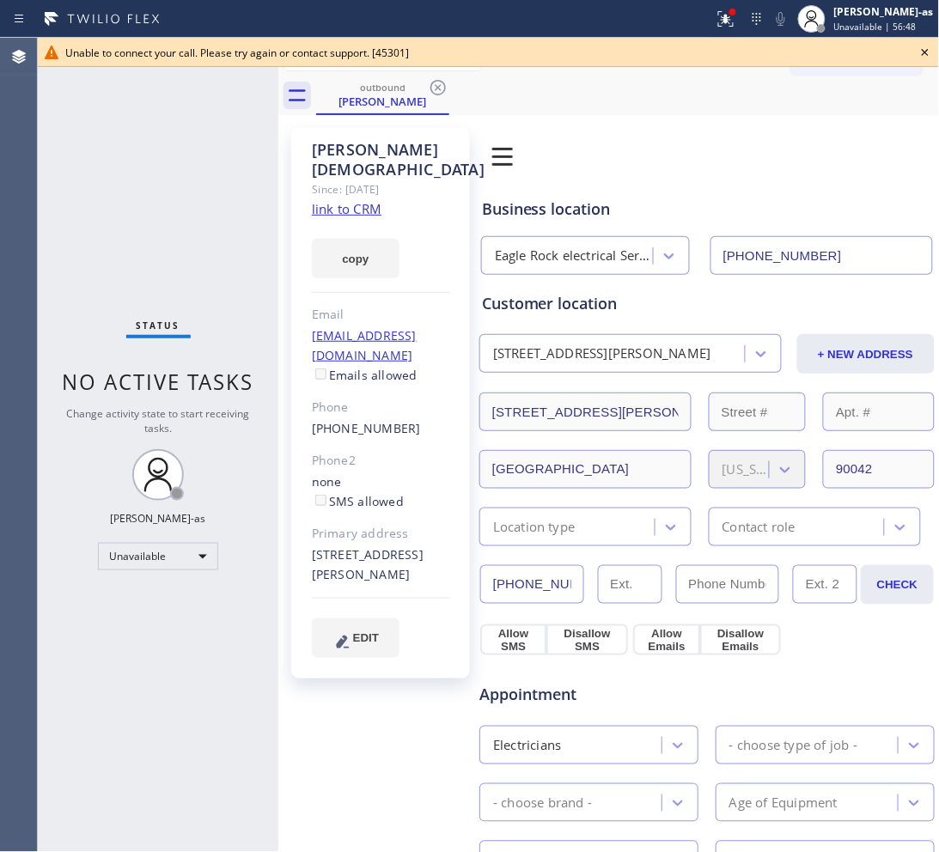
click at [920, 52] on icon at bounding box center [925, 52] width 21 height 21
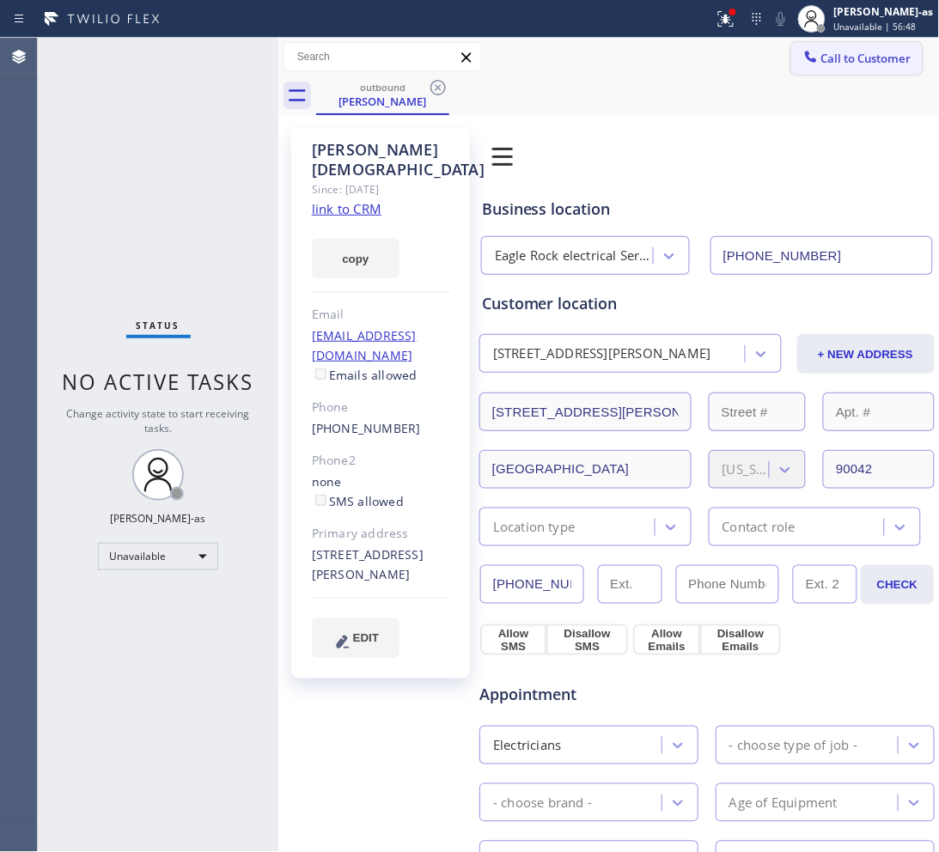
click at [868, 53] on span "Call to Customer" at bounding box center [866, 58] width 90 height 15
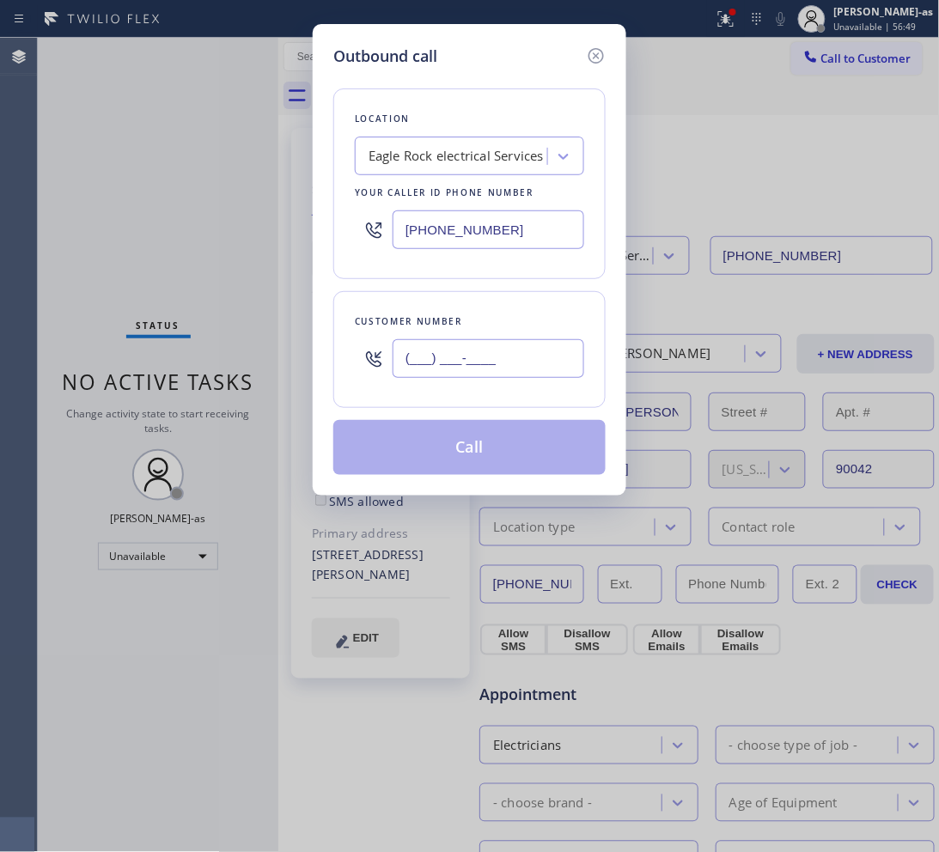
click at [482, 356] on input "(___) ___-____" at bounding box center [488, 358] width 192 height 39
paste input "213) 819-4954"
type input "[PHONE_NUMBER]"
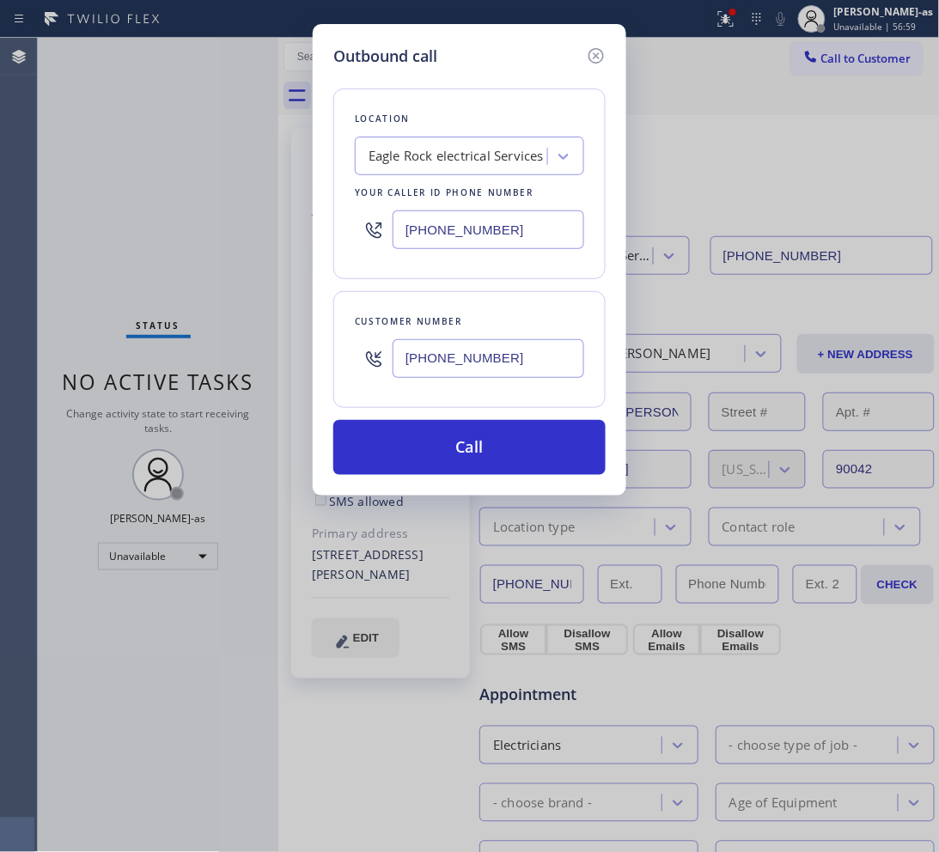
click at [470, 204] on div "[PHONE_NUMBER]" at bounding box center [469, 230] width 229 height 56
click at [478, 207] on div "[PHONE_NUMBER]" at bounding box center [469, 230] width 229 height 56
click at [551, 228] on input "[PHONE_NUMBER]" at bounding box center [488, 229] width 192 height 39
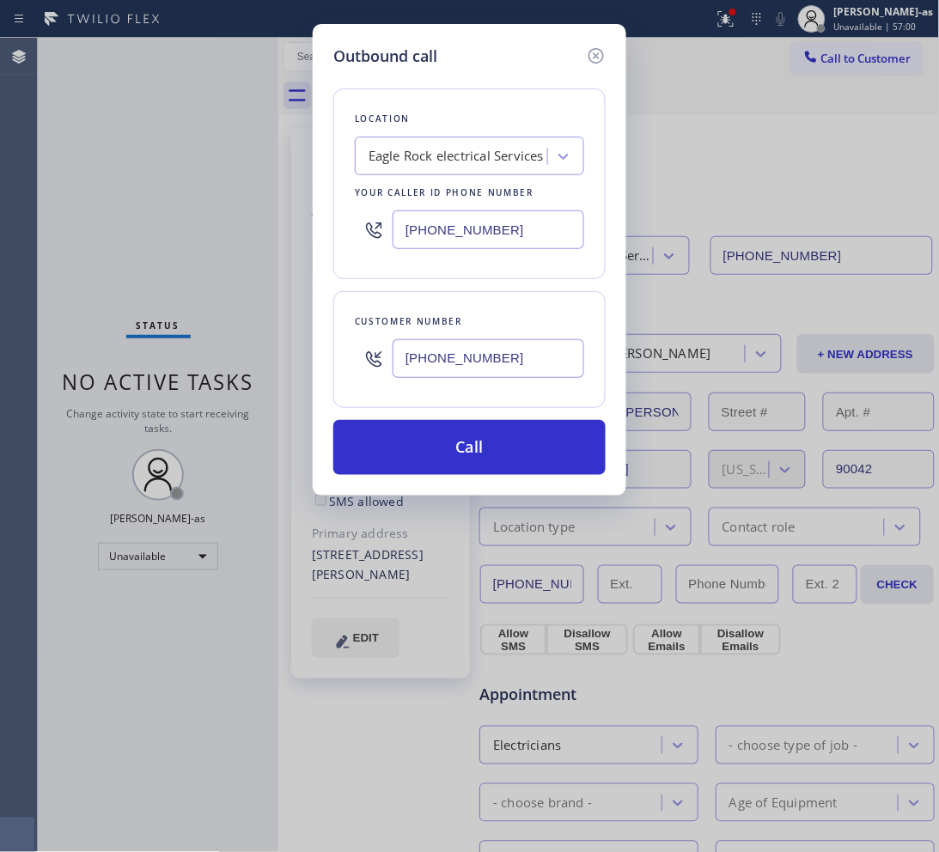
paste input "855) 731-4"
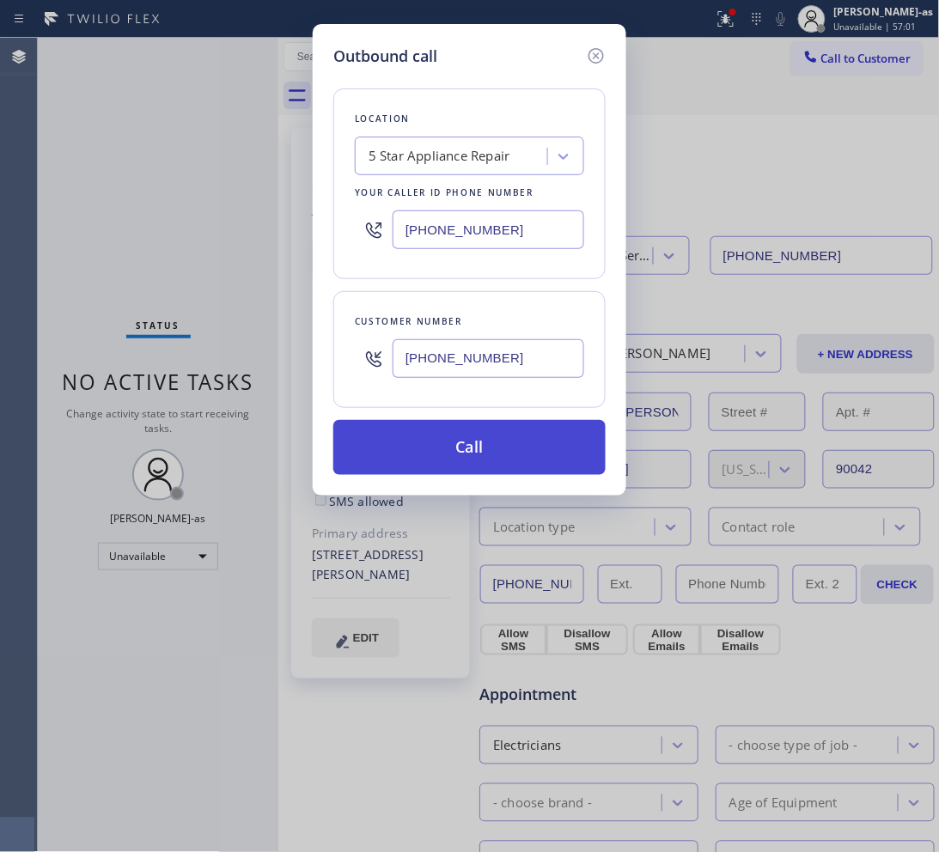
type input "[PHONE_NUMBER]"
click at [492, 458] on button "Call" at bounding box center [469, 447] width 272 height 55
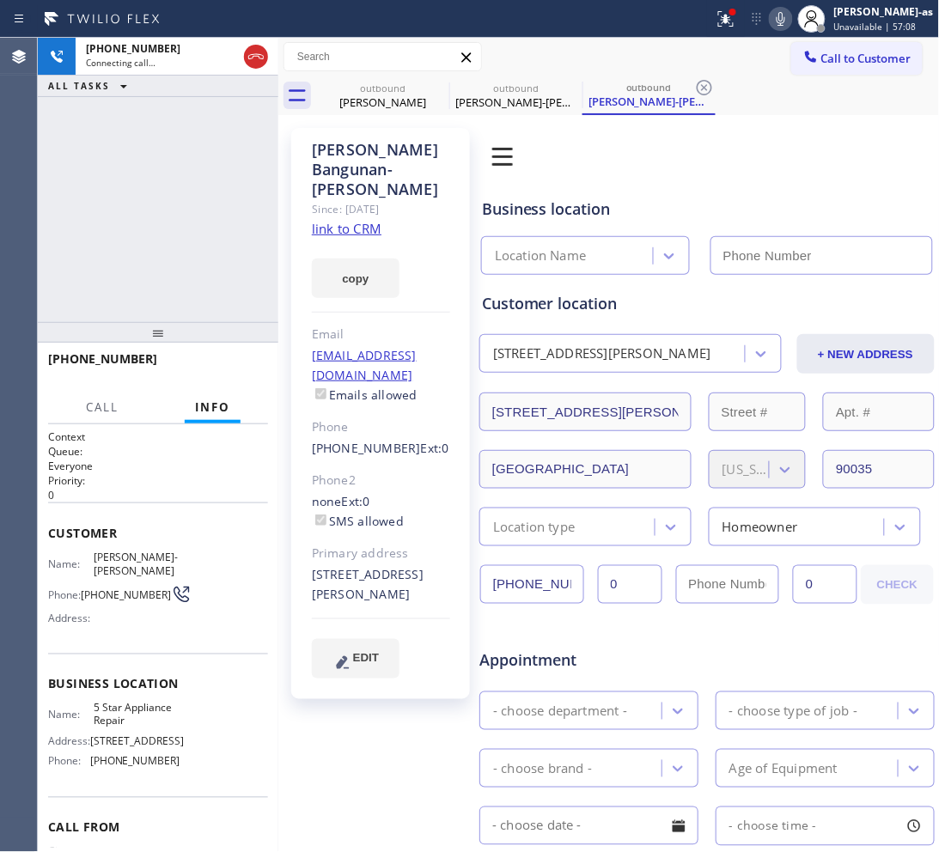
type input "[PHONE_NUMBER]"
click at [131, 297] on div "[PHONE_NUMBER] Live | 00:01 ALL TASKS ALL TASKS ACTIVE TASKS TASKS IN WRAP UP" at bounding box center [158, 180] width 240 height 284
click at [210, 369] on span "HANG UP" at bounding box center [228, 367] width 52 height 12
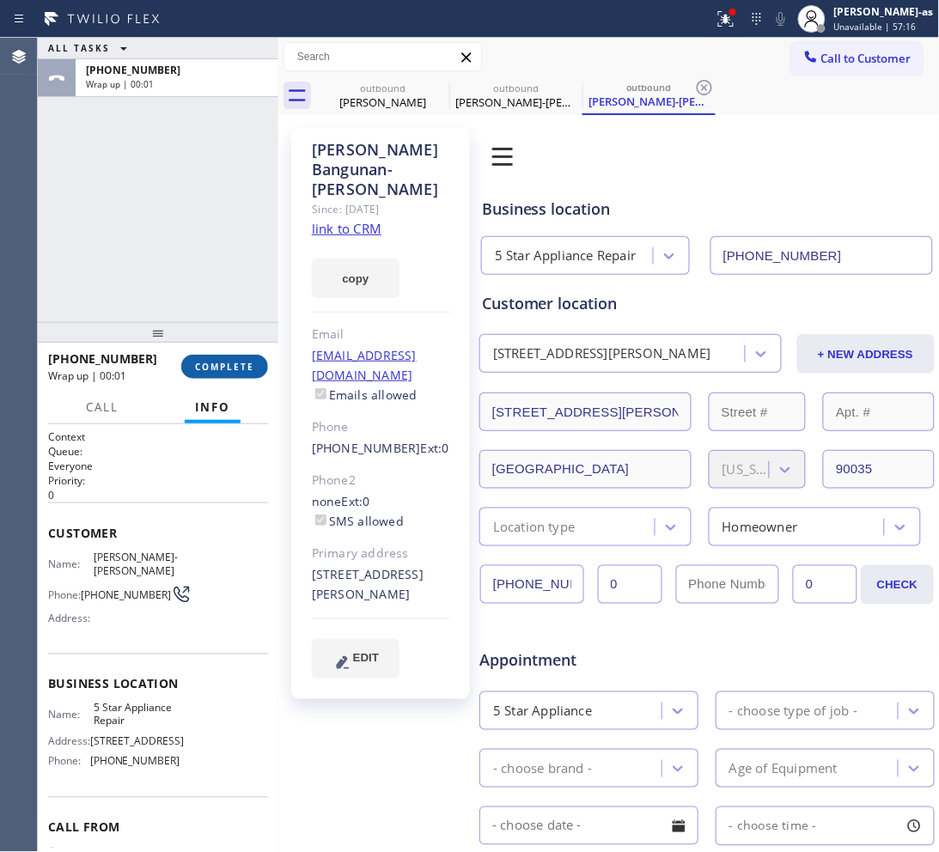
click at [211, 369] on span "COMPLETE" at bounding box center [224, 367] width 59 height 12
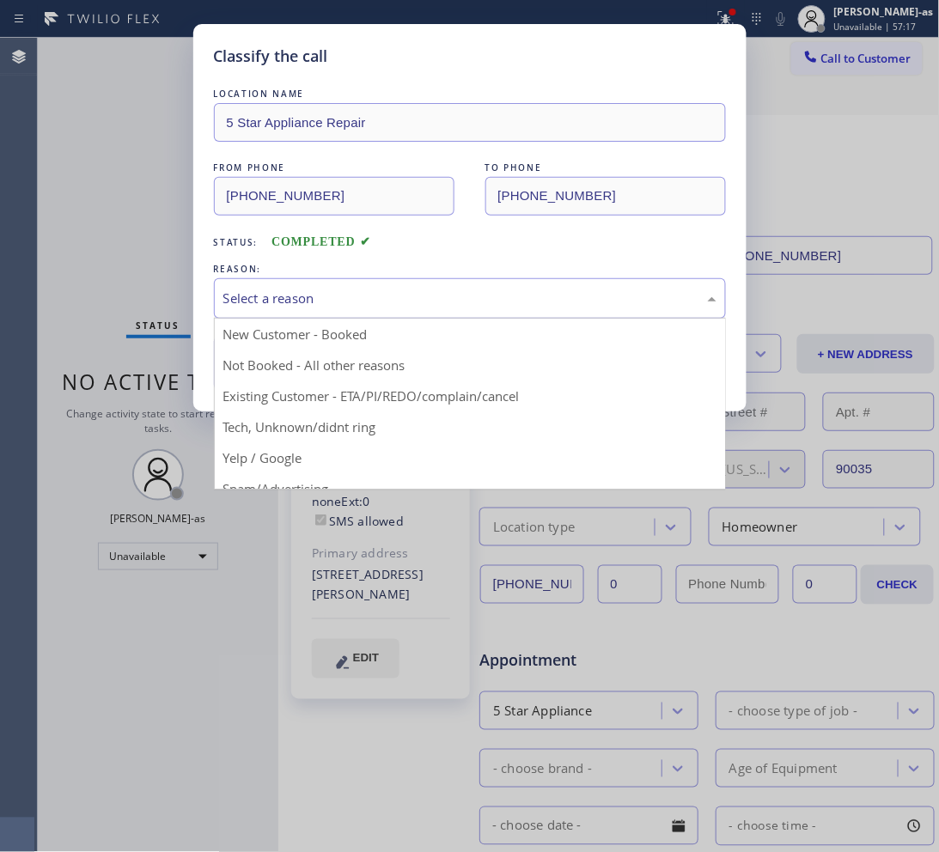
drag, startPoint x: 331, startPoint y: 289, endPoint x: 439, endPoint y: 414, distance: 164.4
click at [331, 290] on div "Select a reason" at bounding box center [469, 299] width 493 height 20
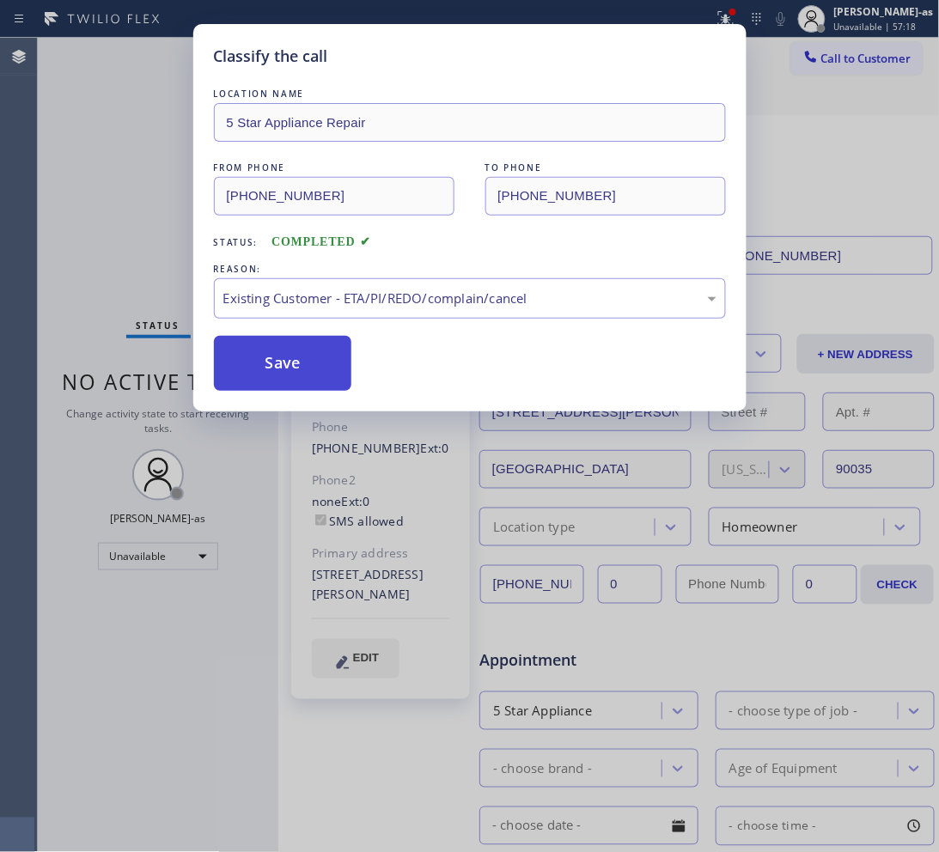
click at [267, 356] on button "Save" at bounding box center [283, 363] width 138 height 55
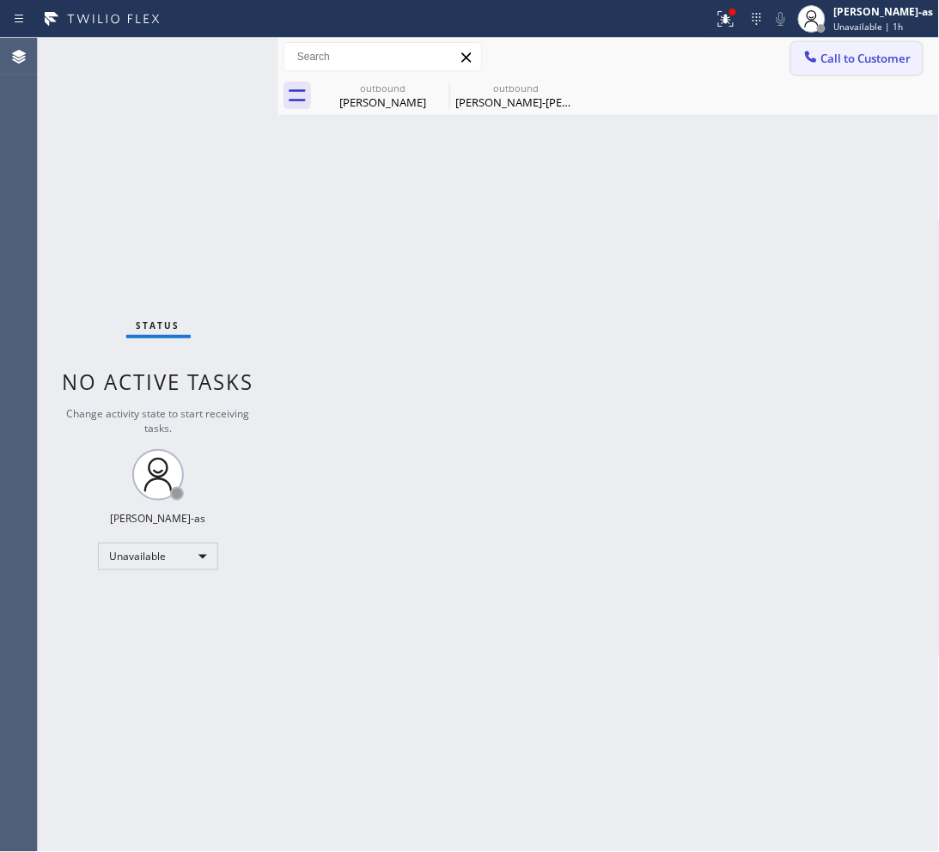
click at [848, 64] on span "Call to Customer" at bounding box center [866, 58] width 90 height 15
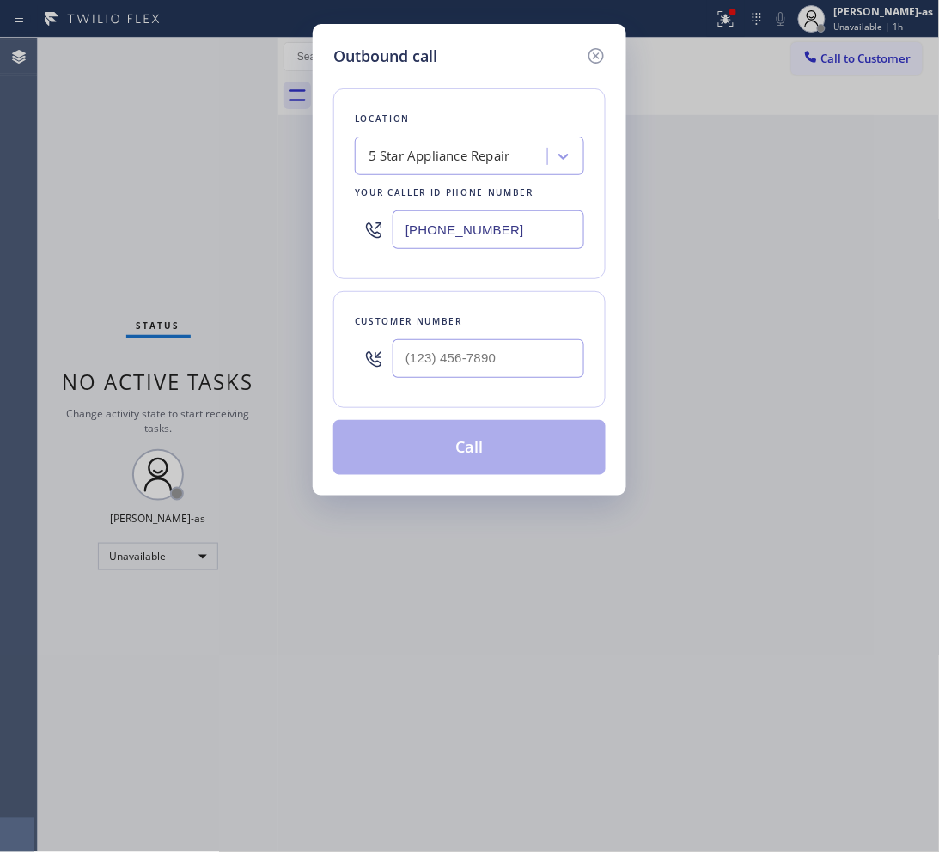
click at [477, 336] on div at bounding box center [488, 359] width 192 height 56
click at [544, 350] on input "(___) ___-____" at bounding box center [488, 358] width 192 height 39
paste input "919) 491-2281"
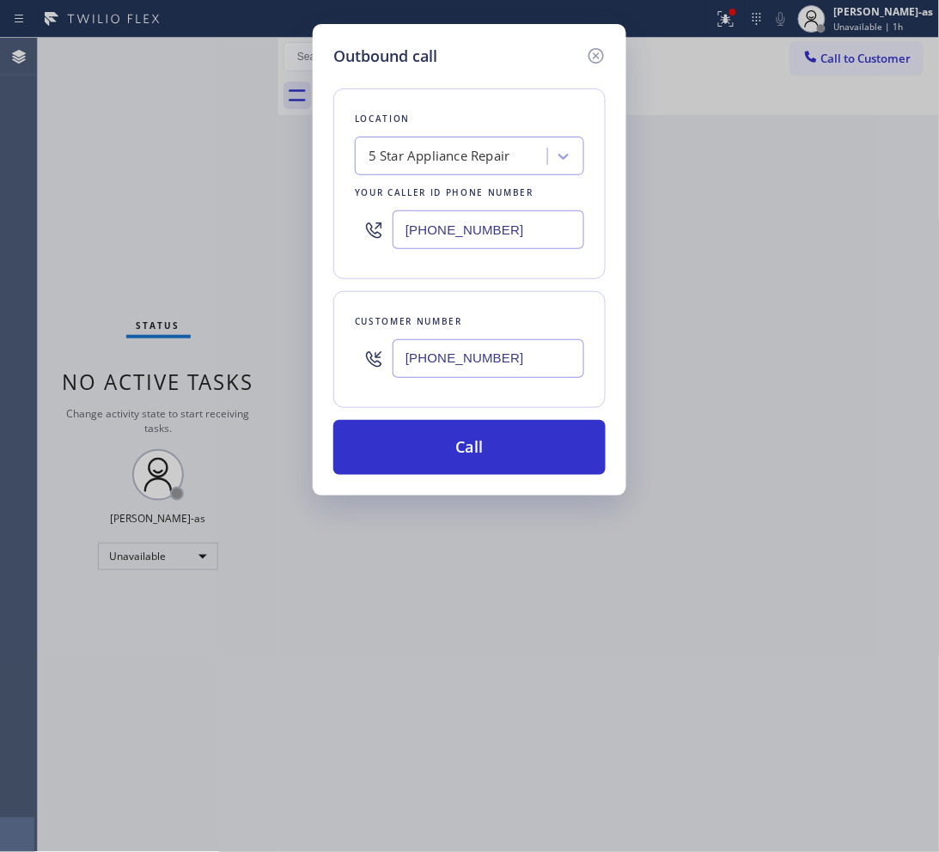
type input "[PHONE_NUMBER]"
click at [511, 219] on input "[PHONE_NUMBER]" at bounding box center [488, 229] width 192 height 39
paste input "510) 880-344"
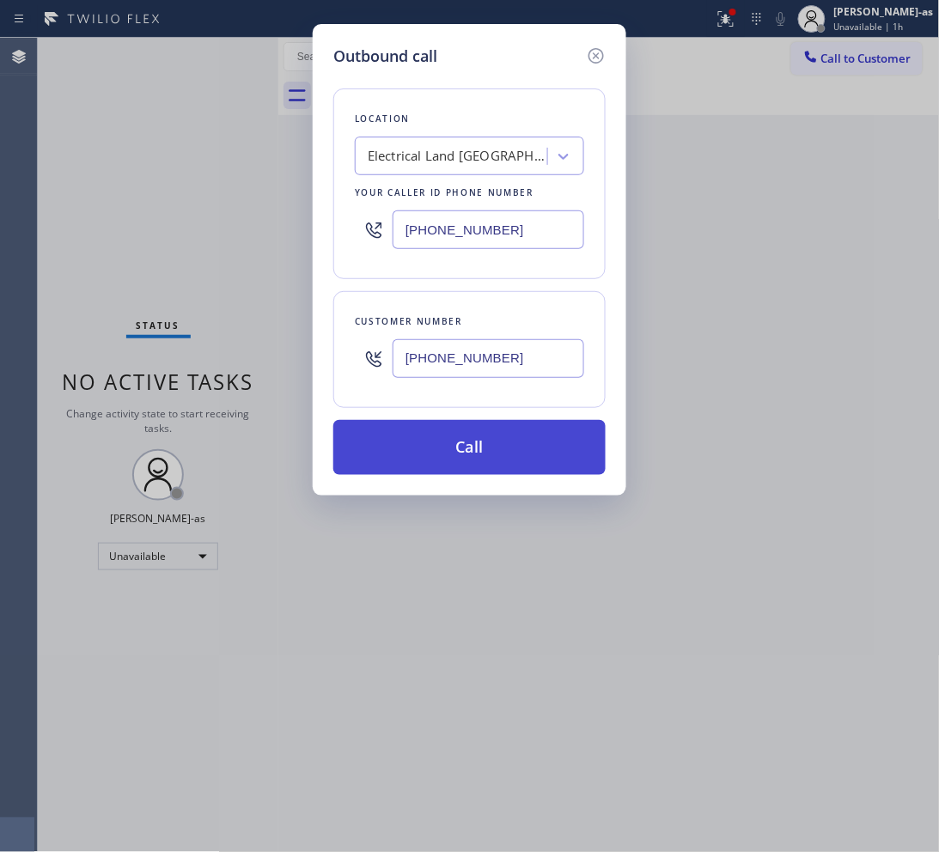
type input "[PHONE_NUMBER]"
click at [509, 441] on button "Call" at bounding box center [469, 447] width 272 height 55
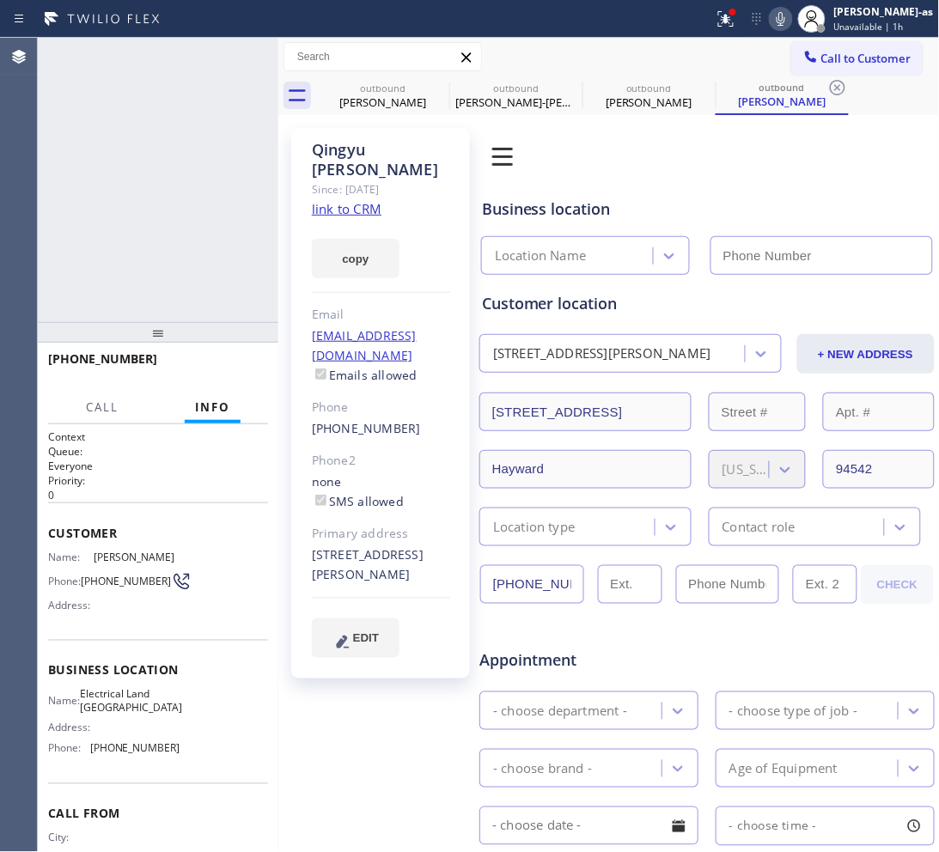
type input "[PHONE_NUMBER]"
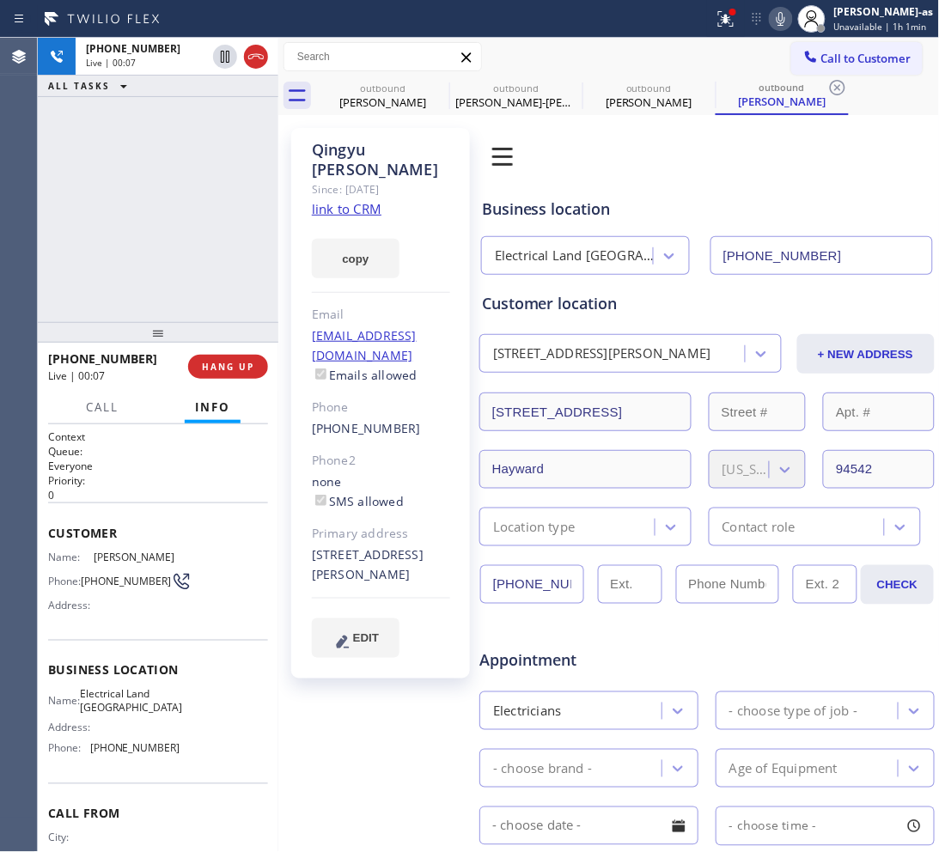
drag, startPoint x: 58, startPoint y: 156, endPoint x: 83, endPoint y: 150, distance: 25.6
click at [62, 157] on div "[PHONE_NUMBER] Live | 00:07 ALL TASKS ALL TASKS ACTIVE TASKS TASKS IN WRAP UP" at bounding box center [158, 180] width 240 height 284
drag, startPoint x: 264, startPoint y: 58, endPoint x: 256, endPoint y: 104, distance: 46.2
click at [264, 61] on icon at bounding box center [256, 56] width 21 height 21
click at [228, 275] on div "[PHONE_NUMBER] Live | 00:08 ALL TASKS ALL TASKS ACTIVE TASKS TASKS IN WRAP UP" at bounding box center [158, 180] width 240 height 284
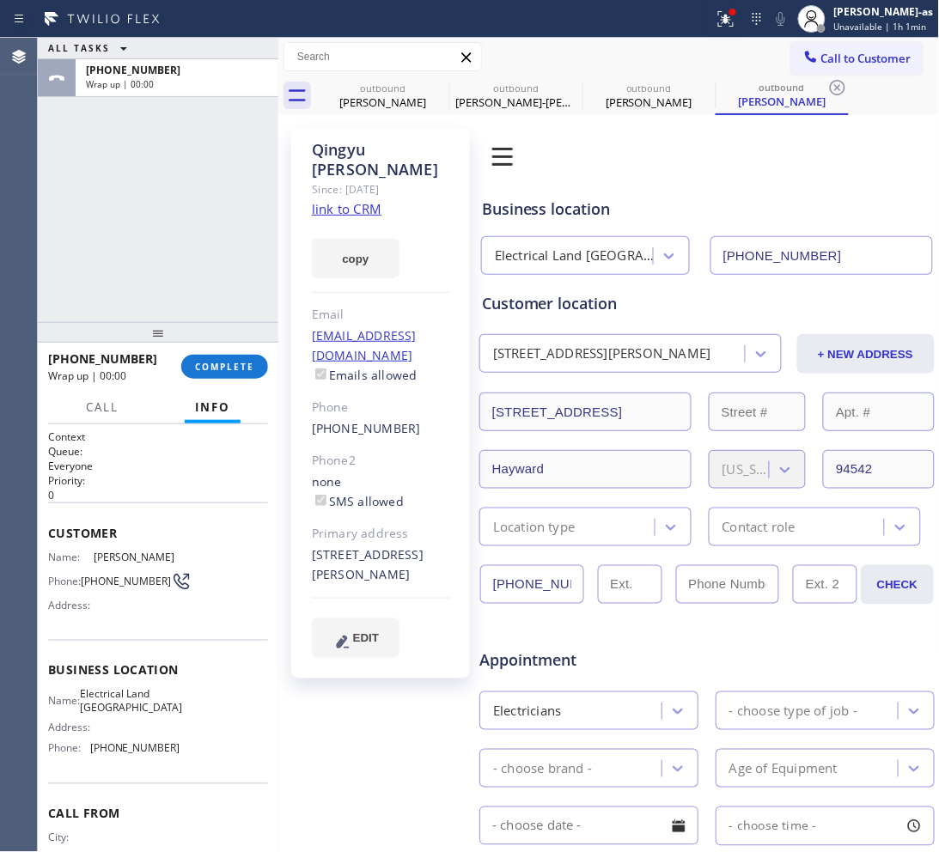
drag, startPoint x: 234, startPoint y: 375, endPoint x: 222, endPoint y: 353, distance: 25.8
click at [234, 374] on button "COMPLETE" at bounding box center [224, 367] width 87 height 24
click at [196, 289] on div "ALL TASKS ALL TASKS ACTIVE TASKS TASKS IN WRAP UP [PHONE_NUMBER] Wrap up | 00:00" at bounding box center [158, 180] width 240 height 284
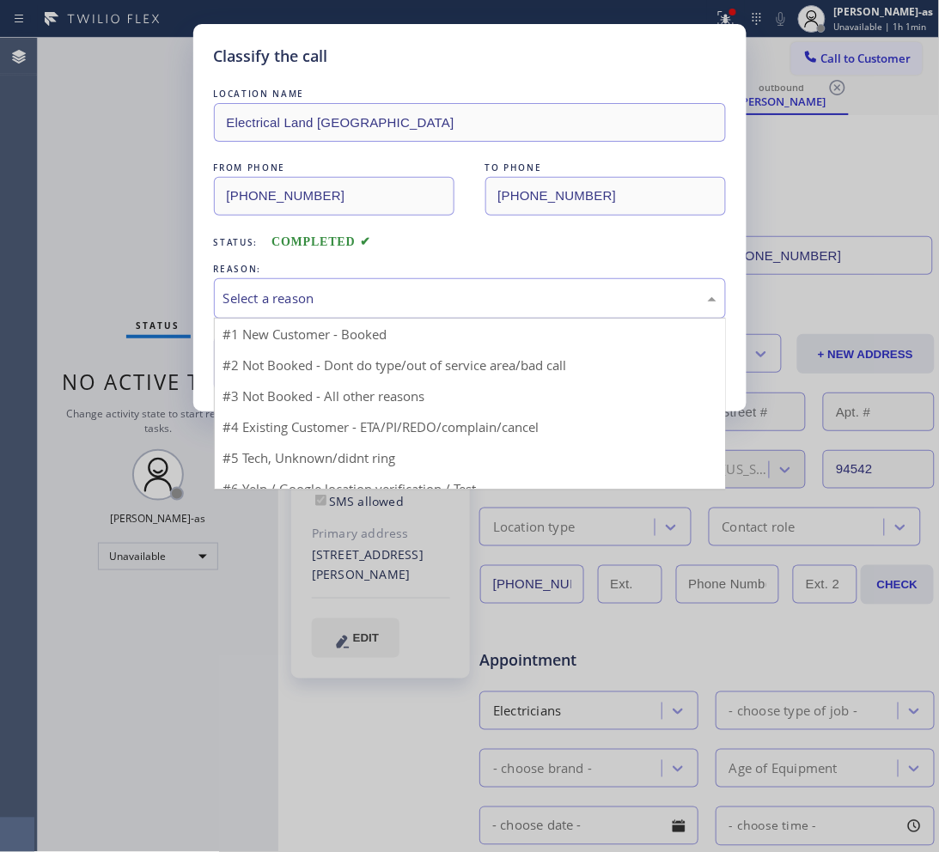
click at [340, 307] on div "Select a reason" at bounding box center [469, 299] width 493 height 20
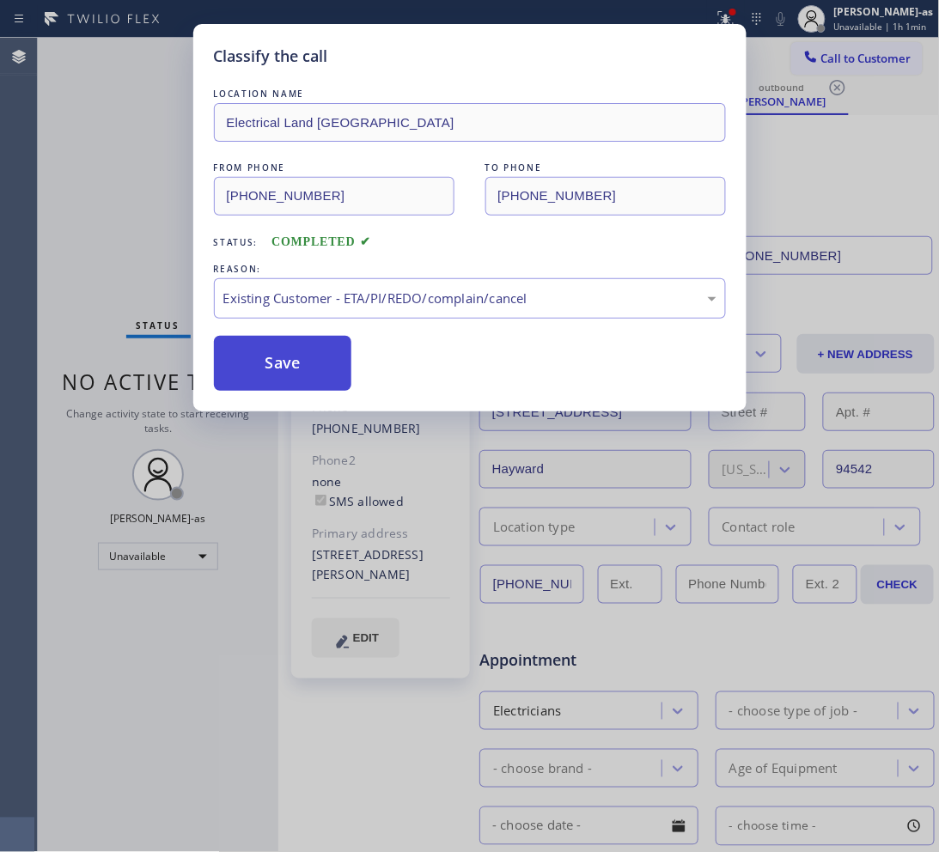
click at [320, 363] on button "Save" at bounding box center [283, 363] width 138 height 55
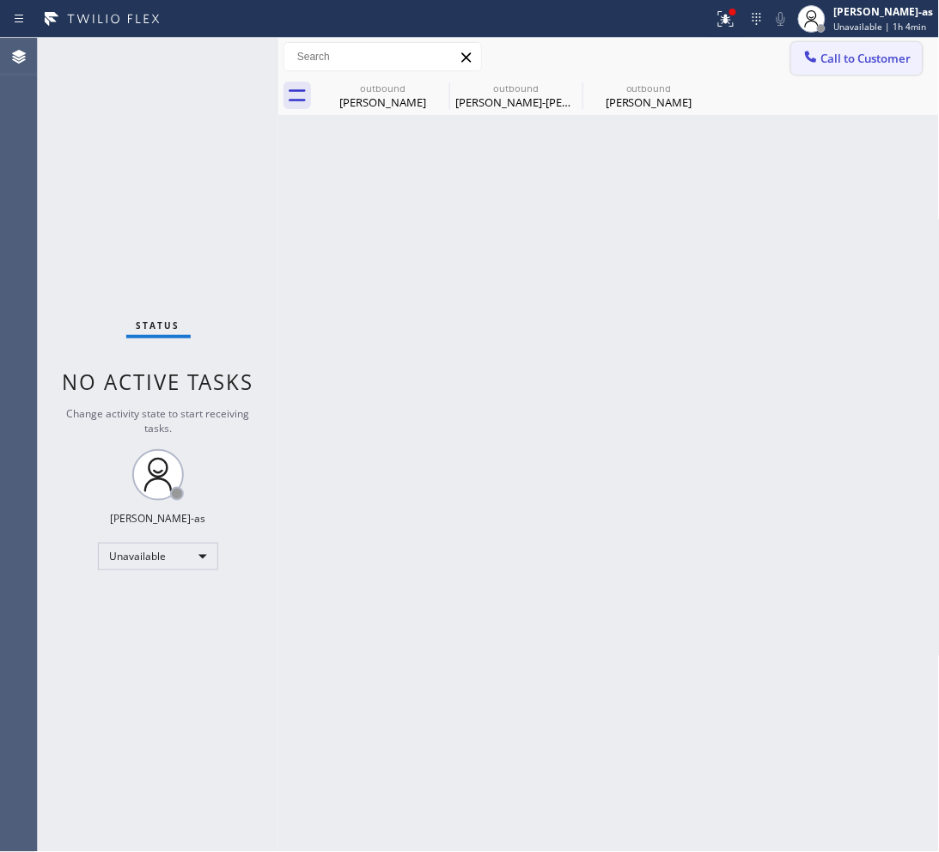
click at [877, 47] on button "Call to Customer" at bounding box center [856, 58] width 131 height 33
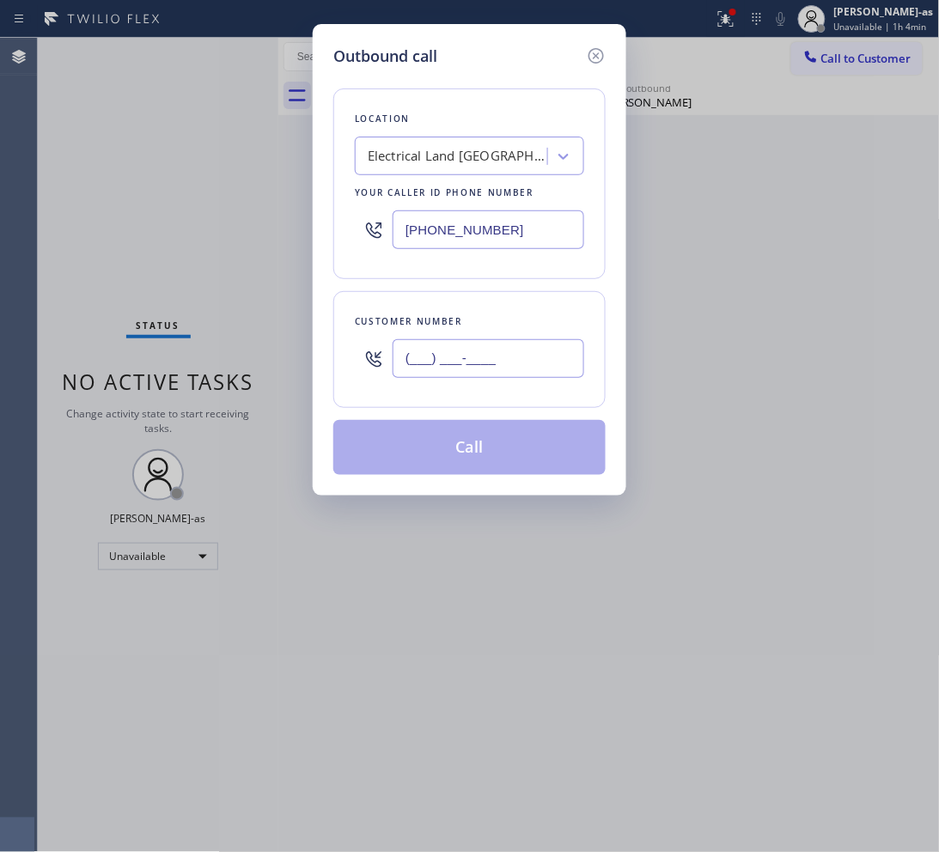
click at [542, 354] on input "(___) ___-____" at bounding box center [488, 358] width 192 height 39
paste input "312) 933-4223"
type input "[PHONE_NUMBER]"
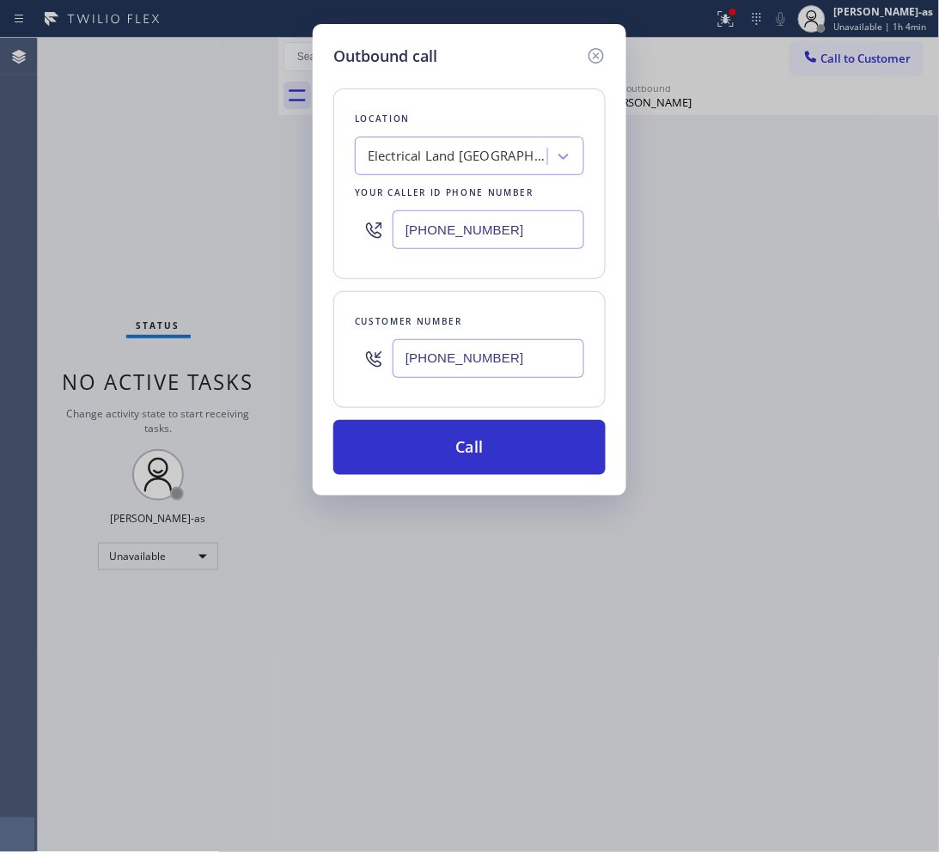
click at [460, 216] on input "[PHONE_NUMBER]" at bounding box center [488, 229] width 192 height 39
click at [459, 217] on input "[PHONE_NUMBER]" at bounding box center [488, 229] width 192 height 39
paste input "833) 692-2271"
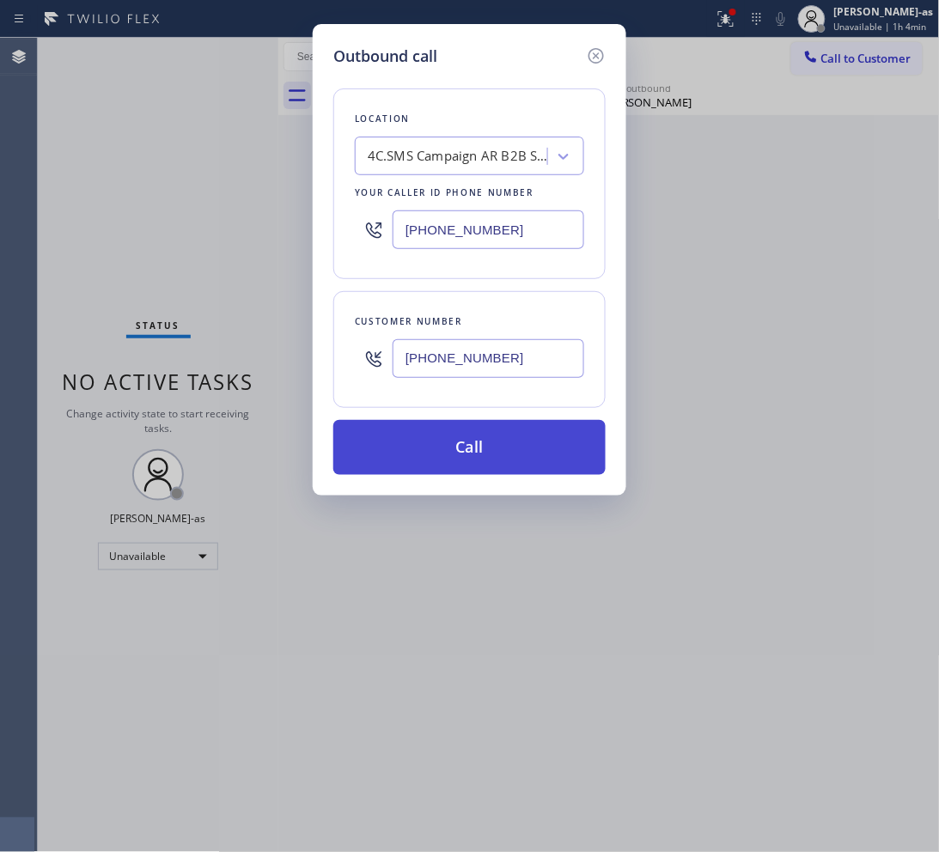
type input "[PHONE_NUMBER]"
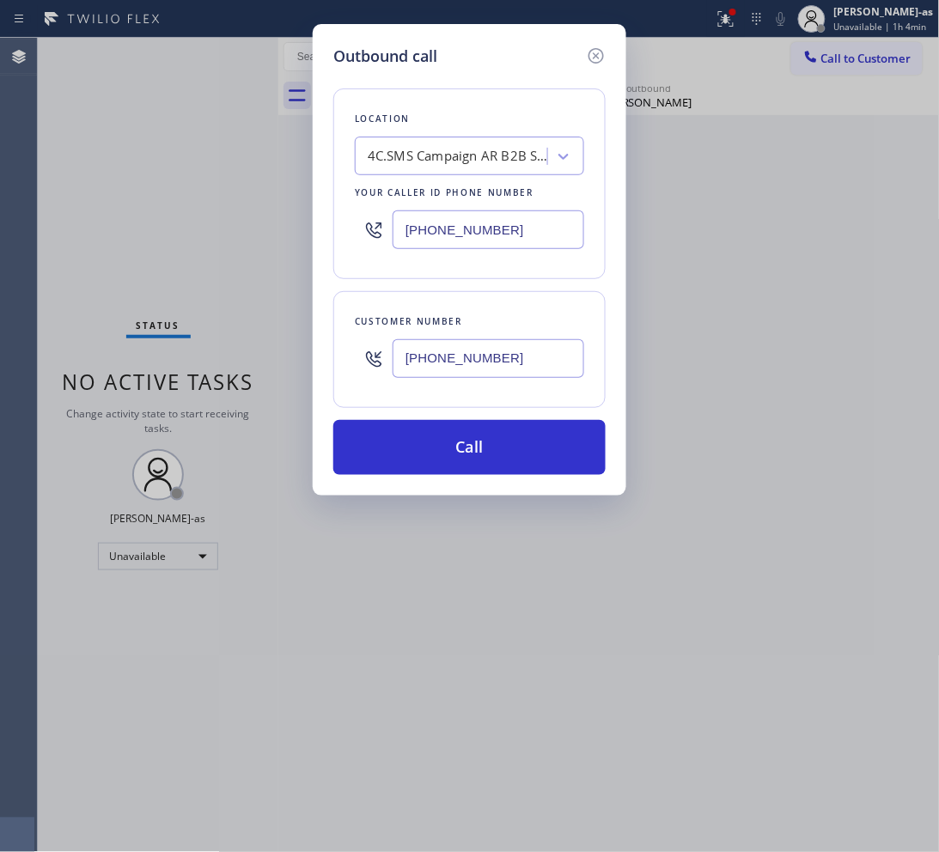
drag, startPoint x: 443, startPoint y: 449, endPoint x: 754, endPoint y: 628, distance: 358.6
click at [444, 451] on button "Call" at bounding box center [469, 447] width 272 height 55
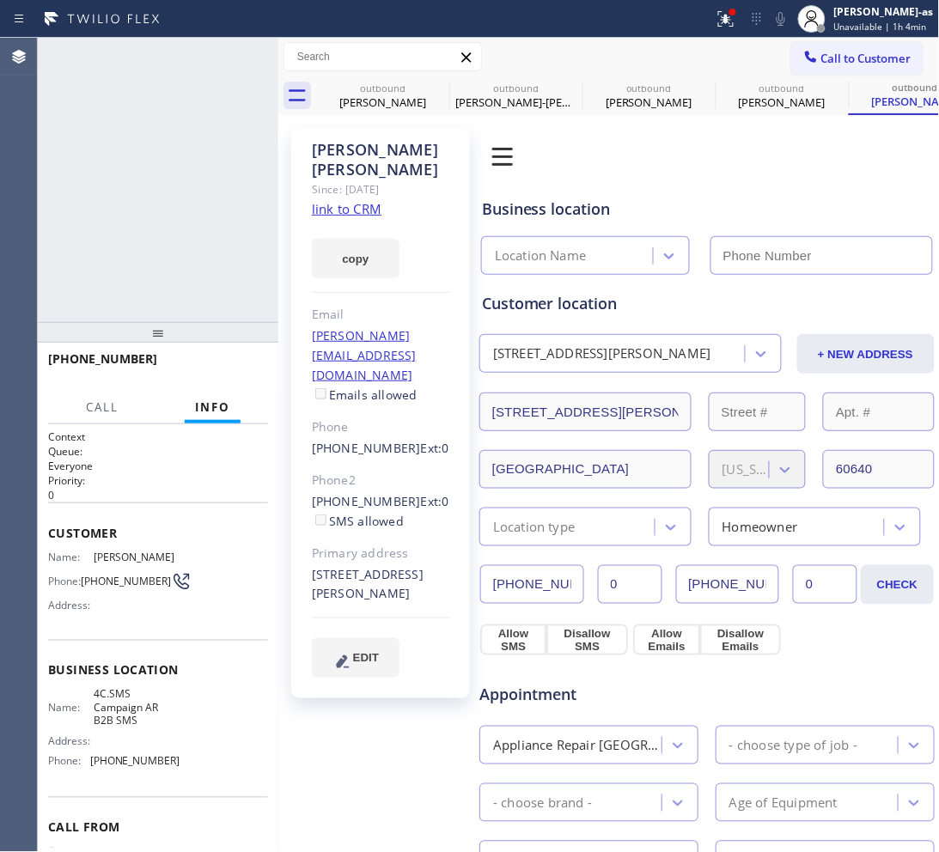
type input "[PHONE_NUMBER]"
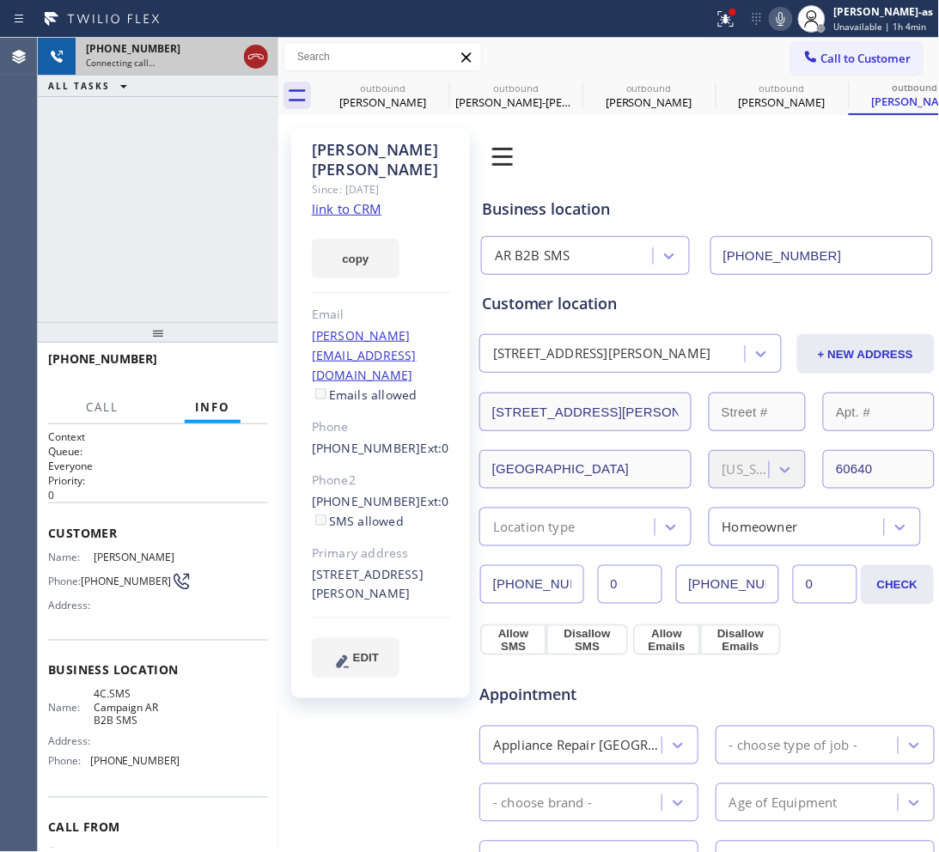
click at [265, 60] on icon at bounding box center [256, 56] width 21 height 21
drag, startPoint x: 365, startPoint y: 105, endPoint x: 421, endPoint y: 86, distance: 58.9
click at [366, 105] on div "[PERSON_NAME]" at bounding box center [383, 101] width 130 height 15
type input "[PHONE_NUMBER]"
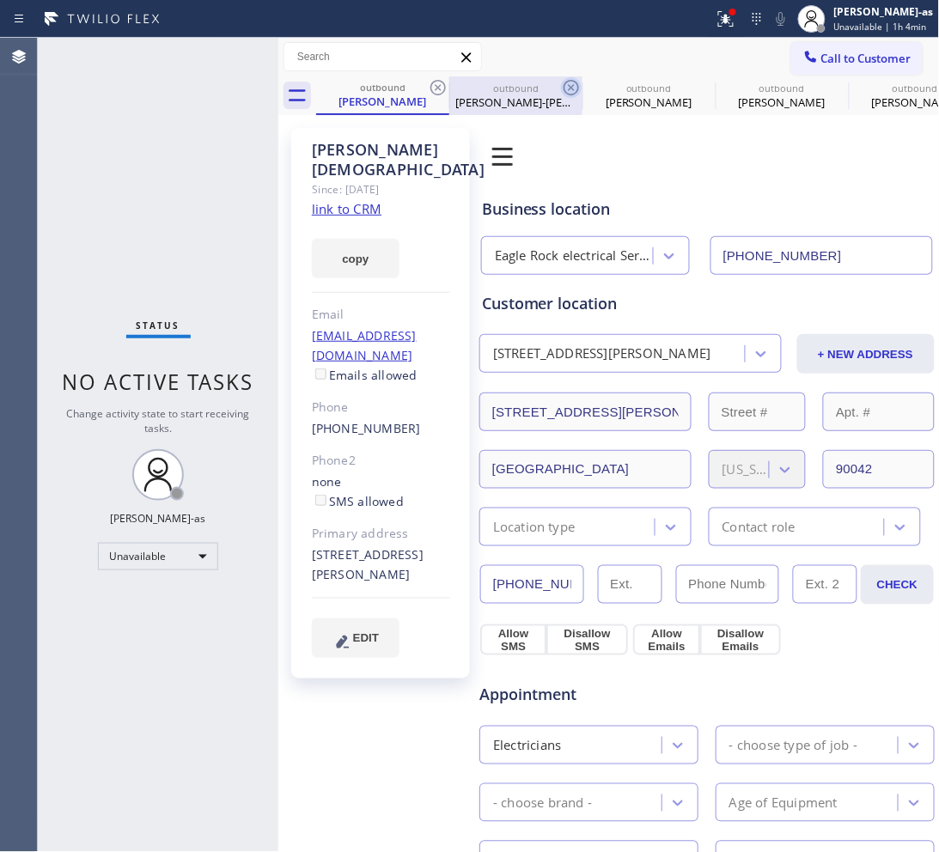
click at [436, 86] on icon at bounding box center [437, 87] width 15 height 15
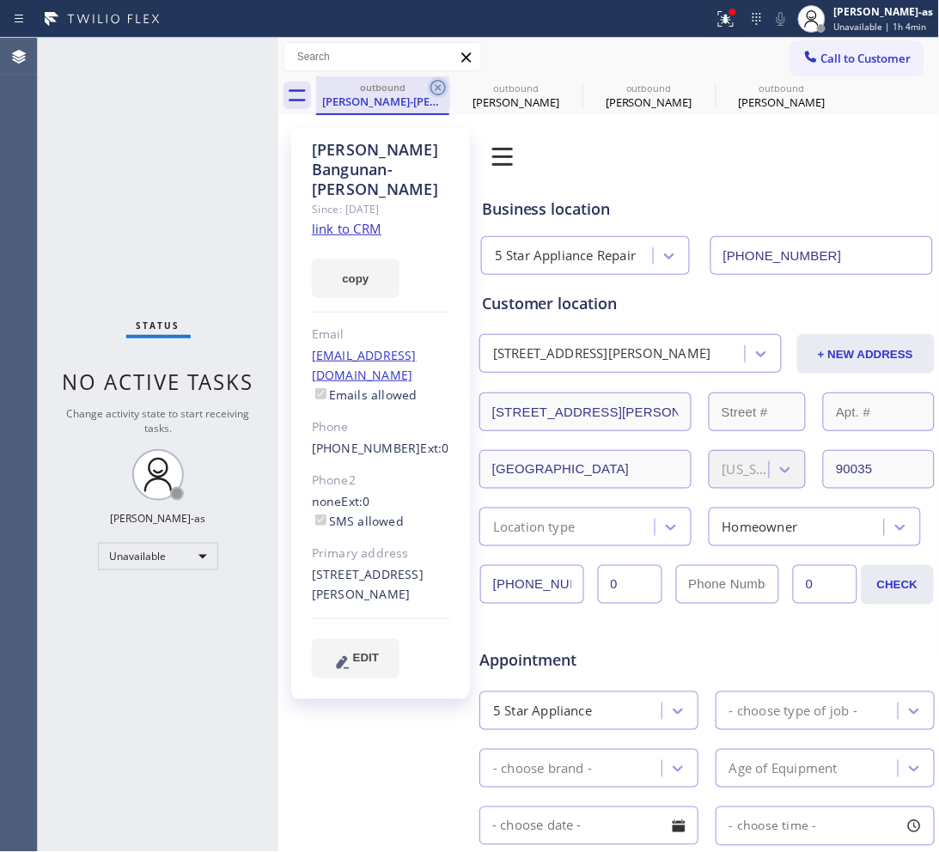
click at [436, 86] on icon at bounding box center [437, 87] width 15 height 15
click at [0, 0] on icon at bounding box center [0, 0] width 0 height 0
click at [436, 86] on div "outbound [PERSON_NAME]-[PERSON_NAME] outbound [PERSON_NAME] outbound [PERSON_NA…" at bounding box center [627, 95] width 623 height 39
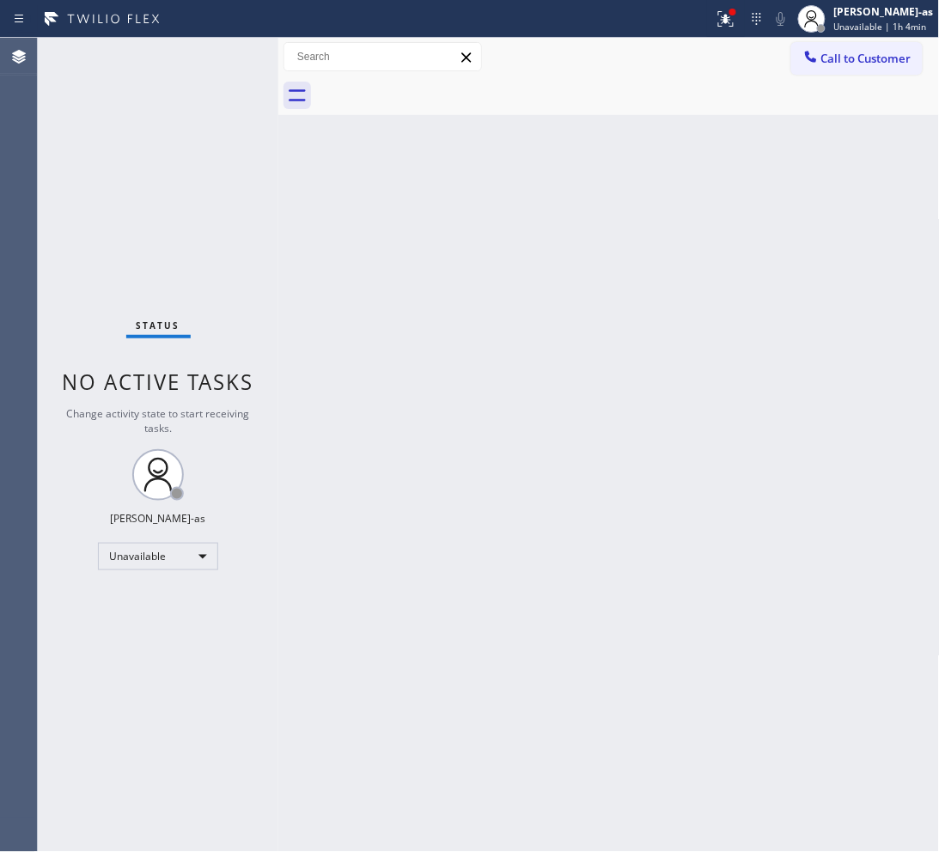
click at [435, 82] on div at bounding box center [627, 95] width 623 height 39
click at [436, 82] on div at bounding box center [627, 95] width 623 height 39
click at [867, 46] on button "Call to Customer" at bounding box center [856, 58] width 131 height 33
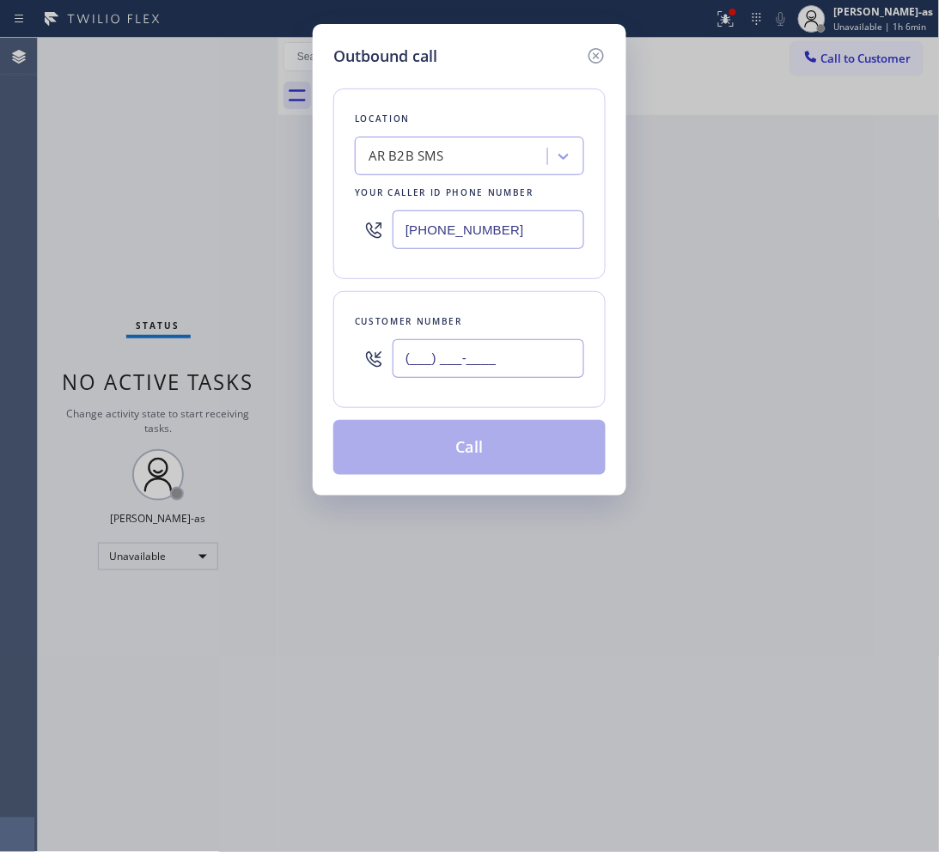
click at [440, 357] on input "(___) ___-____" at bounding box center [488, 358] width 192 height 39
paste input "408) 679-7060"
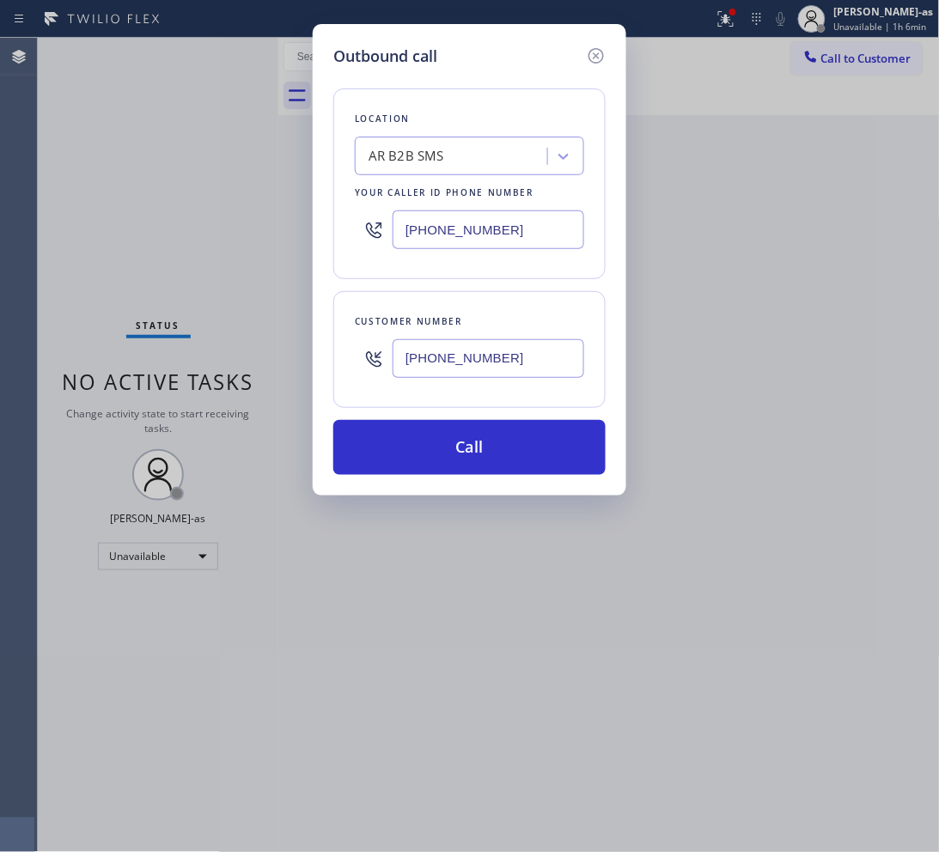
type input "[PHONE_NUMBER]"
click at [501, 234] on input "[PHONE_NUMBER]" at bounding box center [488, 229] width 192 height 39
paste input "55) 666-9755"
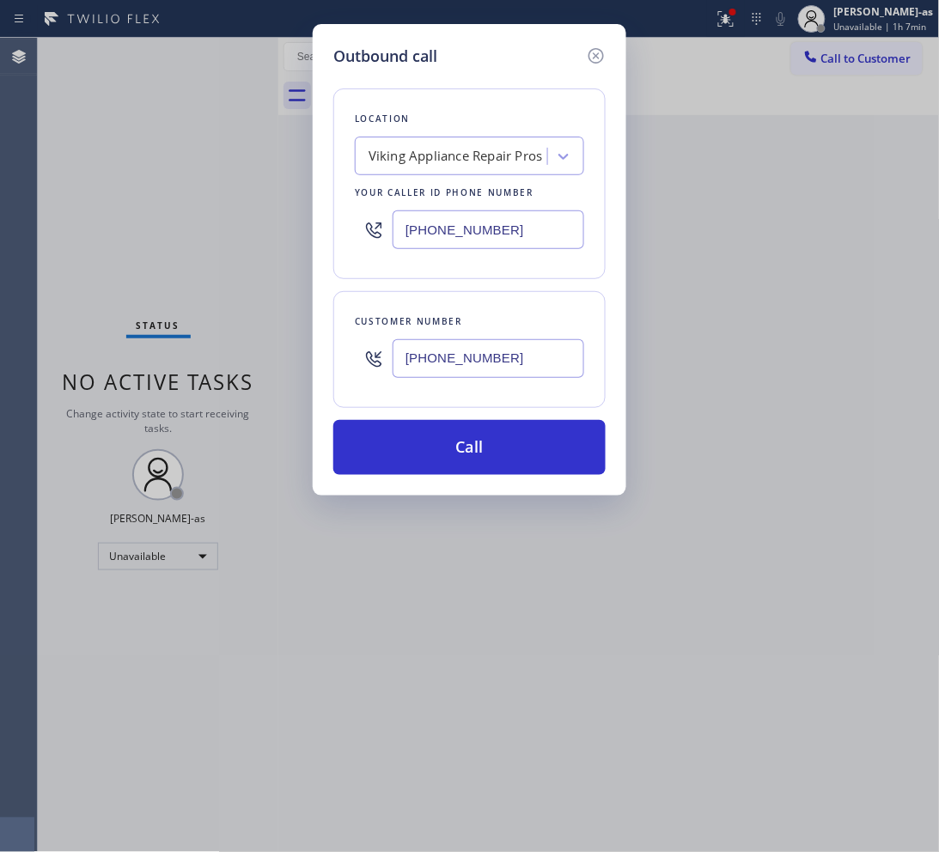
type input "[PHONE_NUMBER]"
click at [525, 232] on input "[PHONE_NUMBER]" at bounding box center [488, 229] width 192 height 39
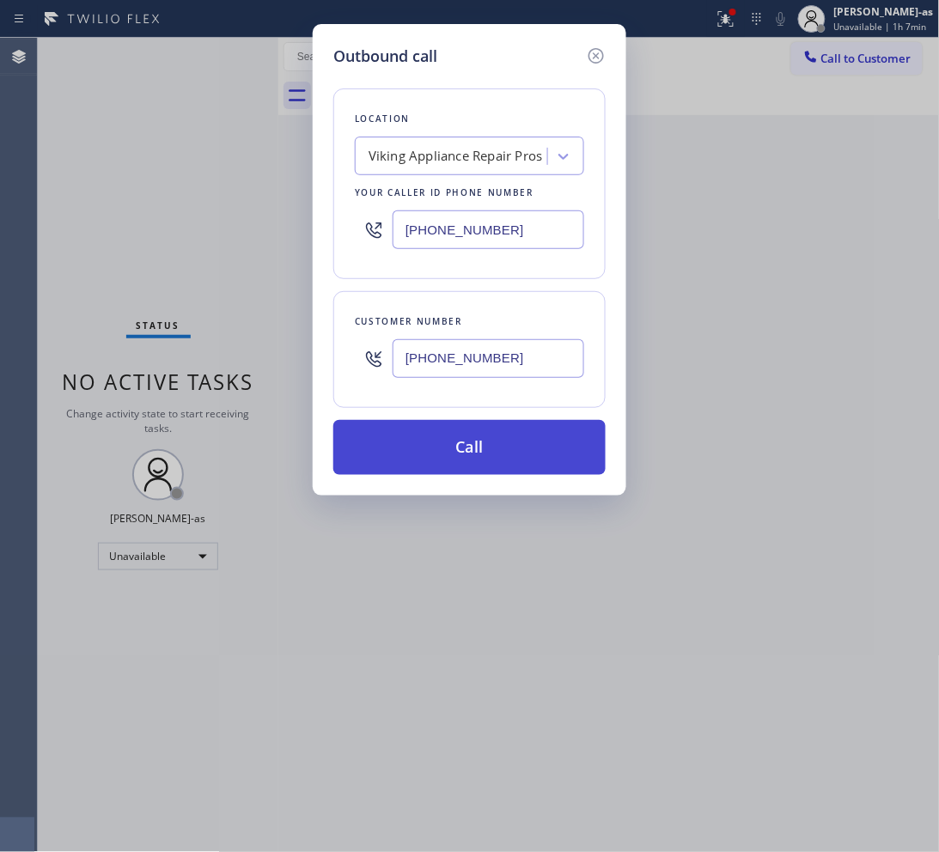
click at [529, 459] on button "Call" at bounding box center [469, 447] width 272 height 55
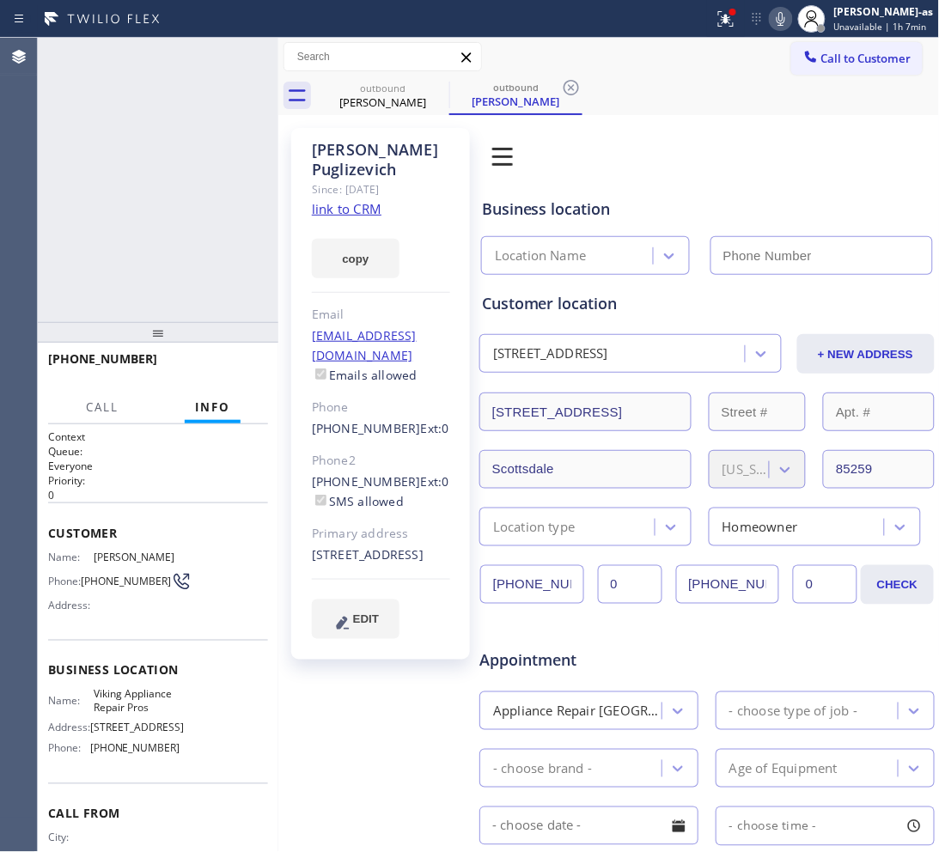
type input "[PHONE_NUMBER]"
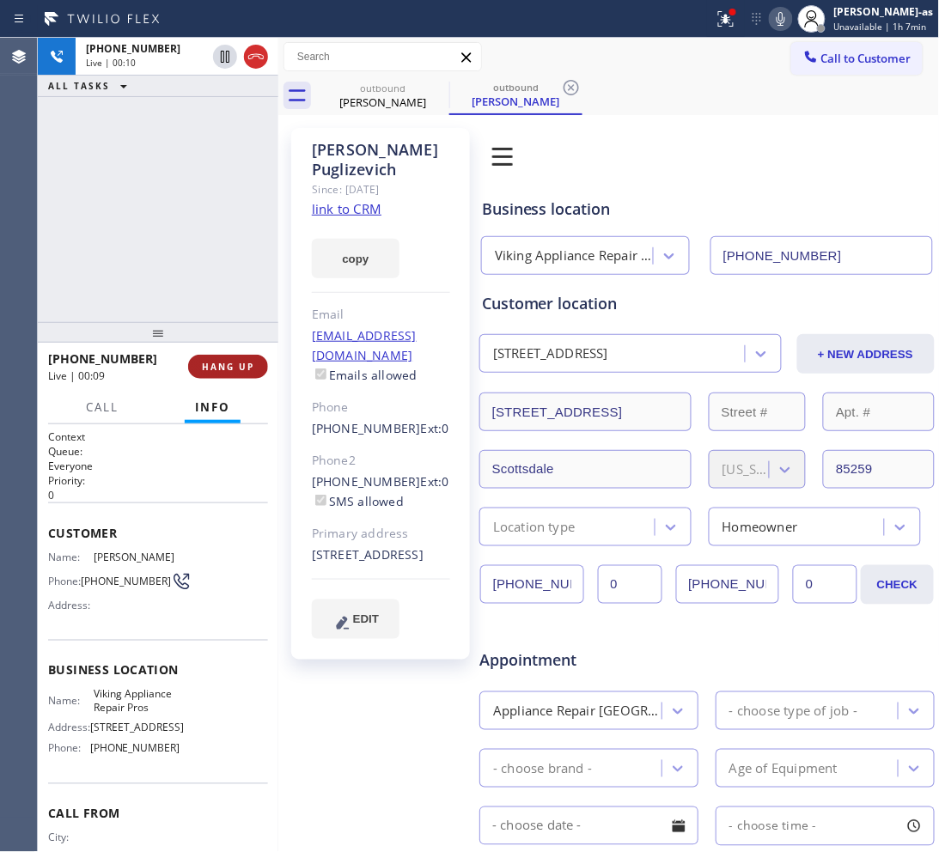
click at [211, 370] on span "HANG UP" at bounding box center [228, 367] width 52 height 12
click at [208, 343] on div at bounding box center [158, 332] width 240 height 21
click at [211, 376] on button "HANG UP" at bounding box center [228, 367] width 80 height 24
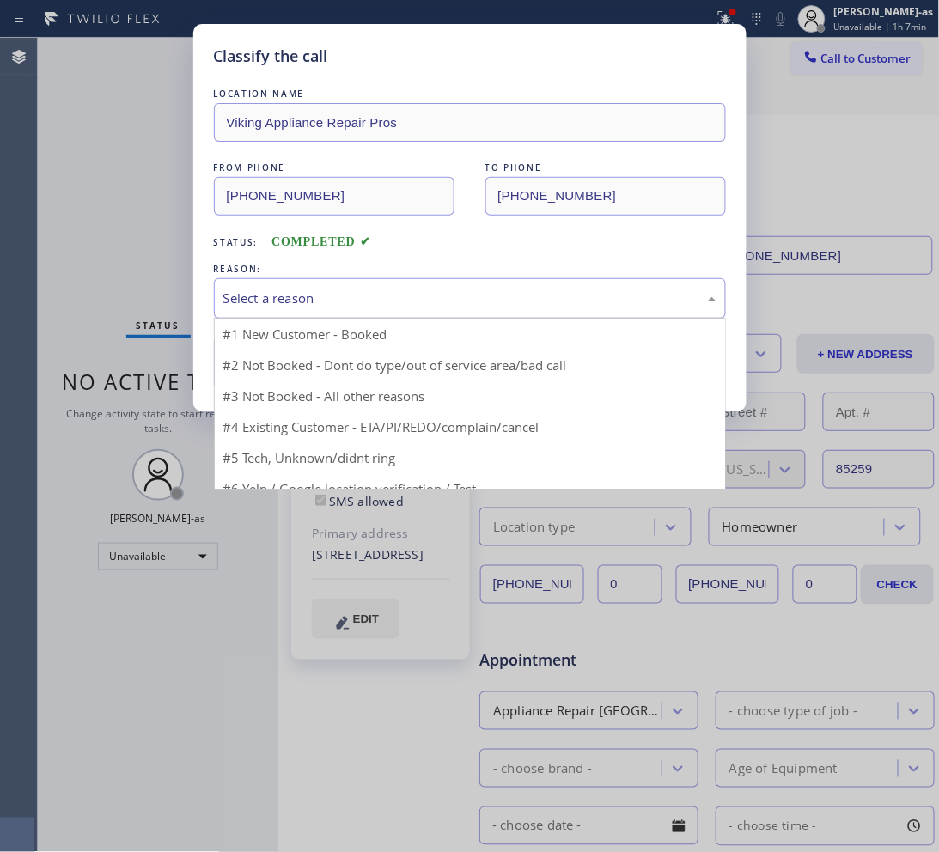
click at [307, 298] on div "Select a reason" at bounding box center [469, 299] width 493 height 20
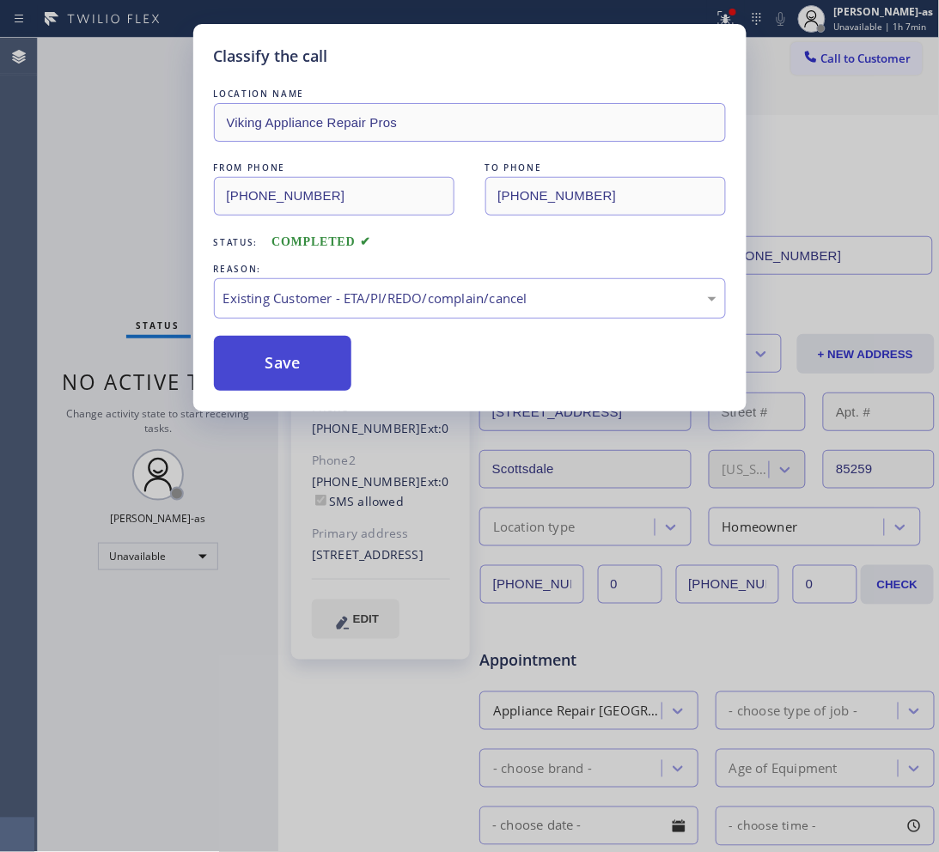
drag, startPoint x: 333, startPoint y: 358, endPoint x: 388, endPoint y: 341, distance: 57.6
click at [333, 357] on button "Save" at bounding box center [283, 363] width 138 height 55
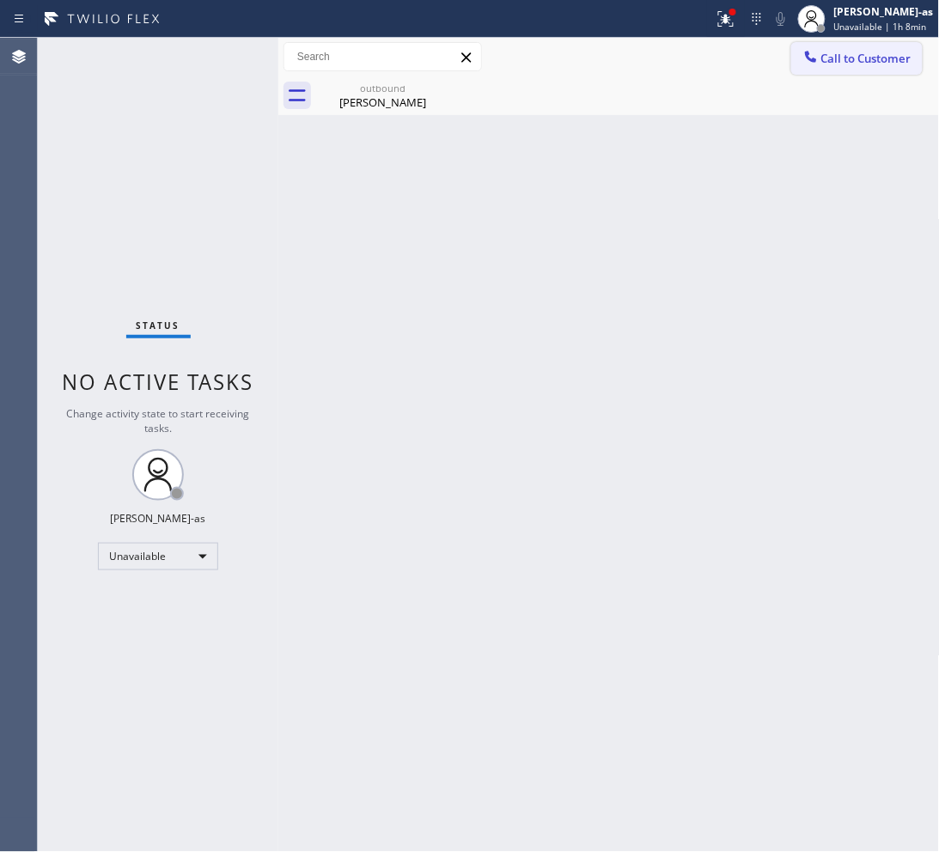
click at [834, 63] on span "Call to Customer" at bounding box center [866, 58] width 90 height 15
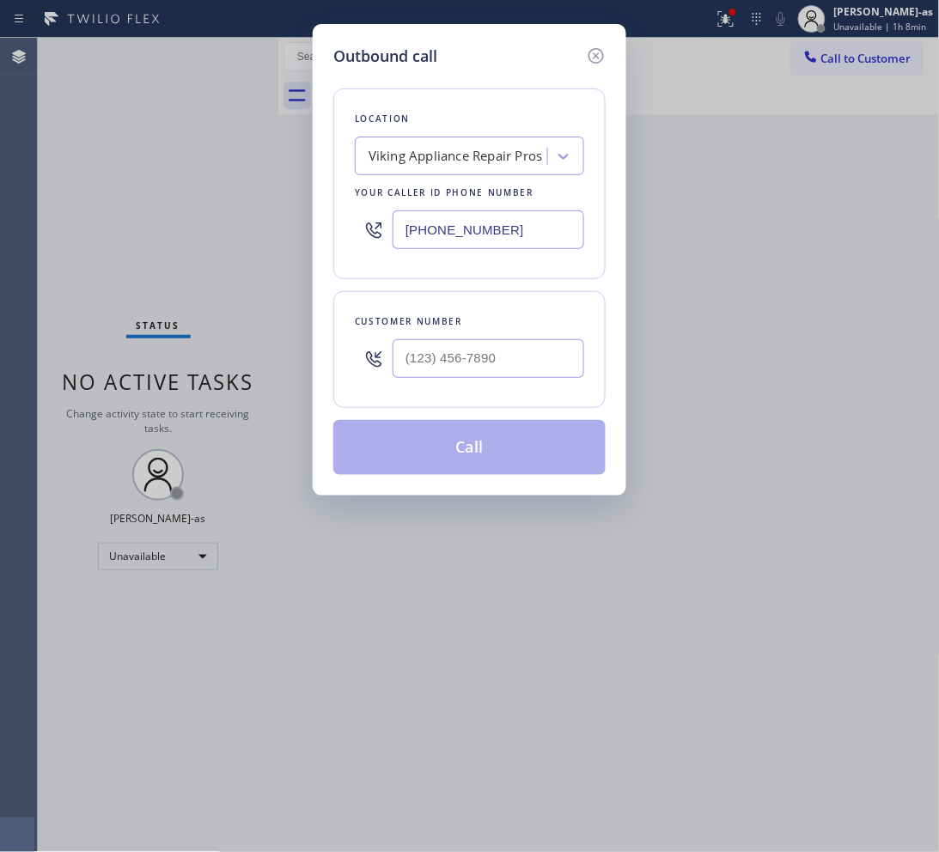
click at [529, 341] on div at bounding box center [488, 359] width 192 height 56
click at [529, 350] on input "(___) ___-____" at bounding box center [488, 358] width 192 height 39
paste input "408) 679-7060"
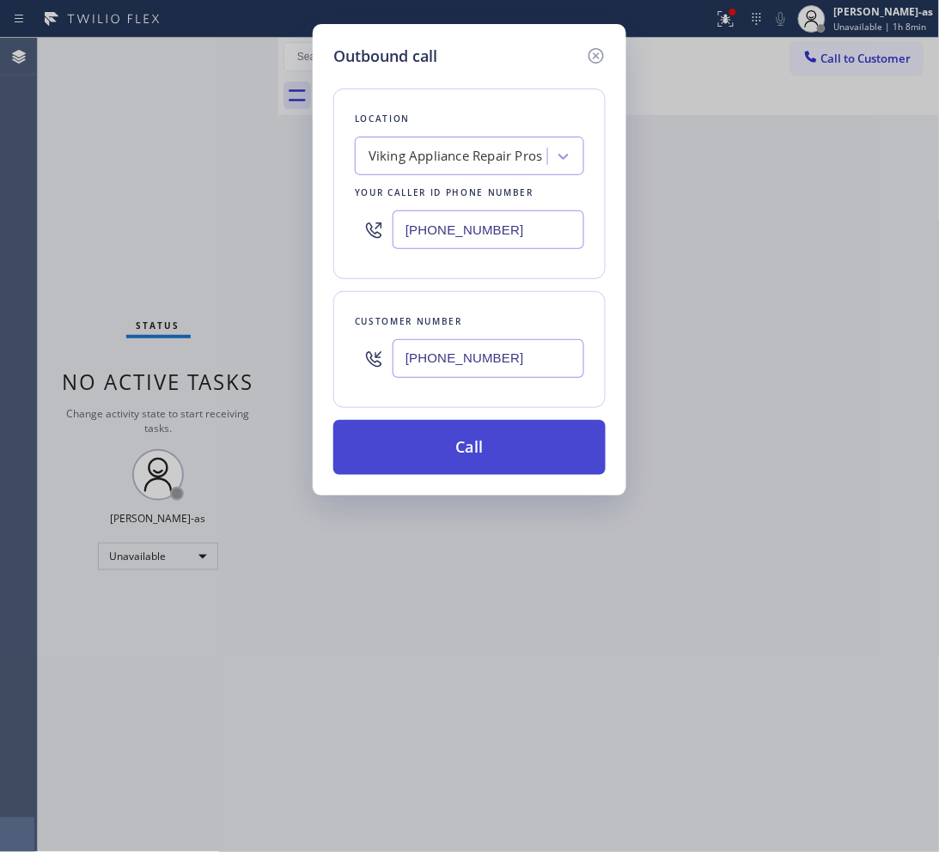
type input "[PHONE_NUMBER]"
click at [501, 452] on button "Call" at bounding box center [469, 447] width 272 height 55
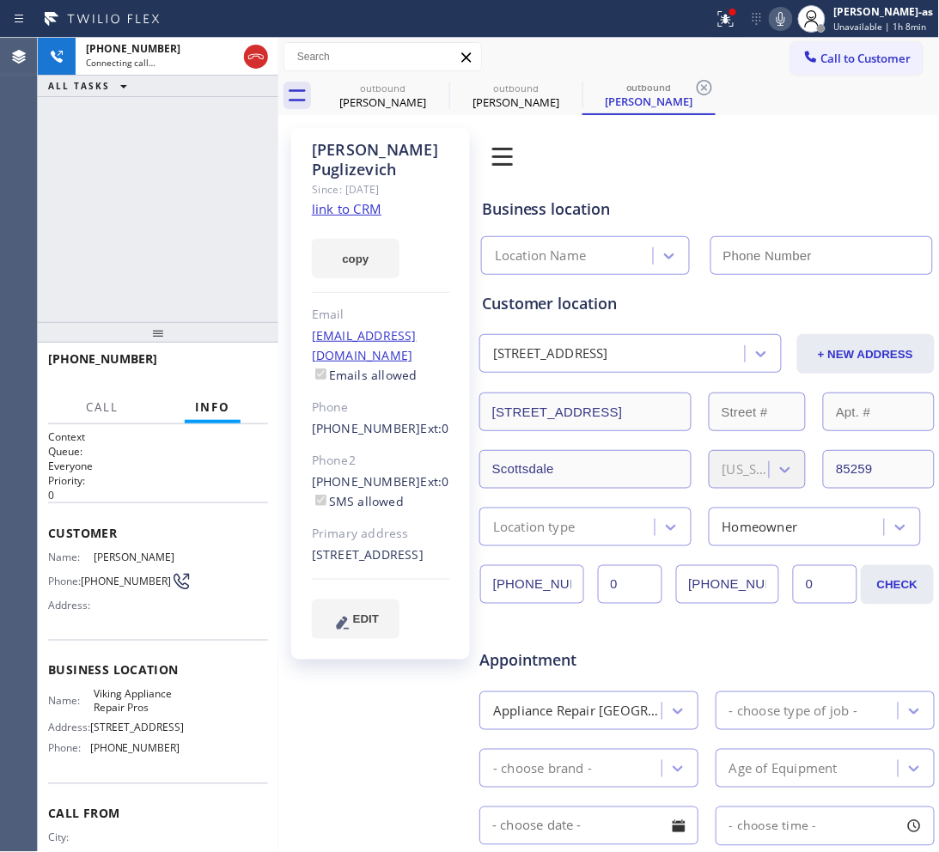
type input "[PHONE_NUMBER]"
click at [164, 172] on div "[PHONE_NUMBER] Live | 02:44 ALL TASKS ALL TASKS ACTIVE TASKS TASKS IN WRAP UP" at bounding box center [158, 180] width 240 height 284
click at [173, 195] on div "[PHONE_NUMBER] Live | 02:45 ALL TASKS ALL TASKS ACTIVE TASKS TASKS IN WRAP UP" at bounding box center [158, 180] width 240 height 284
click at [176, 189] on div "[PHONE_NUMBER] Live | 02:46 ALL TASKS ALL TASKS ACTIVE TASKS TASKS IN WRAP UP" at bounding box center [158, 180] width 240 height 284
click at [177, 186] on div "[PHONE_NUMBER] Live | 02:47 ALL TASKS ALL TASKS ACTIVE TASKS TASKS IN WRAP UP" at bounding box center [158, 180] width 240 height 284
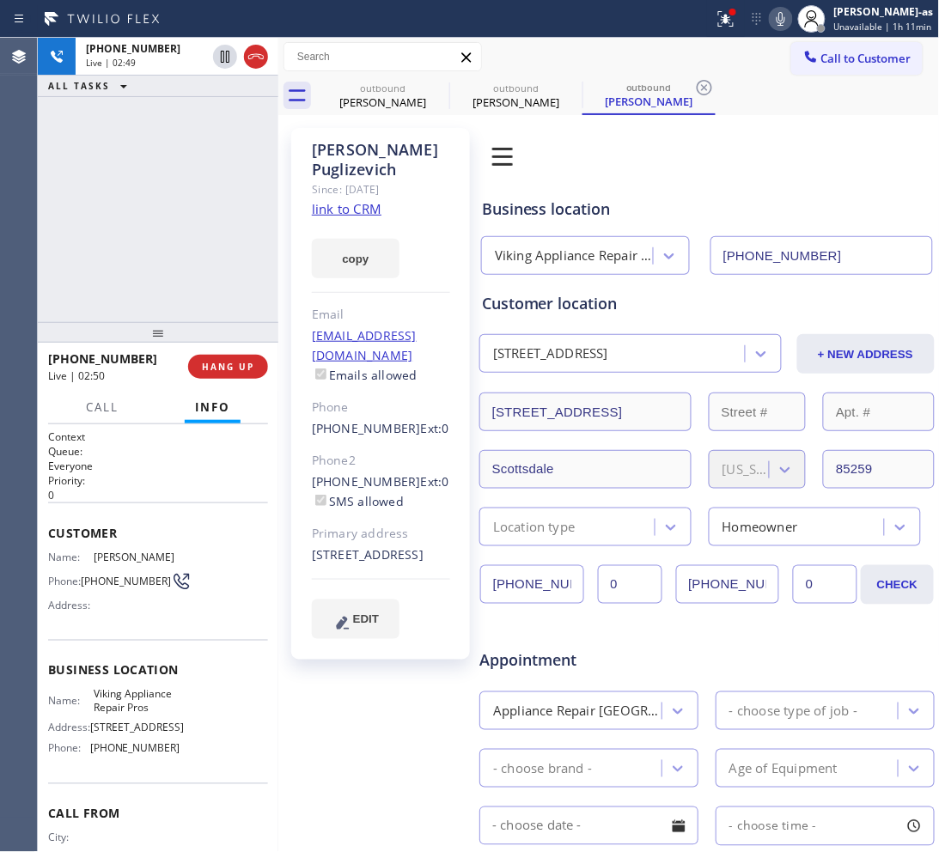
click at [178, 181] on div "[PHONE_NUMBER] Live | 02:49 ALL TASKS ALL TASKS ACTIVE TASKS TASKS IN WRAP UP" at bounding box center [158, 180] width 240 height 284
click at [159, 273] on div "[PHONE_NUMBER] Live | 02:50 ALL TASKS ALL TASKS ACTIVE TASKS TASKS IN WRAP UP" at bounding box center [158, 180] width 240 height 284
click at [229, 368] on span "HANG UP" at bounding box center [228, 367] width 52 height 12
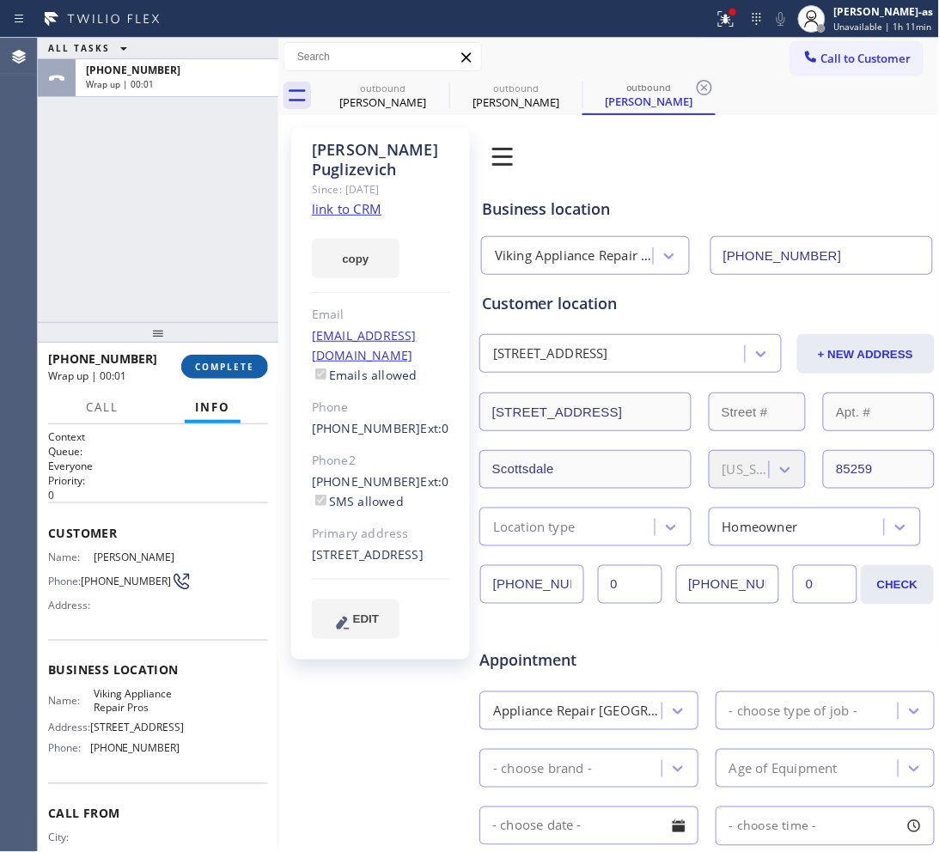
click at [229, 372] on button "COMPLETE" at bounding box center [224, 367] width 87 height 24
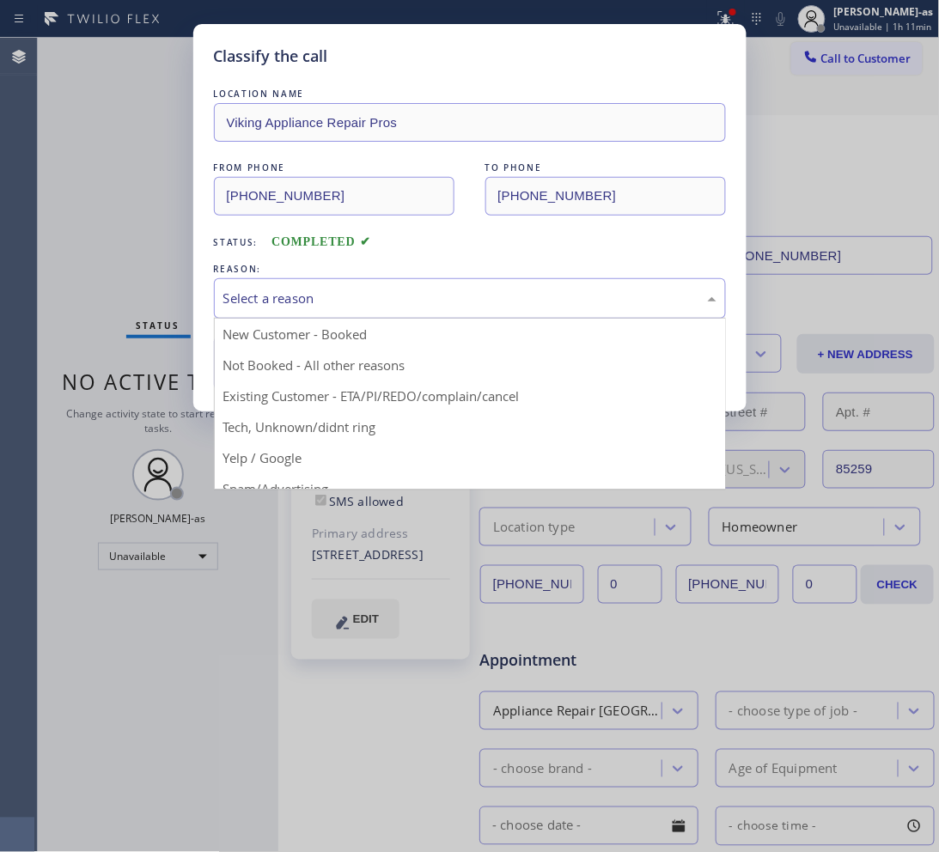
drag, startPoint x: 266, startPoint y: 298, endPoint x: 290, endPoint y: 296, distance: 24.1
click at [267, 301] on div "Select a reason" at bounding box center [469, 299] width 493 height 20
drag, startPoint x: 432, startPoint y: 396, endPoint x: 401, endPoint y: 382, distance: 33.8
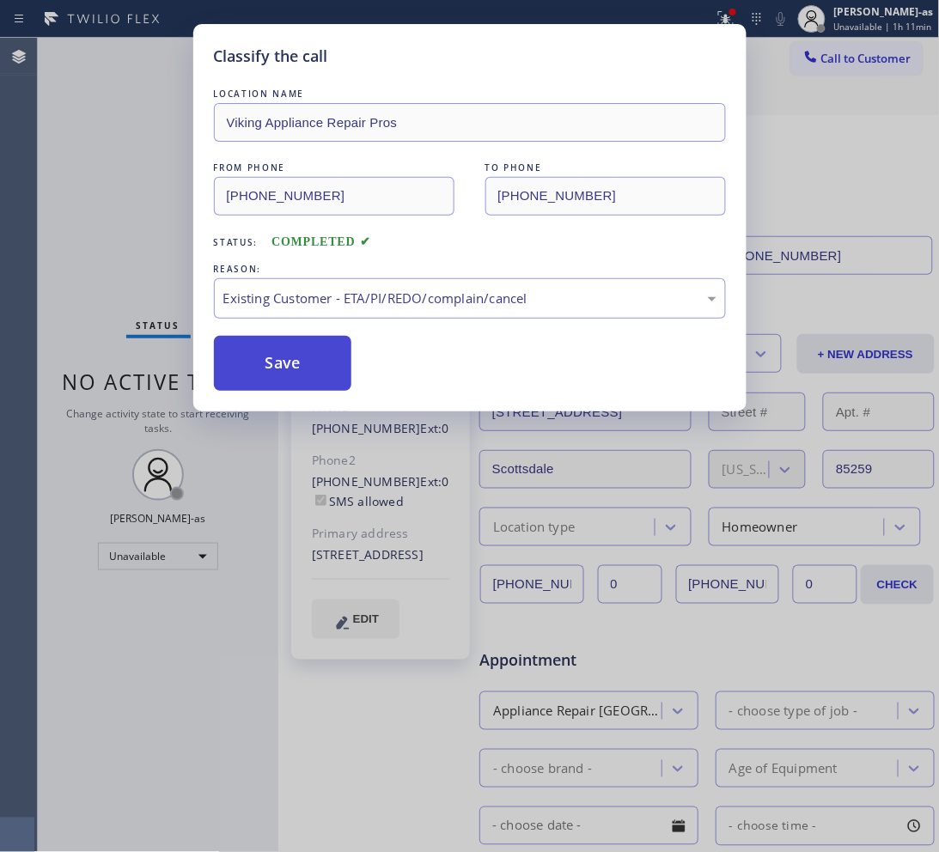
click at [319, 367] on button "Save" at bounding box center [283, 363] width 138 height 55
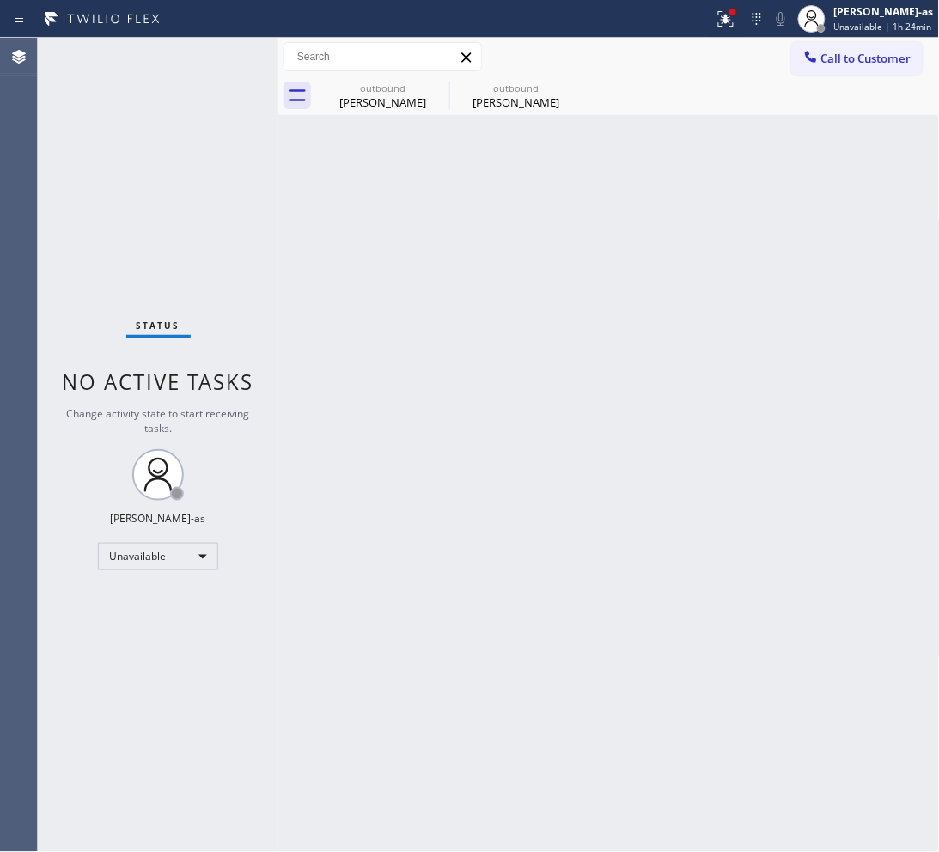
click at [206, 271] on div "Status No active tasks Change activity state to start receiving tasks. [PERSON_…" at bounding box center [158, 445] width 240 height 814
click at [434, 92] on icon at bounding box center [437, 87] width 15 height 15
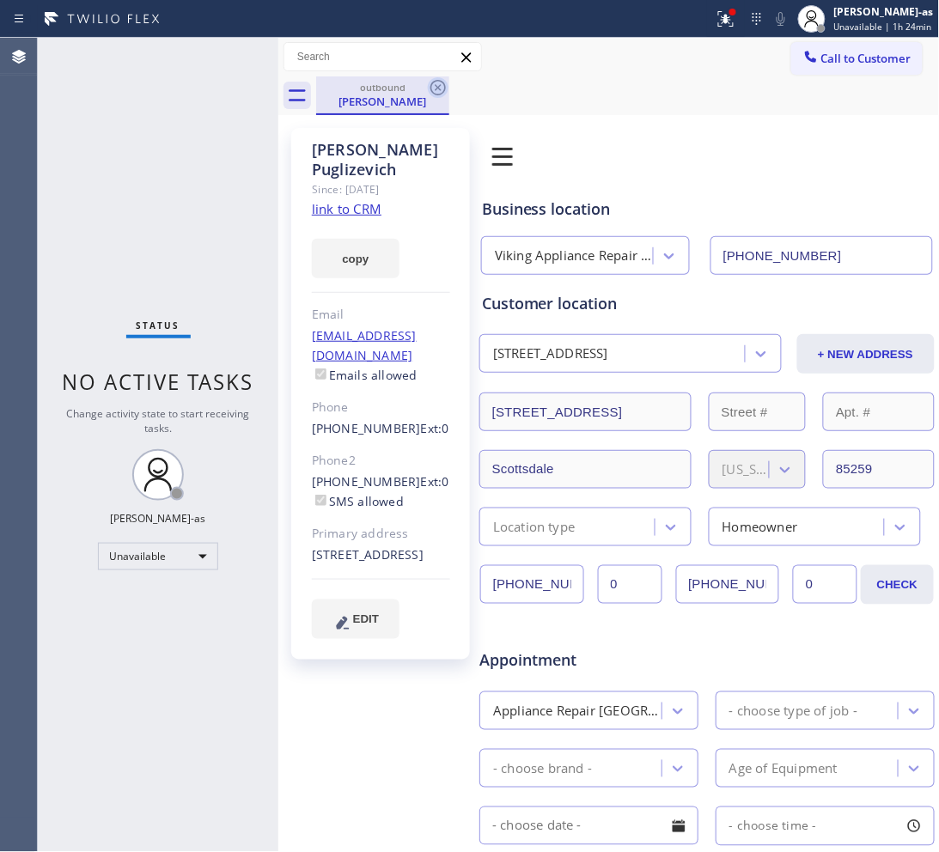
click at [434, 87] on icon at bounding box center [438, 87] width 21 height 21
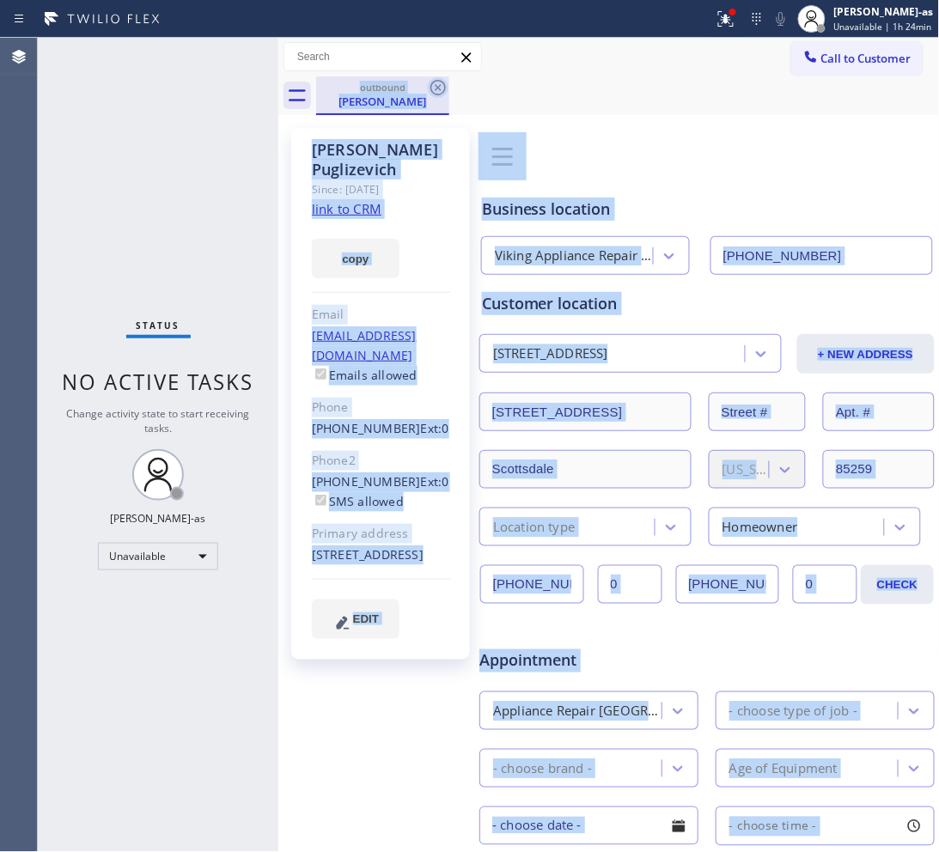
click at [434, 87] on div "outbound [PERSON_NAME]" at bounding box center [627, 95] width 623 height 39
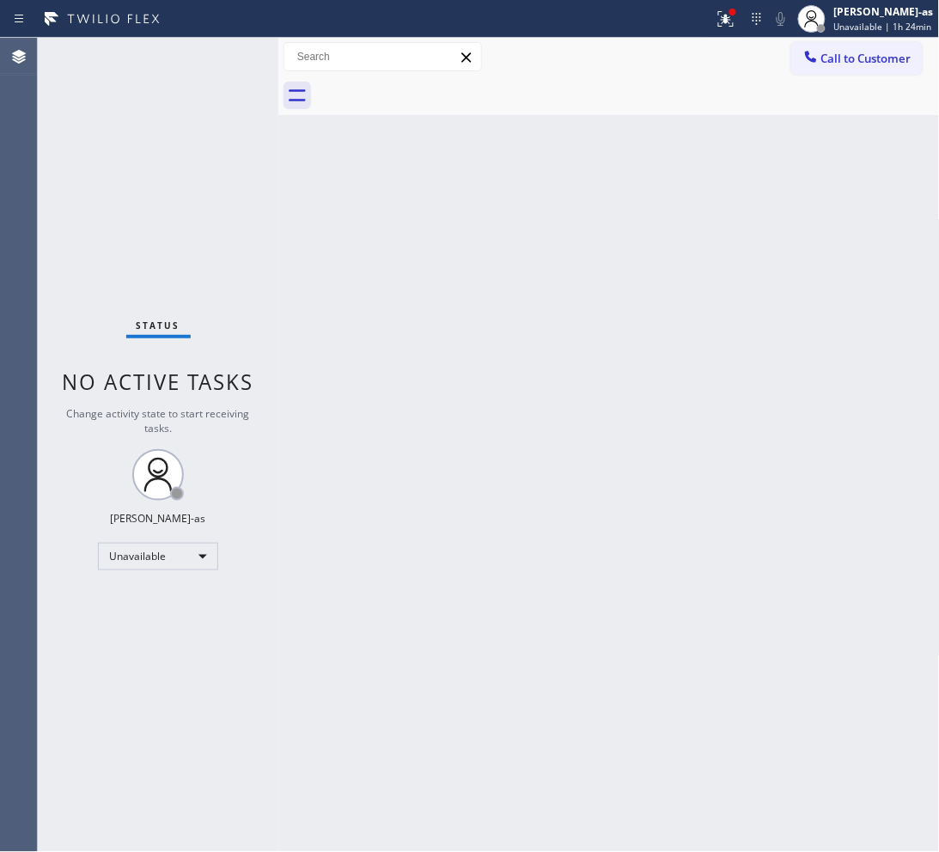
click at [434, 87] on div at bounding box center [627, 95] width 623 height 39
click at [425, 331] on div "Back to Dashboard Change Sender ID Customers Technicians Select a contact Outbo…" at bounding box center [608, 445] width 661 height 814
click at [208, 543] on div "Unavailable" at bounding box center [158, 556] width 120 height 27
click at [152, 642] on li "Break" at bounding box center [157, 644] width 117 height 21
click at [164, 567] on div "Unavailable" at bounding box center [158, 556] width 120 height 27
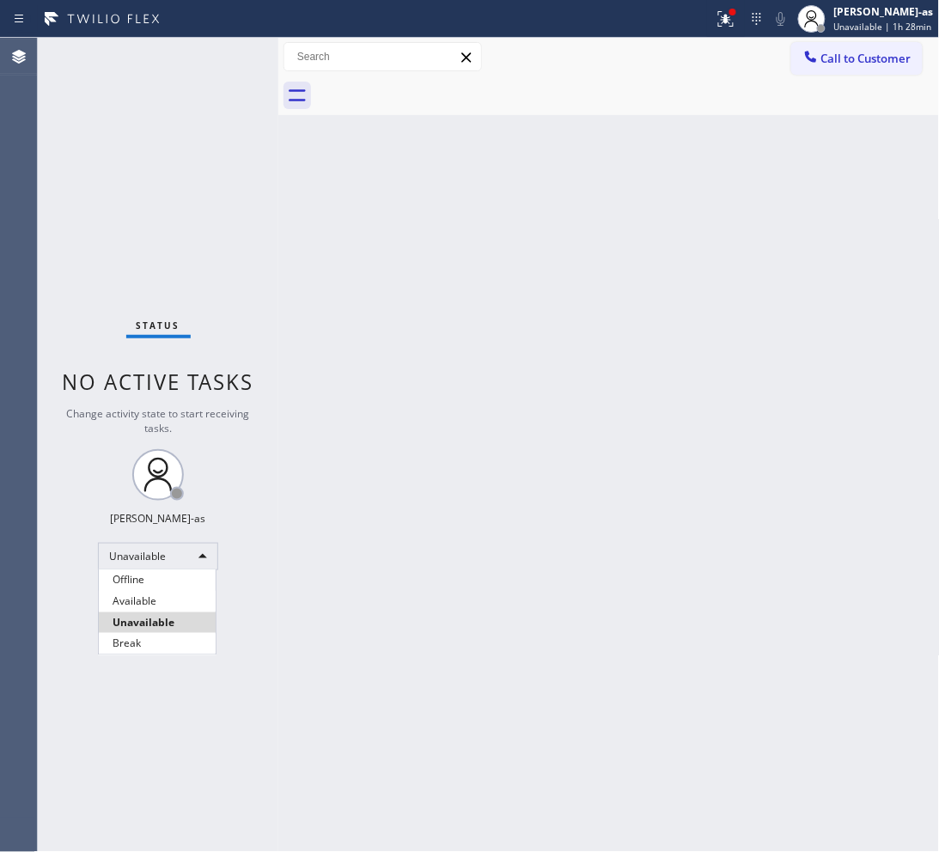
click at [164, 581] on li "Offline" at bounding box center [157, 579] width 117 height 21
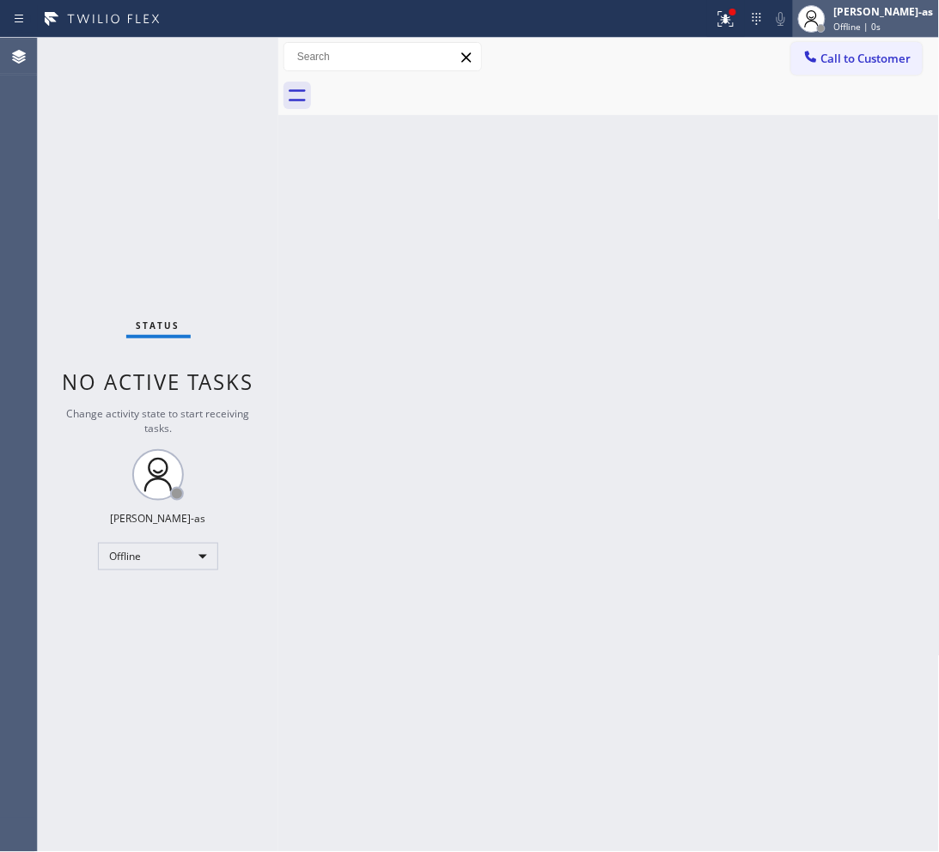
click at [863, 28] on span "Offline | 0s" at bounding box center [857, 27] width 47 height 12
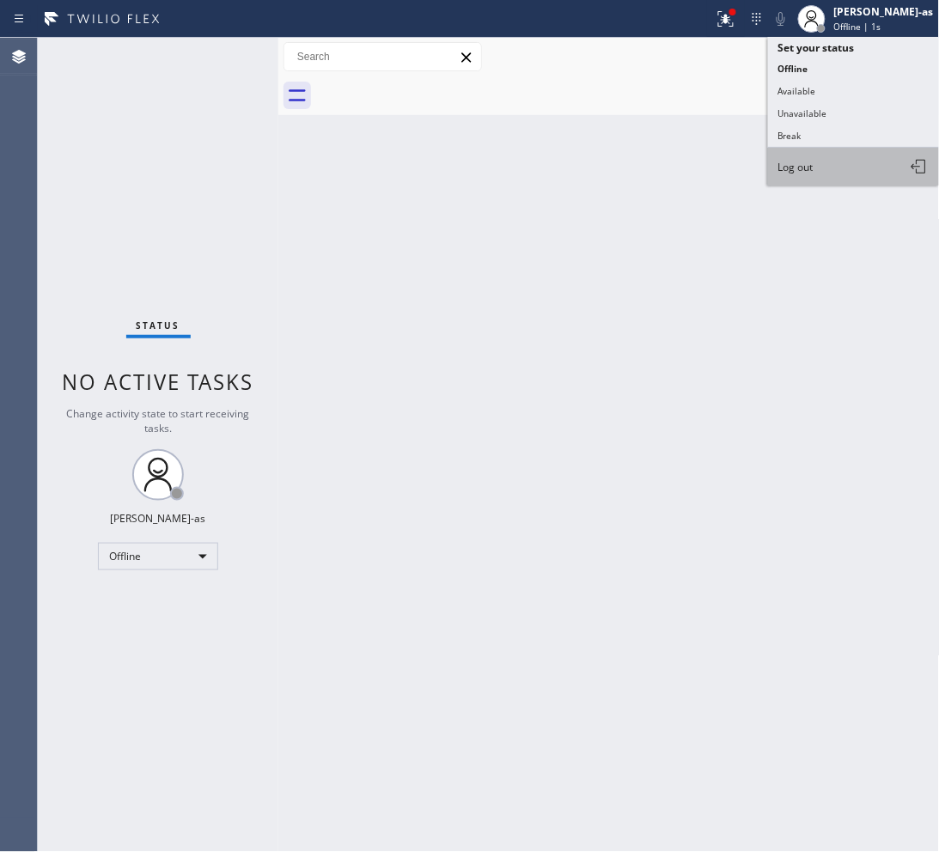
click at [831, 166] on button "Log out" at bounding box center [854, 167] width 172 height 38
